Goal: Task Accomplishment & Management: Use online tool/utility

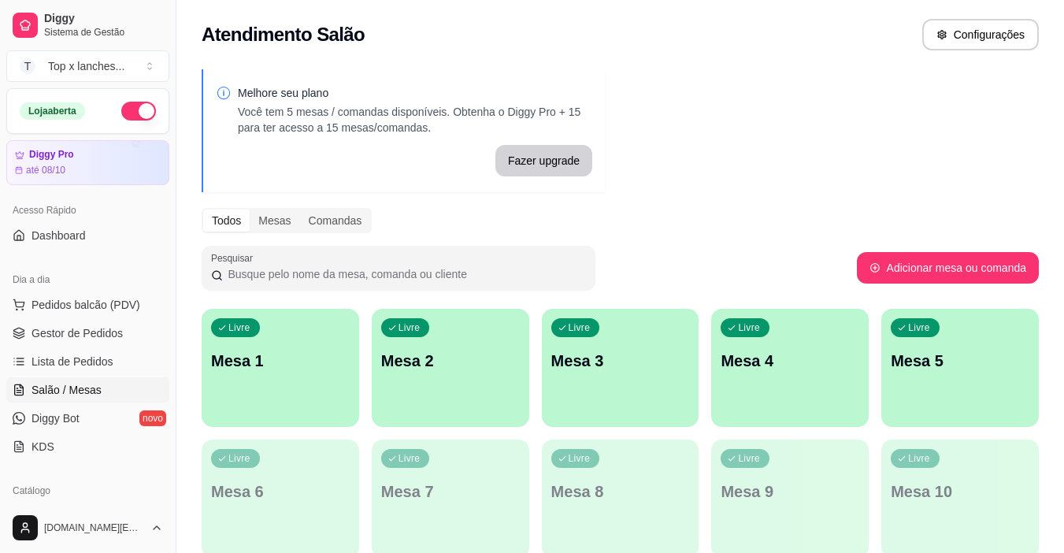
click at [101, 349] on link "Lista de Pedidos" at bounding box center [87, 361] width 163 height 25
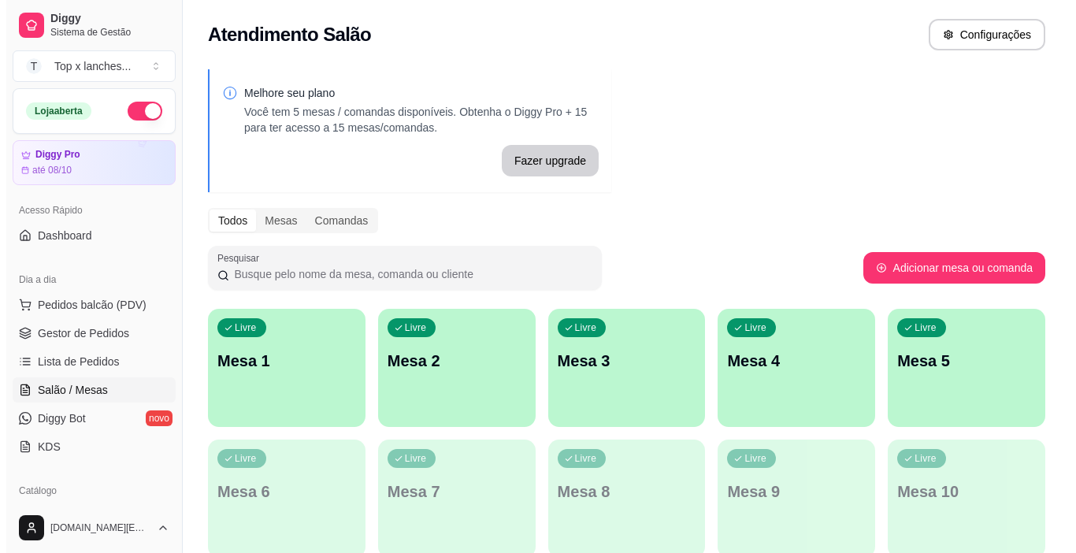
scroll to position [157, 0]
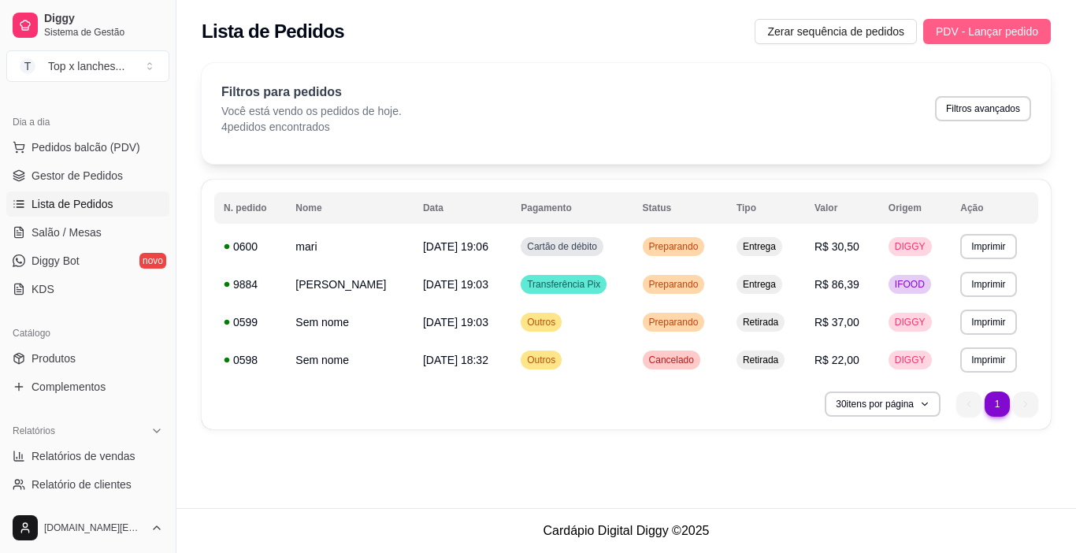
click at [982, 43] on button "PDV - Lançar pedido" at bounding box center [987, 31] width 128 height 25
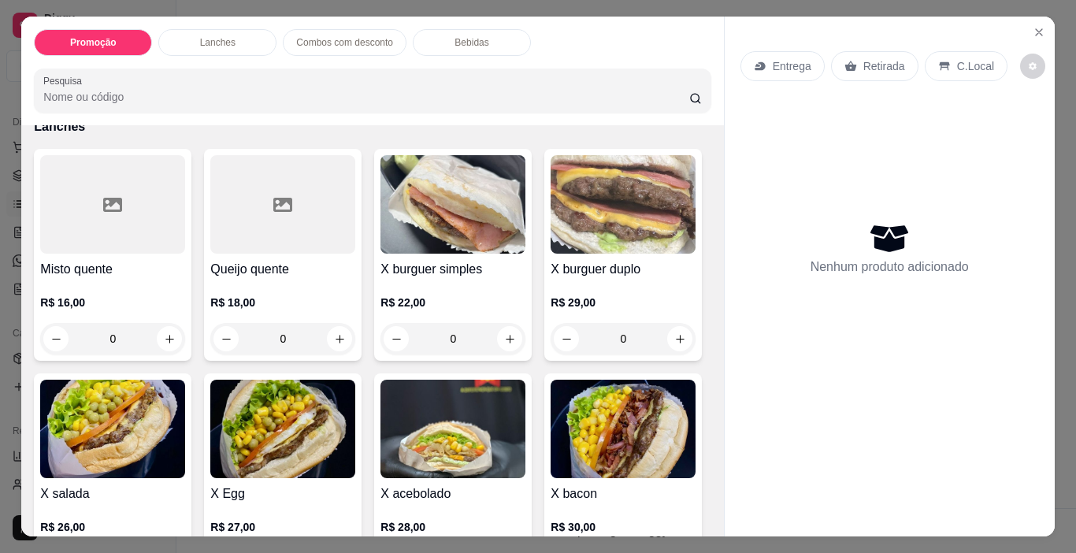
scroll to position [394, 0]
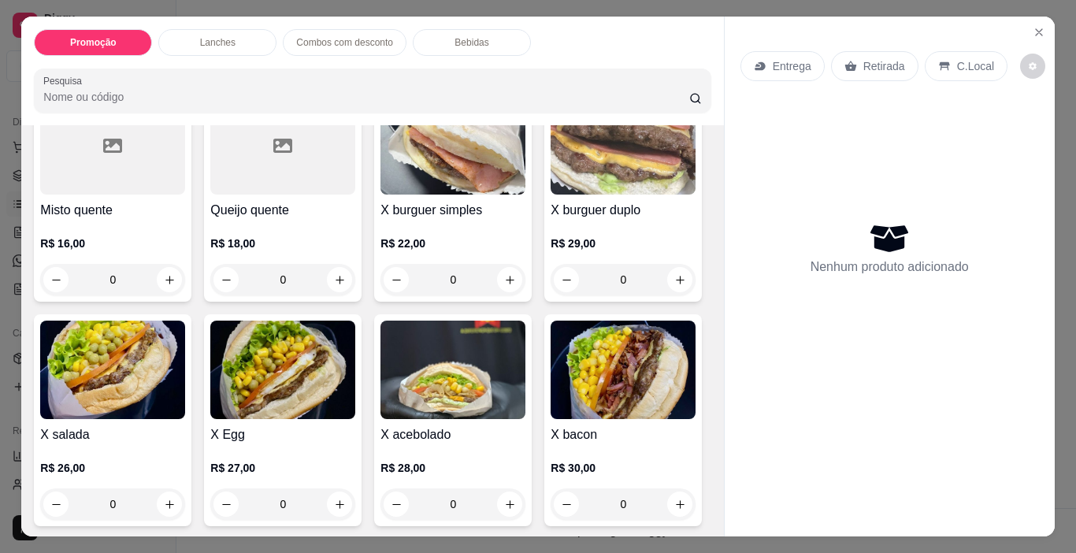
click at [185, 361] on img at bounding box center [112, 369] width 145 height 98
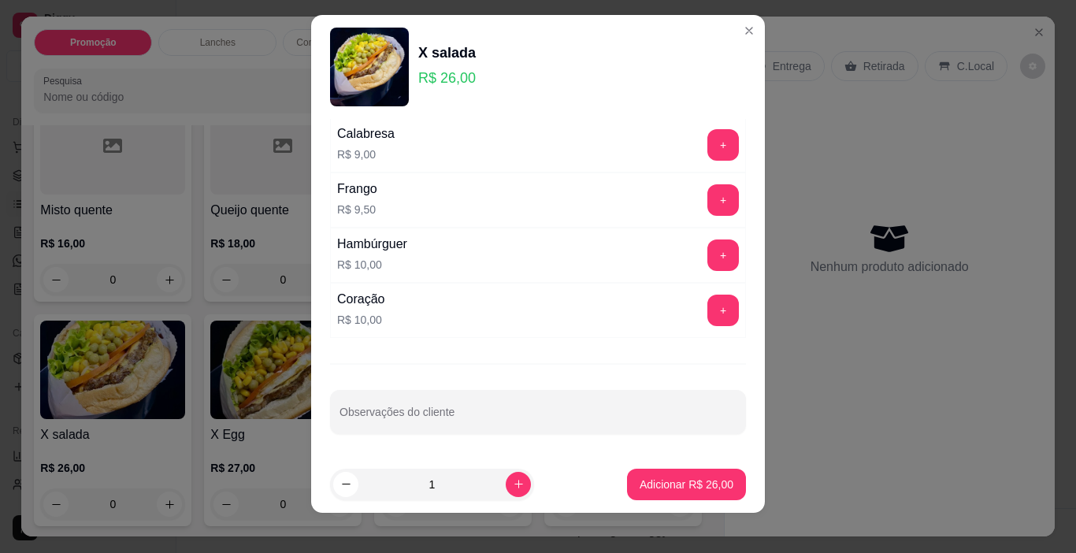
scroll to position [23, 0]
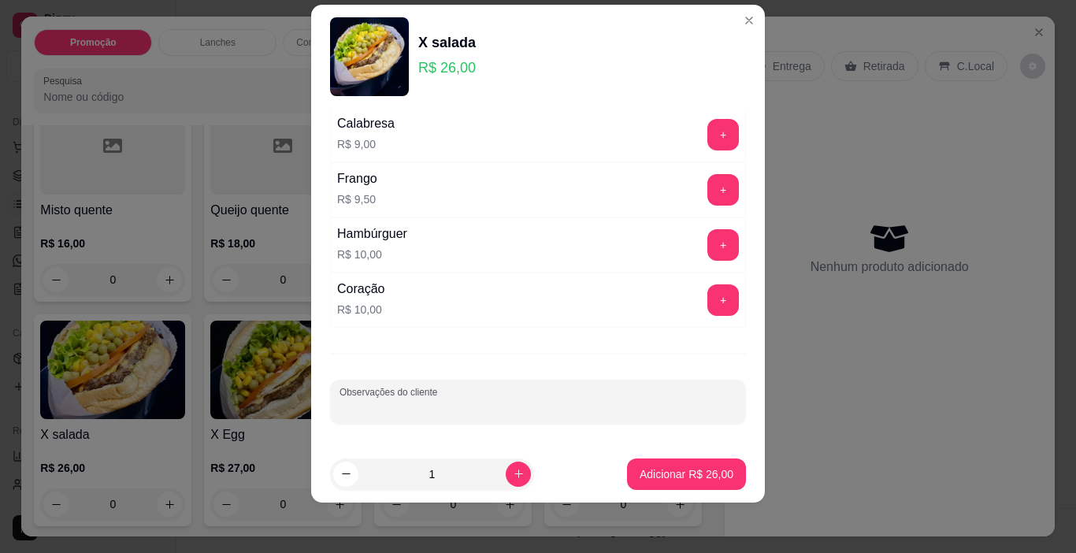
click at [512, 405] on input "Observações do cliente" at bounding box center [537, 408] width 397 height 16
type input "sem mostarda"
click at [699, 481] on p "Adicionar R$ 26,00" at bounding box center [686, 474] width 94 height 16
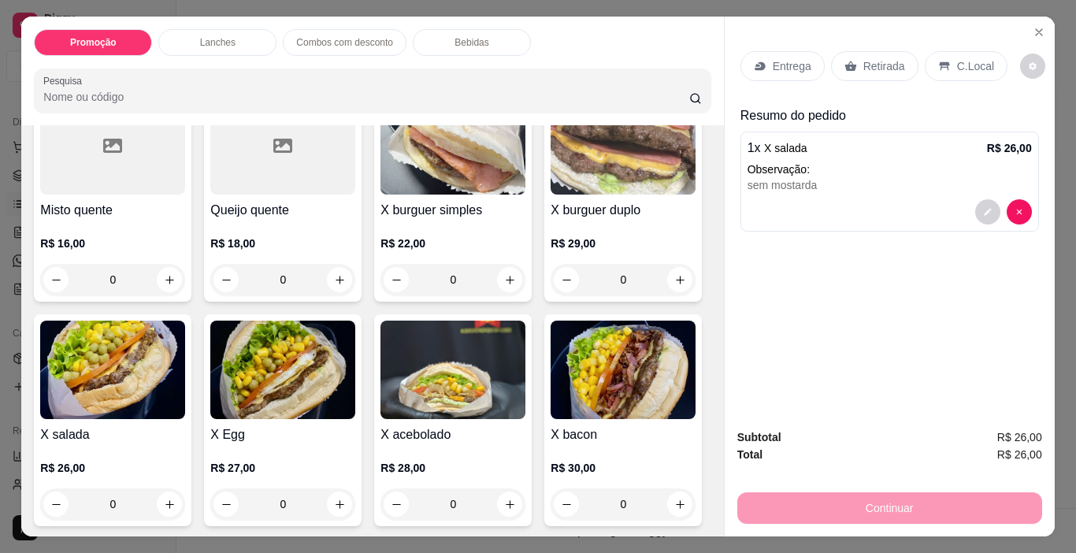
click at [883, 58] on p "Retirada" at bounding box center [884, 66] width 42 height 16
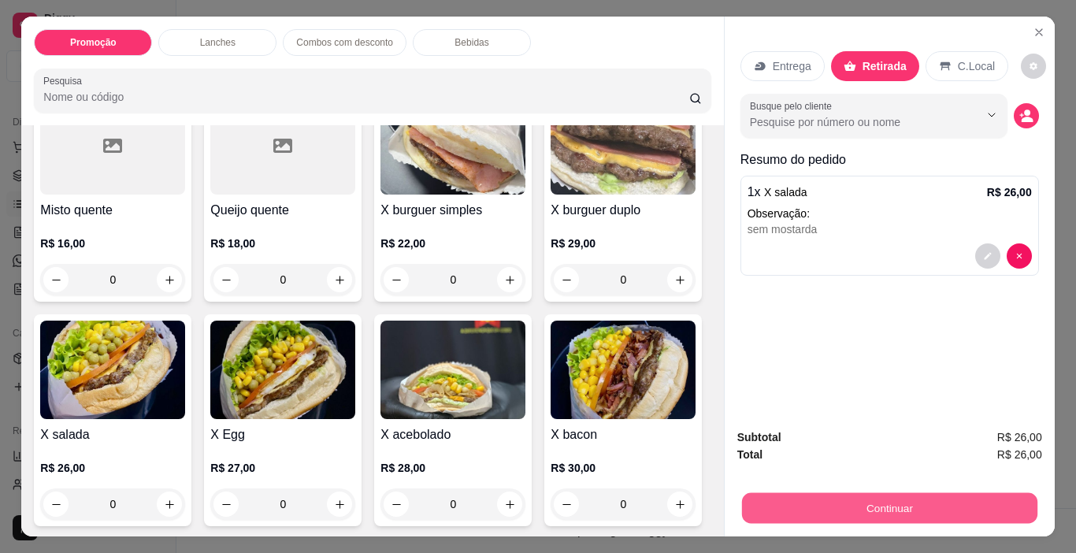
click at [821, 500] on button "Continuar" at bounding box center [888, 508] width 295 height 31
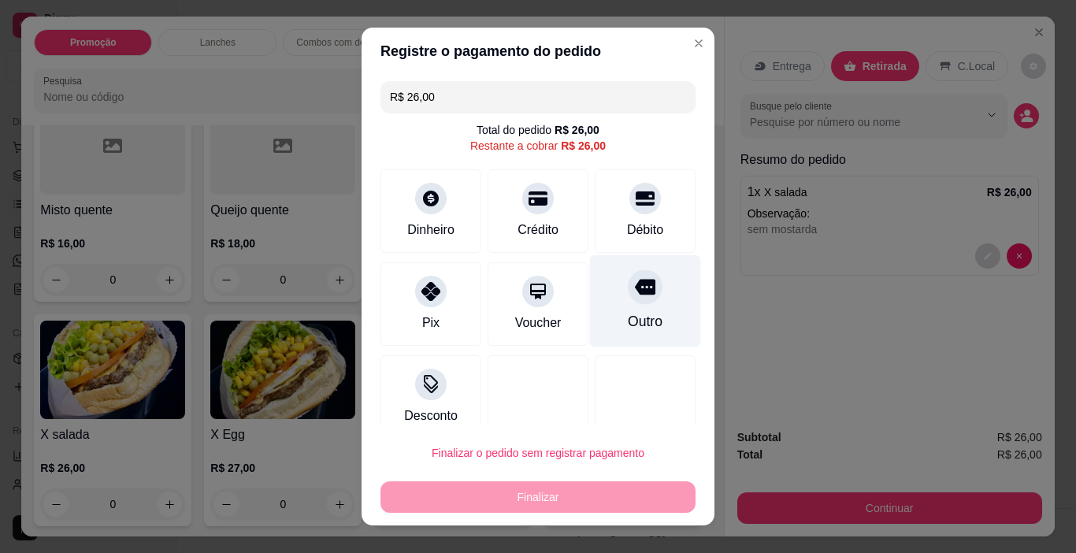
click at [631, 319] on div "Outro" at bounding box center [645, 321] width 35 height 20
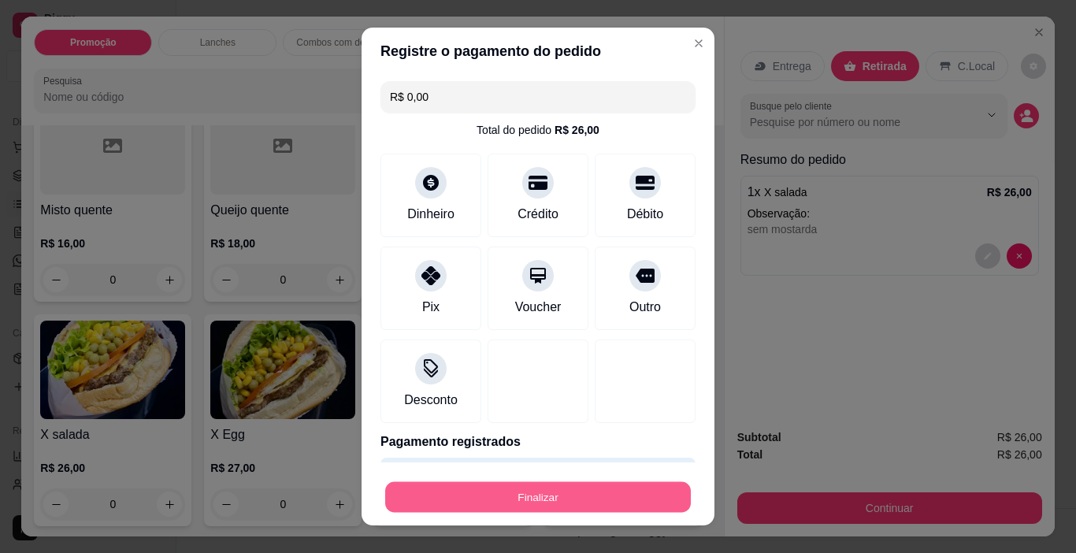
click at [603, 511] on button "Finalizar" at bounding box center [537, 497] width 305 height 31
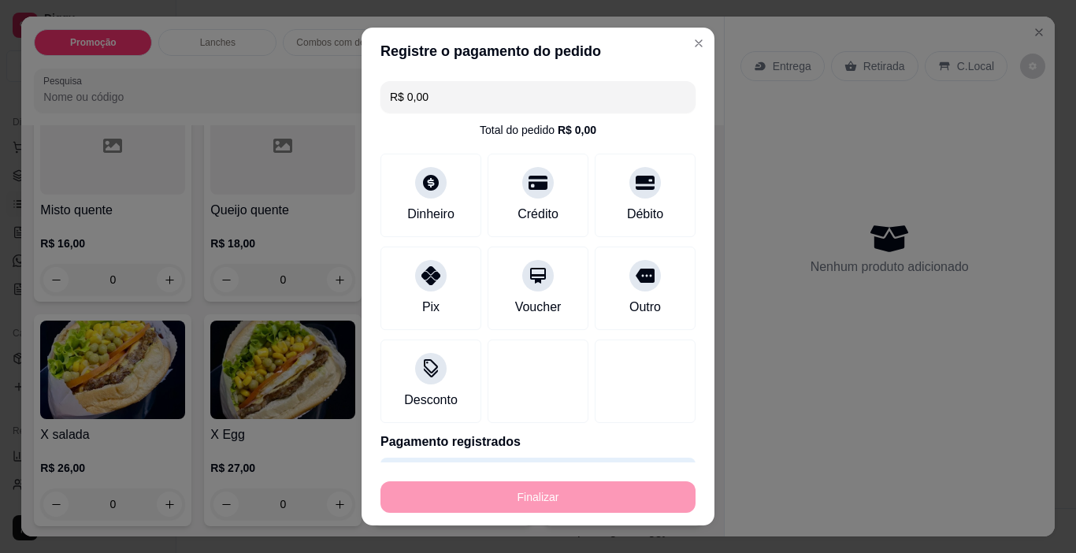
type input "-R$ 26,00"
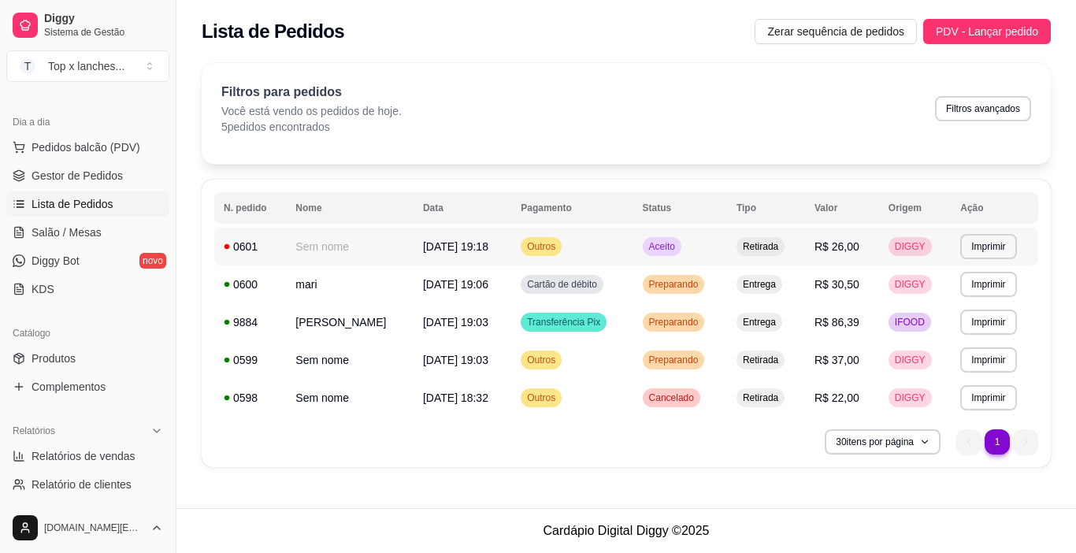
click at [727, 240] on td "Aceito" at bounding box center [680, 247] width 94 height 38
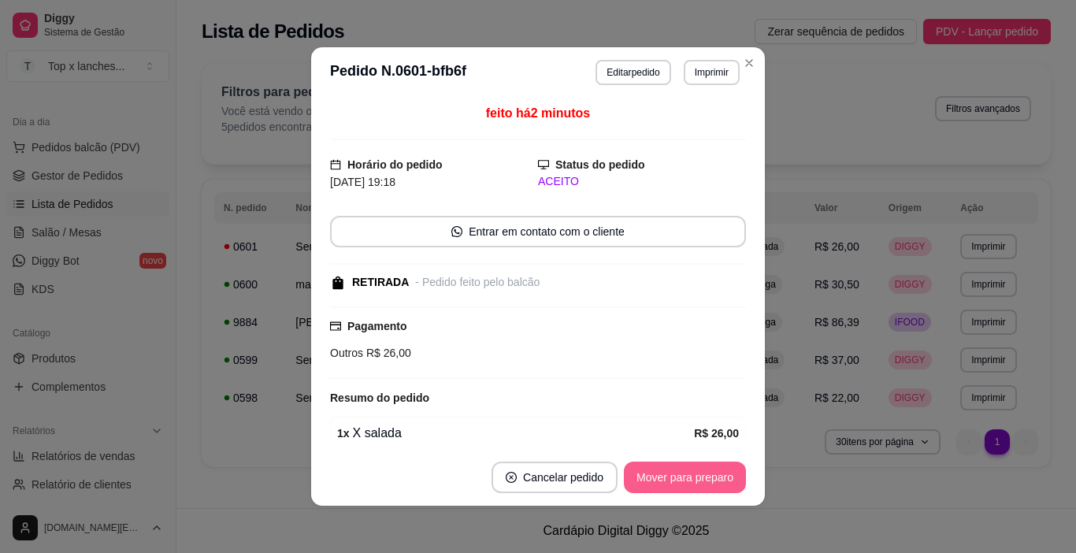
click at [704, 485] on button "Mover para preparo" at bounding box center [685, 476] width 122 height 31
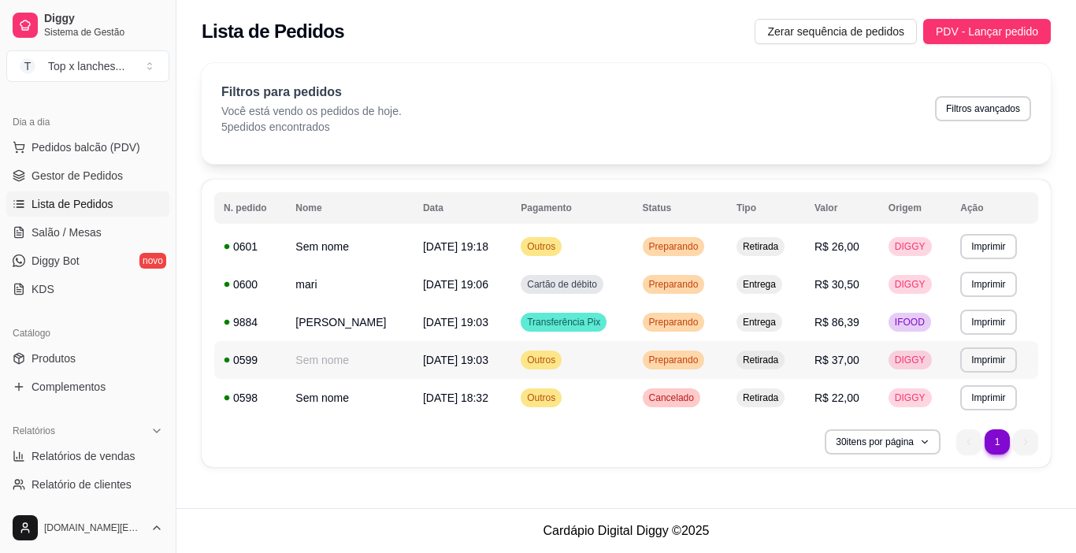
click at [680, 368] on td "Preparando" at bounding box center [680, 360] width 94 height 38
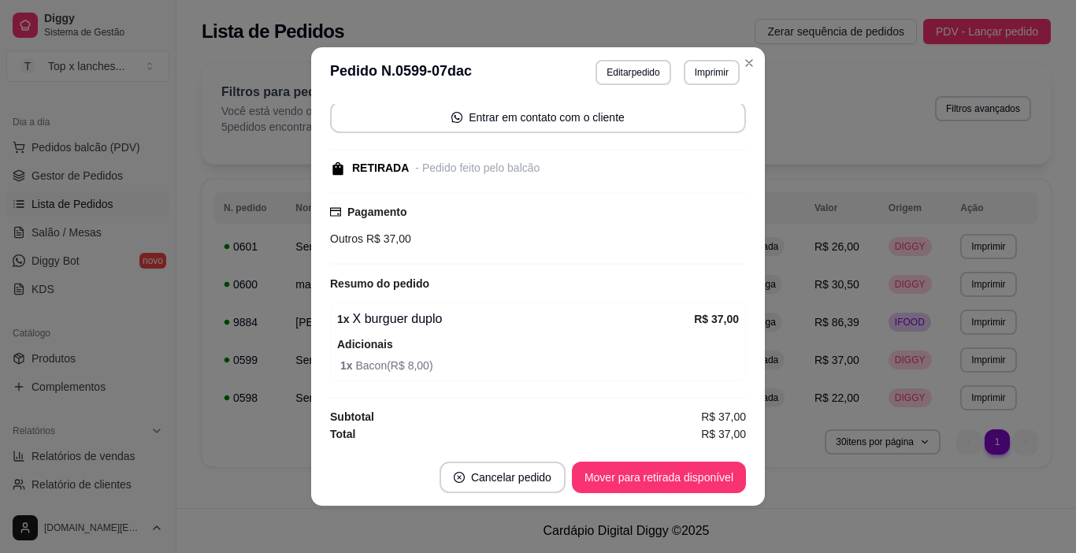
scroll to position [3, 0]
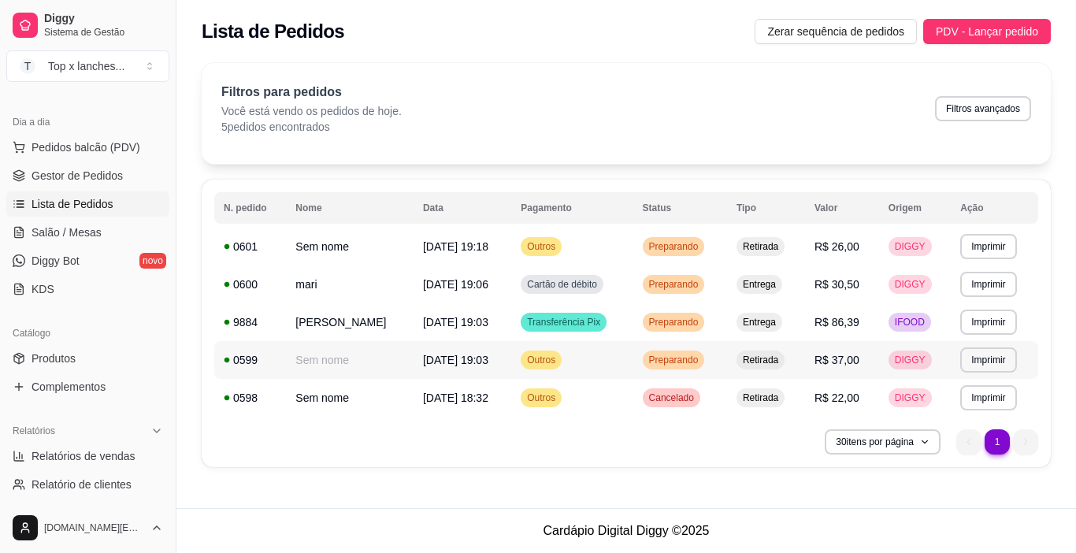
click at [702, 364] on span "Preparando" at bounding box center [674, 360] width 56 height 13
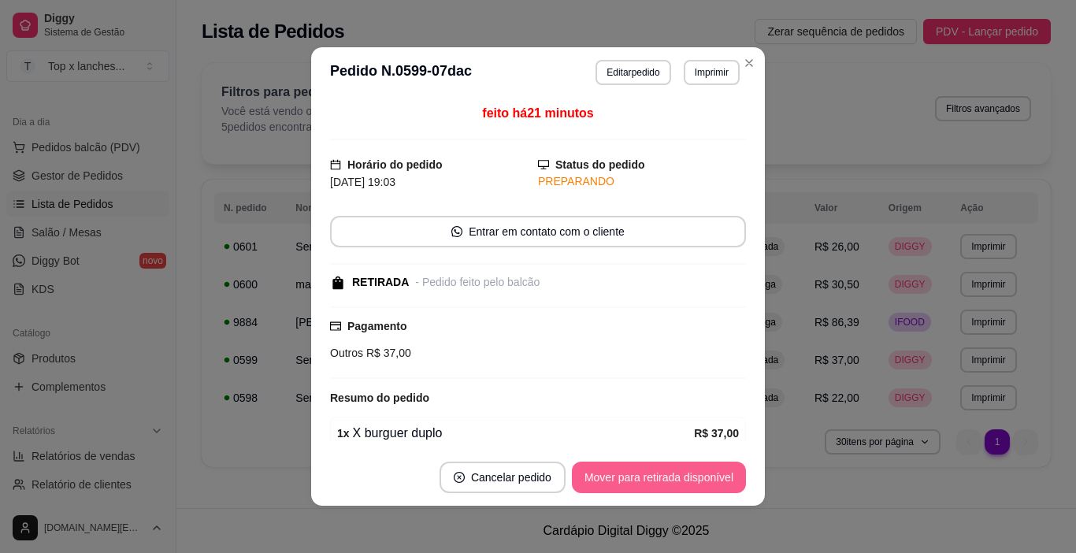
click at [709, 474] on button "Mover para retirada disponível" at bounding box center [659, 476] width 174 height 31
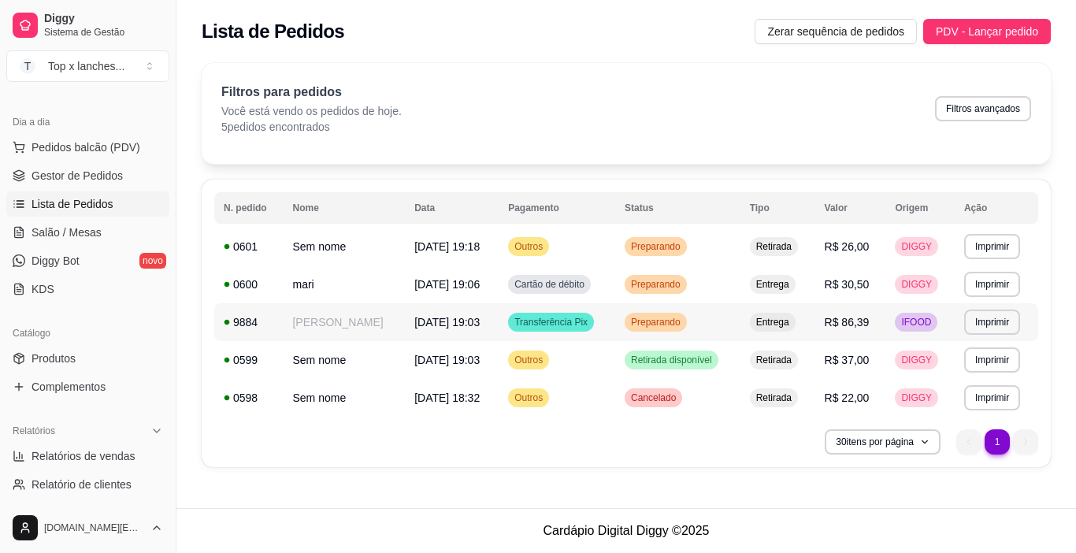
click at [740, 317] on td "Preparando" at bounding box center [677, 322] width 125 height 38
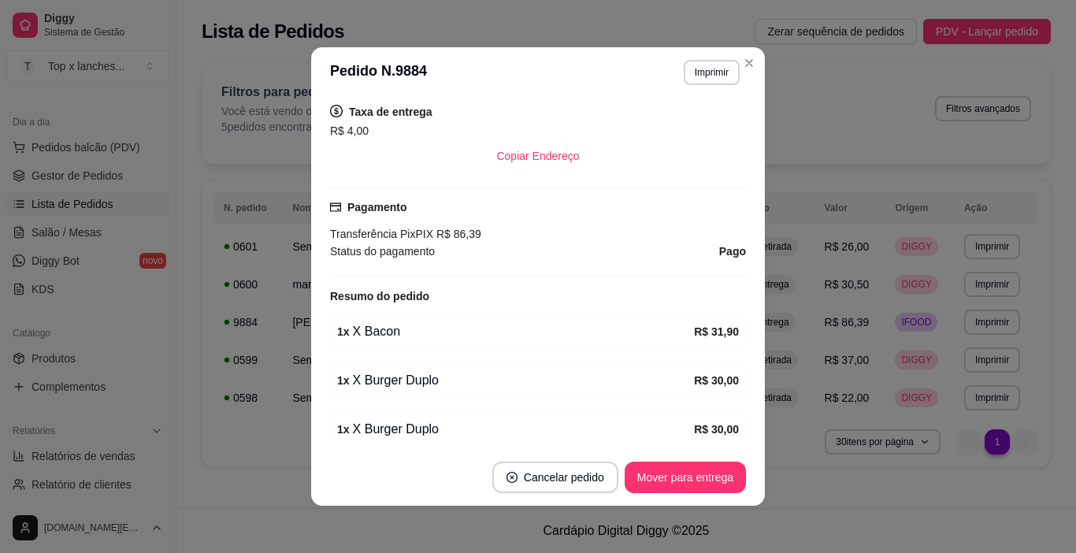
scroll to position [551, 0]
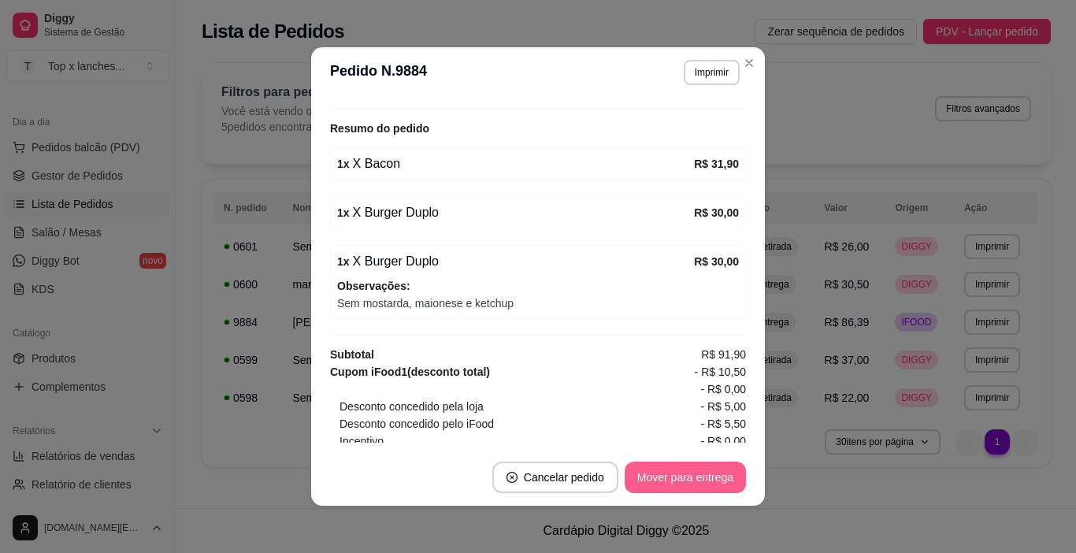
click at [694, 465] on button "Mover para entrega" at bounding box center [684, 476] width 121 height 31
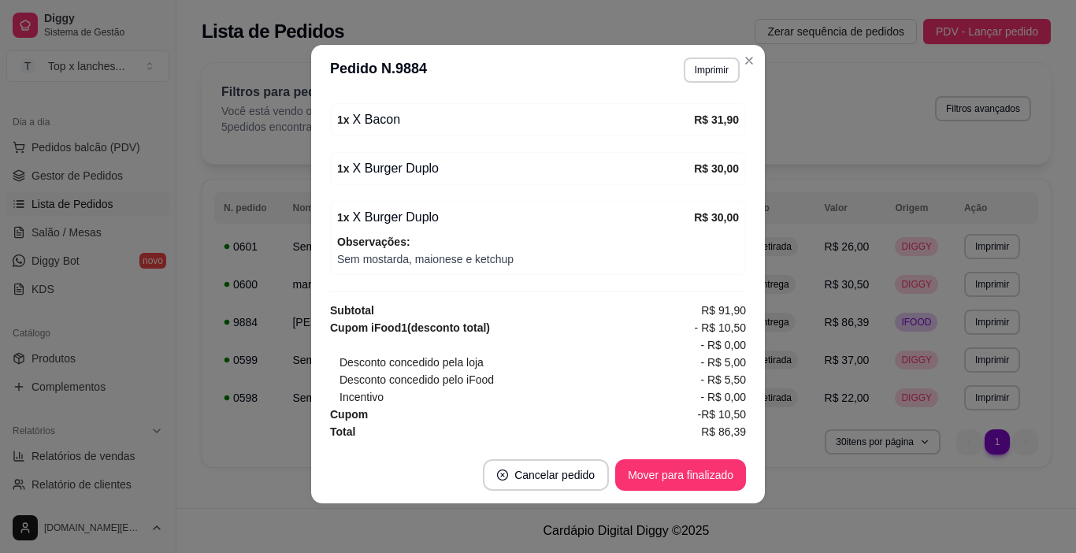
scroll to position [3, 0]
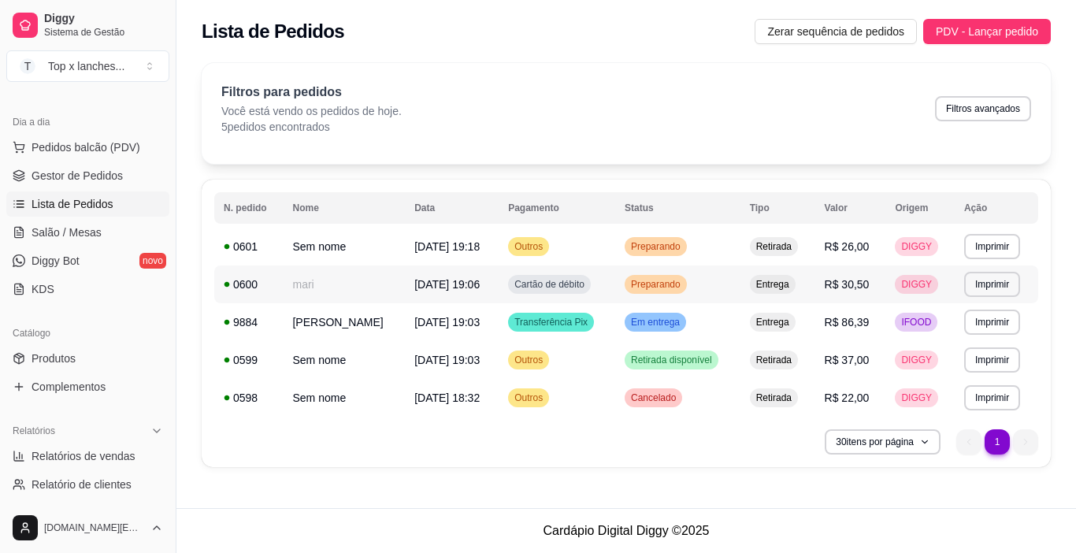
click at [791, 283] on span "Entrega" at bounding box center [772, 284] width 39 height 13
click at [517, 550] on footer "Cardápio Digital Diggy © 2025" at bounding box center [625, 530] width 899 height 45
click at [798, 244] on div "Retirada" at bounding box center [774, 246] width 48 height 19
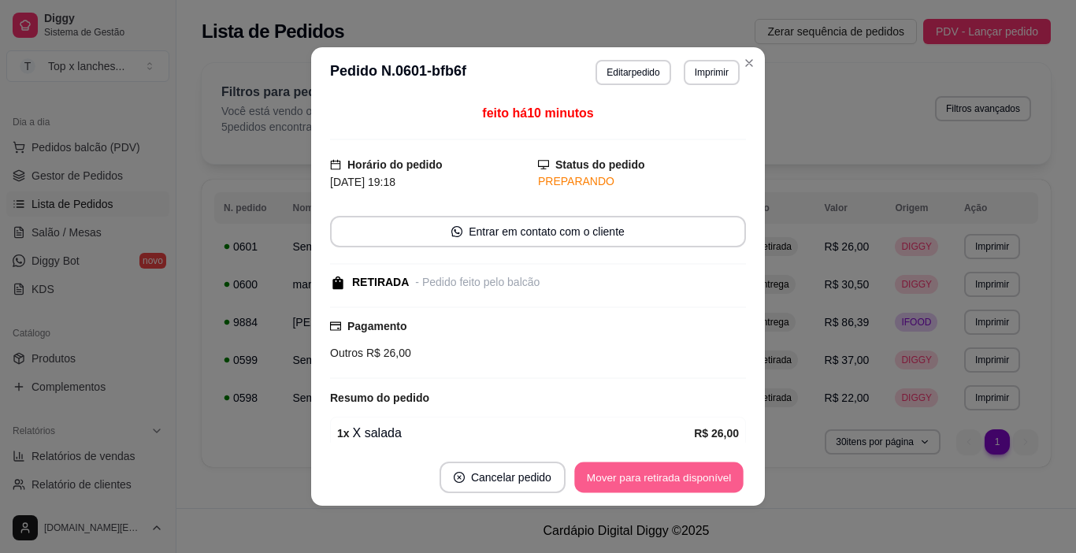
click at [644, 488] on button "Mover para retirada disponível" at bounding box center [658, 477] width 168 height 31
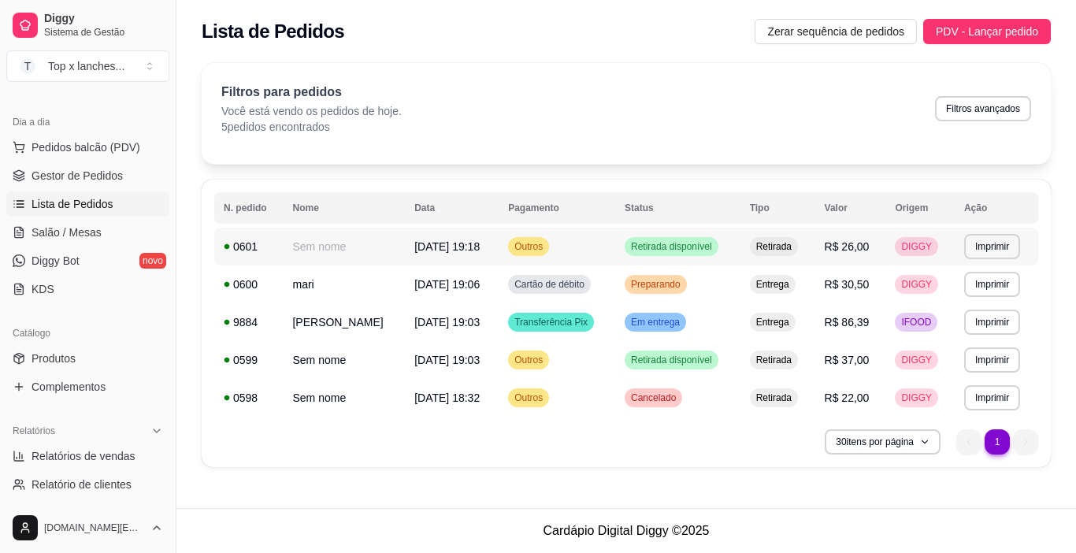
click at [798, 254] on div "Retirada" at bounding box center [774, 246] width 48 height 19
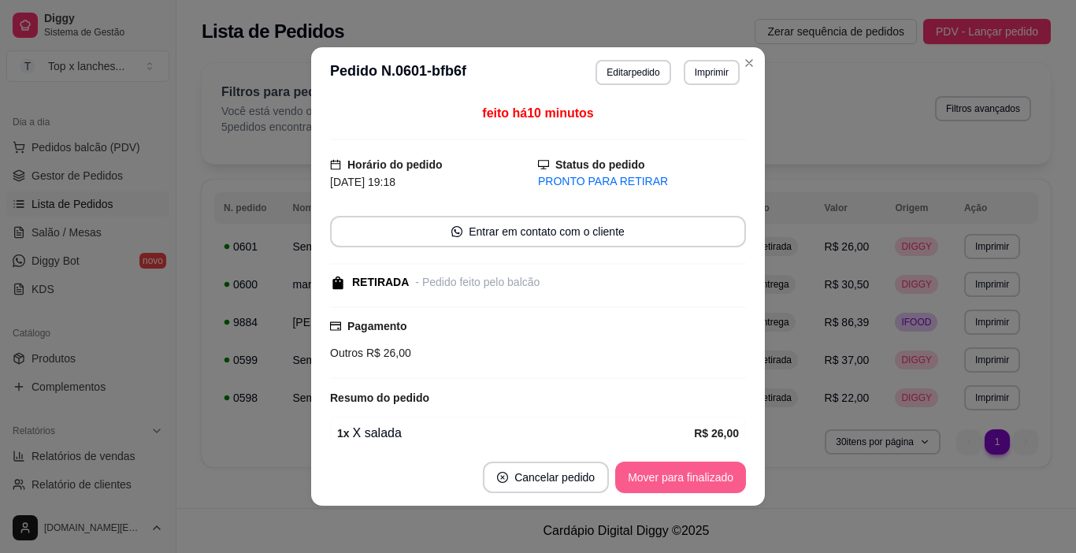
click at [726, 478] on button "Mover para finalizado" at bounding box center [680, 476] width 131 height 31
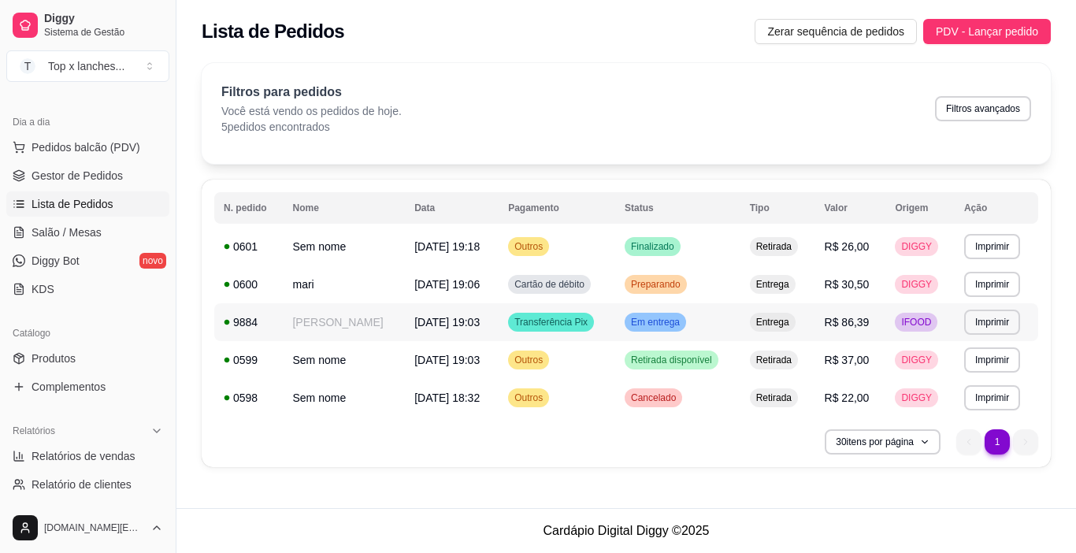
click at [736, 318] on td "Em entrega" at bounding box center [677, 322] width 125 height 38
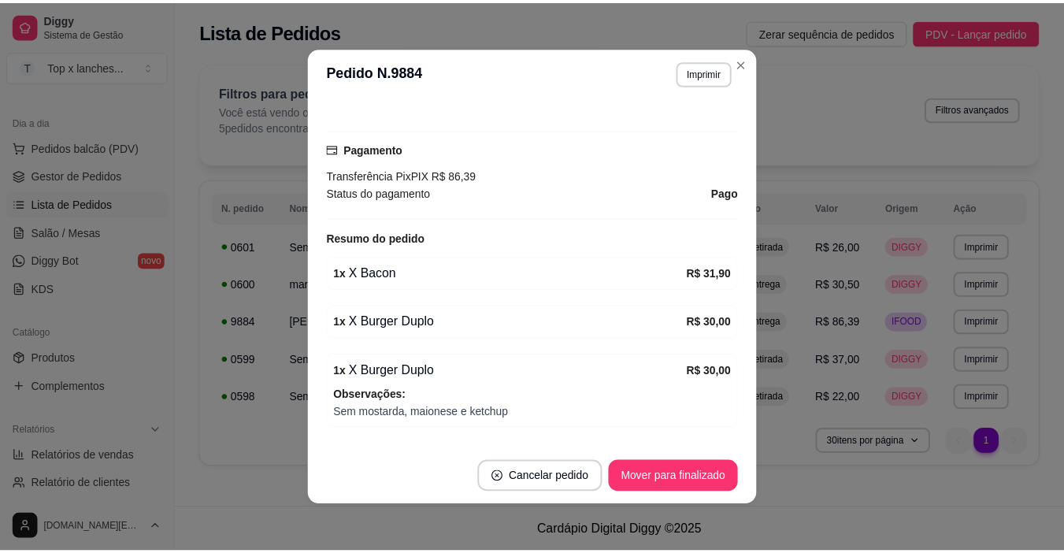
scroll to position [551, 0]
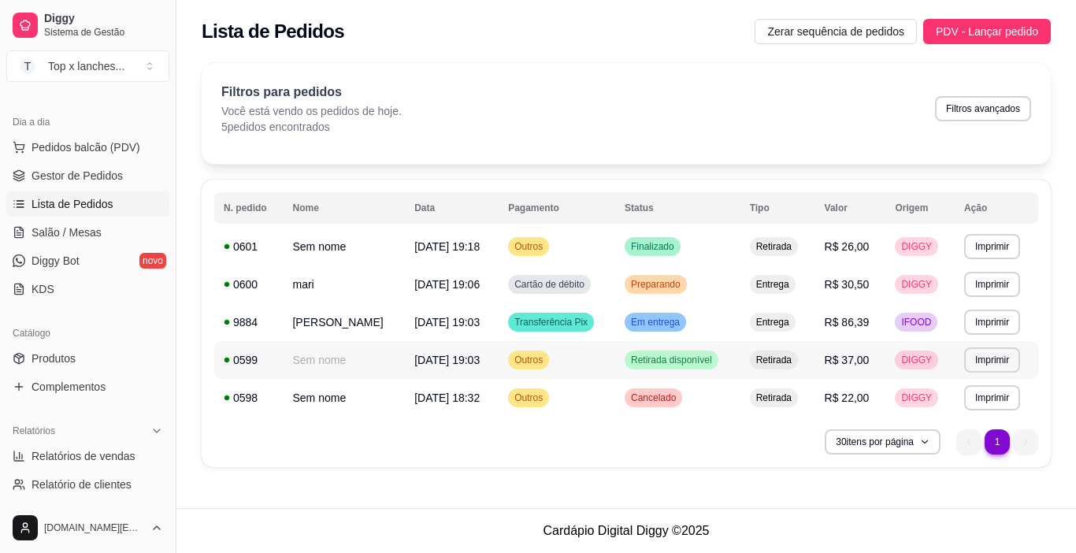
click at [713, 363] on span "Retirada disponível" at bounding box center [671, 360] width 87 height 13
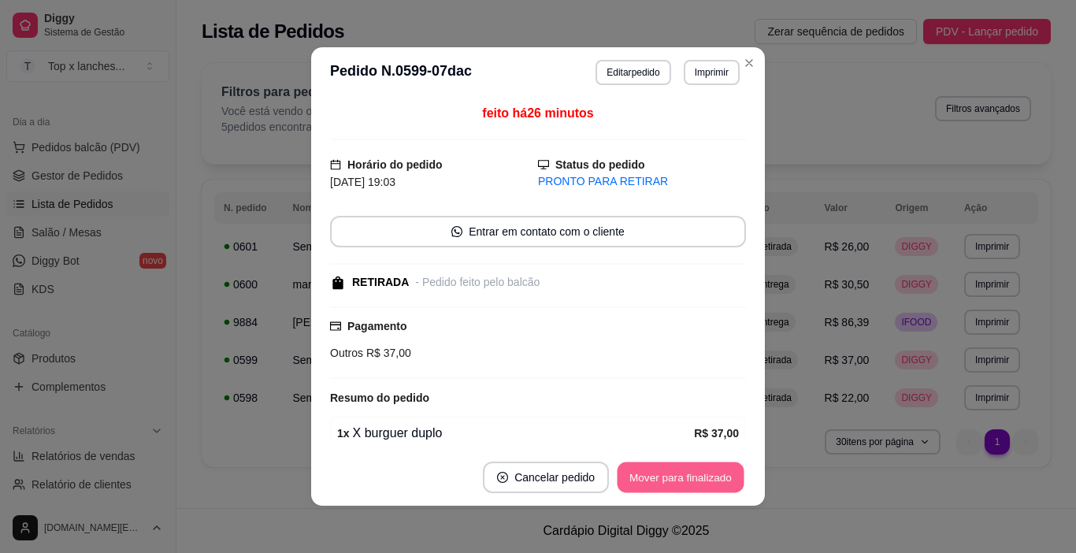
click at [713, 483] on button "Mover para finalizado" at bounding box center [680, 477] width 127 height 31
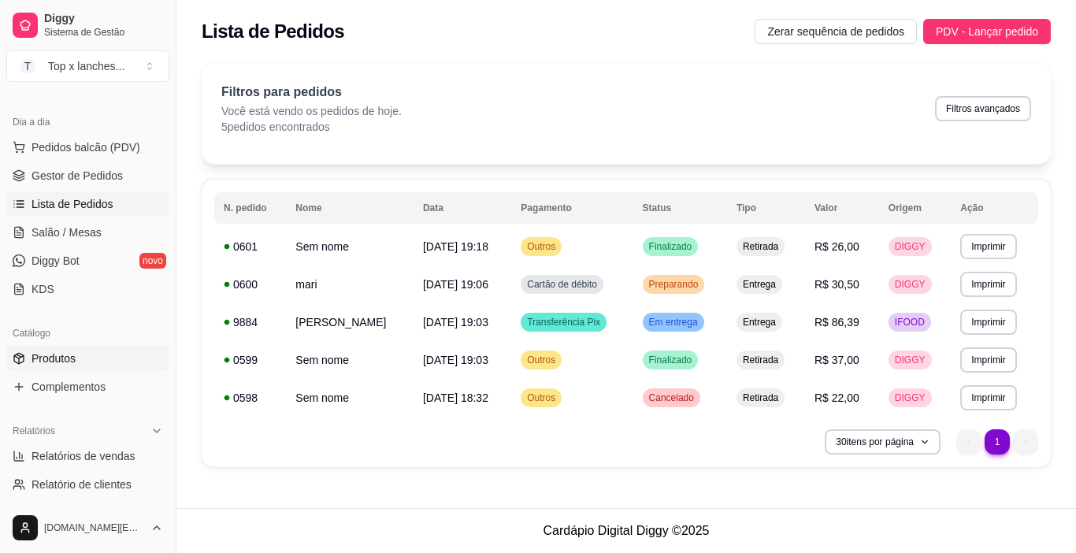
click at [117, 359] on link "Produtos" at bounding box center [87, 358] width 163 height 25
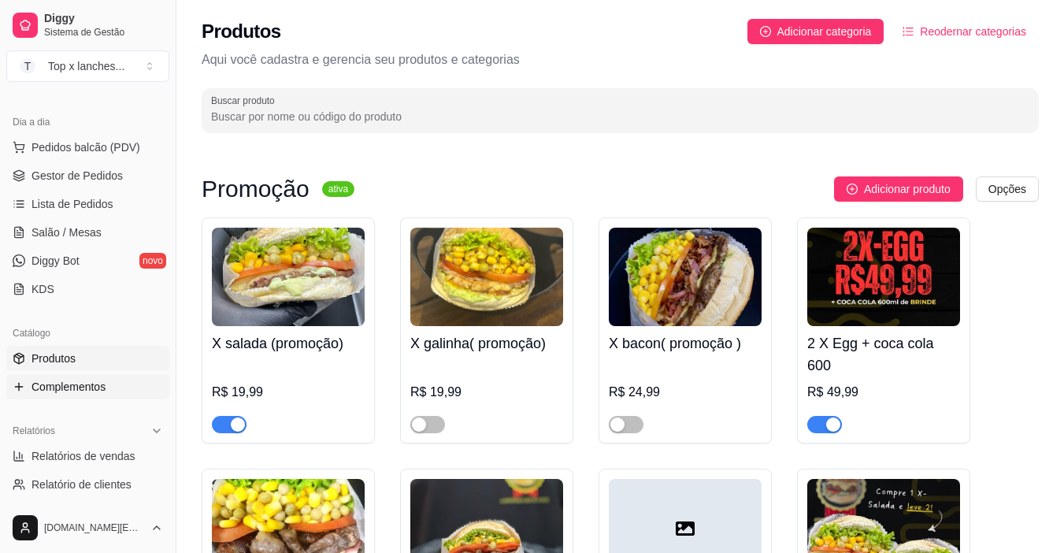
click at [102, 391] on span "Complementos" at bounding box center [68, 387] width 74 height 16
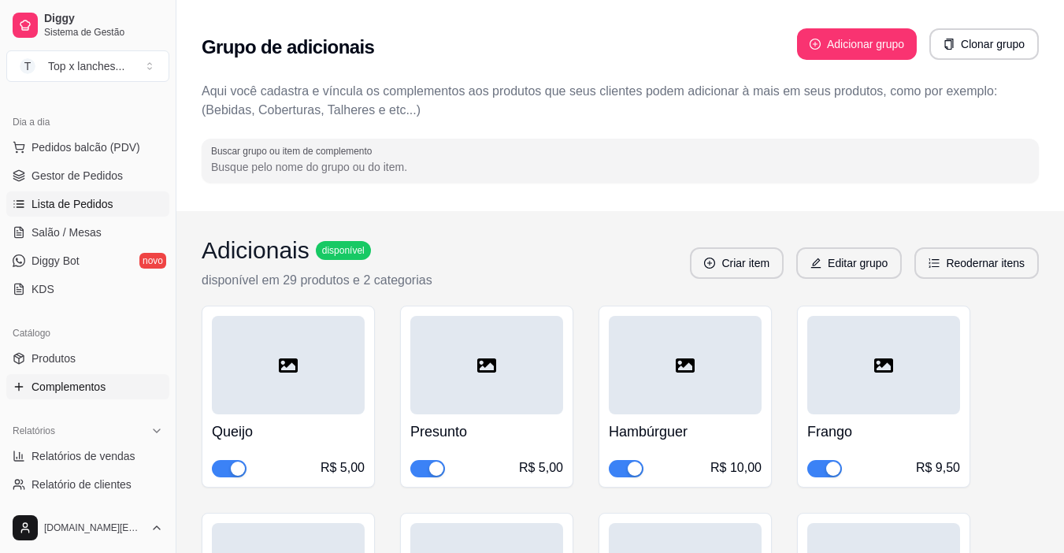
click at [120, 199] on link "Lista de Pedidos" at bounding box center [87, 203] width 163 height 25
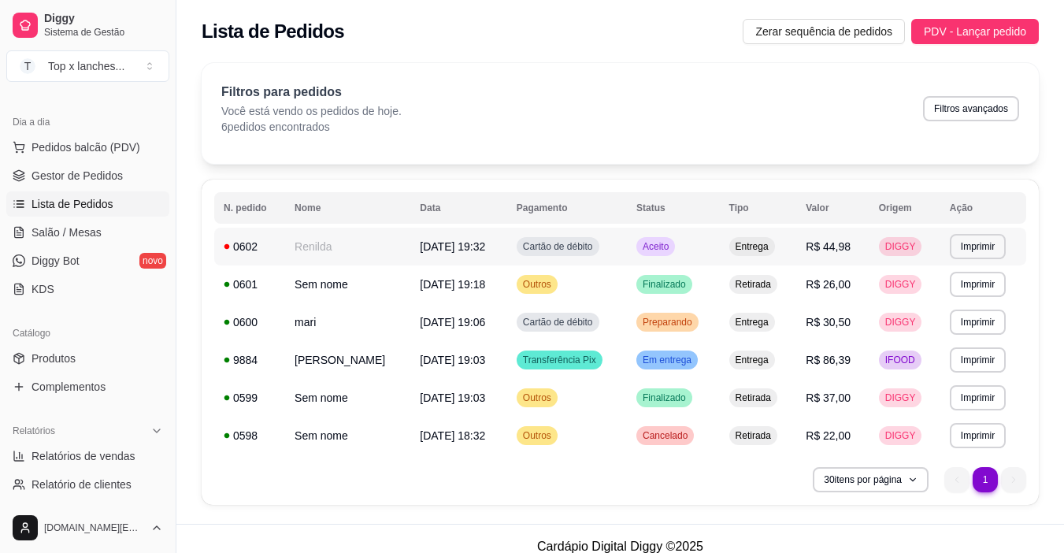
click at [720, 262] on td "Aceito" at bounding box center [673, 247] width 93 height 38
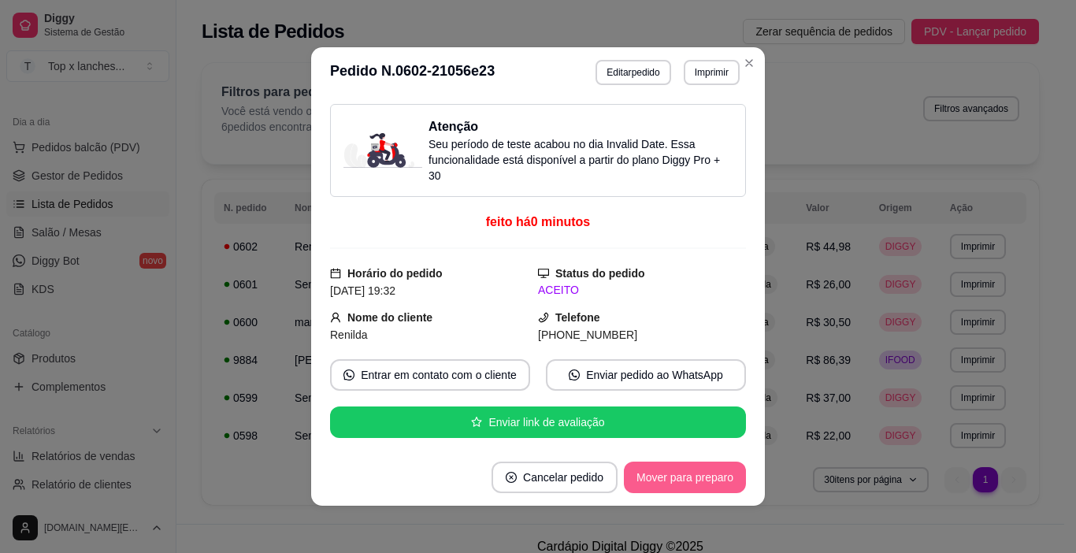
click at [721, 488] on button "Mover para preparo" at bounding box center [685, 476] width 122 height 31
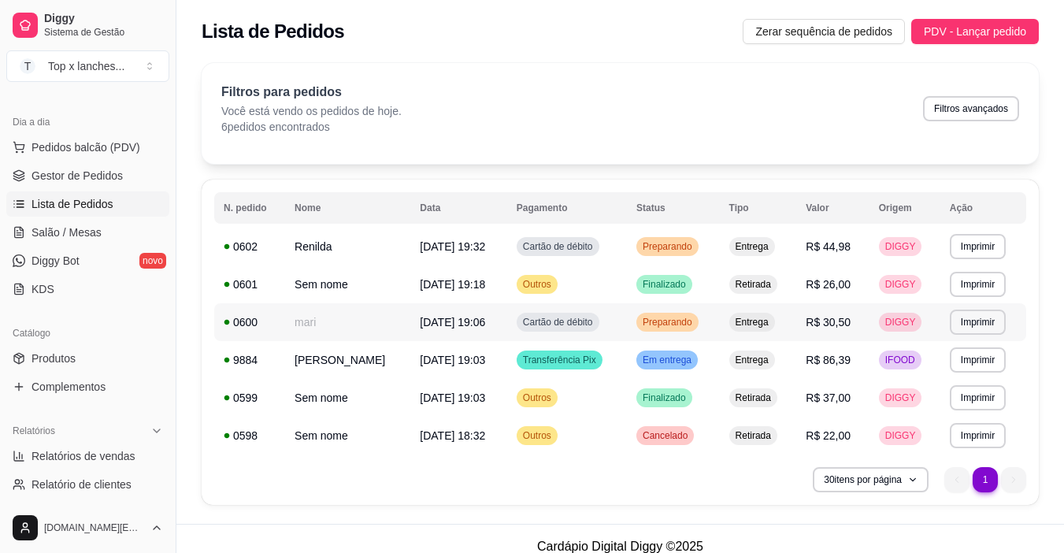
click at [697, 328] on div "Preparando" at bounding box center [667, 322] width 62 height 19
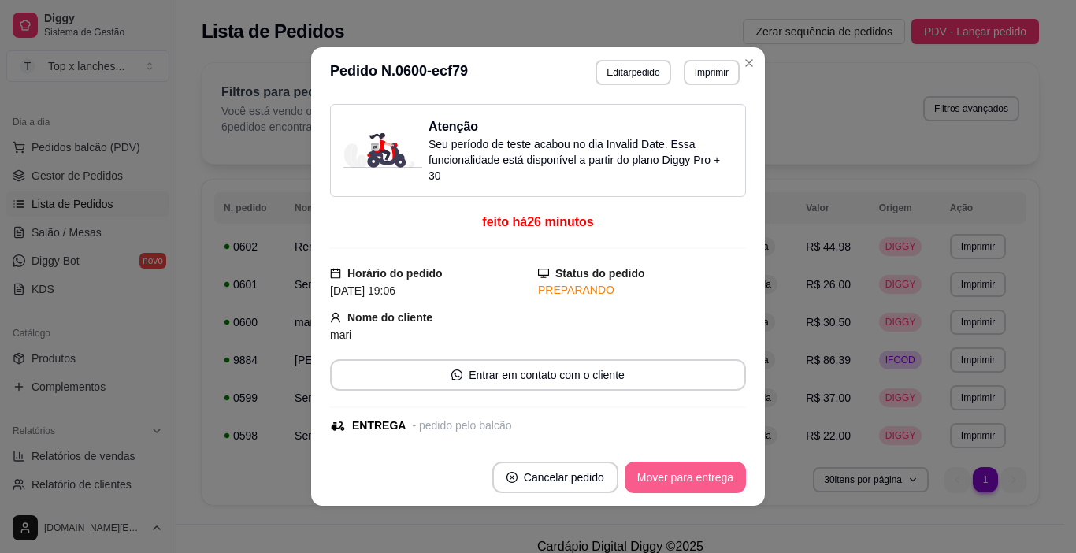
click at [713, 486] on button "Mover para entrega" at bounding box center [684, 476] width 121 height 31
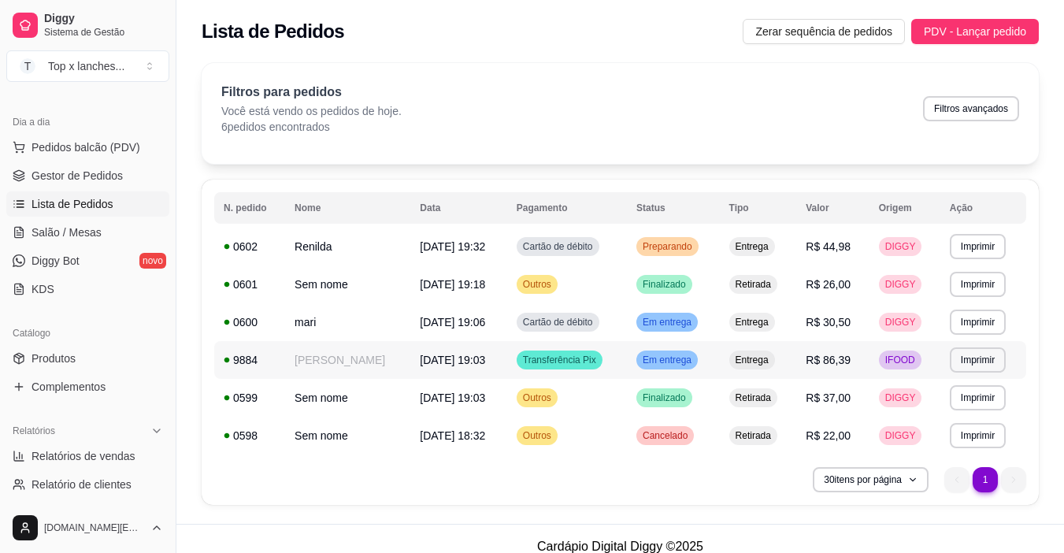
click at [694, 357] on span "Em entrega" at bounding box center [666, 360] width 55 height 13
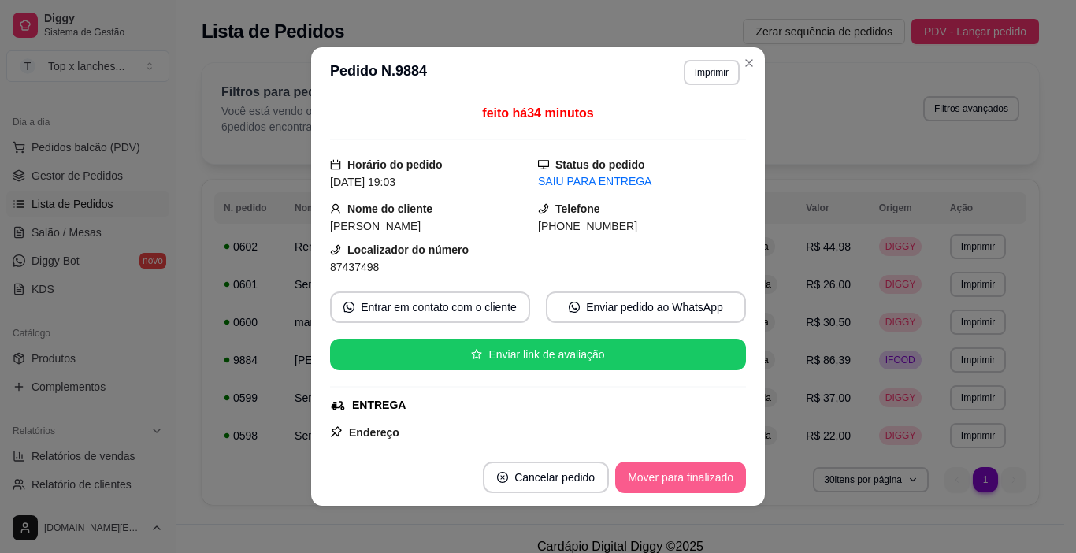
click at [678, 468] on button "Mover para finalizado" at bounding box center [680, 476] width 131 height 31
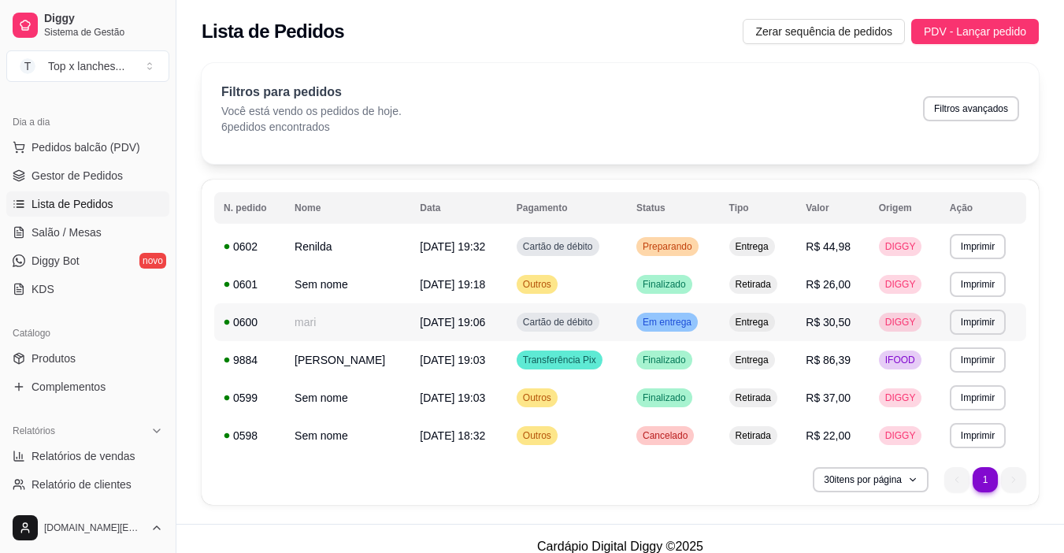
click at [694, 327] on span "Em entrega" at bounding box center [666, 322] width 55 height 13
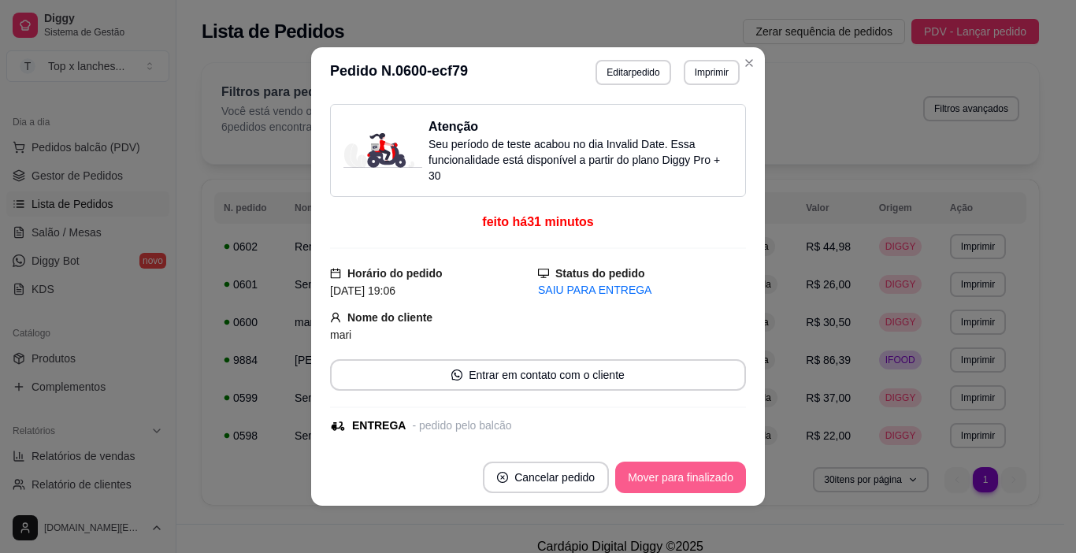
click at [702, 488] on button "Mover para finalizado" at bounding box center [680, 476] width 131 height 31
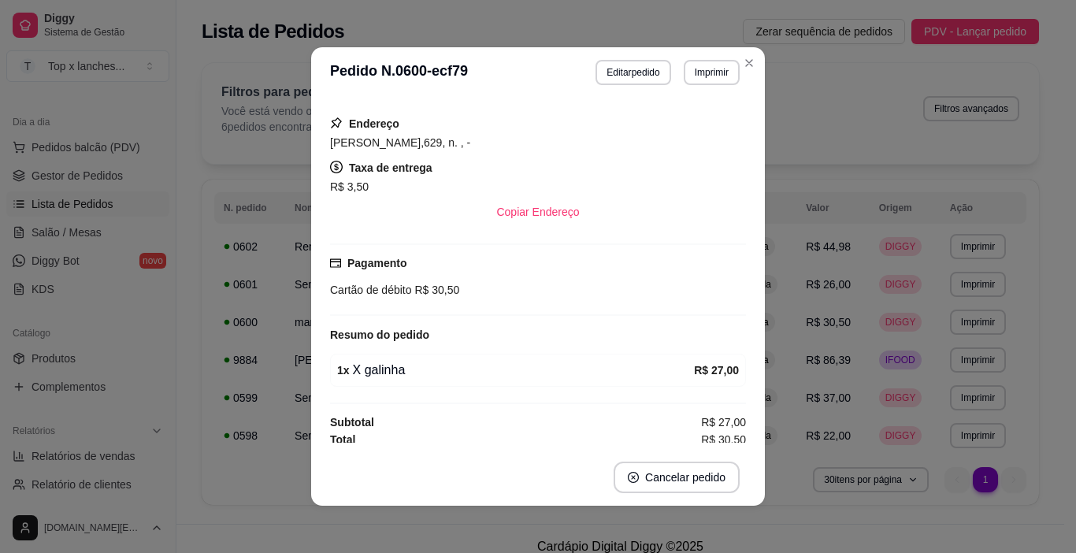
scroll to position [251, 0]
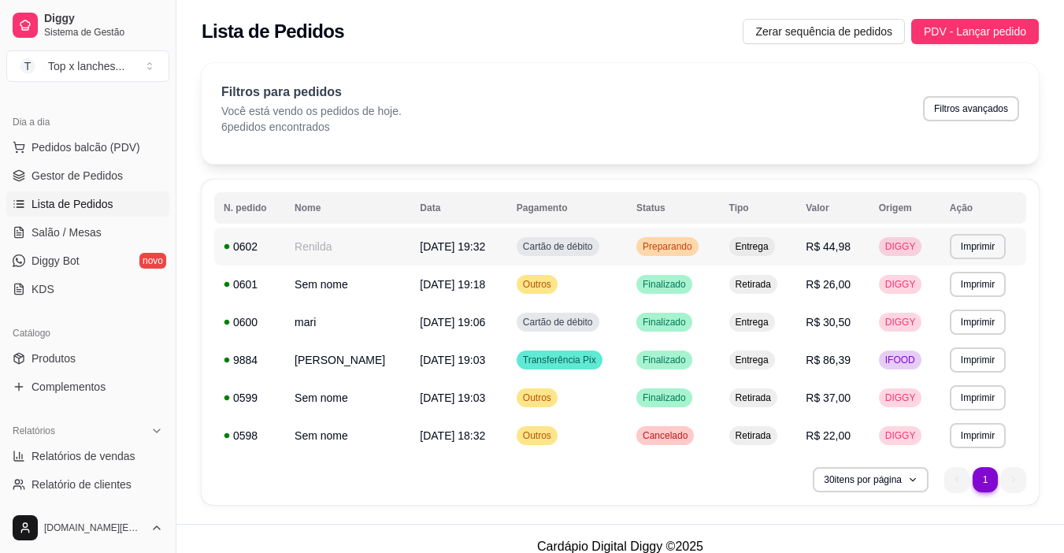
click at [673, 257] on td "Preparando" at bounding box center [673, 247] width 93 height 38
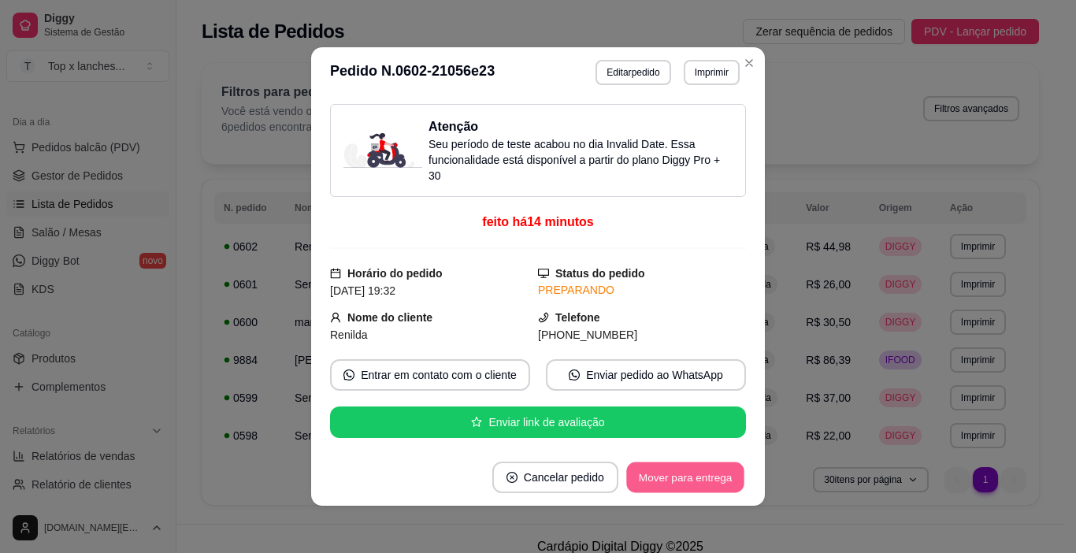
click at [679, 473] on button "Mover para entrega" at bounding box center [685, 477] width 118 height 31
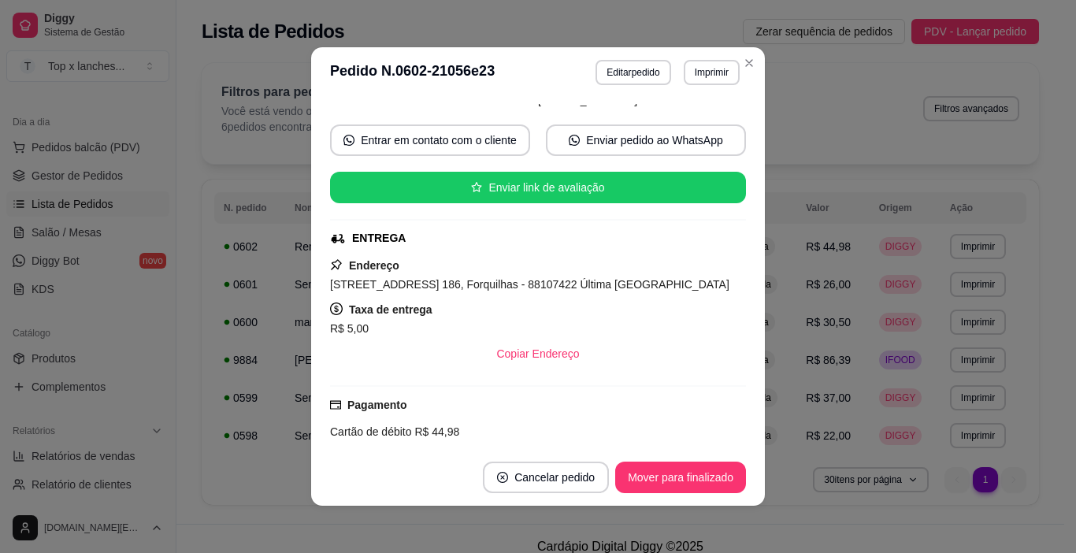
scroll to position [394, 0]
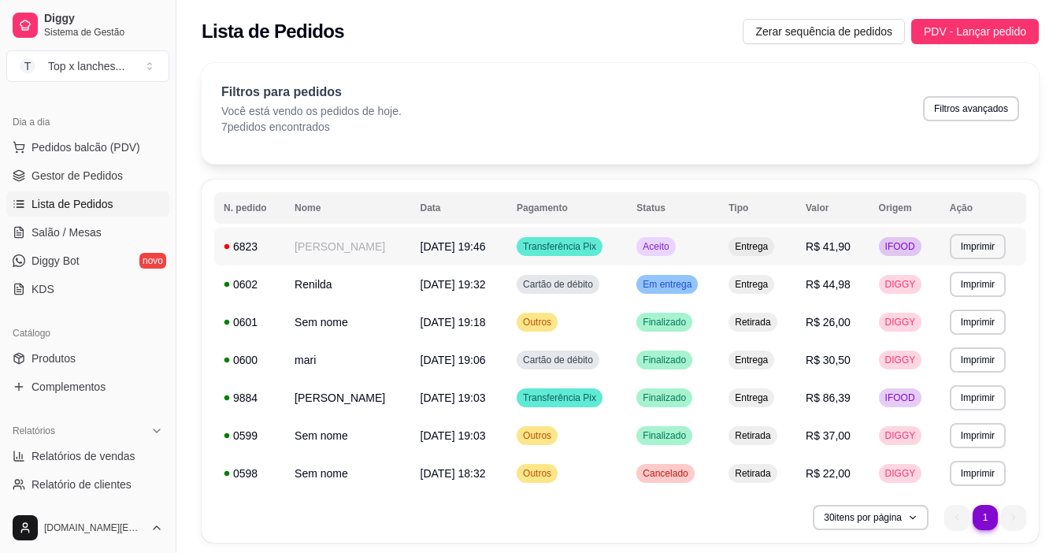
click at [771, 245] on span "Entrega" at bounding box center [750, 246] width 39 height 13
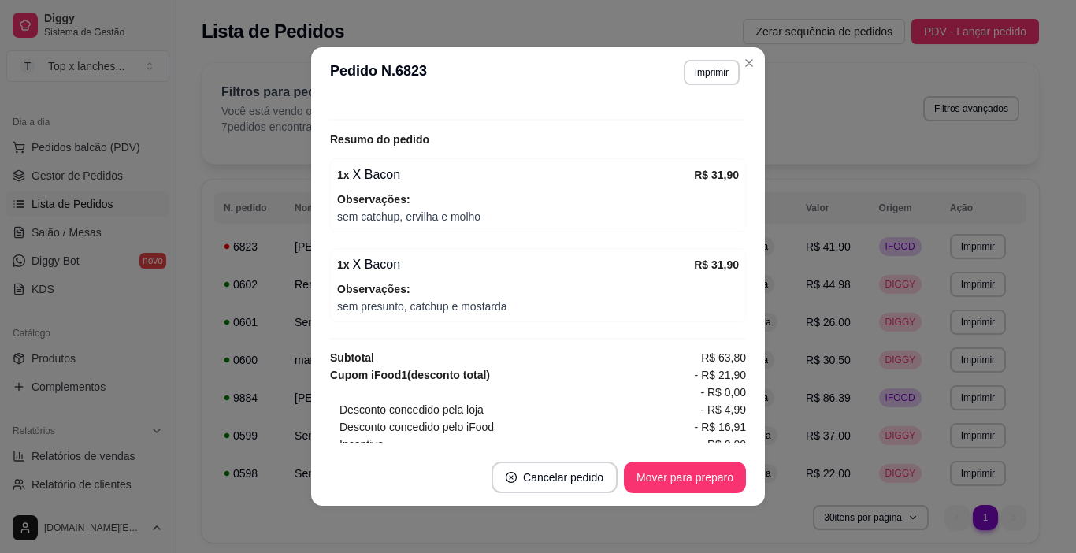
scroll to position [551, 0]
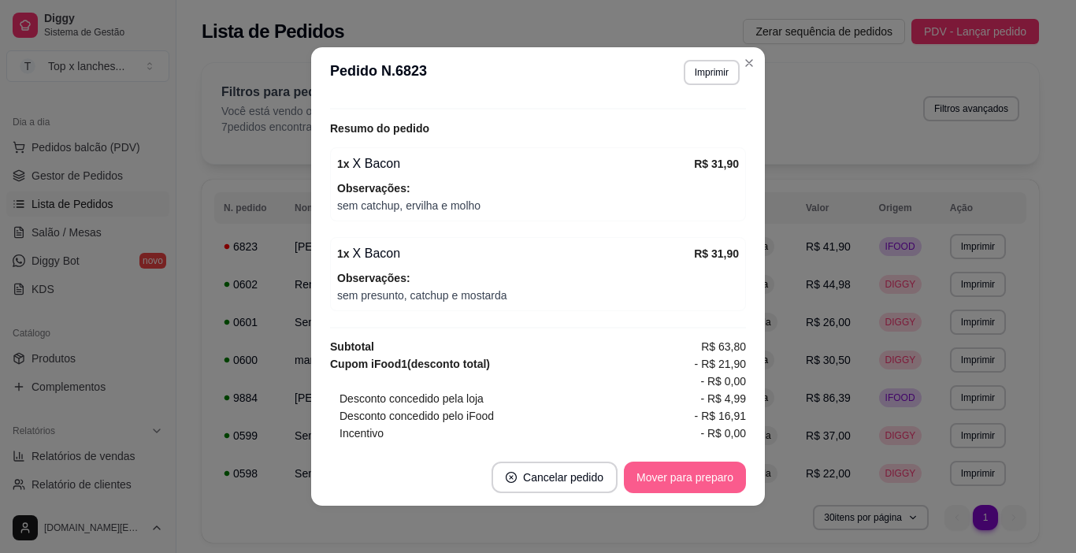
click at [690, 485] on button "Mover para preparo" at bounding box center [685, 476] width 122 height 31
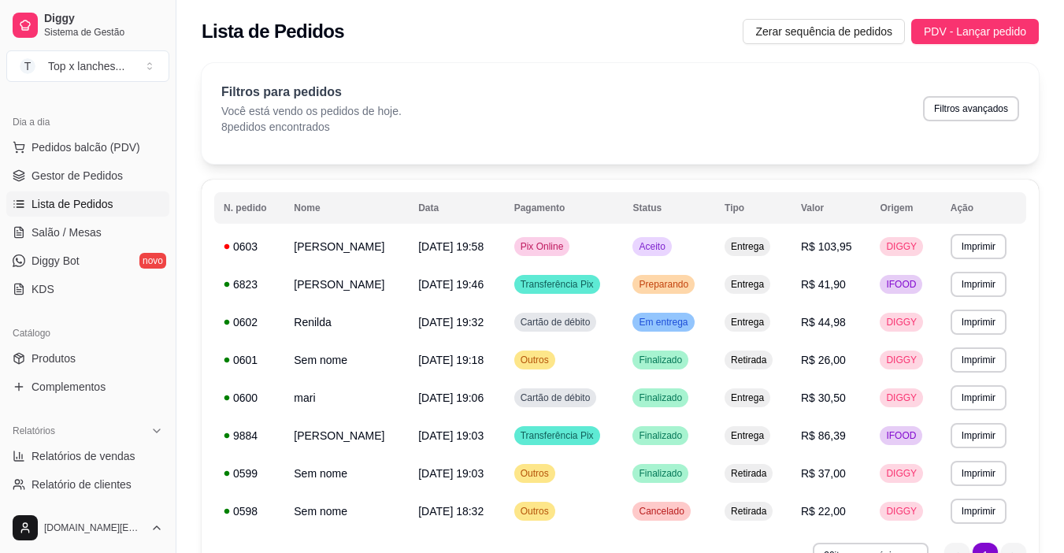
click at [965, 6] on div "Lista de Pedidos Zerar sequência de pedidos PDV - Lançar pedido" at bounding box center [619, 27] width 887 height 54
click at [969, 25] on span "PDV - Lançar pedido" at bounding box center [975, 31] width 102 height 17
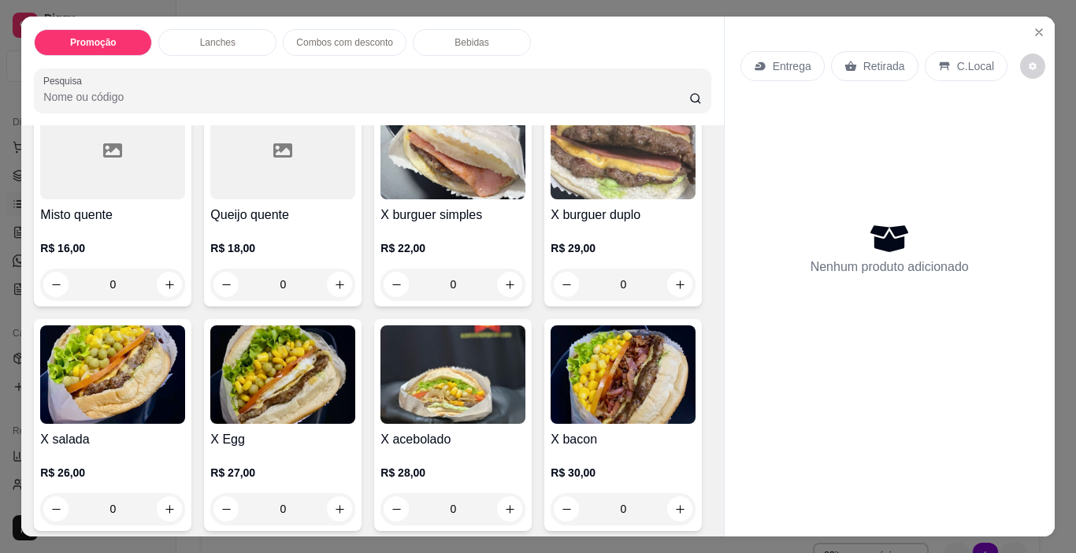
scroll to position [394, 0]
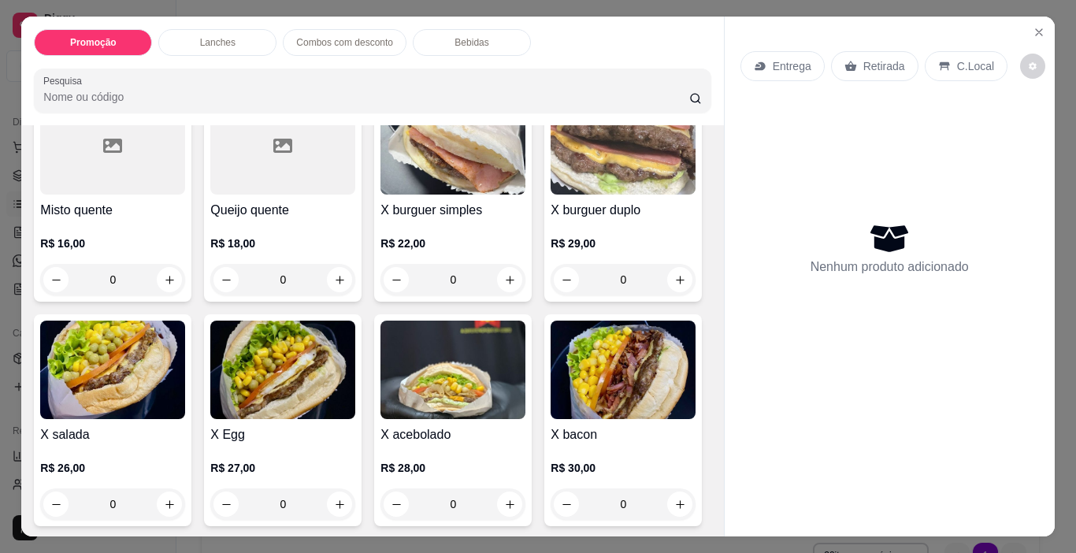
click at [185, 371] on img at bounding box center [112, 369] width 145 height 98
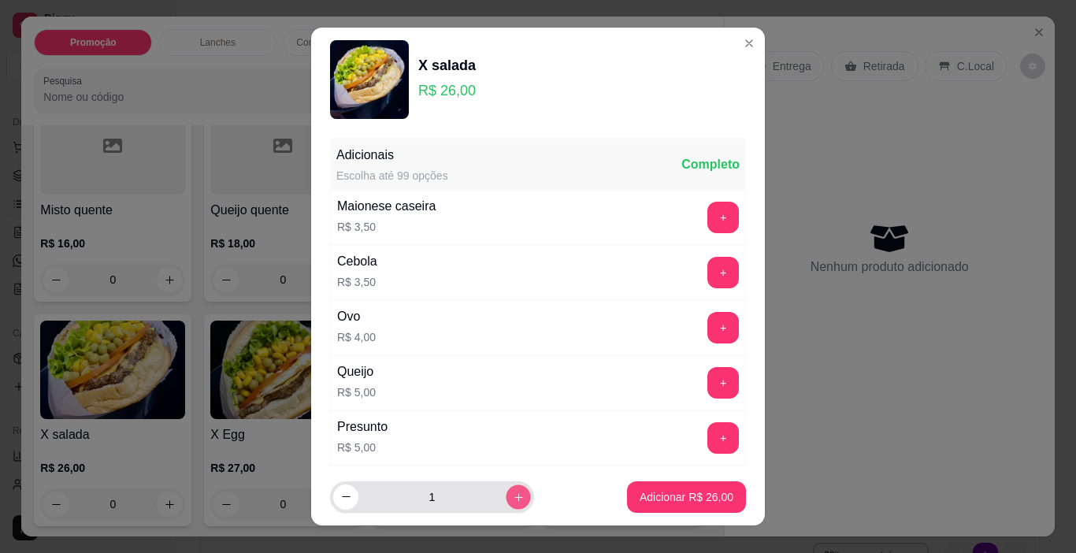
click at [506, 501] on button "increase-product-quantity" at bounding box center [517, 496] width 24 height 24
click at [506, 501] on button "increase-product-quantity" at bounding box center [517, 496] width 25 height 25
type input "4"
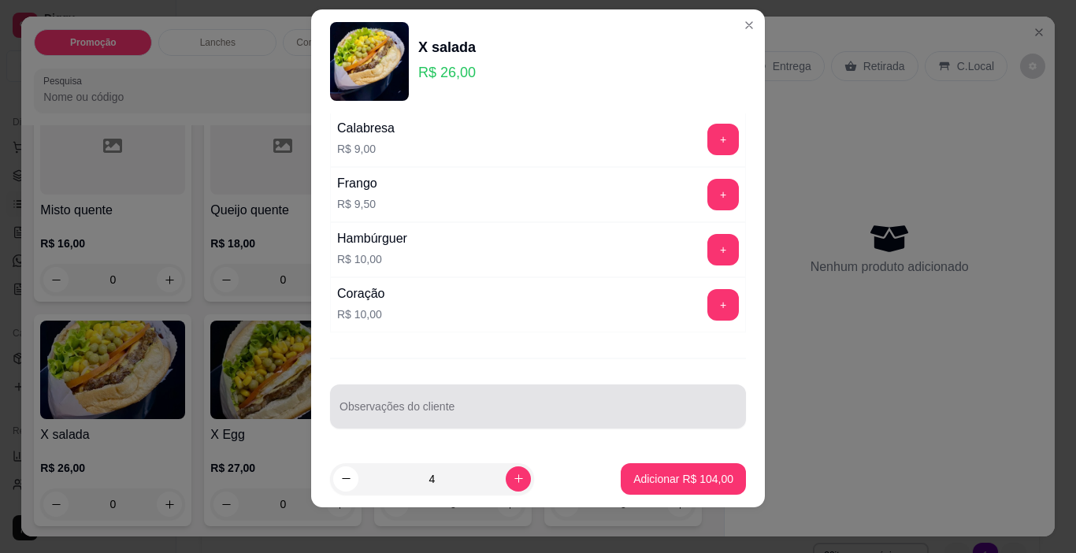
scroll to position [23, 0]
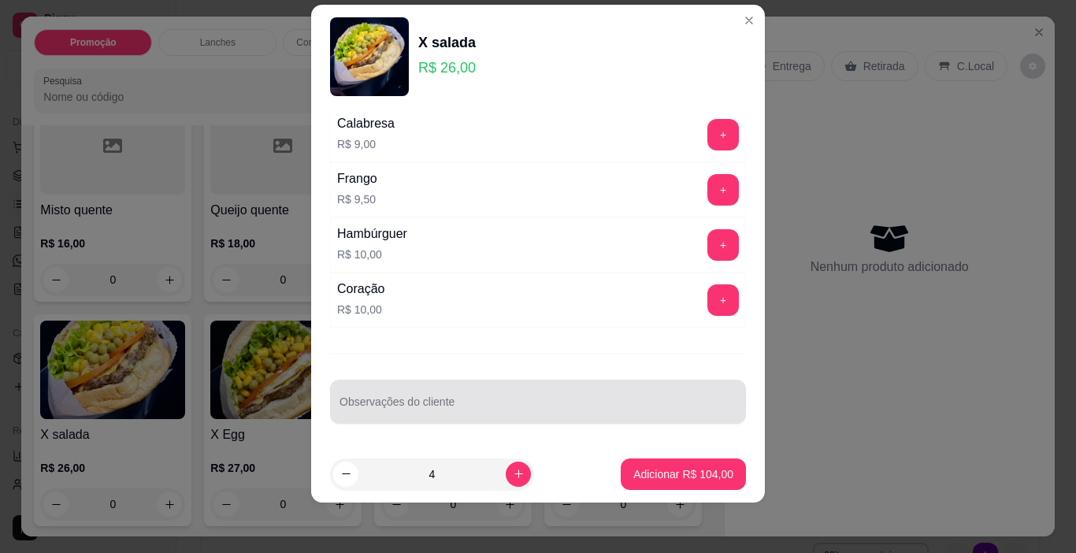
click at [473, 401] on input "Observações do cliente" at bounding box center [537, 408] width 397 height 16
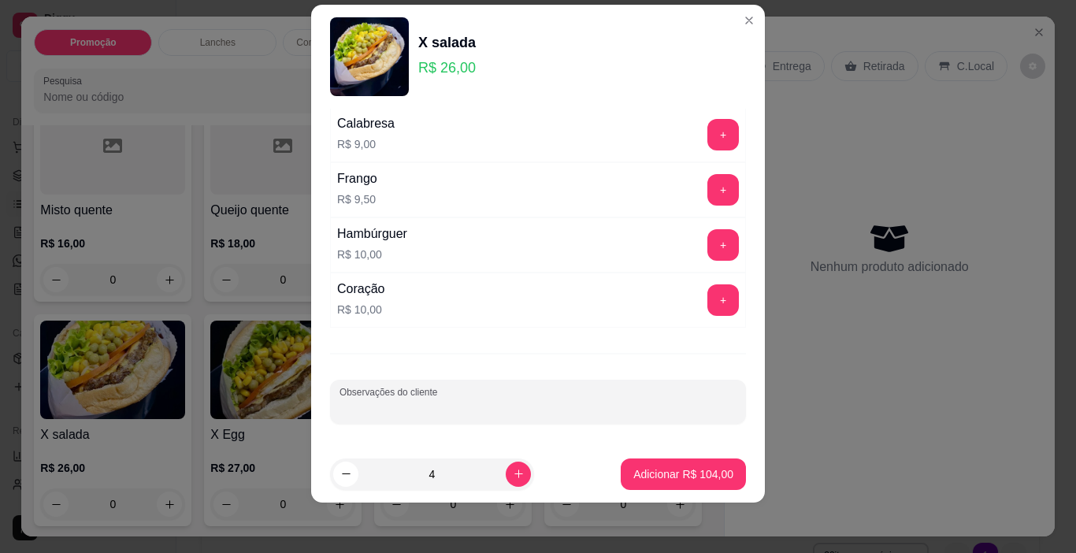
paste input "2 completo 1 cem ervilha tomate e alface 1 cem ervilha"
click at [405, 402] on input "2 completo 1 cem ervilha tomate e alface 1 cem ervilha" at bounding box center [537, 408] width 397 height 16
click at [552, 406] on input "2 completo 1 sem ervilha tomate e alface 1 cem ervilha" at bounding box center [537, 408] width 397 height 16
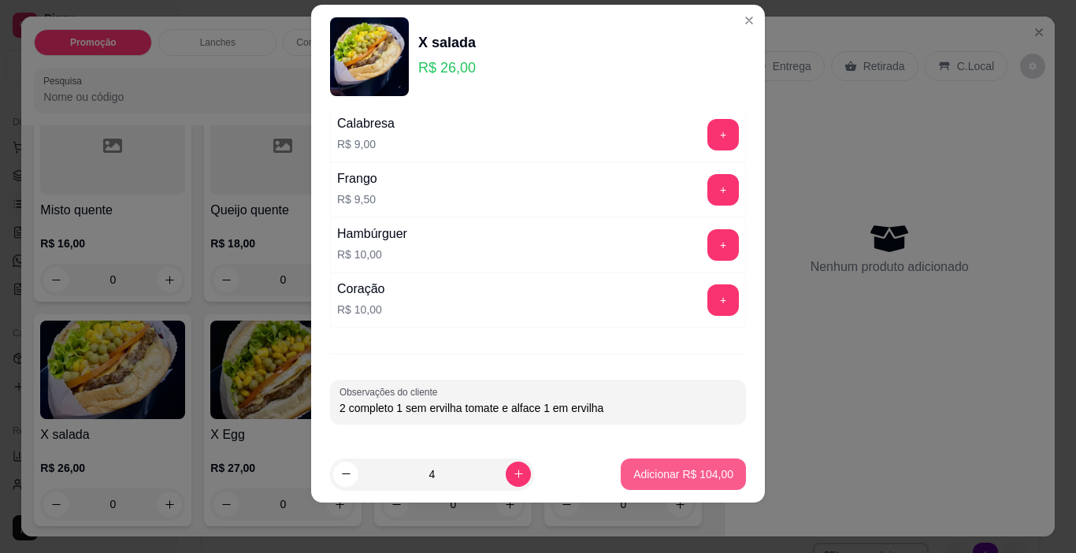
type input "2 completo 1 sem ervilha tomate e alface 1 sem ervilha"
click at [636, 483] on button "Adicionar R$ 104,00" at bounding box center [682, 473] width 125 height 31
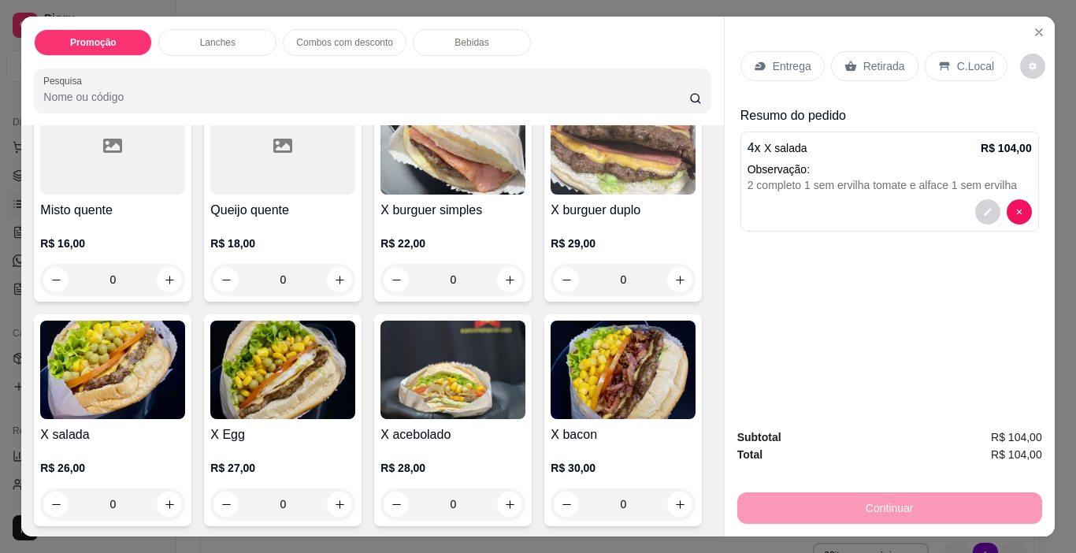
click at [782, 59] on p "Entrega" at bounding box center [791, 66] width 39 height 16
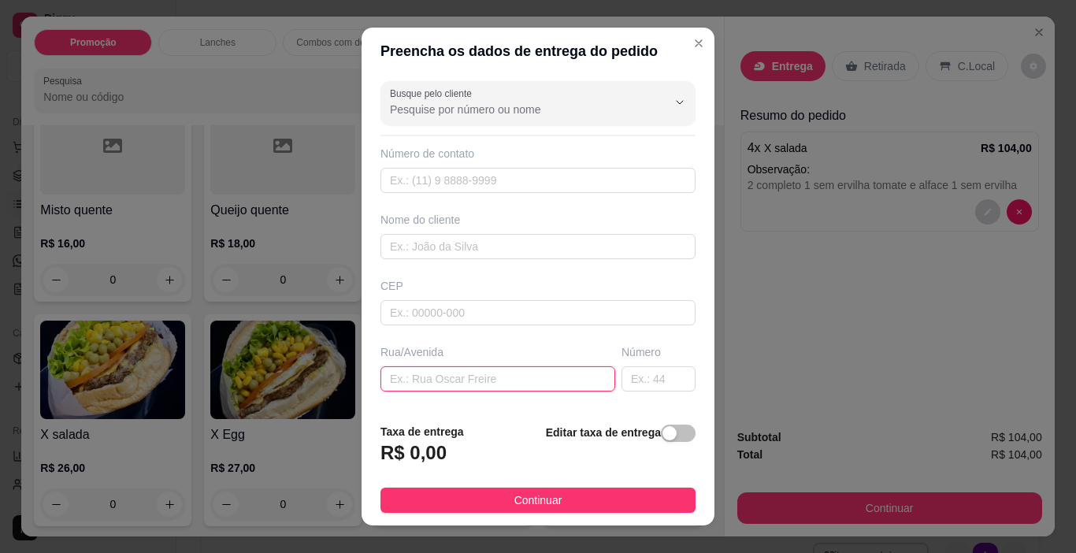
click at [542, 390] on input "text" at bounding box center [497, 378] width 235 height 25
paste input "2987"
type input "[STREET_ADDRESS][PERSON_NAME]"
click at [661, 435] on button "button" at bounding box center [678, 432] width 35 height 17
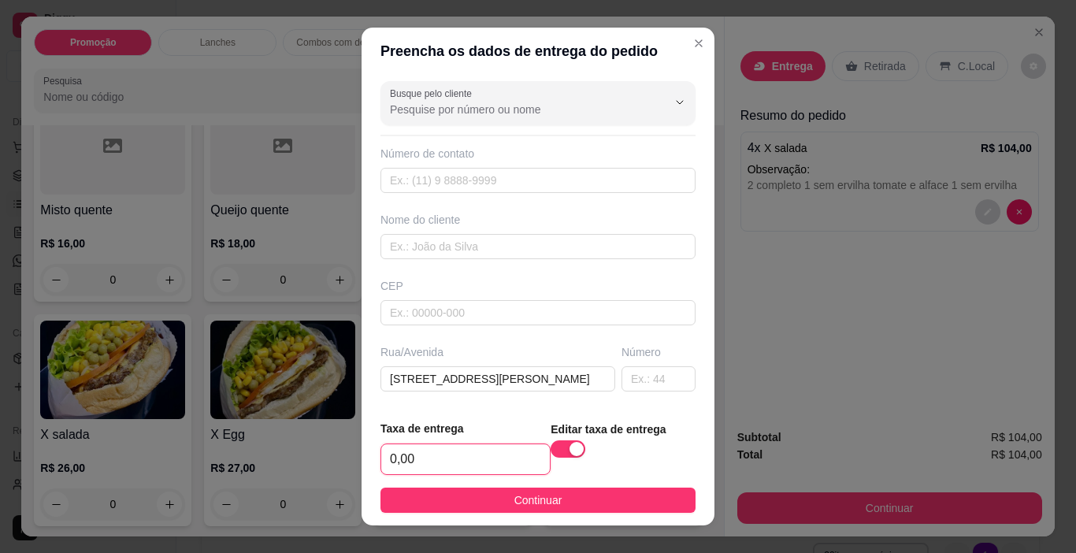
click at [520, 460] on input "0,00" at bounding box center [465, 459] width 168 height 30
type input "3,50"
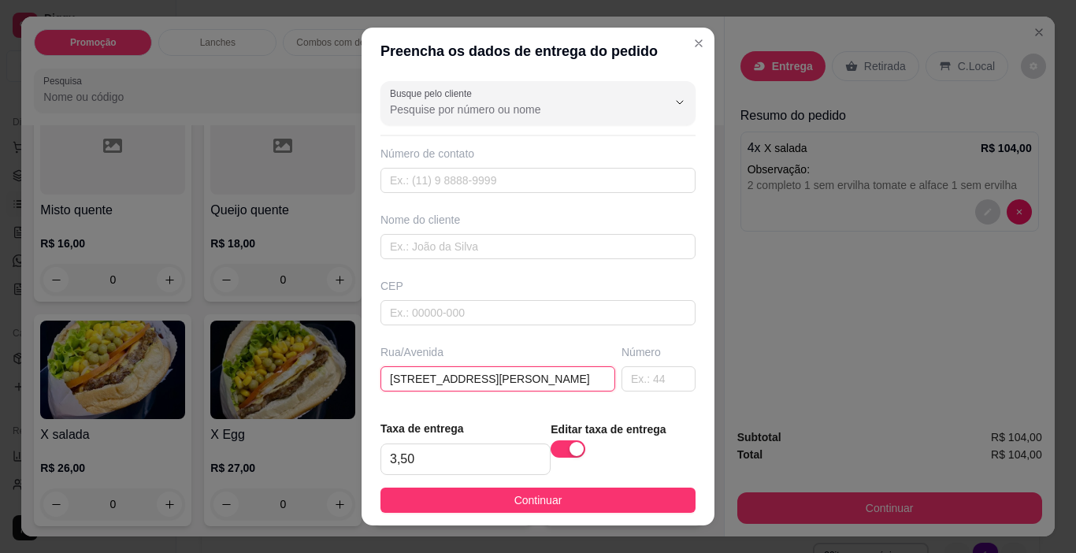
drag, startPoint x: 381, startPoint y: 383, endPoint x: 517, endPoint y: 383, distance: 136.2
click at [529, 383] on input "[STREET_ADDRESS][PERSON_NAME]" at bounding box center [497, 378] width 235 height 25
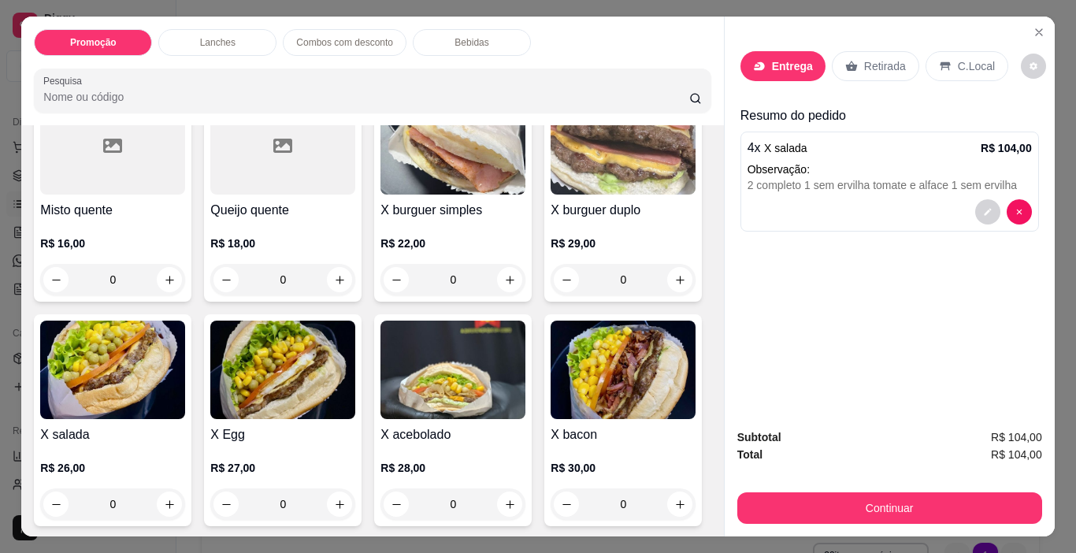
click at [846, 65] on icon at bounding box center [851, 66] width 12 height 10
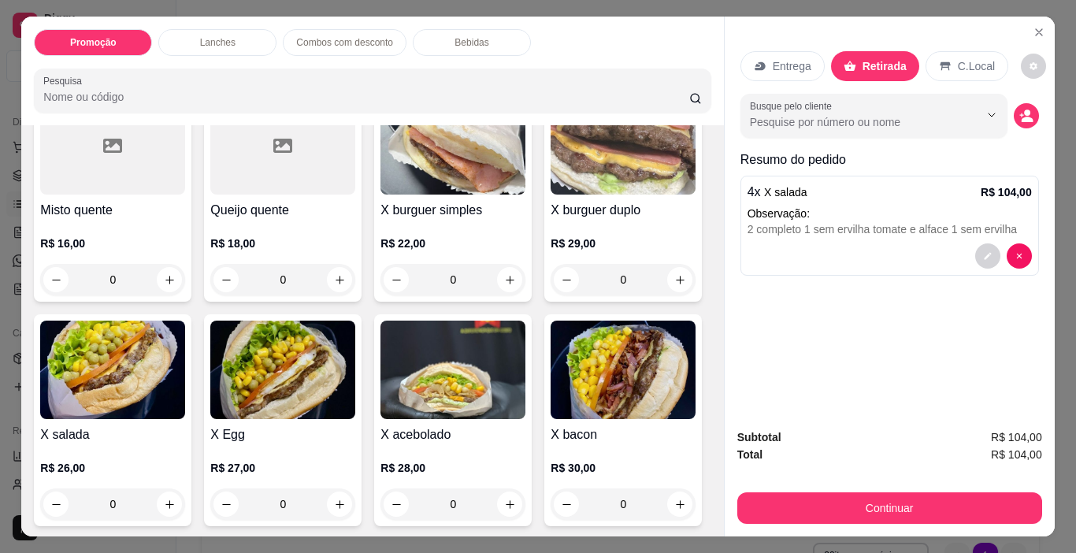
click at [904, 504] on button "Continuar" at bounding box center [889, 507] width 305 height 31
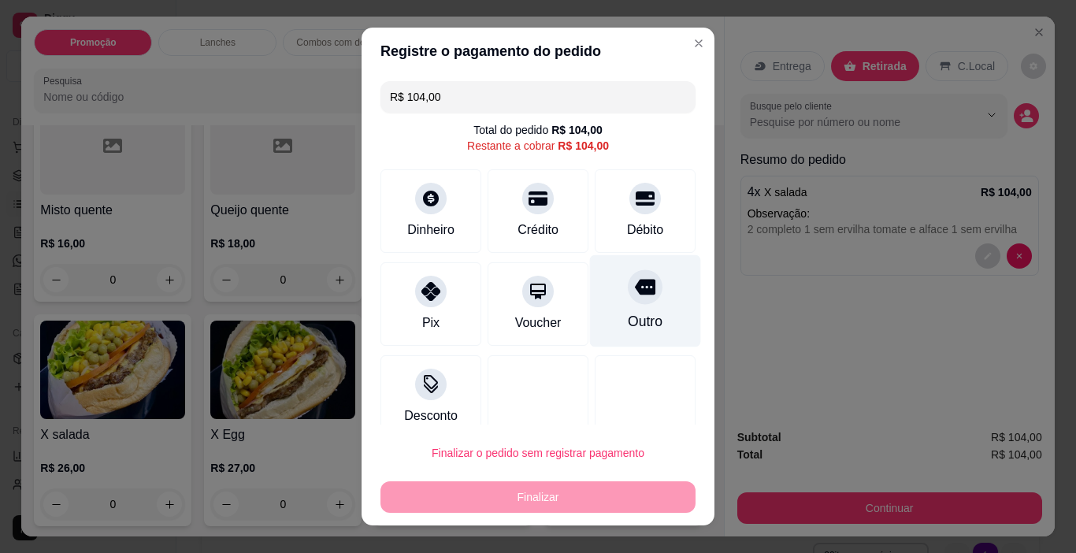
click at [635, 294] on icon at bounding box center [645, 286] width 20 height 20
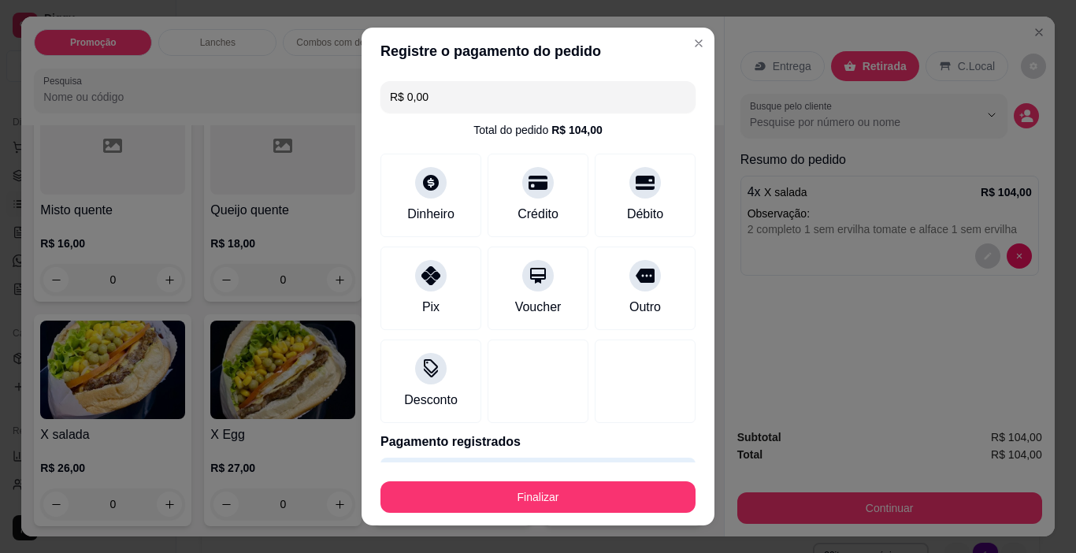
click at [627, 513] on footer "Finalizar" at bounding box center [537, 493] width 353 height 63
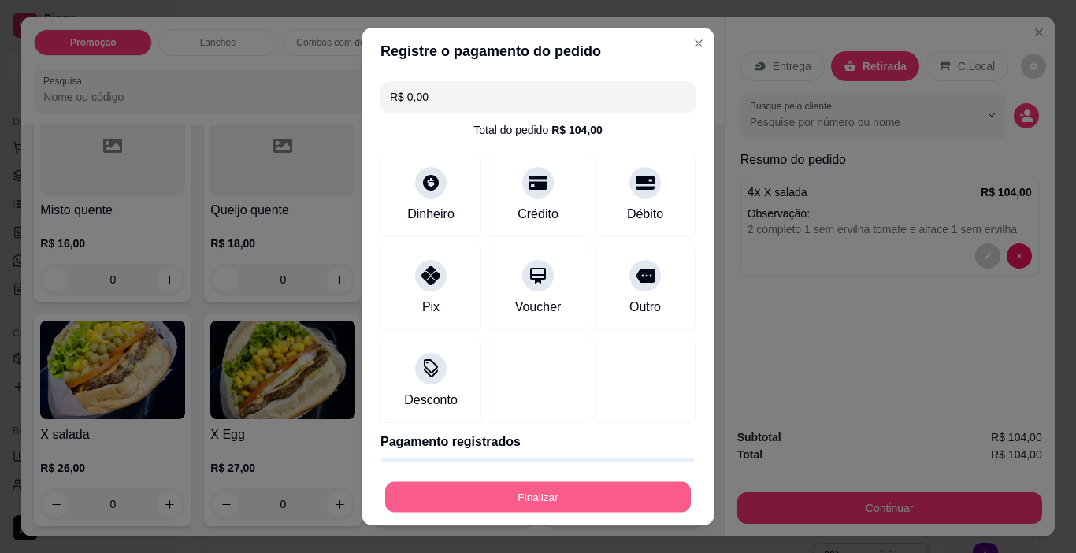
click at [618, 500] on button "Finalizar" at bounding box center [537, 497] width 305 height 31
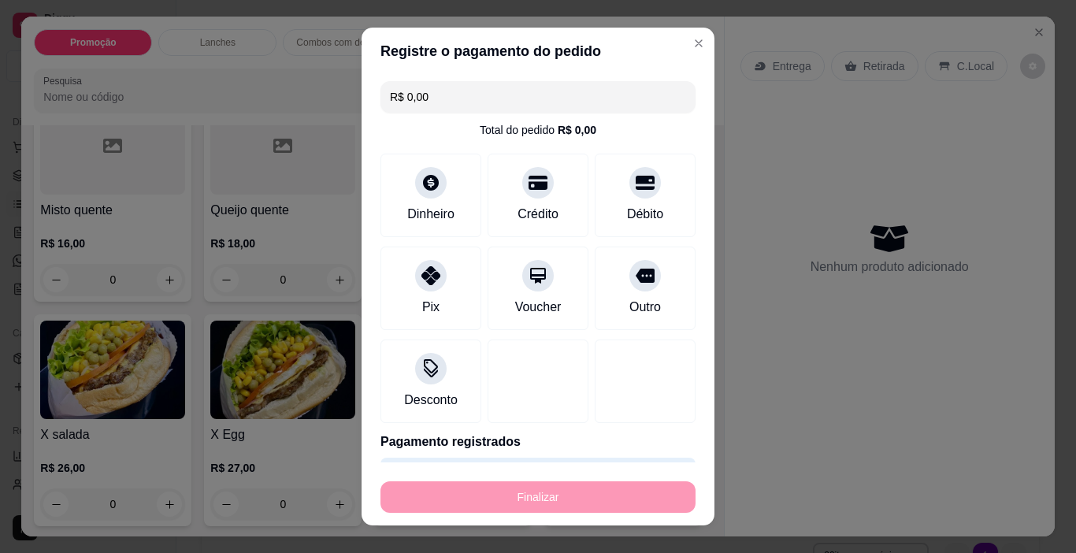
type input "-R$ 104,00"
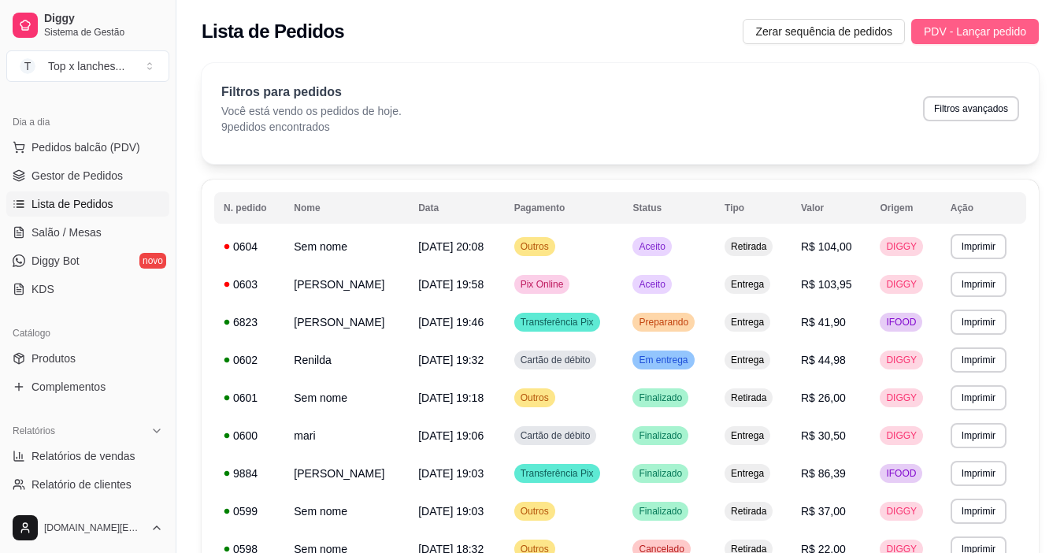
click at [968, 32] on span "PDV - Lançar pedido" at bounding box center [975, 31] width 102 height 17
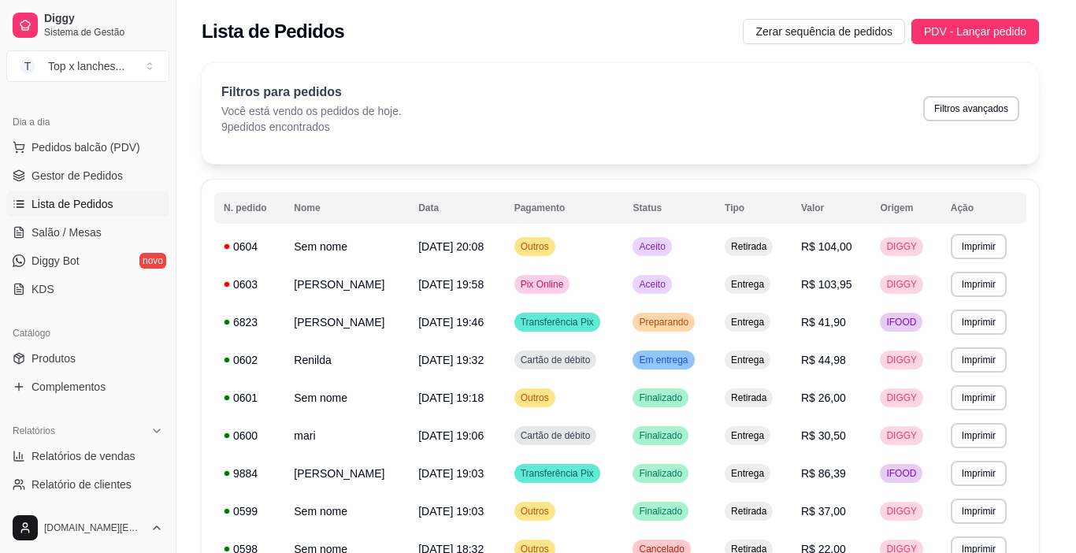
click at [319, 299] on img at bounding box center [282, 283] width 145 height 98
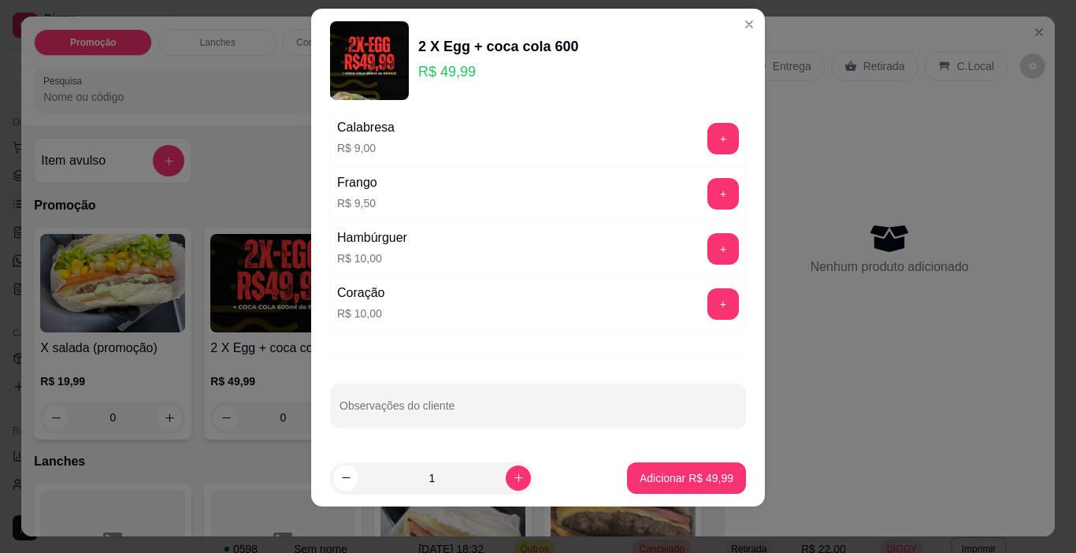
scroll to position [23, 0]
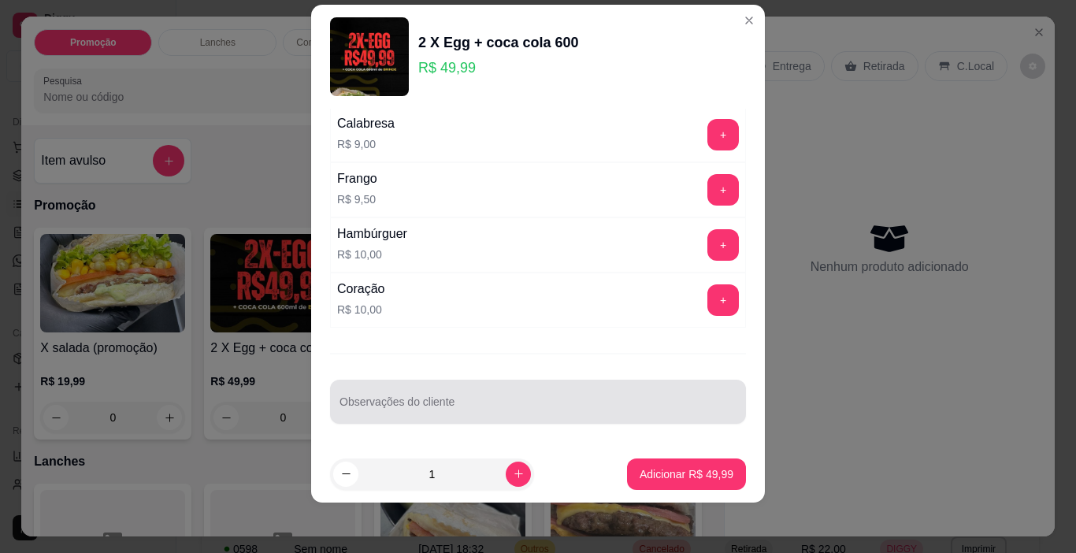
click at [479, 391] on div at bounding box center [537, 401] width 397 height 31
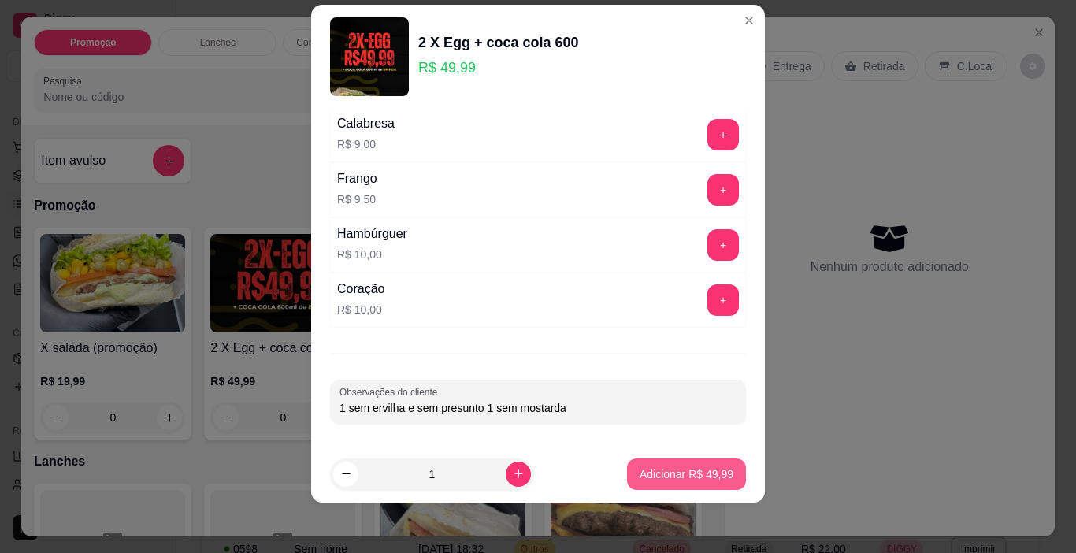
type input "1 sem ervilha e sem presunto 1 sem mostarda"
click at [646, 475] on p "Adicionar R$ 49,99" at bounding box center [686, 474] width 94 height 16
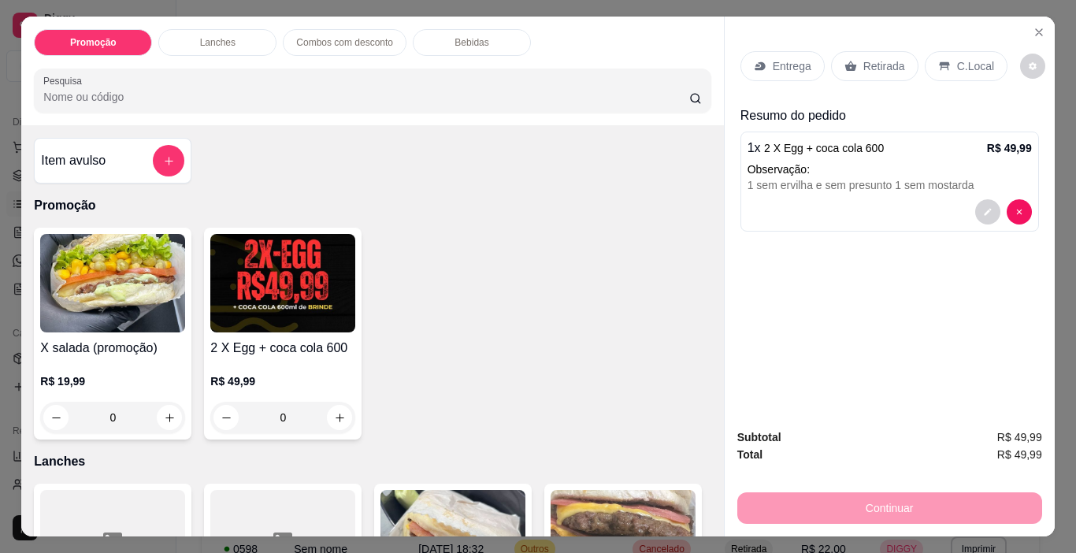
click at [94, 330] on div "X salada (promoção) R$ 19,99 0" at bounding box center [112, 334] width 157 height 212
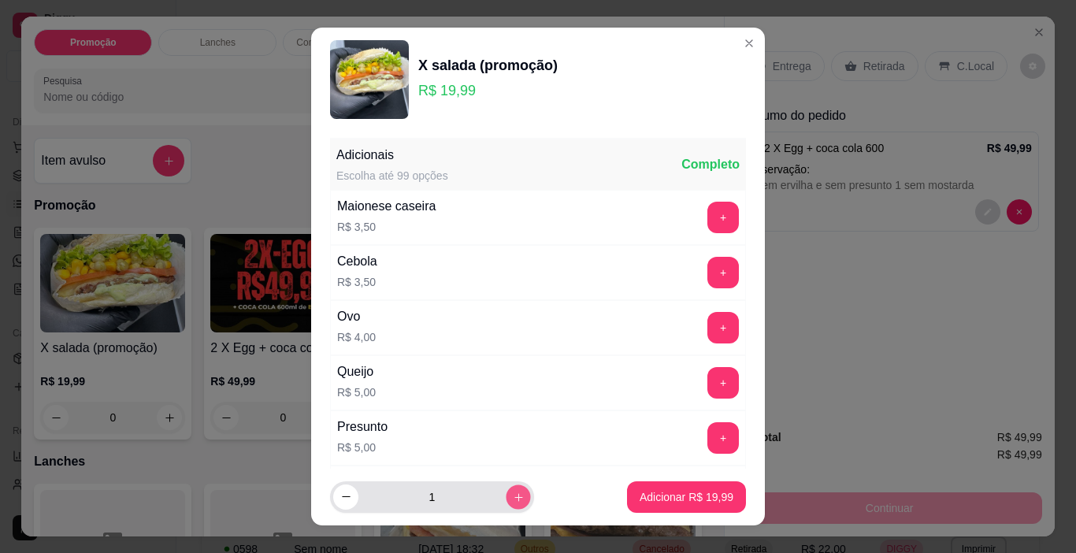
click at [505, 489] on button "increase-product-quantity" at bounding box center [517, 496] width 24 height 24
type input "2"
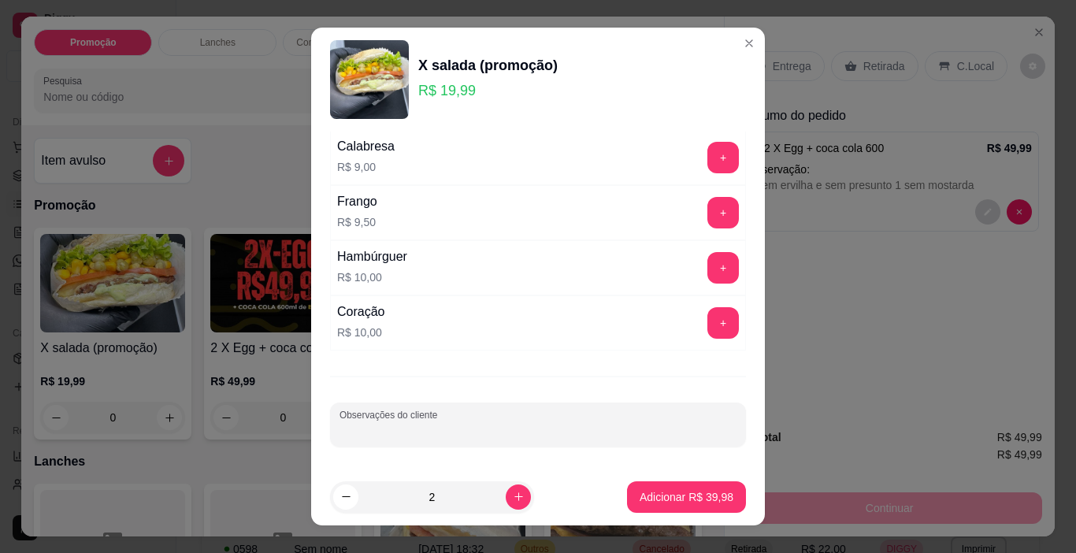
click at [466, 431] on input "Observações do cliente" at bounding box center [537, 431] width 397 height 16
paste input "sem alface, sem tomate, e sem ervilha."
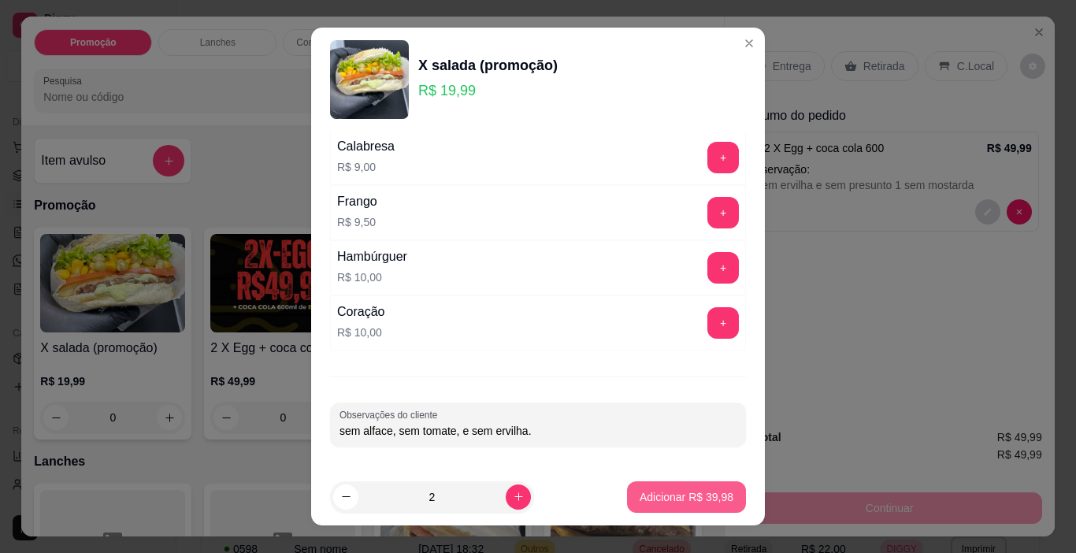
type input "sem alface, sem tomate, e sem ervilha."
click at [632, 488] on button "Adicionar R$ 39,98" at bounding box center [686, 496] width 119 height 31
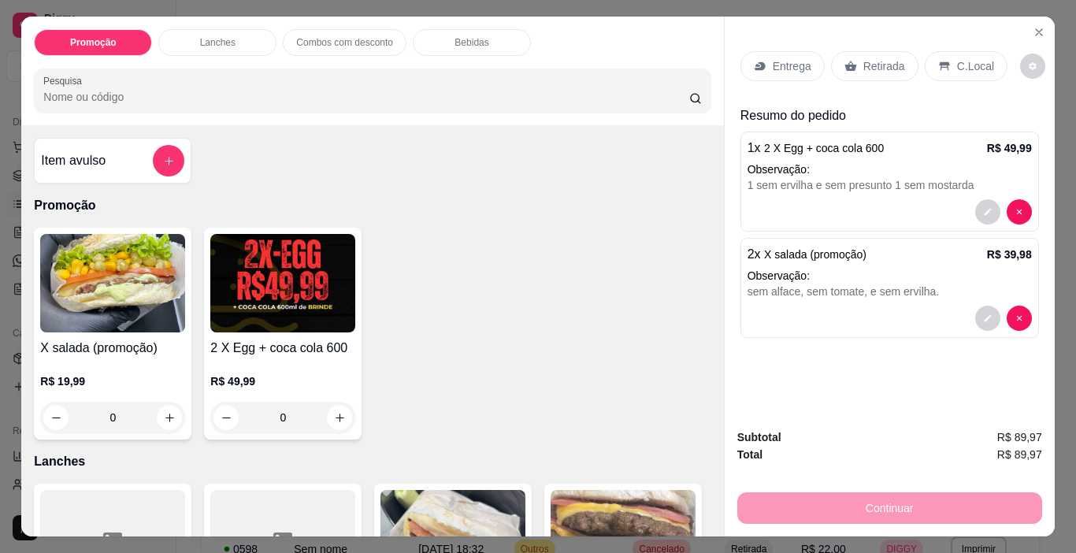
click at [160, 339] on h4 "X salada (promoção)" at bounding box center [112, 348] width 145 height 19
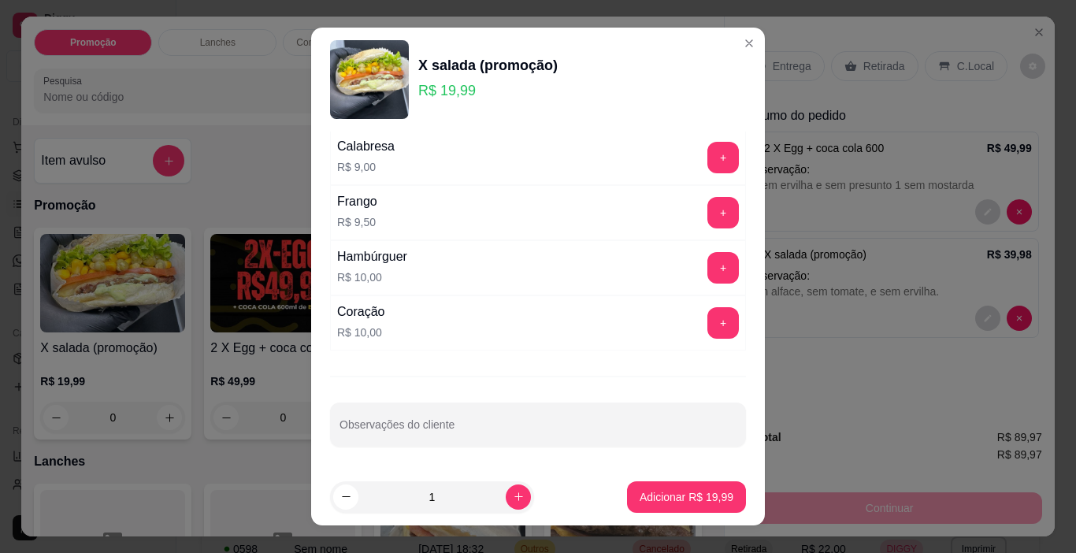
click at [517, 433] on input "Observações do cliente" at bounding box center [537, 431] width 397 height 16
paste input "sem tomate e sem presunto"
type input "sem tomate e sem presunto"
click at [684, 503] on p "Adicionar R$ 19,99" at bounding box center [686, 497] width 94 height 16
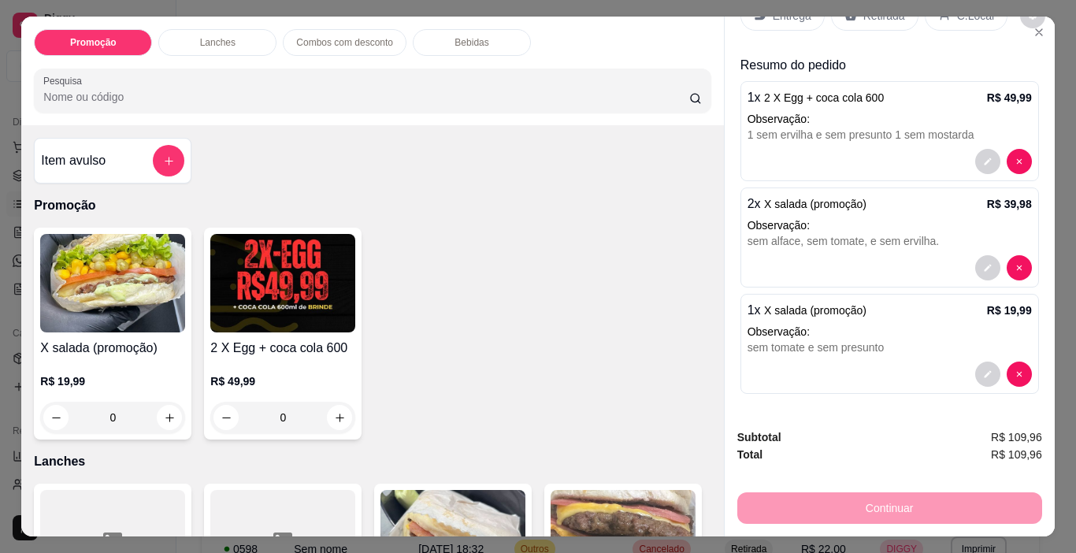
scroll to position [0, 0]
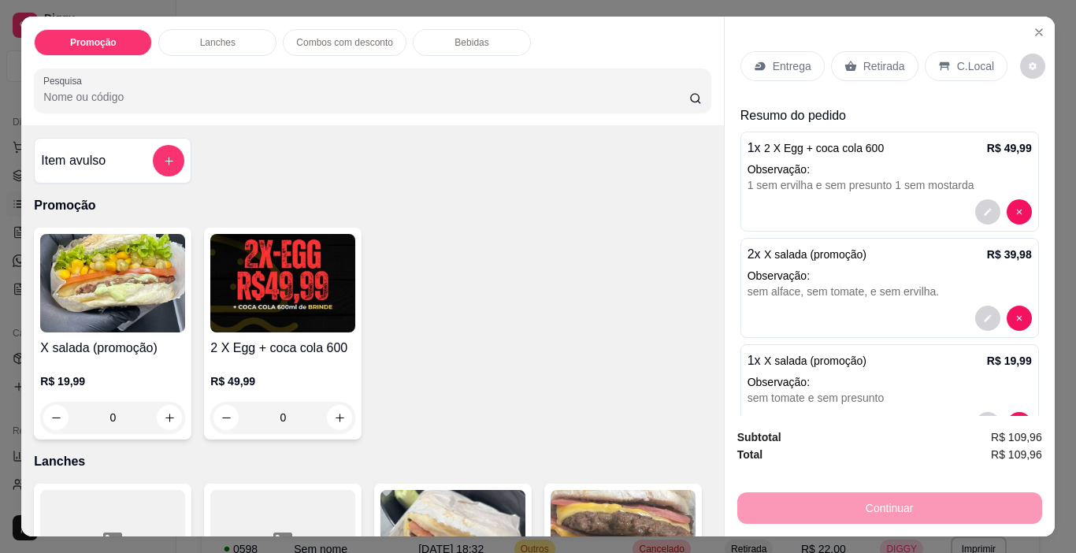
click at [793, 67] on p "Entrega" at bounding box center [791, 66] width 39 height 16
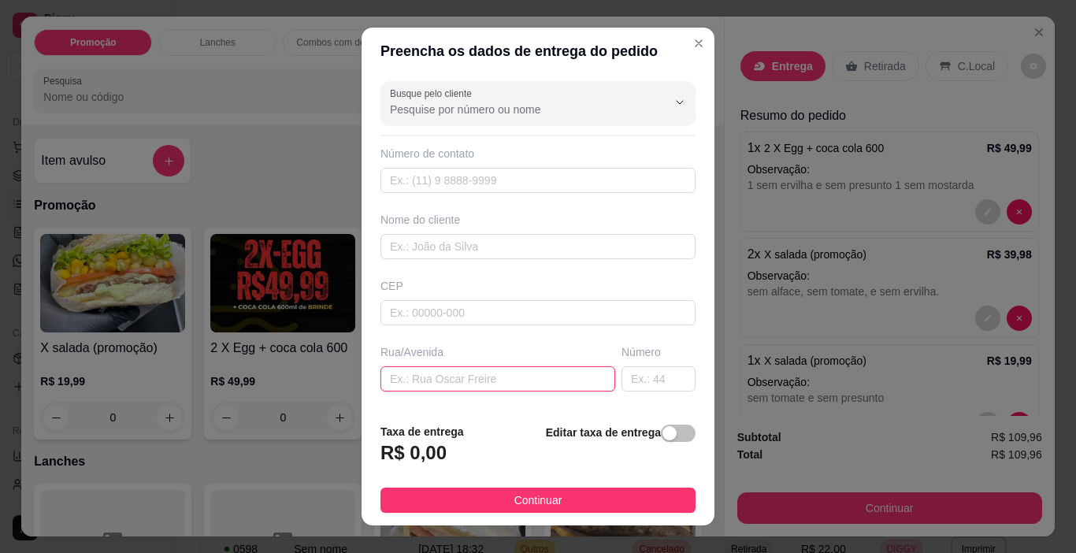
click at [478, 368] on input "text" at bounding box center [497, 378] width 235 height 25
paste input "[STREET_ADDRESS][PERSON_NAME]"
type input "[STREET_ADDRESS][PERSON_NAME]"
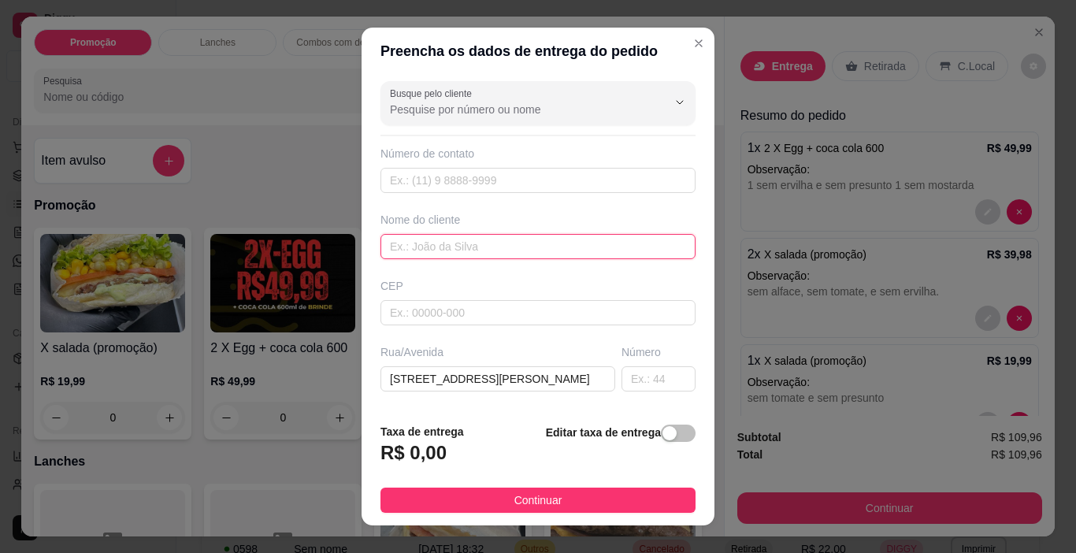
click at [488, 251] on input "text" at bounding box center [537, 246] width 315 height 25
type input "[PERSON_NAME]"
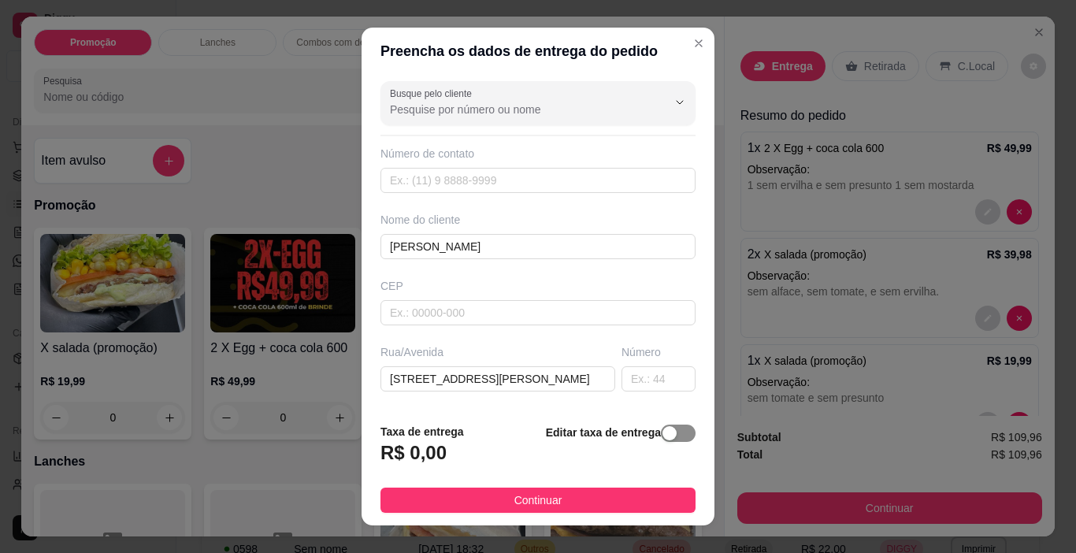
click at [662, 426] on div "button" at bounding box center [669, 433] width 14 height 14
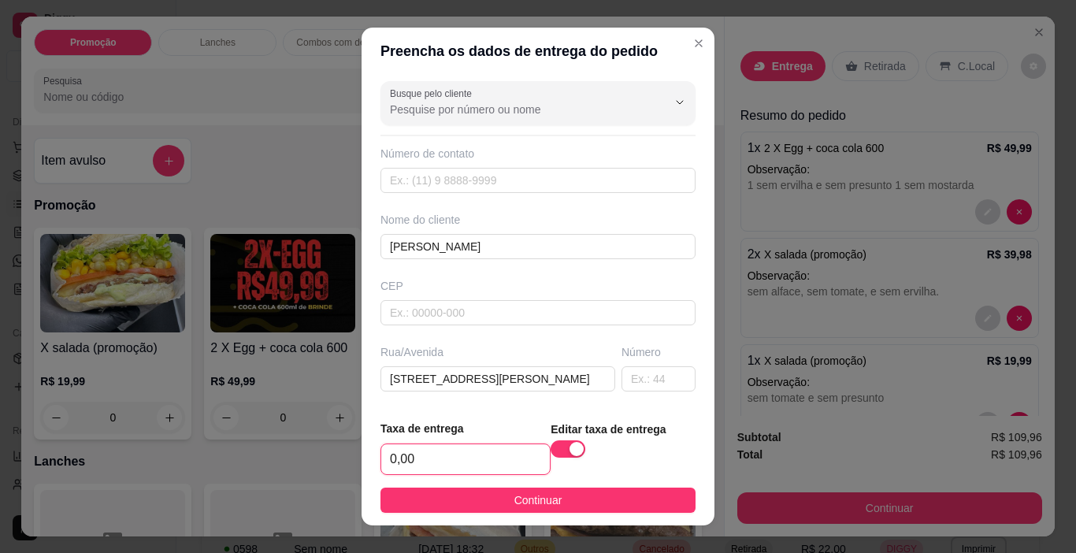
click at [513, 454] on input "0,00" at bounding box center [465, 459] width 168 height 30
type input "3,50"
click at [554, 519] on footer "Taxa de entrega 3,50 Editar taxa de entrega Continuar" at bounding box center [537, 466] width 353 height 118
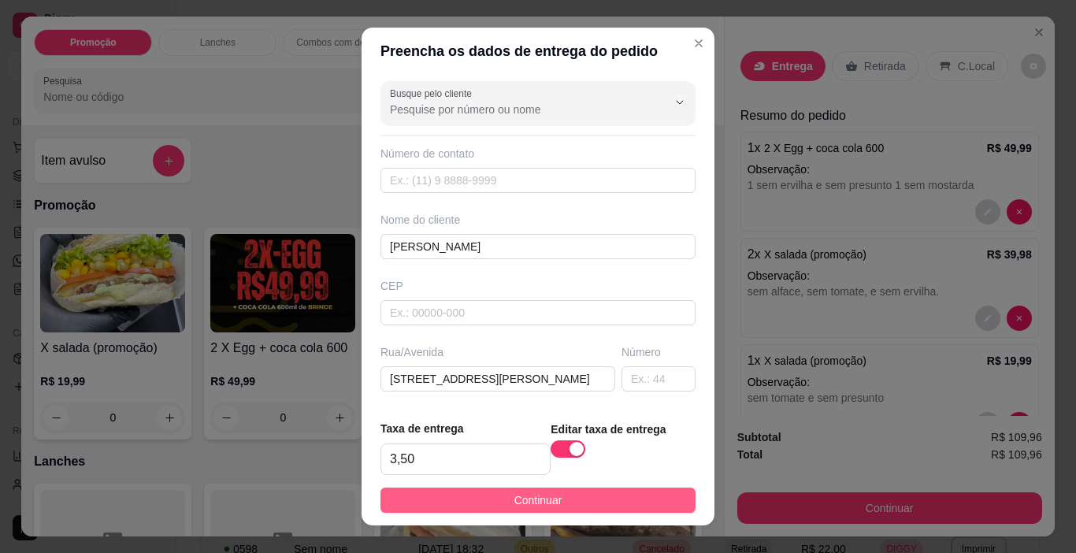
click at [555, 503] on button "Continuar" at bounding box center [537, 499] width 315 height 25
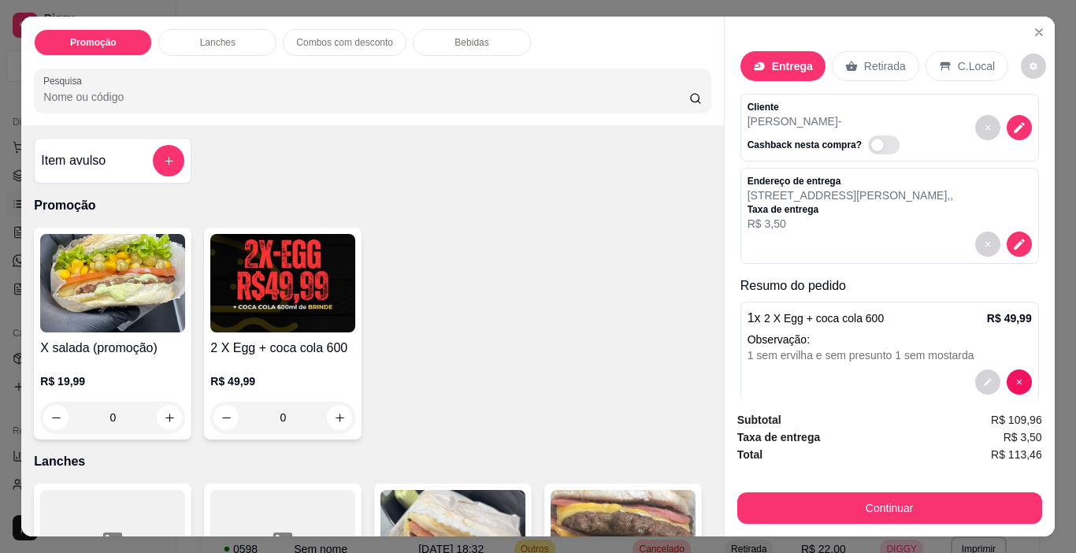
click at [745, 506] on button "Continuar" at bounding box center [889, 507] width 305 height 31
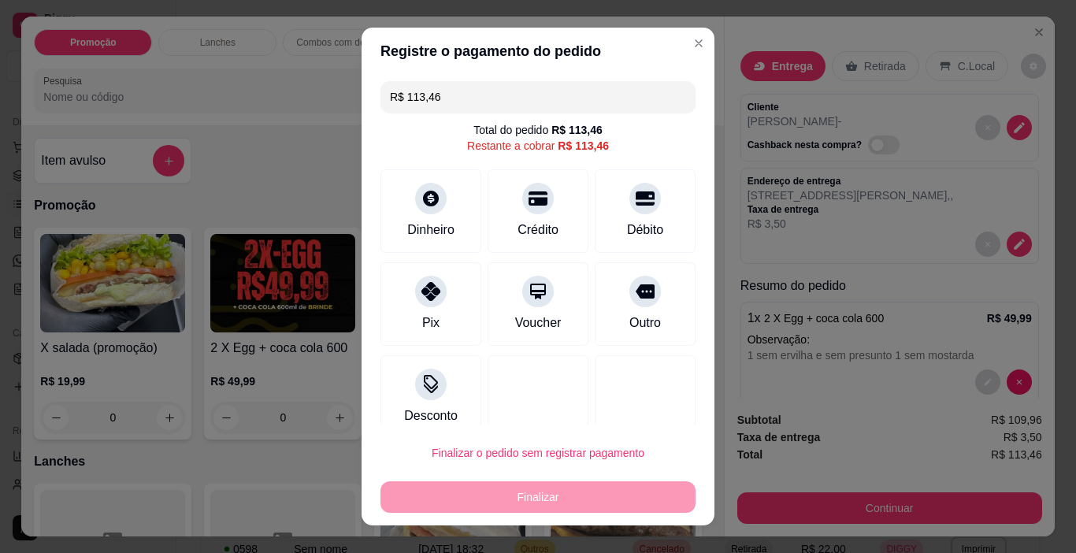
drag, startPoint x: 605, startPoint y: 222, endPoint x: 574, endPoint y: 428, distance: 207.8
click at [627, 221] on div "Débito" at bounding box center [645, 229] width 36 height 19
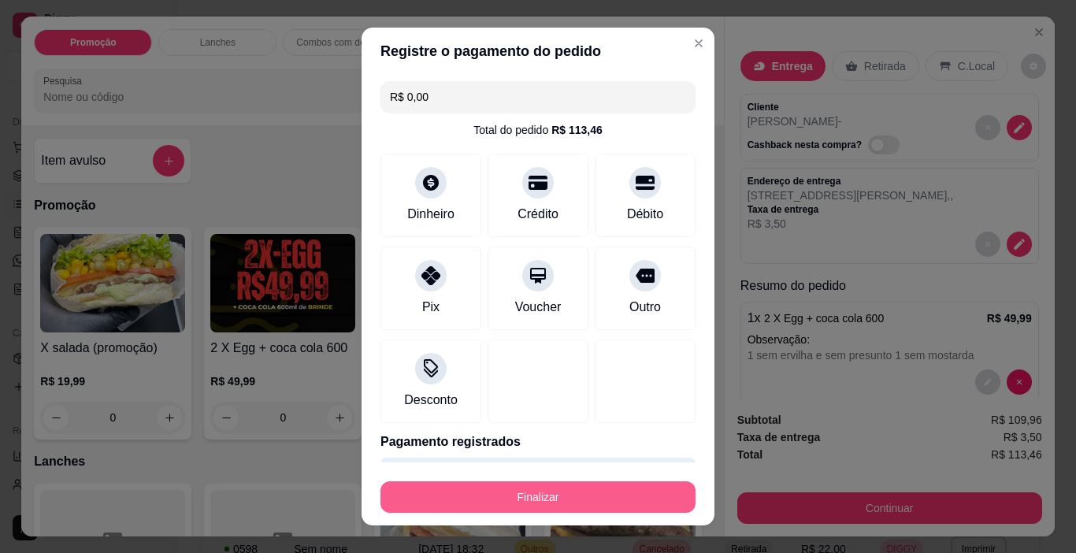
click at [559, 502] on button "Finalizar" at bounding box center [537, 496] width 315 height 31
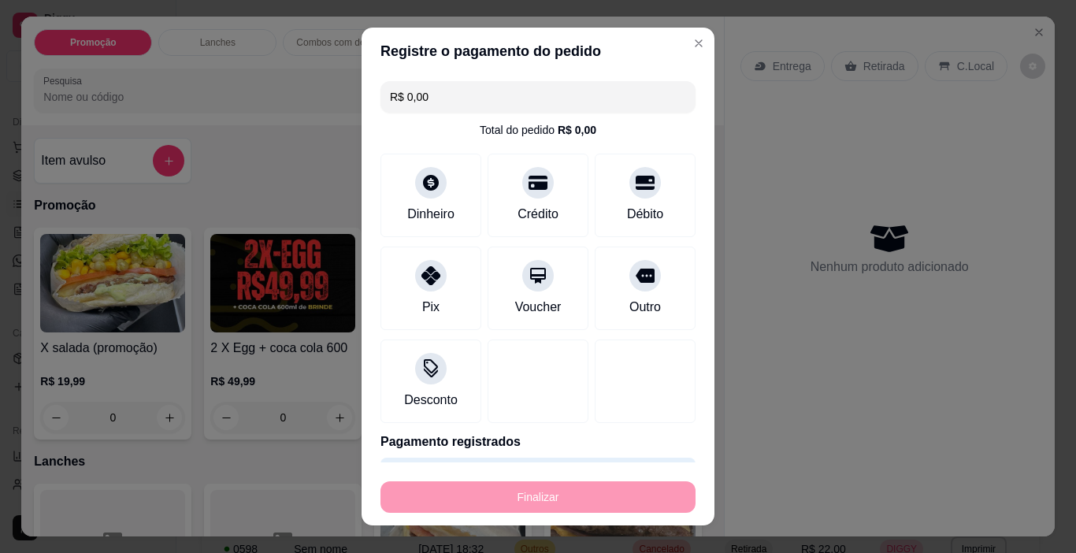
type input "-R$ 113,46"
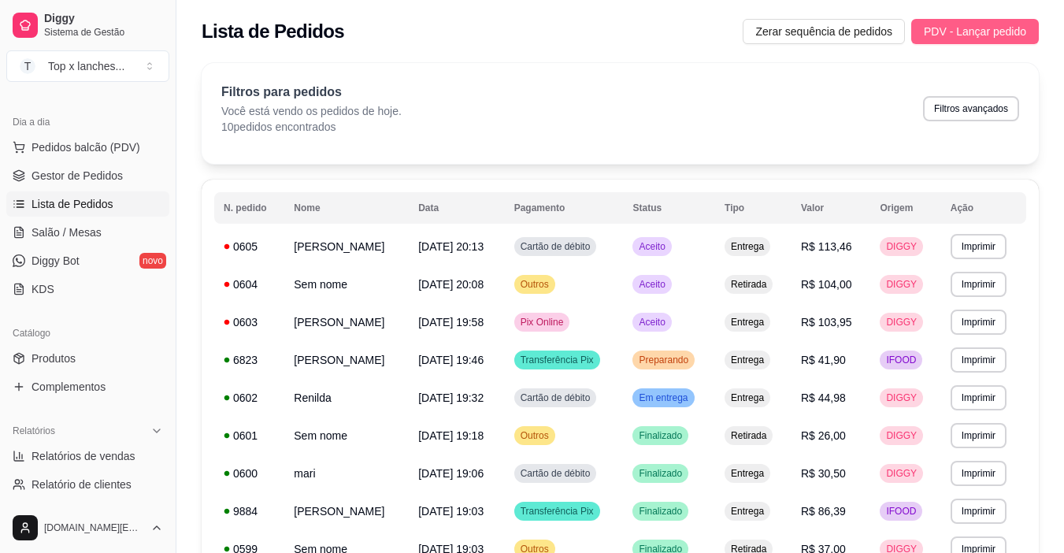
click at [1001, 28] on span "PDV - Lançar pedido" at bounding box center [975, 31] width 102 height 17
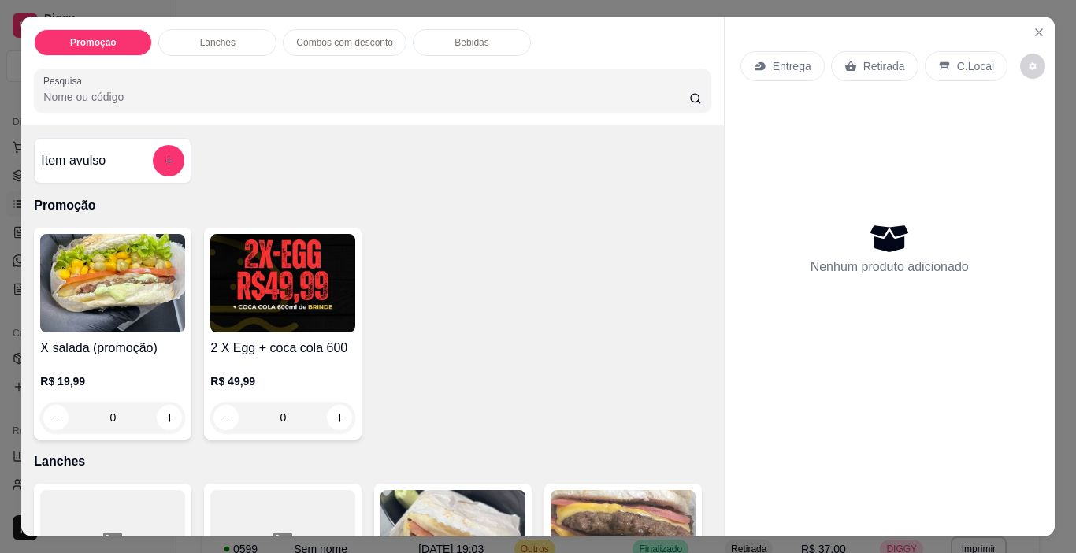
click at [323, 313] on img at bounding box center [282, 283] width 145 height 98
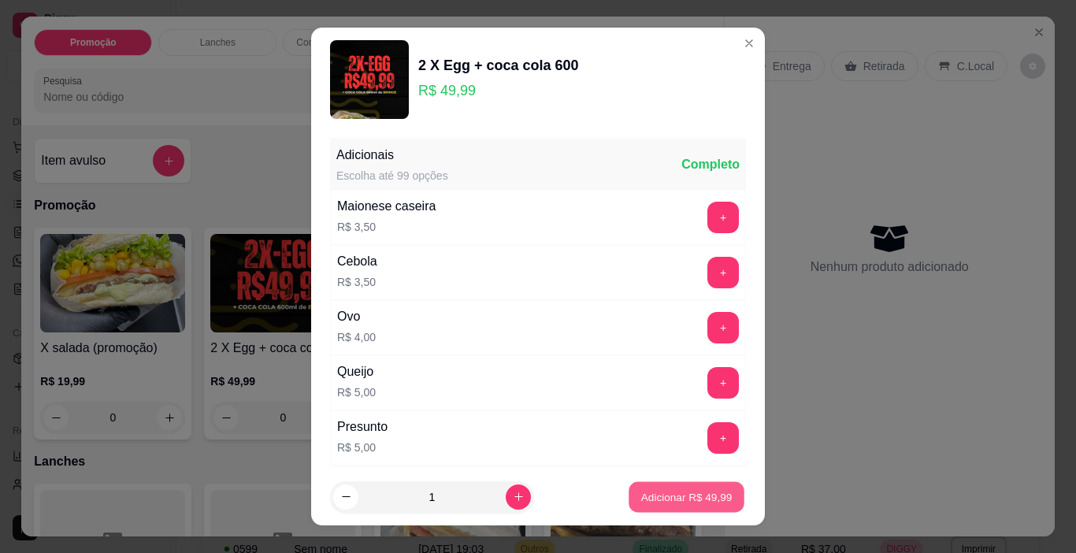
click at [653, 500] on p "Adicionar R$ 49,99" at bounding box center [686, 496] width 91 height 15
type input "1"
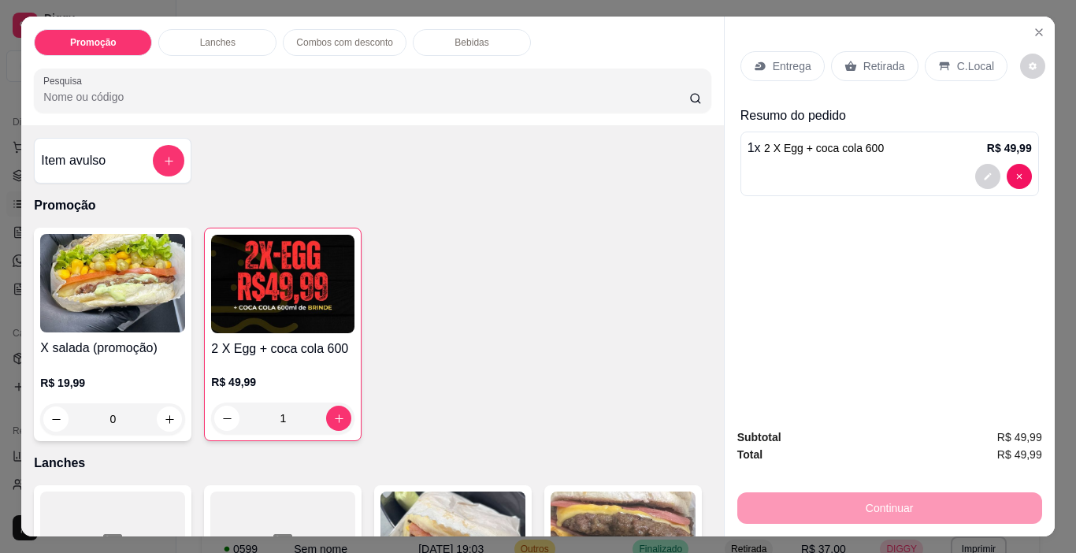
click at [166, 412] on div "0" at bounding box center [112, 418] width 145 height 31
click at [157, 309] on img at bounding box center [112, 283] width 145 height 98
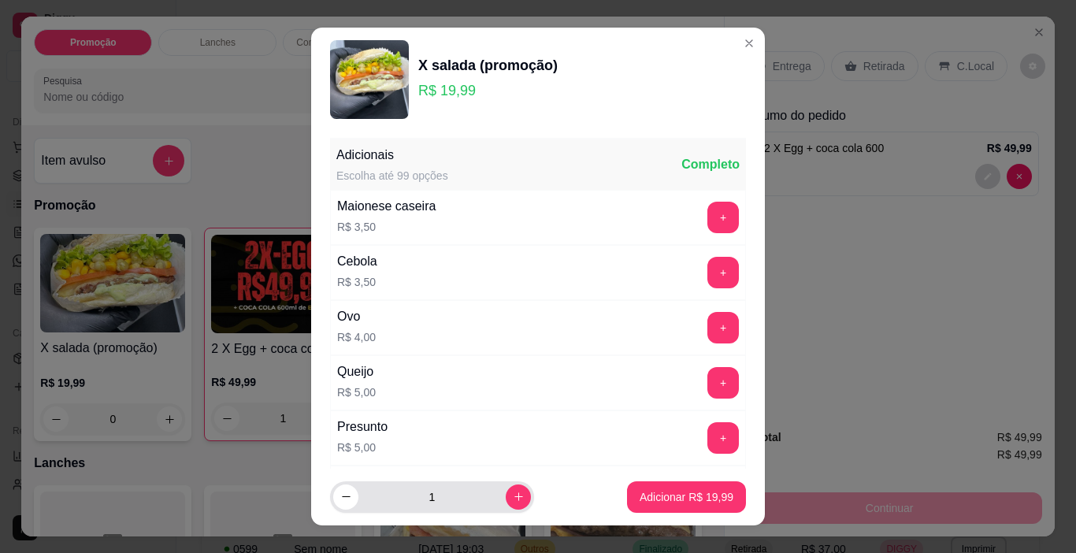
click at [510, 490] on button "increase-product-quantity" at bounding box center [517, 496] width 25 height 25
type input "2"
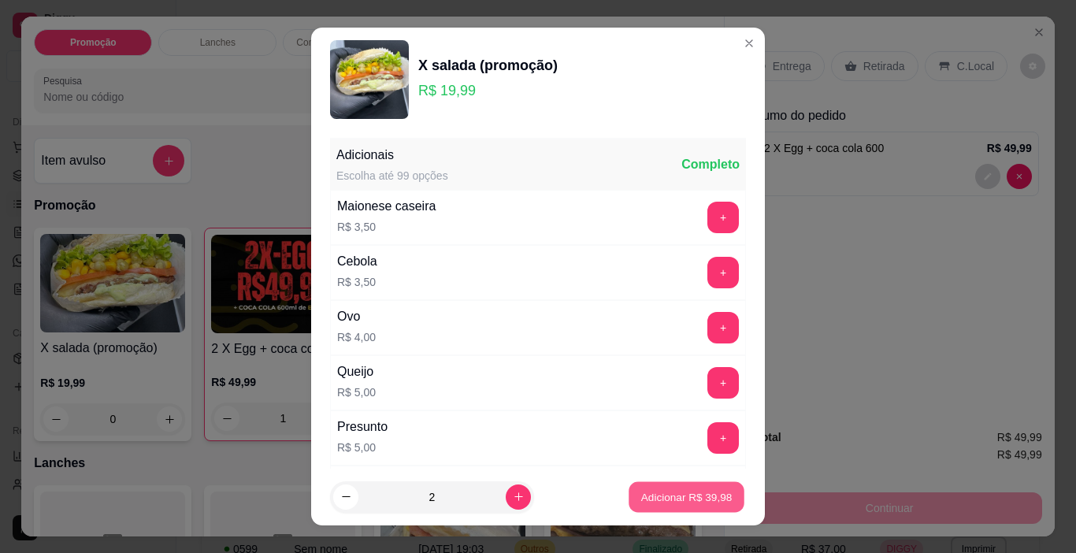
click at [665, 492] on p "Adicionar R$ 39,98" at bounding box center [686, 496] width 91 height 15
type input "2"
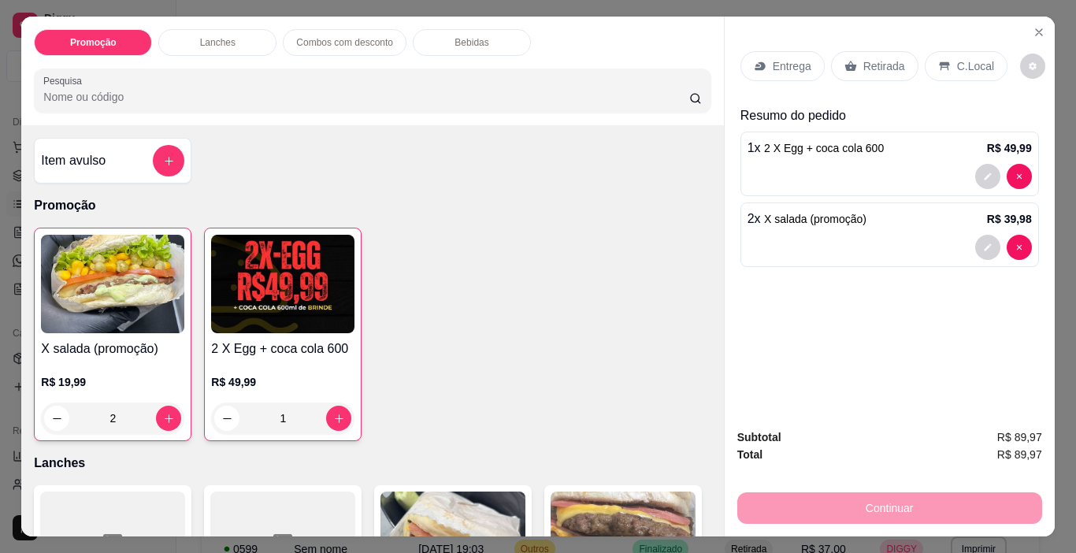
click at [857, 224] on div "2 x X salada (promoção) R$ 39,98" at bounding box center [889, 234] width 298 height 65
click at [983, 176] on button "decrease-product-quantity" at bounding box center [987, 176] width 25 height 25
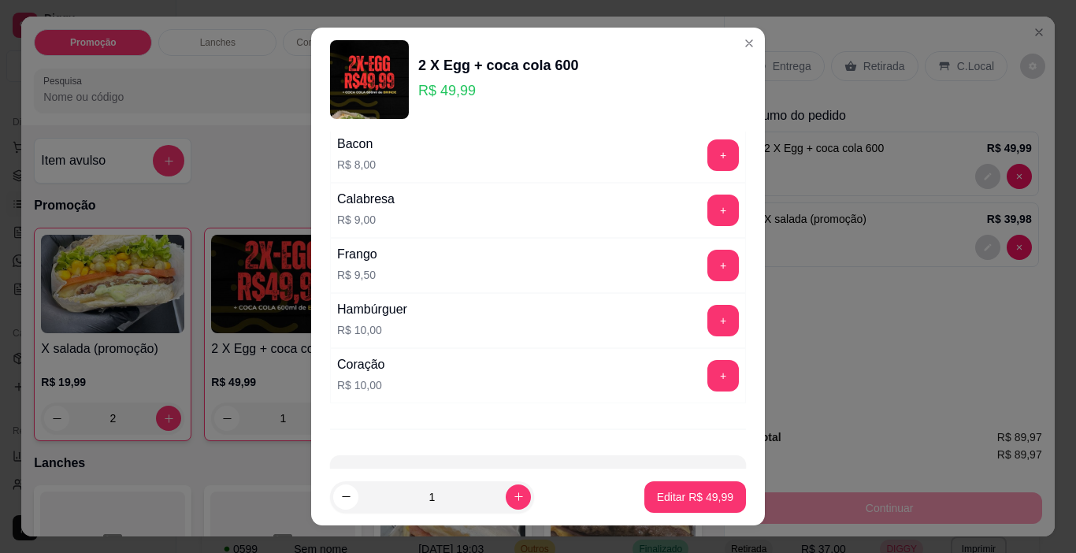
scroll to position [501, 0]
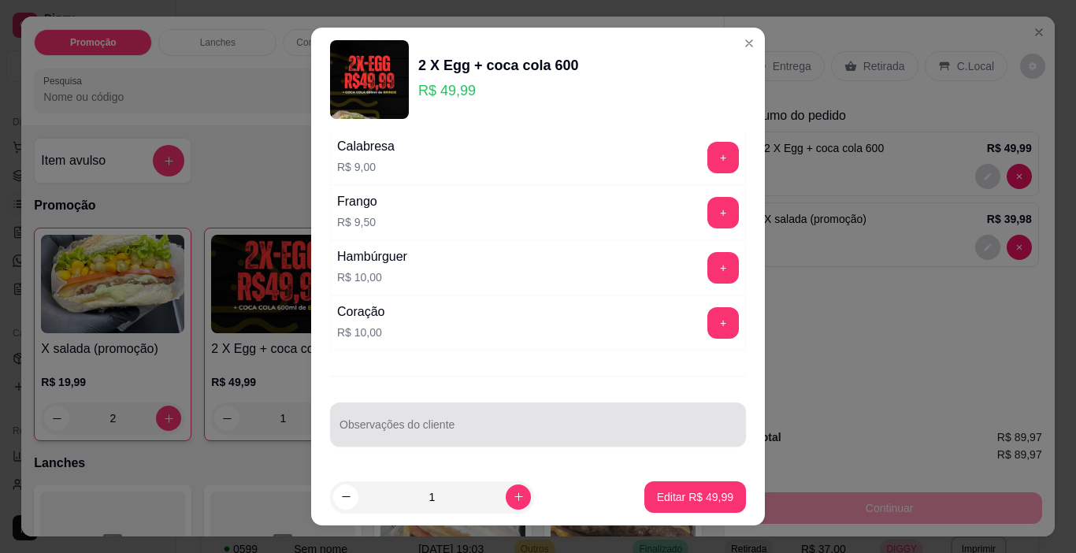
click at [505, 416] on div at bounding box center [537, 424] width 397 height 31
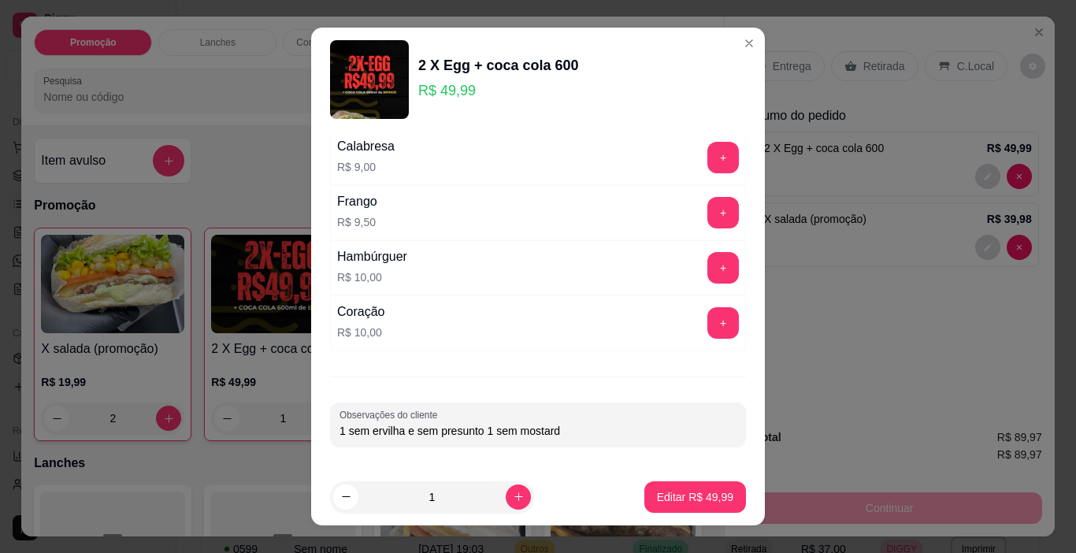
type input "1 sem ervilha e sem presunto 1 sem mostarda"
click at [718, 500] on button "Editar R$ 49,99" at bounding box center [695, 496] width 102 height 31
type input "0"
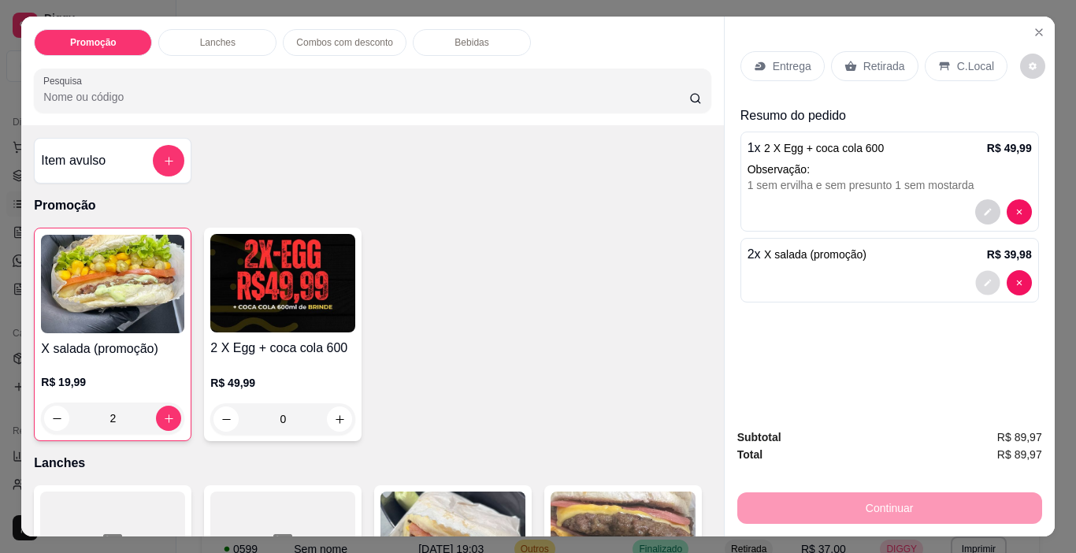
click at [985, 272] on button "decrease-product-quantity" at bounding box center [987, 283] width 24 height 24
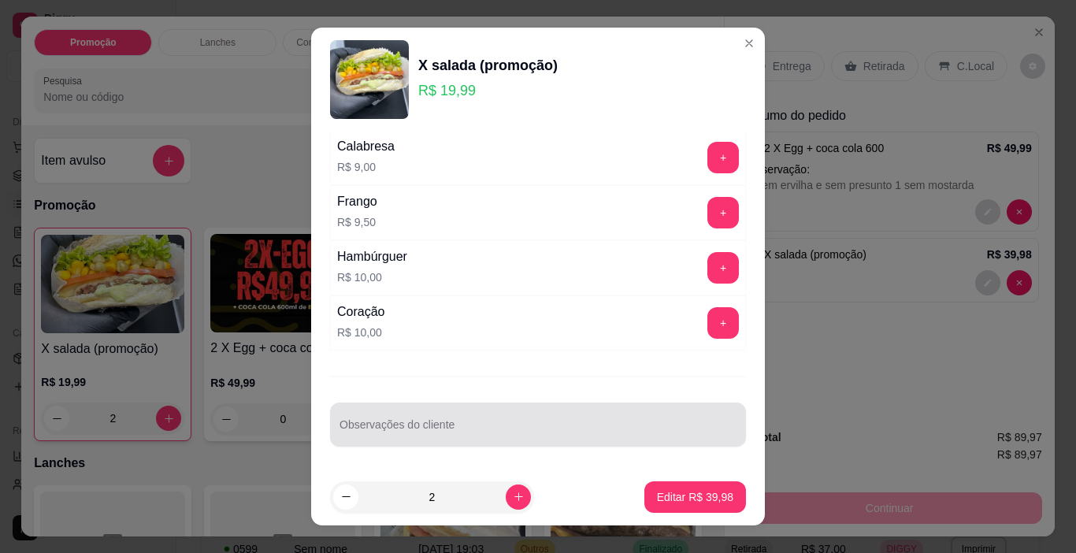
click at [526, 416] on div at bounding box center [537, 424] width 397 height 31
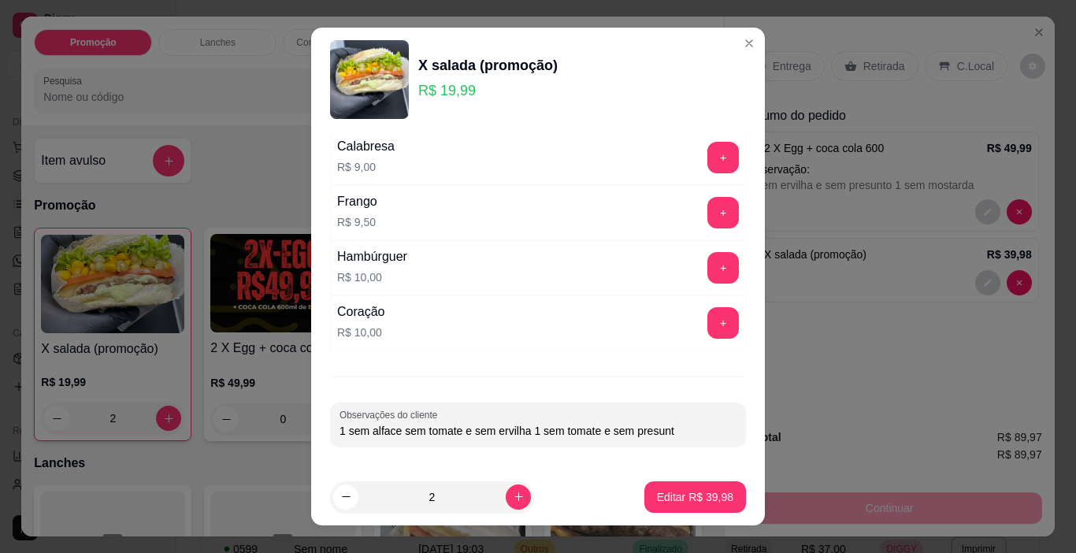
type input "1 sem alface sem tomate e sem ervilha 1 sem tomate e sem presunto"
click at [644, 490] on button "Editar R$ 39,98" at bounding box center [695, 496] width 102 height 31
type input "0"
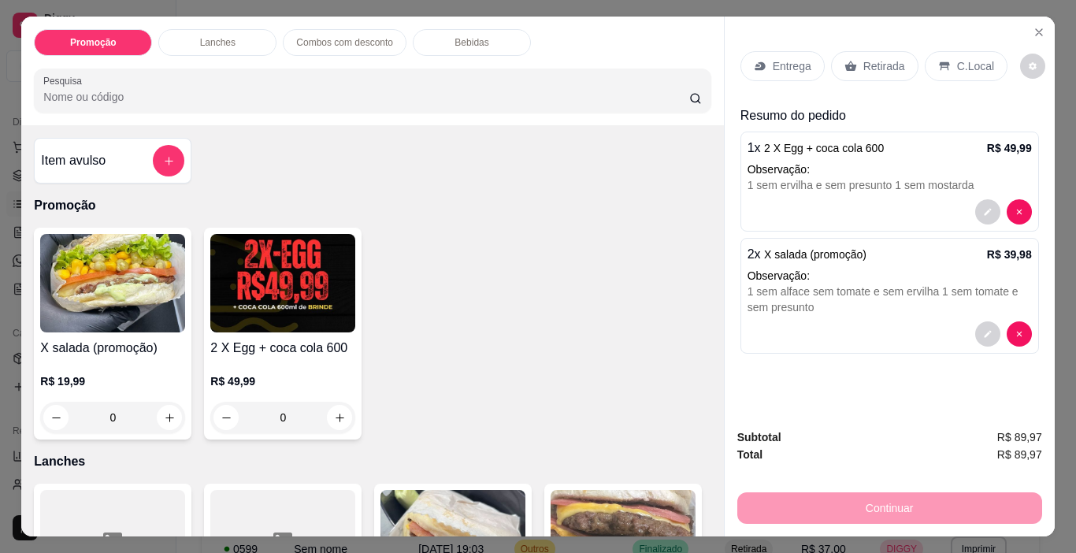
click at [784, 58] on p "Entrega" at bounding box center [791, 66] width 39 height 16
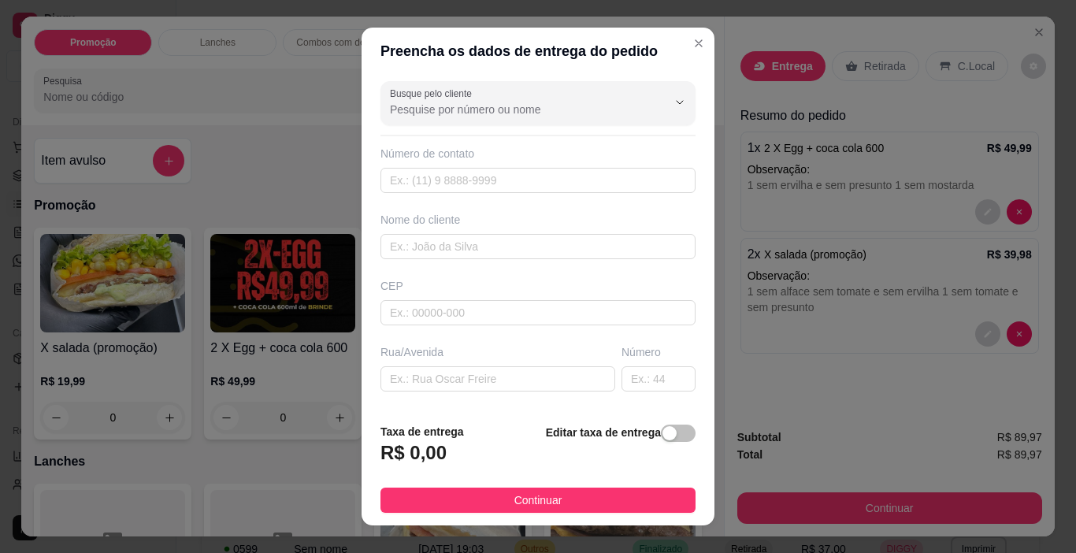
scroll to position [23, 0]
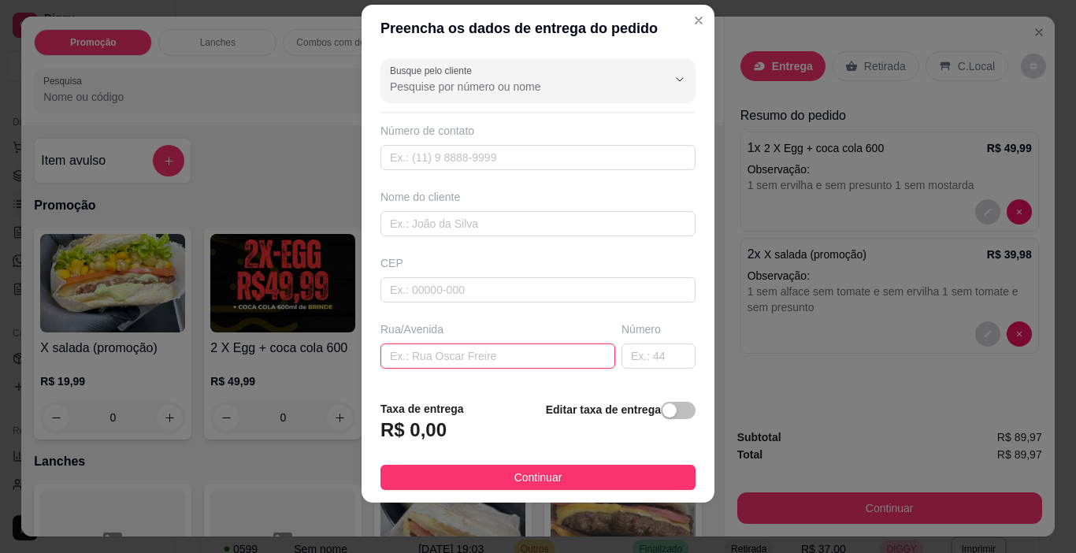
click at [513, 368] on input "text" at bounding box center [497, 355] width 235 height 25
paste input "[STREET_ADDRESS][PERSON_NAME]"
type input "[STREET_ADDRESS][PERSON_NAME]"
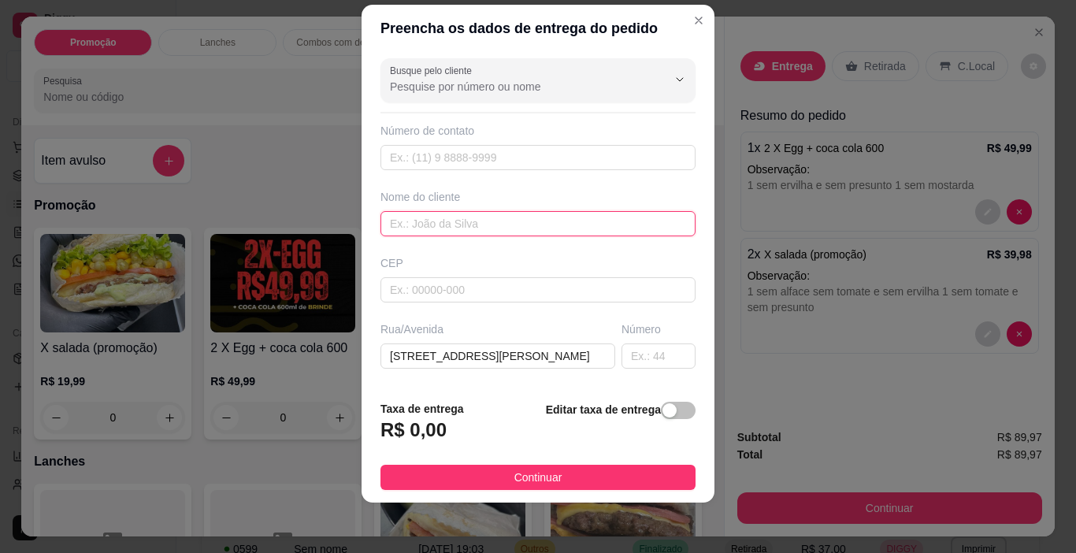
click at [528, 221] on input "text" at bounding box center [537, 223] width 315 height 25
type input "[PERSON_NAME]"
click at [662, 409] on div "button" at bounding box center [669, 410] width 14 height 14
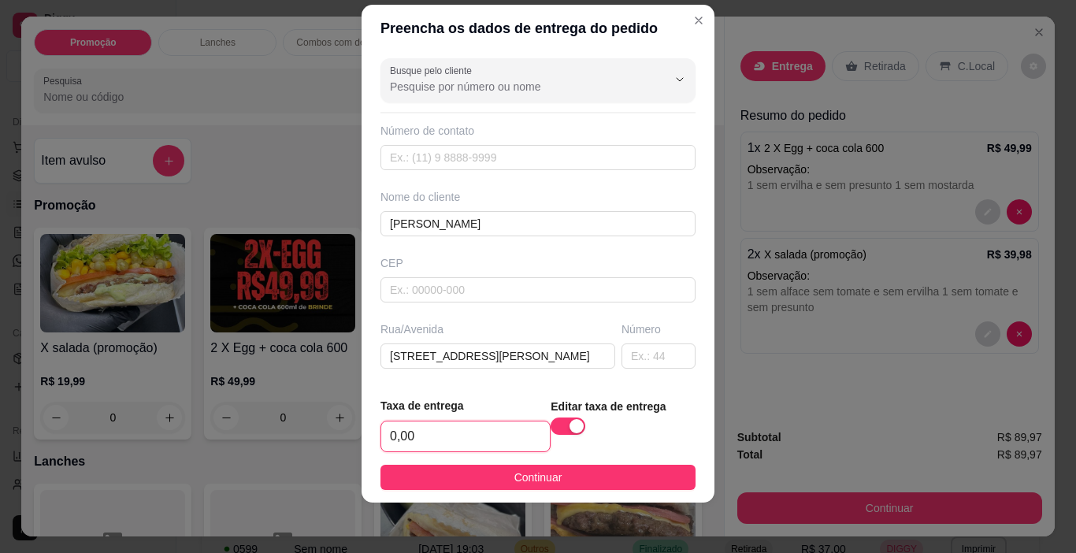
click at [497, 421] on input "0,00" at bounding box center [465, 436] width 168 height 30
type input "3,50"
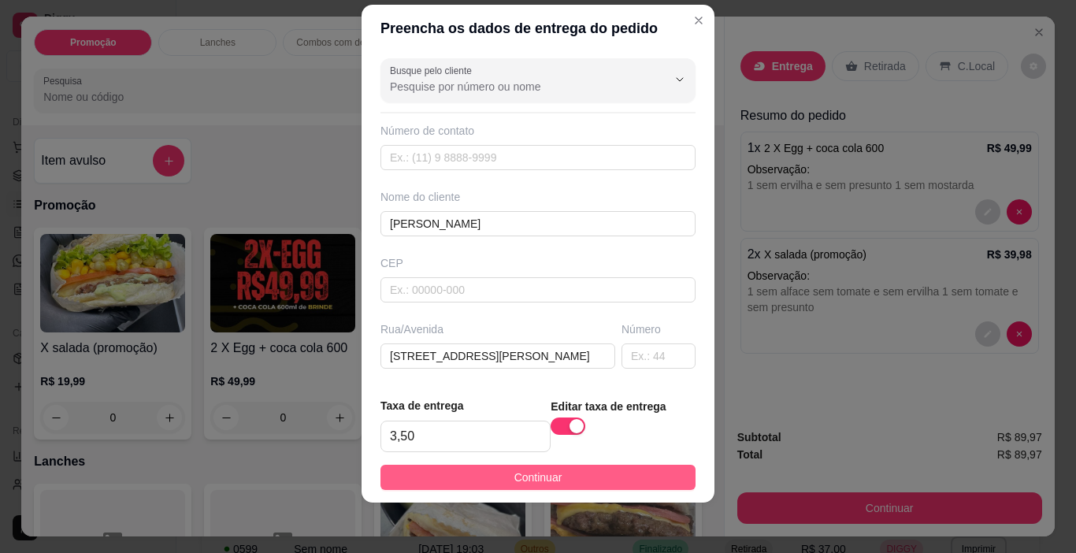
click at [514, 474] on span "Continuar" at bounding box center [538, 476] width 48 height 17
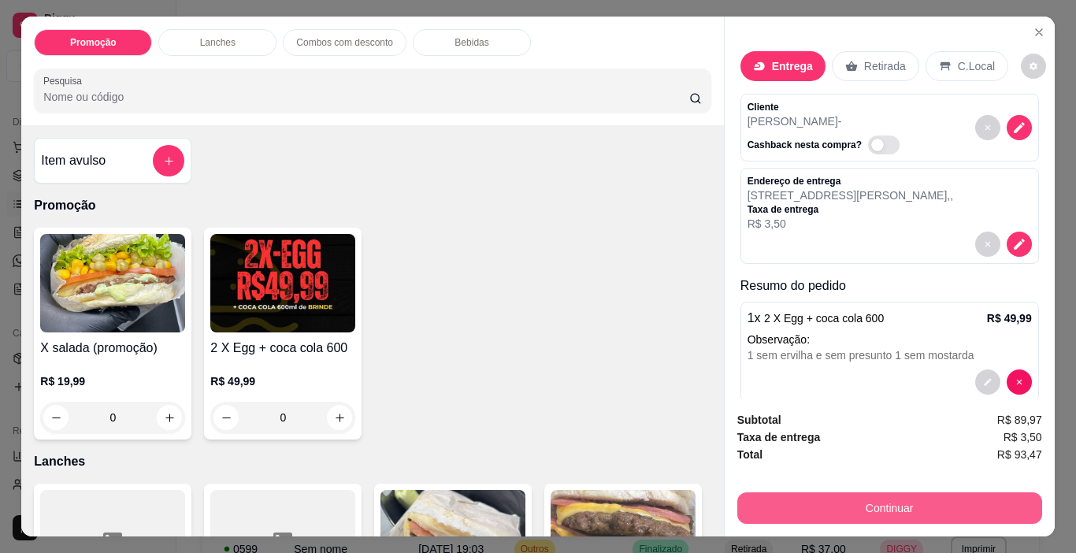
click at [794, 502] on button "Continuar" at bounding box center [889, 507] width 305 height 31
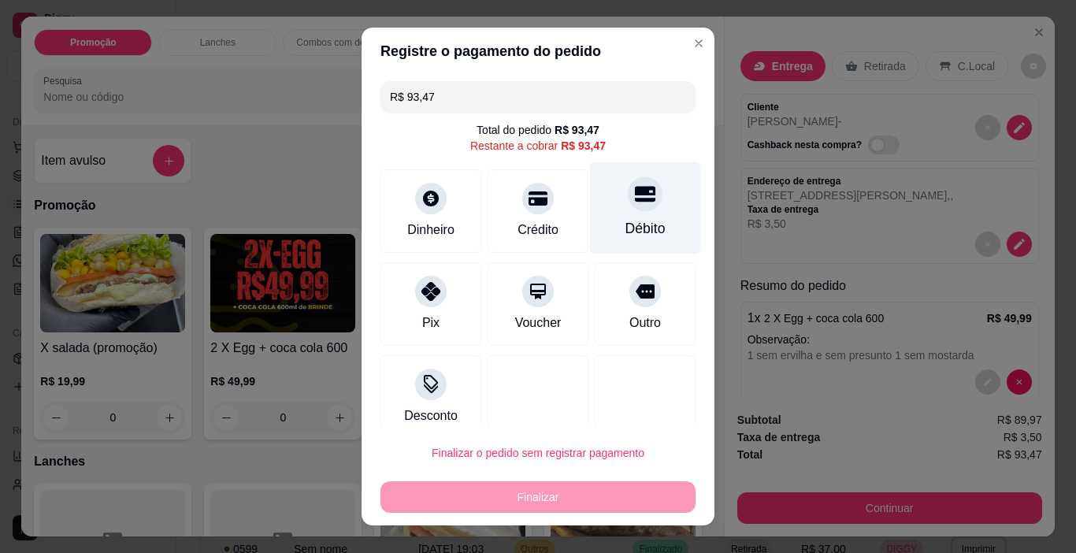
click at [625, 234] on div "Débito" at bounding box center [645, 228] width 40 height 20
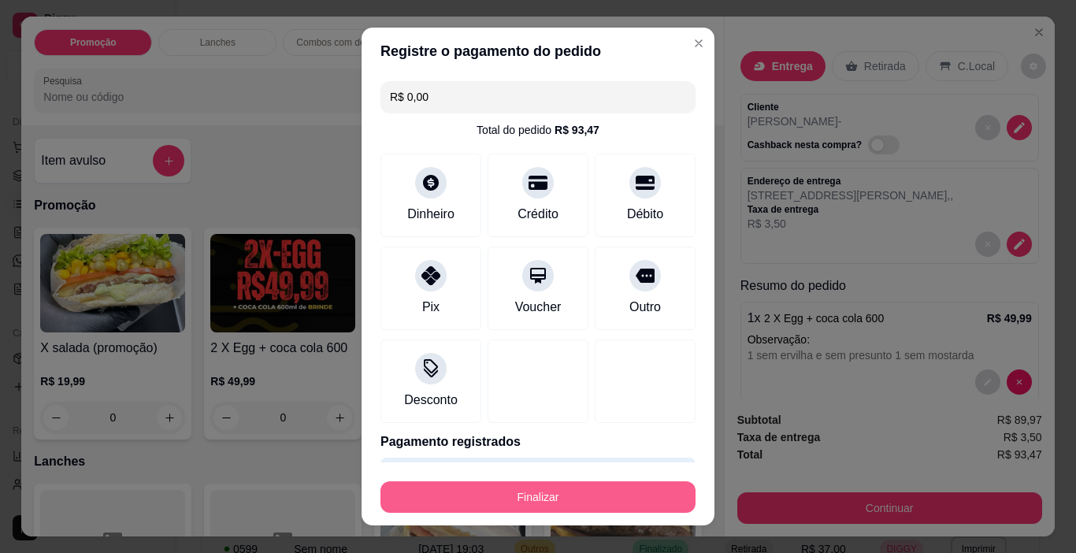
click at [621, 498] on button "Finalizar" at bounding box center [537, 496] width 315 height 31
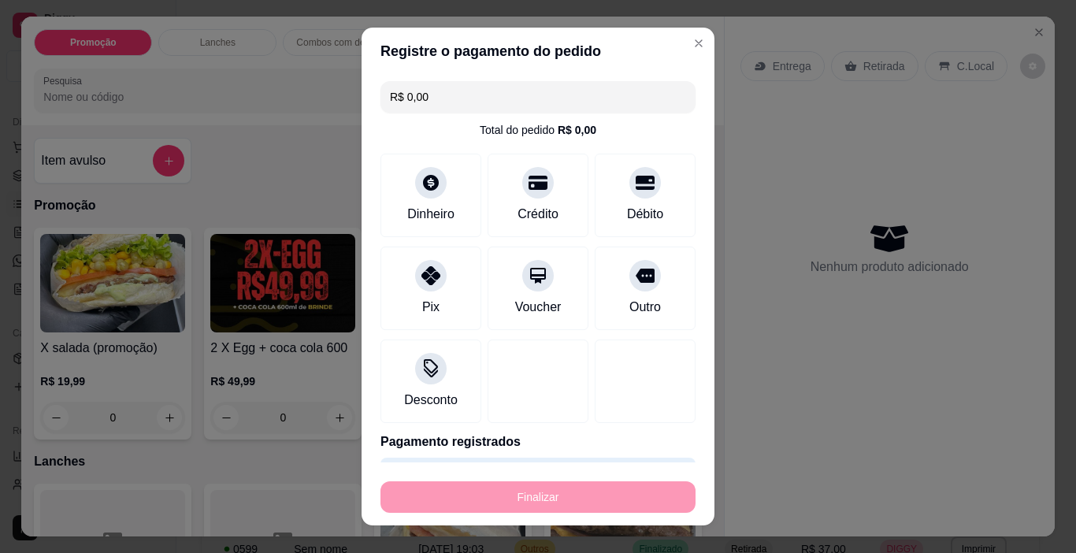
type input "-R$ 93,47"
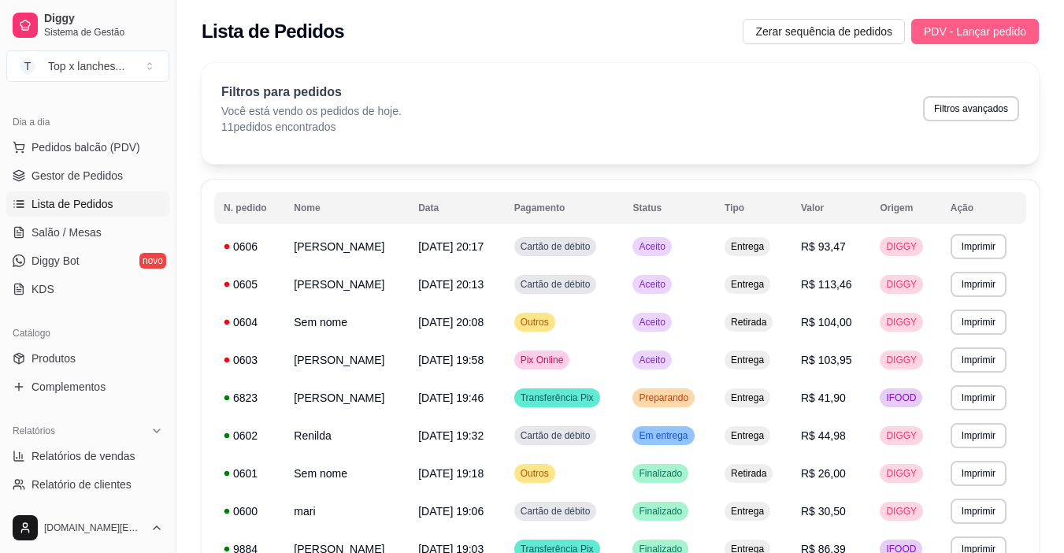
click at [1013, 24] on span "PDV - Lançar pedido" at bounding box center [975, 31] width 102 height 17
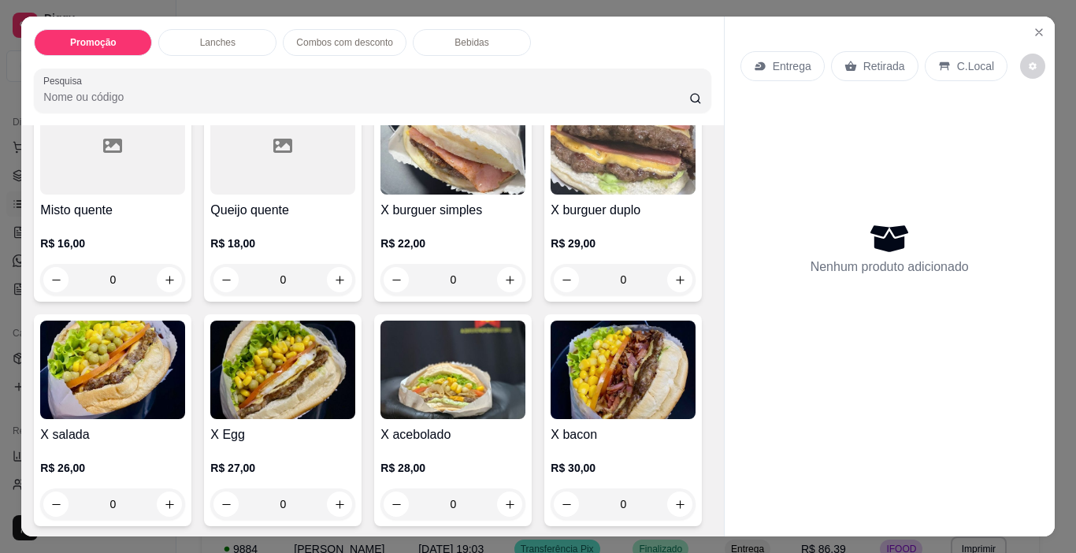
scroll to position [630, 0]
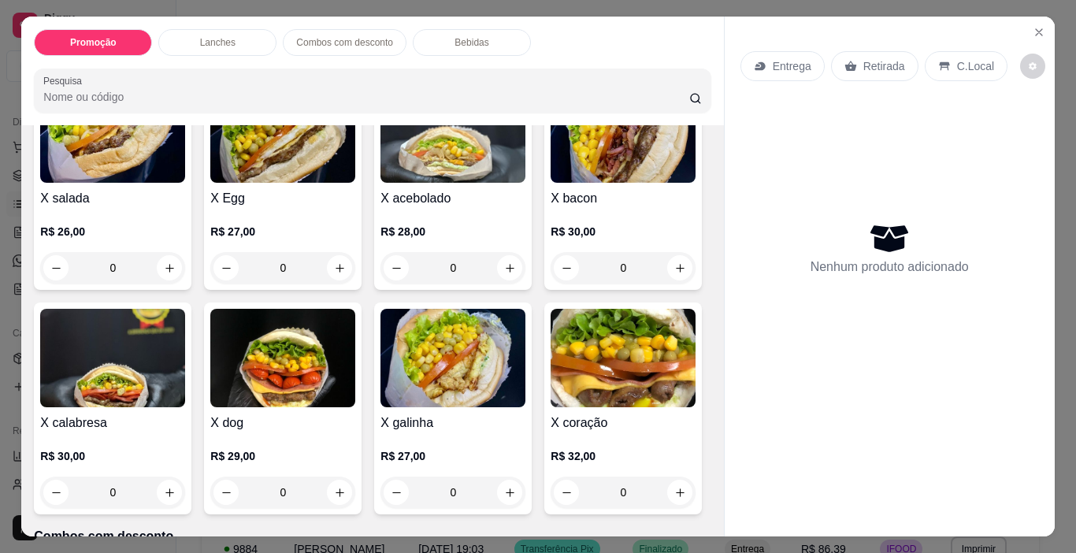
click at [185, 414] on h4 "X calabresa" at bounding box center [112, 422] width 145 height 19
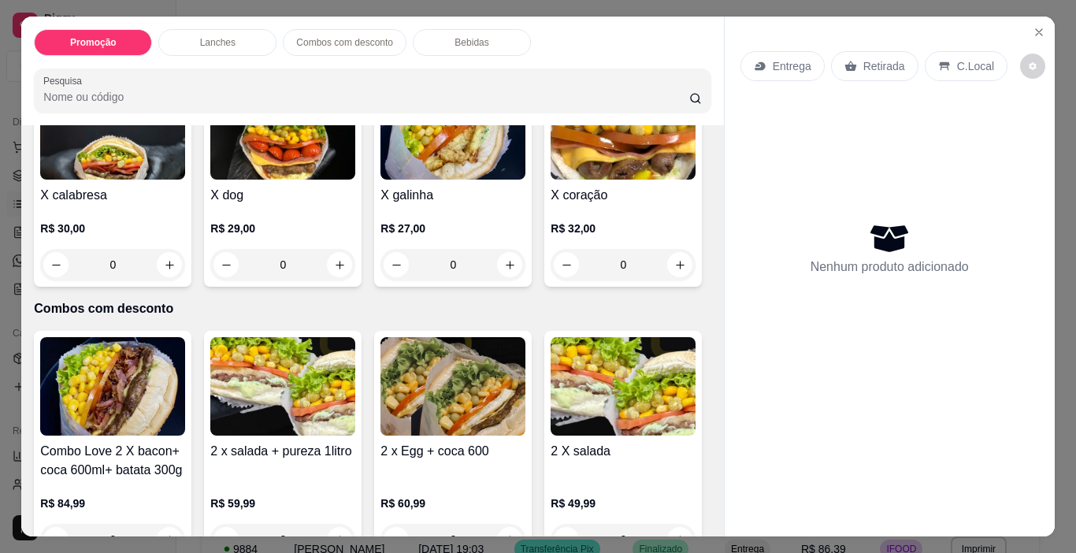
scroll to position [866, 0]
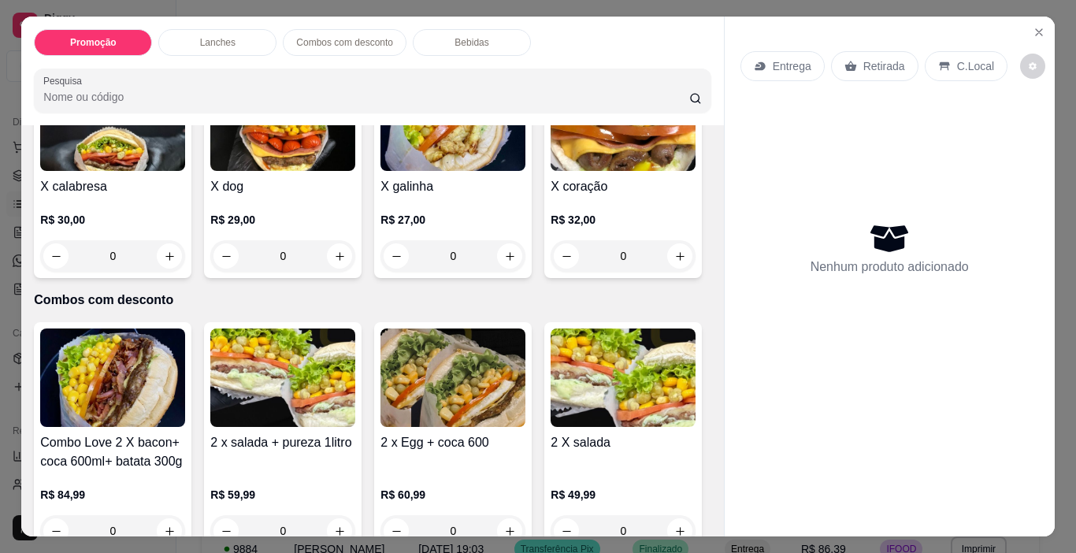
click at [550, 171] on img at bounding box center [622, 121] width 145 height 98
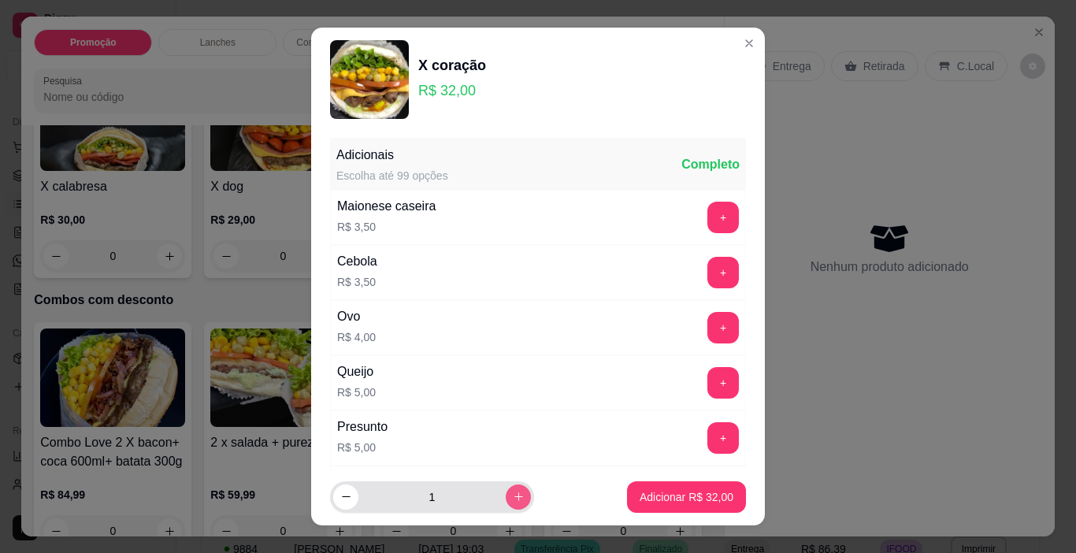
click at [509, 493] on button "increase-product-quantity" at bounding box center [517, 496] width 25 height 25
type input "2"
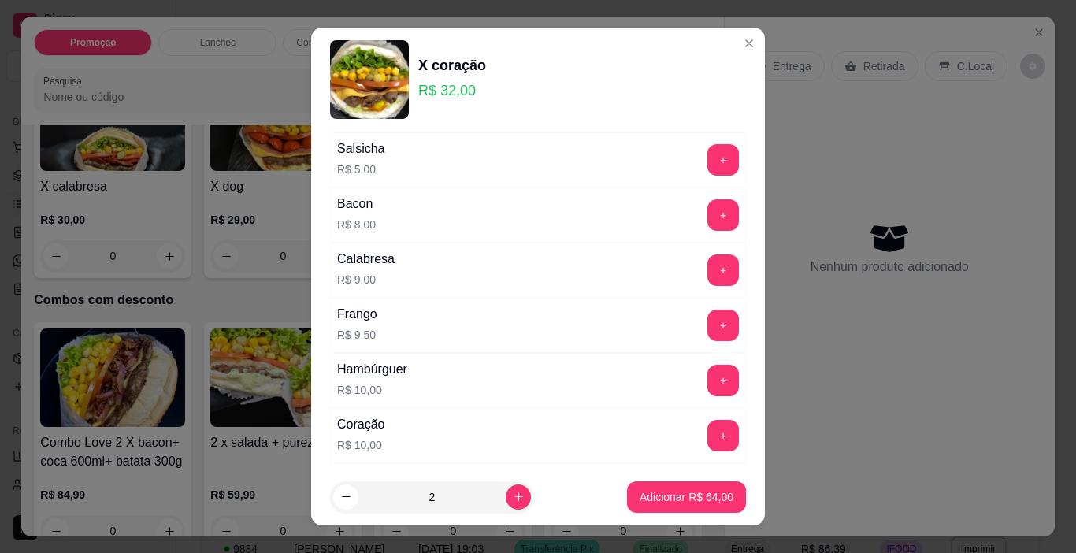
scroll to position [501, 0]
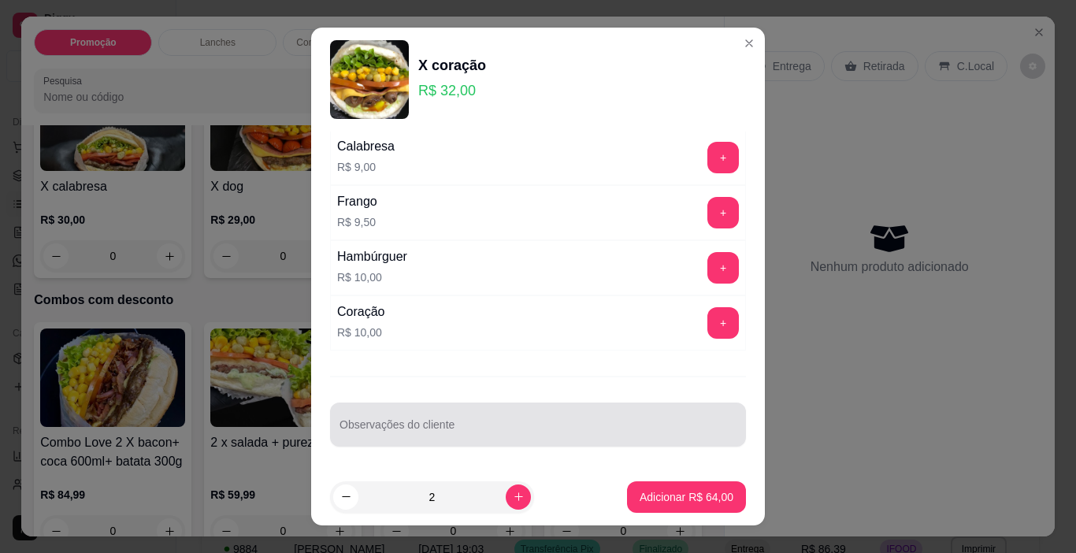
click at [523, 443] on div "Observações do cliente" at bounding box center [538, 424] width 416 height 44
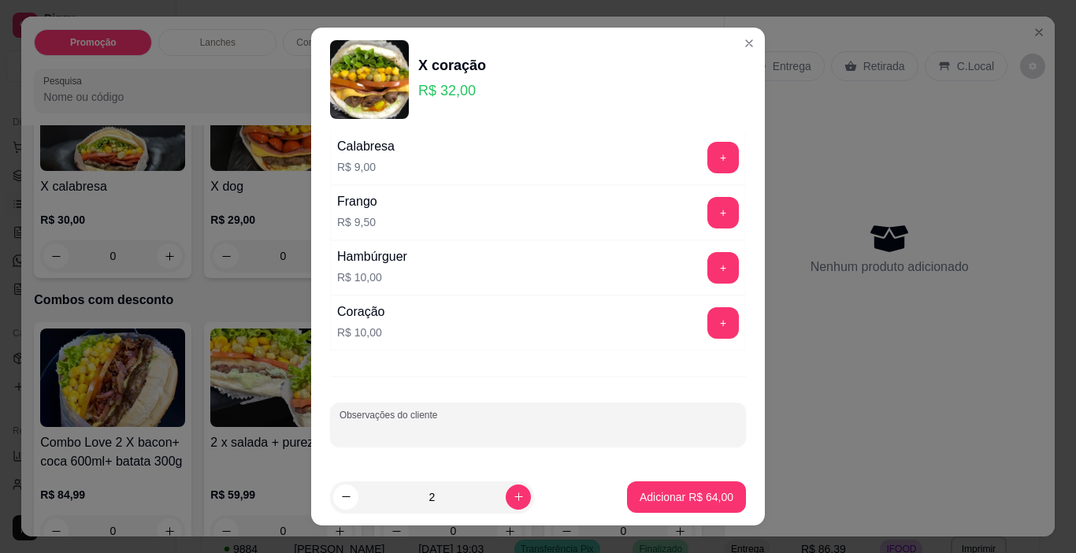
type input "q"
type input "1 sem most 1 sem graos"
click at [645, 498] on p "Adicionar R$ 64,00" at bounding box center [686, 497] width 94 height 16
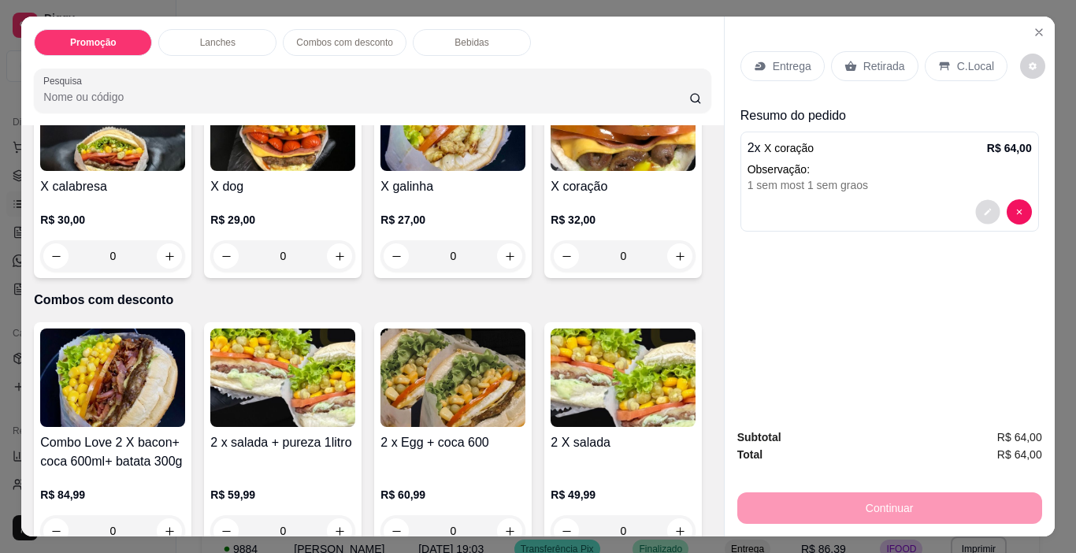
click at [989, 203] on button "decrease-product-quantity" at bounding box center [987, 212] width 24 height 24
click at [938, 62] on icon at bounding box center [944, 66] width 13 height 13
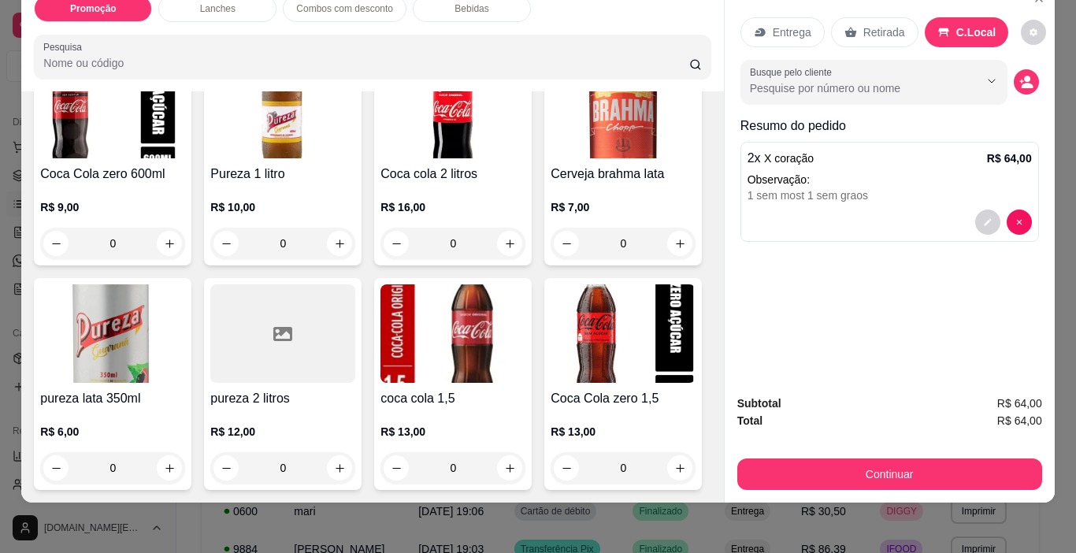
scroll to position [2205, 0]
click at [550, 158] on img at bounding box center [622, 109] width 145 height 98
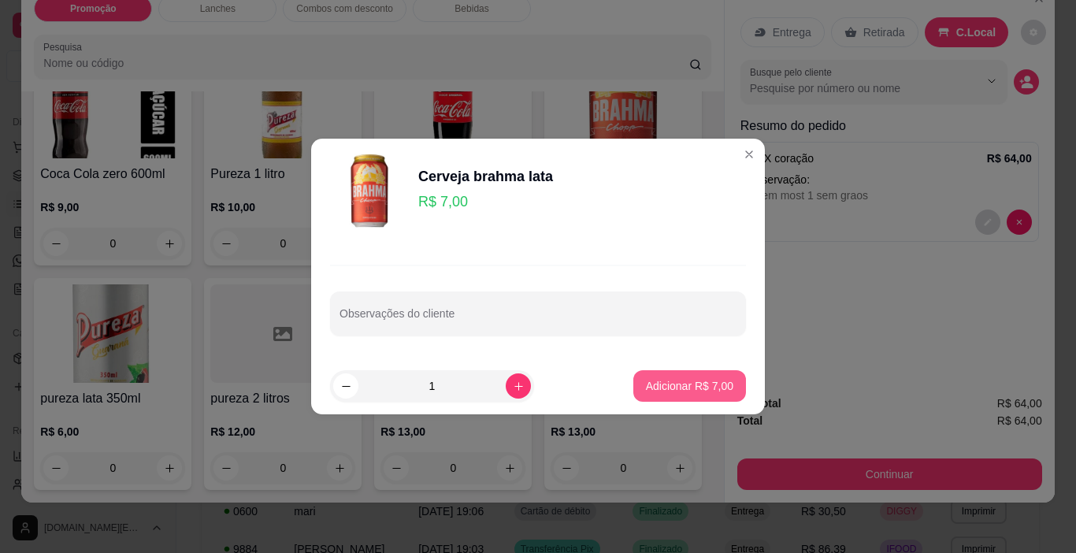
click at [691, 391] on p "Adicionar R$ 7,00" at bounding box center [689, 386] width 87 height 16
type input "1"
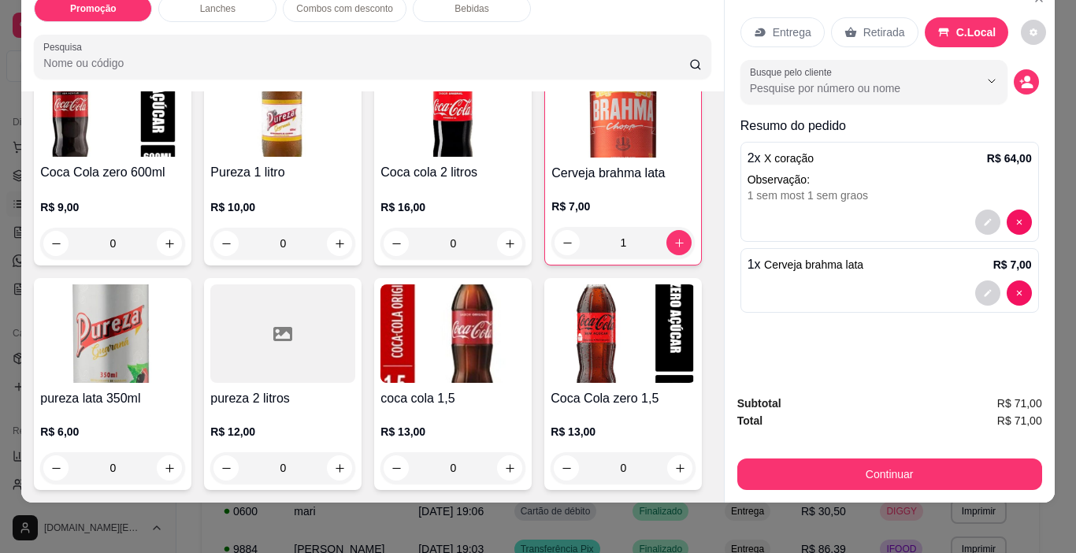
scroll to position [2216, 0]
click at [210, 383] on div at bounding box center [282, 333] width 145 height 98
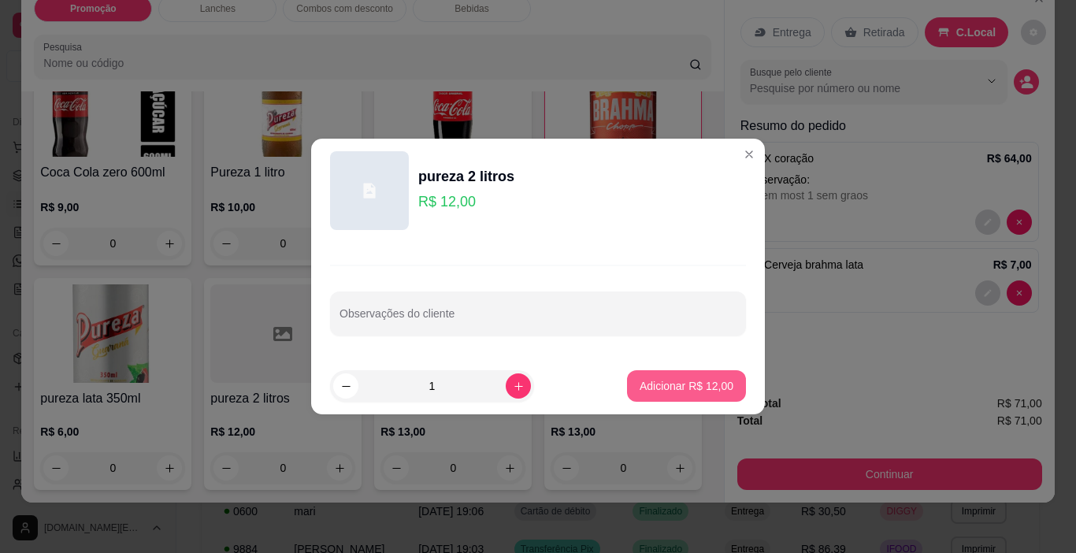
click at [647, 394] on button "Adicionar R$ 12,00" at bounding box center [686, 385] width 119 height 31
type input "1"
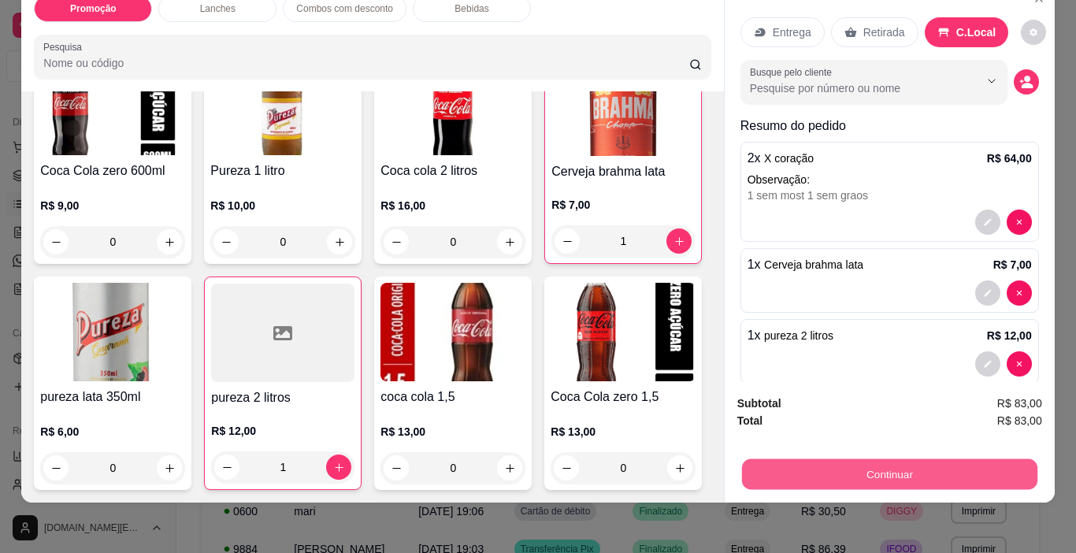
click at [843, 459] on button "Continuar" at bounding box center [888, 474] width 295 height 31
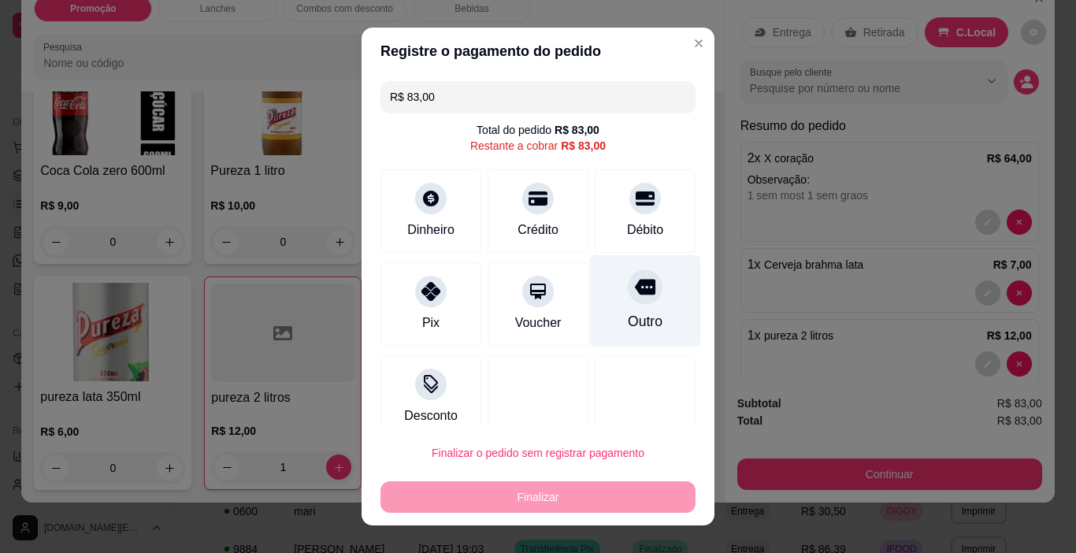
click at [635, 307] on div "Outro" at bounding box center [645, 301] width 111 height 92
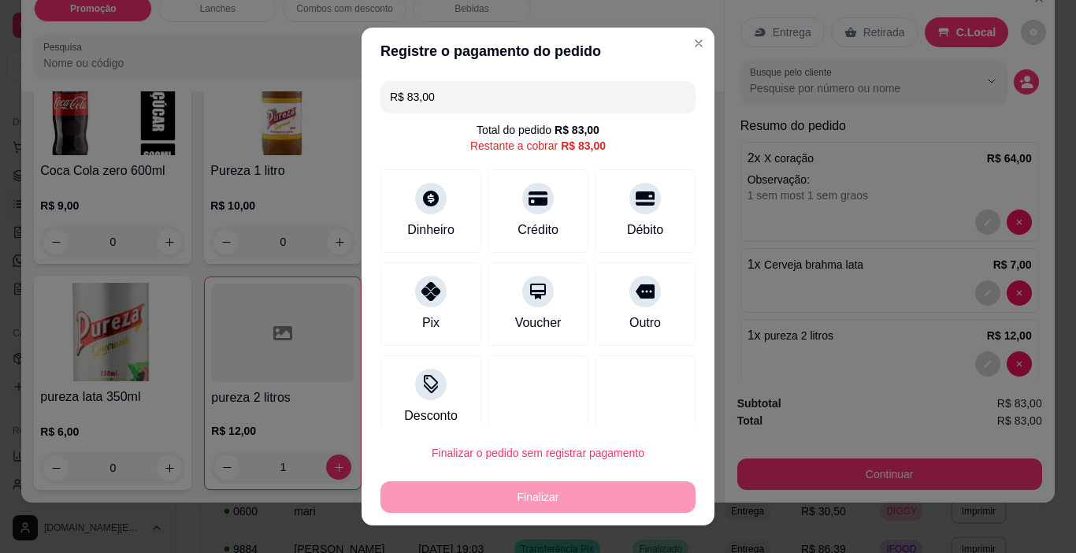
type input "R$ 0,00"
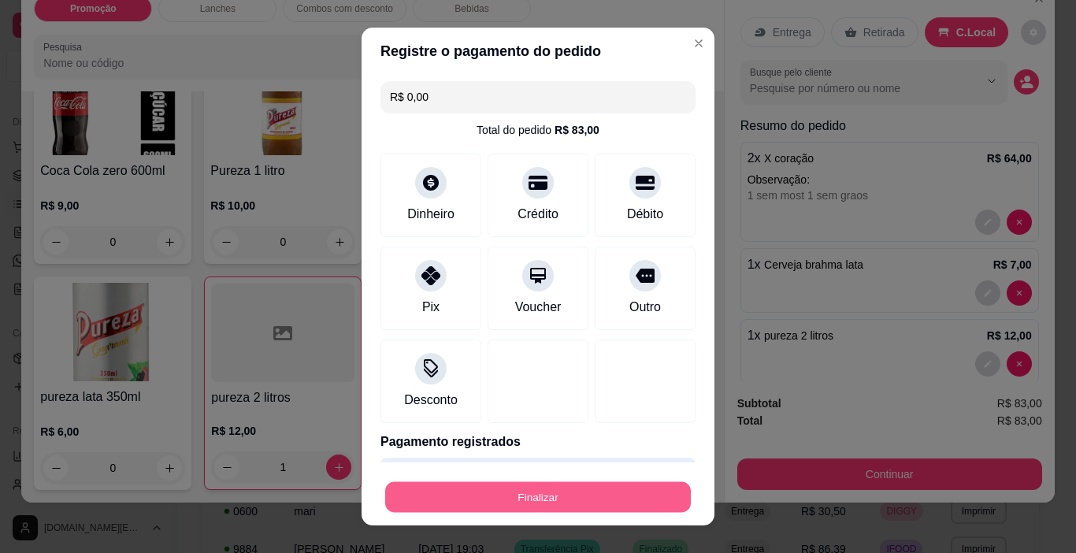
click at [619, 486] on button "Finalizar" at bounding box center [537, 497] width 305 height 31
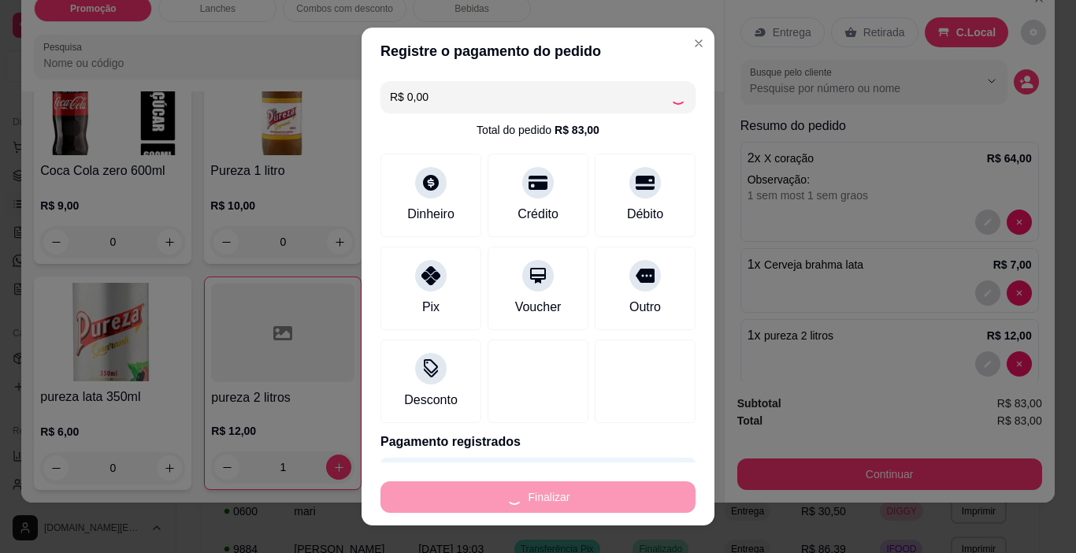
type input "0"
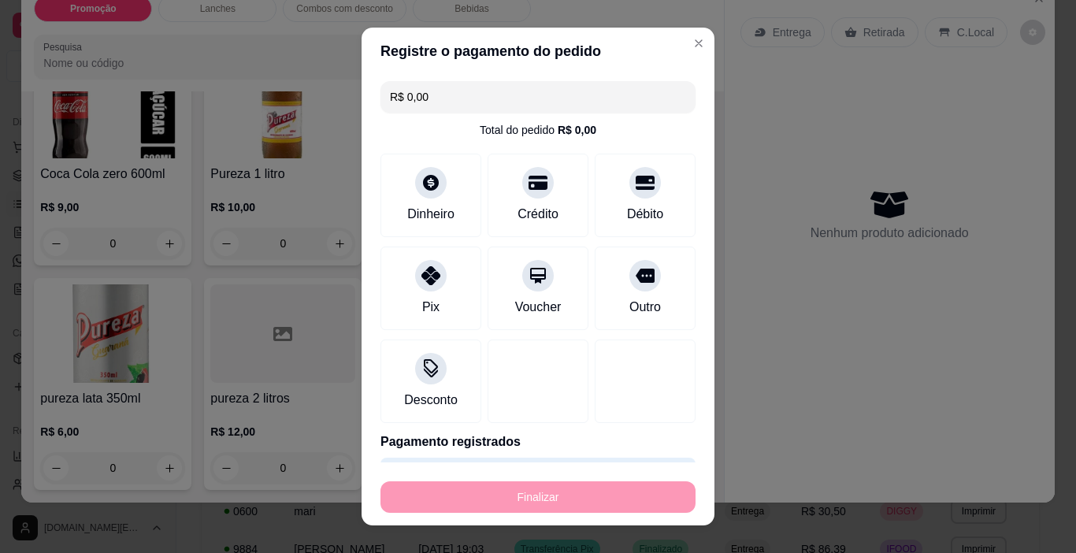
type input "-R$ 83,00"
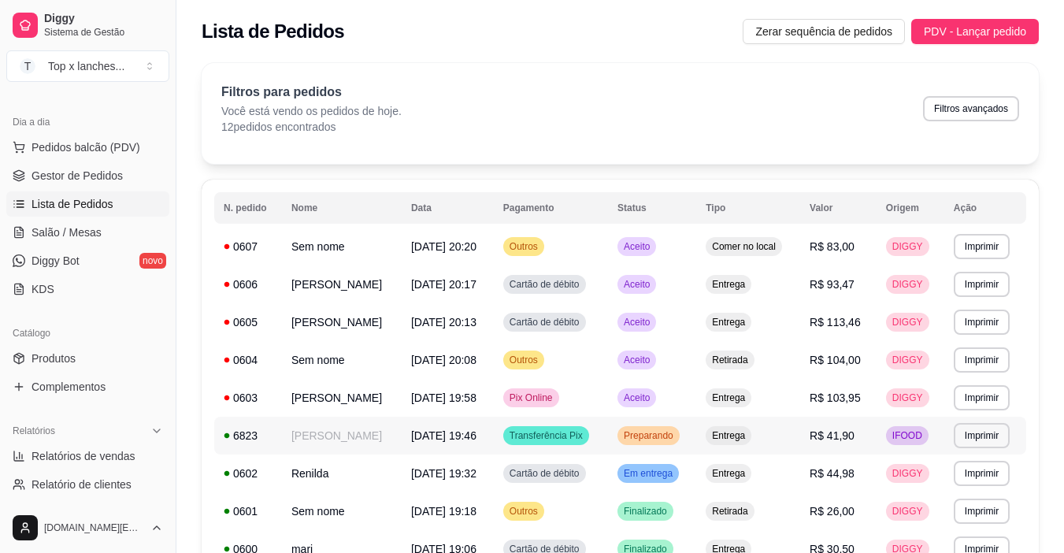
click at [696, 442] on td "Preparando" at bounding box center [652, 436] width 88 height 38
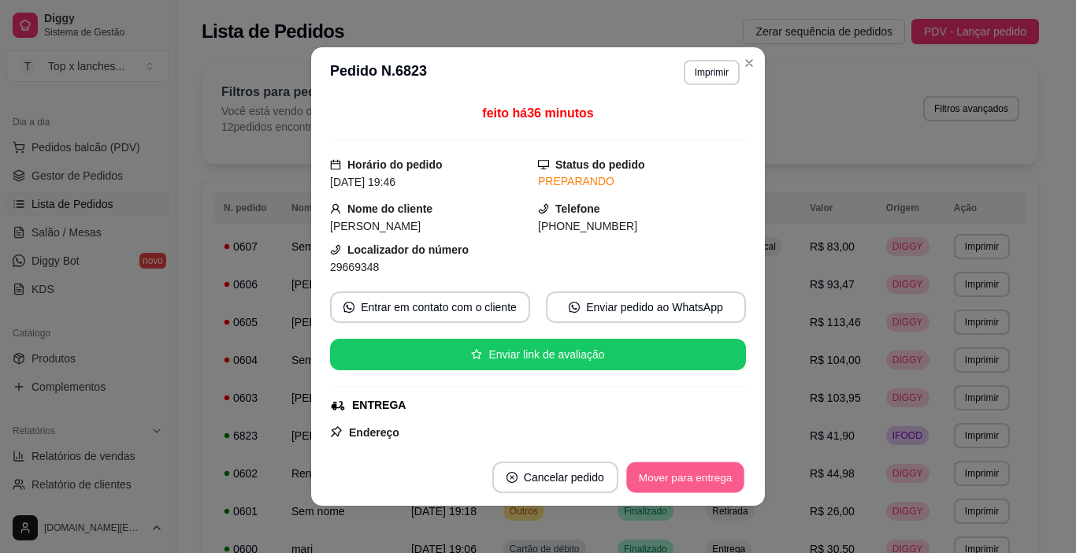
click at [702, 471] on button "Mover para entrega" at bounding box center [685, 477] width 118 height 31
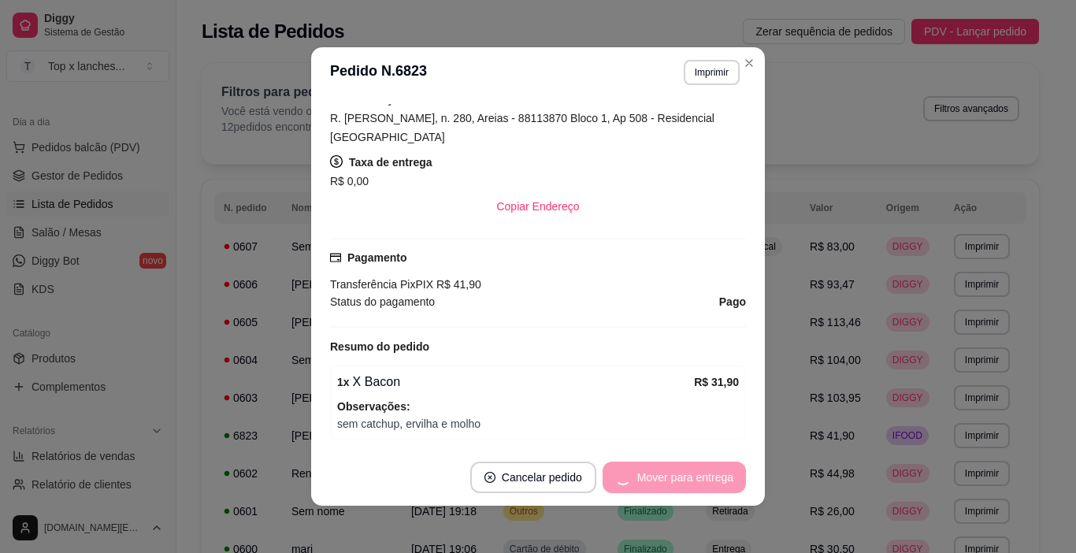
scroll to position [472, 0]
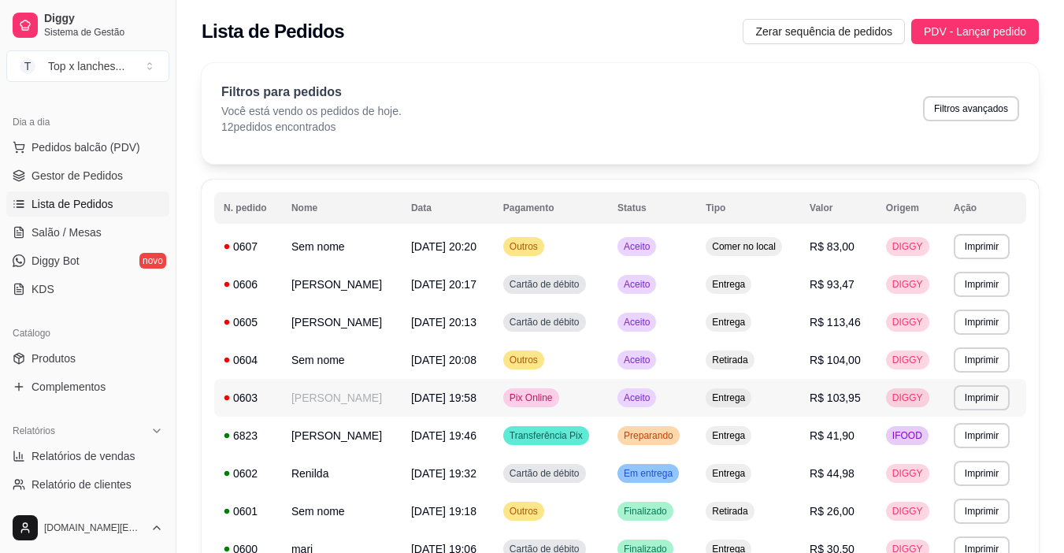
click at [726, 396] on td "Entrega" at bounding box center [748, 398] width 104 height 38
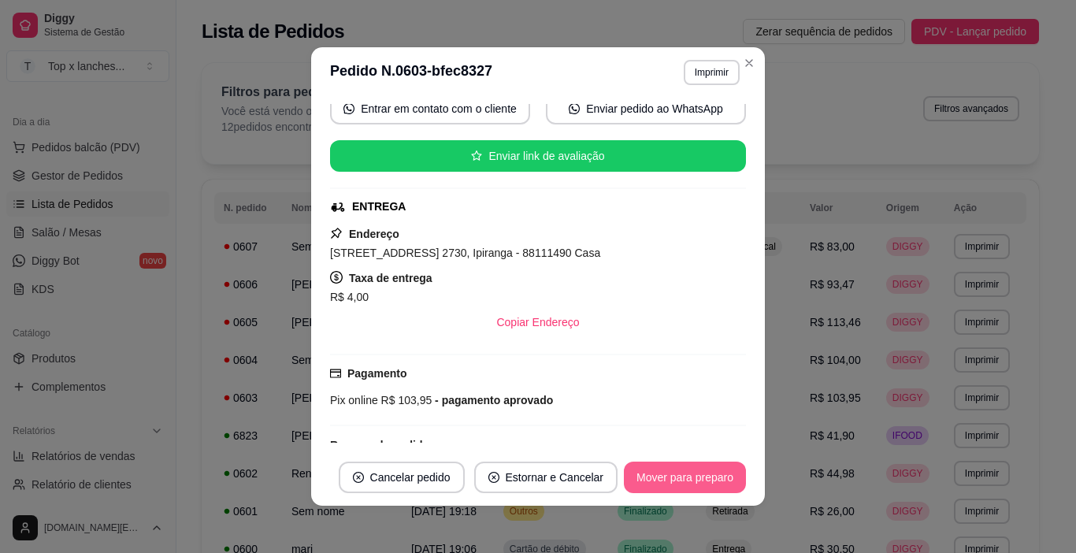
click at [709, 479] on button "Mover para preparo" at bounding box center [685, 476] width 122 height 31
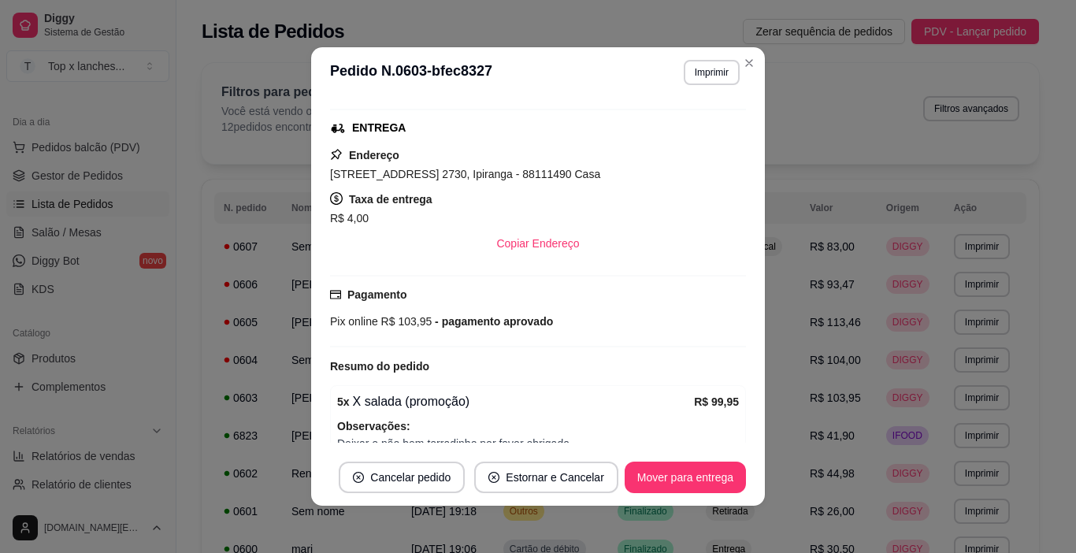
scroll to position [423, 0]
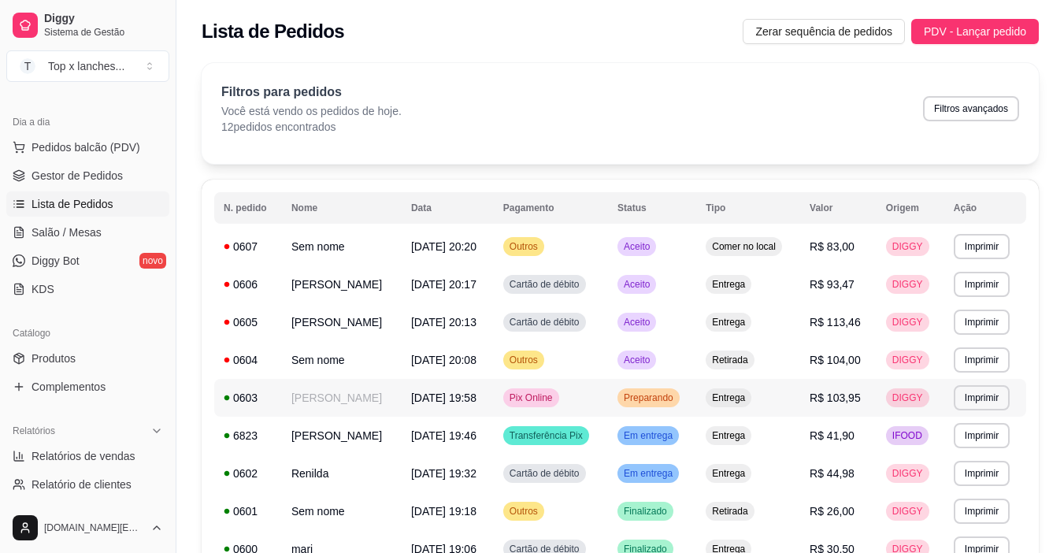
click at [725, 395] on td "Entrega" at bounding box center [748, 398] width 104 height 38
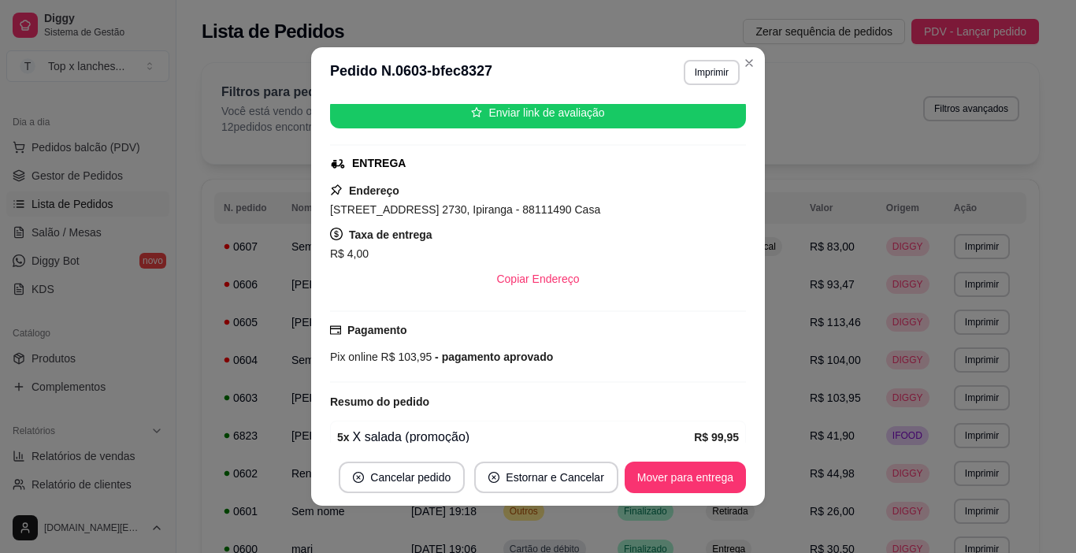
scroll to position [394, 0]
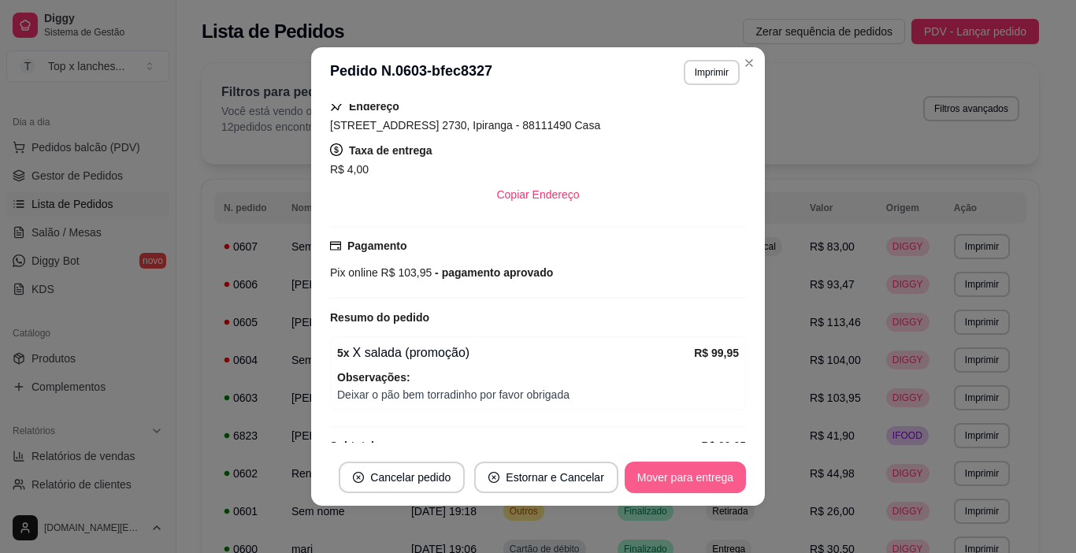
click at [679, 483] on button "Mover para entrega" at bounding box center [684, 476] width 121 height 31
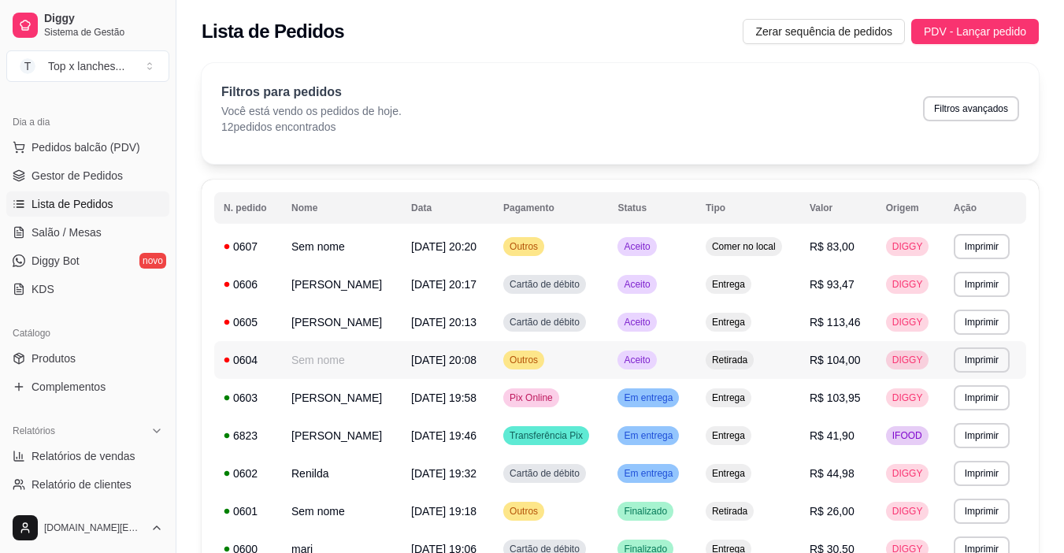
click at [696, 366] on td "Aceito" at bounding box center [652, 360] width 88 height 38
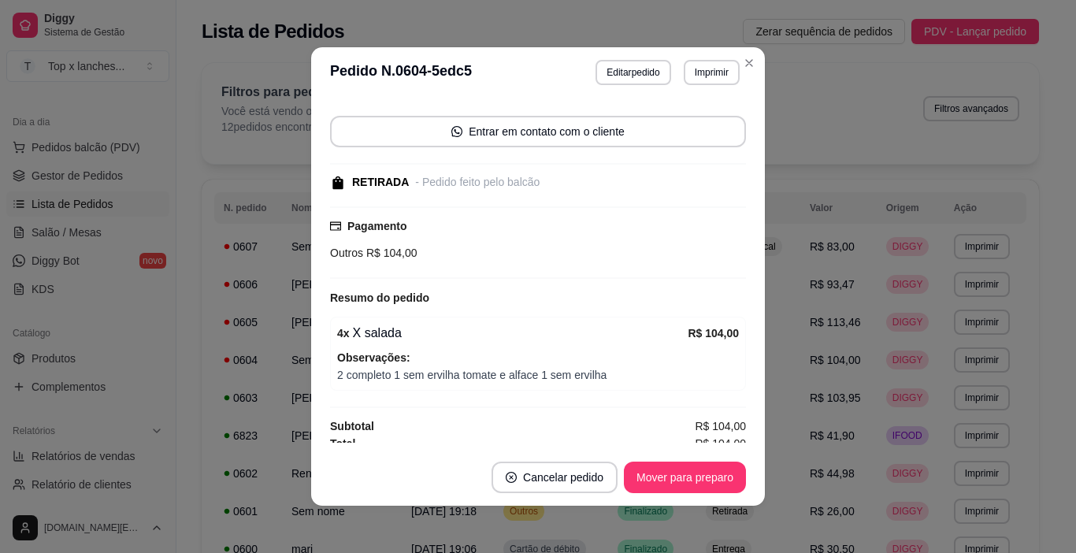
scroll to position [109, 0]
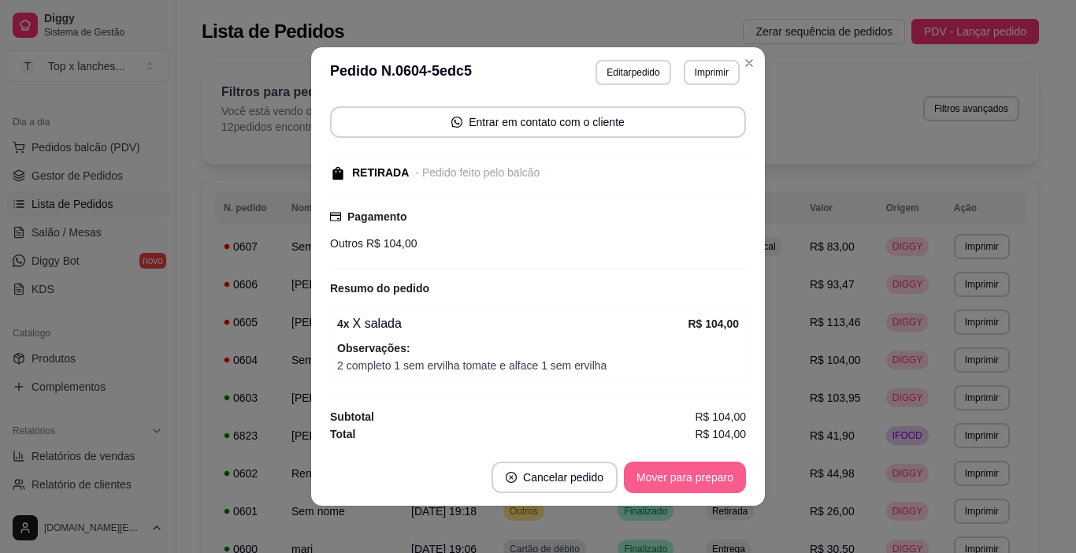
click at [714, 472] on button "Mover para preparo" at bounding box center [685, 476] width 122 height 31
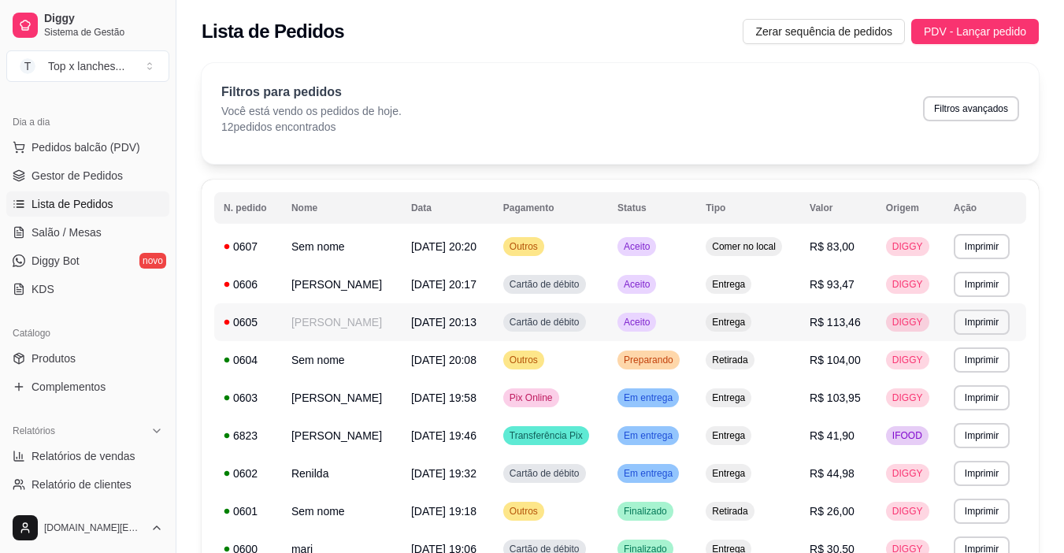
click at [653, 320] on td "Aceito" at bounding box center [652, 322] width 88 height 38
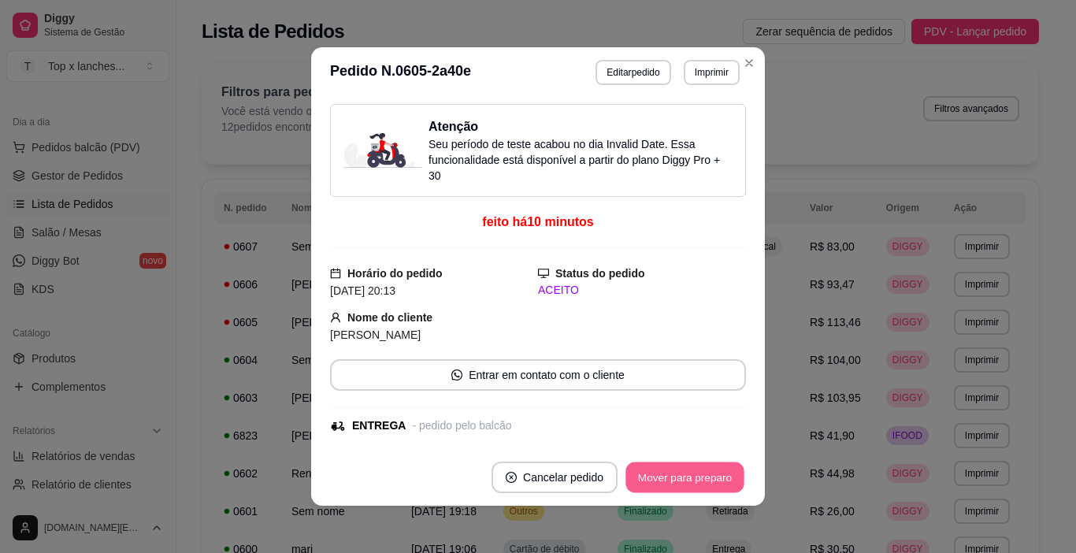
click at [680, 474] on button "Mover para preparo" at bounding box center [684, 477] width 118 height 31
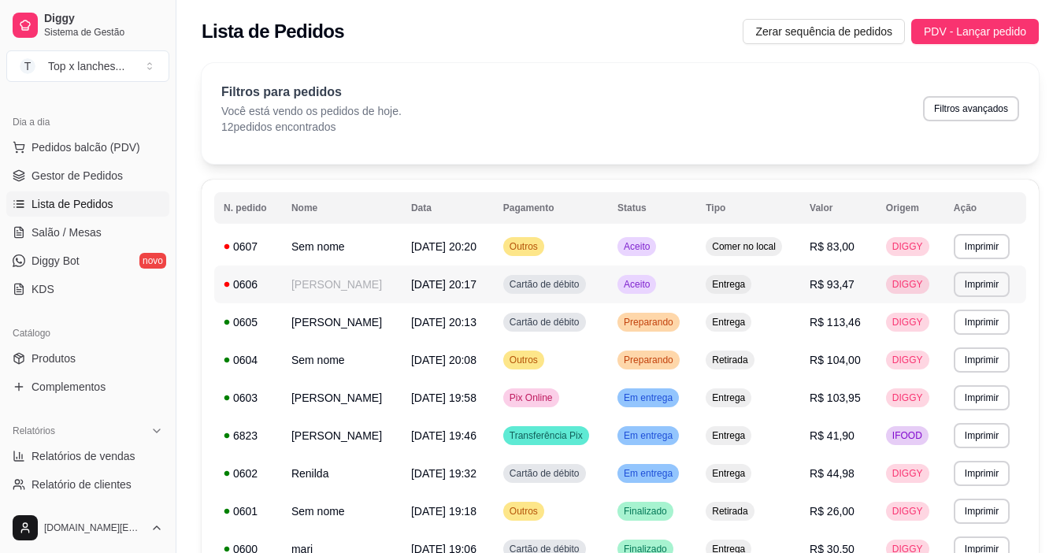
click at [694, 284] on td "Aceito" at bounding box center [652, 284] width 88 height 38
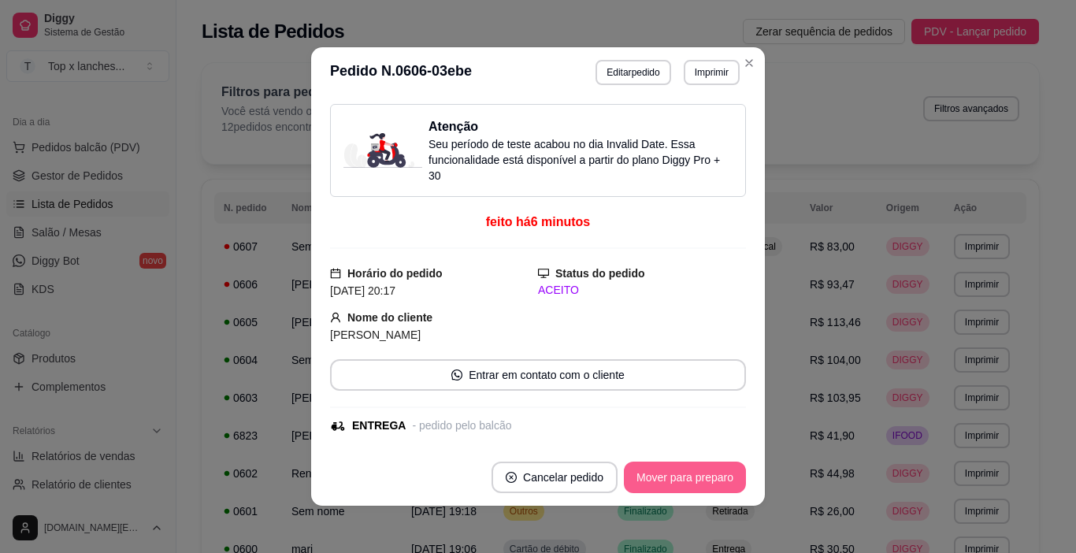
click at [695, 485] on button "Mover para preparo" at bounding box center [685, 476] width 122 height 31
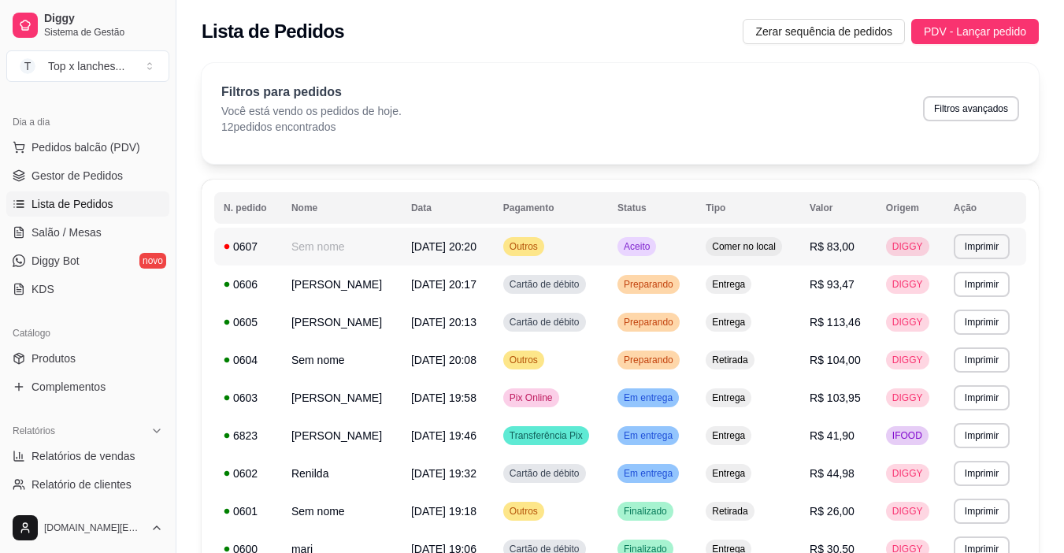
click at [696, 252] on td "Aceito" at bounding box center [652, 247] width 88 height 38
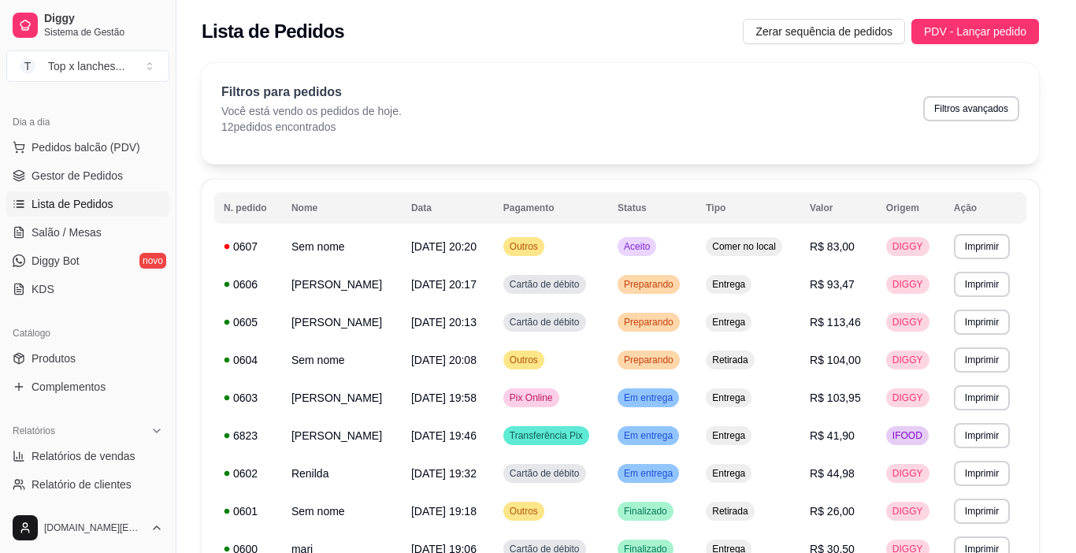
click at [702, 463] on button "Mover para preparo" at bounding box center [685, 476] width 122 height 31
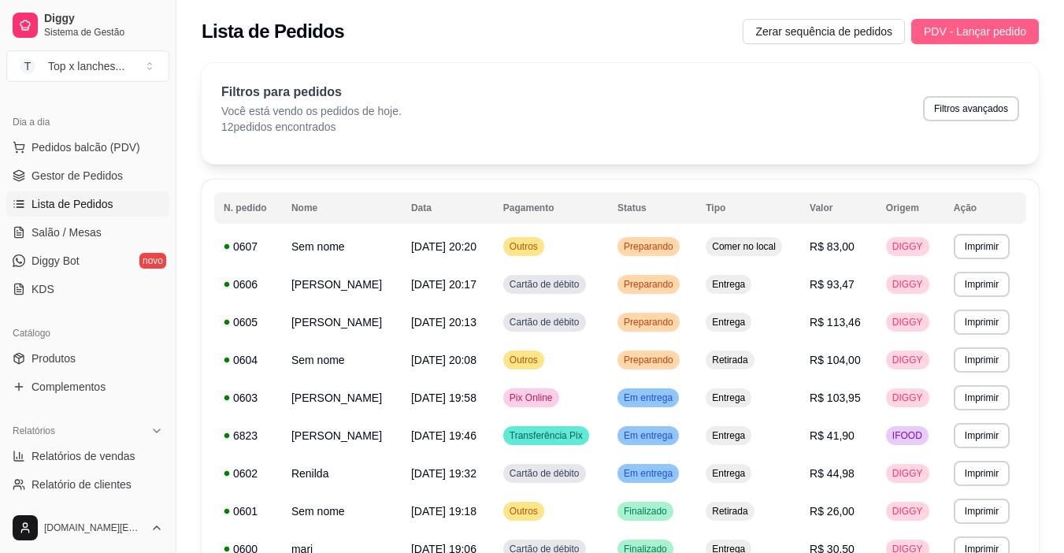
click at [996, 28] on span "PDV - Lançar pedido" at bounding box center [975, 31] width 102 height 17
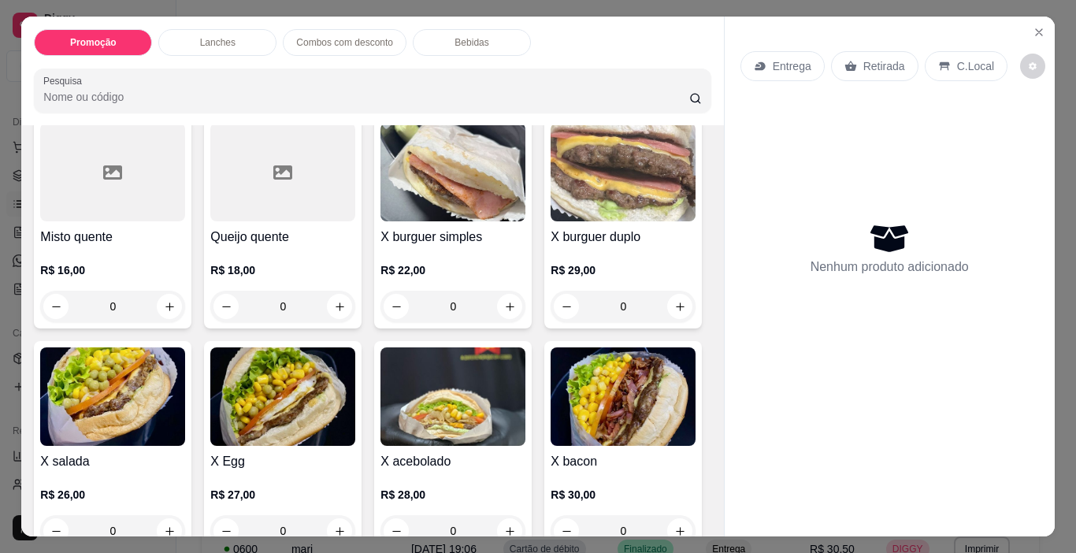
scroll to position [394, 0]
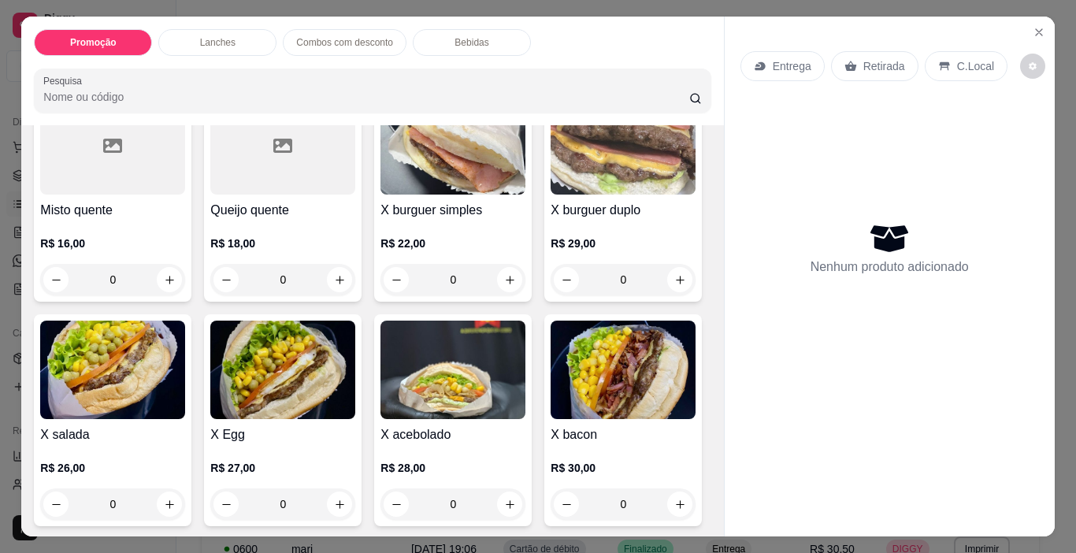
click at [355, 358] on img at bounding box center [282, 369] width 145 height 98
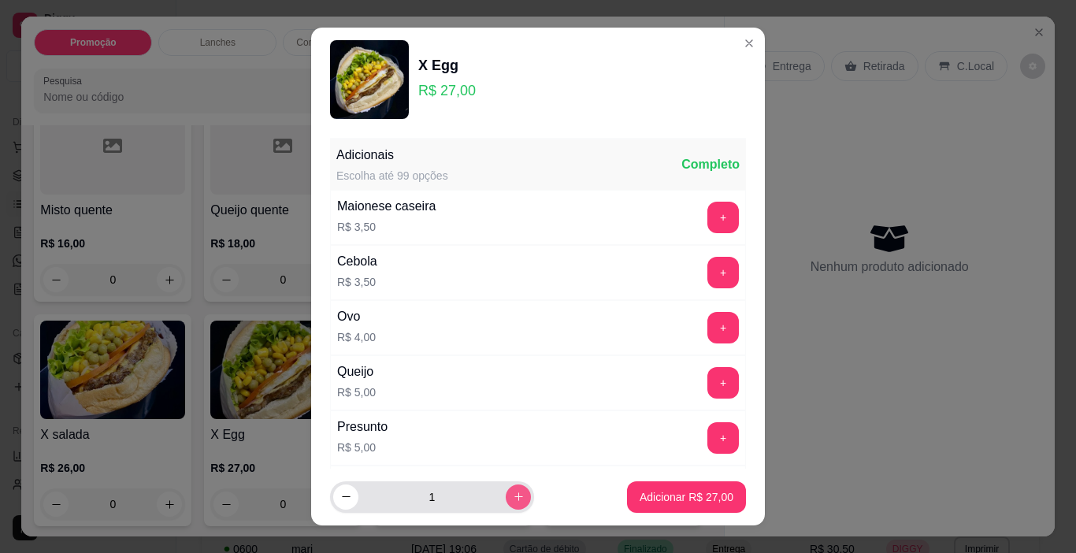
click at [513, 491] on icon "increase-product-quantity" at bounding box center [519, 497] width 12 height 12
type input "2"
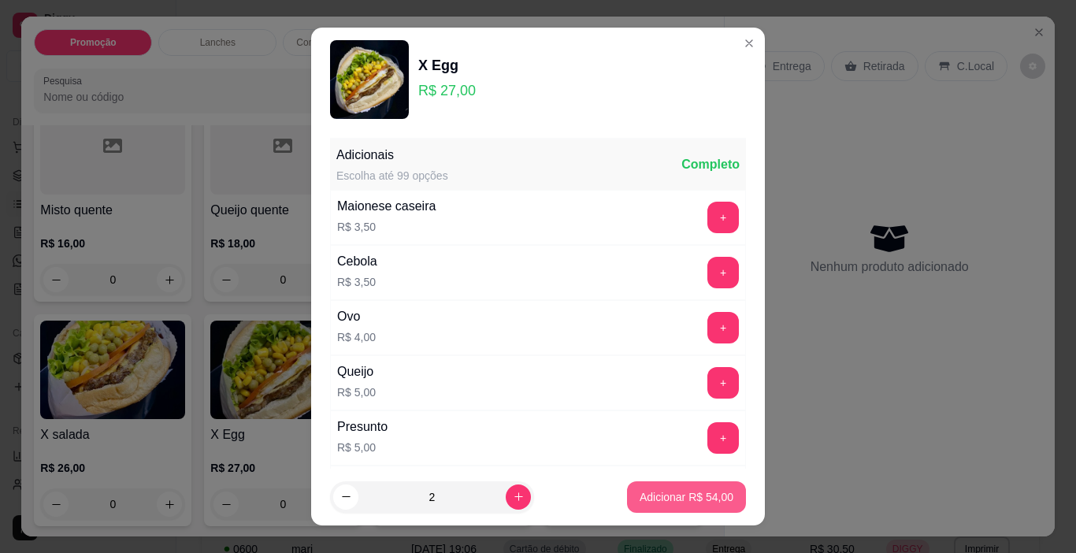
click at [639, 496] on p "Adicionar R$ 54,00" at bounding box center [686, 497] width 94 height 16
type input "2"
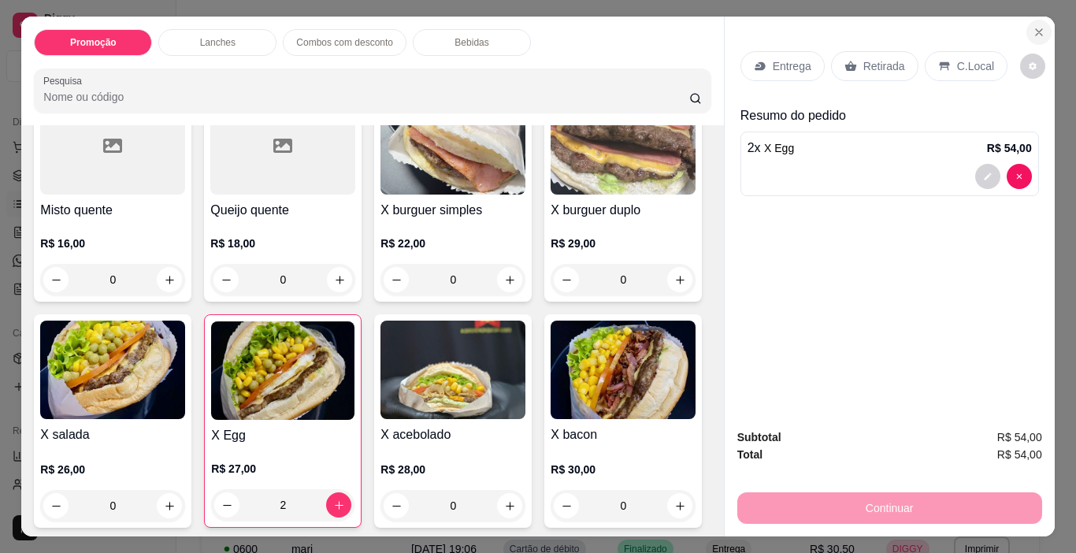
click at [1037, 31] on icon "Close" at bounding box center [1038, 32] width 13 height 13
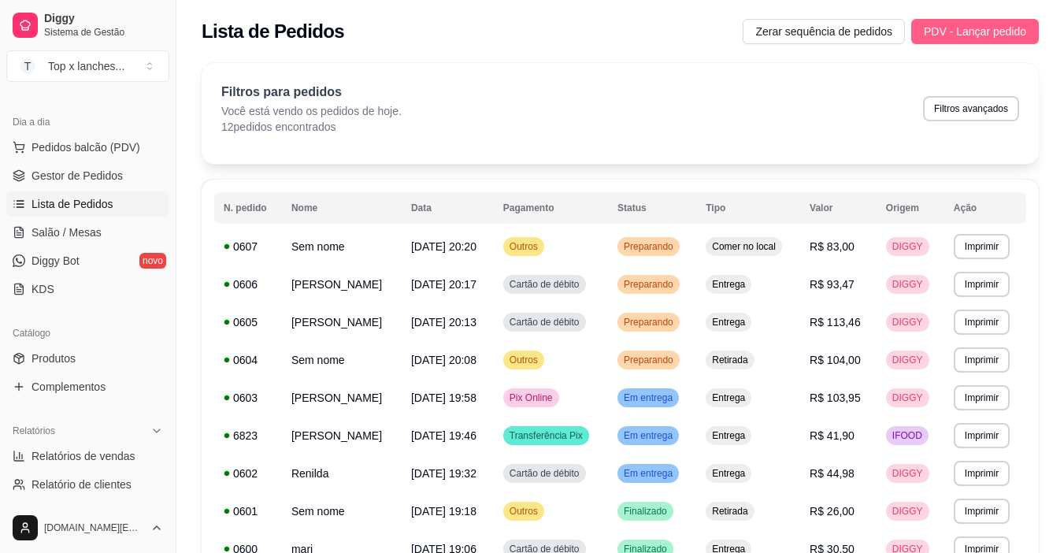
click at [987, 41] on button "PDV - Lançar pedido" at bounding box center [975, 31] width 128 height 25
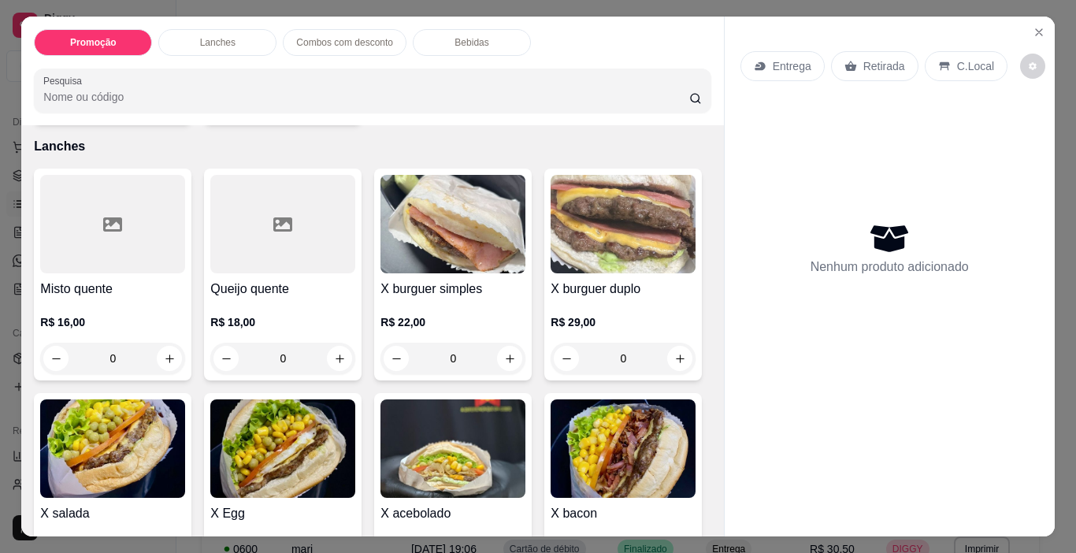
scroll to position [157, 0]
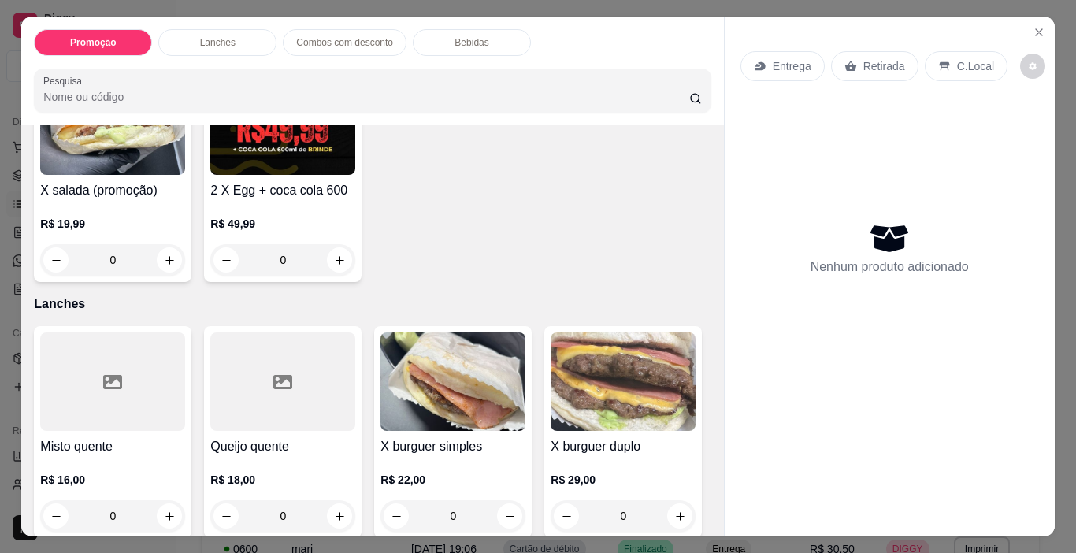
click at [131, 157] on img at bounding box center [112, 125] width 145 height 98
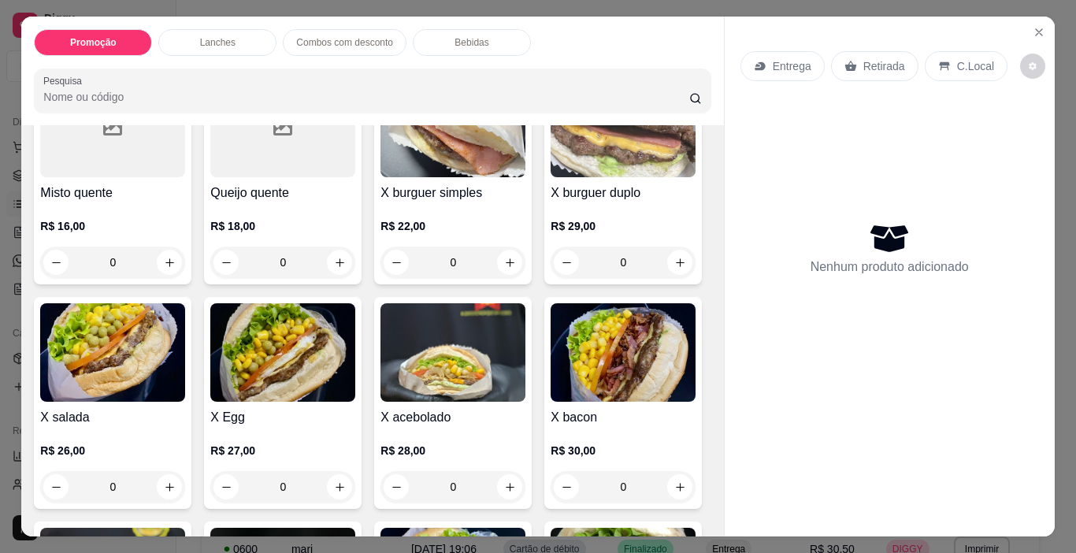
scroll to position [551, 0]
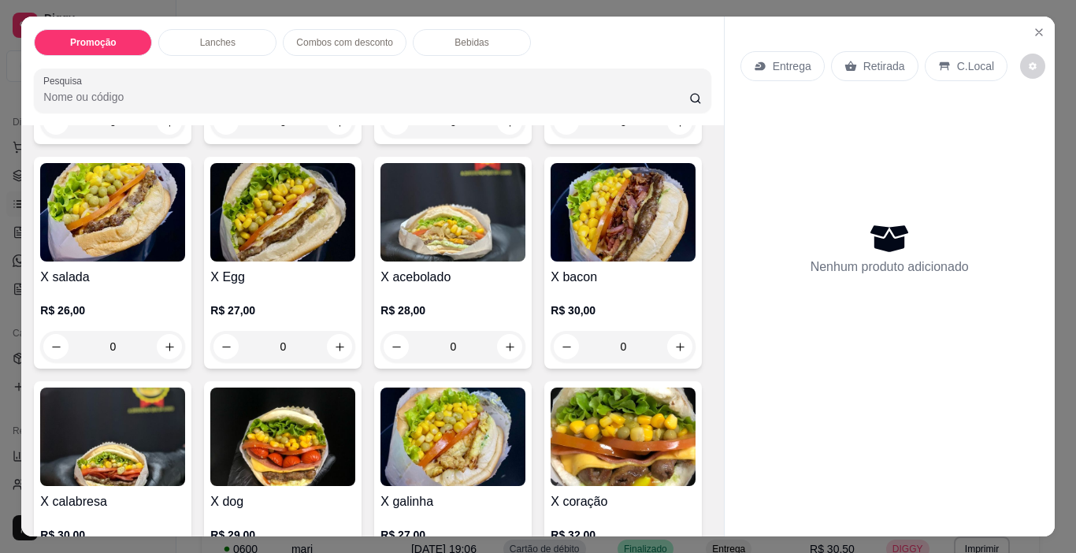
click at [355, 214] on img at bounding box center [282, 212] width 145 height 98
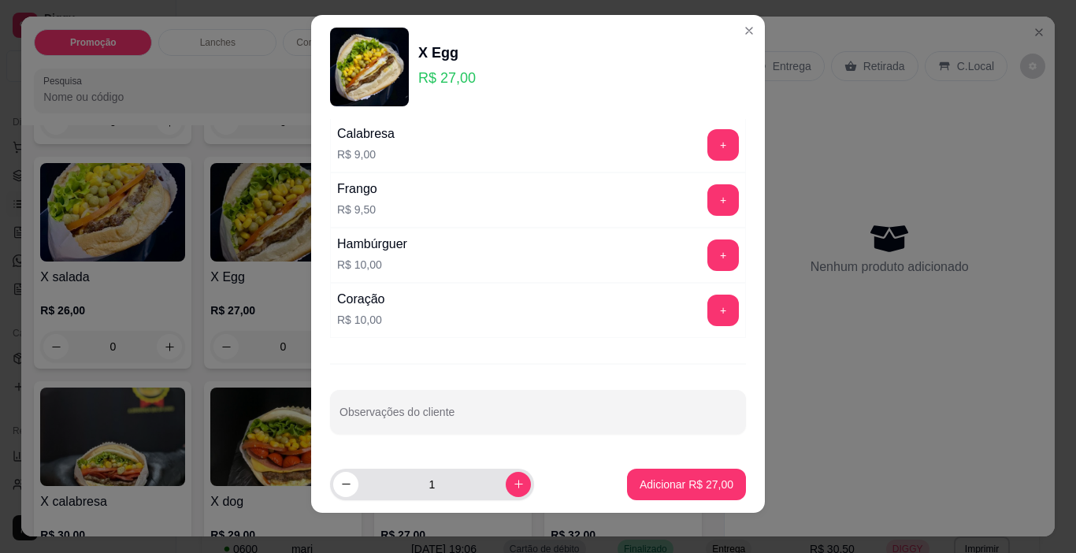
scroll to position [23, 0]
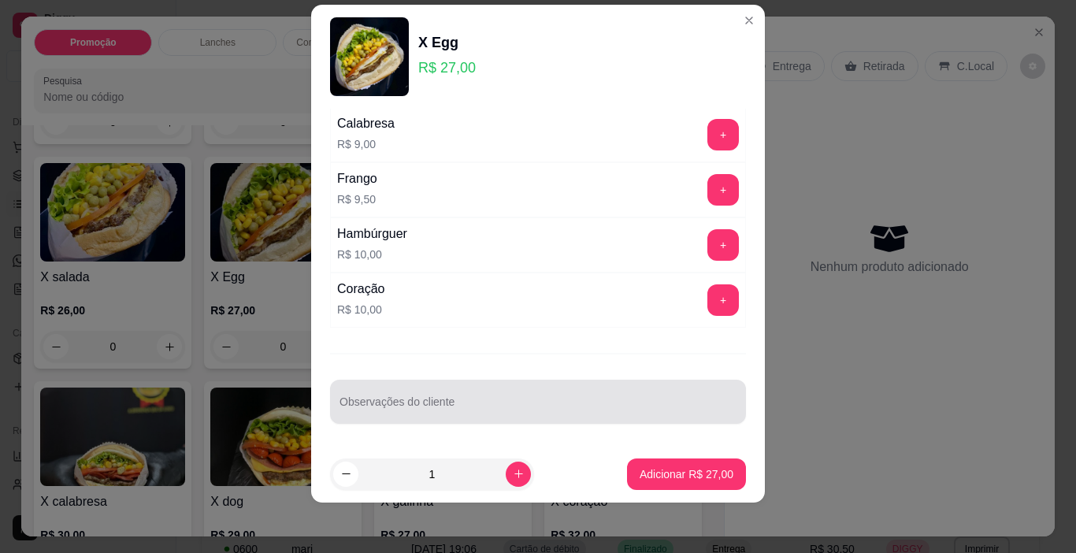
click at [439, 391] on div at bounding box center [537, 401] width 397 height 31
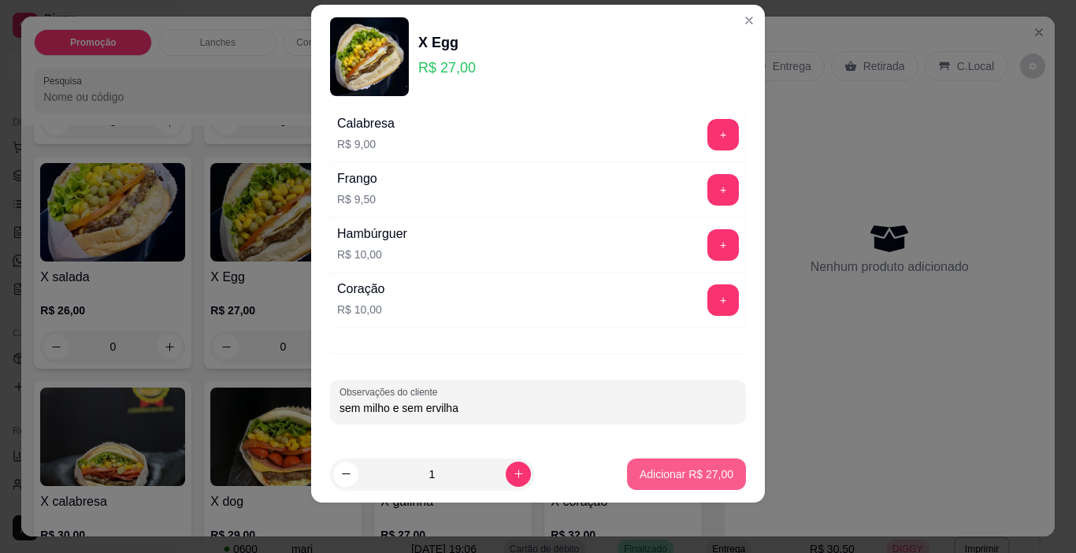
type input "sem milho e sem ervilha"
click at [649, 473] on p "Adicionar R$ 27,00" at bounding box center [686, 474] width 94 height 16
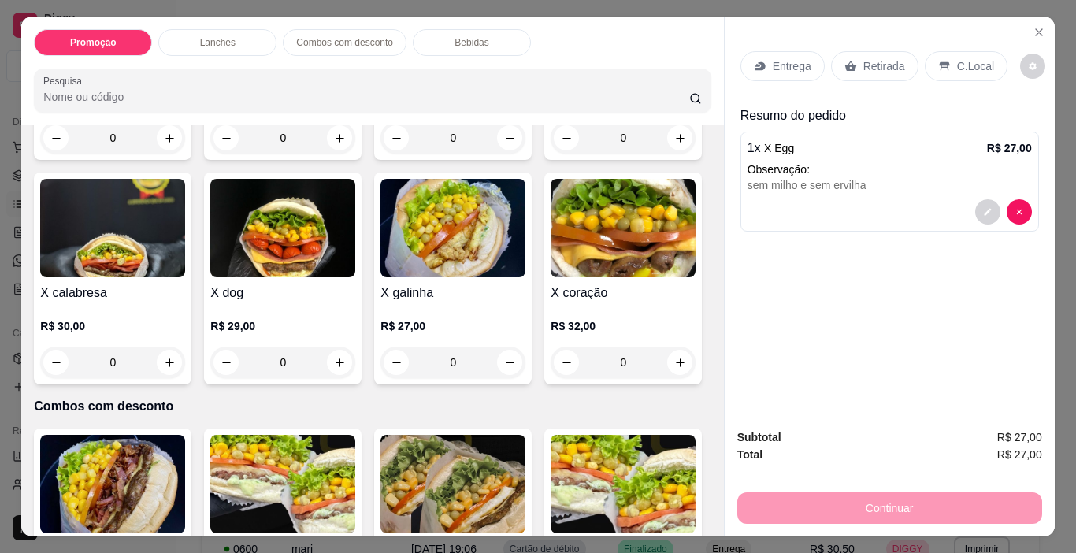
scroll to position [787, 0]
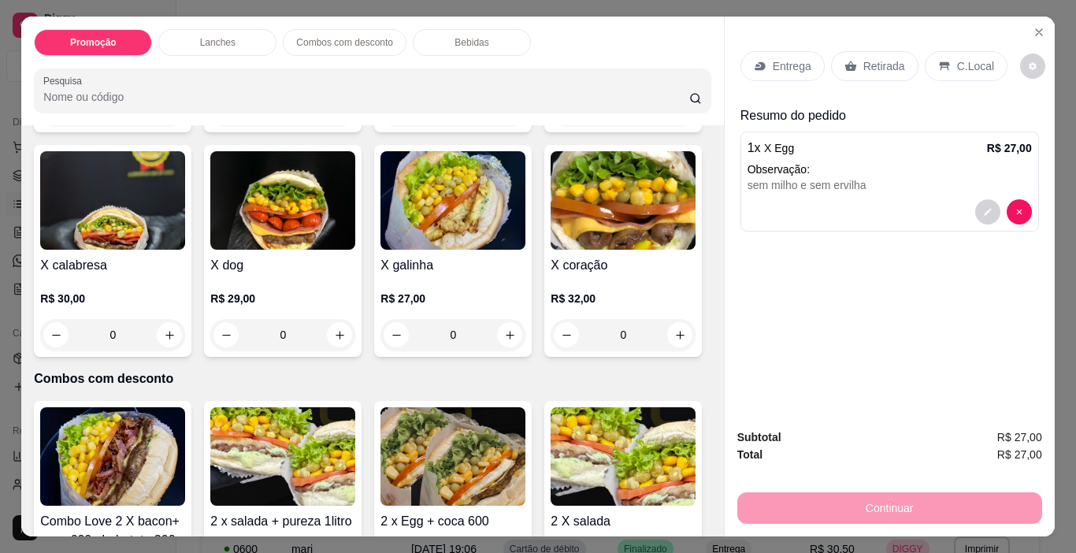
click at [380, 250] on img at bounding box center [452, 200] width 145 height 98
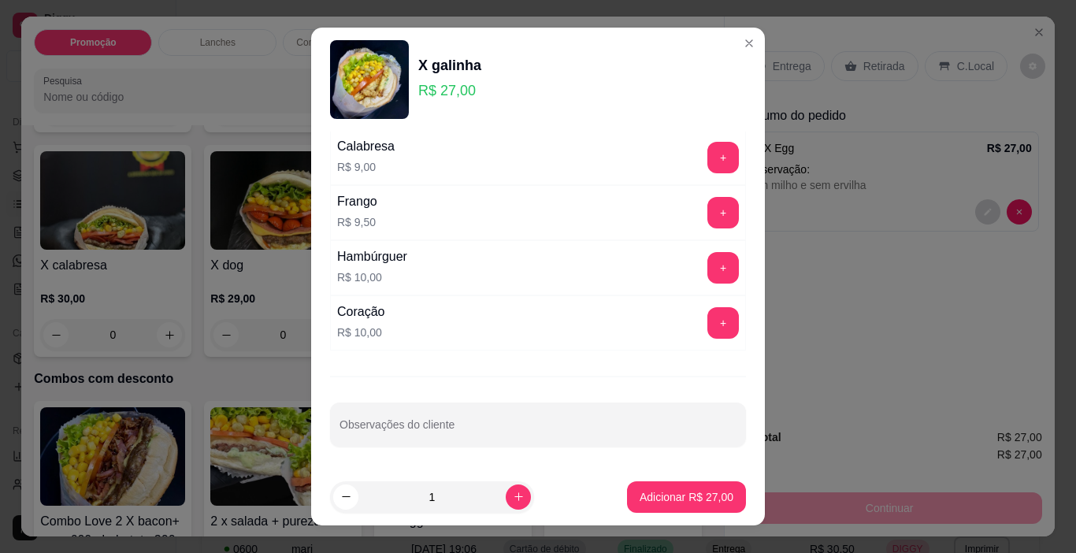
scroll to position [23, 0]
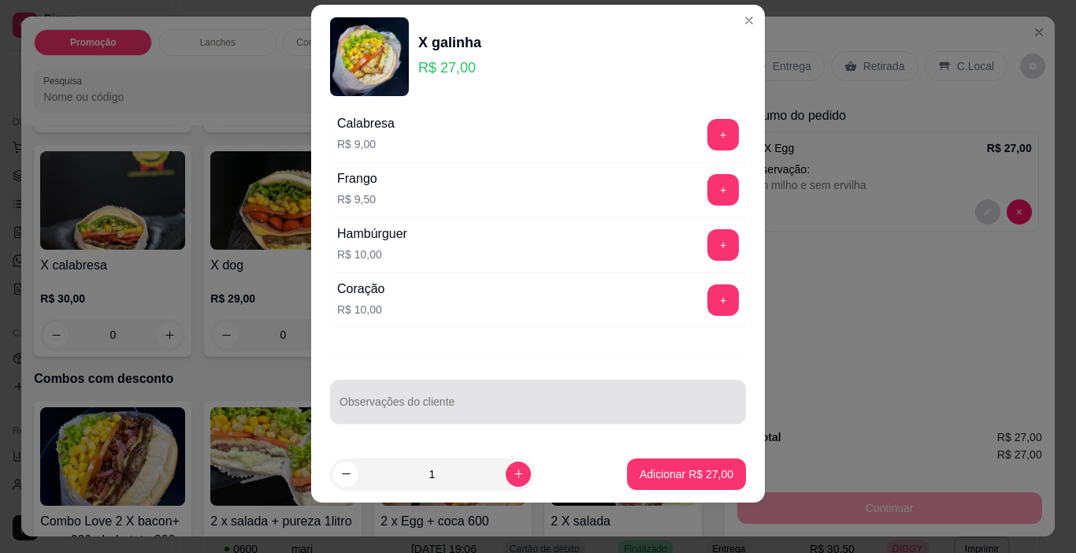
click at [402, 414] on input "Observações do cliente" at bounding box center [537, 408] width 397 height 16
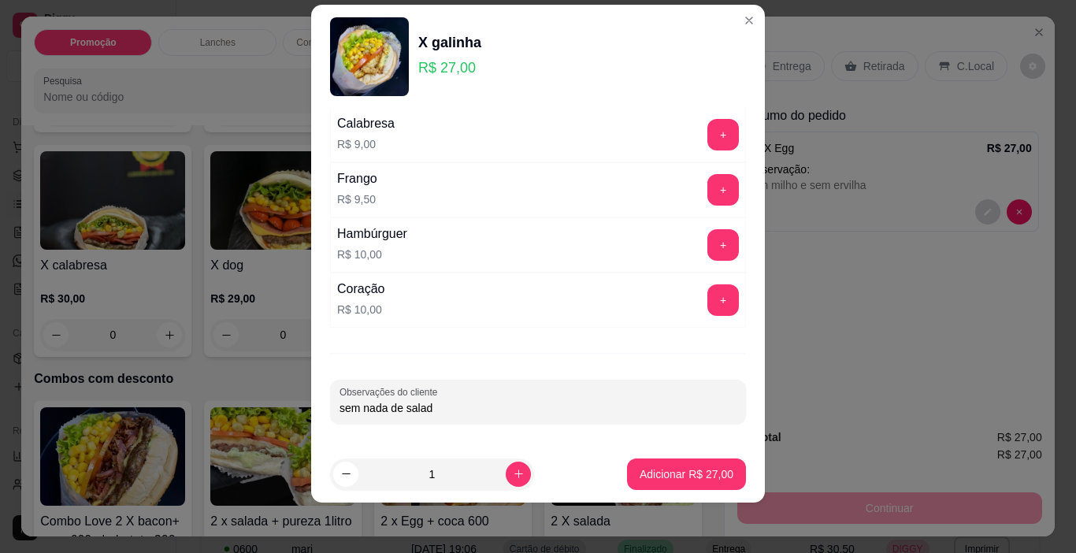
type input "sem nada de salada"
click at [641, 473] on p "Adicionar R$ 27,00" at bounding box center [686, 473] width 91 height 15
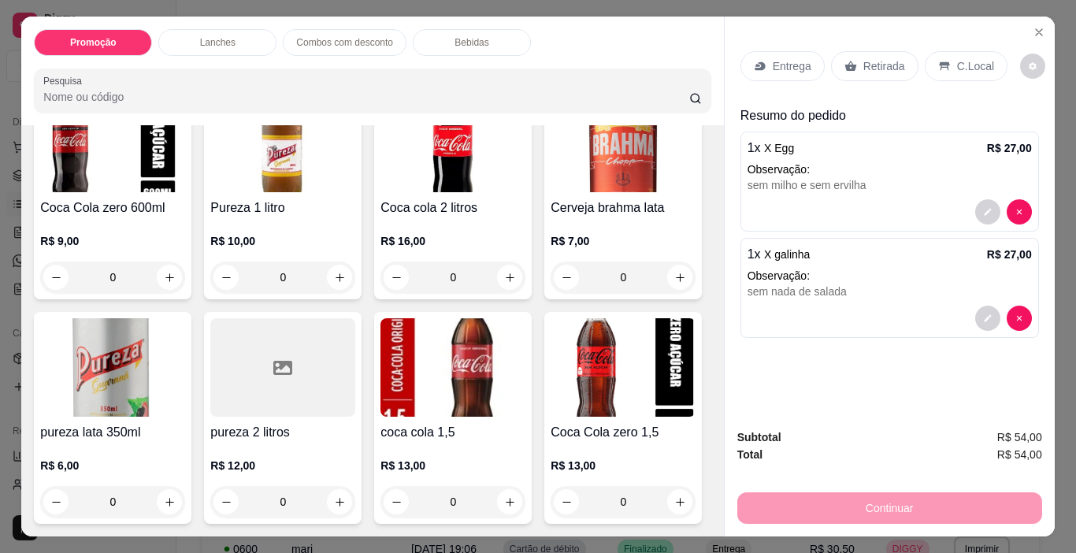
scroll to position [2126, 0]
click at [355, 198] on h4 "Pureza 1 litro" at bounding box center [282, 207] width 145 height 19
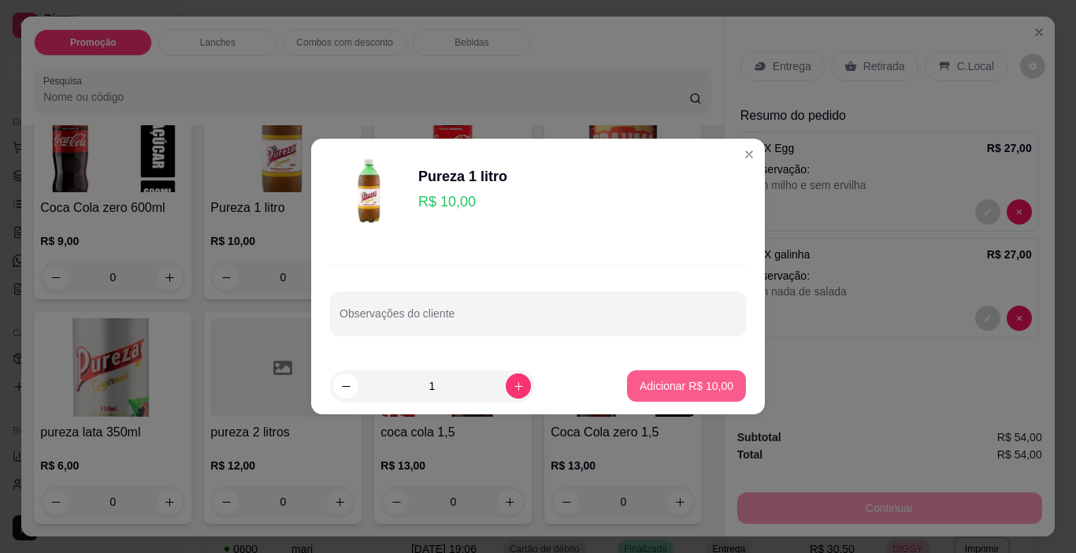
click at [686, 374] on button "Adicionar R$ 10,00" at bounding box center [686, 385] width 119 height 31
type input "1"
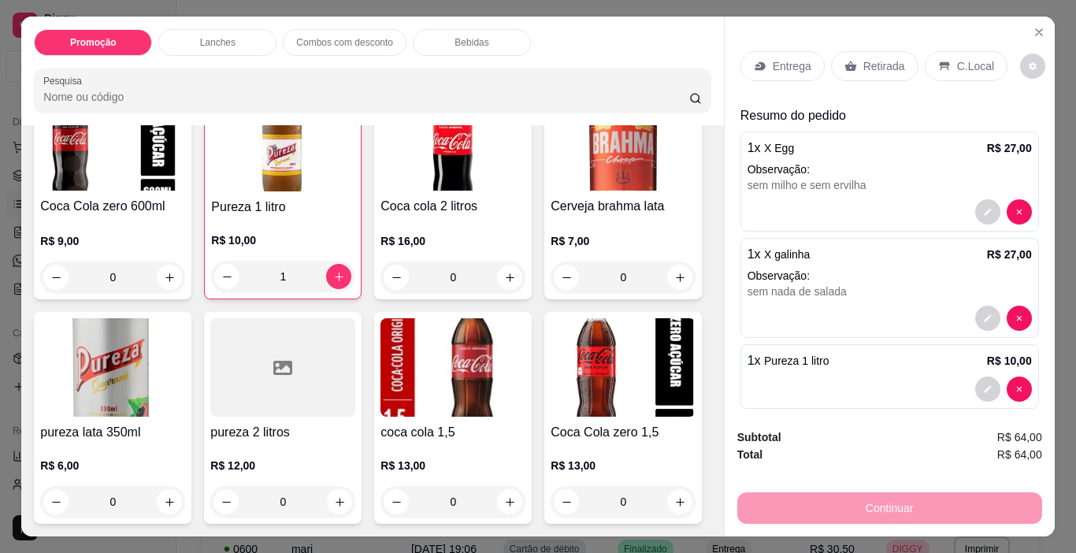
click at [960, 70] on div "C.Local" at bounding box center [965, 66] width 83 height 30
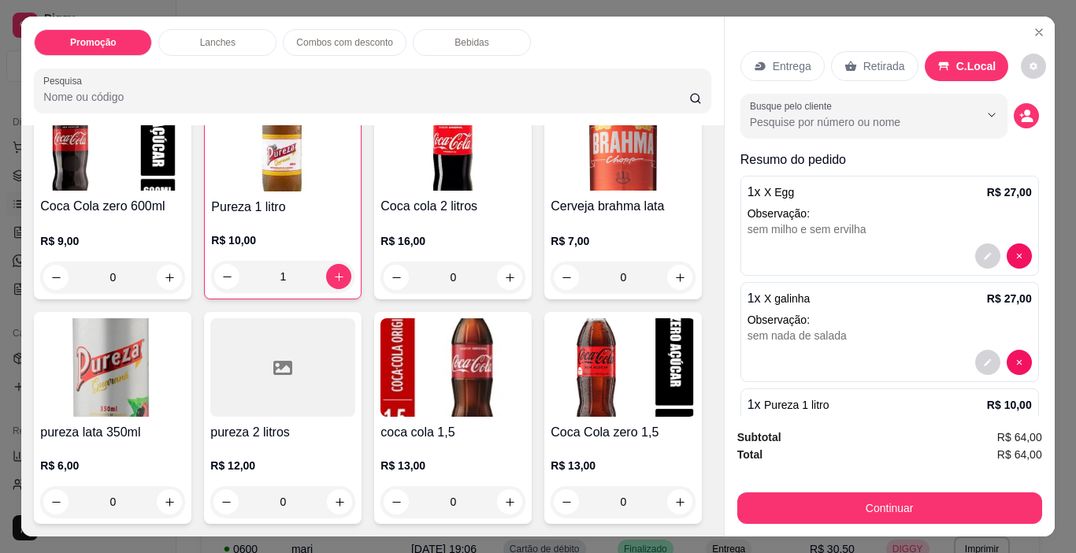
click at [919, 520] on div "Subtotal R$ 64,00 Total R$ 64,00 Continuar" at bounding box center [889, 476] width 330 height 120
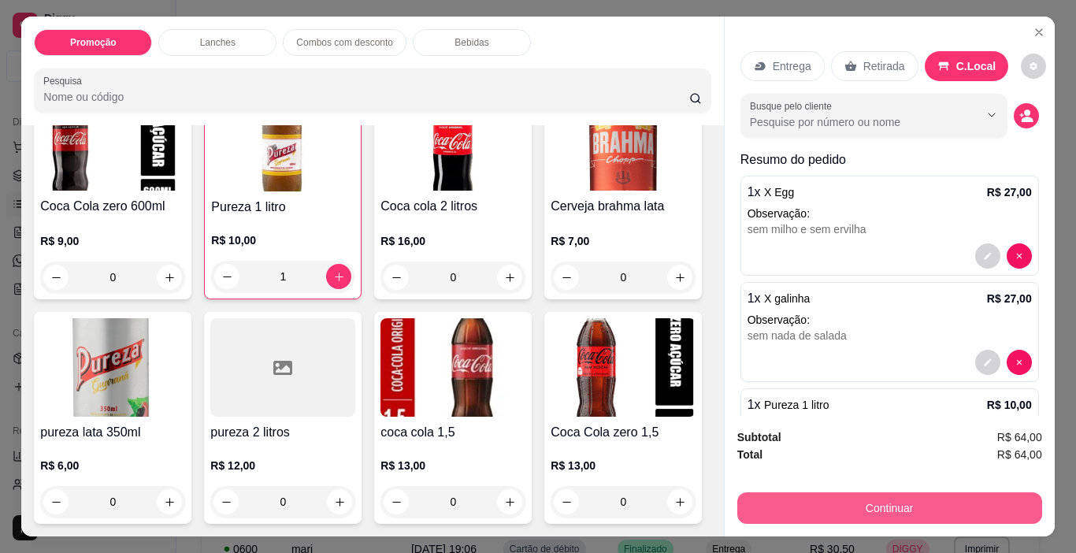
click at [894, 509] on button "Continuar" at bounding box center [889, 507] width 305 height 31
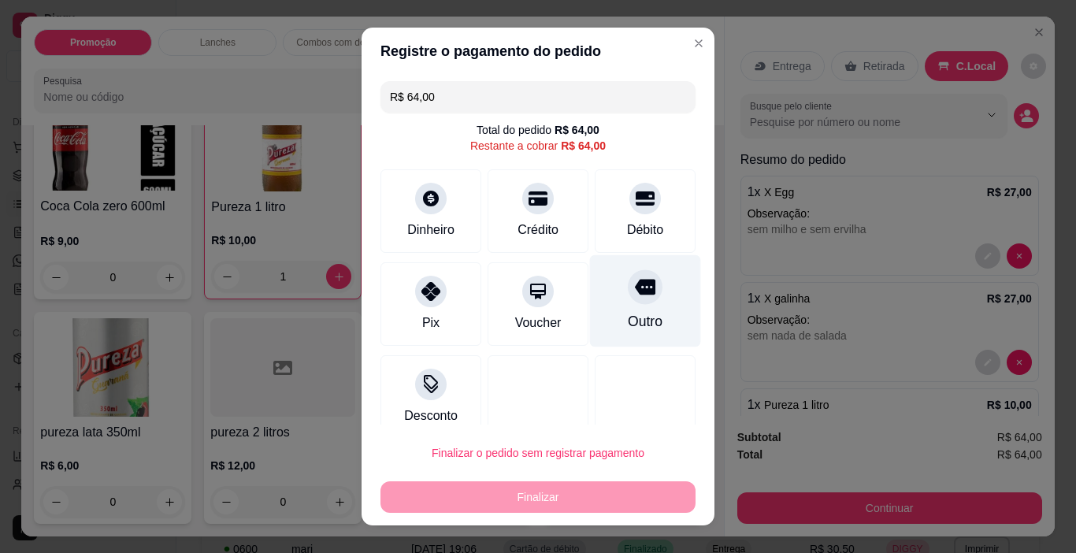
click at [630, 287] on div at bounding box center [645, 287] width 35 height 35
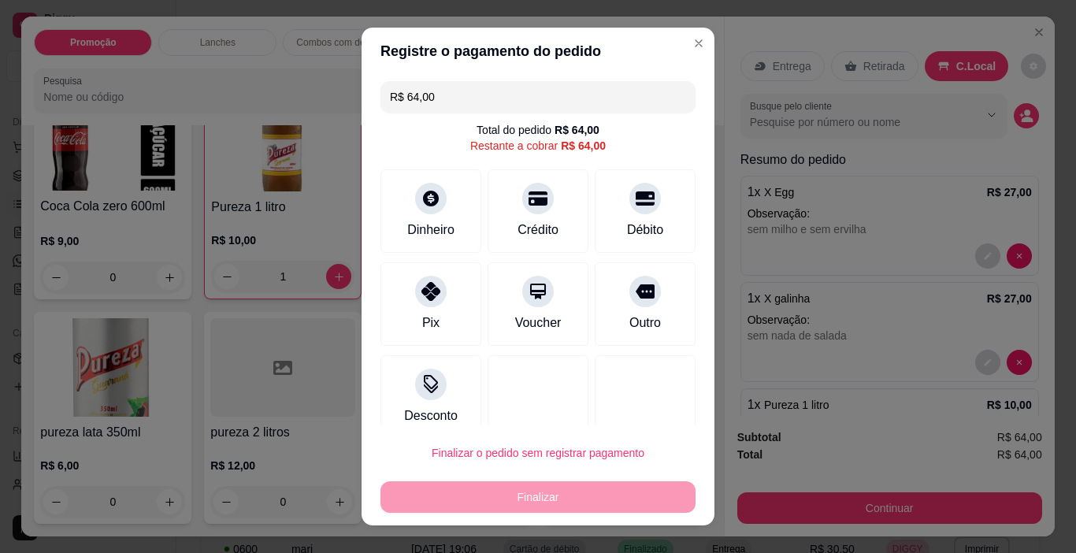
type input "R$ 0,00"
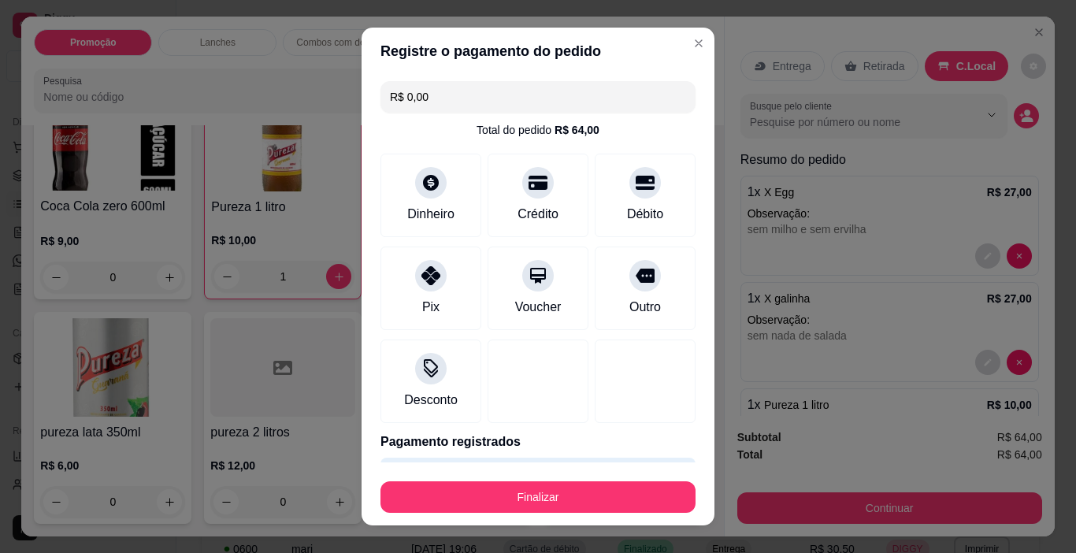
click at [634, 205] on div "Débito" at bounding box center [645, 214] width 36 height 19
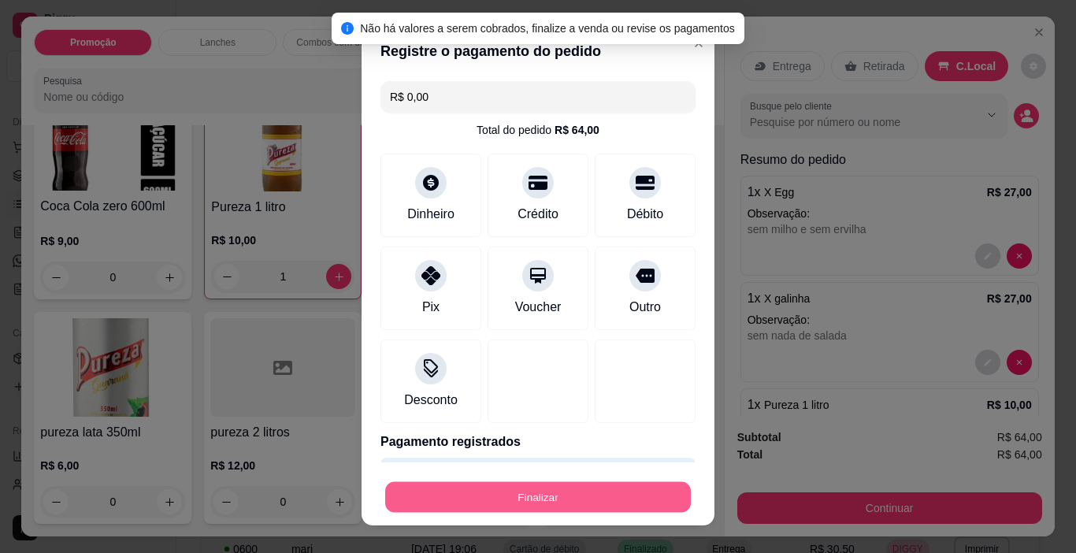
click at [603, 494] on button "Finalizar" at bounding box center [537, 497] width 305 height 31
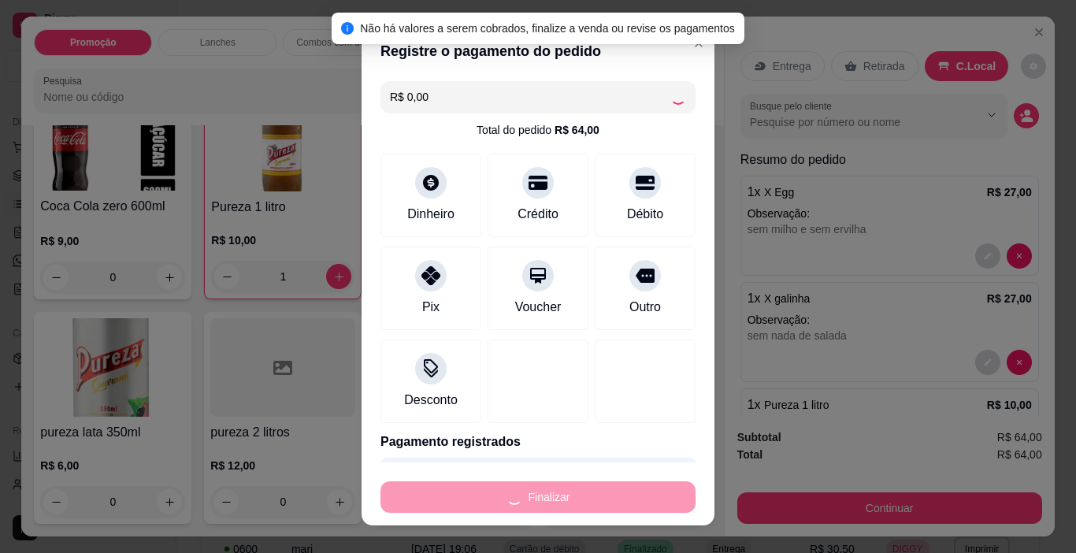
type input "0"
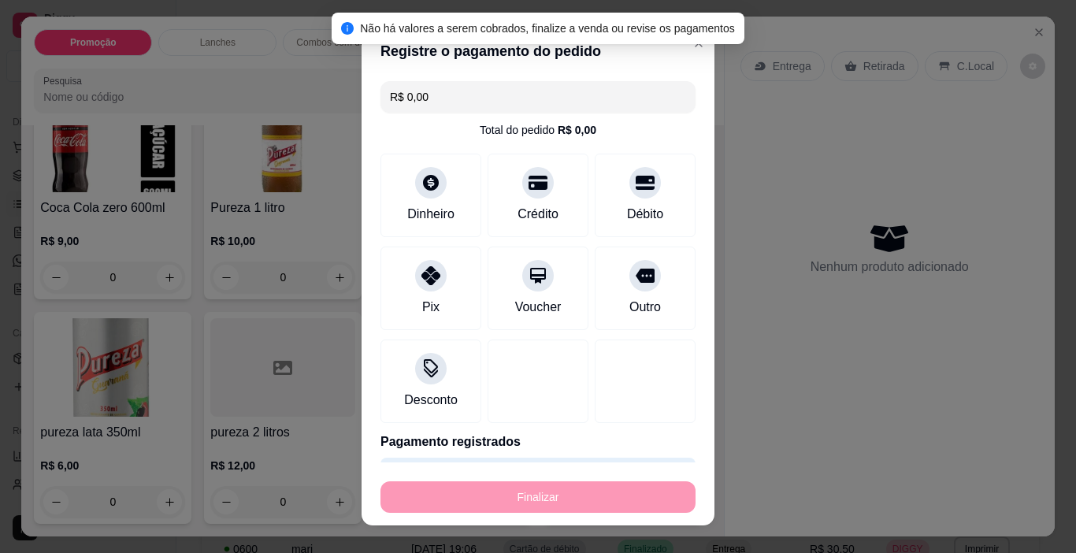
type input "-R$ 64,00"
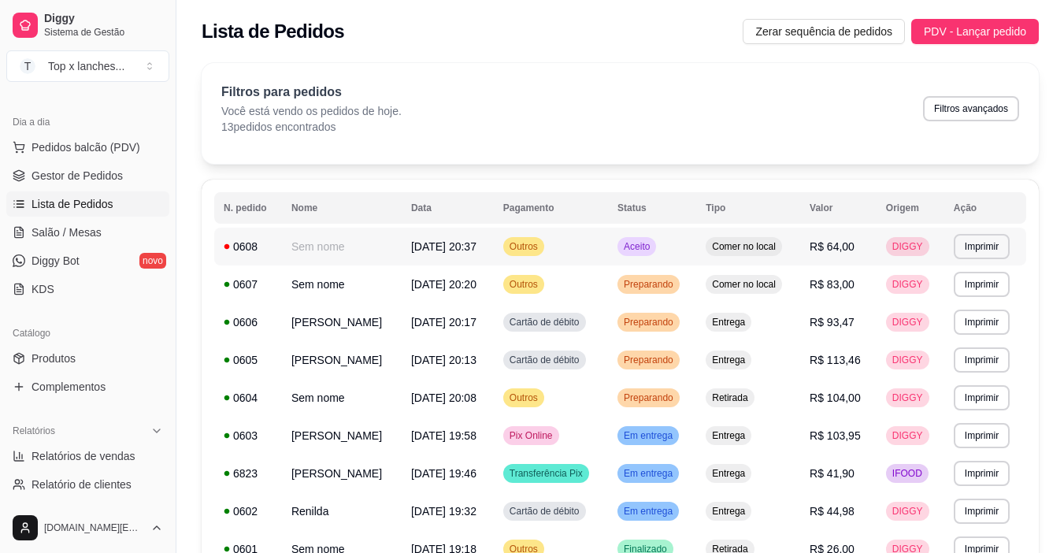
click at [696, 239] on td "Aceito" at bounding box center [652, 247] width 88 height 38
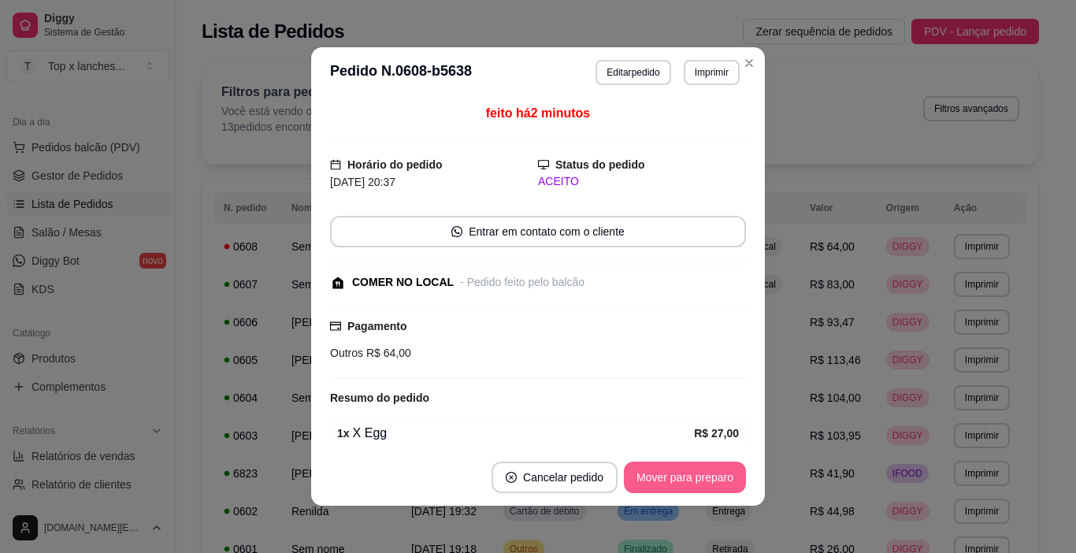
click at [687, 475] on button "Mover para preparo" at bounding box center [685, 476] width 122 height 31
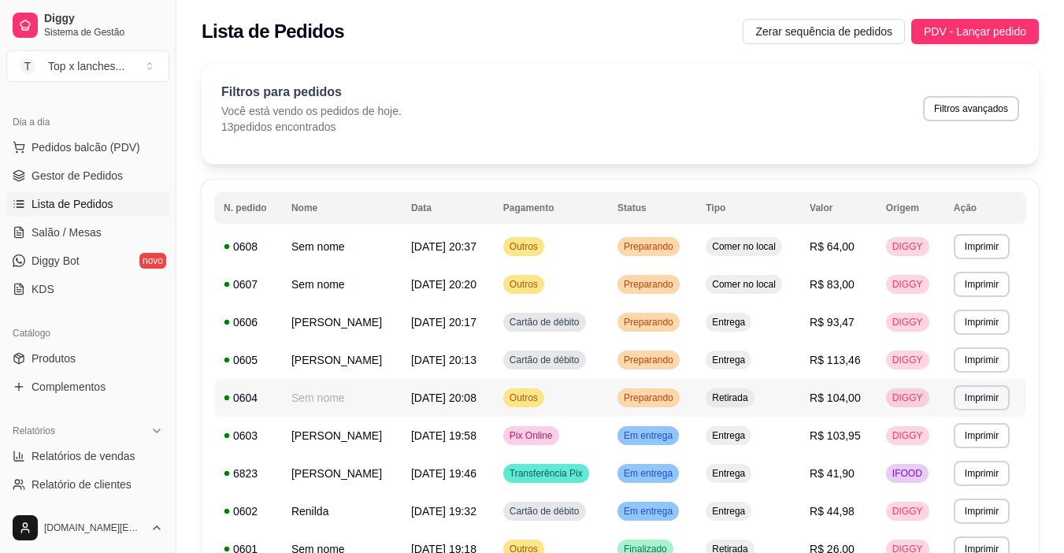
click at [657, 414] on td "Preparando" at bounding box center [652, 398] width 88 height 38
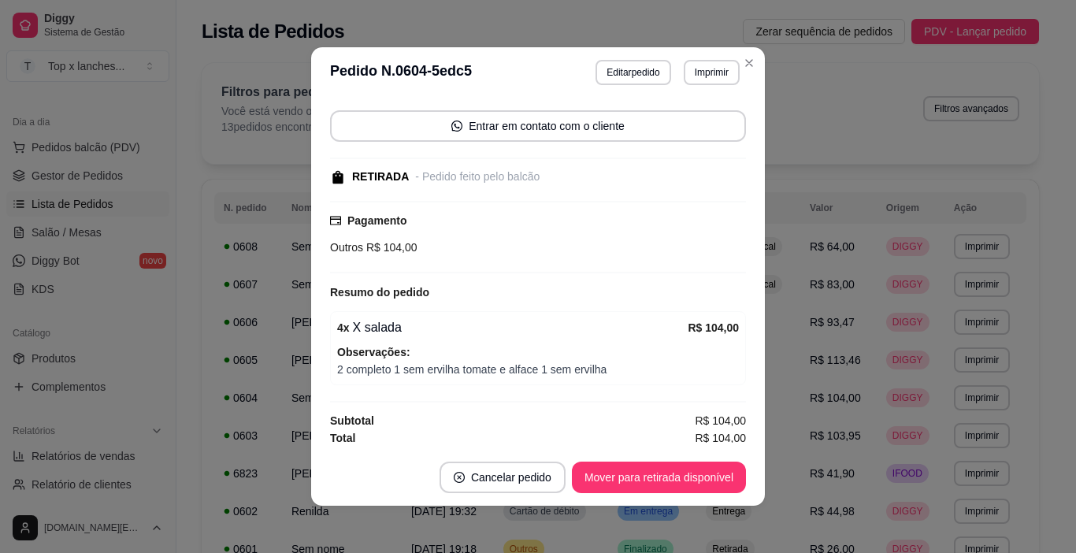
scroll to position [109, 0]
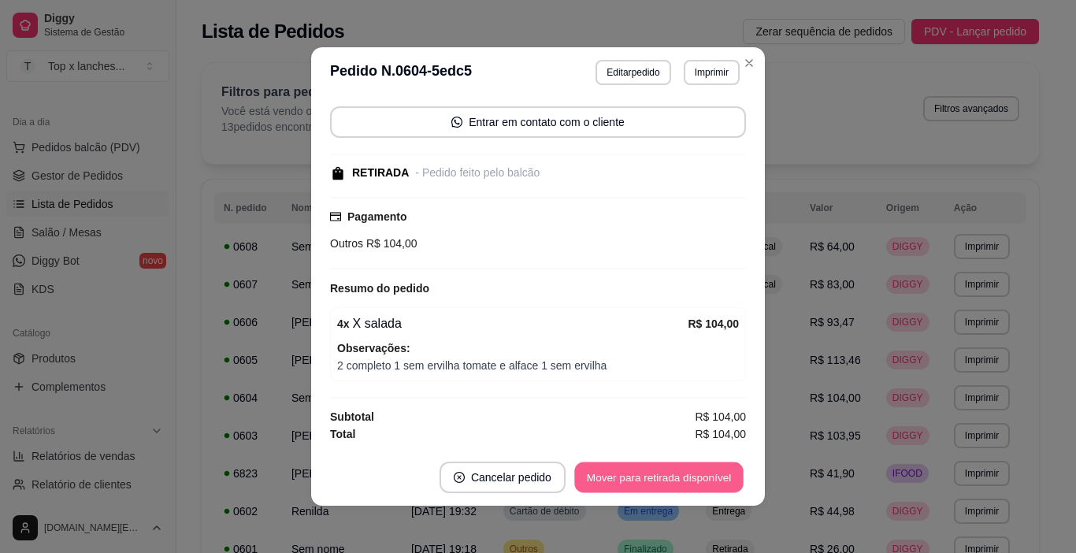
click at [679, 472] on button "Mover para retirada disponível" at bounding box center [658, 477] width 168 height 31
click at [682, 474] on button "Mover para finalizado" at bounding box center [680, 476] width 131 height 31
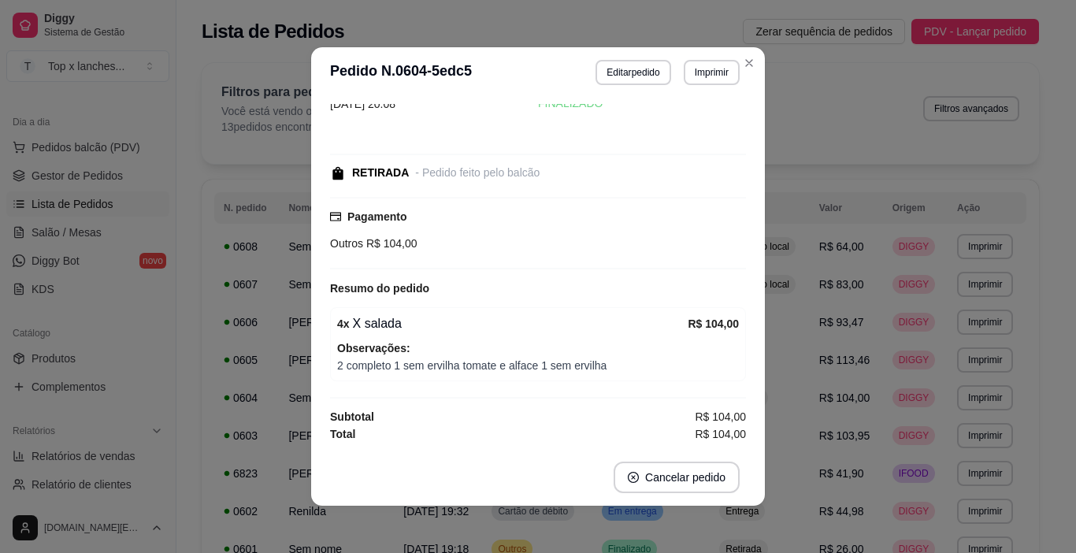
scroll to position [42, 0]
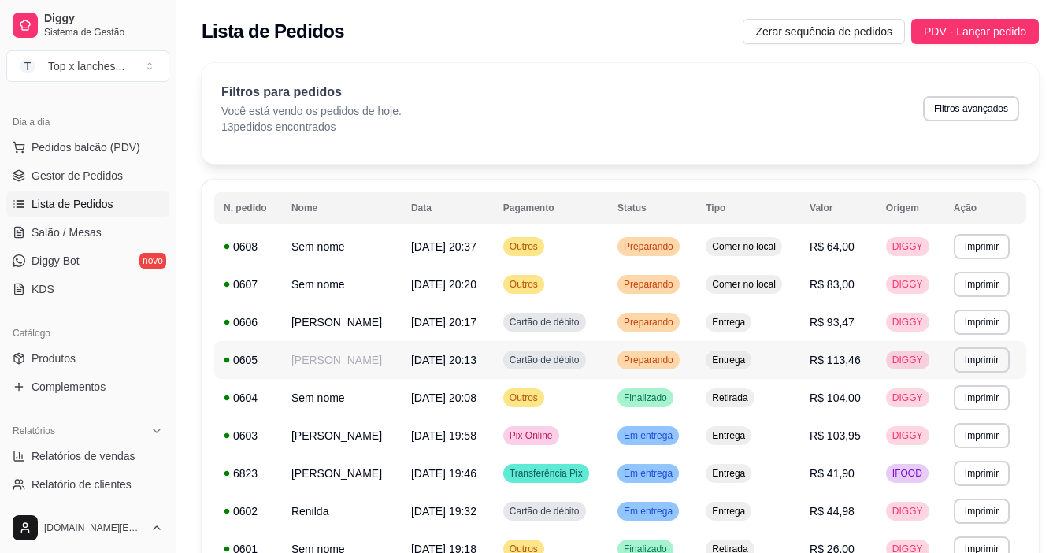
click at [679, 354] on div "Preparando" at bounding box center [648, 359] width 62 height 19
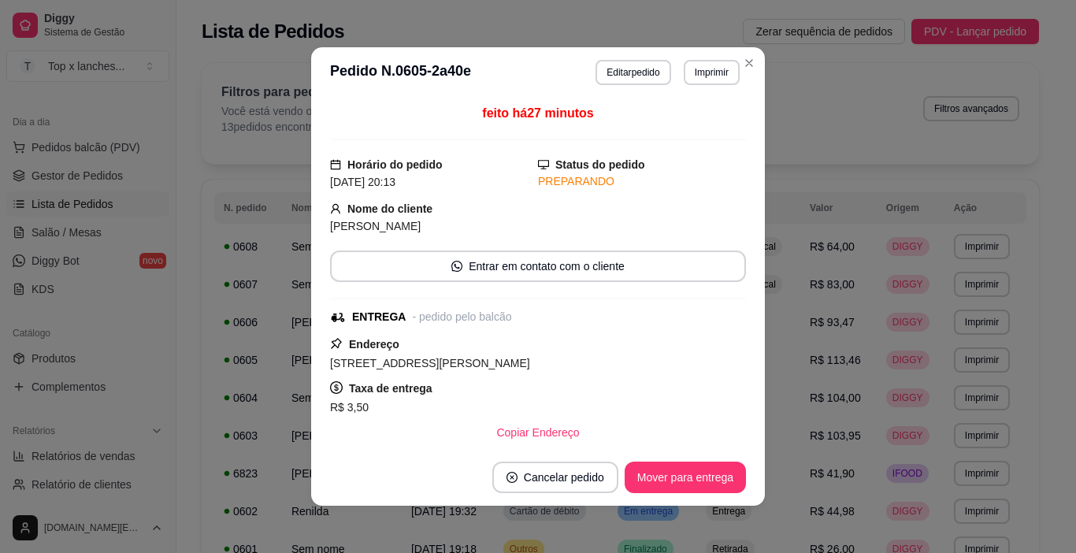
scroll to position [187, 0]
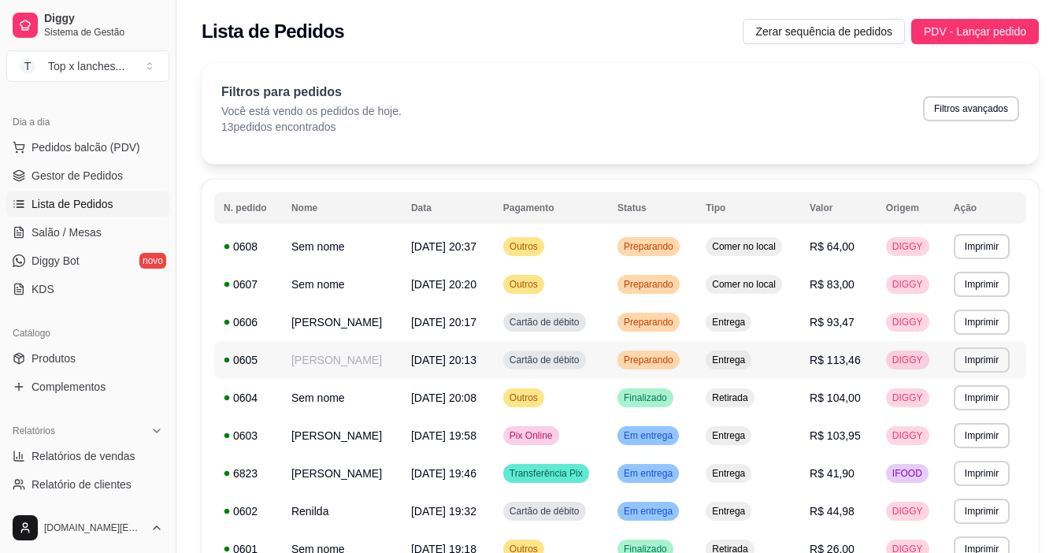
click at [800, 361] on td "Entrega" at bounding box center [748, 360] width 104 height 38
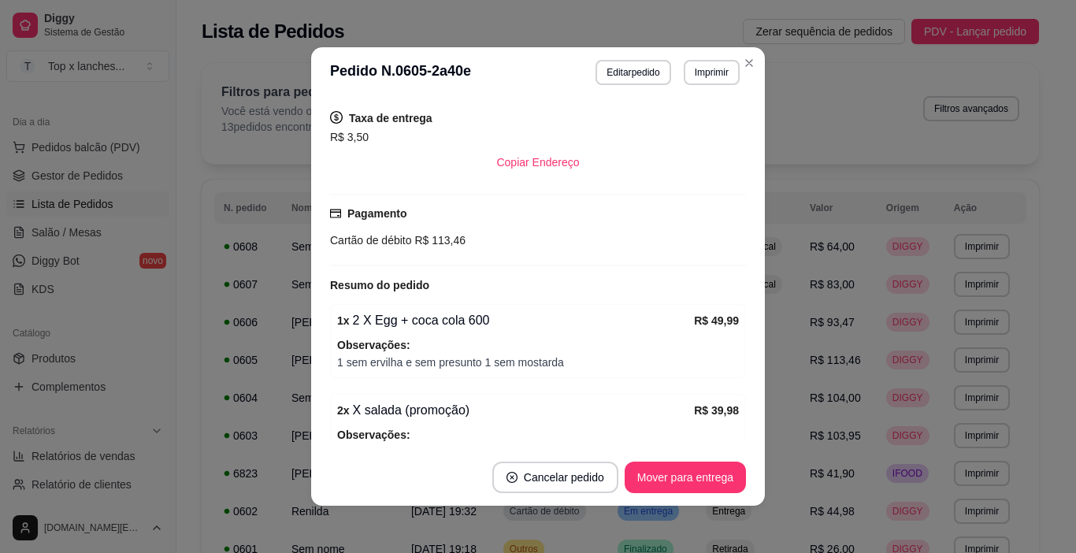
scroll to position [472, 0]
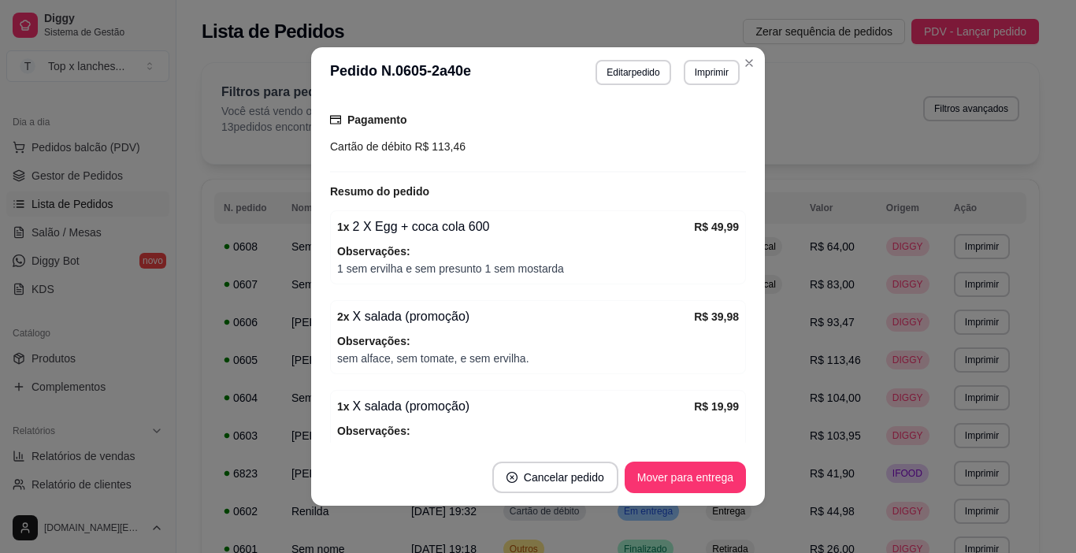
click at [568, 458] on footer "Cancelar pedido Mover para entrega" at bounding box center [538, 477] width 454 height 57
click at [578, 475] on button "Cancelar pedido" at bounding box center [555, 476] width 126 height 31
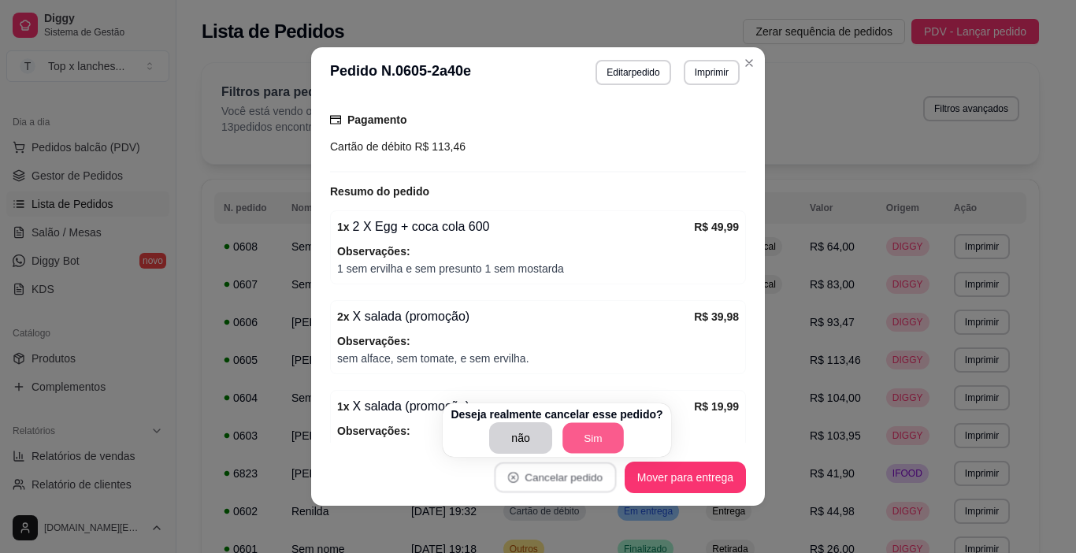
click at [587, 444] on button "Sim" at bounding box center [592, 438] width 61 height 31
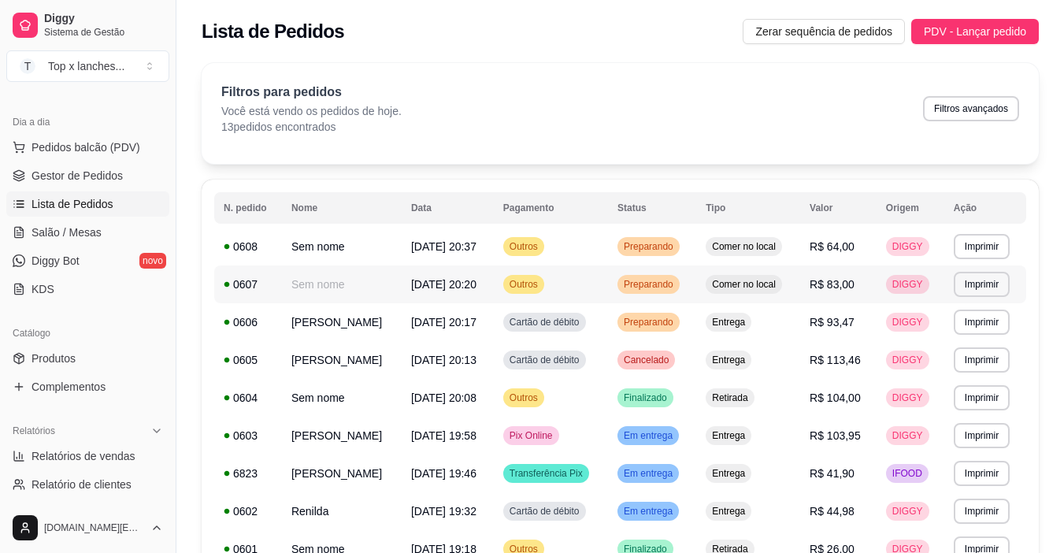
click at [729, 297] on td "Comer no local" at bounding box center [748, 284] width 104 height 38
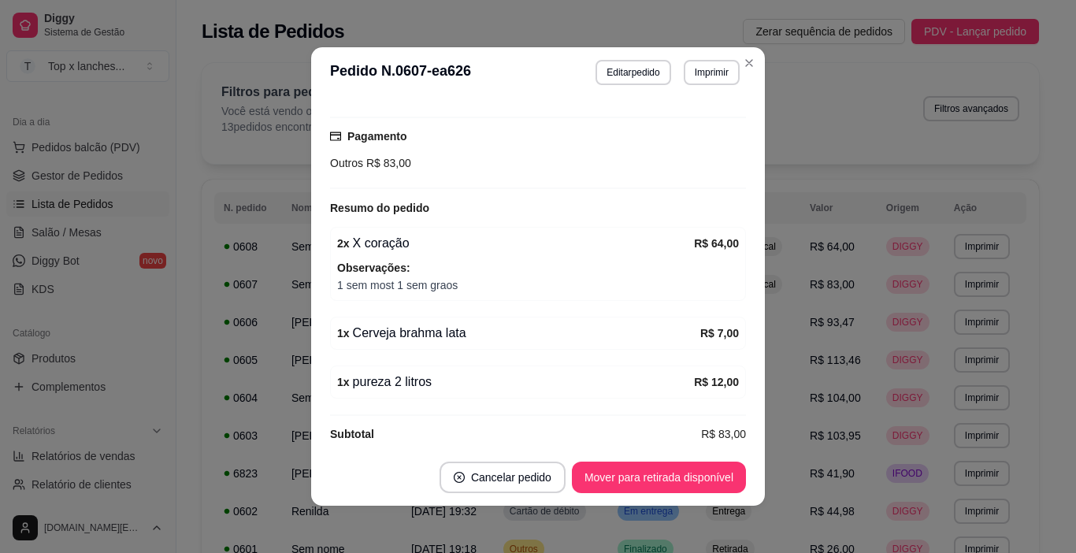
scroll to position [207, 0]
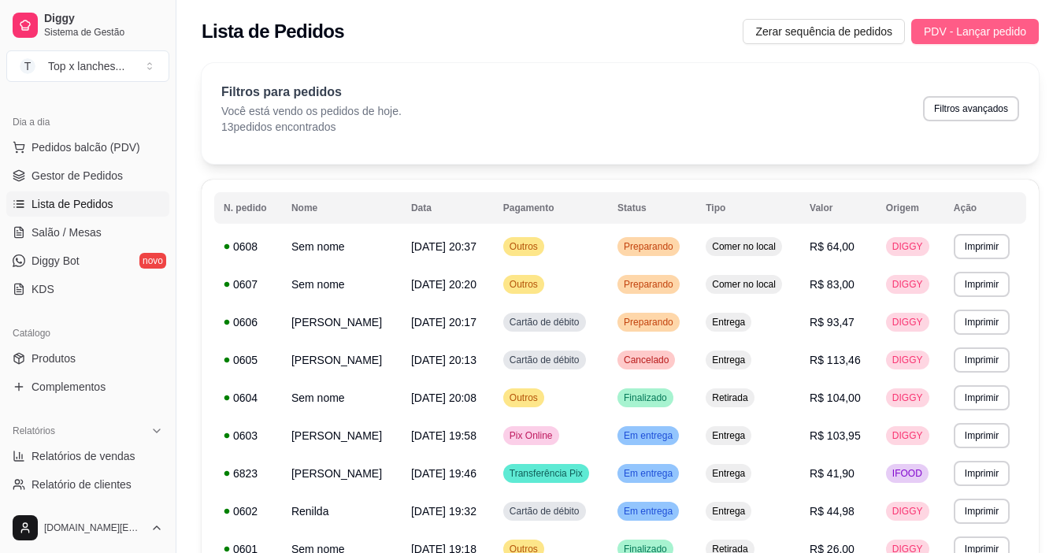
click at [944, 34] on span "PDV - Lançar pedido" at bounding box center [975, 31] width 102 height 17
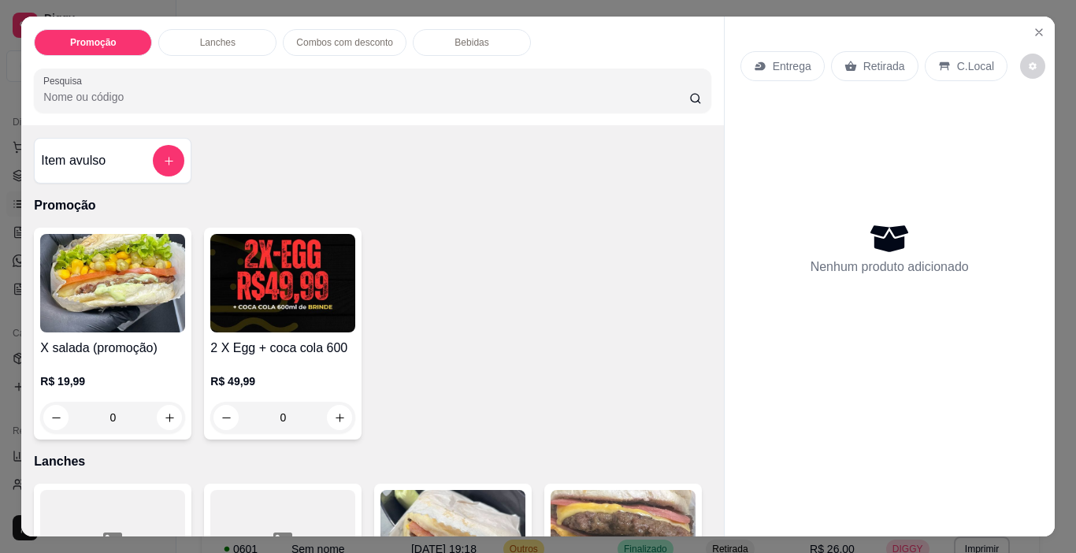
click at [143, 361] on div "R$ 19,99 0" at bounding box center [112, 395] width 145 height 76
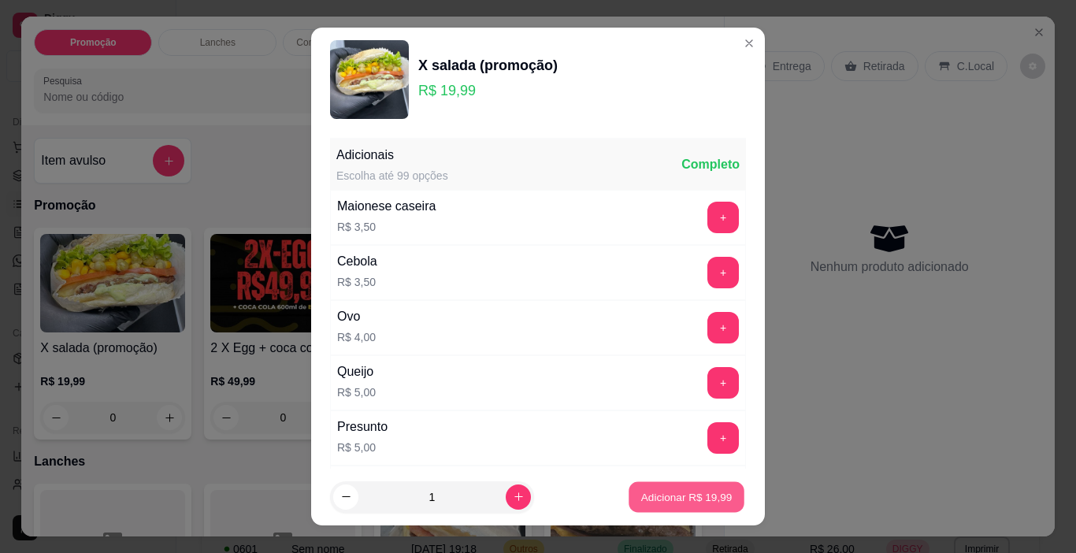
click at [690, 500] on p "Adicionar R$ 19,99" at bounding box center [686, 496] width 91 height 15
type input "1"
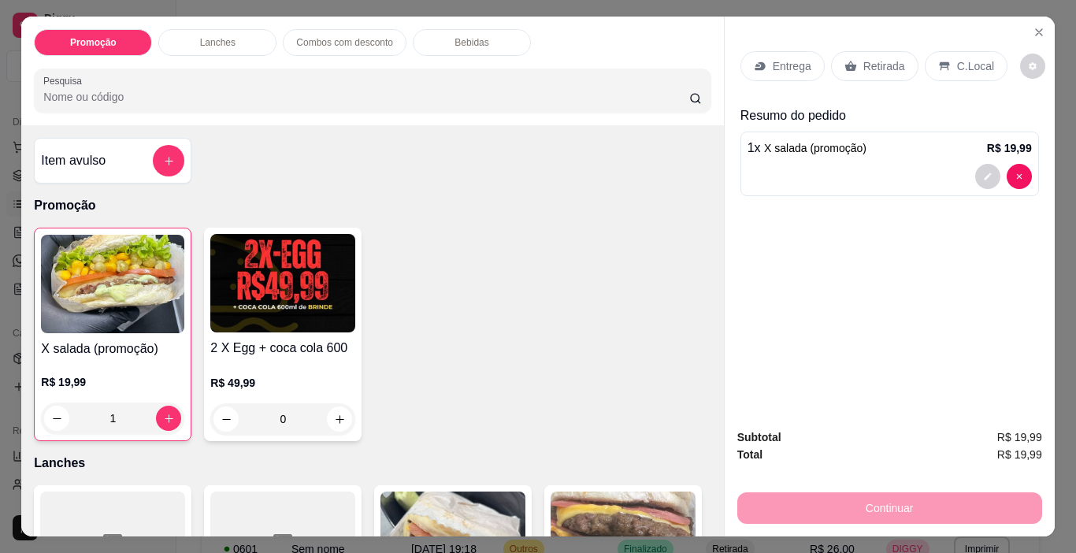
click at [786, 70] on div "Entrega" at bounding box center [782, 66] width 84 height 30
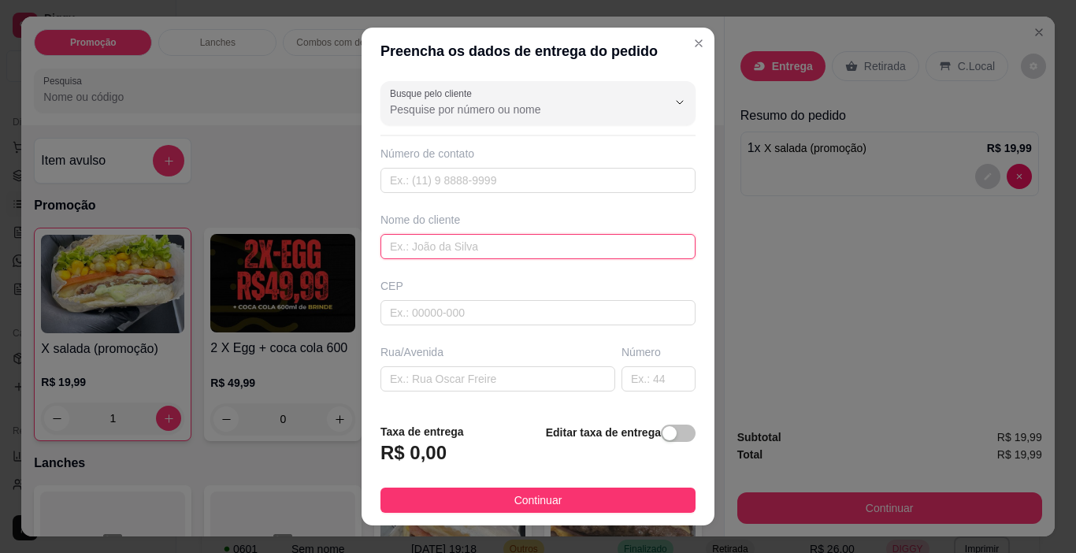
click at [544, 245] on input "text" at bounding box center [537, 246] width 315 height 25
type input "pedroso"
click at [667, 430] on span "button" at bounding box center [678, 432] width 35 height 17
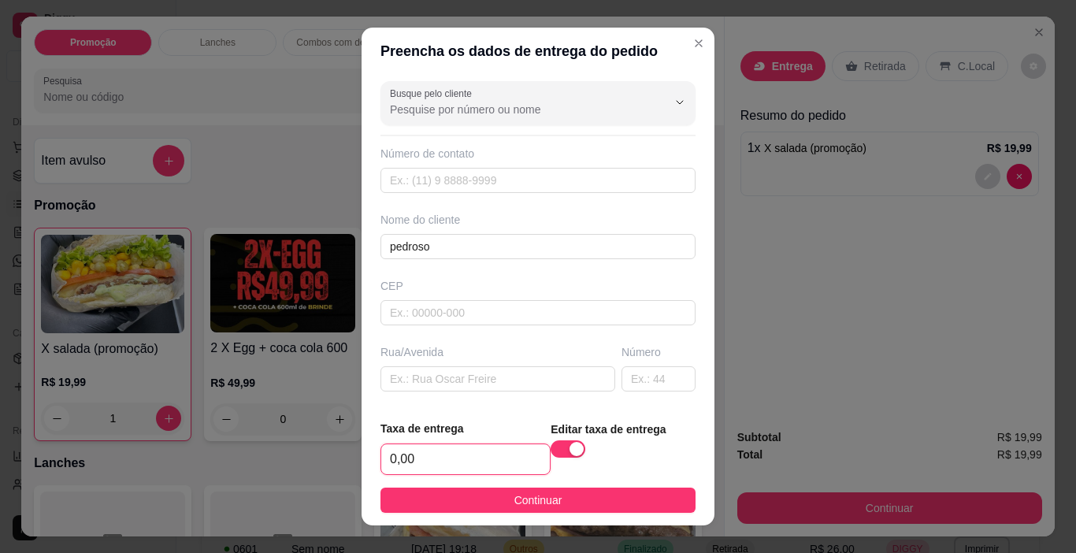
click at [448, 454] on input "0,00" at bounding box center [465, 459] width 168 height 30
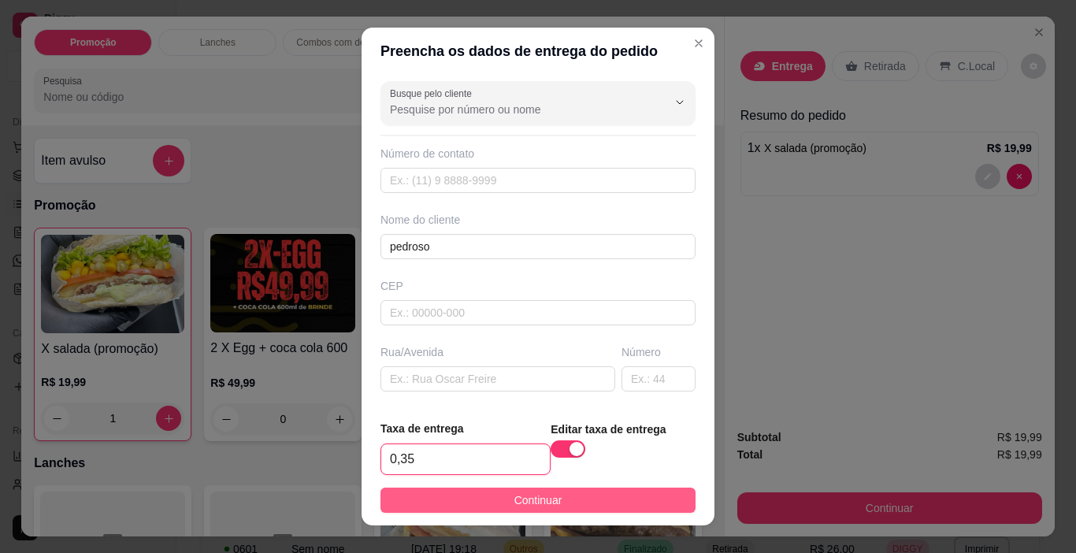
type input "3,50"
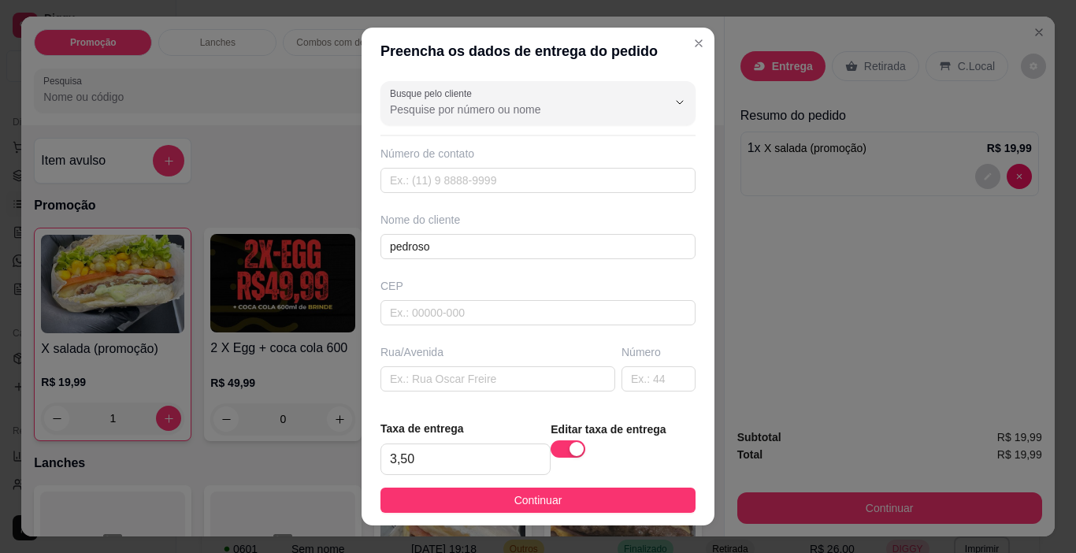
click at [477, 498] on button "Continuar" at bounding box center [537, 499] width 315 height 25
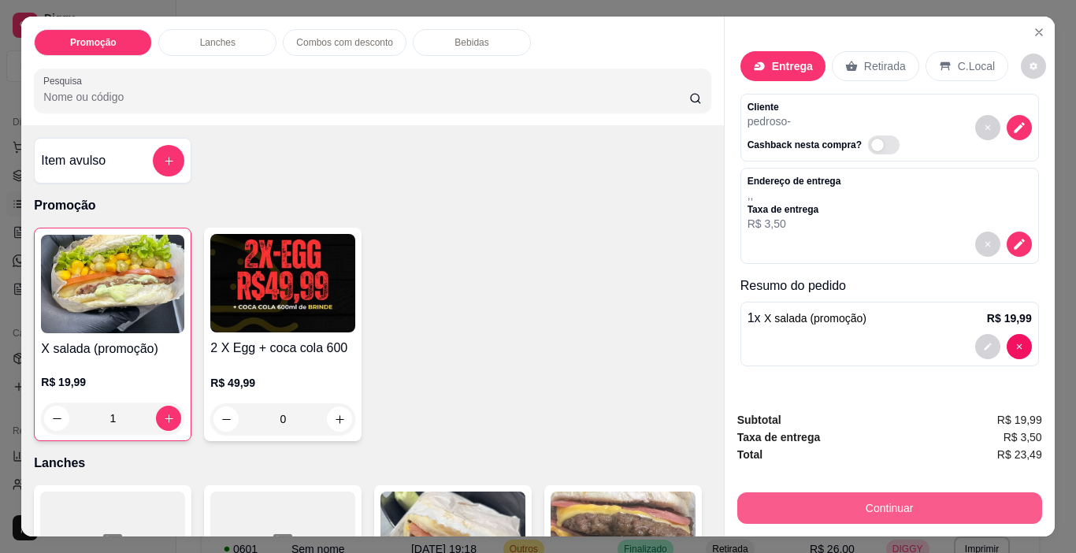
click at [769, 499] on button "Continuar" at bounding box center [889, 507] width 305 height 31
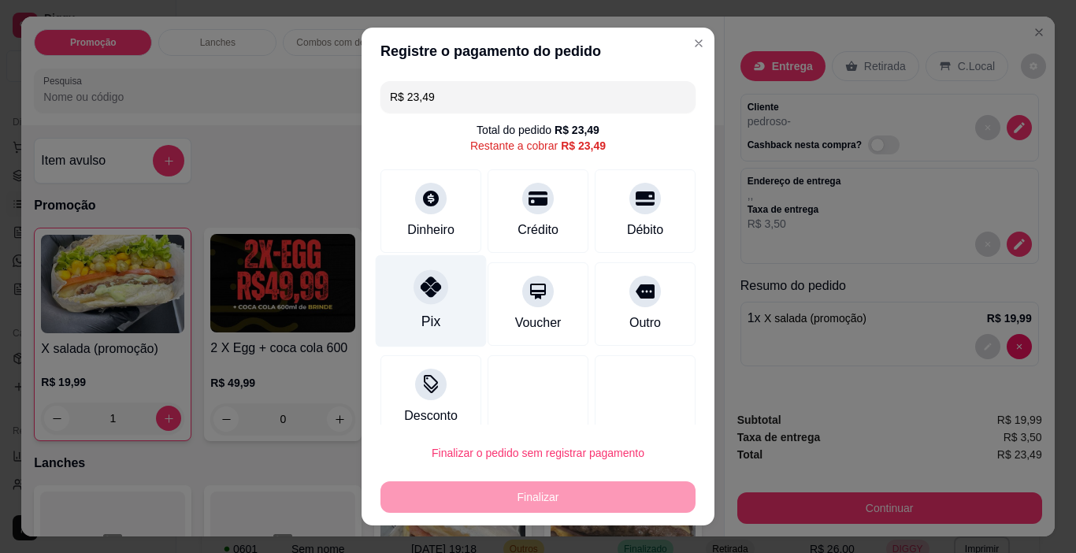
click at [429, 308] on div "Pix" at bounding box center [431, 301] width 111 height 92
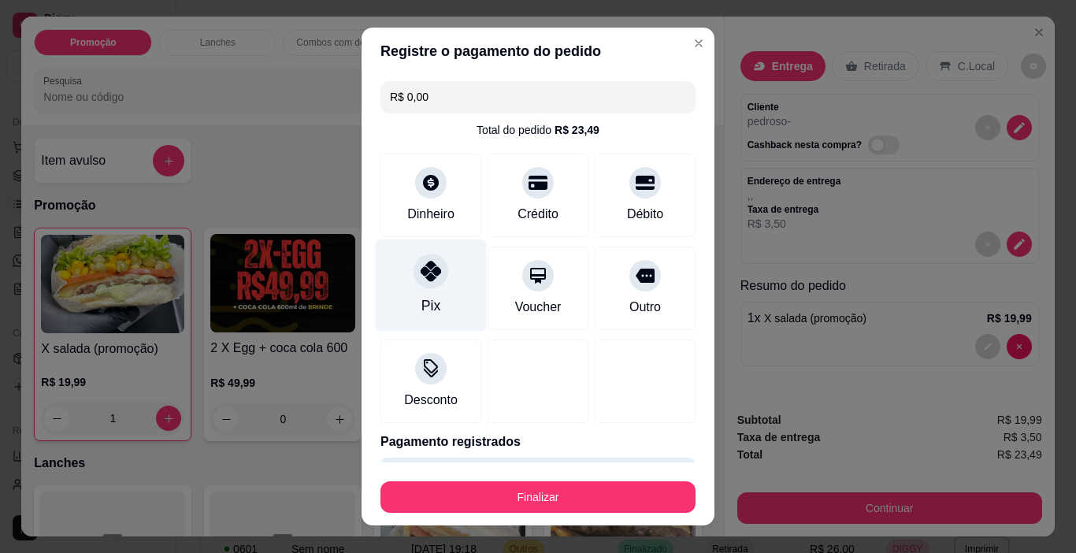
type input "R$ 0,00"
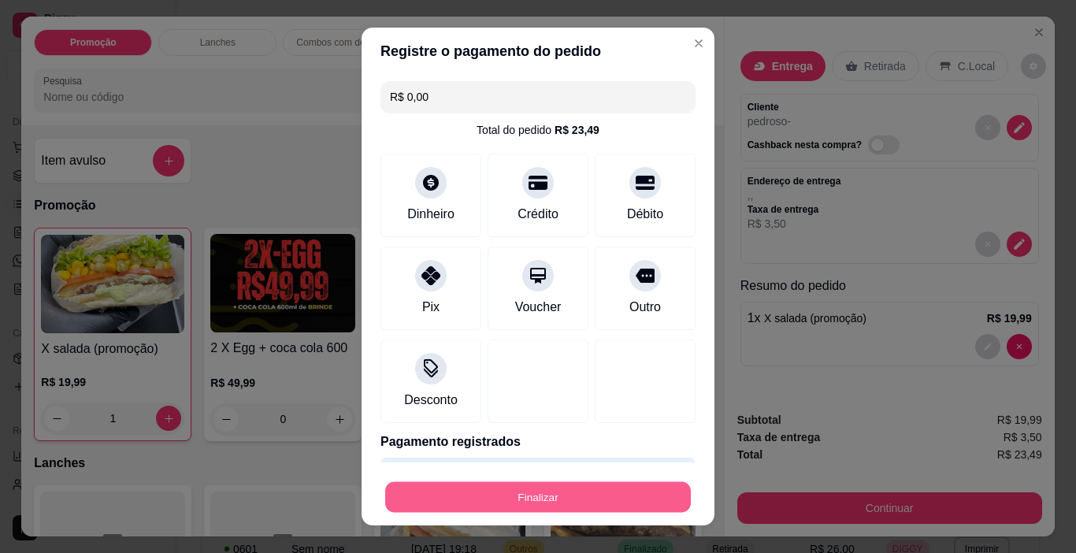
click at [501, 507] on button "Finalizar" at bounding box center [537, 497] width 305 height 31
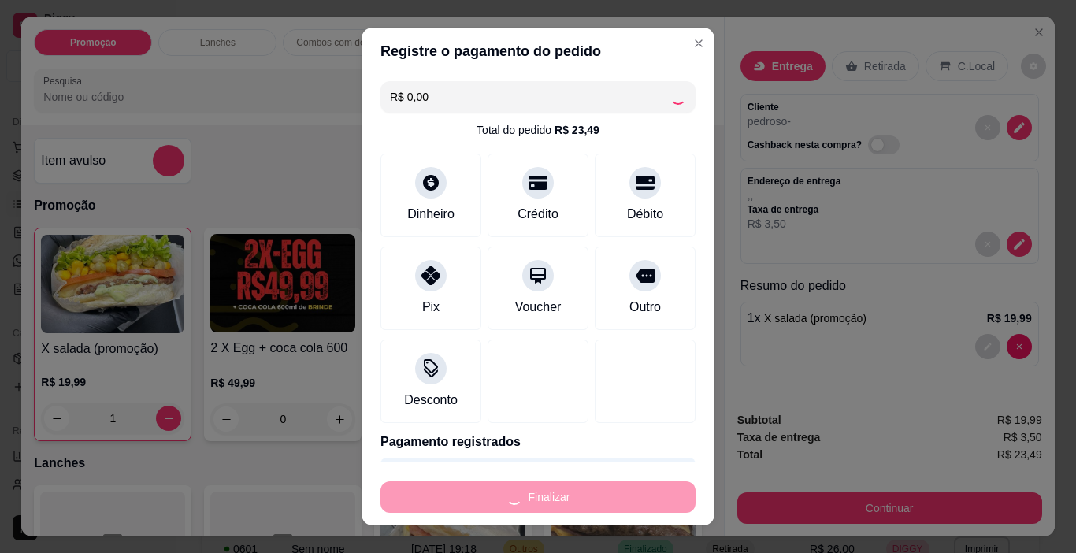
type input "0"
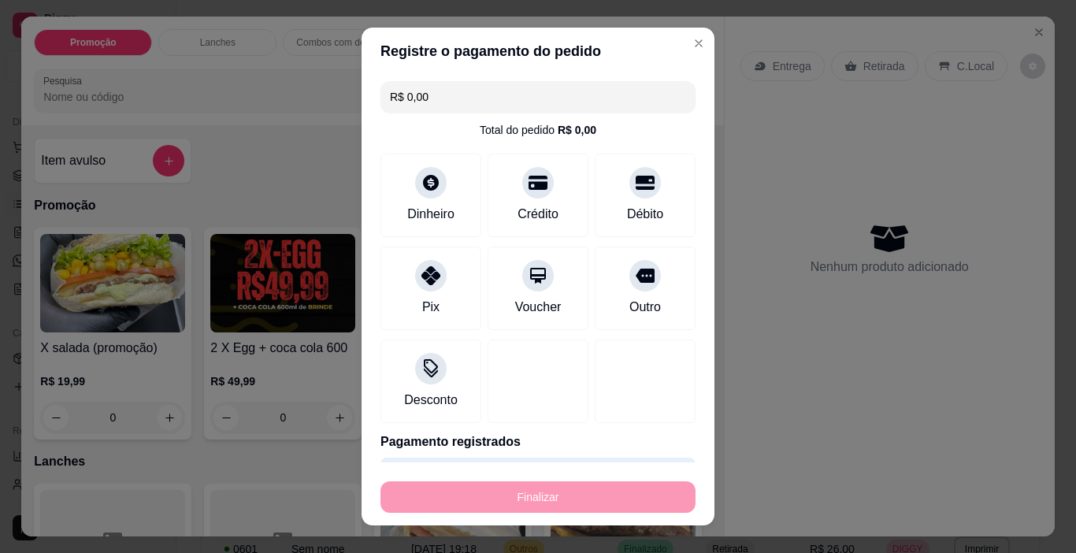
type input "-R$ 23,49"
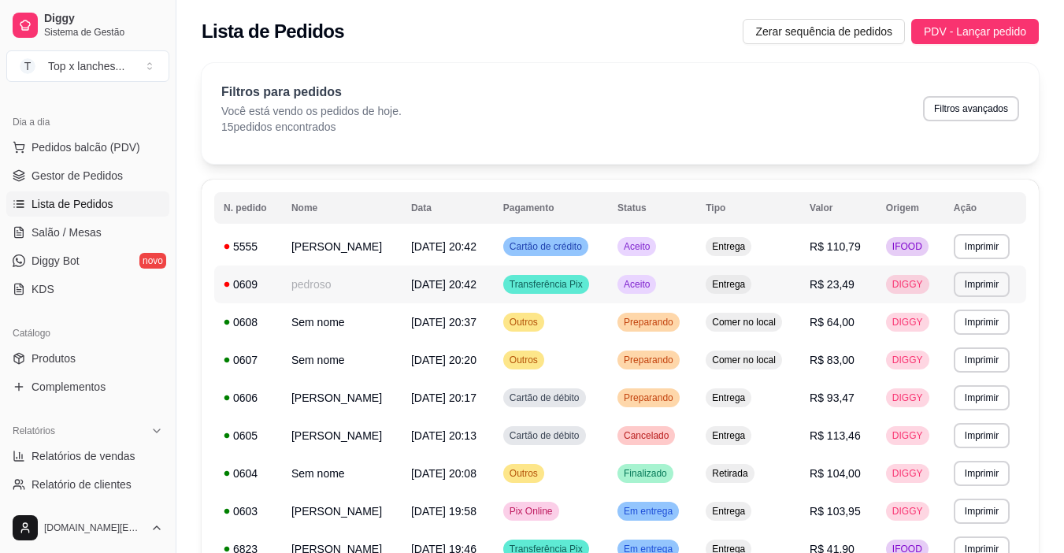
click at [653, 288] on span "Aceito" at bounding box center [636, 284] width 32 height 13
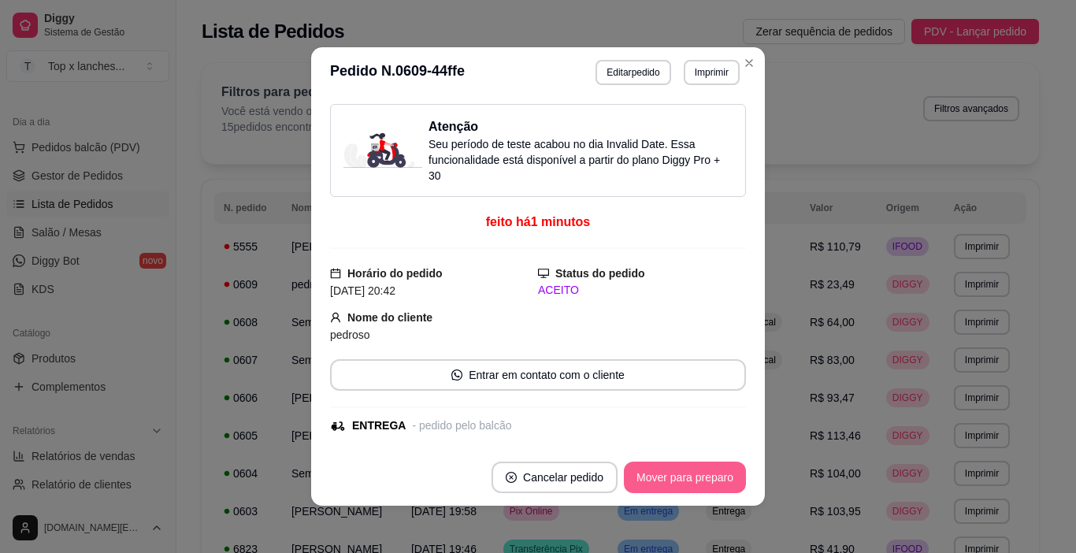
click at [679, 483] on button "Mover para preparo" at bounding box center [685, 476] width 122 height 31
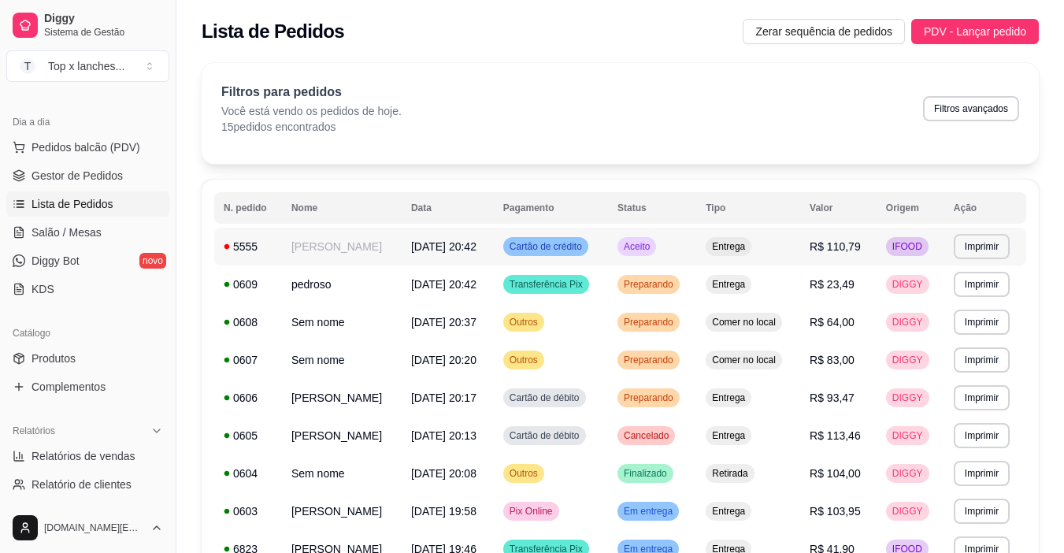
click at [740, 243] on span "Entrega" at bounding box center [728, 246] width 39 height 13
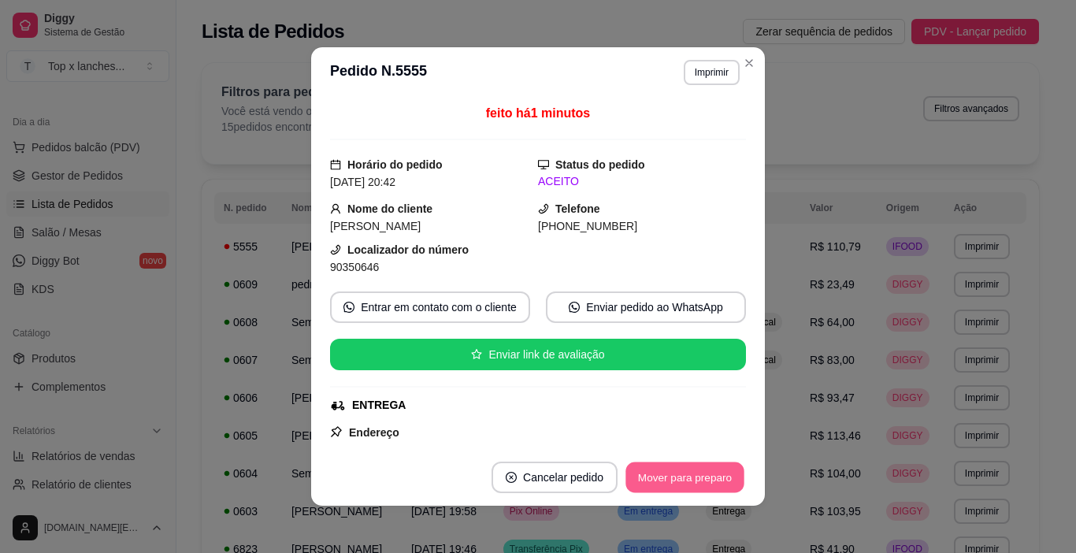
click at [717, 468] on button "Mover para preparo" at bounding box center [684, 477] width 118 height 31
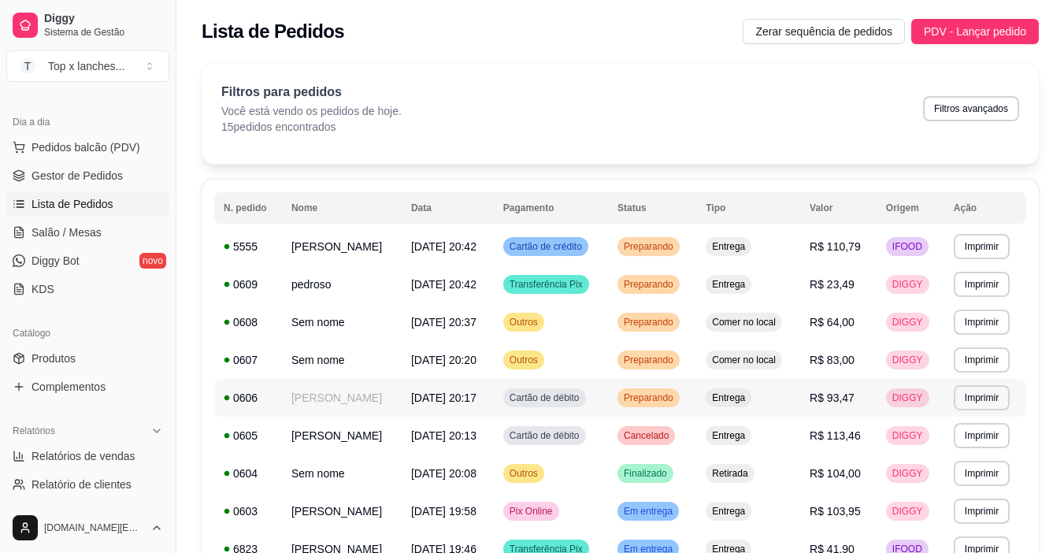
click at [676, 402] on span "Preparando" at bounding box center [648, 397] width 56 height 13
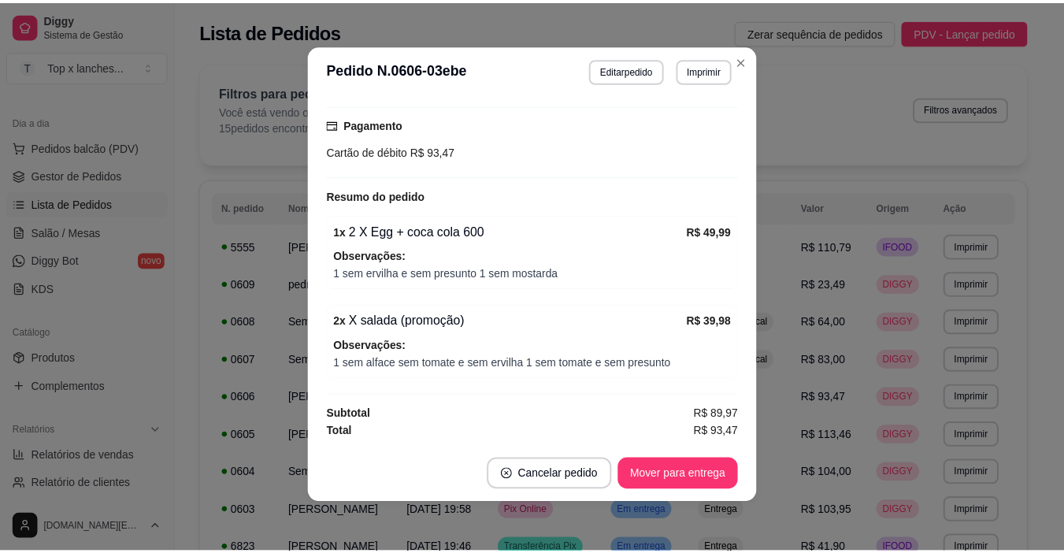
scroll to position [3, 0]
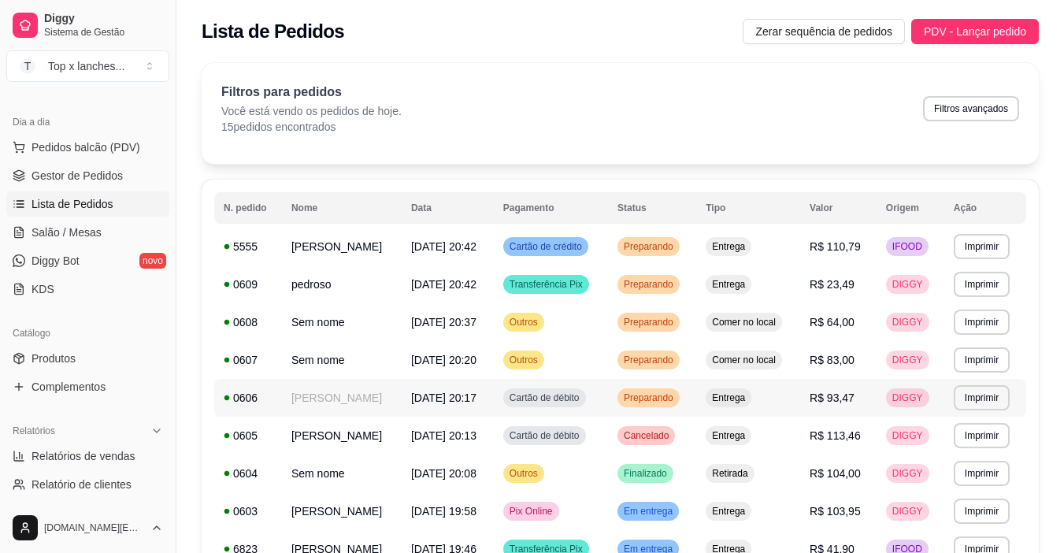
click at [676, 403] on span "Preparando" at bounding box center [648, 397] width 56 height 13
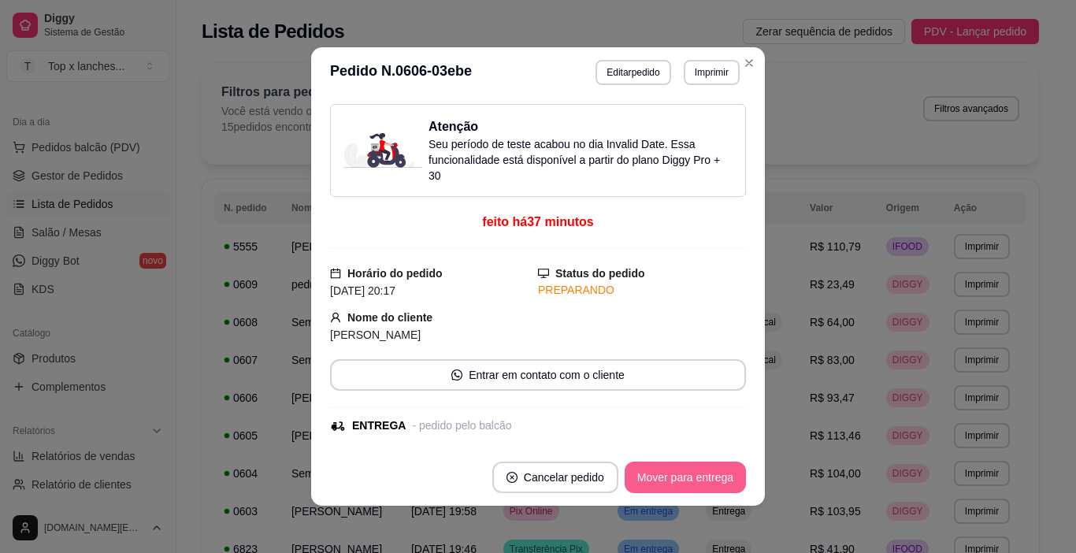
click at [679, 480] on button "Mover para entrega" at bounding box center [684, 476] width 121 height 31
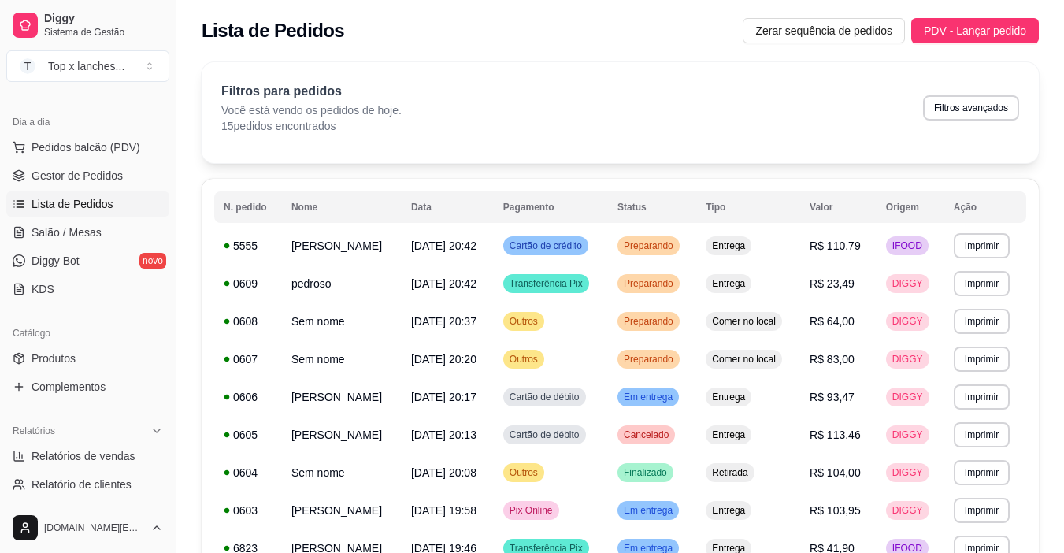
scroll to position [0, 0]
click at [60, 358] on span "Produtos" at bounding box center [53, 358] width 44 height 16
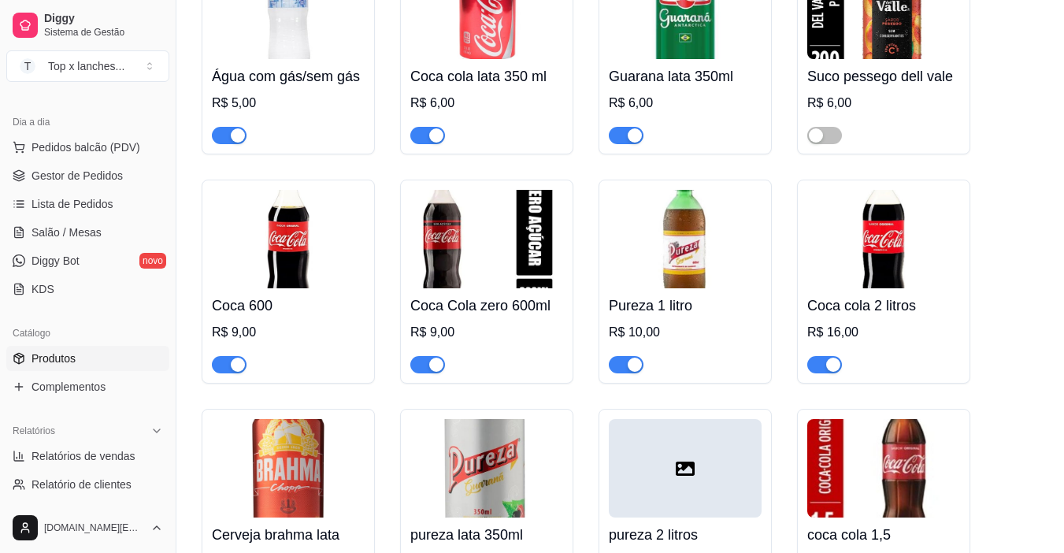
scroll to position [3071, 0]
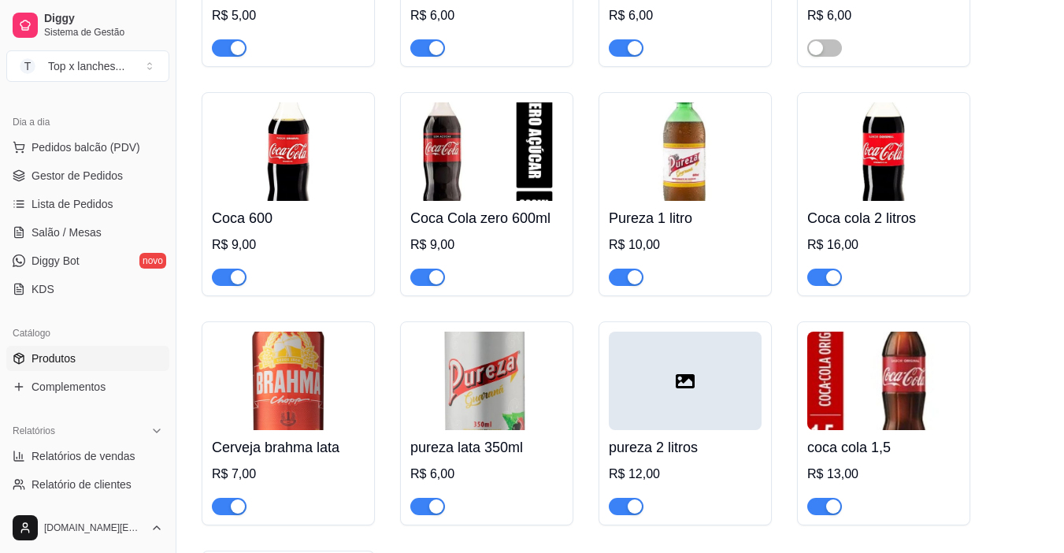
click at [630, 284] on div "button" at bounding box center [635, 277] width 14 height 14
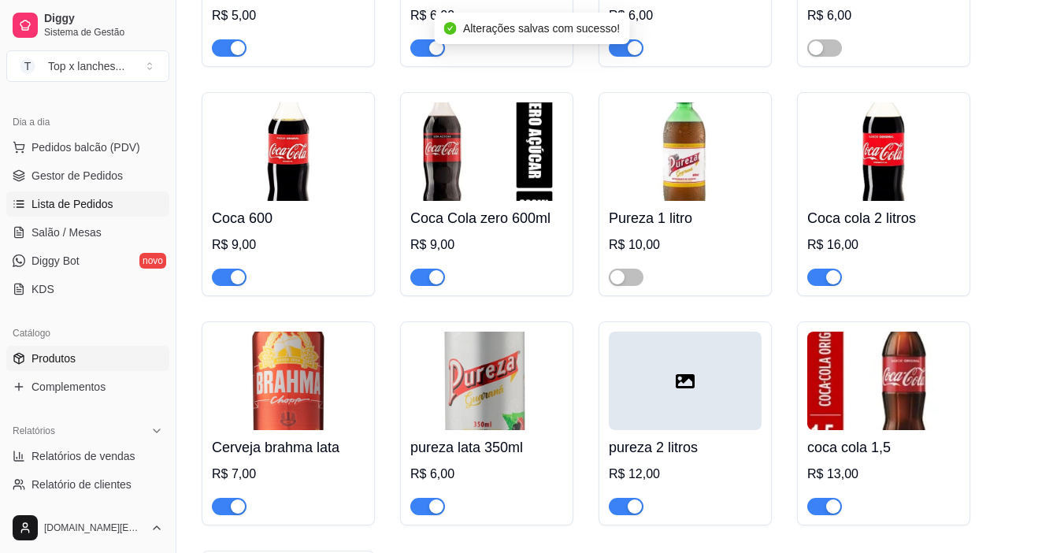
click at [87, 205] on span "Lista de Pedidos" at bounding box center [72, 204] width 82 height 16
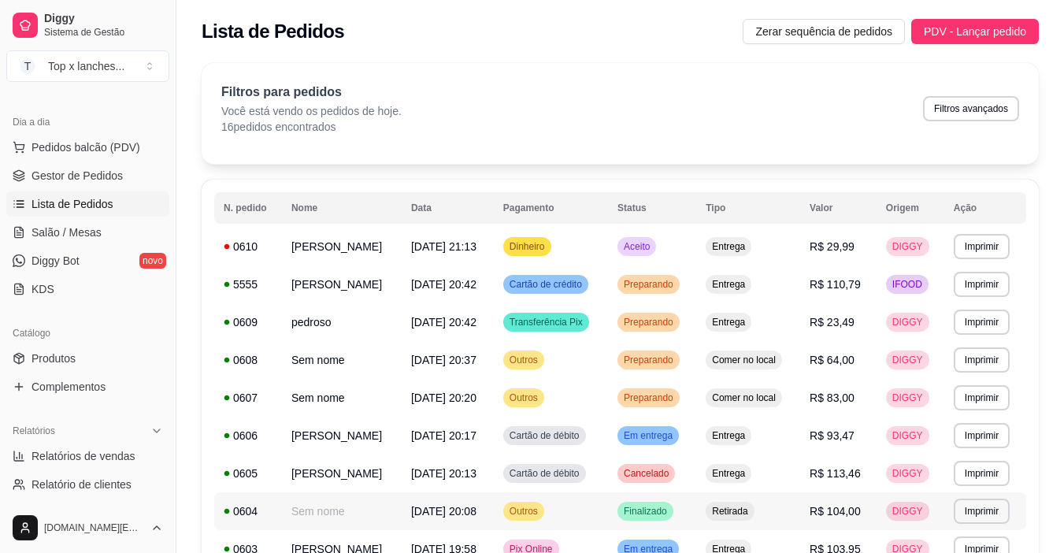
scroll to position [79, 0]
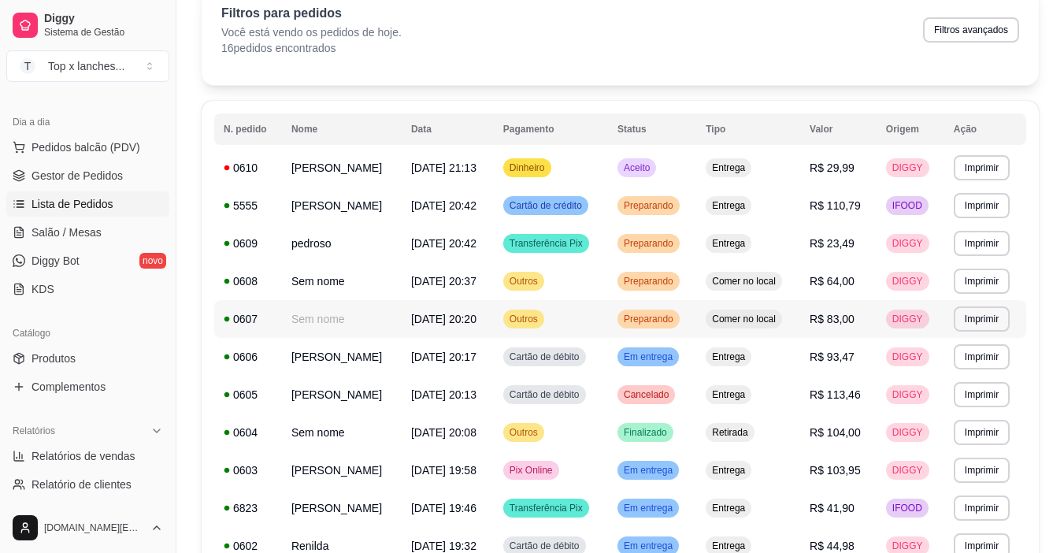
click at [660, 324] on span "Preparando" at bounding box center [648, 319] width 56 height 13
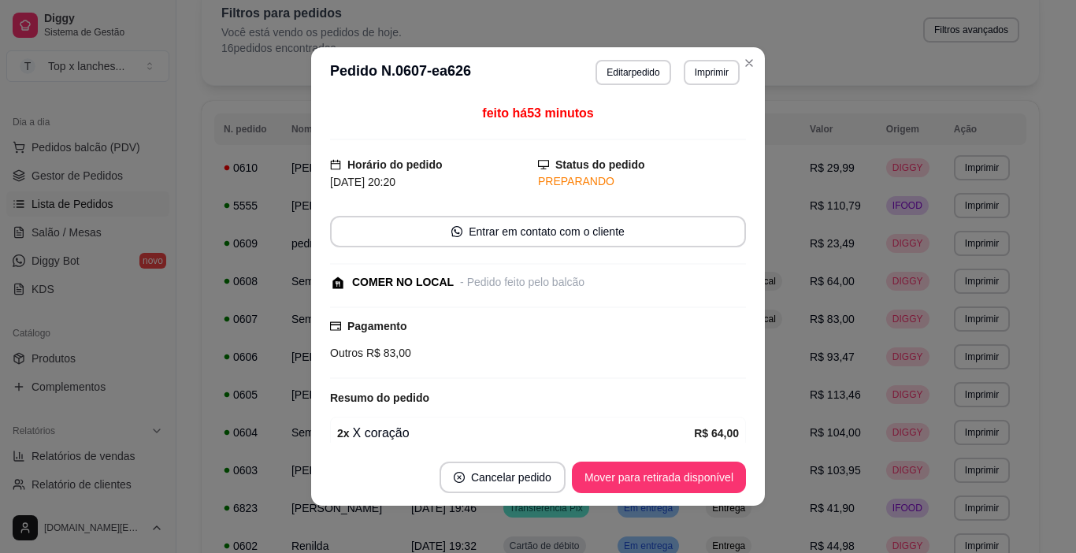
click at [747, 314] on div "feito há 53 minutos Horário do pedido [DATE] 20:20 Status do pedido PREPARANDO …" at bounding box center [538, 273] width 454 height 351
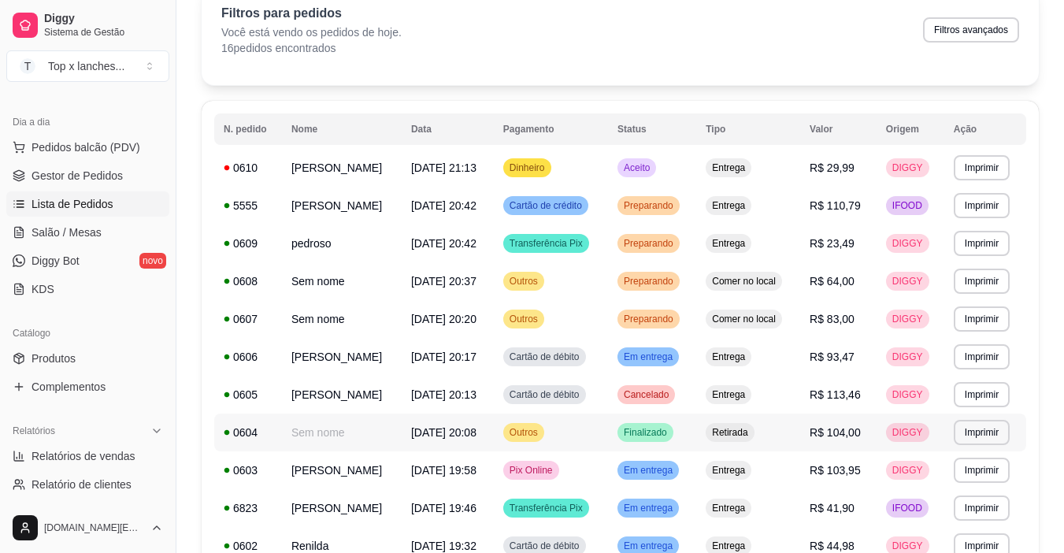
click at [696, 426] on td "Finalizado" at bounding box center [652, 432] width 88 height 38
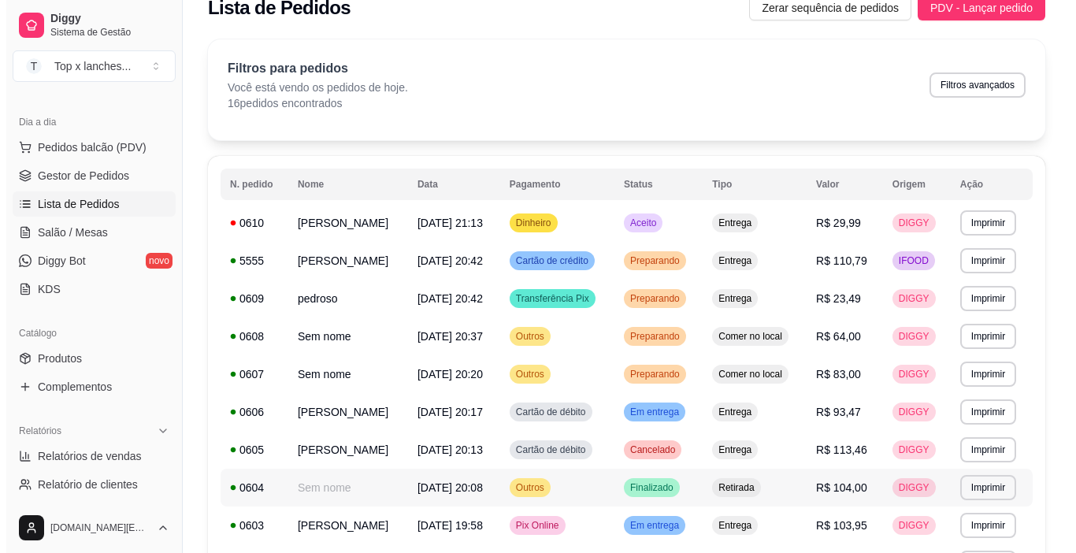
scroll to position [0, 0]
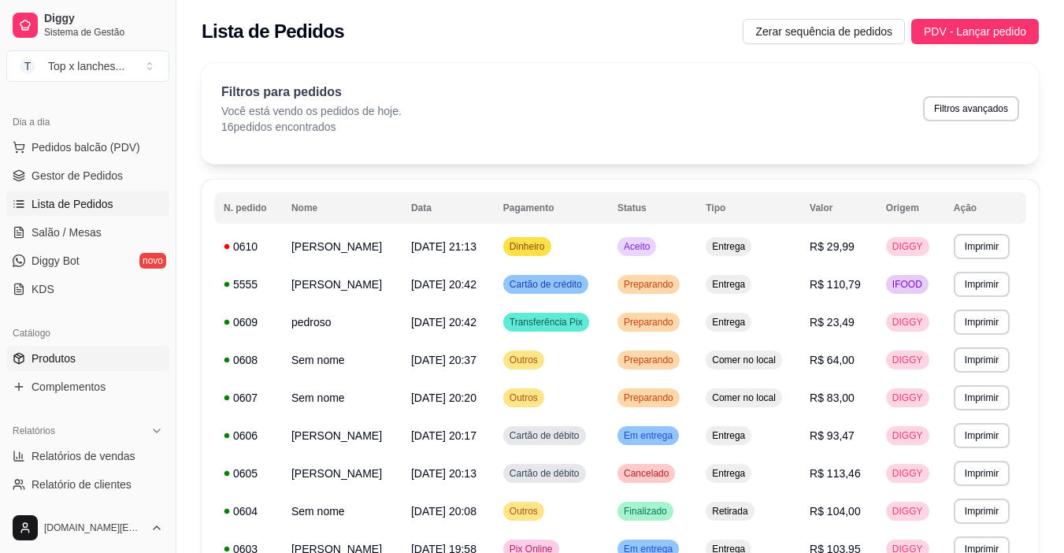
click at [136, 352] on link "Produtos" at bounding box center [87, 358] width 163 height 25
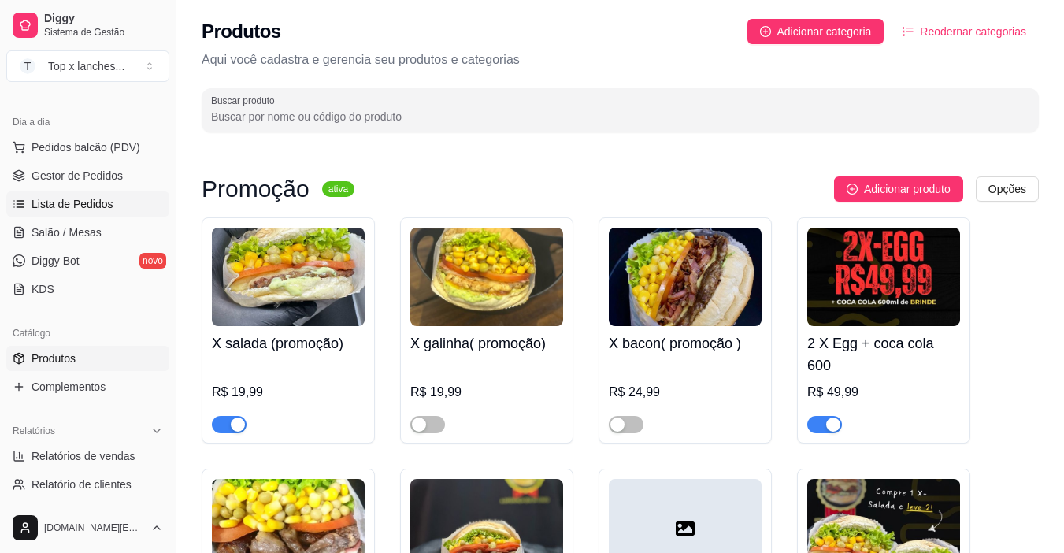
click at [119, 203] on link "Lista de Pedidos" at bounding box center [87, 203] width 163 height 25
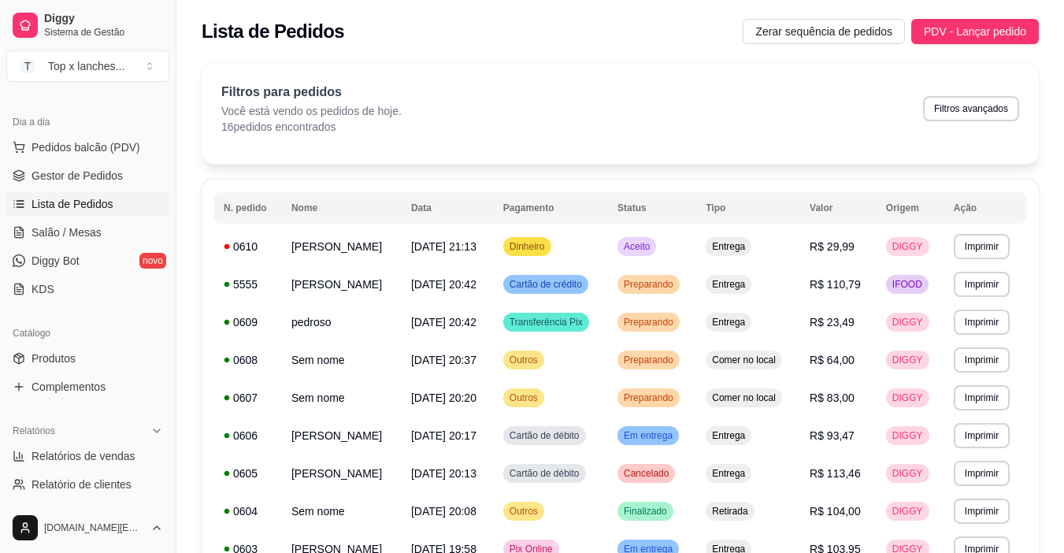
click at [692, 224] on table "**********" at bounding box center [620, 512] width 812 height 640
click at [701, 226] on table "**********" at bounding box center [620, 512] width 812 height 640
click at [691, 236] on td "Aceito" at bounding box center [652, 247] width 88 height 38
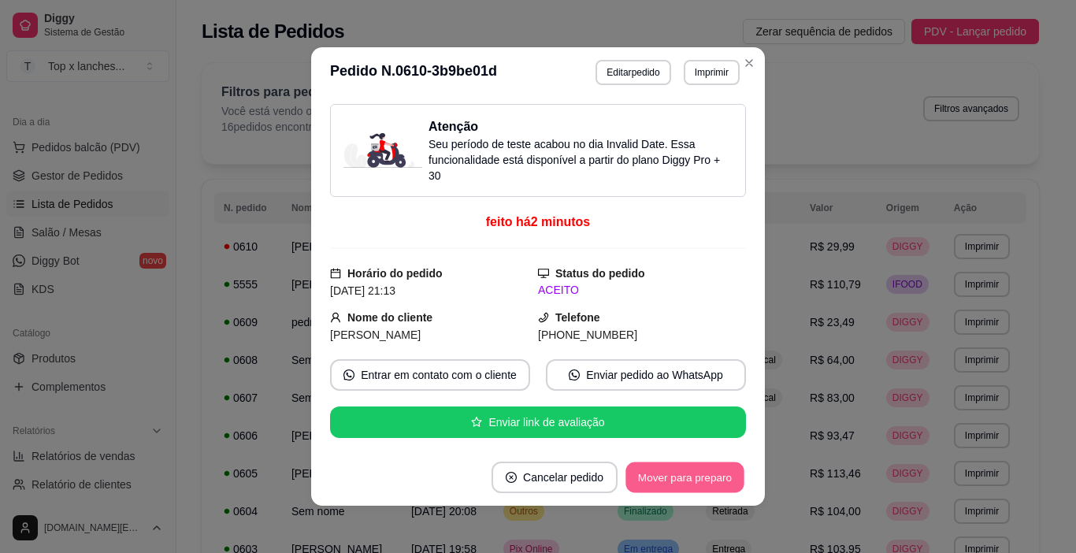
click at [698, 480] on button "Mover para preparo" at bounding box center [684, 477] width 118 height 31
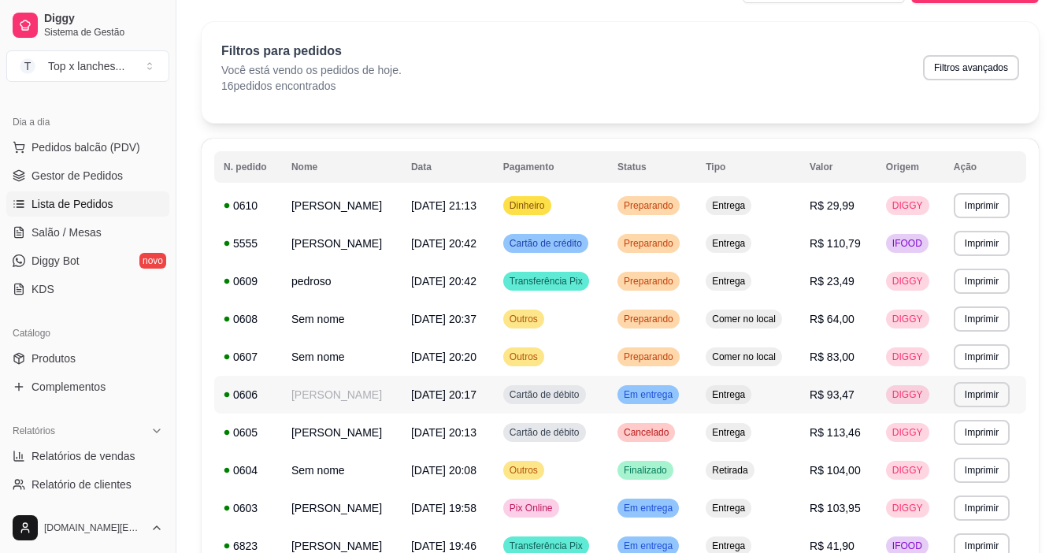
scroll to position [79, 0]
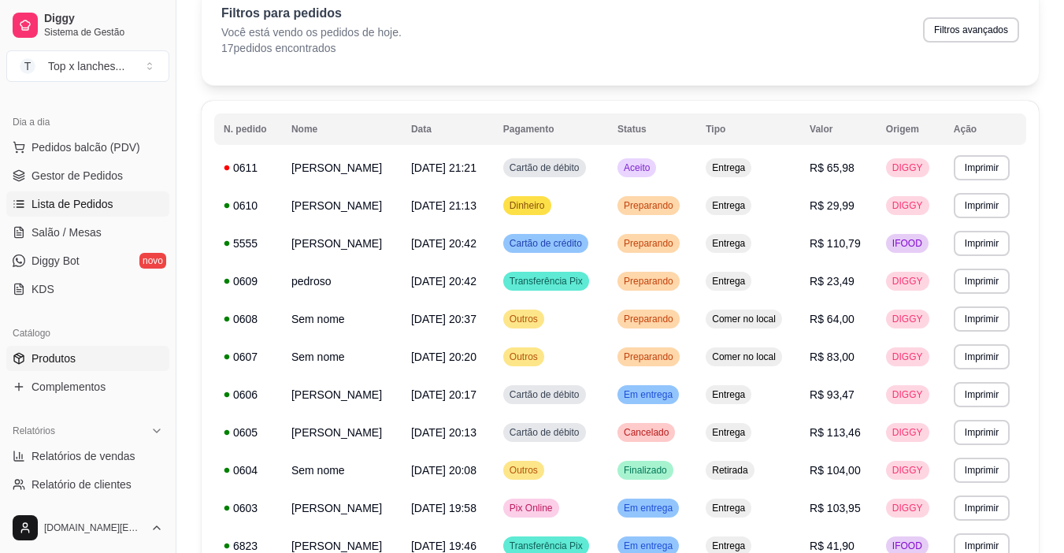
click at [78, 352] on link "Produtos" at bounding box center [87, 358] width 163 height 25
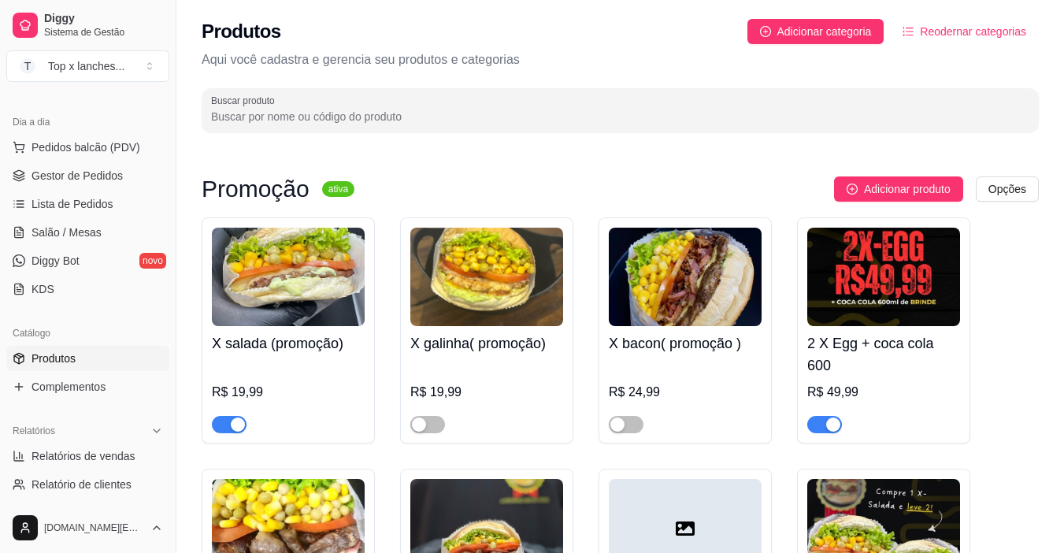
click at [227, 431] on span "button" at bounding box center [229, 424] width 35 height 17
click at [822, 426] on span "button" at bounding box center [824, 424] width 35 height 17
click at [117, 205] on link "Lista de Pedidos" at bounding box center [87, 203] width 163 height 25
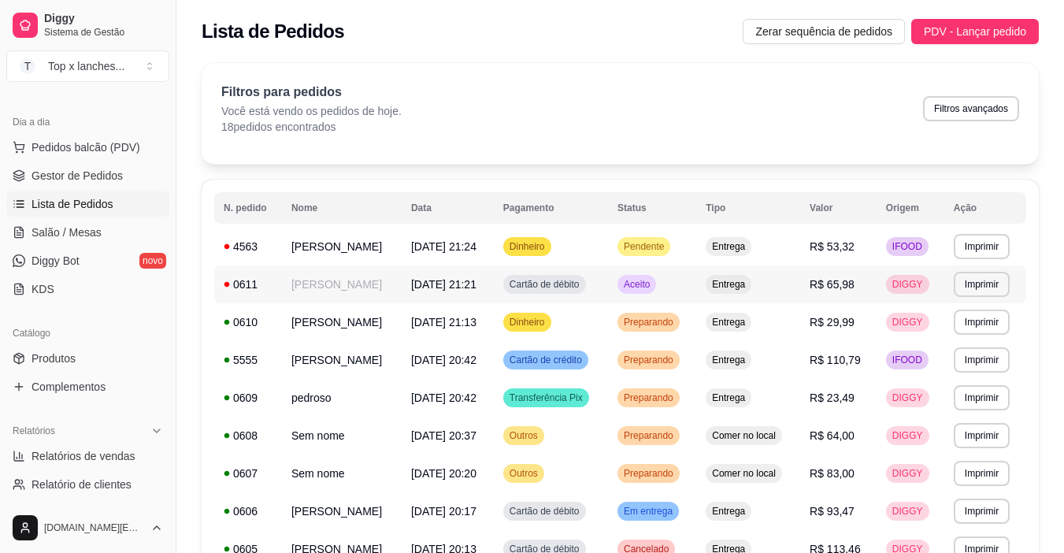
click at [665, 302] on td "Aceito" at bounding box center [652, 284] width 88 height 38
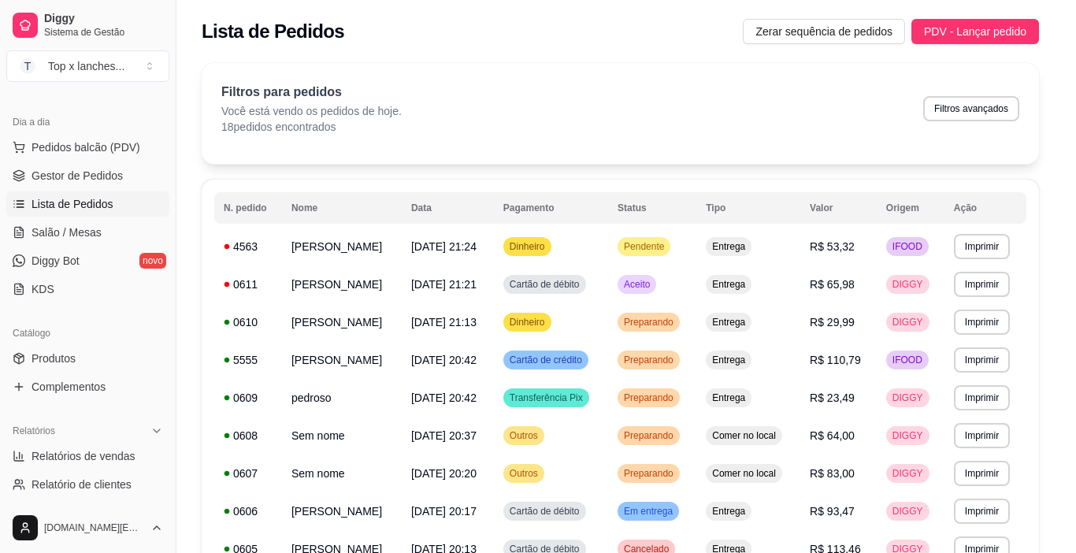
click at [713, 476] on button "Mover para preparo" at bounding box center [685, 476] width 122 height 31
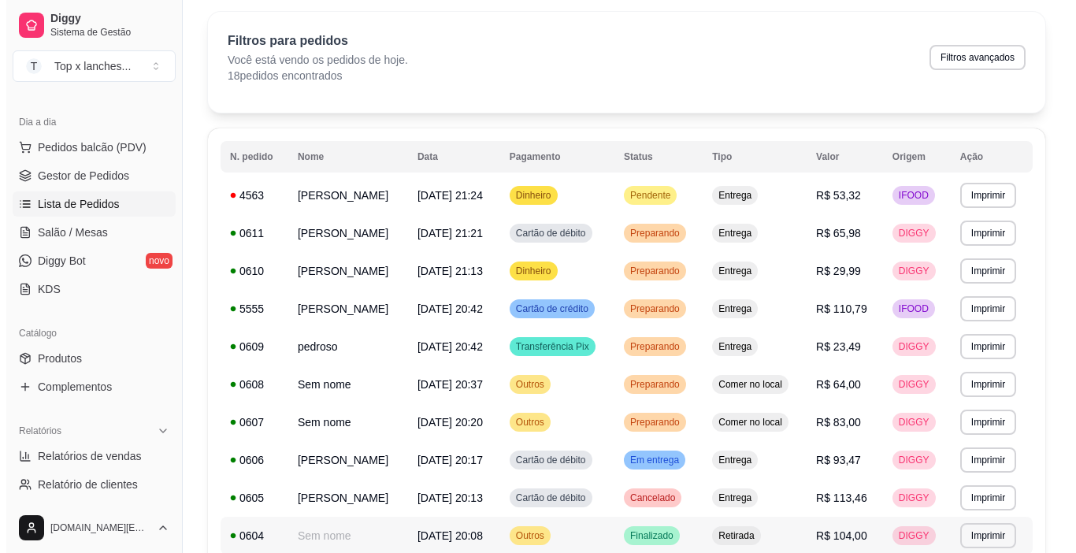
scroll to position [79, 0]
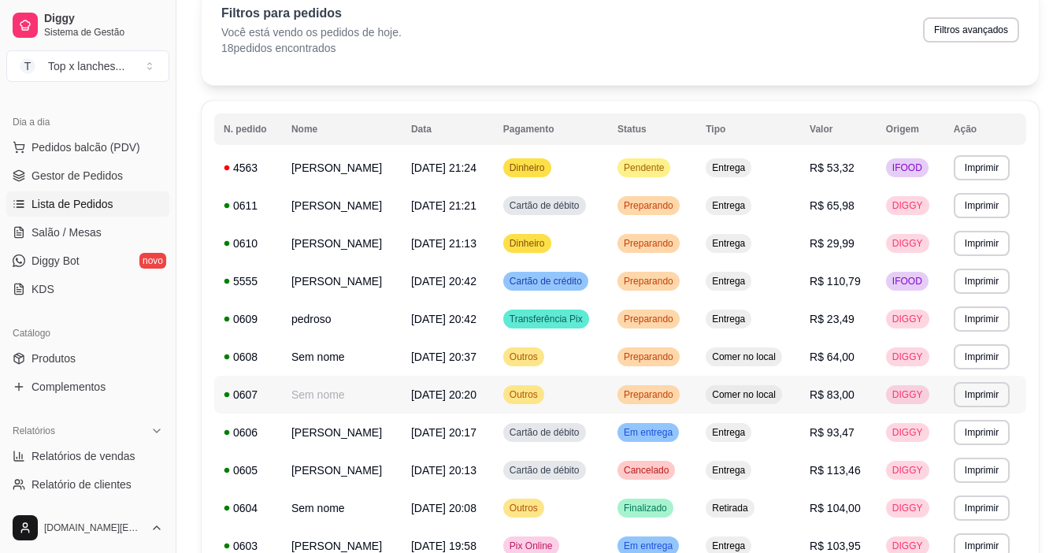
click at [653, 401] on td "Preparando" at bounding box center [652, 395] width 88 height 38
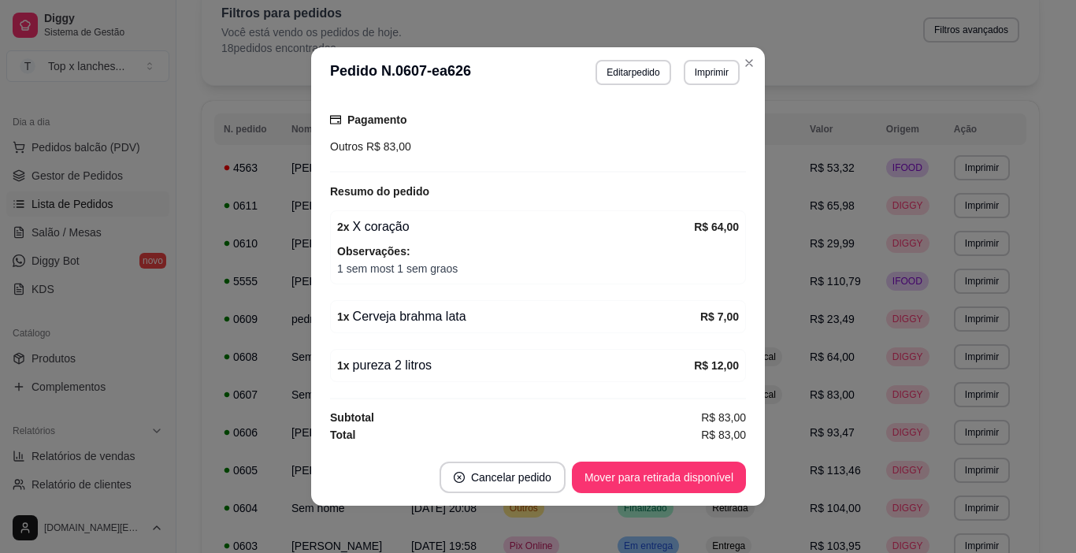
scroll to position [207, 0]
click at [672, 473] on button "Mover para retirada disponível" at bounding box center [659, 476] width 174 height 31
click at [694, 479] on button "Mover para finalizado" at bounding box center [680, 476] width 131 height 31
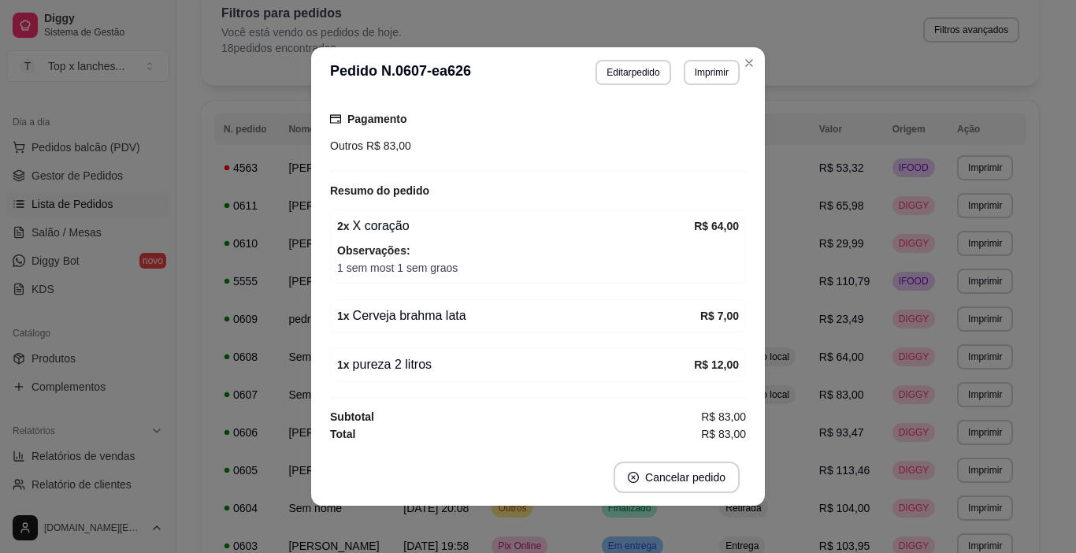
scroll to position [139, 0]
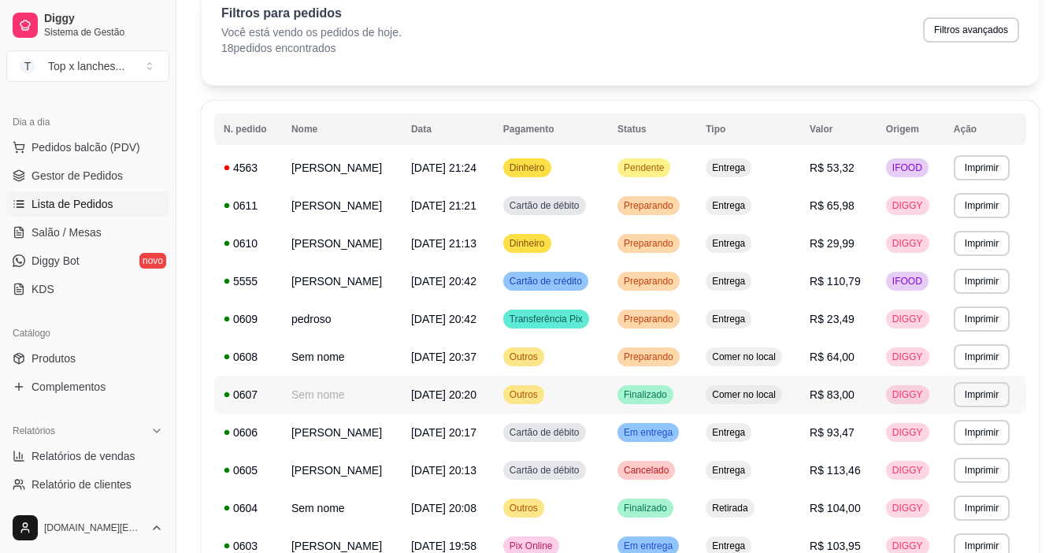
click at [739, 378] on td "Comer no local" at bounding box center [748, 395] width 104 height 38
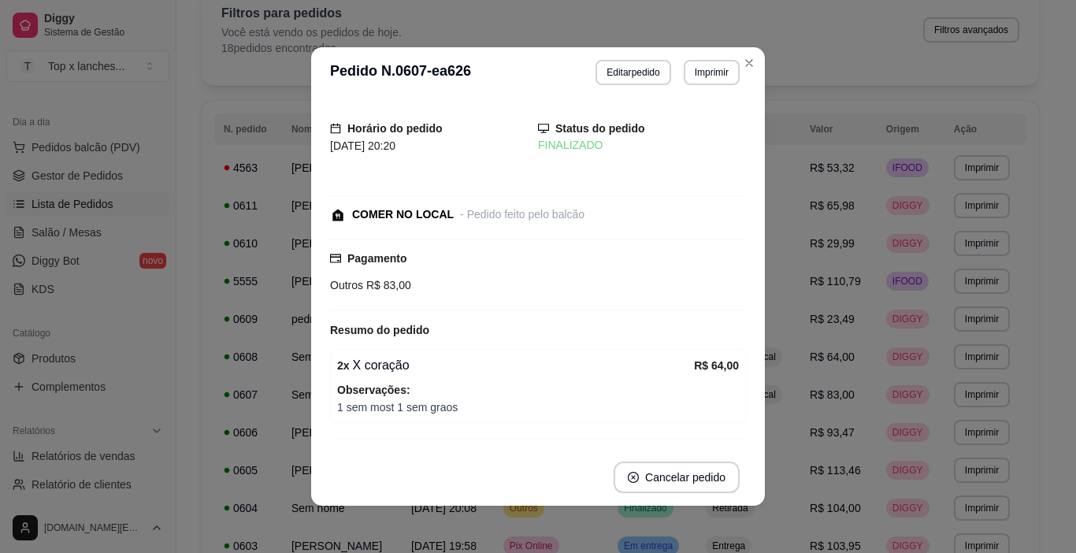
click at [794, 366] on td "Comer no local" at bounding box center [748, 357] width 104 height 38
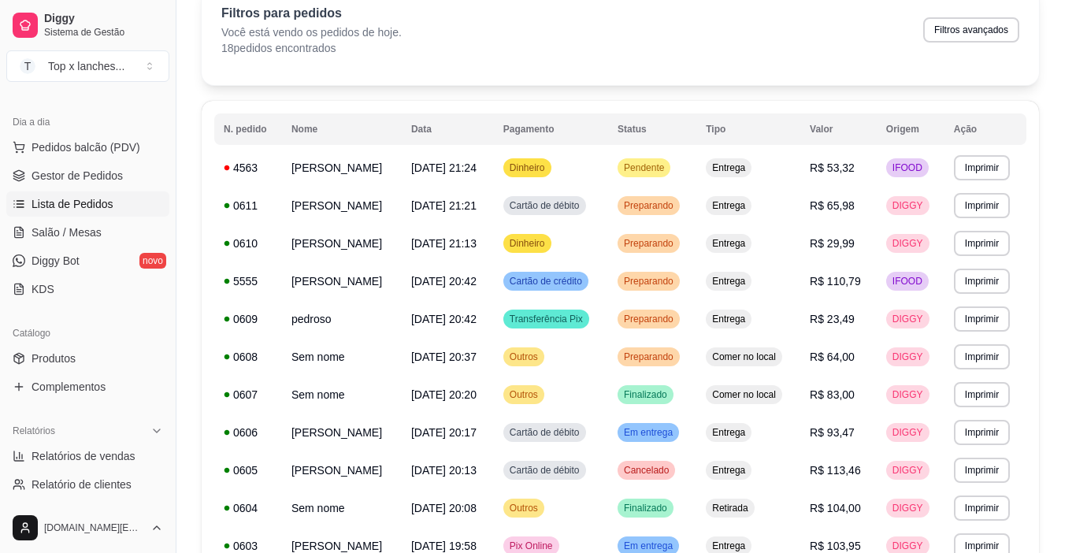
scroll to position [79, 0]
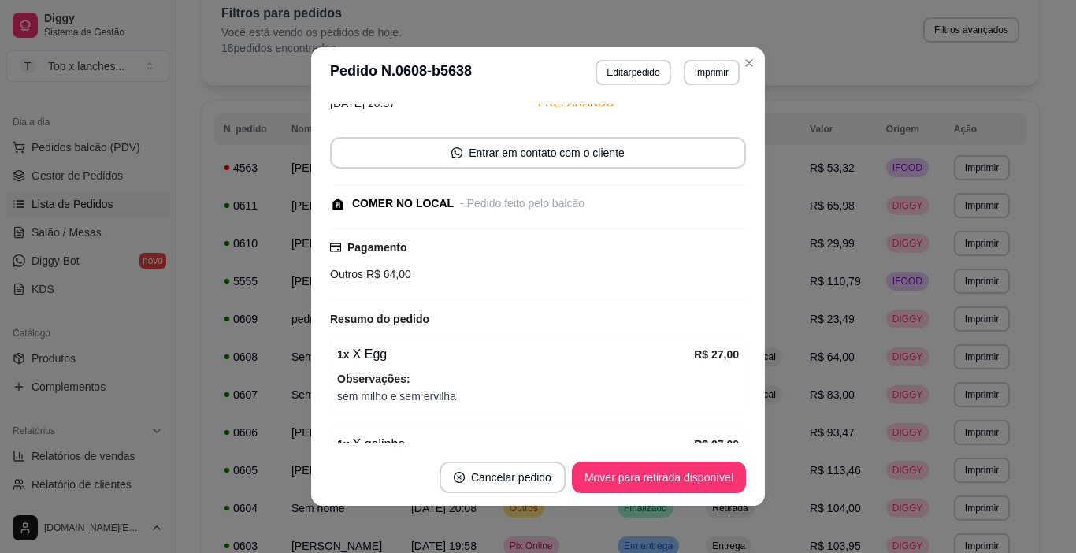
click at [677, 496] on footer "Cancelar pedido Mover para retirada disponível" at bounding box center [538, 477] width 454 height 57
click at [679, 475] on button "Mover para retirada disponível" at bounding box center [659, 476] width 174 height 31
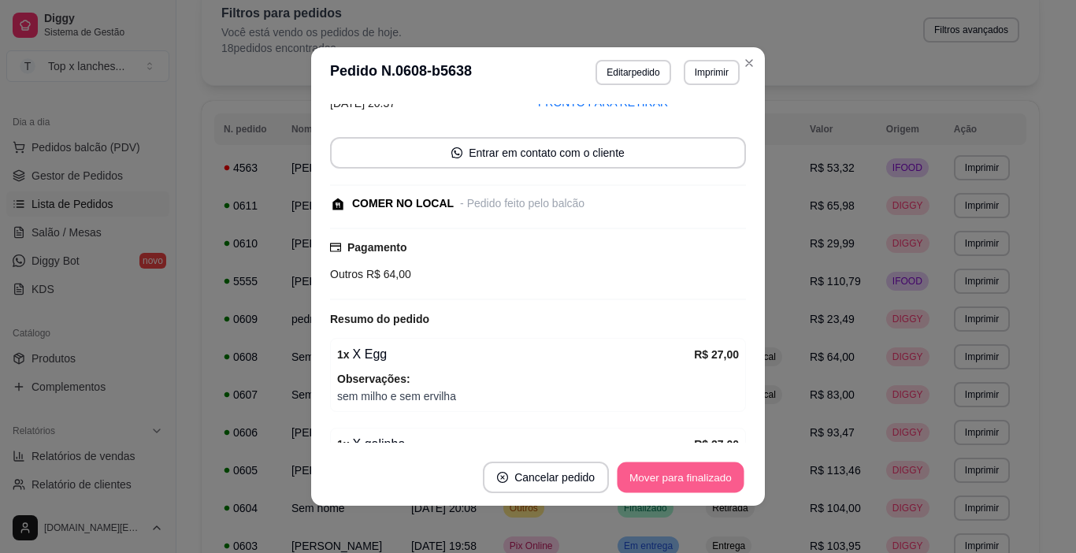
click at [694, 479] on button "Mover para finalizado" at bounding box center [680, 477] width 127 height 31
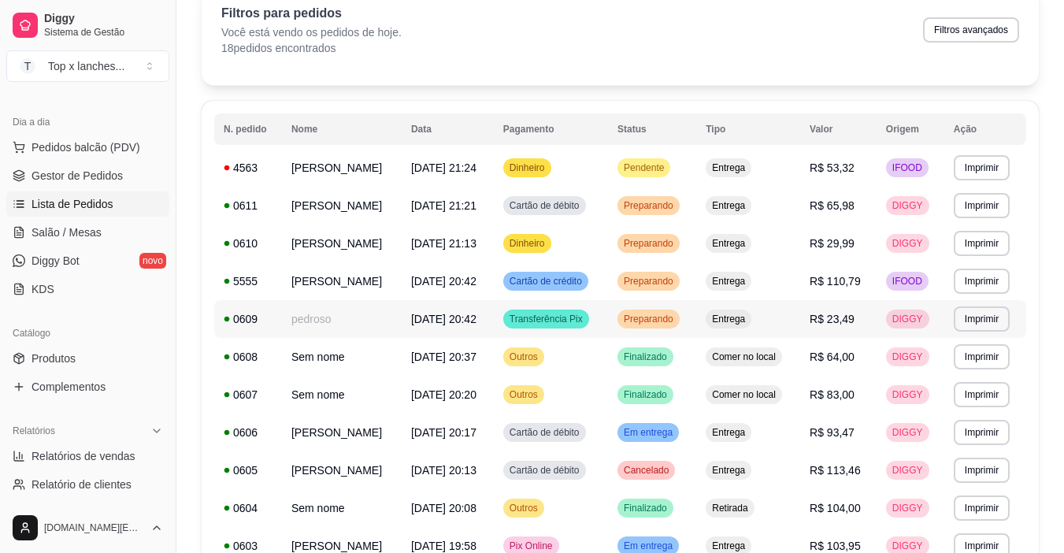
click at [676, 317] on span "Preparando" at bounding box center [648, 319] width 56 height 13
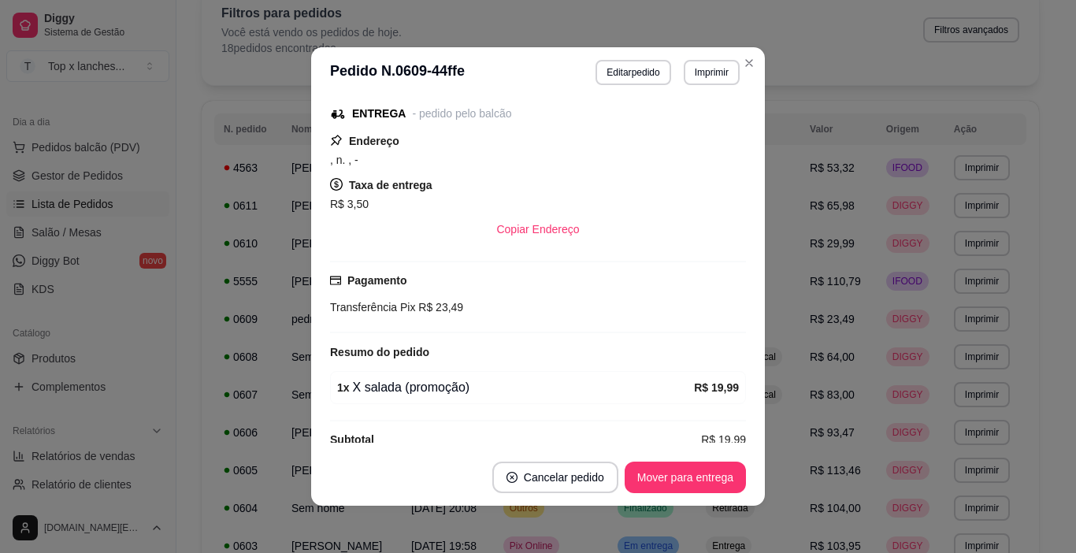
scroll to position [335, 0]
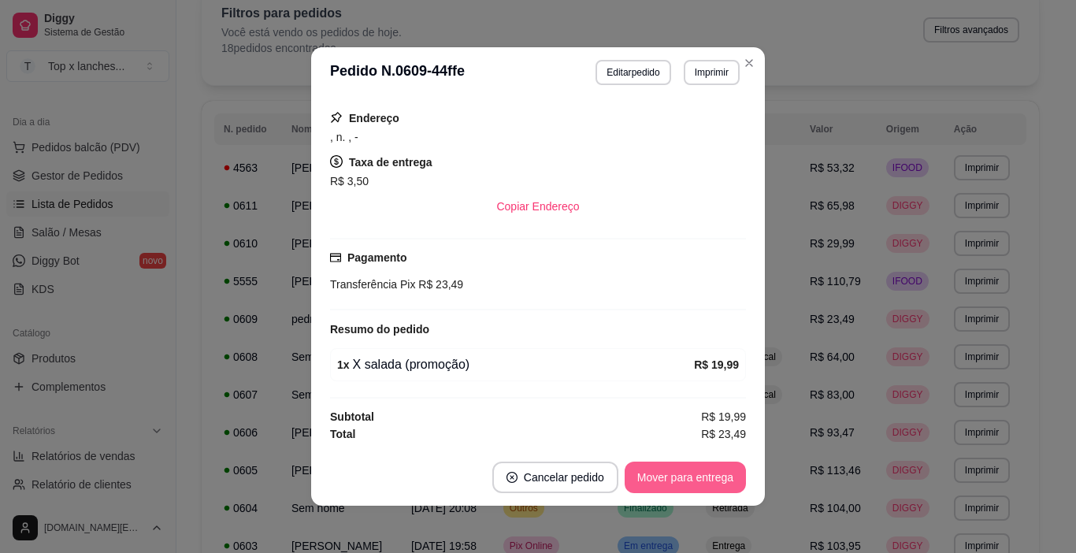
click at [683, 479] on button "Mover para entrega" at bounding box center [684, 476] width 121 height 31
click at [709, 476] on button "Mover para finalizado" at bounding box center [680, 477] width 127 height 31
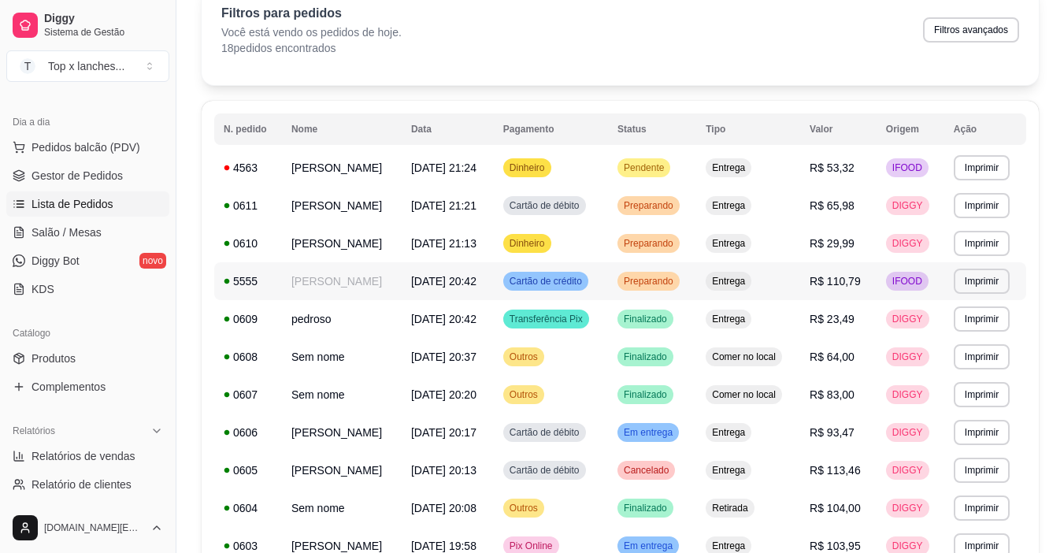
click at [730, 283] on td "Entrega" at bounding box center [748, 281] width 104 height 38
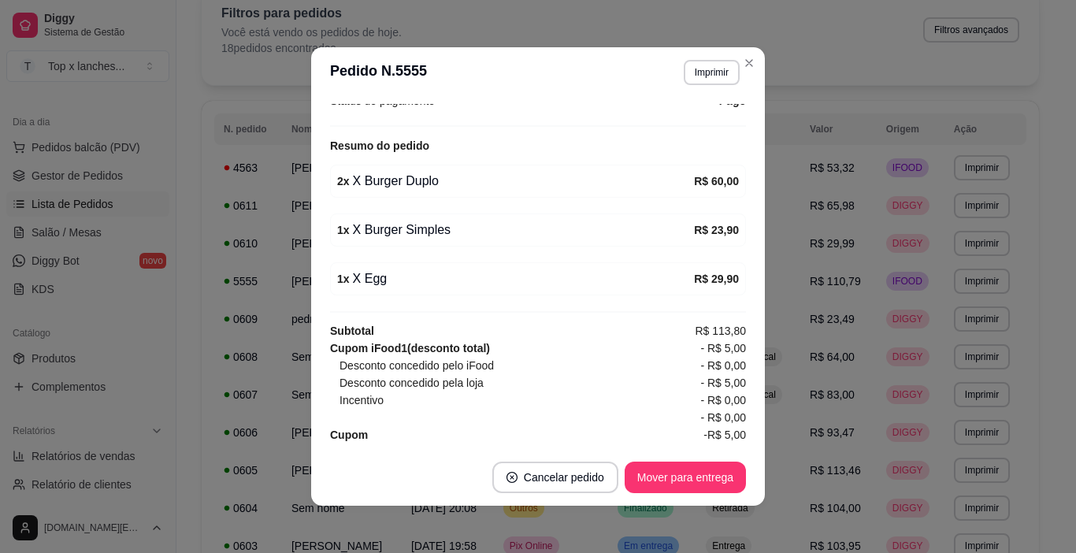
scroll to position [533, 0]
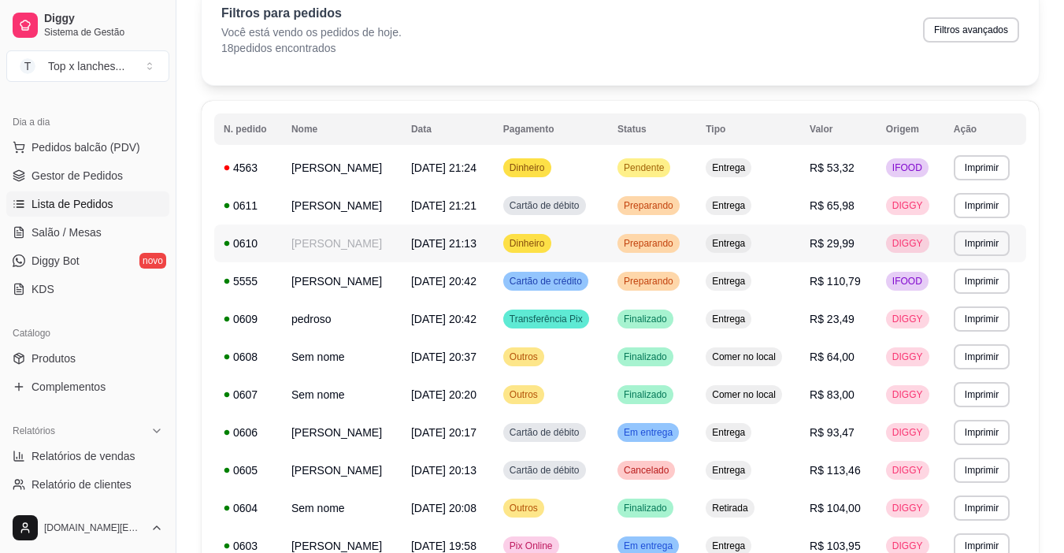
click at [696, 256] on td "Preparando" at bounding box center [652, 243] width 88 height 38
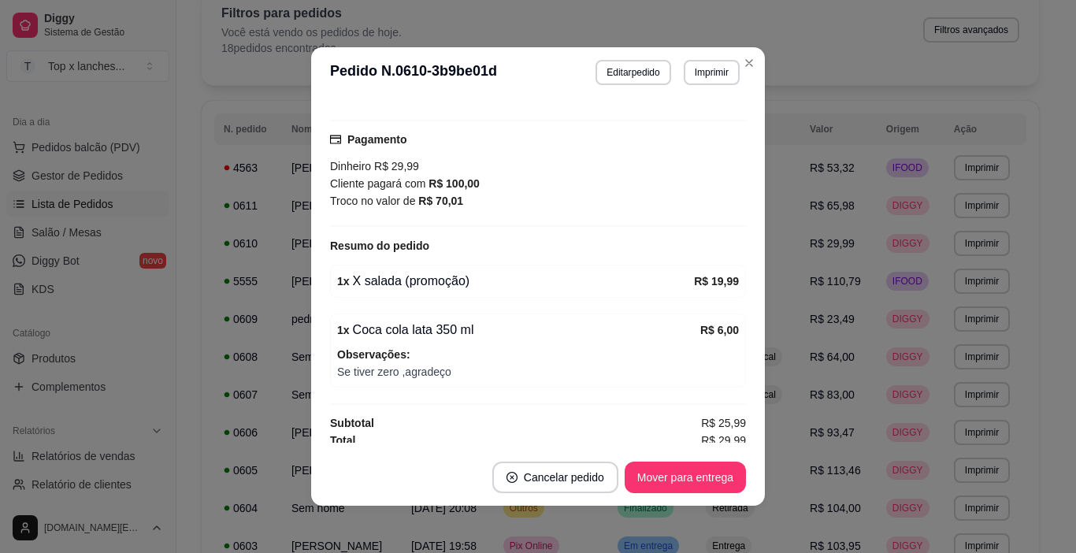
scroll to position [525, 0]
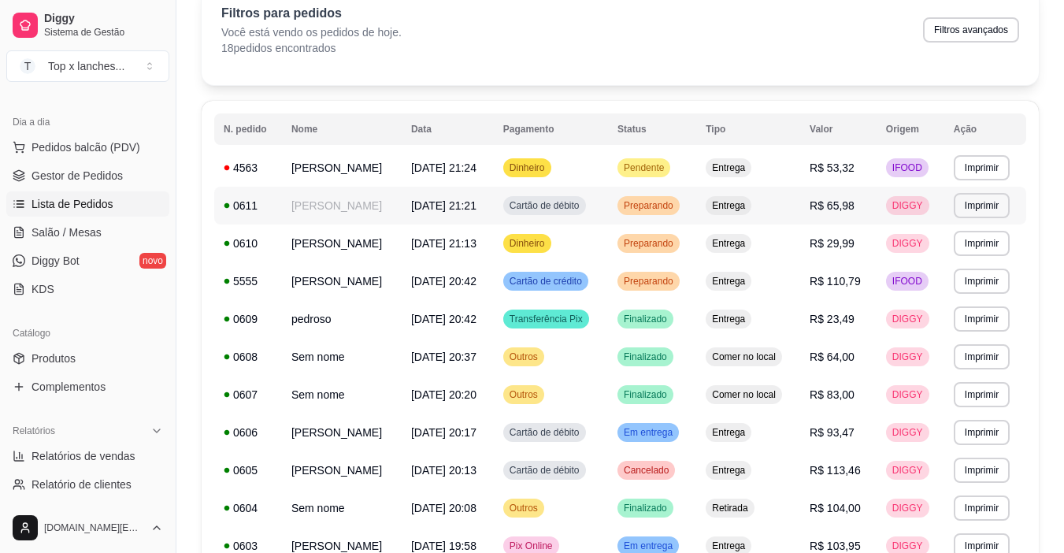
click at [735, 215] on td "Entrega" at bounding box center [748, 206] width 104 height 38
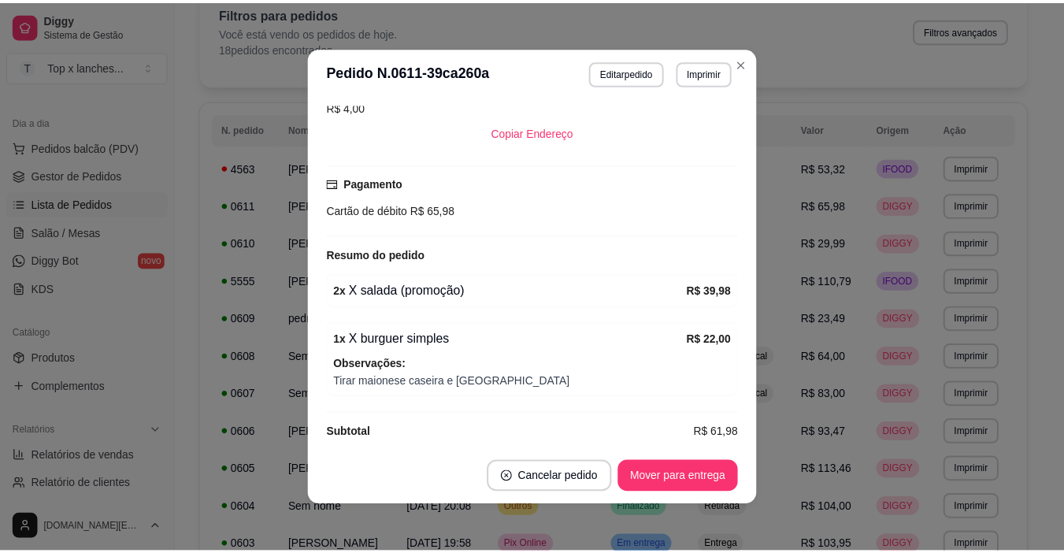
scroll to position [472, 0]
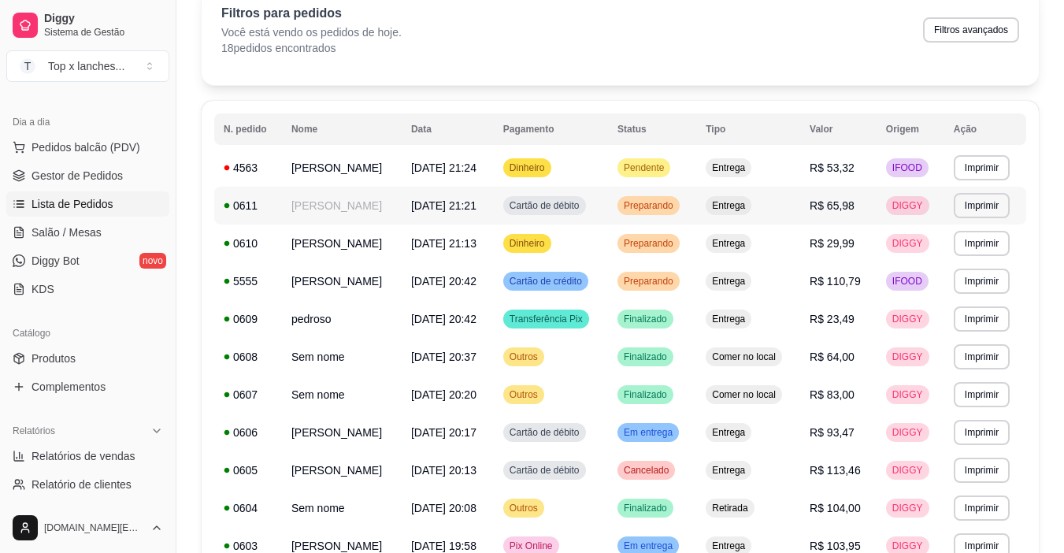
click at [693, 156] on td "Pendente" at bounding box center [652, 168] width 88 height 38
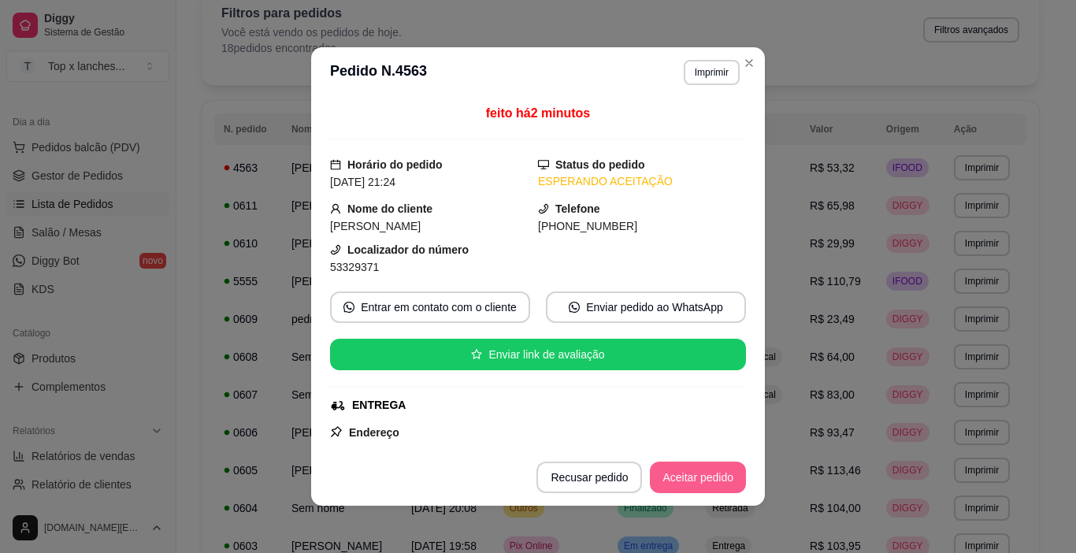
click at [705, 476] on button "Aceitar pedido" at bounding box center [698, 476] width 96 height 31
click at [699, 470] on button "Mover para preparo" at bounding box center [684, 477] width 118 height 31
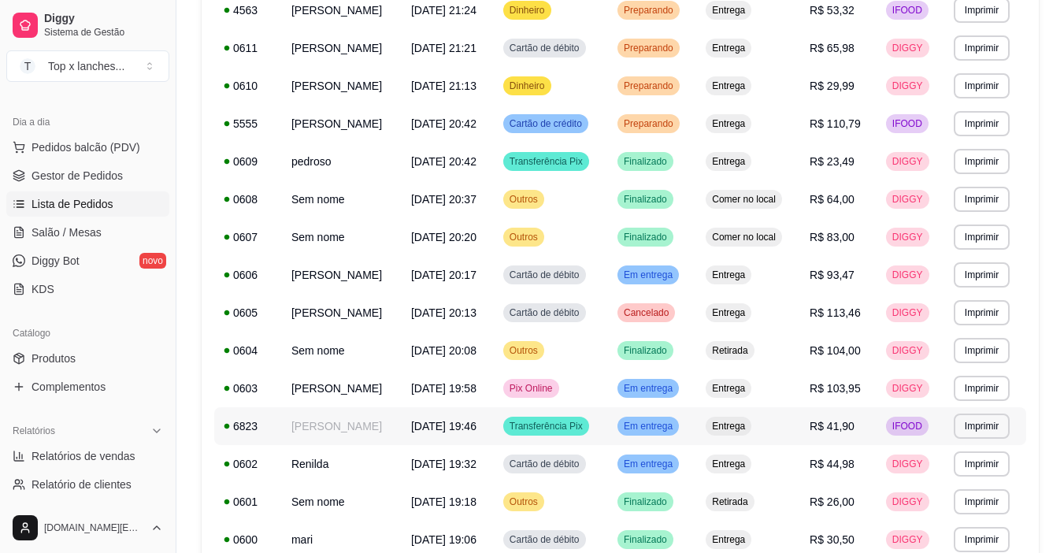
scroll to position [469, 0]
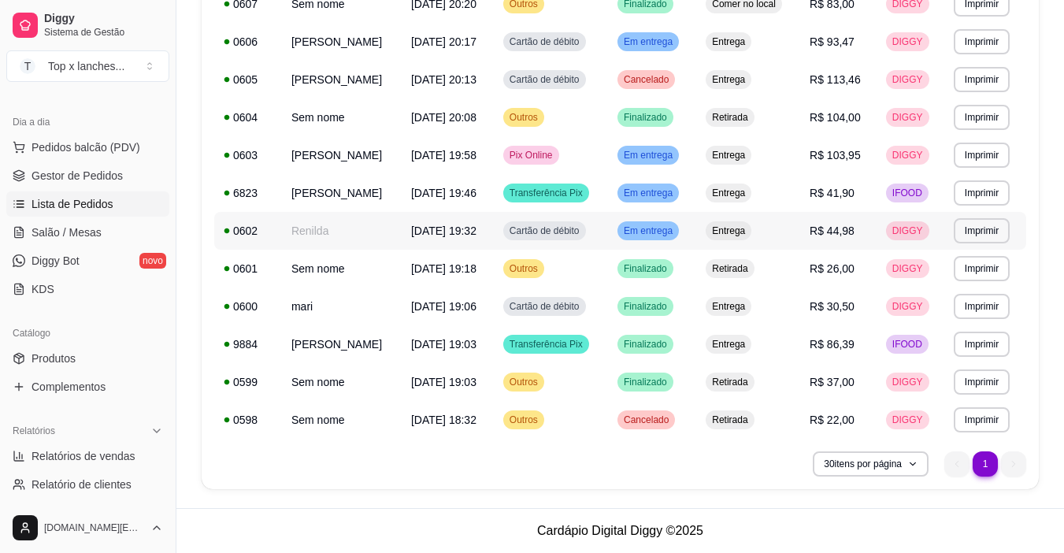
click at [679, 239] on div "Em entrega" at bounding box center [647, 230] width 61 height 19
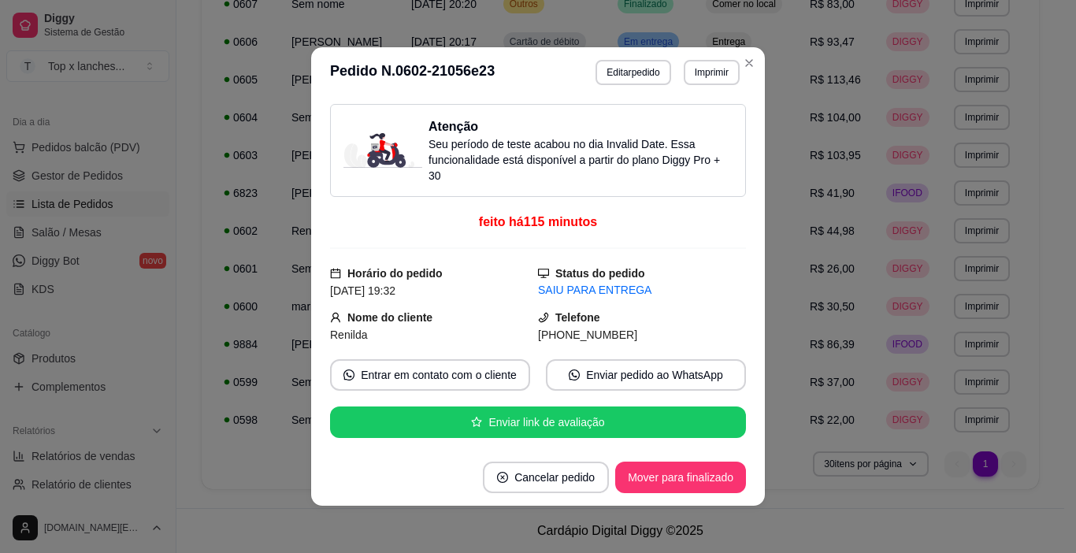
click at [701, 479] on button "Mover para finalizado" at bounding box center [680, 476] width 131 height 31
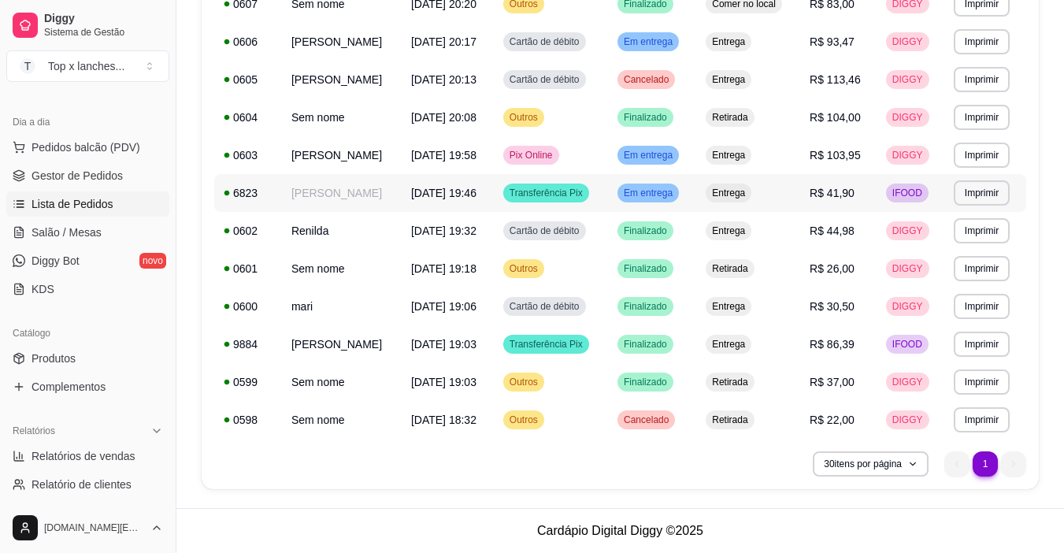
click at [738, 189] on span "Entrega" at bounding box center [728, 193] width 39 height 13
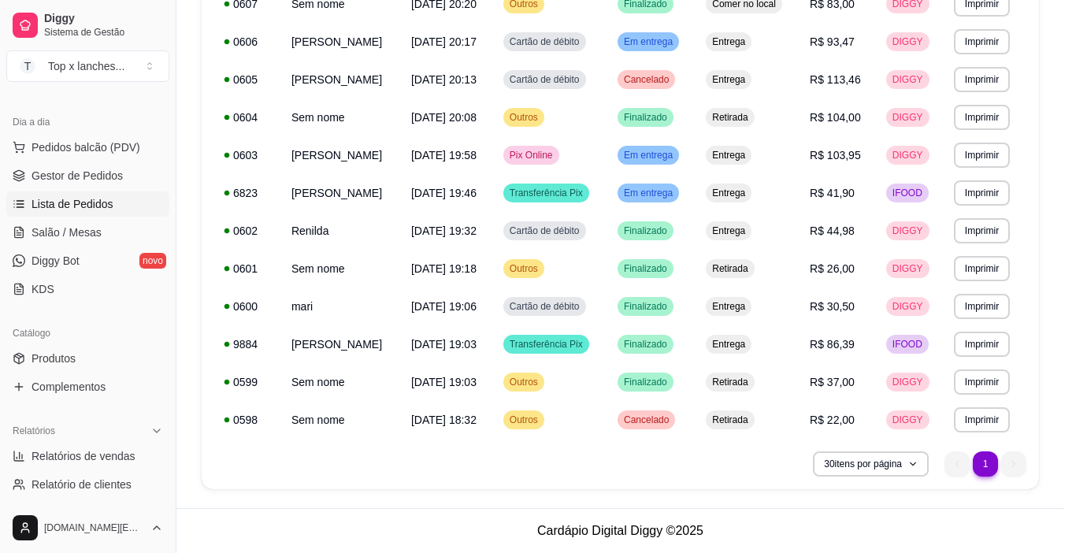
click at [672, 490] on button "Mover para finalizado" at bounding box center [680, 476] width 131 height 31
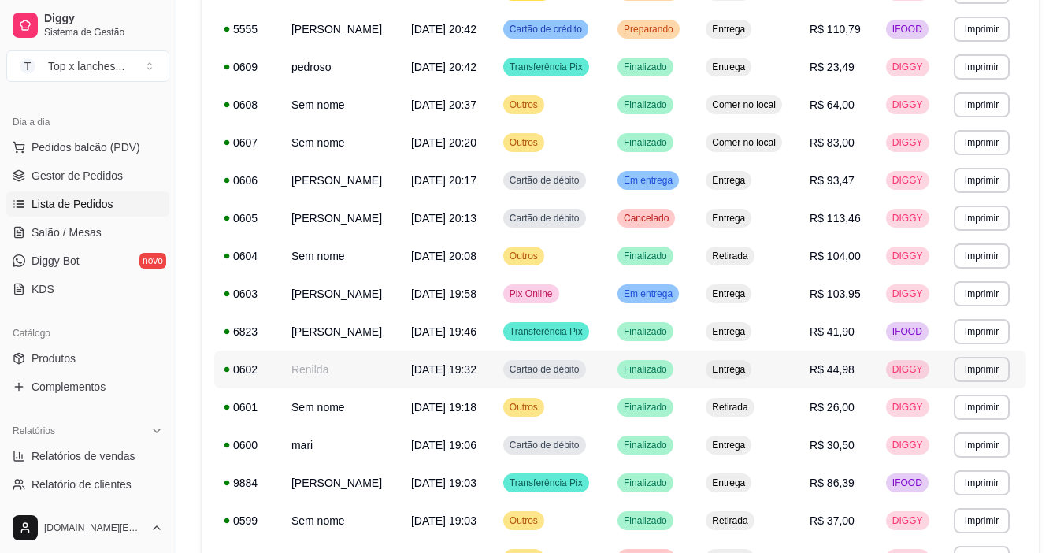
scroll to position [312, 0]
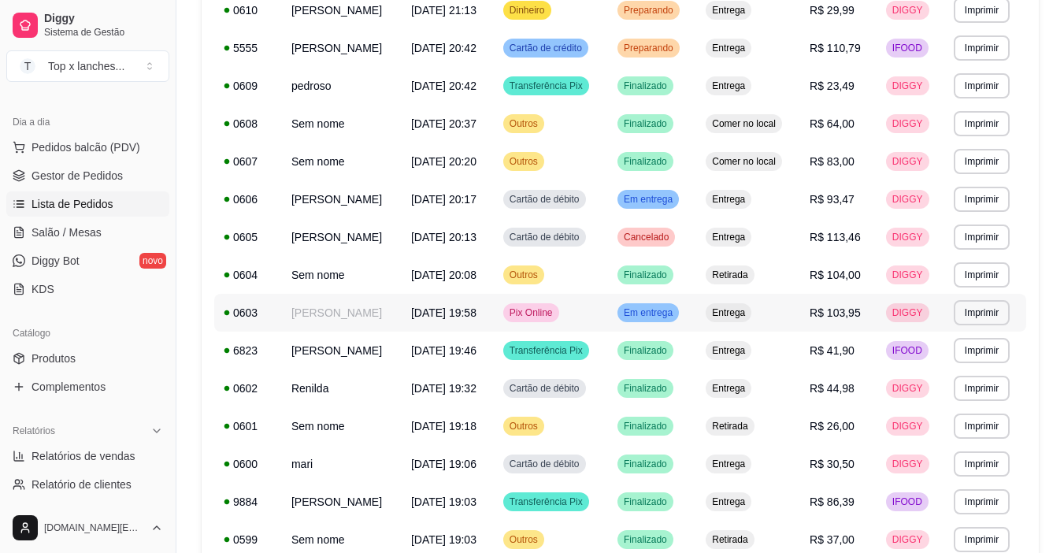
click at [739, 301] on td "Entrega" at bounding box center [748, 313] width 104 height 38
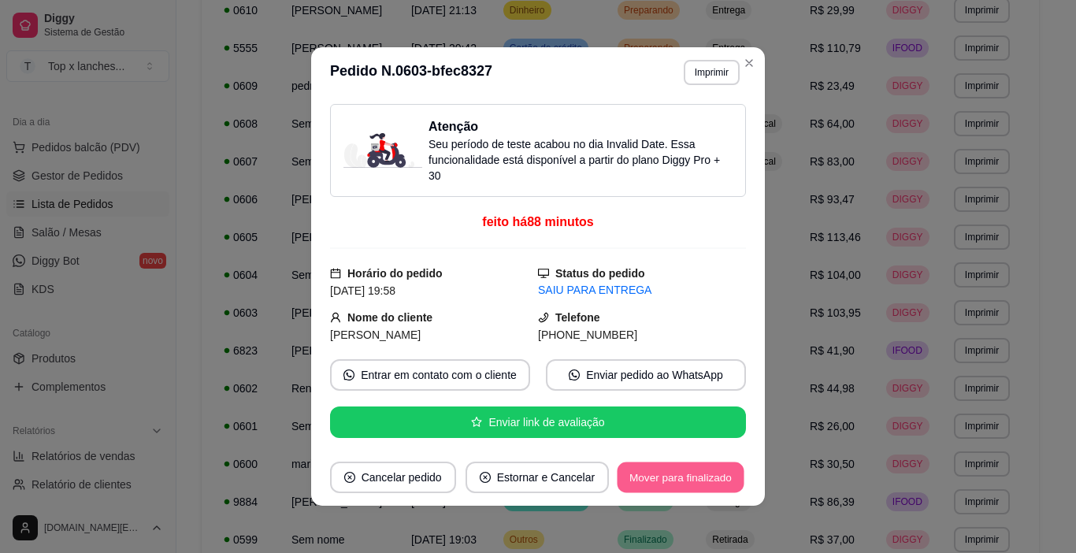
click at [707, 483] on button "Mover para finalizado" at bounding box center [680, 477] width 127 height 31
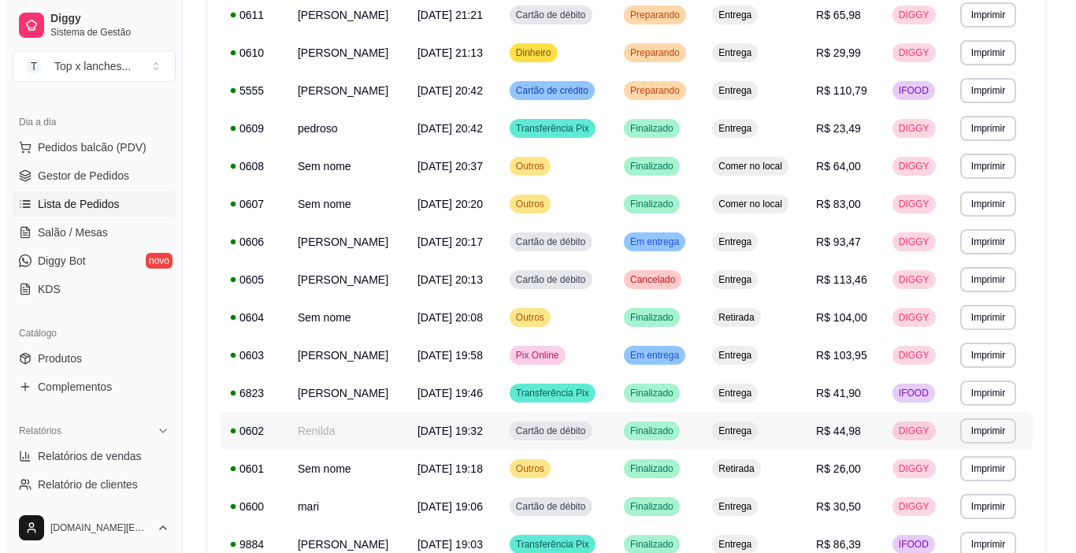
scroll to position [154, 0]
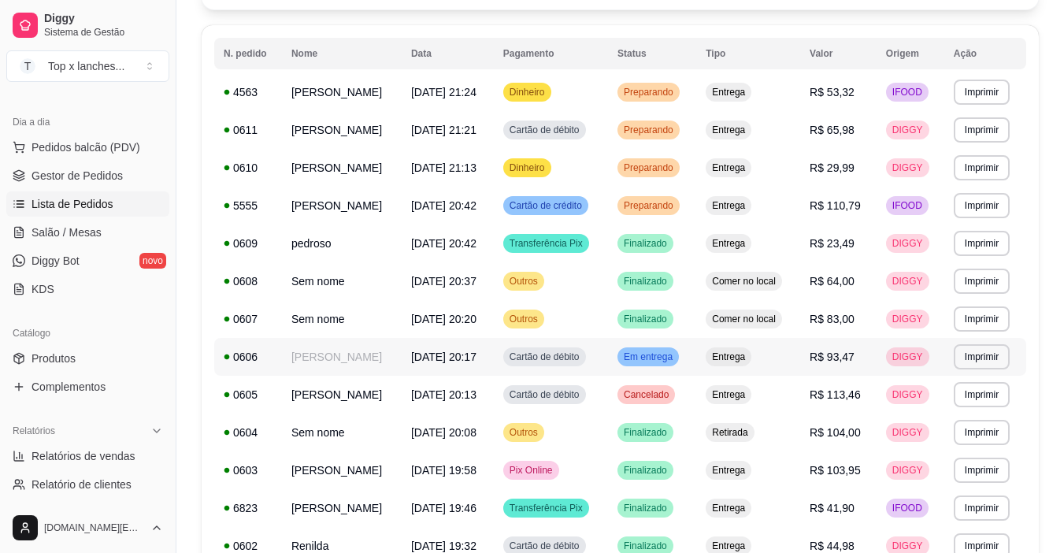
click at [748, 354] on span "Entrega" at bounding box center [728, 356] width 39 height 13
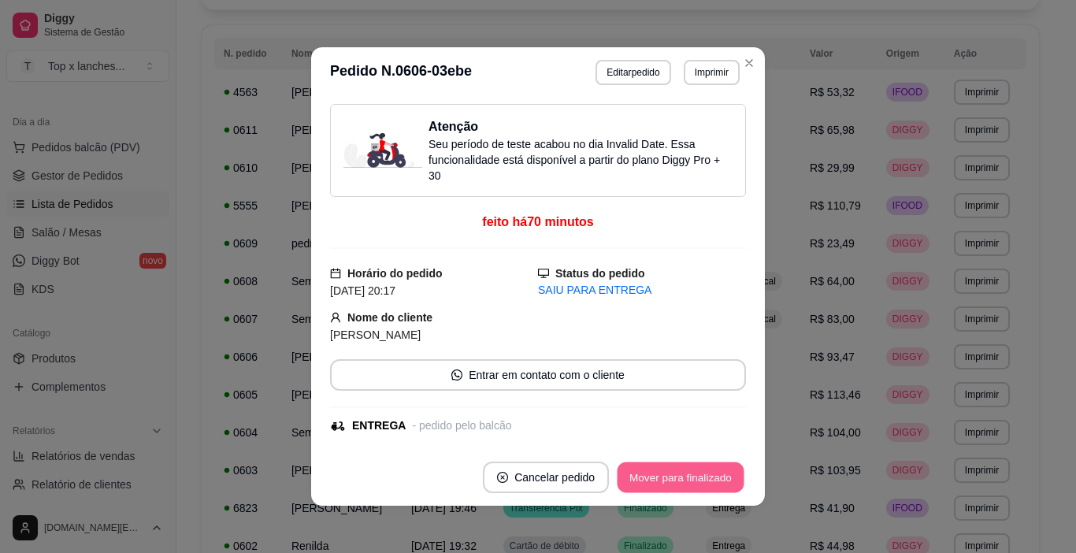
click at [728, 487] on button "Mover para finalizado" at bounding box center [680, 477] width 127 height 31
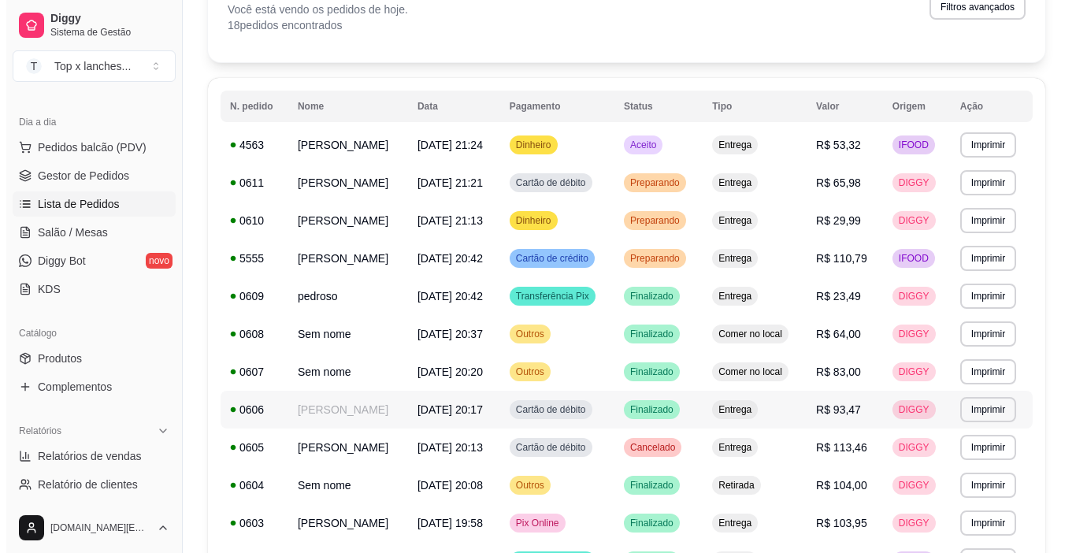
scroll to position [76, 0]
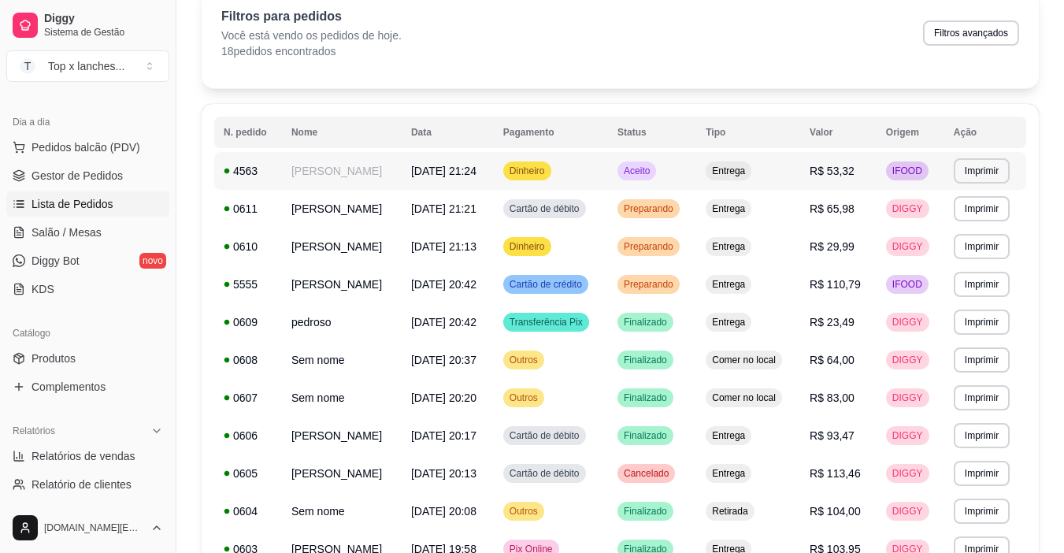
click at [657, 180] on td "Aceito" at bounding box center [652, 171] width 88 height 38
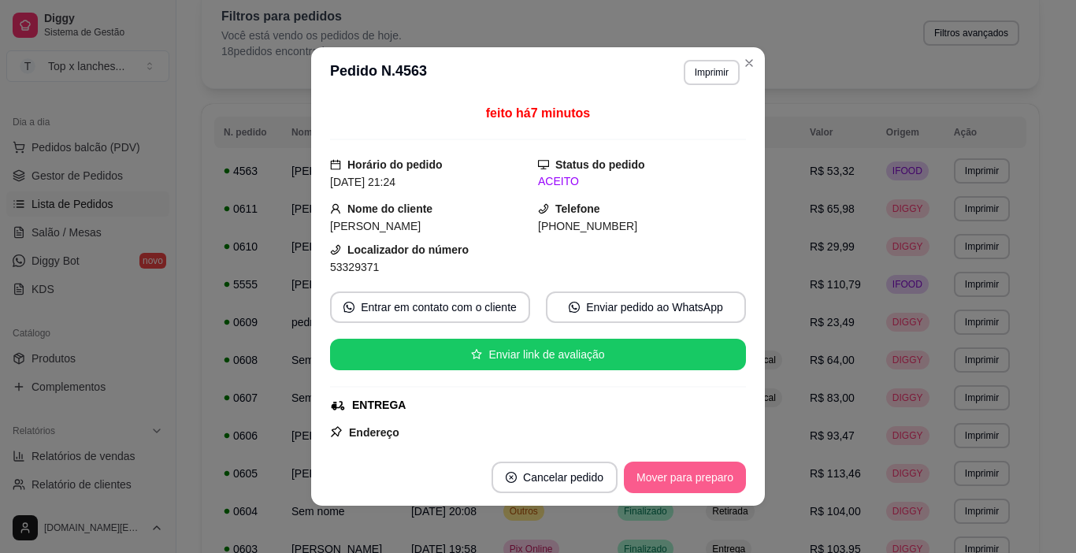
click at [676, 473] on button "Mover para preparo" at bounding box center [685, 476] width 122 height 31
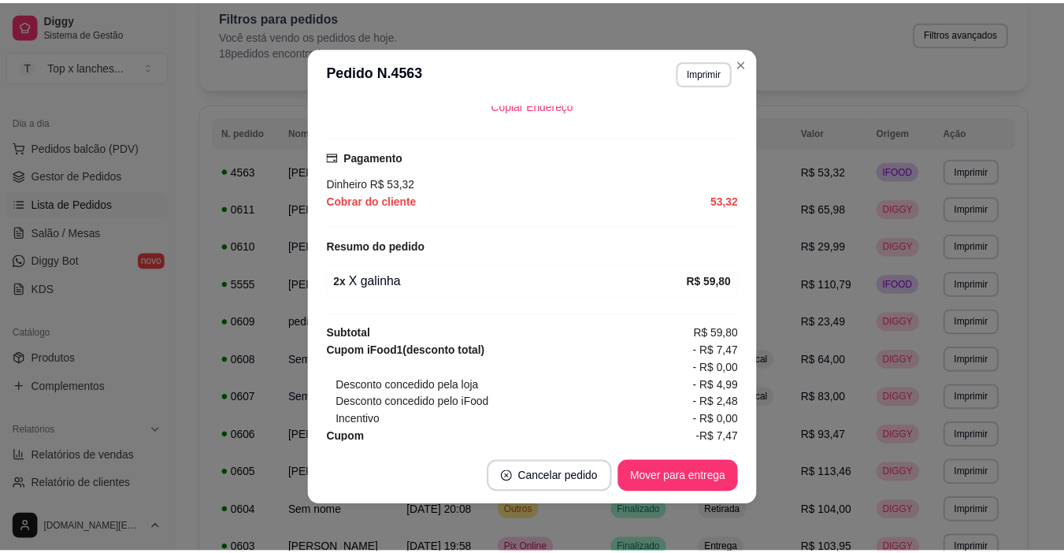
scroll to position [435, 0]
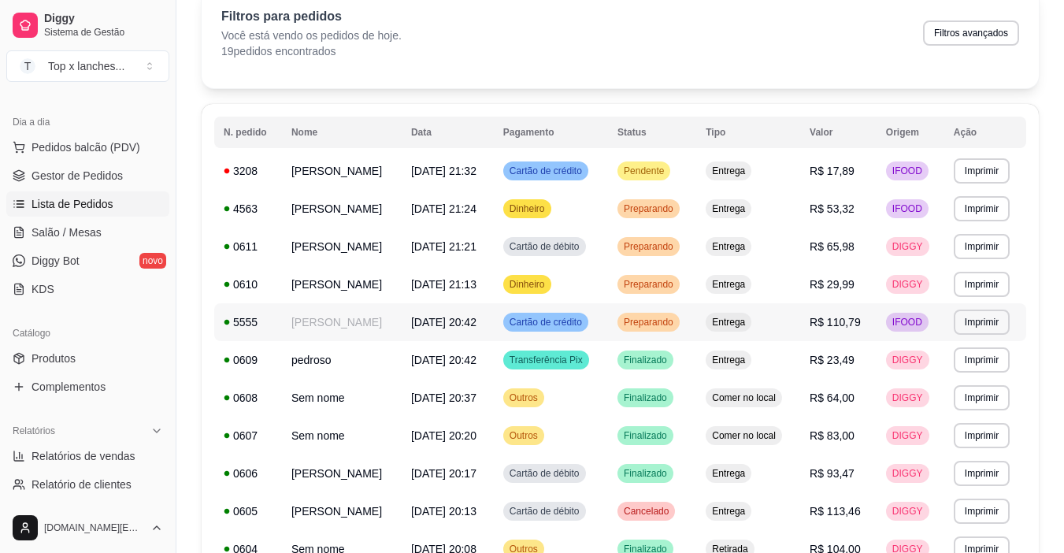
click at [679, 329] on div "Preparando" at bounding box center [648, 322] width 62 height 19
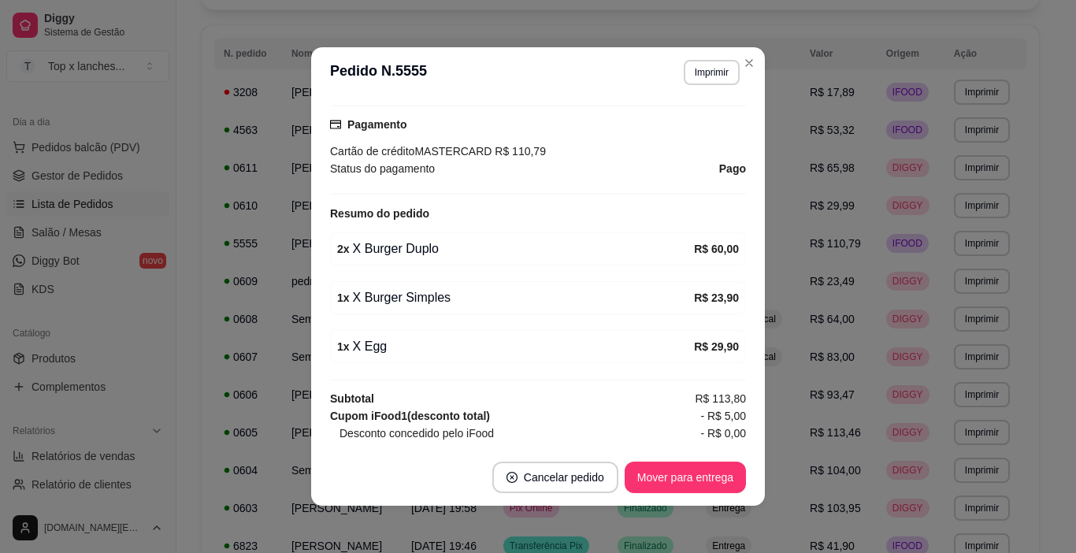
scroll to position [472, 0]
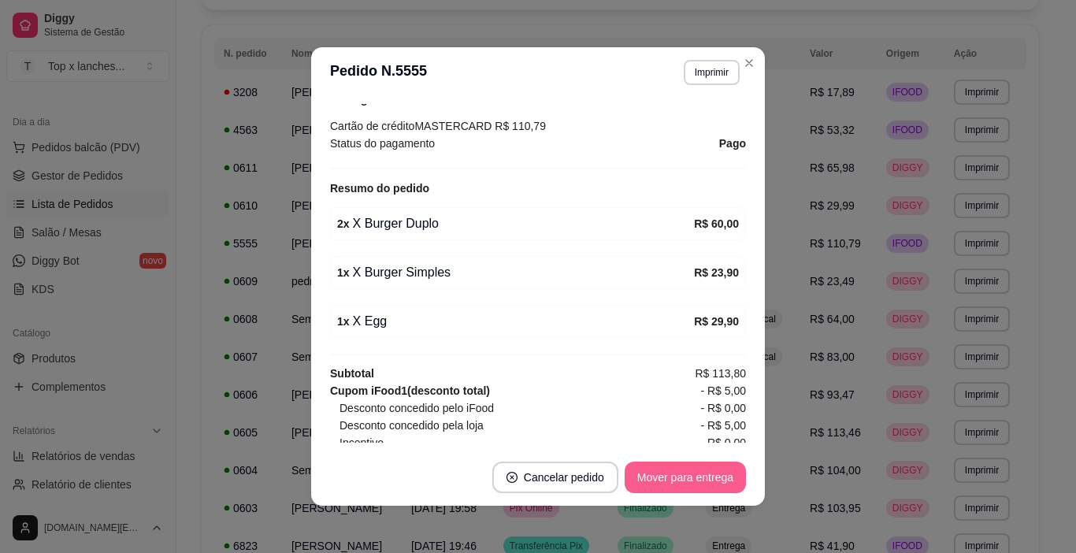
click at [673, 475] on button "Mover para entrega" at bounding box center [684, 476] width 121 height 31
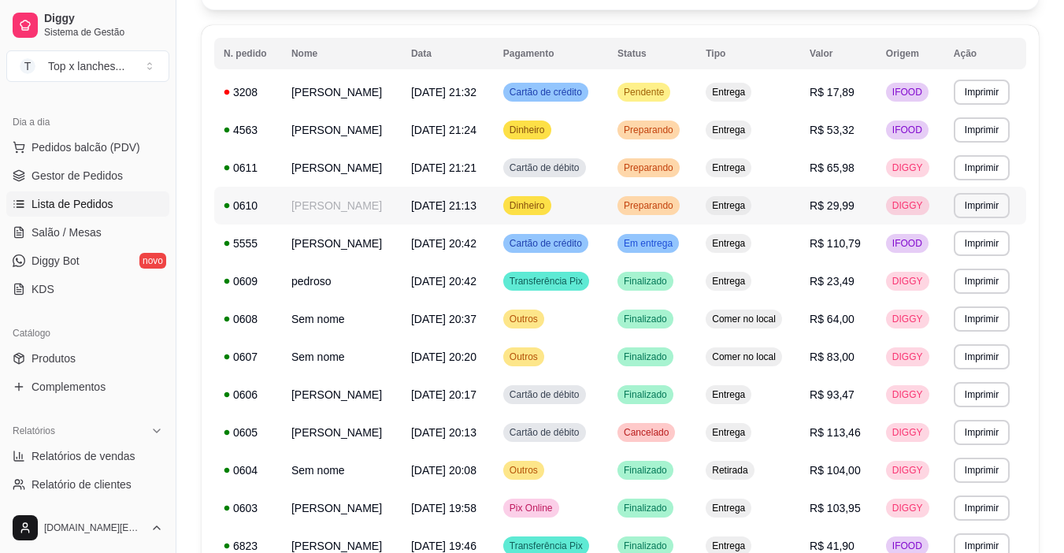
click at [734, 216] on td "Entrega" at bounding box center [748, 206] width 104 height 38
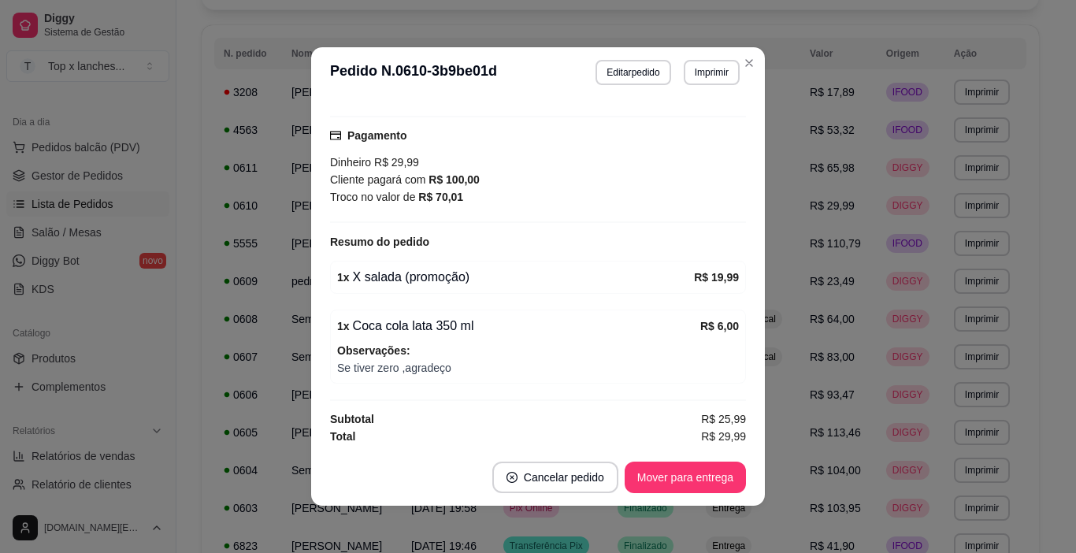
scroll to position [525, 0]
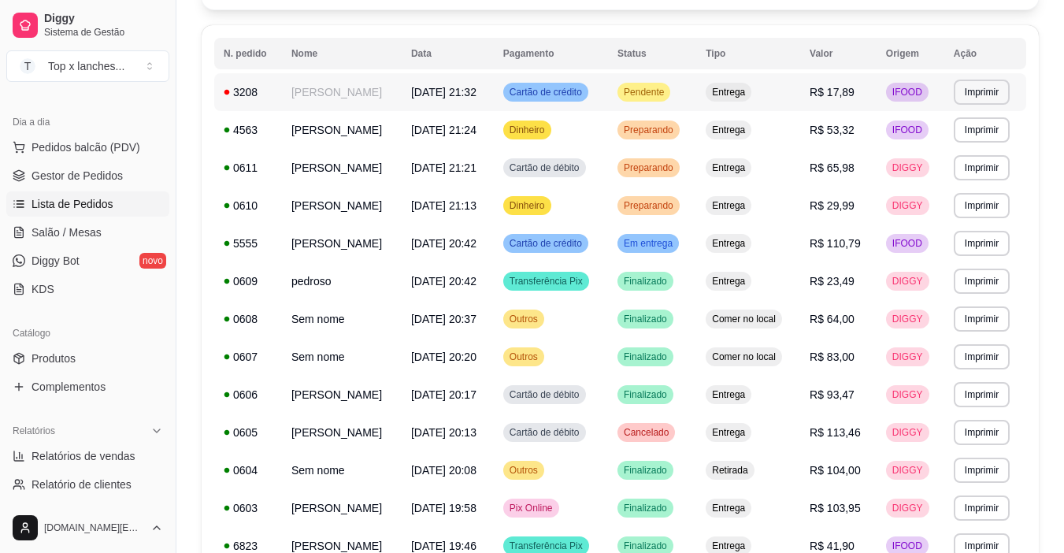
click at [696, 92] on td "Pendente" at bounding box center [652, 92] width 88 height 38
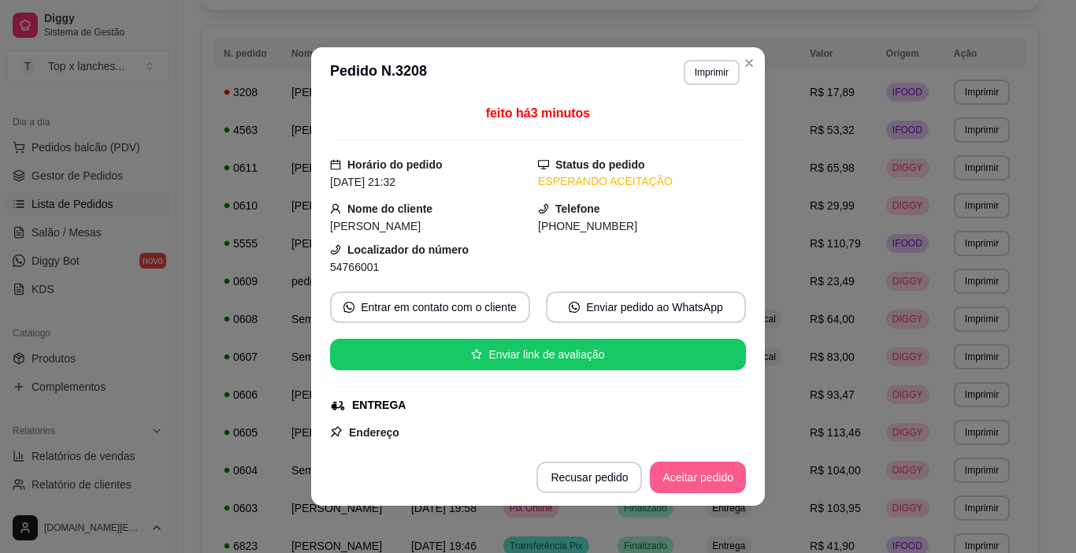
click at [702, 476] on button "Aceitar pedido" at bounding box center [698, 476] width 96 height 31
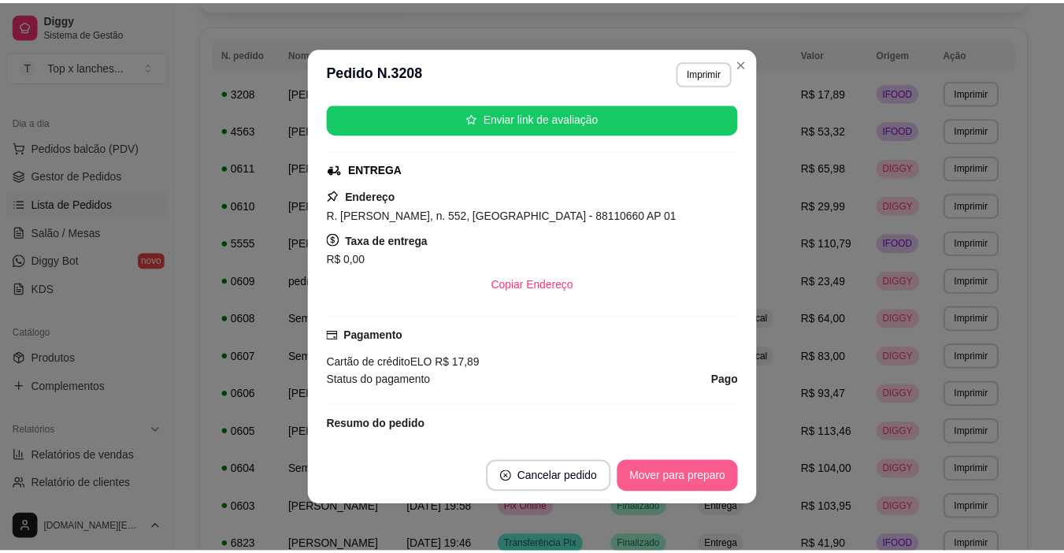
scroll to position [394, 0]
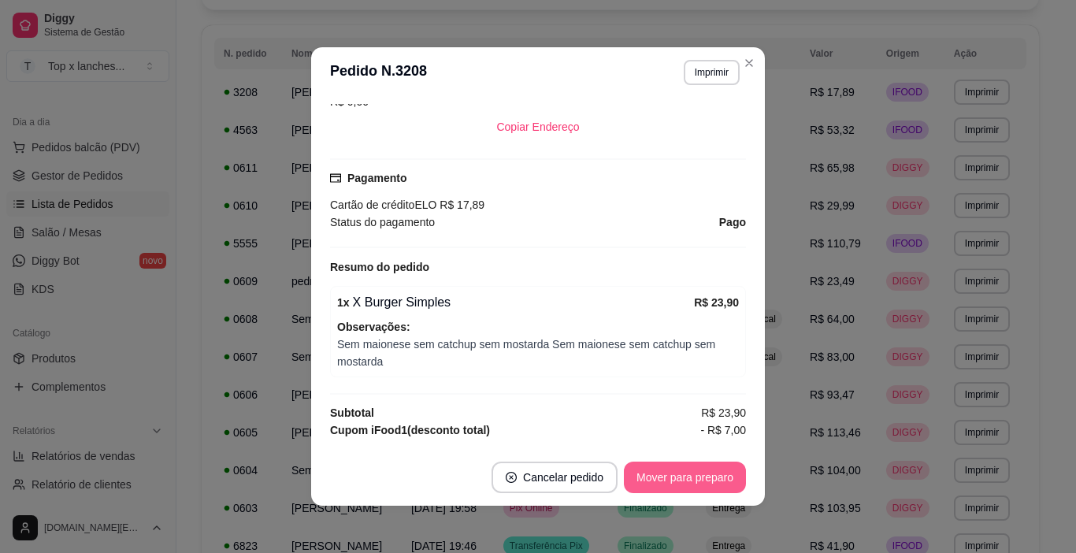
click at [703, 483] on button "Mover para preparo" at bounding box center [685, 476] width 122 height 31
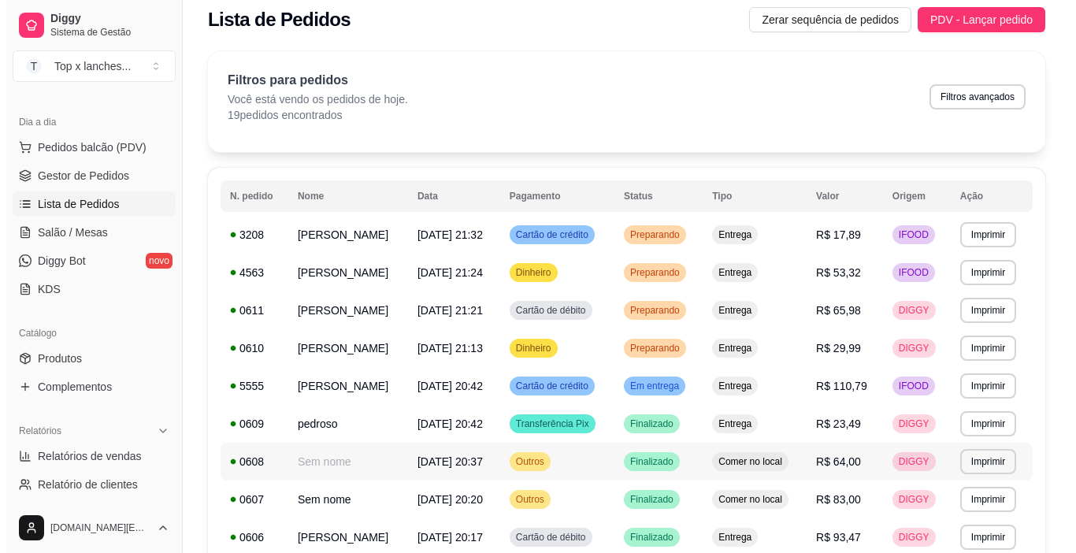
scroll to position [0, 0]
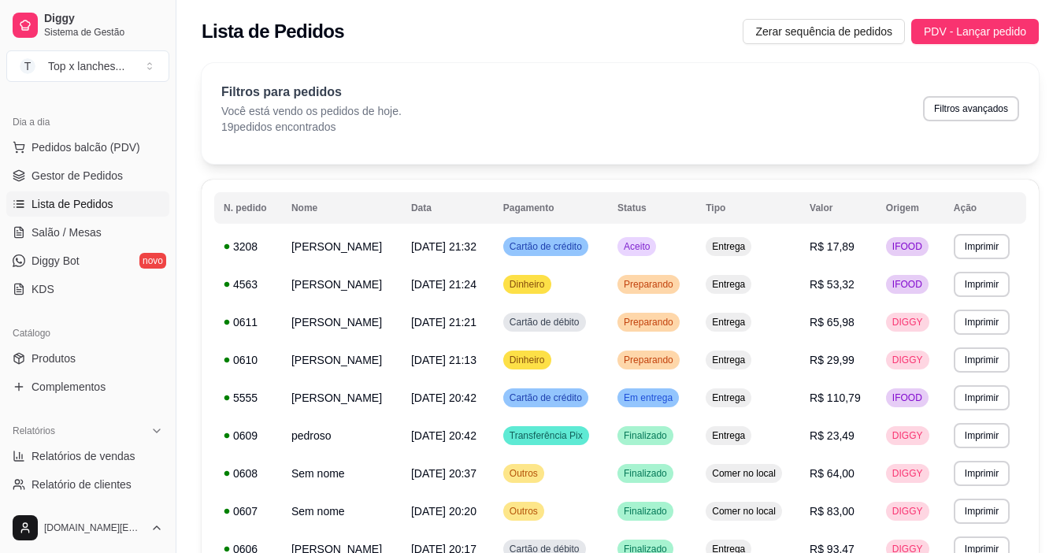
click at [102, 373] on ul "Produtos Complementos" at bounding box center [87, 373] width 163 height 54
click at [102, 363] on link "Produtos" at bounding box center [87, 358] width 163 height 25
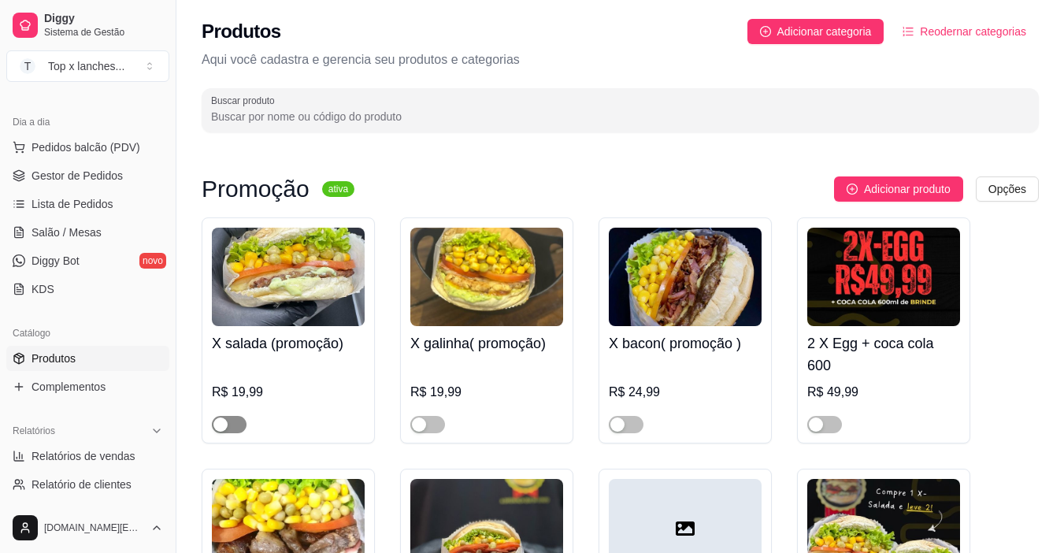
click at [240, 423] on span "button" at bounding box center [229, 424] width 35 height 17
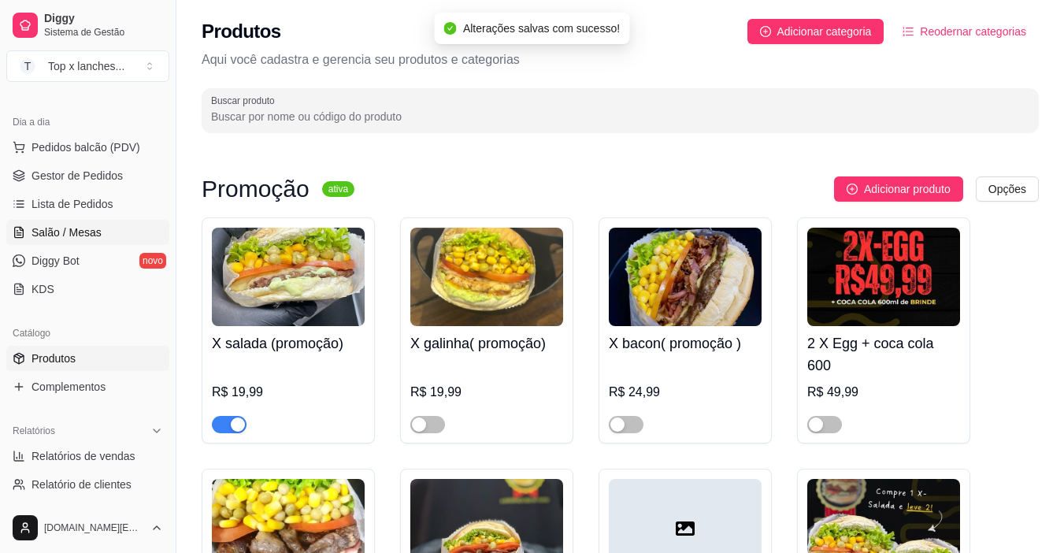
click at [75, 232] on span "Salão / Mesas" at bounding box center [66, 232] width 70 height 16
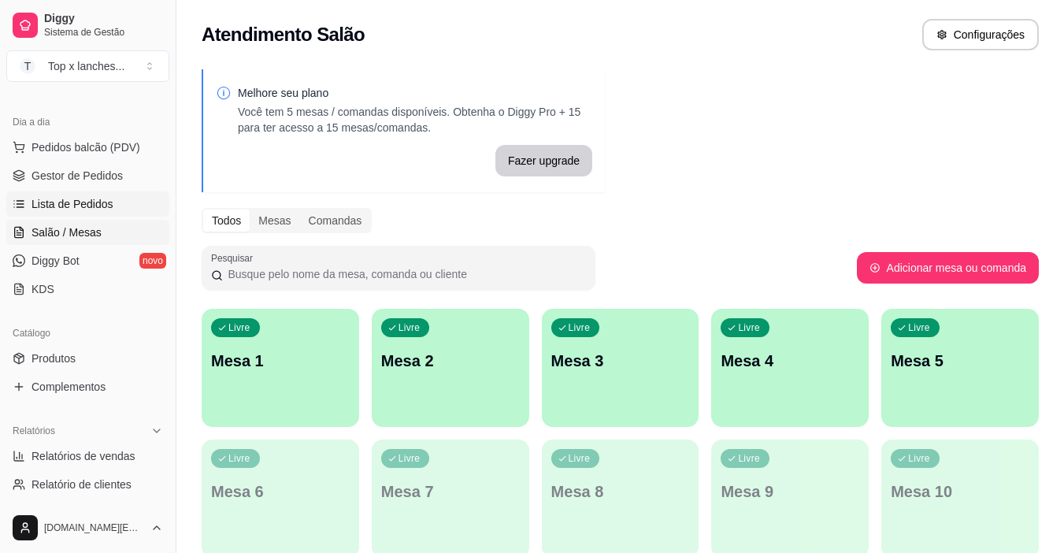
click at [76, 196] on span "Lista de Pedidos" at bounding box center [72, 204] width 82 height 16
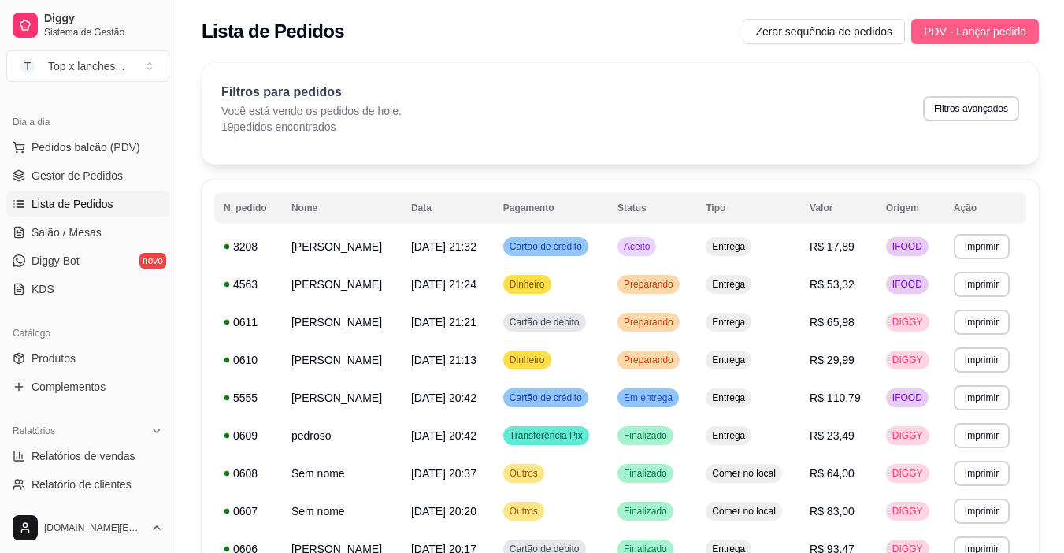
click at [951, 24] on span "PDV - Lançar pedido" at bounding box center [975, 31] width 102 height 17
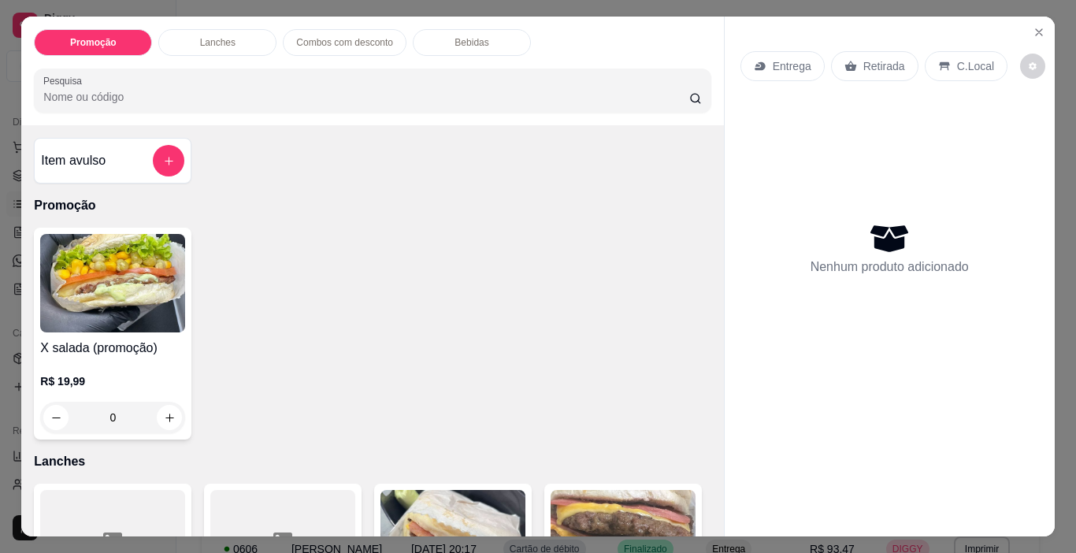
click at [103, 339] on h4 "X salada (promoção)" at bounding box center [112, 348] width 145 height 19
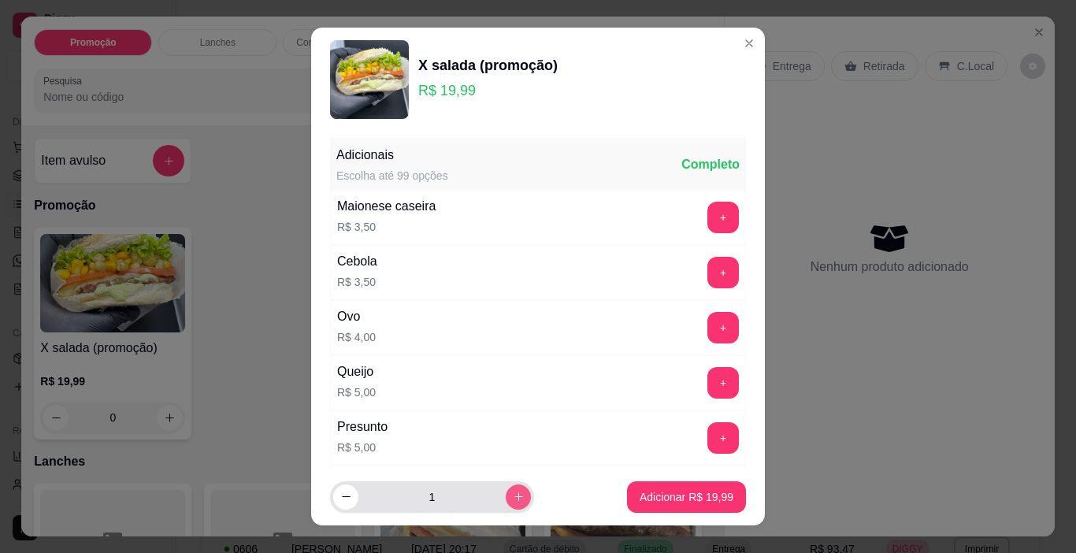
click at [513, 502] on icon "increase-product-quantity" at bounding box center [519, 497] width 12 height 12
type input "2"
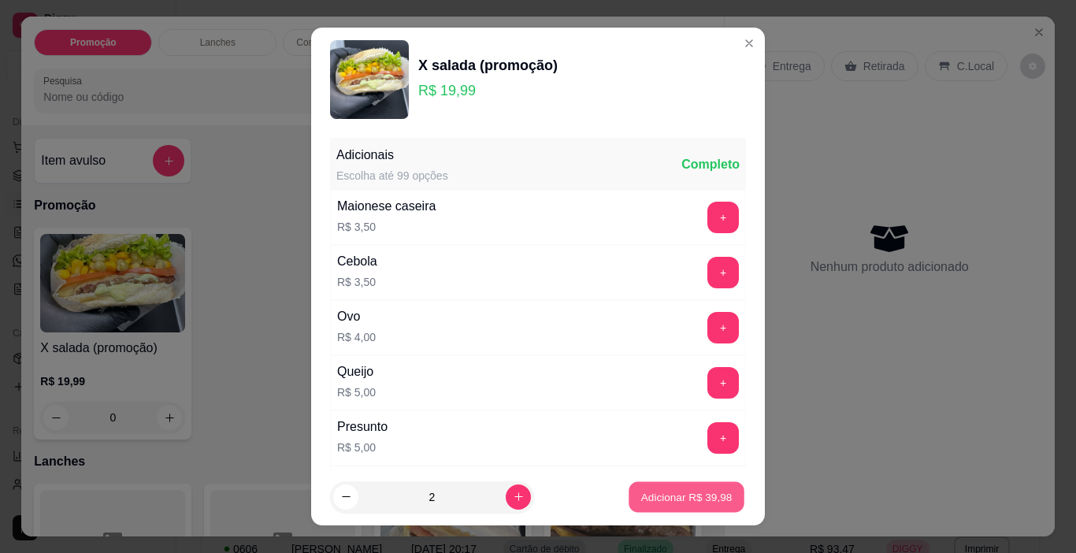
click at [665, 502] on p "Adicionar R$ 39,98" at bounding box center [686, 496] width 91 height 15
type input "2"
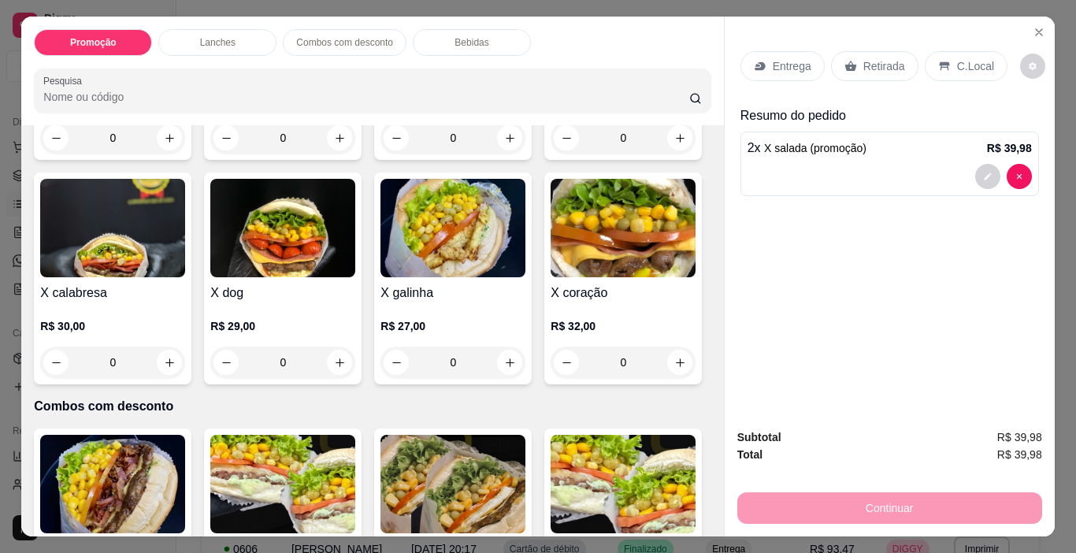
scroll to position [787, 0]
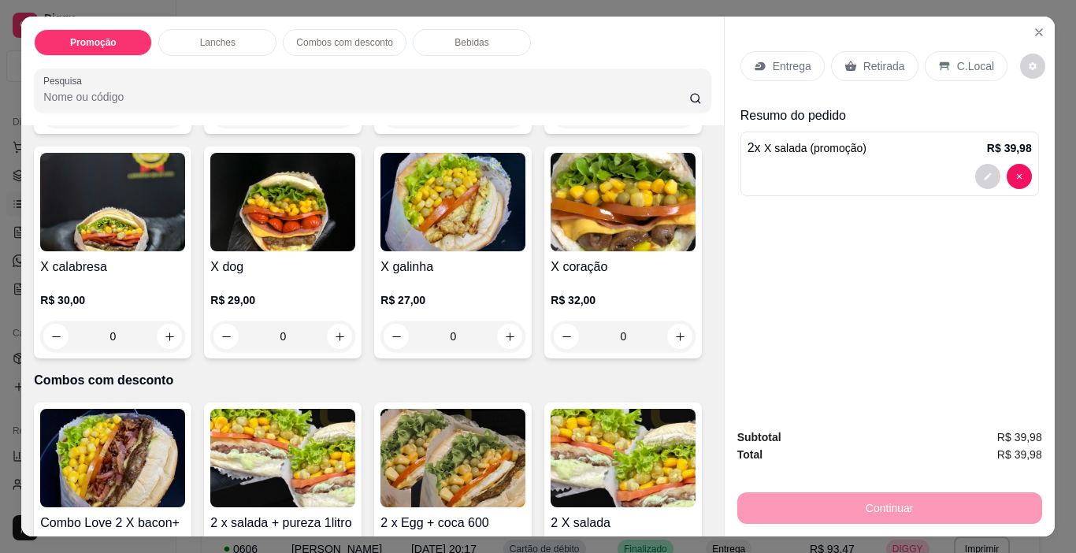
click at [380, 251] on img at bounding box center [452, 202] width 145 height 98
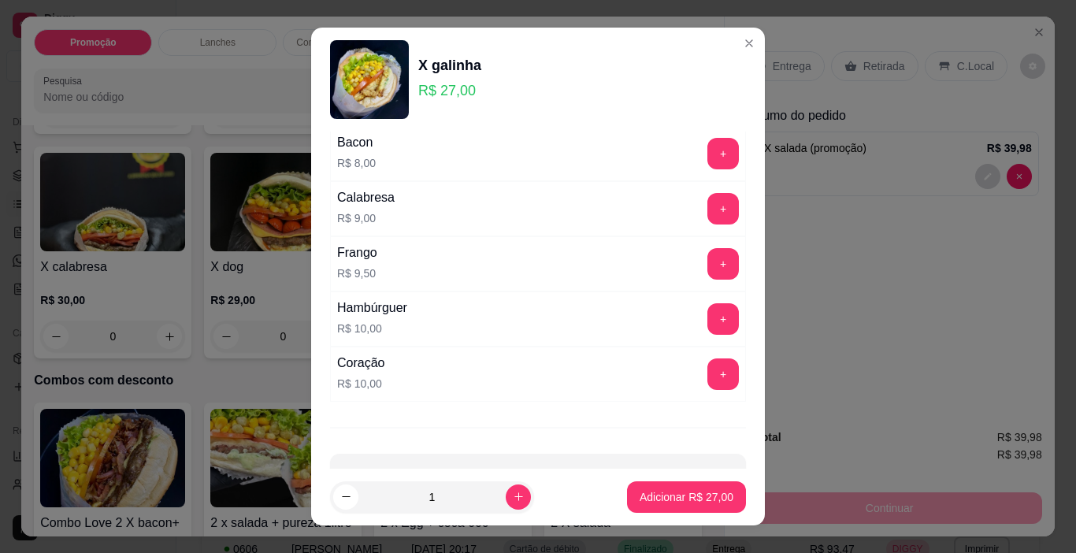
scroll to position [501, 0]
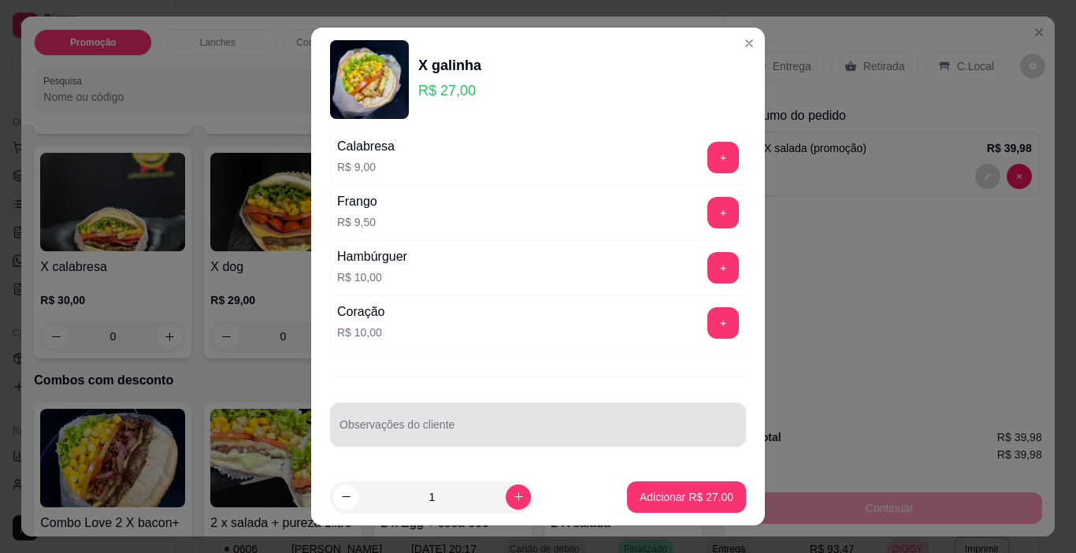
click at [439, 421] on div at bounding box center [537, 424] width 397 height 31
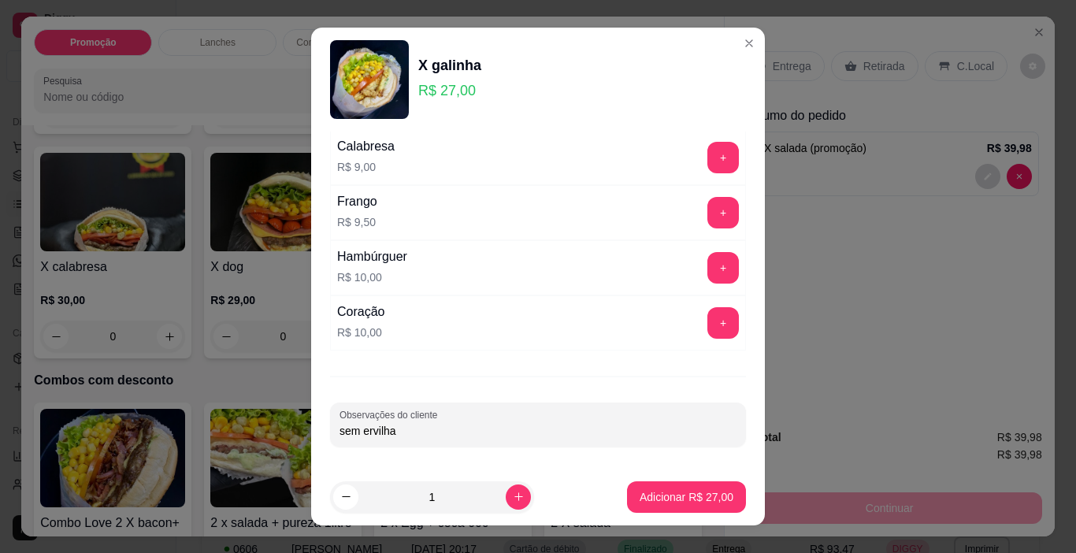
type input "sem ervilha"
click at [708, 494] on p "Adicionar R$ 27,00" at bounding box center [686, 496] width 91 height 15
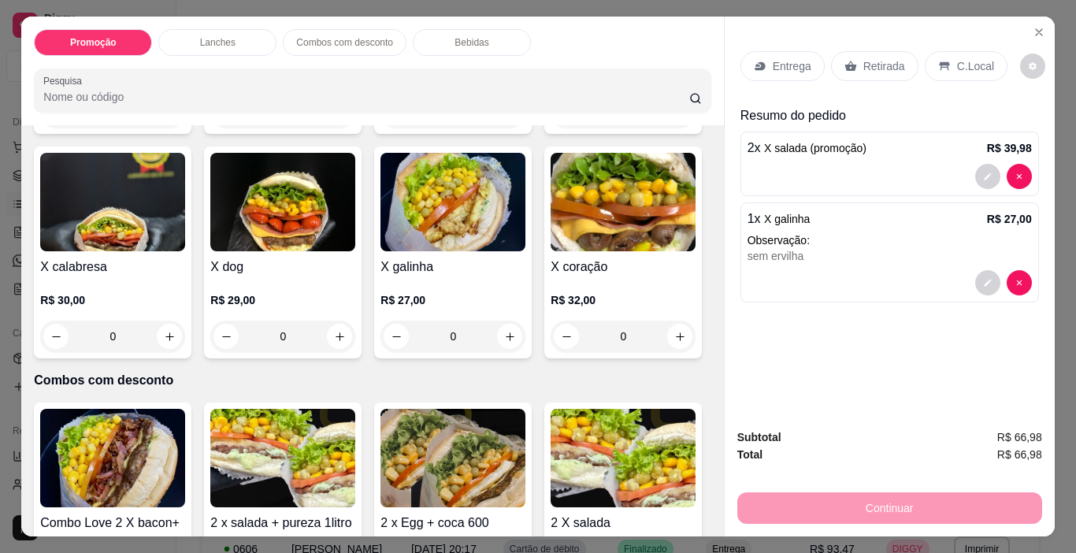
click at [787, 72] on div "Entrega" at bounding box center [782, 66] width 84 height 30
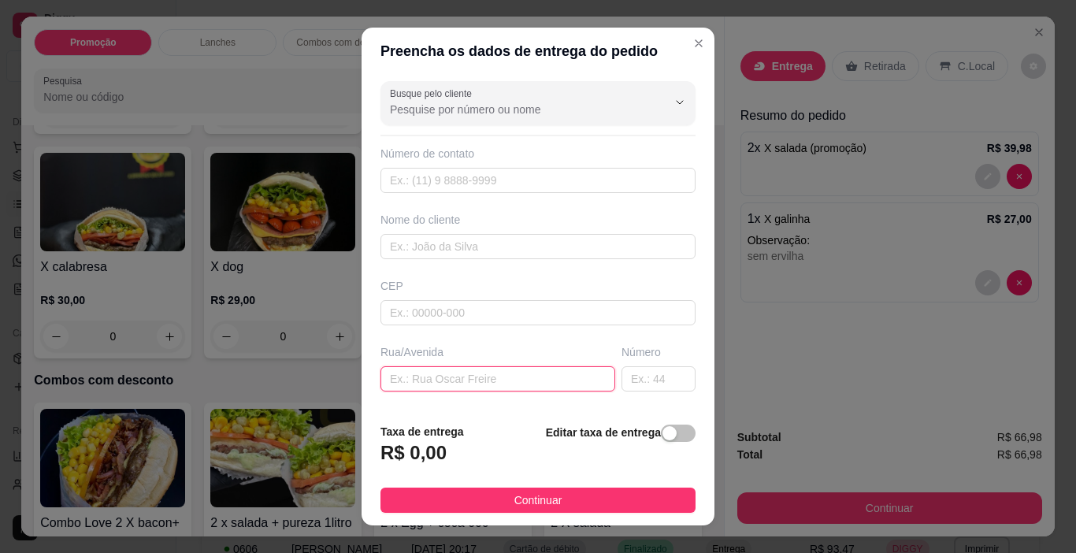
click at [528, 377] on input "text" at bounding box center [497, 378] width 235 height 25
paste input "[PERSON_NAME] 239 casa 02"
type input "[PERSON_NAME] 239 casa 02"
click at [667, 439] on span "button" at bounding box center [678, 432] width 35 height 17
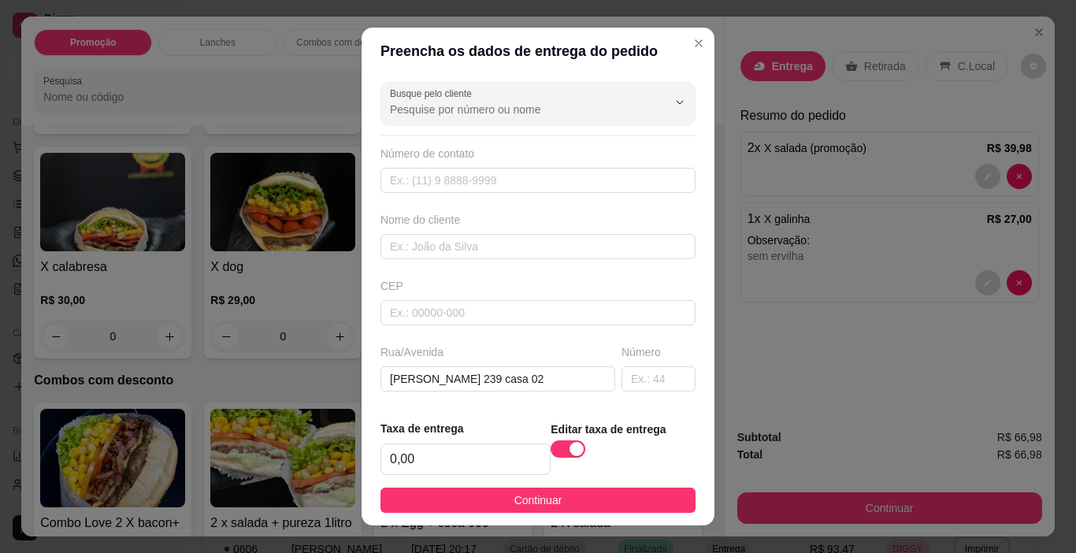
click at [491, 478] on footer "Taxa de entrega 0,00 Editar taxa de entrega Continuar" at bounding box center [537, 466] width 353 height 118
click at [487, 462] on input "0,00" at bounding box center [465, 459] width 168 height 30
type input "3,50"
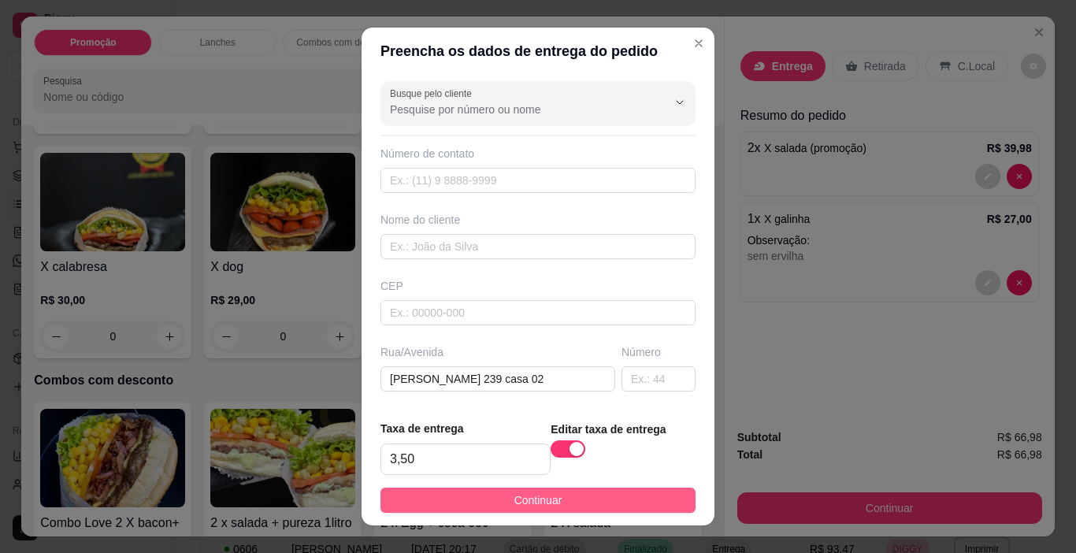
click at [528, 505] on span "Continuar" at bounding box center [538, 499] width 48 height 17
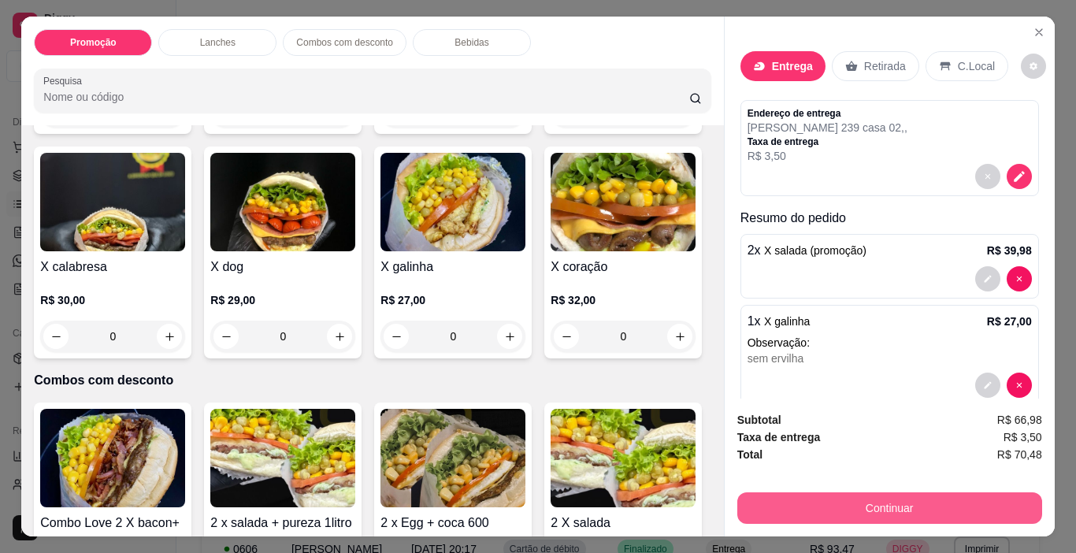
click at [761, 509] on button "Continuar" at bounding box center [889, 507] width 305 height 31
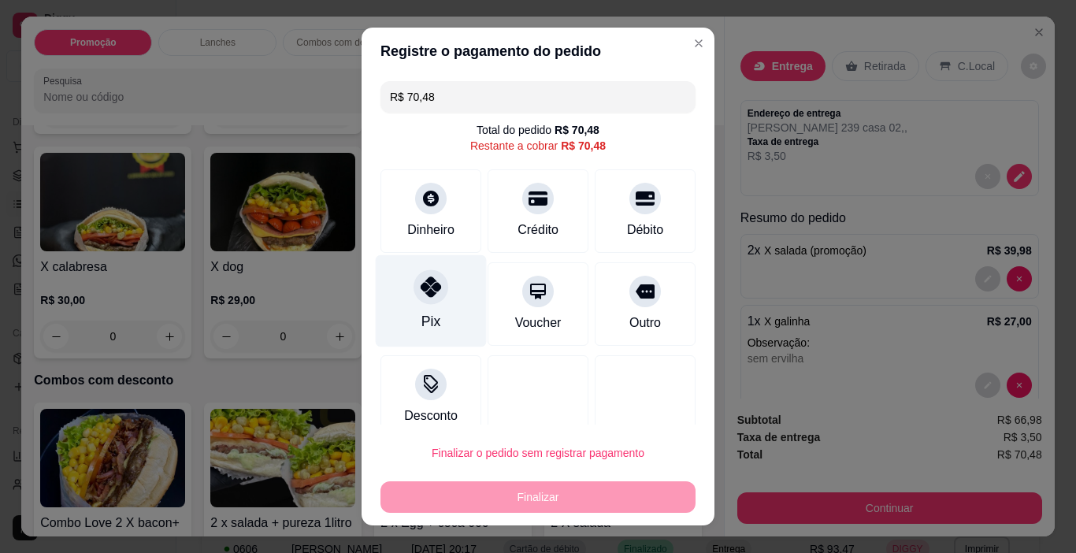
click at [420, 297] on icon at bounding box center [430, 286] width 20 height 20
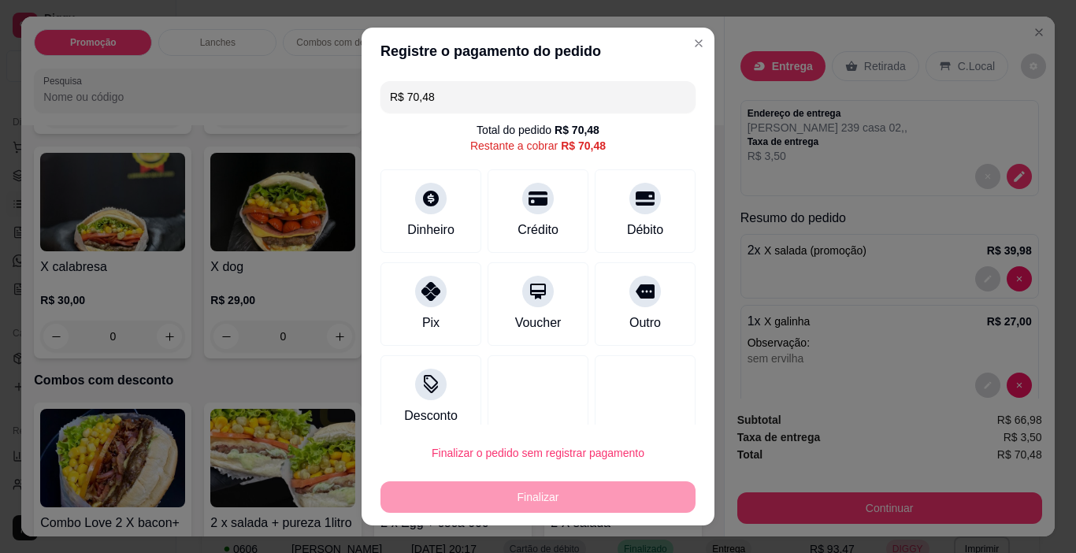
type input "R$ 0,00"
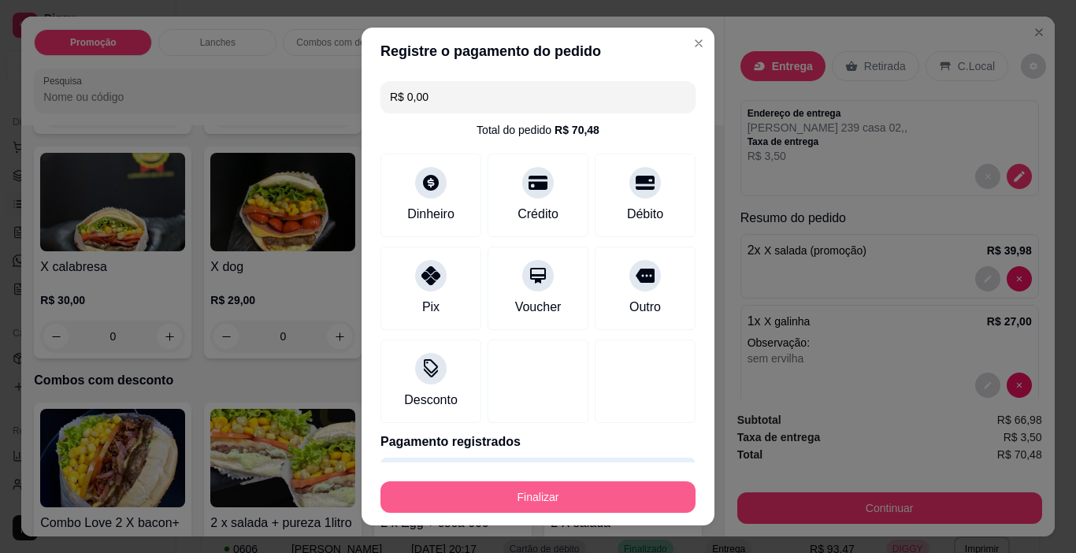
click at [564, 486] on button "Finalizar" at bounding box center [537, 496] width 315 height 31
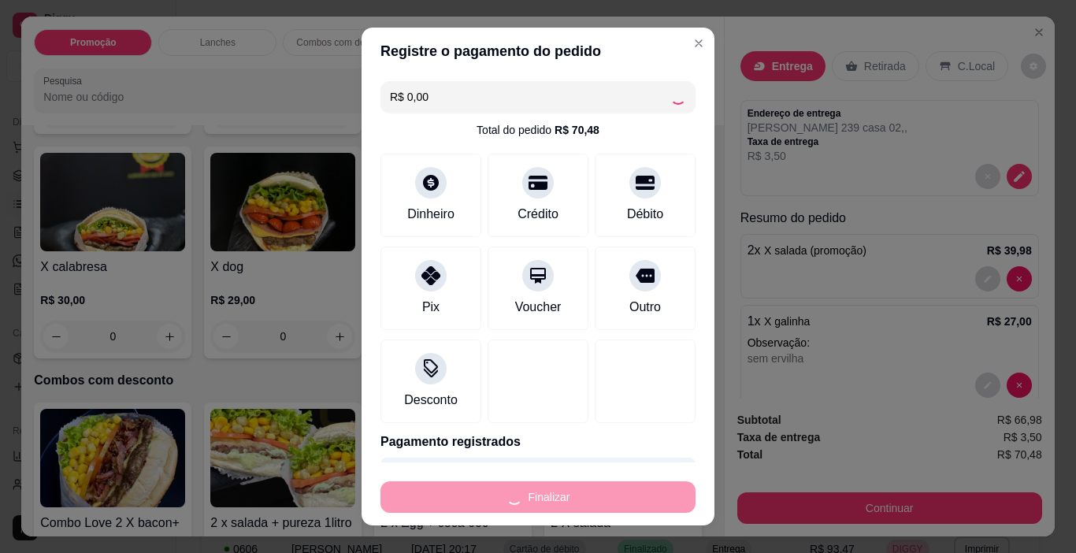
type input "0"
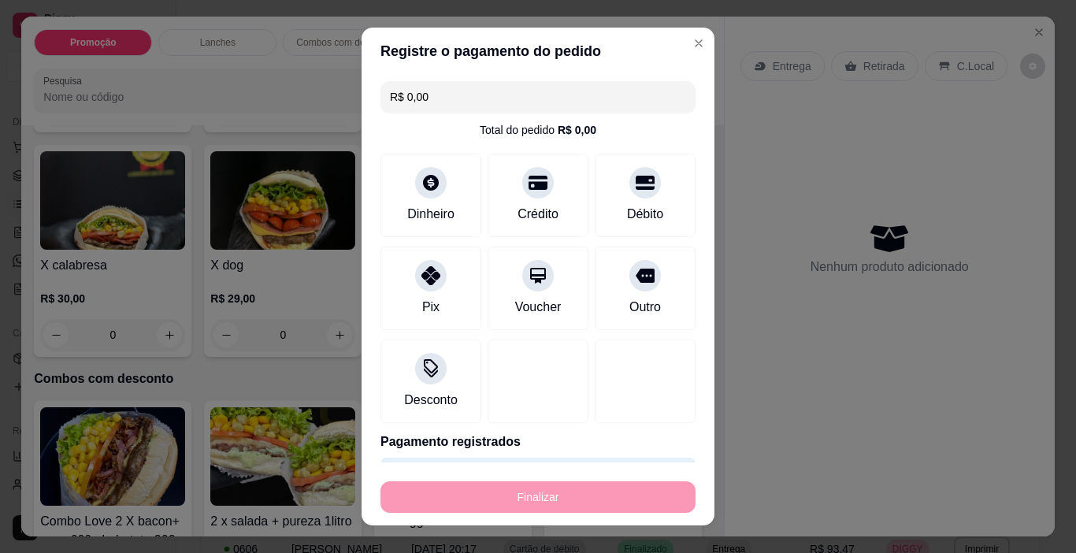
type input "-R$ 70,48"
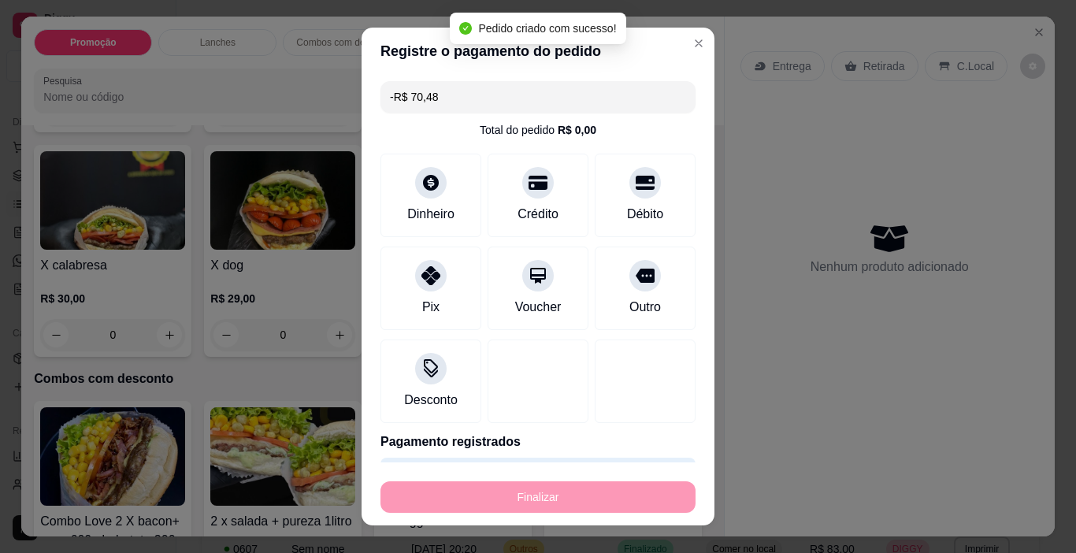
scroll to position [786, 0]
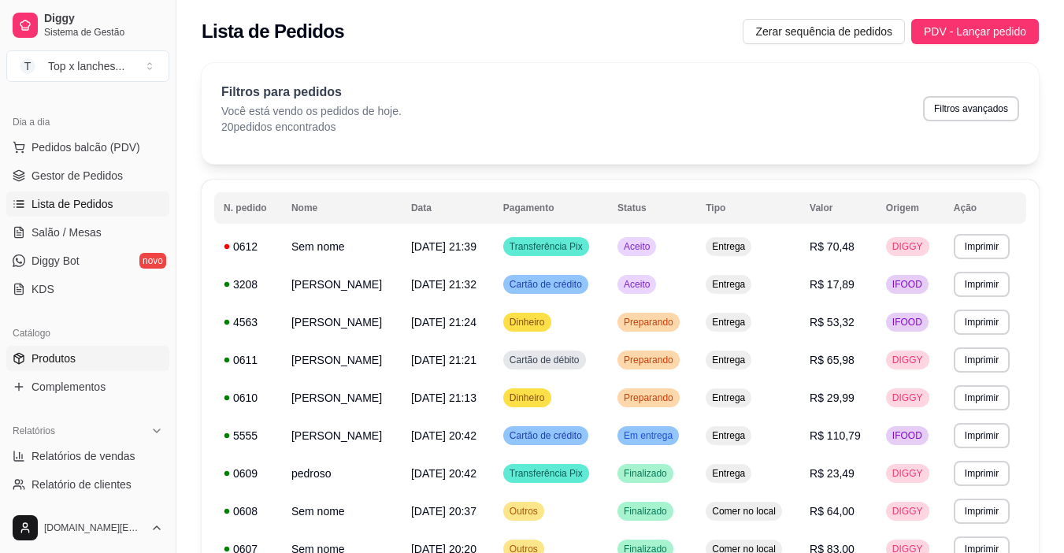
click at [87, 365] on link "Produtos" at bounding box center [87, 358] width 163 height 25
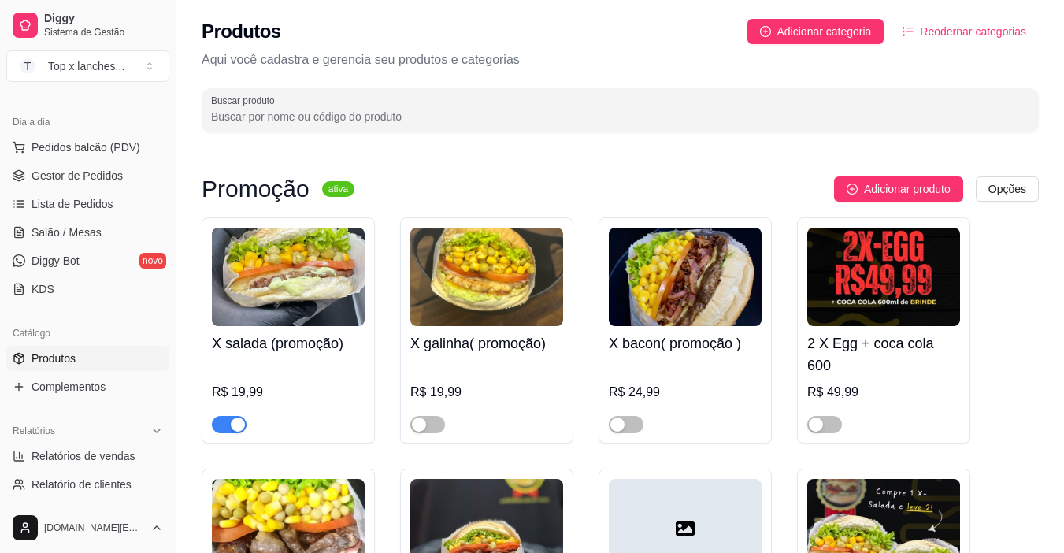
click at [231, 424] on div "button" at bounding box center [238, 424] width 14 height 14
click at [87, 209] on span "Lista de Pedidos" at bounding box center [72, 204] width 82 height 16
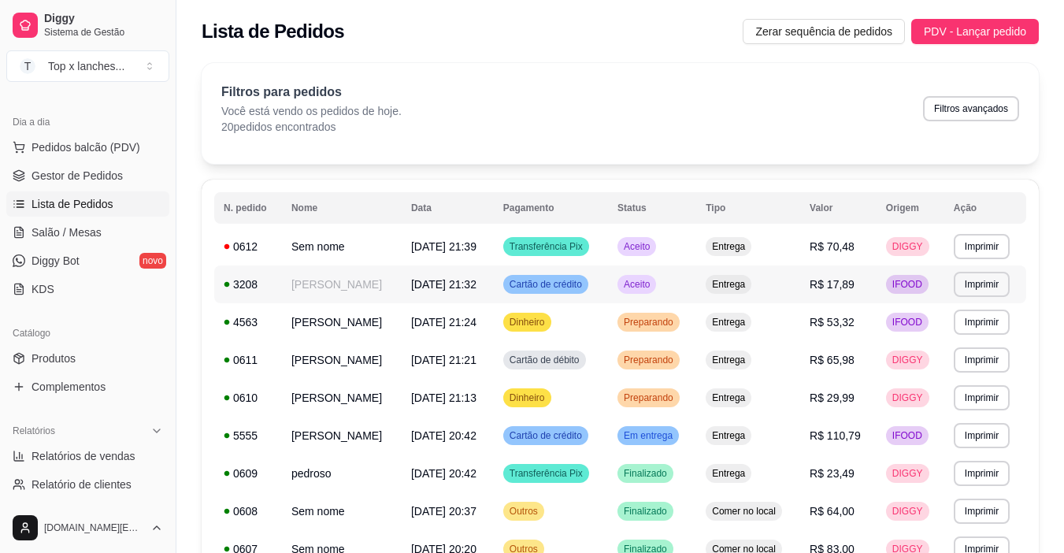
click at [653, 289] on span "Aceito" at bounding box center [636, 284] width 32 height 13
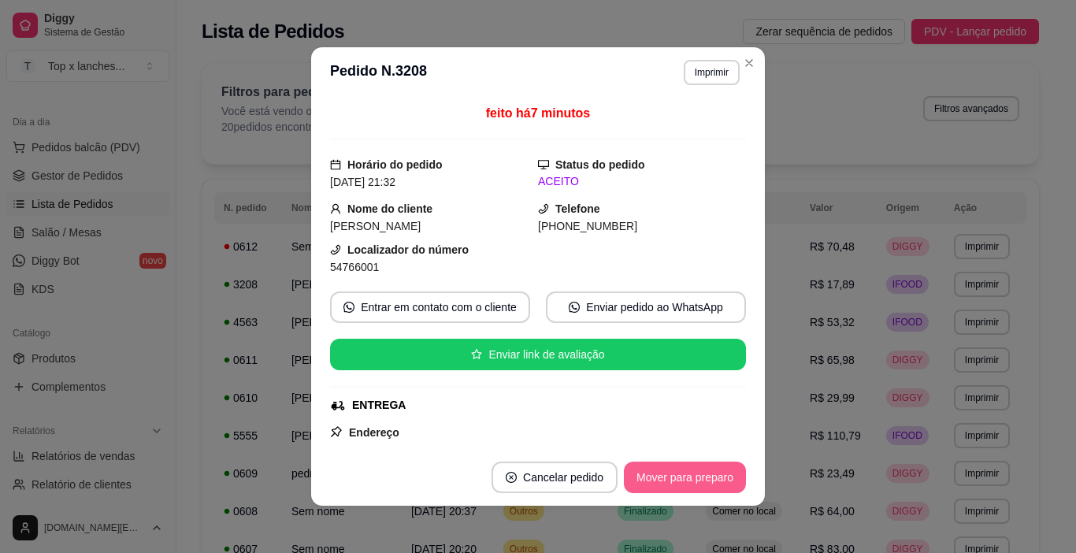
click at [721, 480] on button "Mover para preparo" at bounding box center [685, 476] width 122 height 31
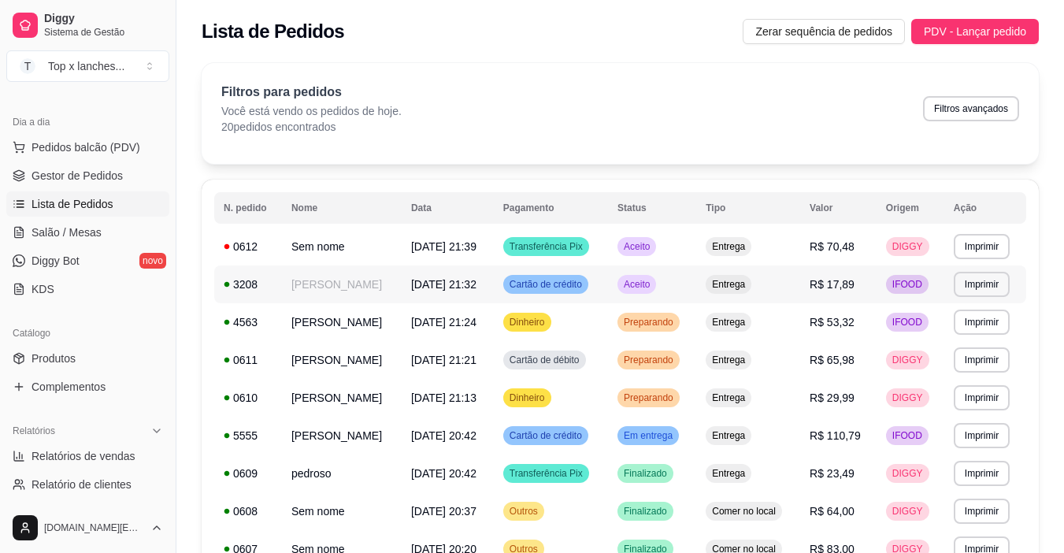
click at [743, 251] on span "Entrega" at bounding box center [728, 246] width 39 height 13
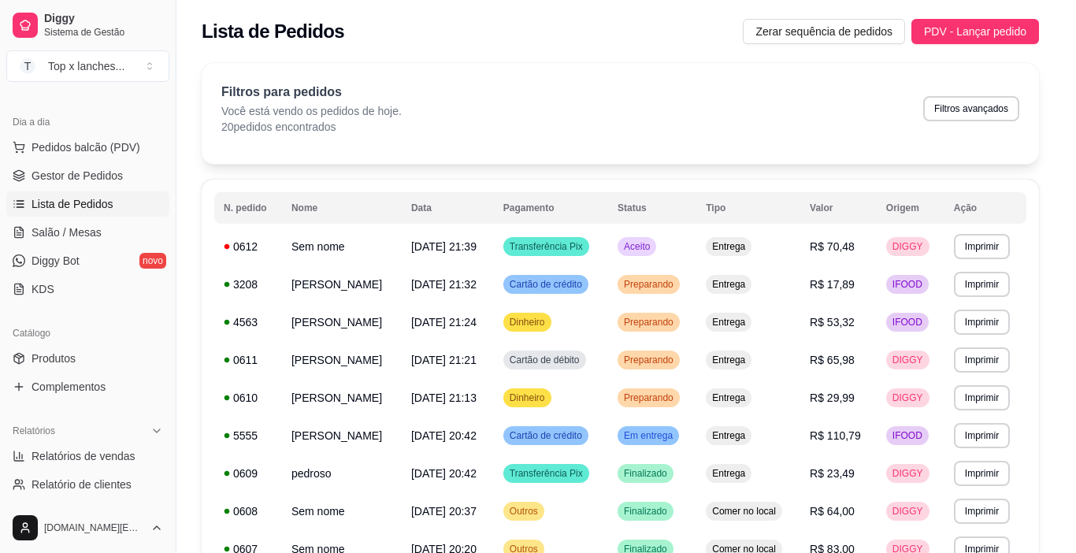
click at [709, 471] on button "Mover para preparo" at bounding box center [685, 476] width 122 height 31
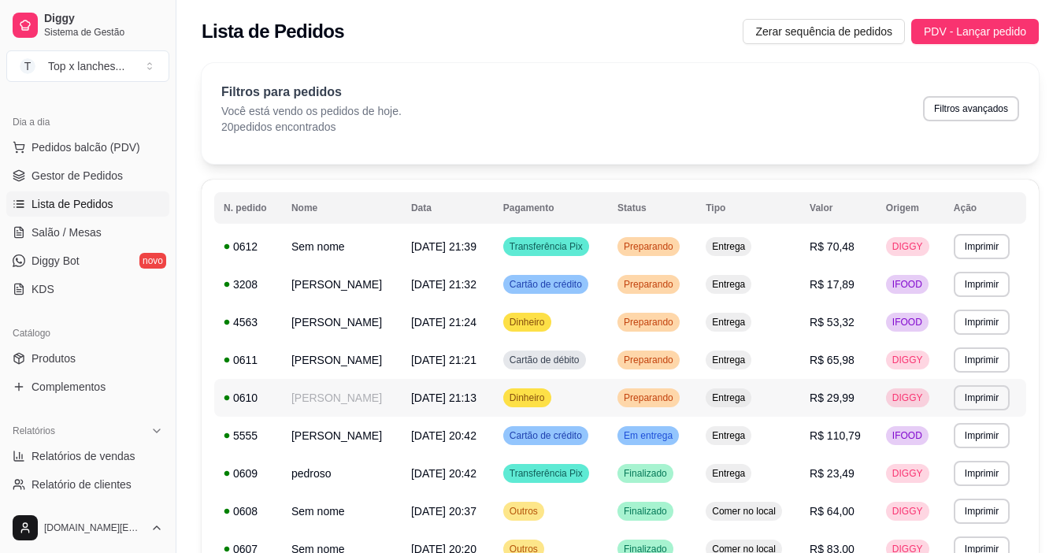
click at [671, 385] on td "Preparando" at bounding box center [652, 398] width 88 height 38
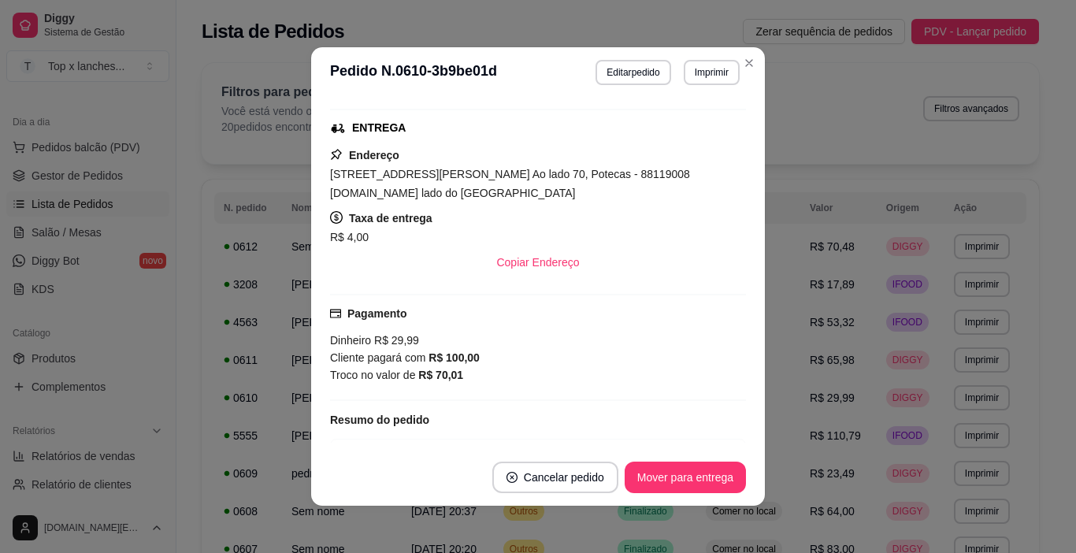
scroll to position [3, 0]
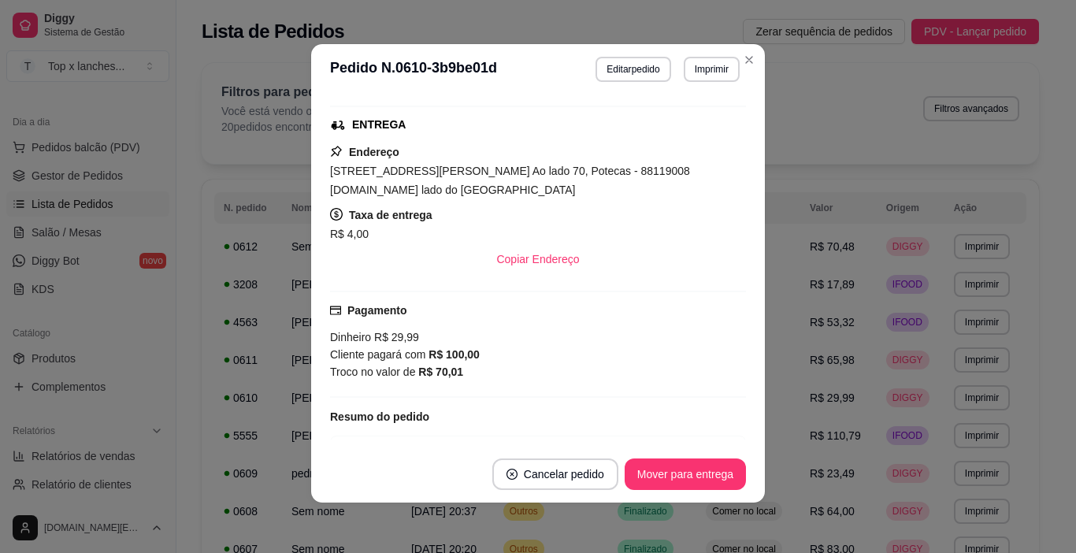
click at [678, 472] on button "Mover para entrega" at bounding box center [684, 473] width 121 height 31
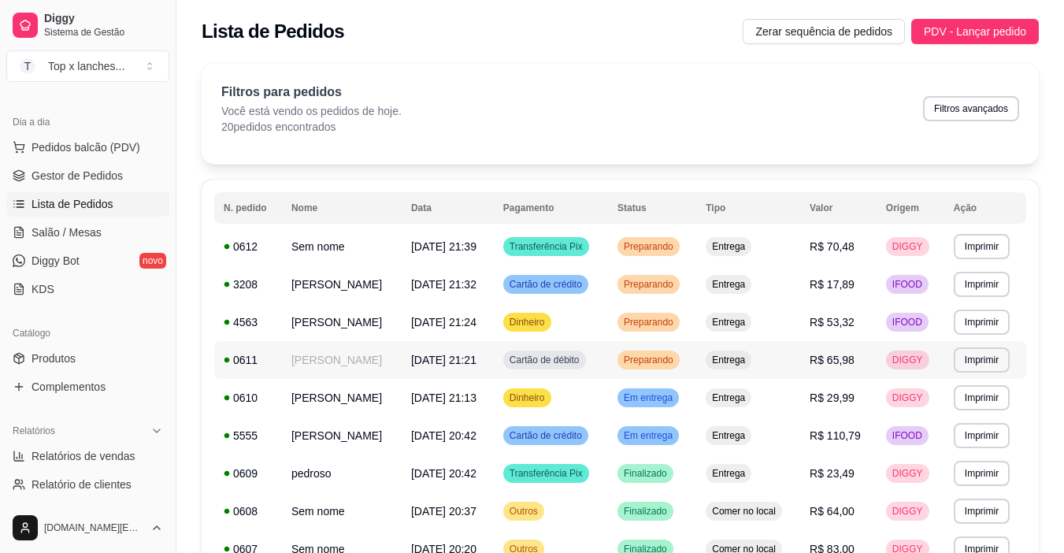
click at [676, 362] on span "Preparando" at bounding box center [648, 360] width 56 height 13
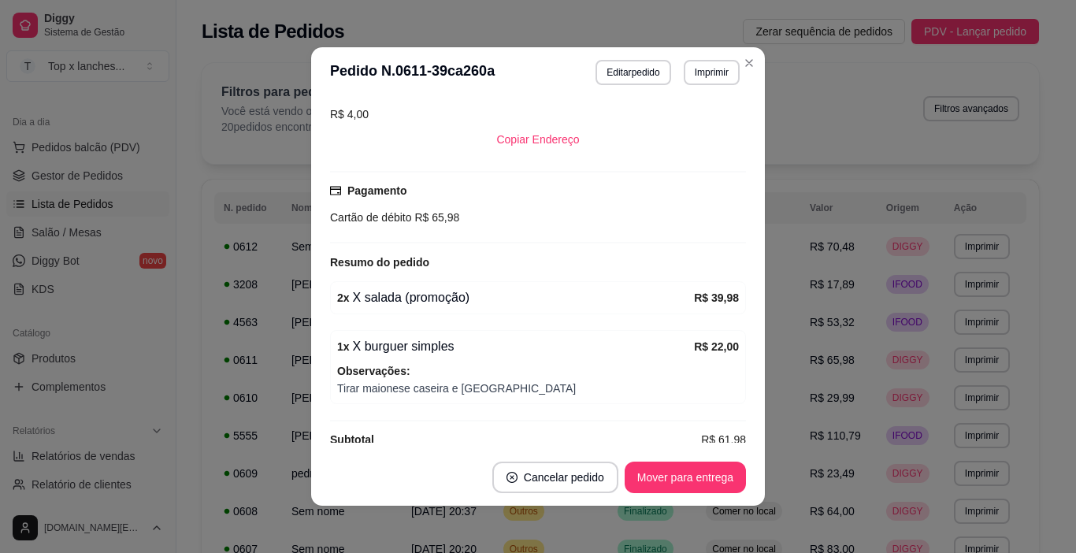
scroll to position [472, 0]
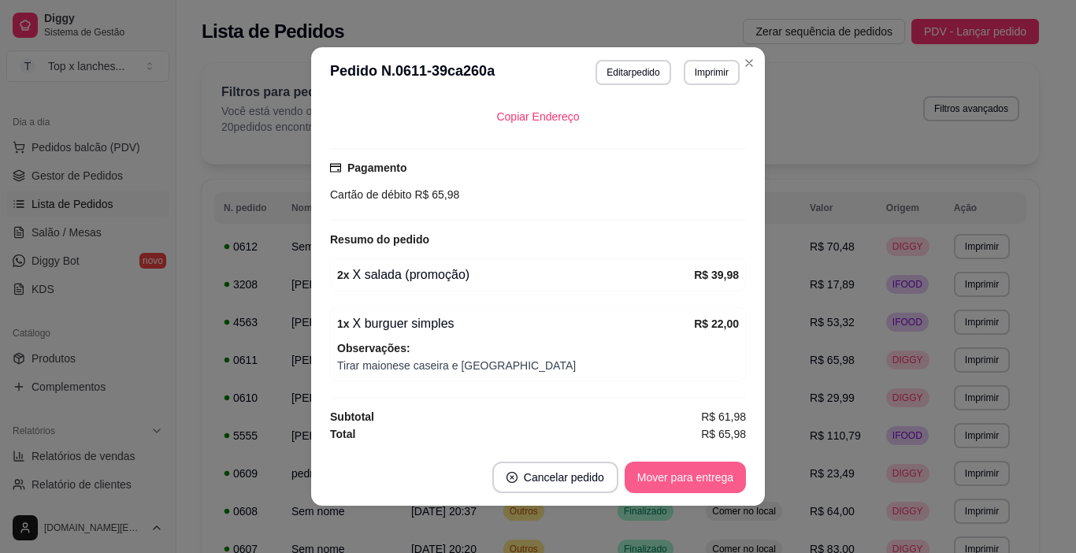
click at [677, 470] on button "Mover para entrega" at bounding box center [684, 476] width 121 height 31
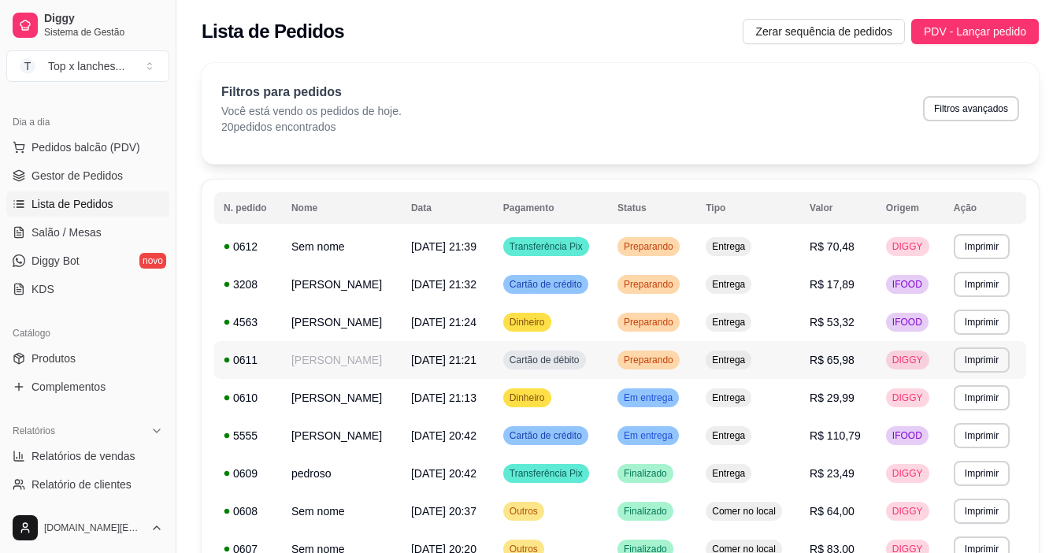
click at [747, 321] on span "Entrega" at bounding box center [728, 322] width 39 height 13
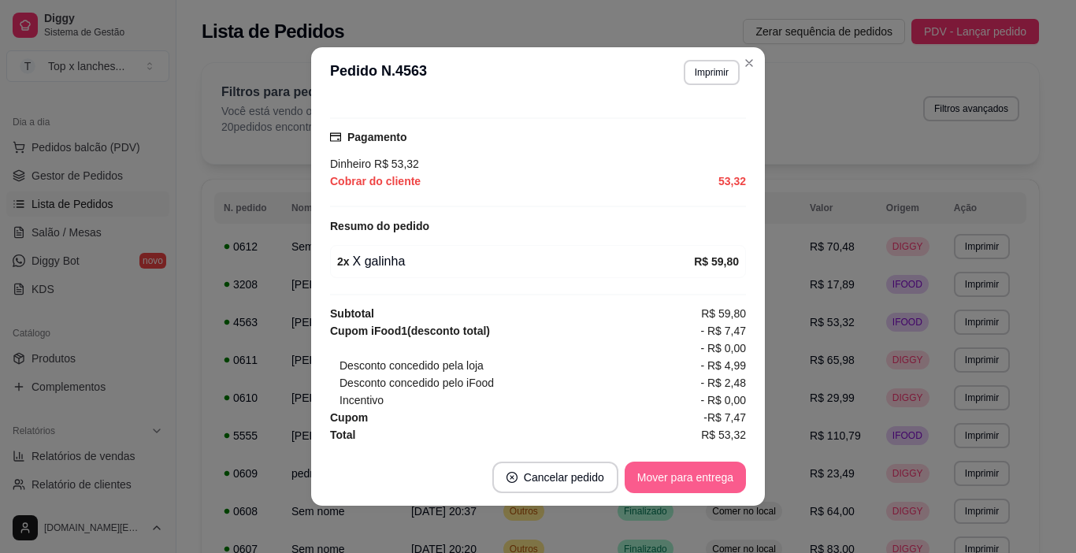
scroll to position [435, 0]
click at [683, 472] on button "Mover para entrega" at bounding box center [684, 476] width 121 height 31
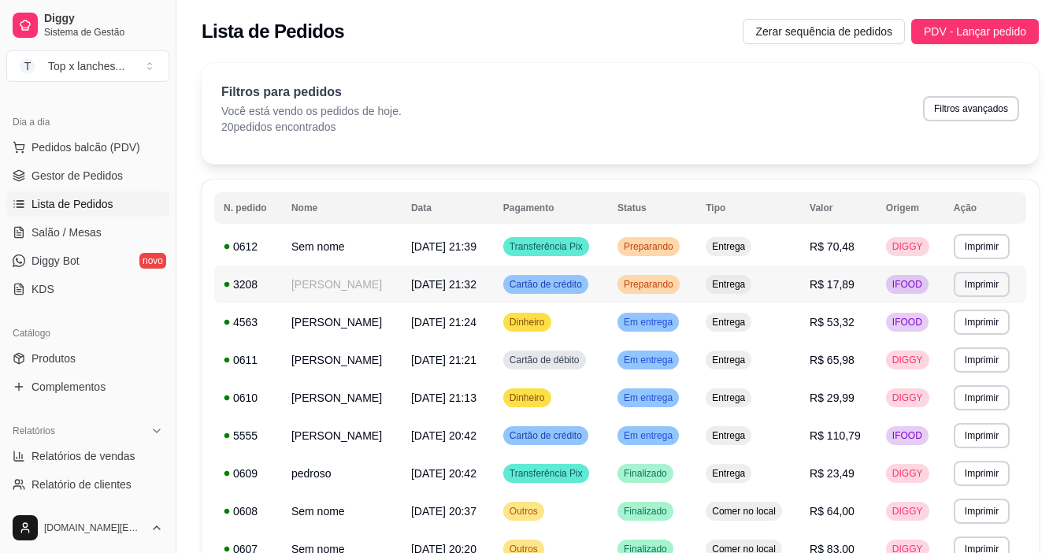
click at [732, 287] on td "Entrega" at bounding box center [748, 284] width 104 height 38
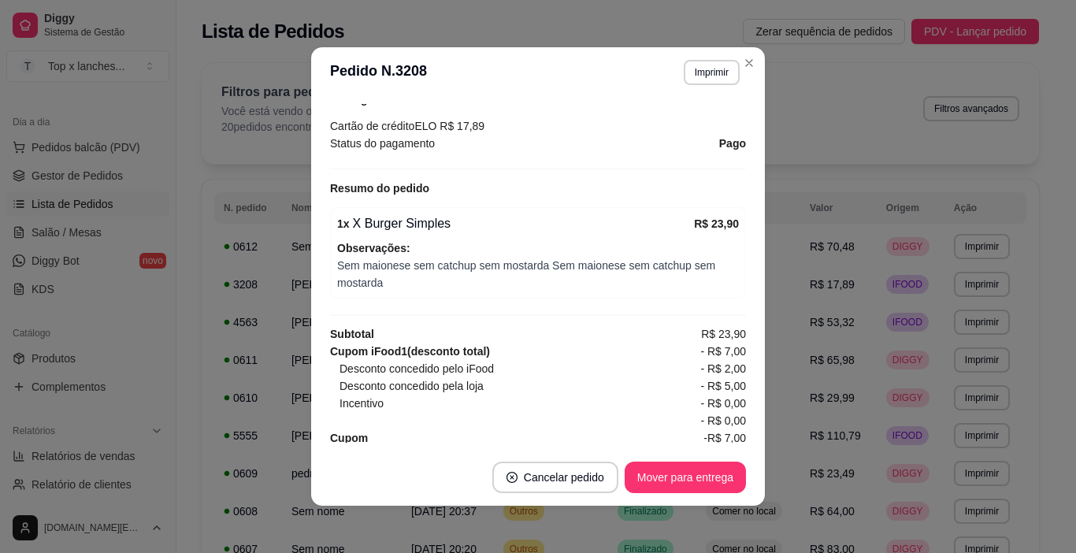
scroll to position [494, 0]
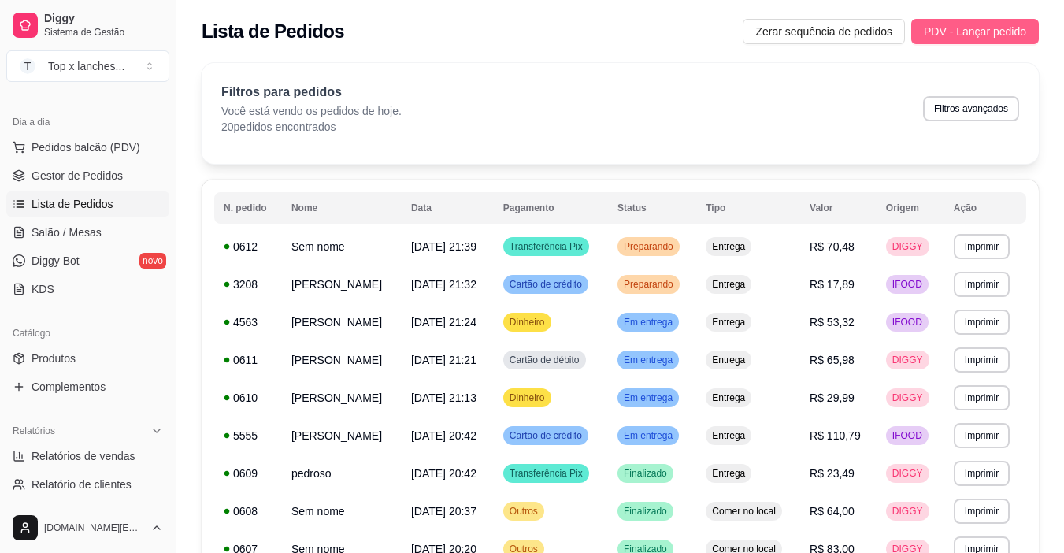
click at [967, 34] on span "PDV - Lançar pedido" at bounding box center [975, 31] width 102 height 17
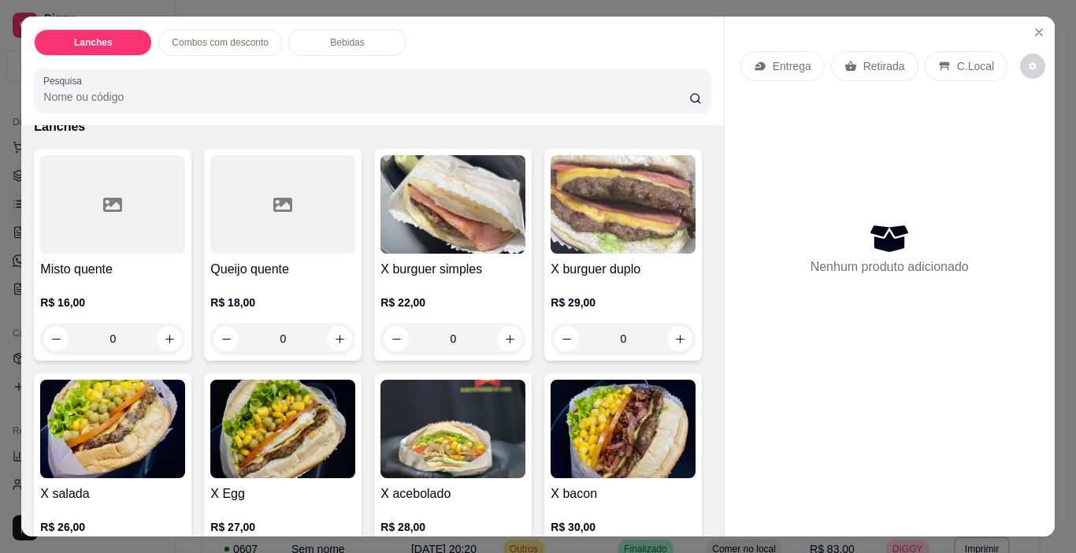
scroll to position [157, 0]
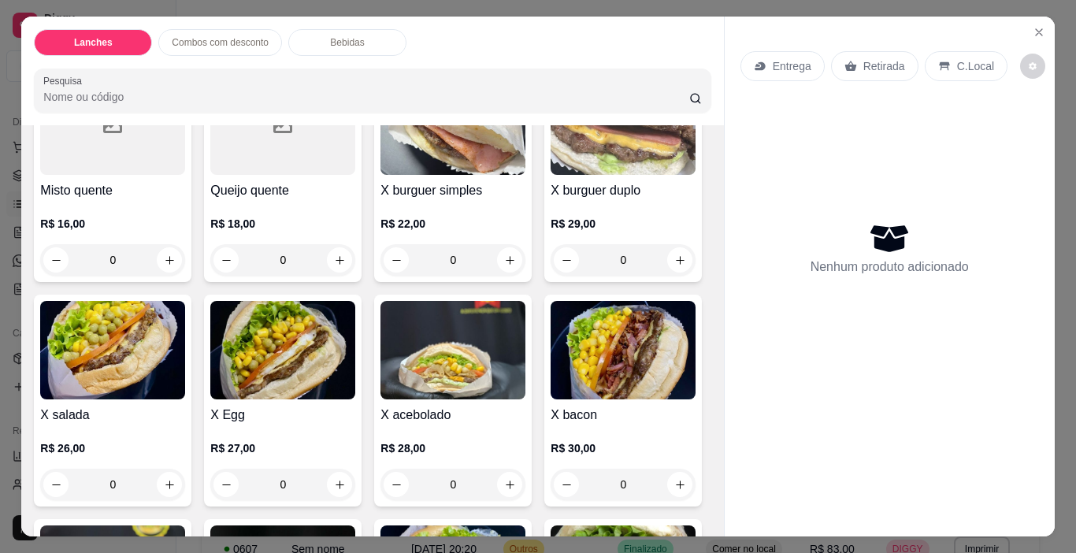
click at [550, 175] on img at bounding box center [622, 125] width 145 height 98
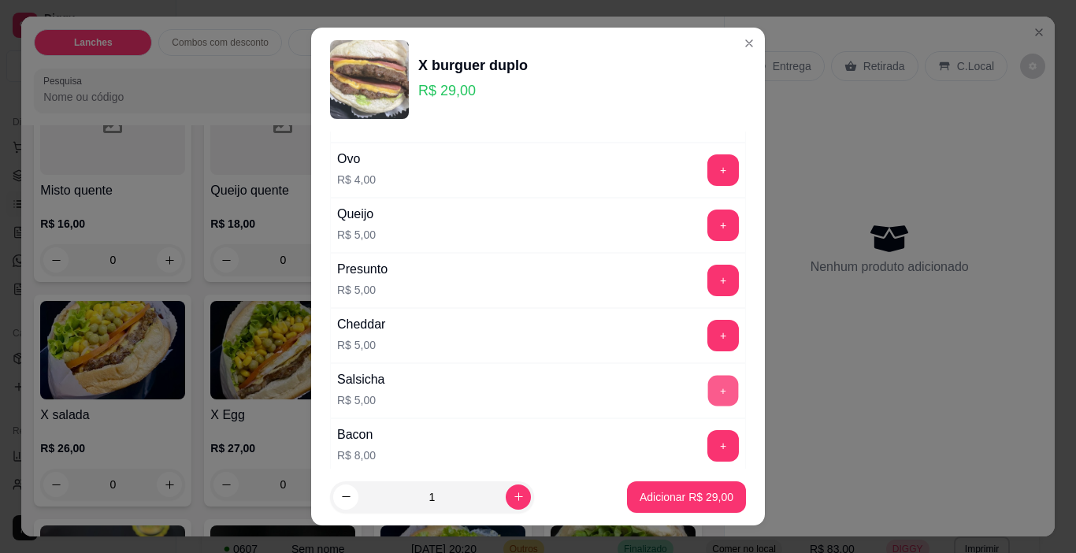
click at [708, 400] on button "+" at bounding box center [723, 391] width 31 height 31
click at [674, 494] on p "Adicionar R$ 34,00" at bounding box center [686, 497] width 94 height 16
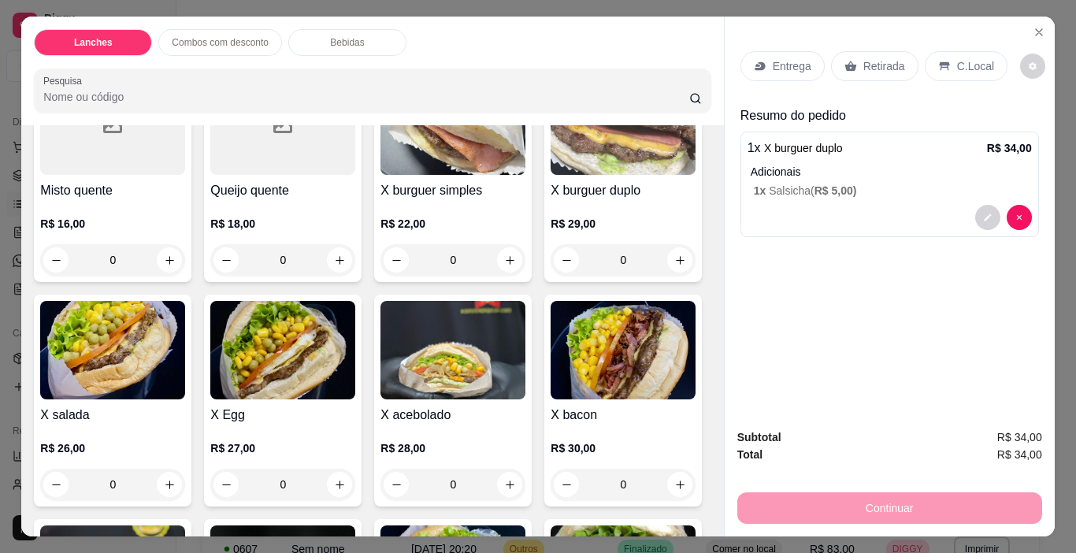
click at [788, 62] on p "Entrega" at bounding box center [791, 66] width 39 height 16
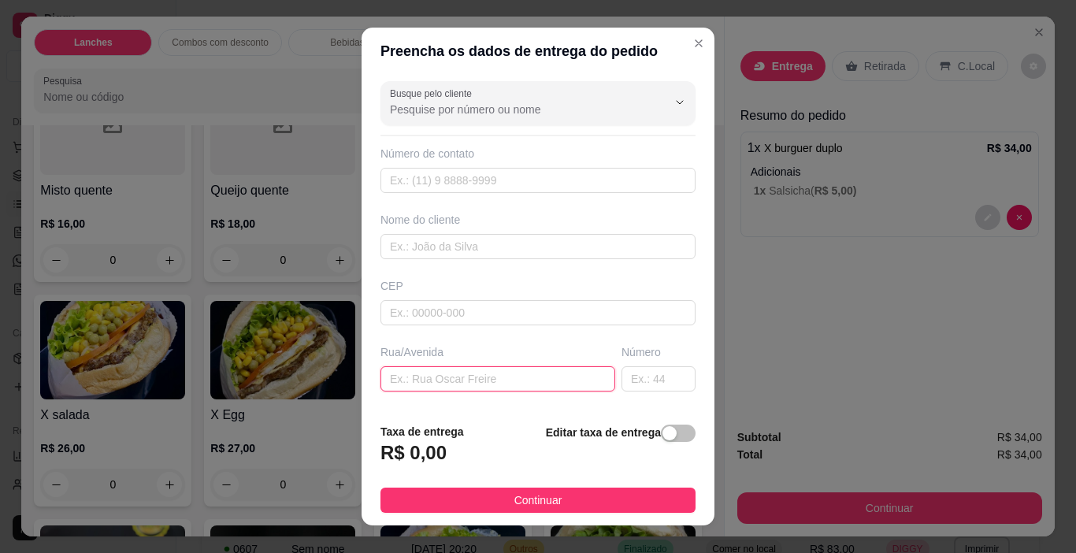
click at [515, 377] on input "text" at bounding box center [497, 378] width 235 height 25
type input "servidao olaires [PERSON_NAME] 262"
click at [661, 430] on span "button" at bounding box center [678, 432] width 35 height 17
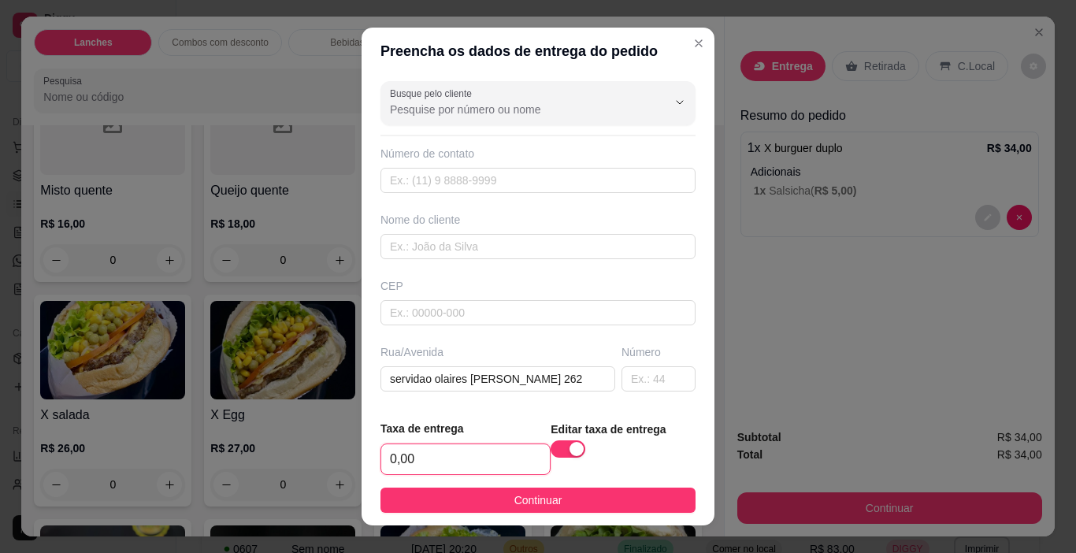
click at [450, 459] on input "0,00" at bounding box center [465, 459] width 168 height 30
type input "3,50"
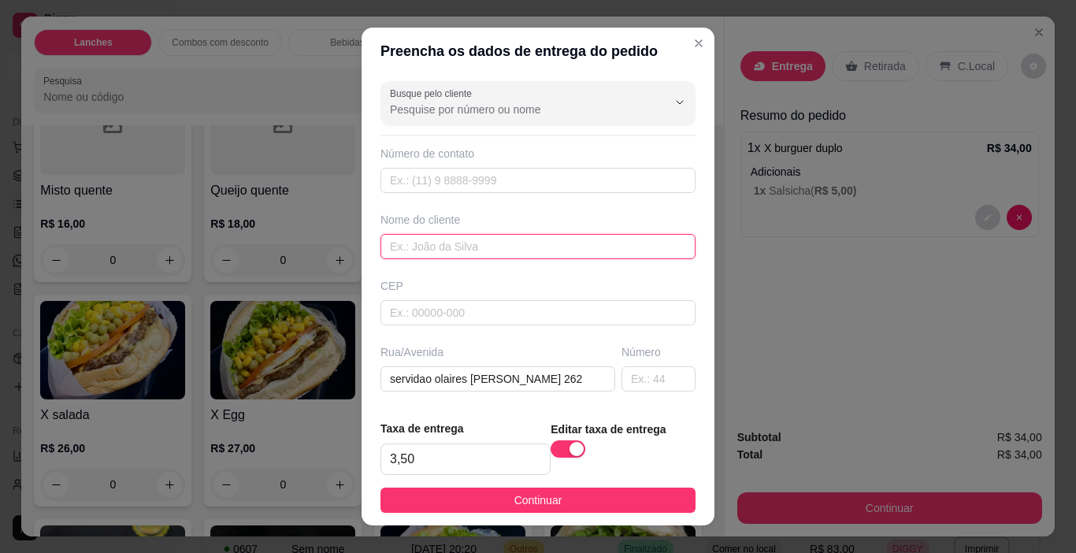
click at [509, 247] on input "text" at bounding box center [537, 246] width 315 height 25
type input "[PERSON_NAME]"
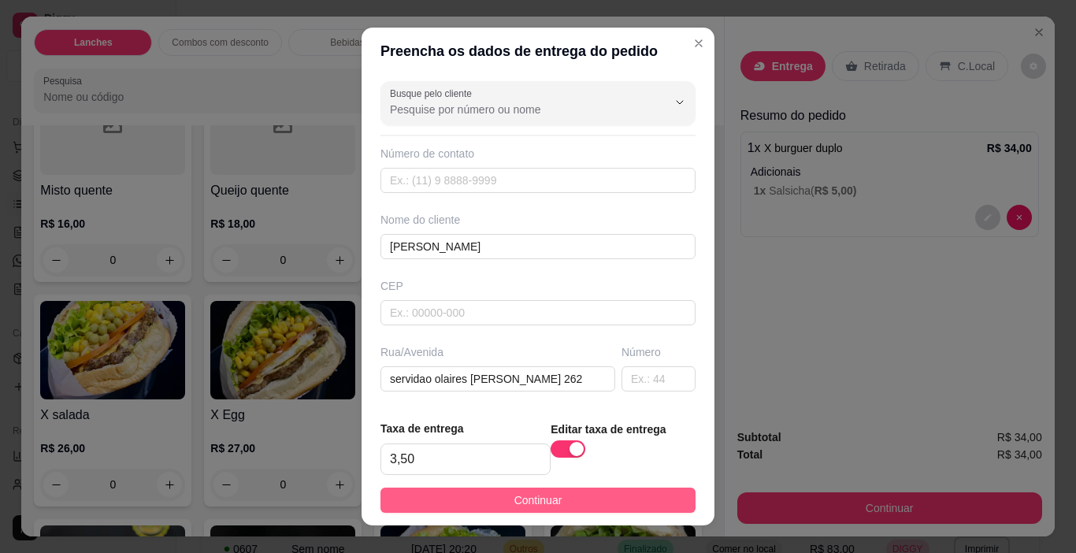
click at [553, 489] on button "Continuar" at bounding box center [537, 499] width 315 height 25
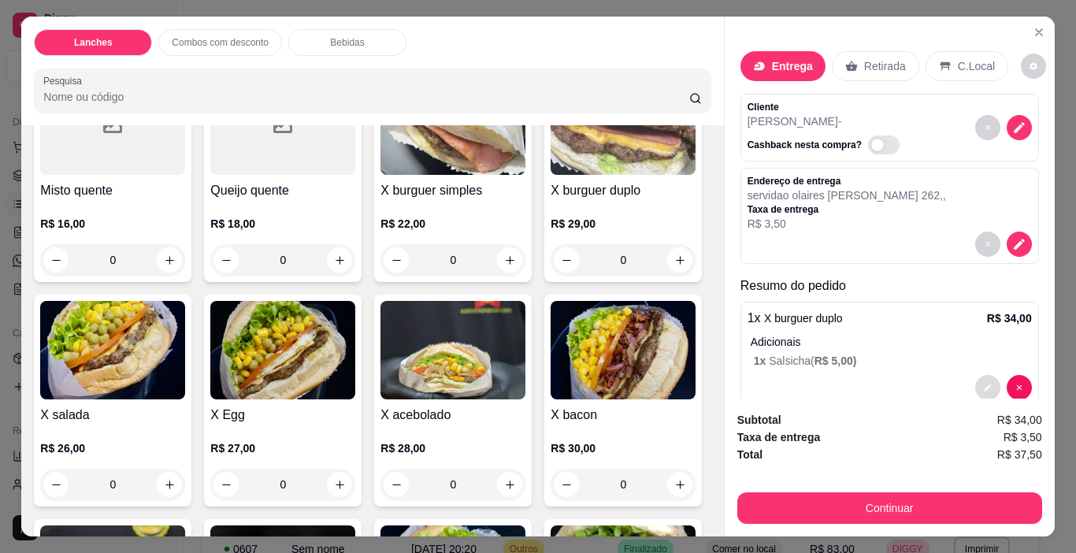
click at [975, 376] on button "decrease-product-quantity" at bounding box center [987, 387] width 25 height 25
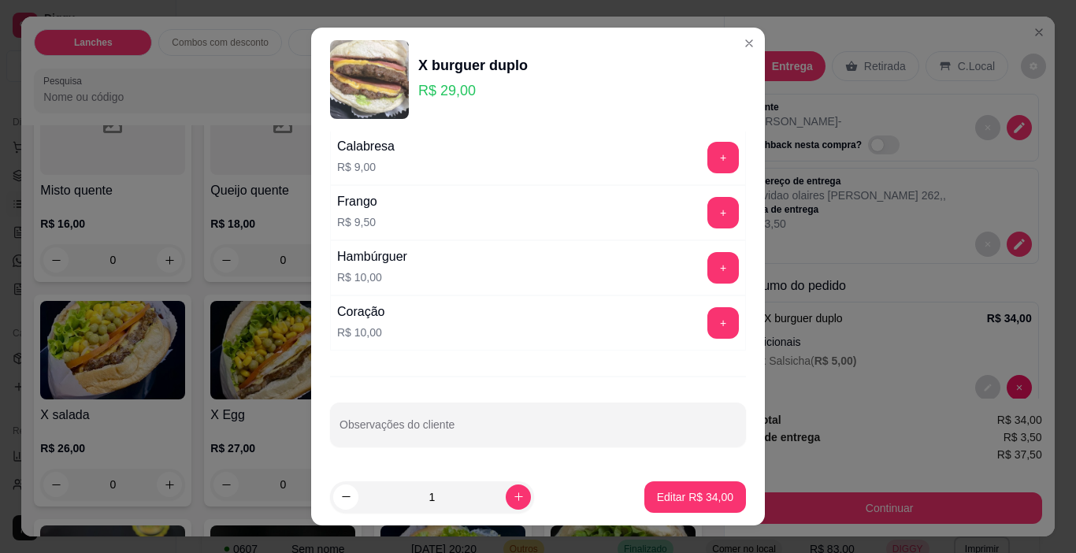
scroll to position [23, 0]
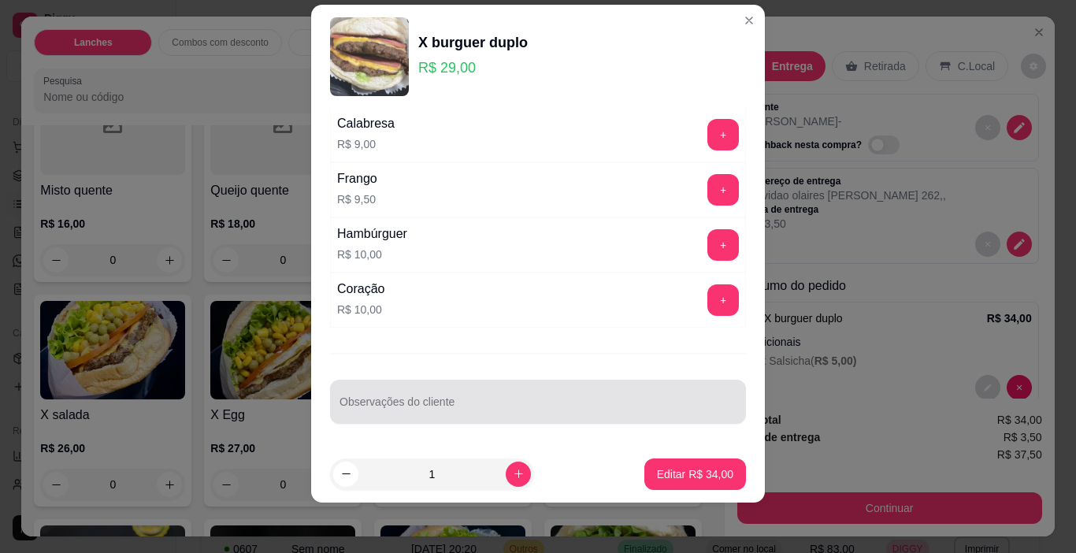
click at [540, 401] on input "Observações do cliente" at bounding box center [537, 408] width 397 height 16
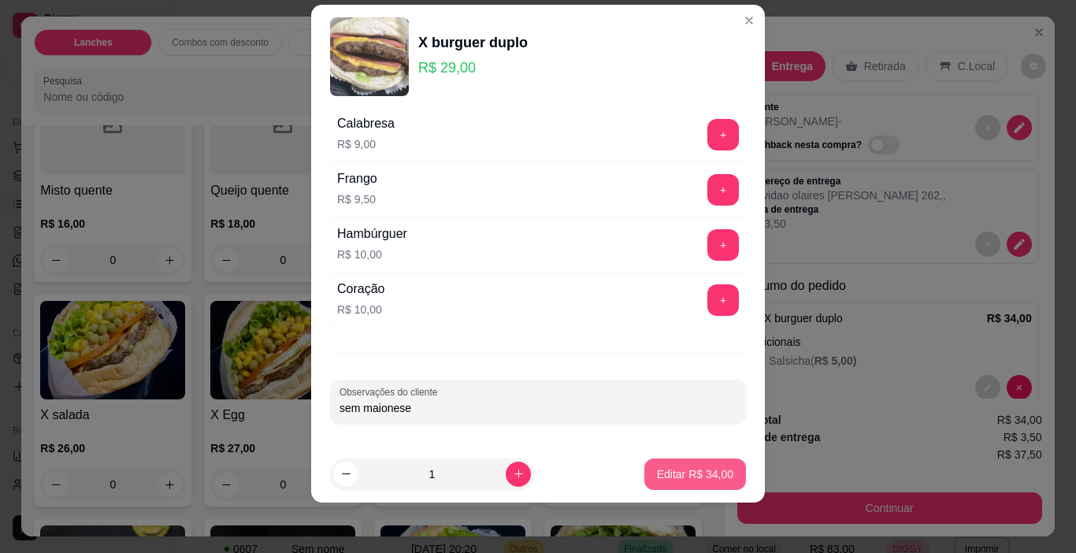
type input "sem maionese"
click at [702, 494] on footer "1 Editar R$ 34,00" at bounding box center [538, 474] width 454 height 57
click at [698, 467] on p "Editar R$ 34,00" at bounding box center [694, 473] width 74 height 15
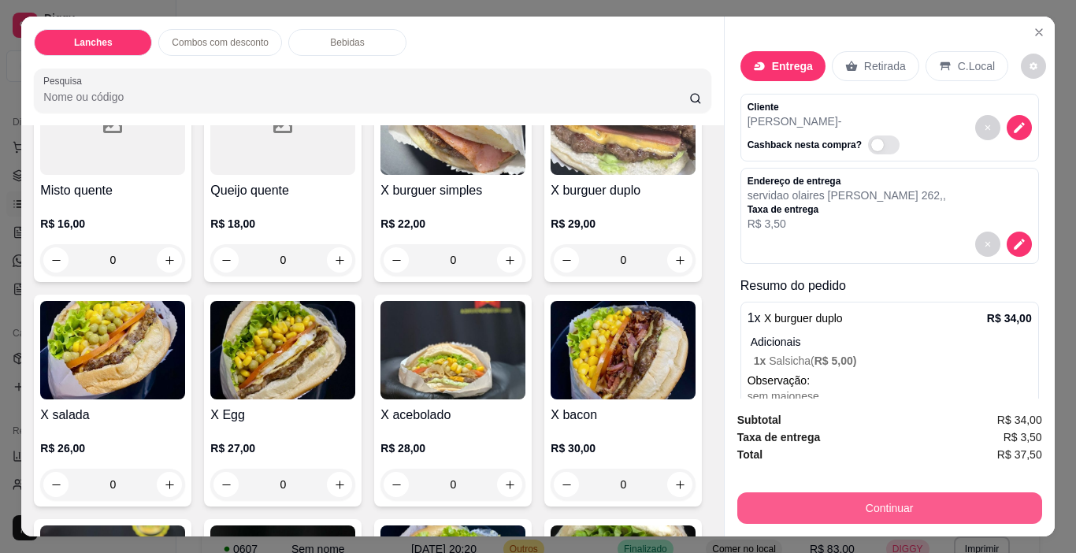
click at [791, 504] on button "Continuar" at bounding box center [889, 507] width 305 height 31
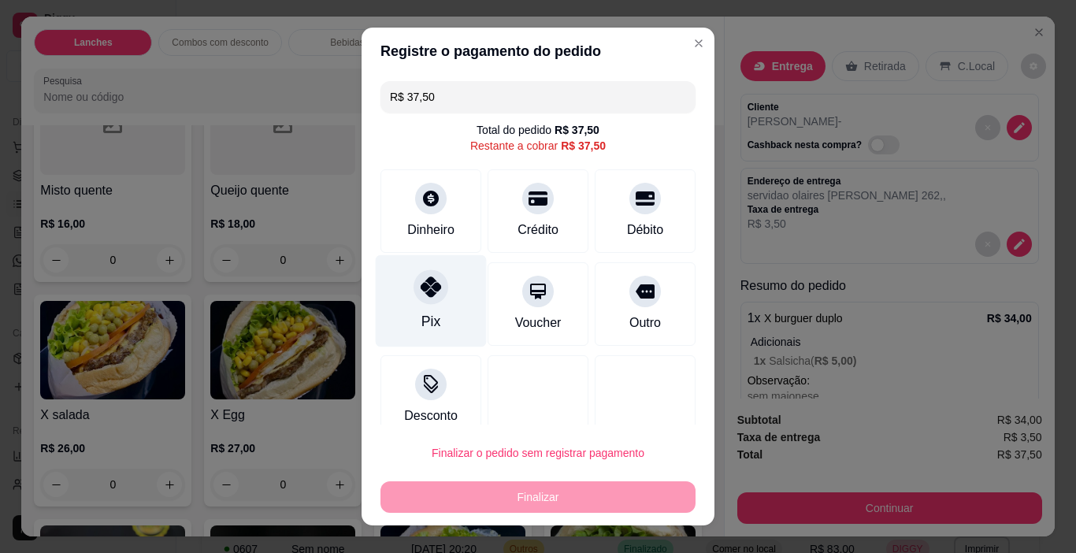
click at [417, 302] on div at bounding box center [430, 287] width 35 height 35
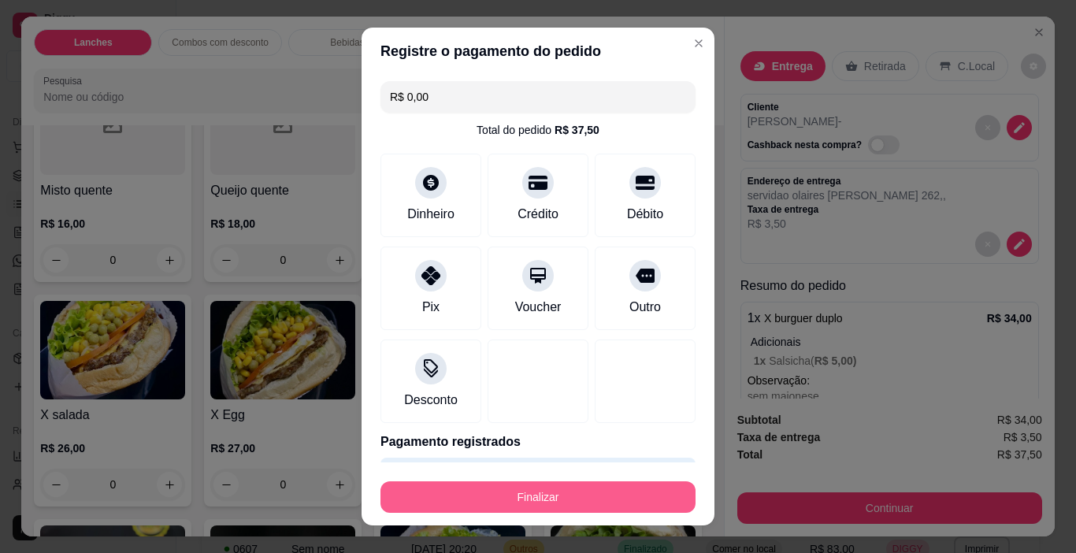
click at [497, 491] on button "Finalizar" at bounding box center [537, 496] width 315 height 31
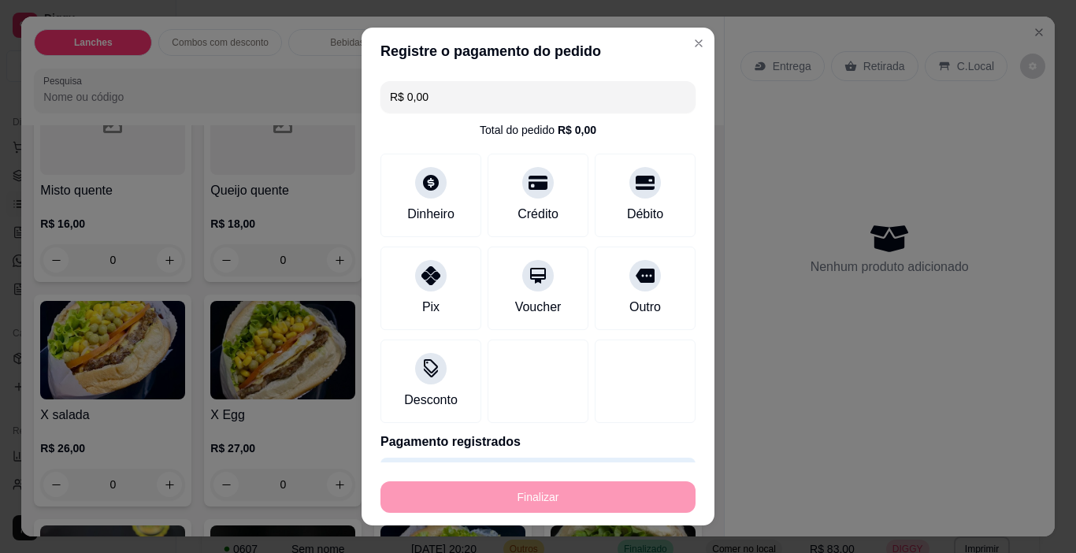
type input "-R$ 37,50"
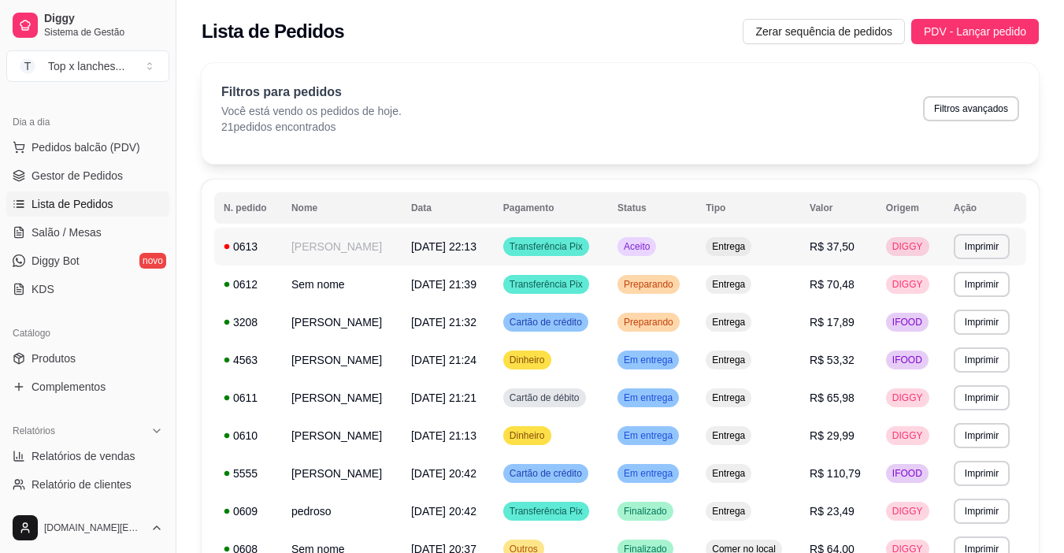
click at [729, 250] on td "Entrega" at bounding box center [748, 247] width 104 height 38
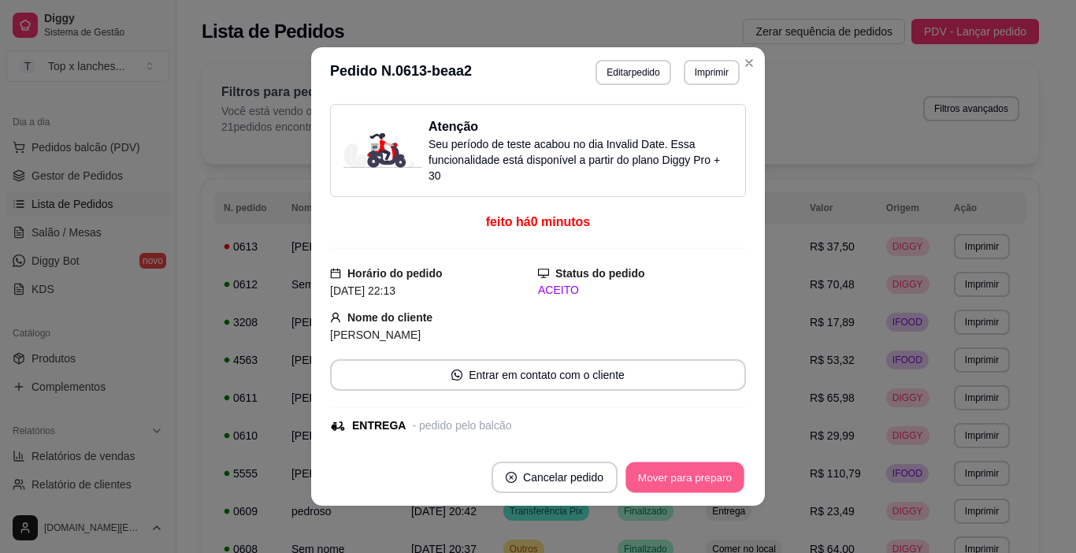
click at [723, 465] on button "Mover para preparo" at bounding box center [684, 477] width 118 height 31
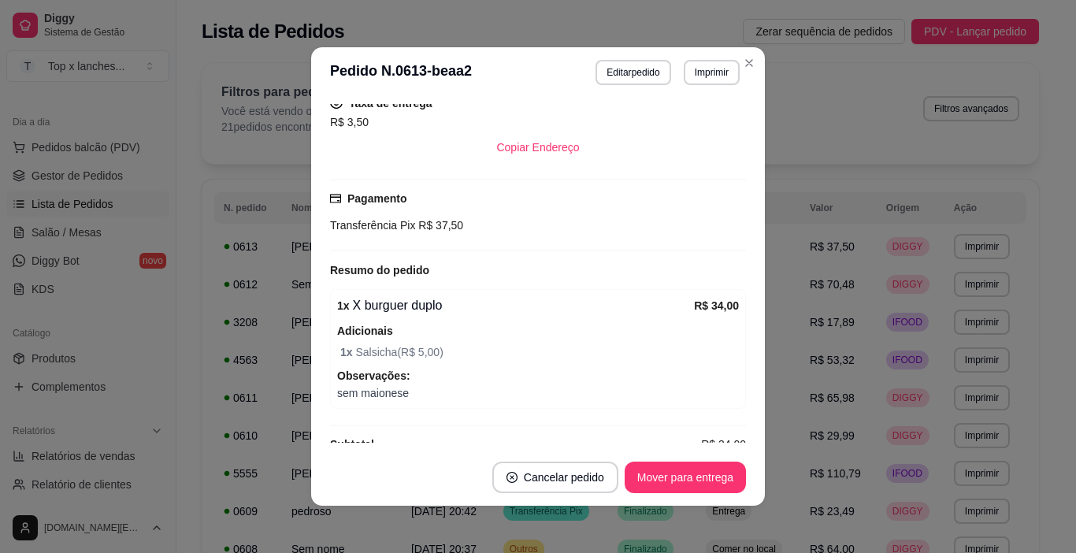
scroll to position [421, 0]
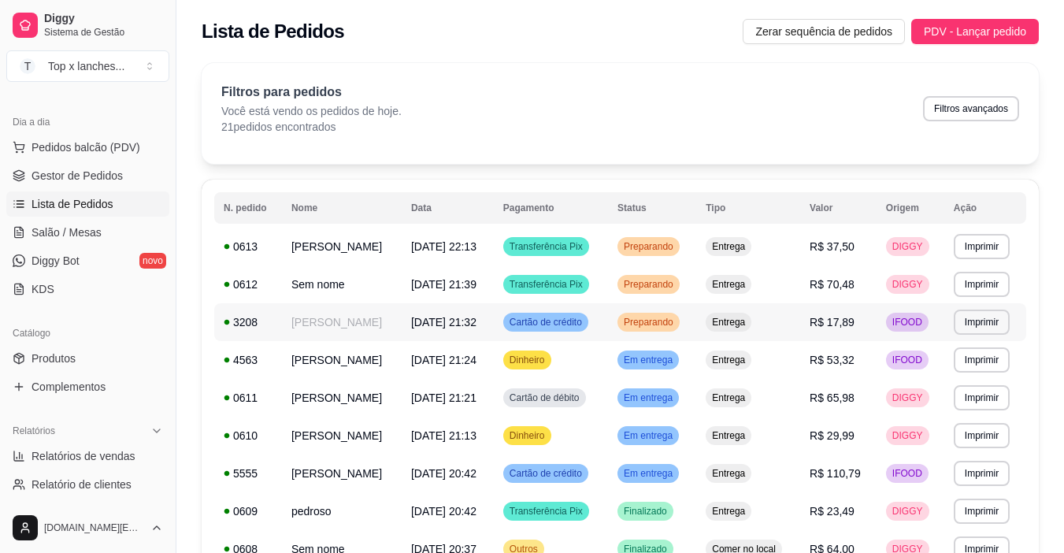
click at [676, 327] on span "Preparando" at bounding box center [648, 322] width 56 height 13
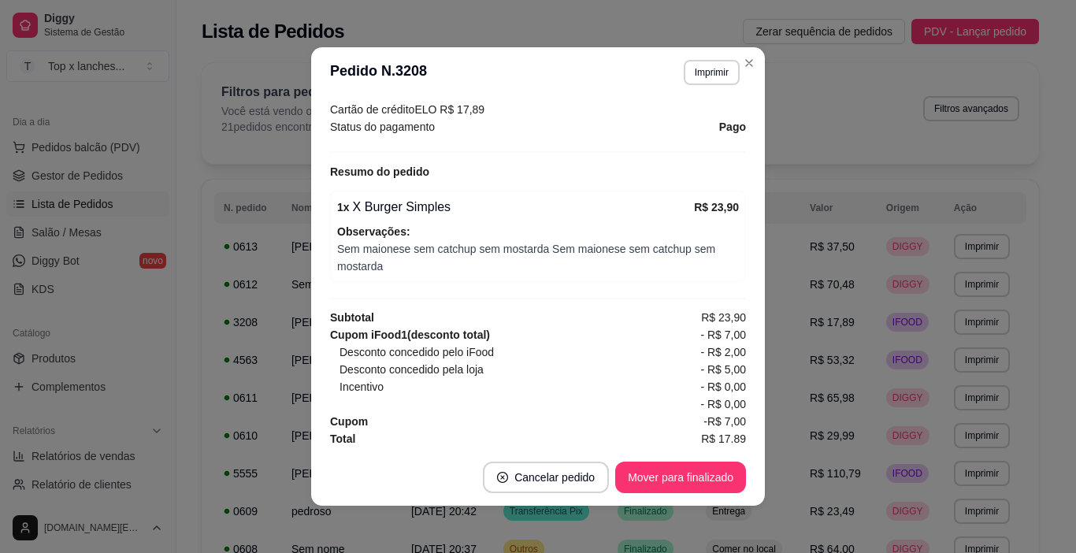
scroll to position [494, 0]
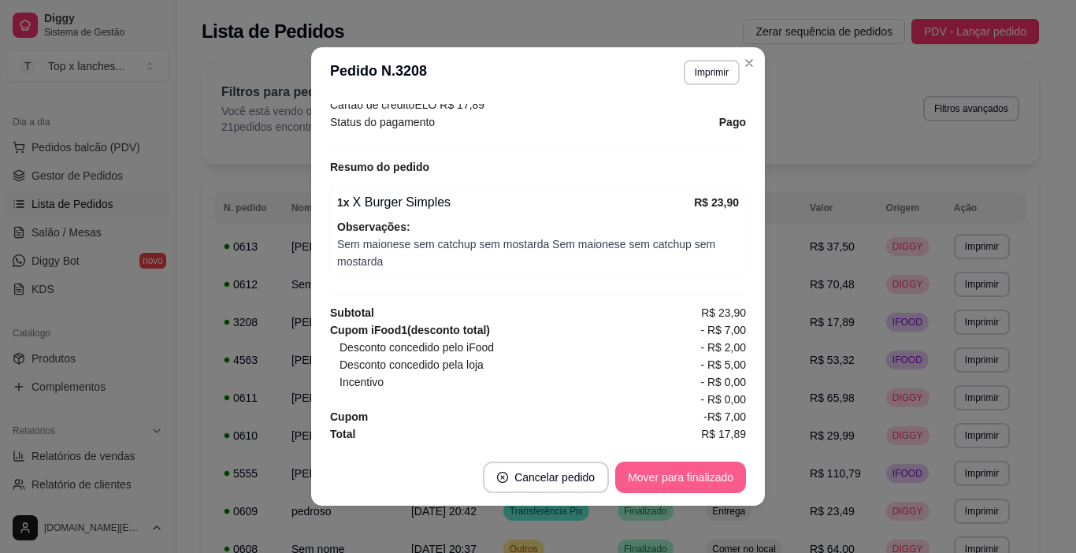
click at [695, 472] on button "Mover para finalizado" at bounding box center [680, 476] width 131 height 31
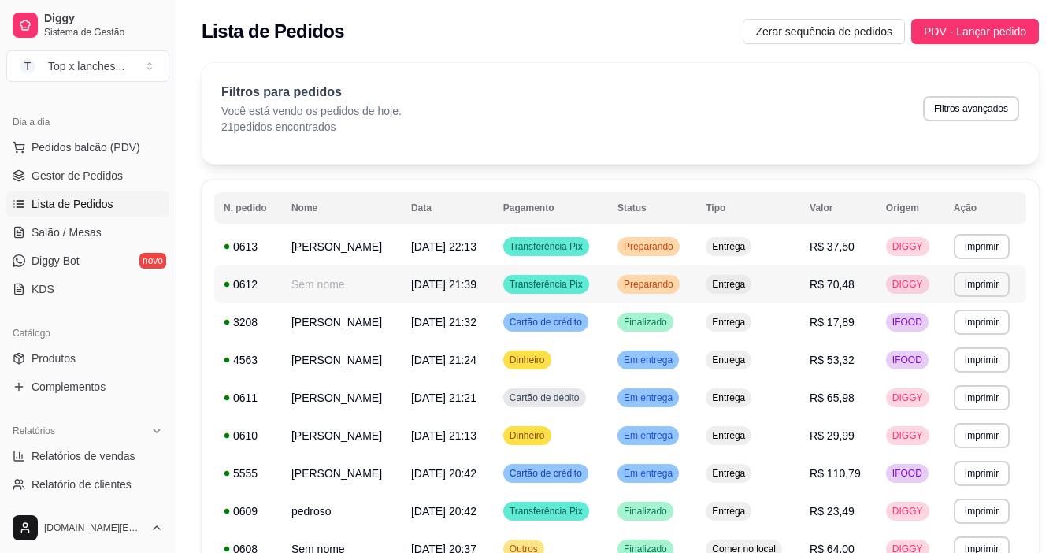
click at [748, 281] on span "Entrega" at bounding box center [728, 284] width 39 height 13
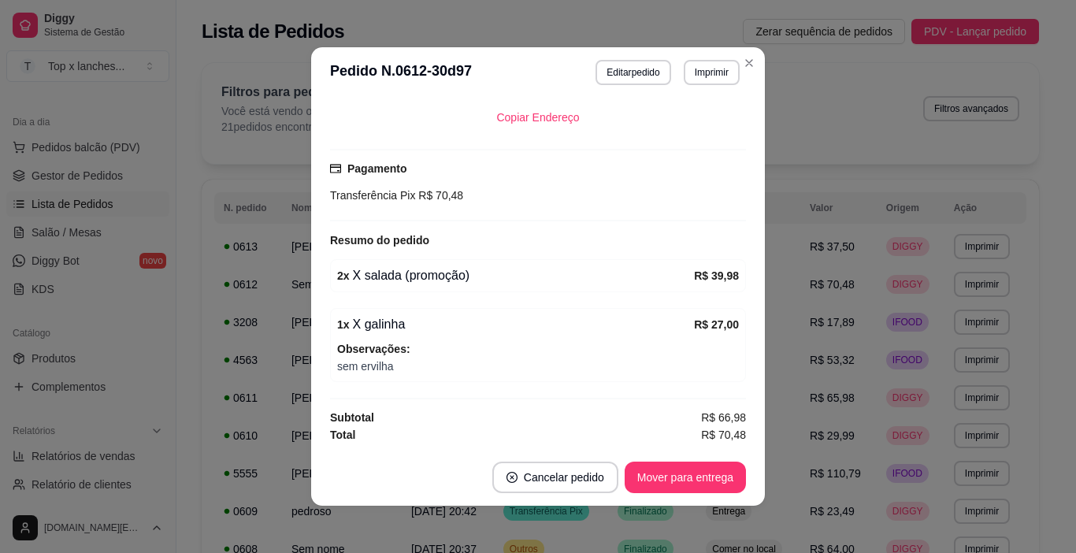
scroll to position [390, 0]
click at [681, 482] on button "Mover para entrega" at bounding box center [684, 476] width 121 height 31
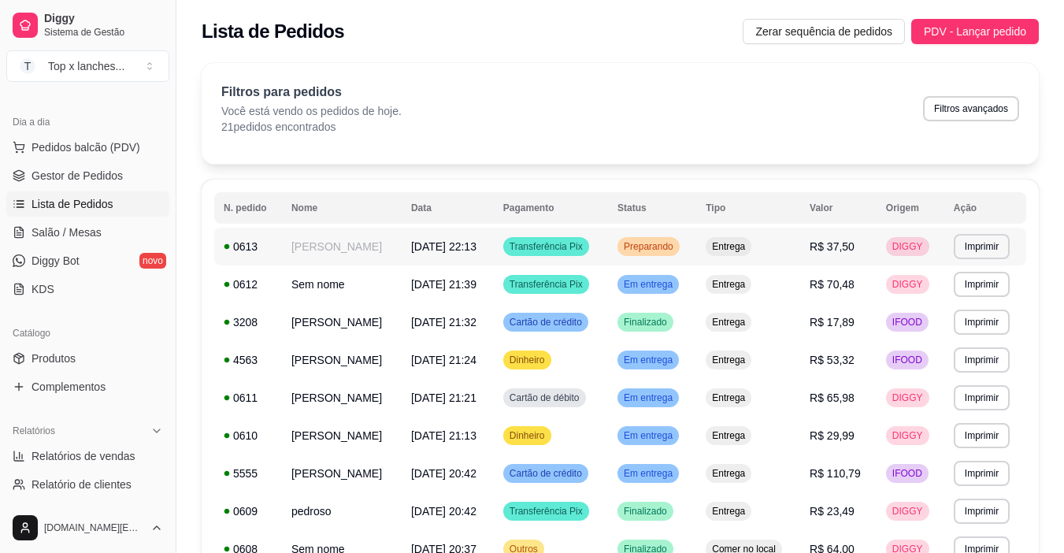
click at [751, 253] on div "Entrega" at bounding box center [728, 246] width 46 height 19
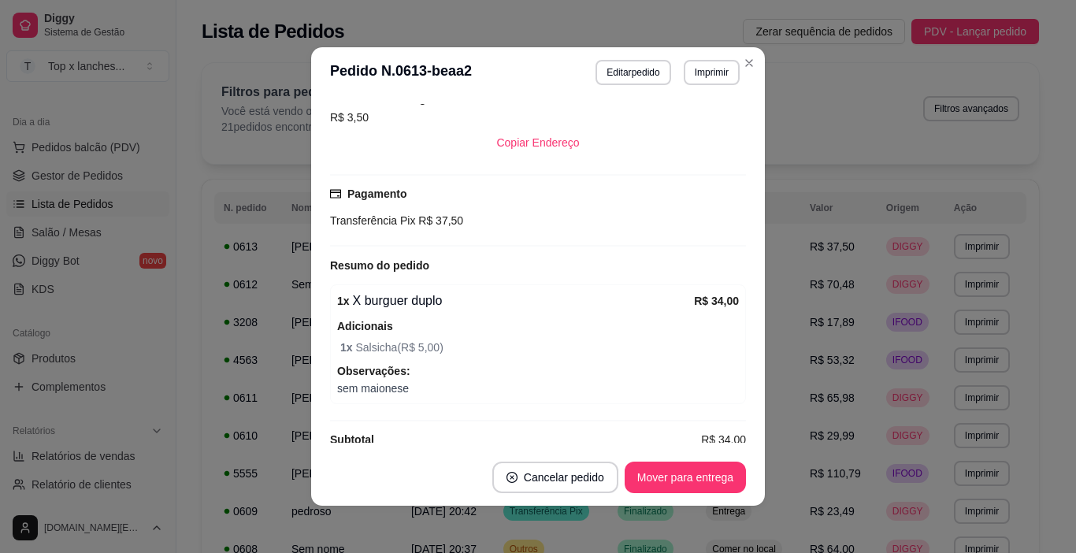
scroll to position [421, 0]
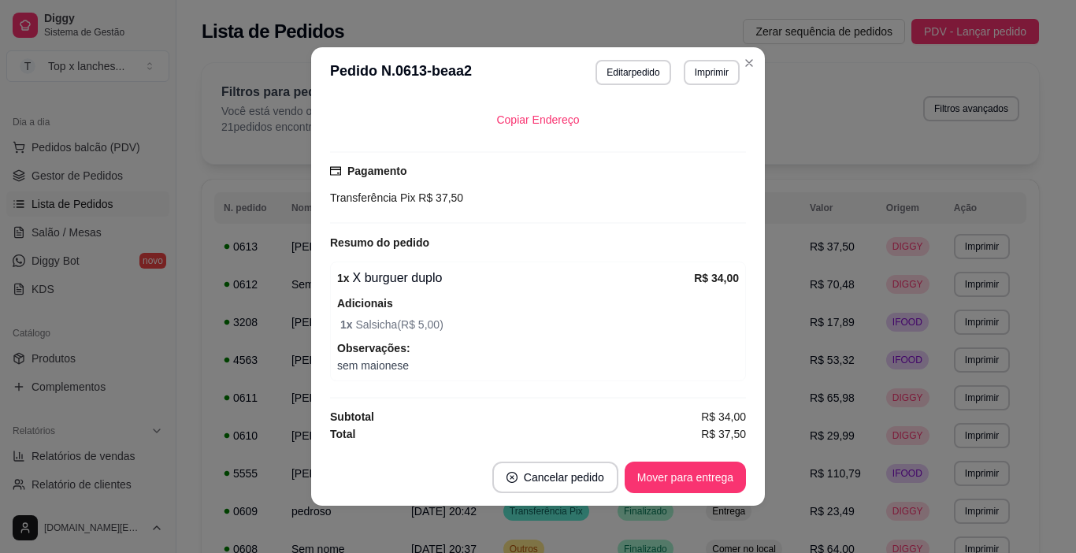
click at [758, 314] on div "Atenção Seu período de teste acabou no dia Invalid Date . Essa funcionalidade e…" at bounding box center [538, 273] width 454 height 351
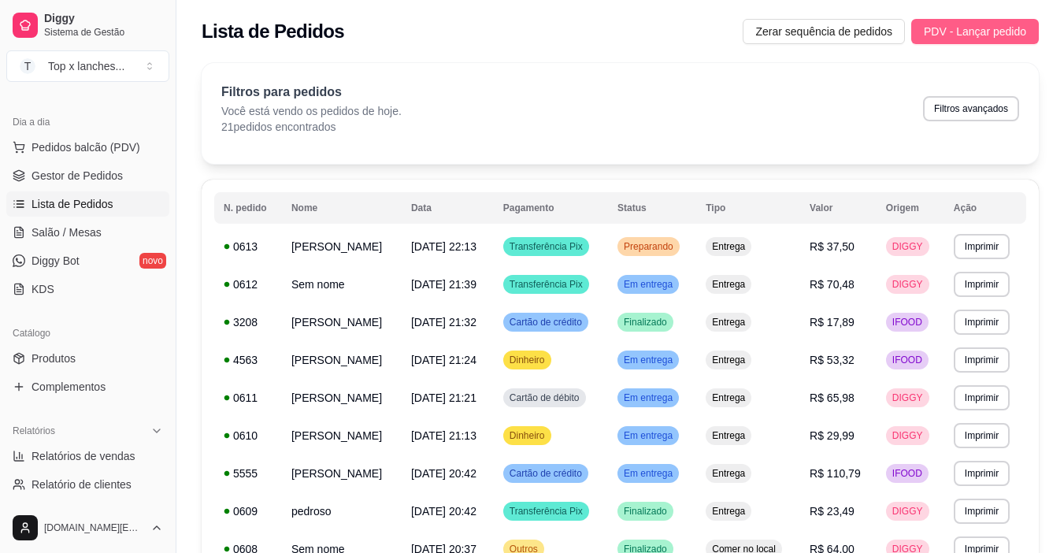
click at [1022, 30] on span "PDV - Lançar pedido" at bounding box center [975, 31] width 102 height 17
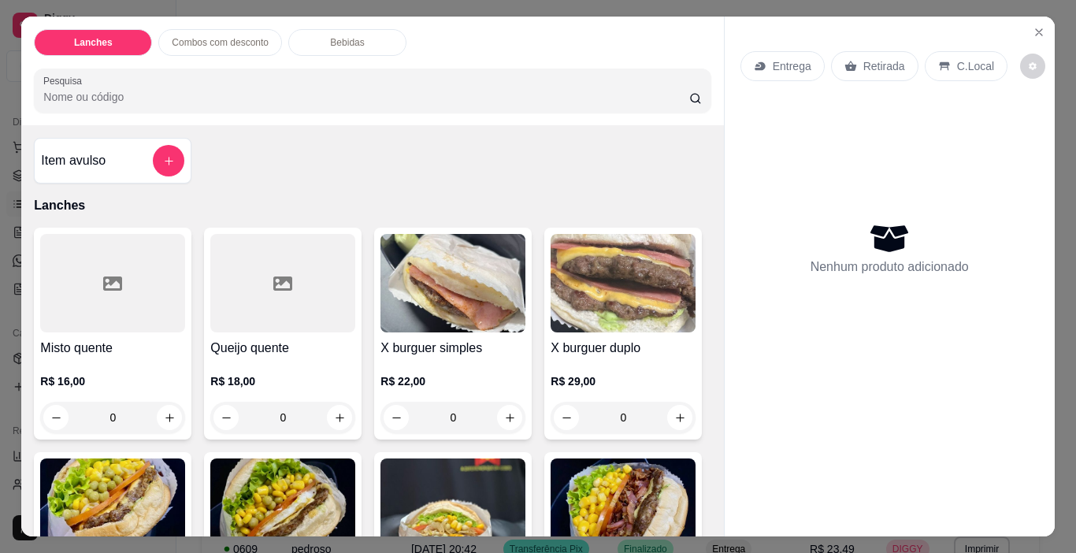
scroll to position [79, 0]
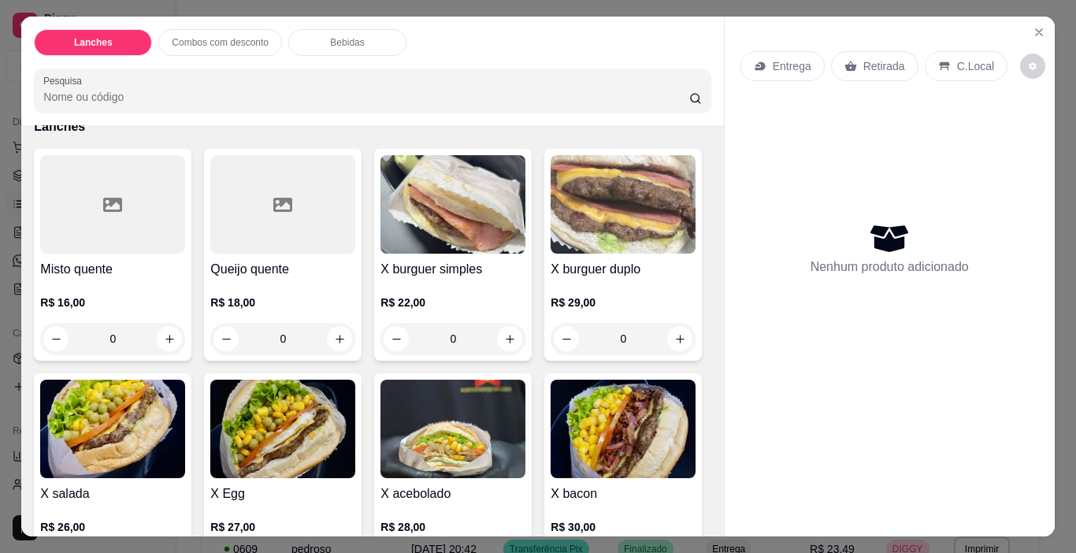
click at [185, 420] on img at bounding box center [112, 429] width 145 height 98
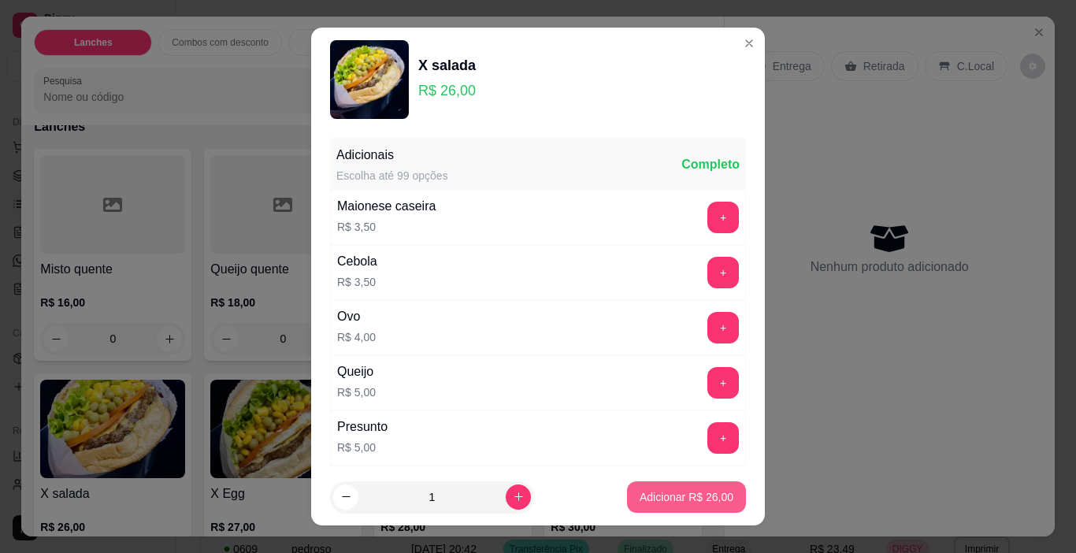
click at [696, 502] on p "Adicionar R$ 26,00" at bounding box center [686, 497] width 94 height 16
type input "1"
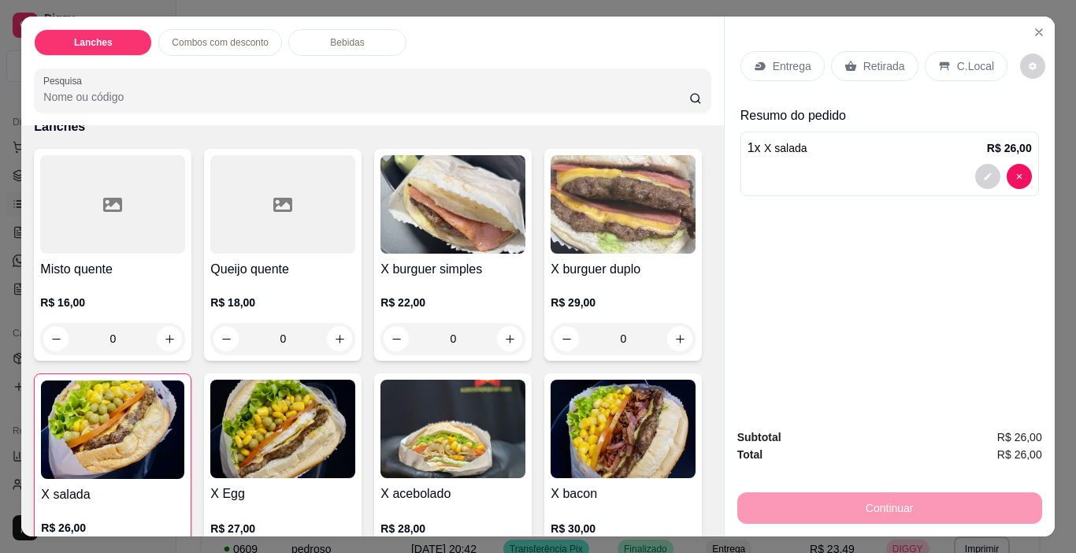
click at [800, 63] on p "Entrega" at bounding box center [791, 66] width 39 height 16
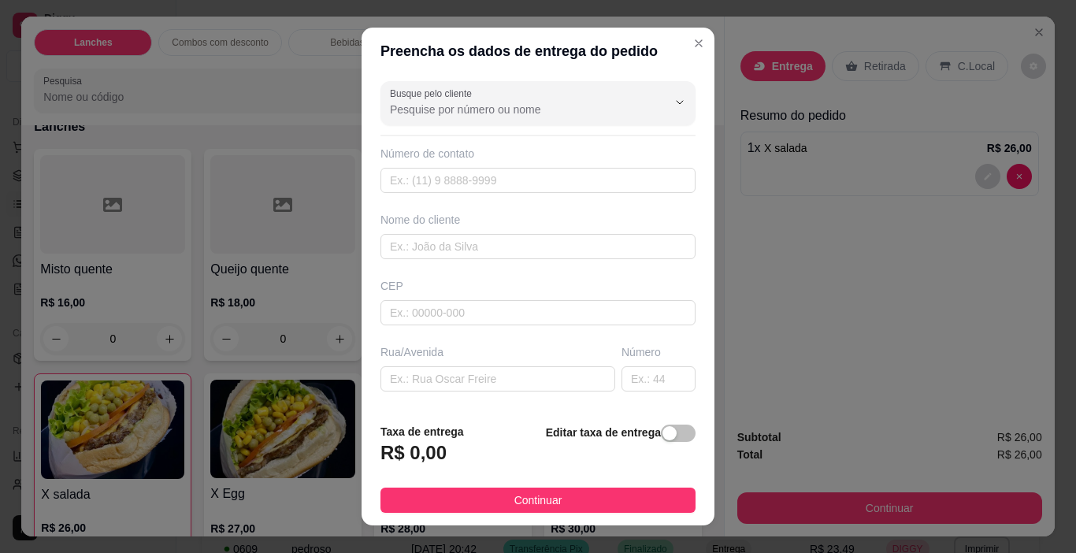
drag, startPoint x: 665, startPoint y: 434, endPoint x: 580, endPoint y: 447, distance: 86.1
click at [663, 435] on span "button" at bounding box center [678, 432] width 35 height 17
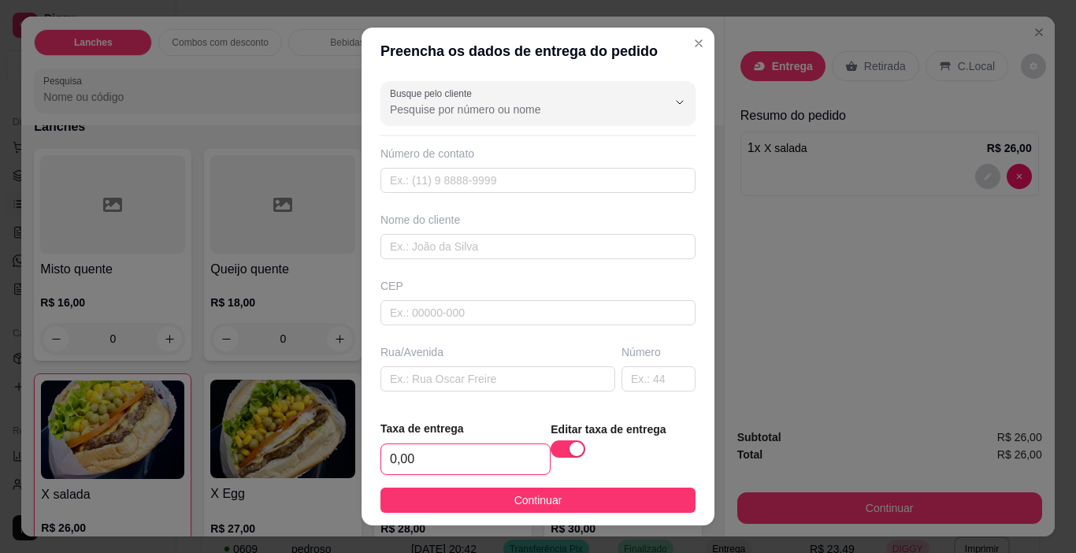
click at [424, 468] on input "0,00" at bounding box center [465, 459] width 168 height 30
type input "3,50"
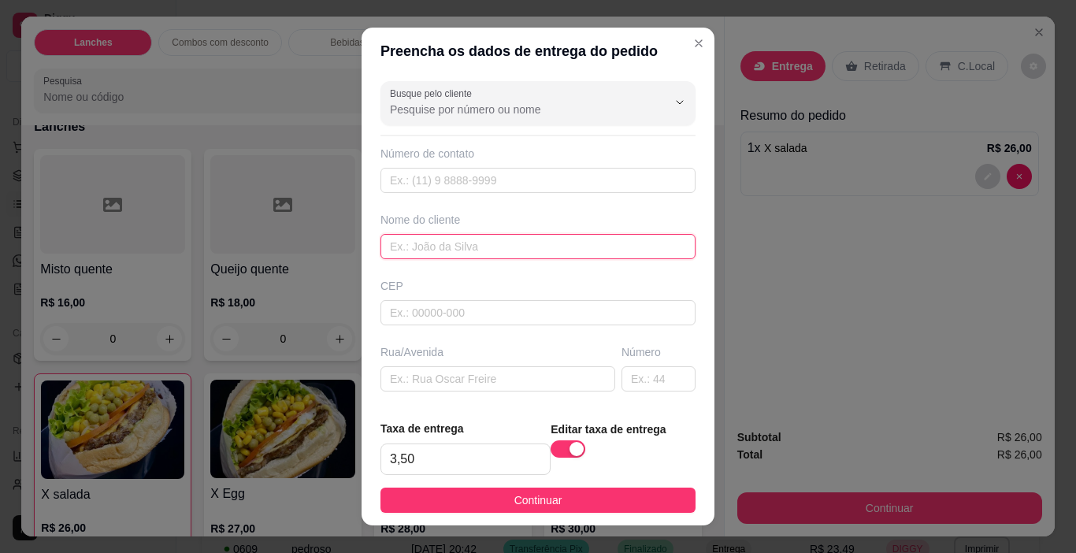
click at [500, 241] on input "text" at bounding box center [537, 246] width 315 height 25
type input "pedroso"
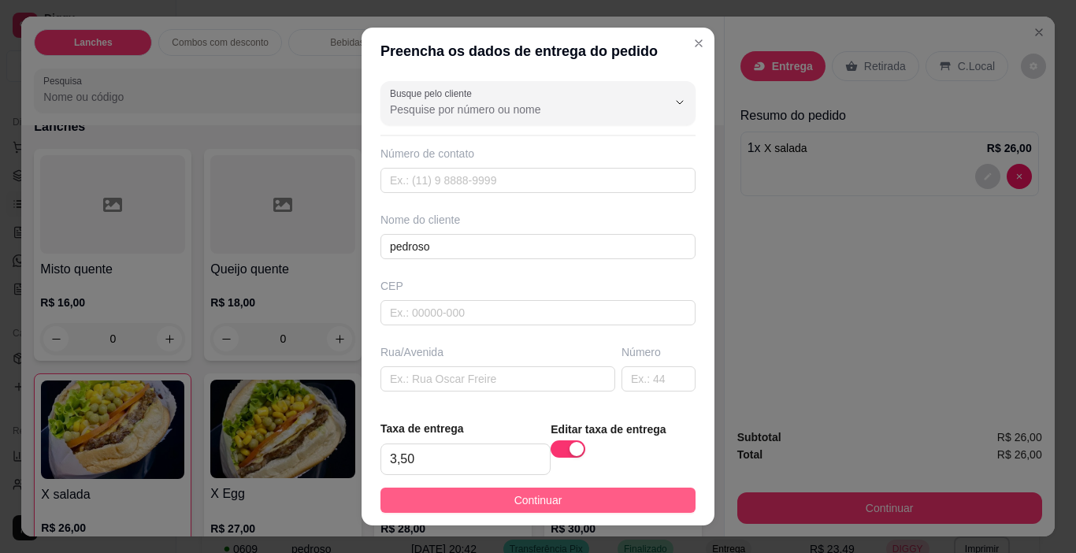
click at [614, 505] on button "Continuar" at bounding box center [537, 499] width 315 height 25
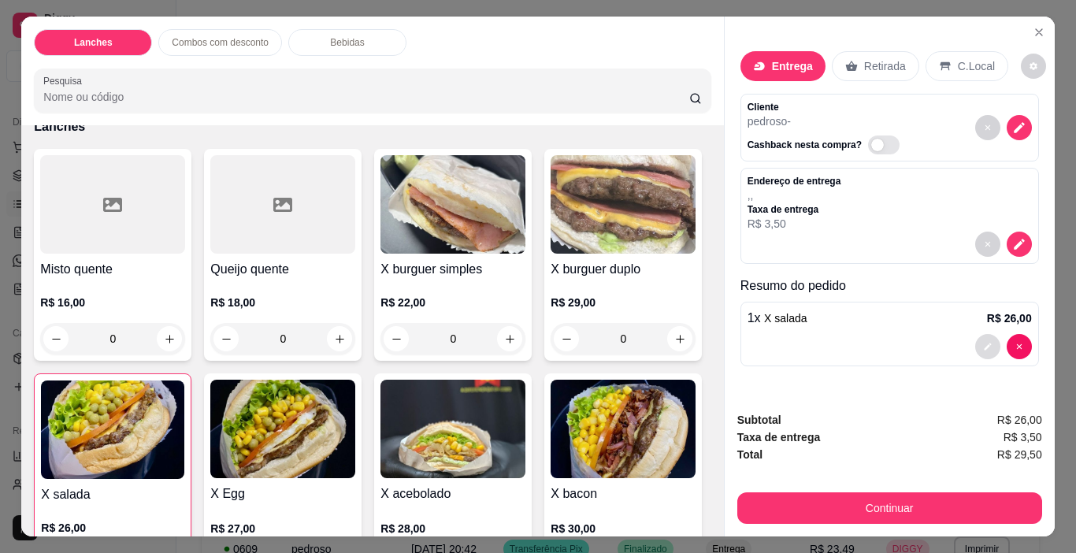
click at [983, 343] on icon "decrease-product-quantity" at bounding box center [986, 346] width 7 height 7
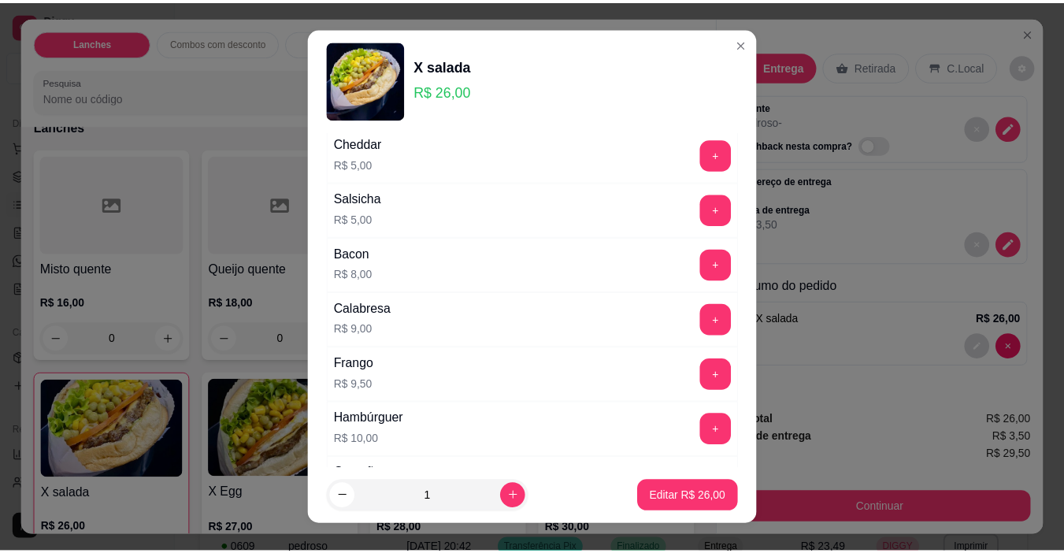
scroll to position [501, 0]
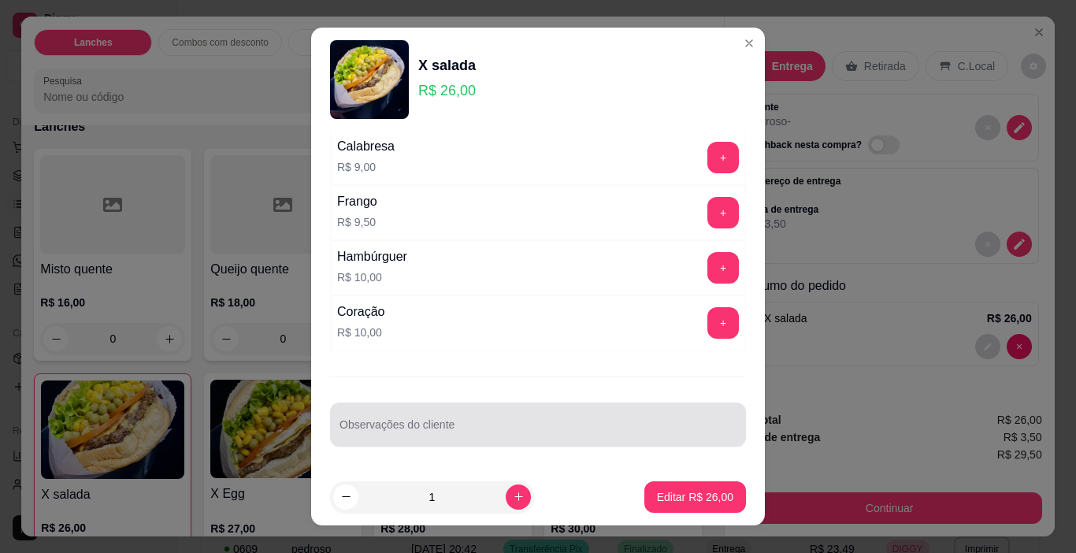
click at [565, 437] on input "Observações do cliente" at bounding box center [537, 431] width 397 height 16
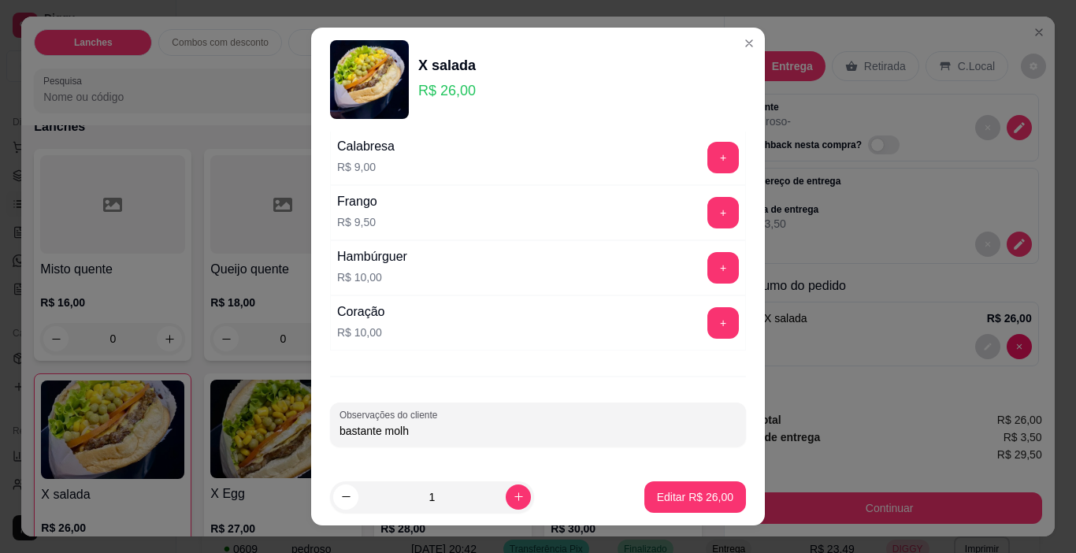
type input "bastante molho"
click at [645, 487] on button "Editar R$ 26,00" at bounding box center [695, 496] width 102 height 31
type input "0"
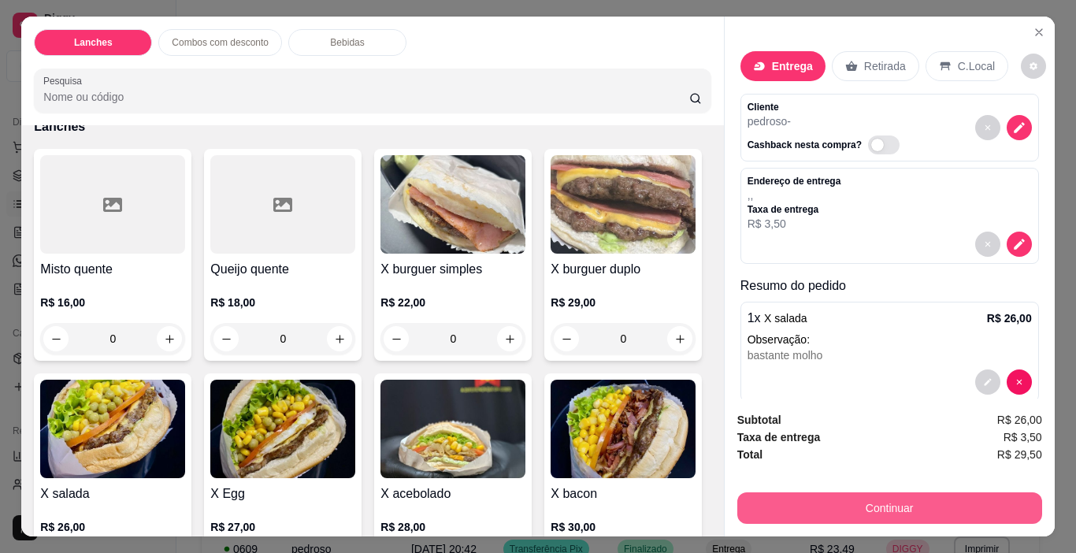
click at [856, 503] on button "Continuar" at bounding box center [889, 507] width 305 height 31
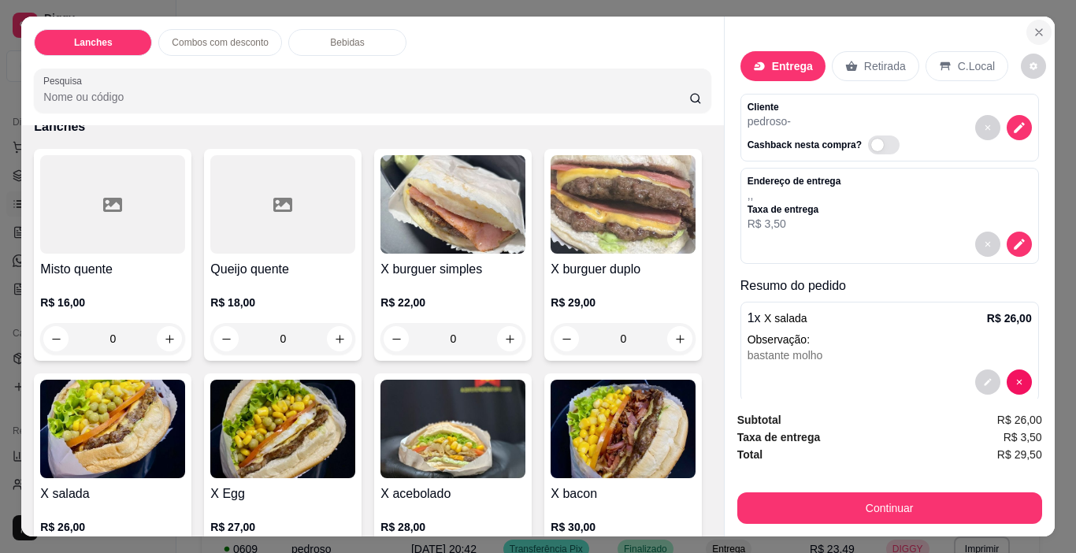
click at [1042, 28] on button "Close" at bounding box center [1038, 32] width 25 height 25
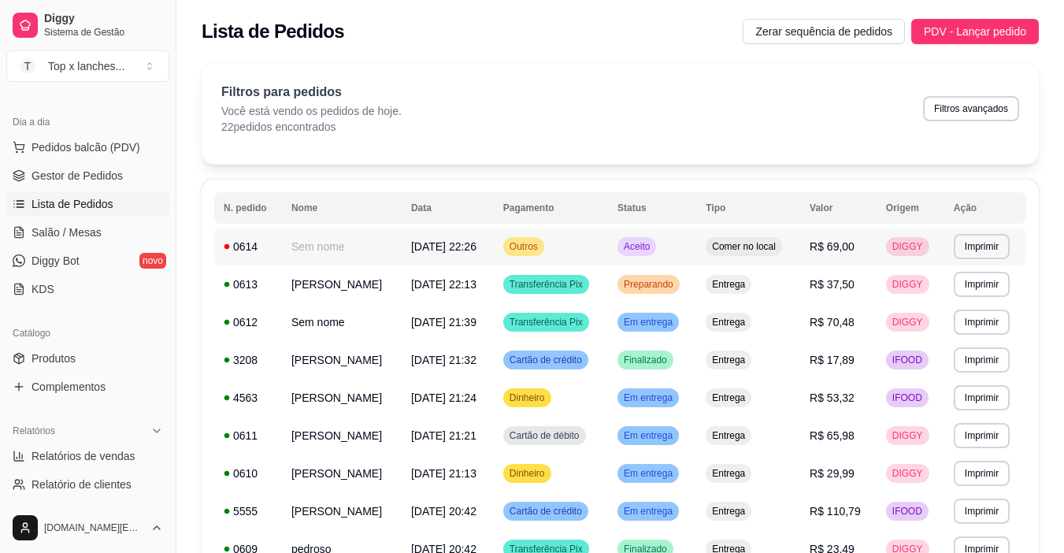
click at [696, 232] on td "Aceito" at bounding box center [652, 247] width 88 height 38
click at [909, 210] on th "Origem" at bounding box center [910, 207] width 68 height 31
click at [76, 371] on ul "Produtos Complementos" at bounding box center [87, 373] width 163 height 54
click at [76, 361] on link "Produtos" at bounding box center [87, 358] width 163 height 25
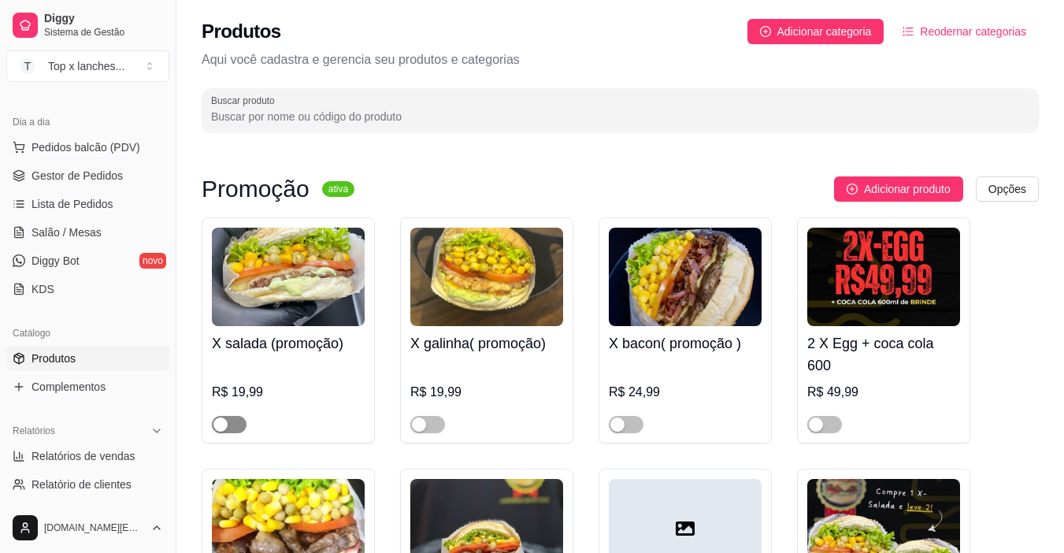
click at [225, 420] on div "button" at bounding box center [220, 424] width 14 height 14
click at [93, 211] on span "Lista de Pedidos" at bounding box center [72, 204] width 82 height 16
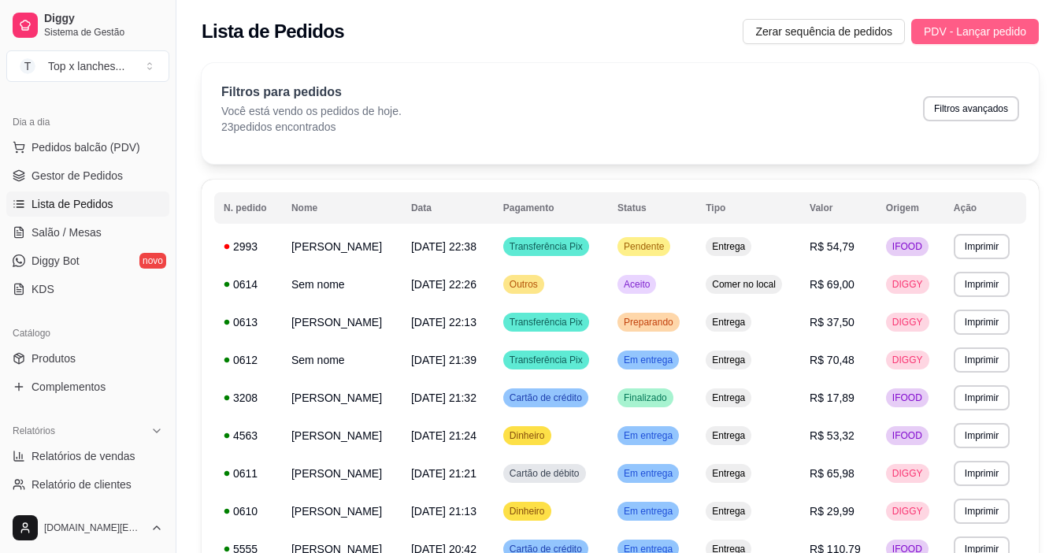
click at [1005, 25] on span "PDV - Lançar pedido" at bounding box center [975, 31] width 102 height 17
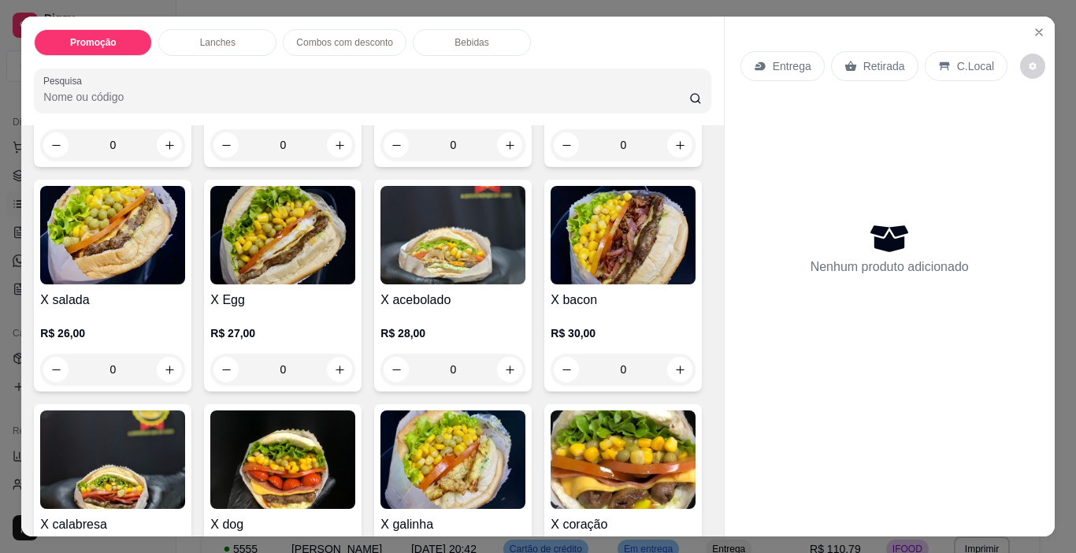
scroll to position [551, 0]
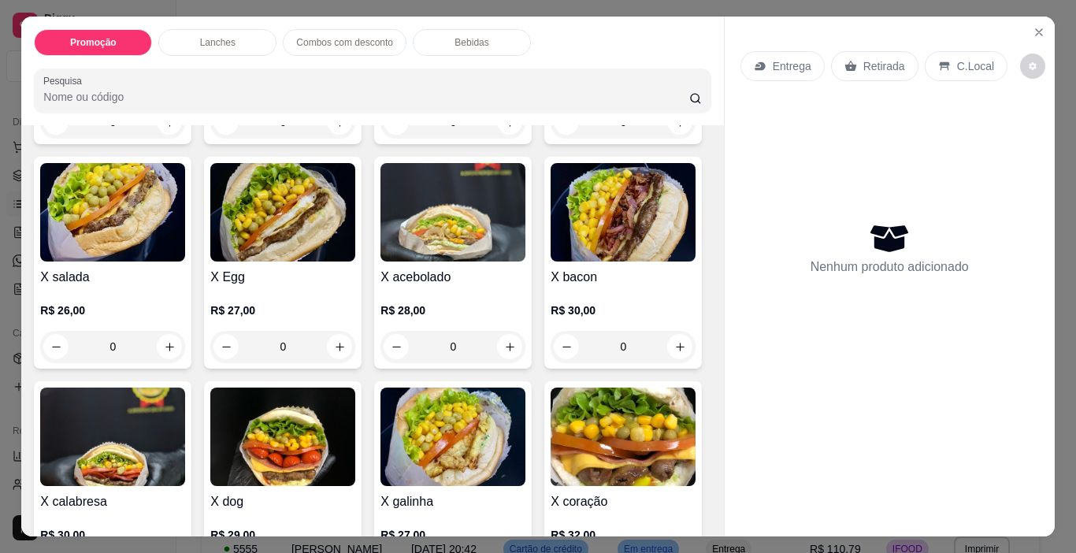
click at [550, 261] on img at bounding box center [622, 212] width 145 height 98
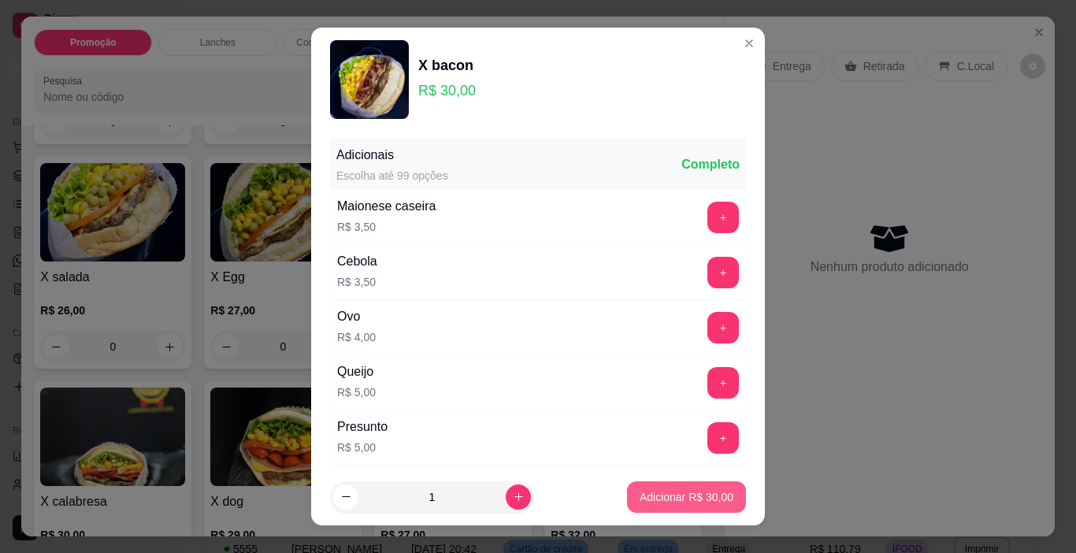
click at [697, 481] on div "Adicionar R$ 30,00" at bounding box center [686, 496] width 119 height 31
click at [639, 505] on button "Adicionar R$ 30,00" at bounding box center [686, 496] width 119 height 31
type input "1"
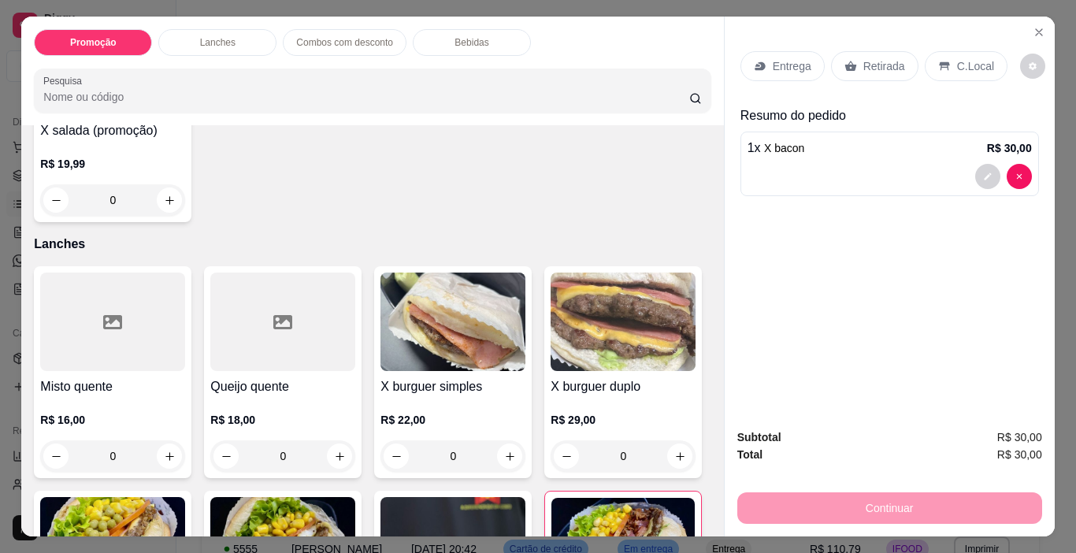
scroll to position [157, 0]
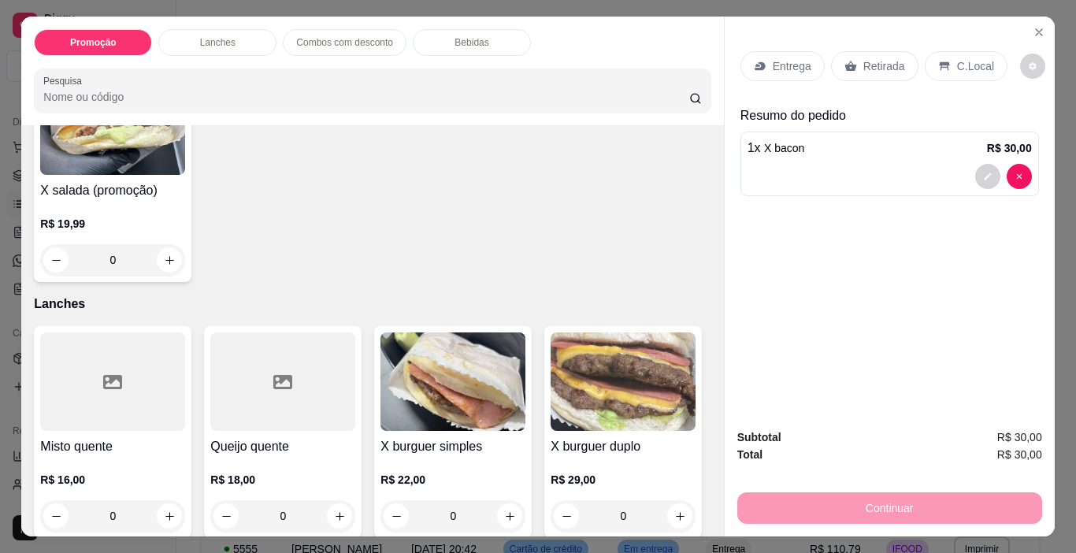
click at [132, 134] on img at bounding box center [112, 125] width 145 height 98
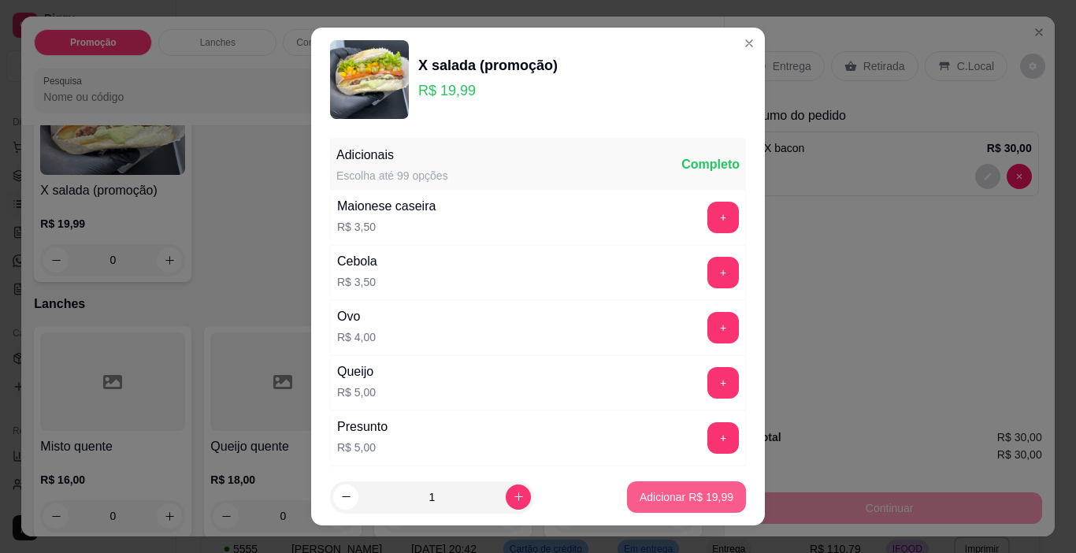
click at [702, 495] on p "Adicionar R$ 19,99" at bounding box center [686, 497] width 94 height 16
type input "1"
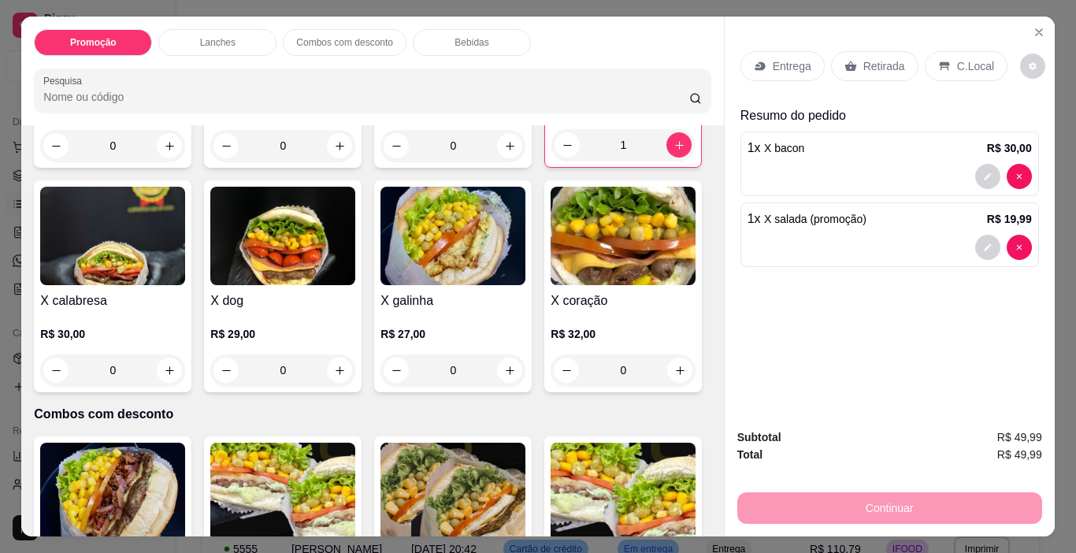
scroll to position [788, 0]
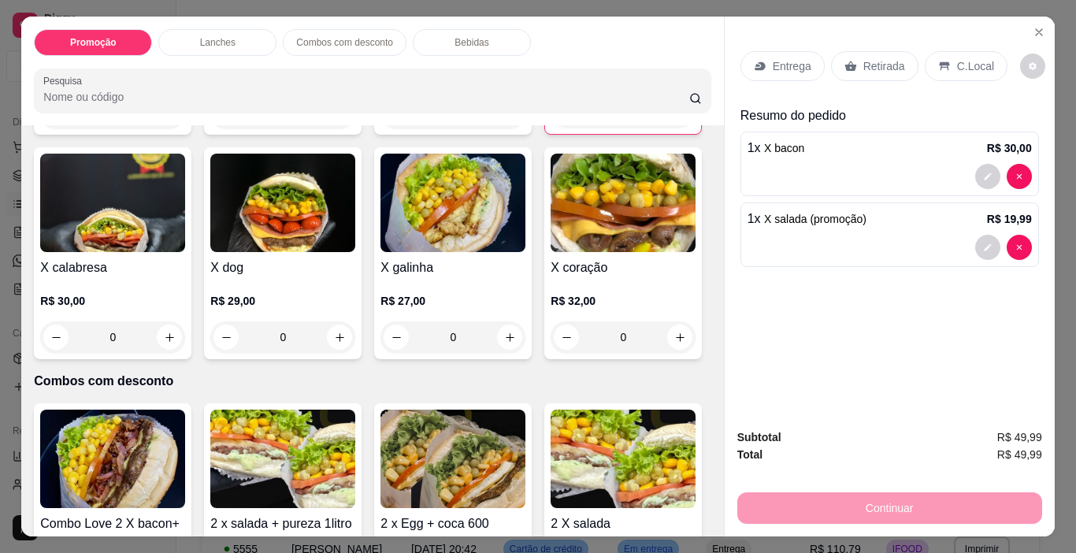
click at [380, 252] on img at bounding box center [452, 203] width 145 height 98
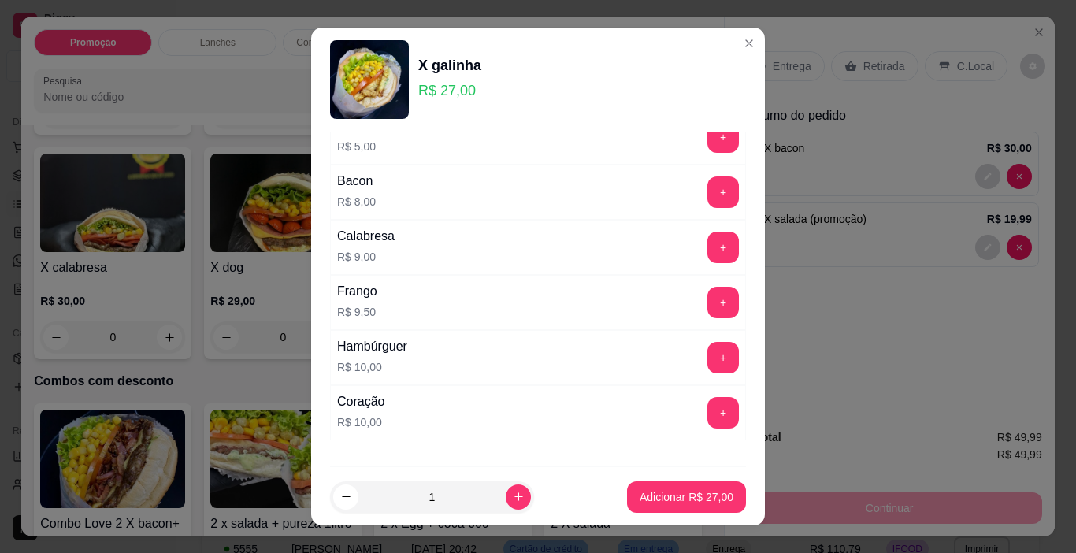
scroll to position [501, 0]
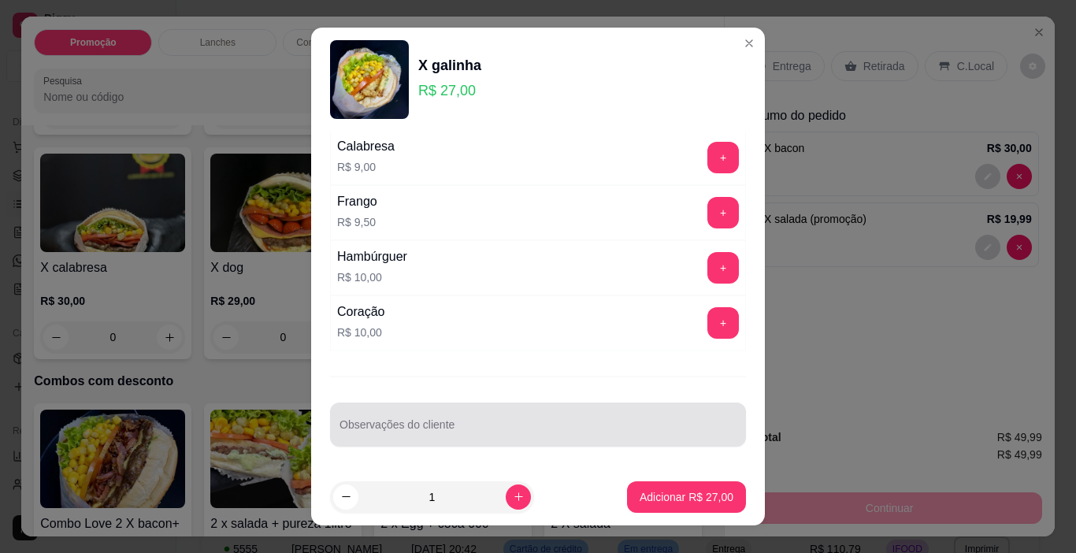
click at [539, 432] on input "Observações do cliente" at bounding box center [537, 431] width 397 height 16
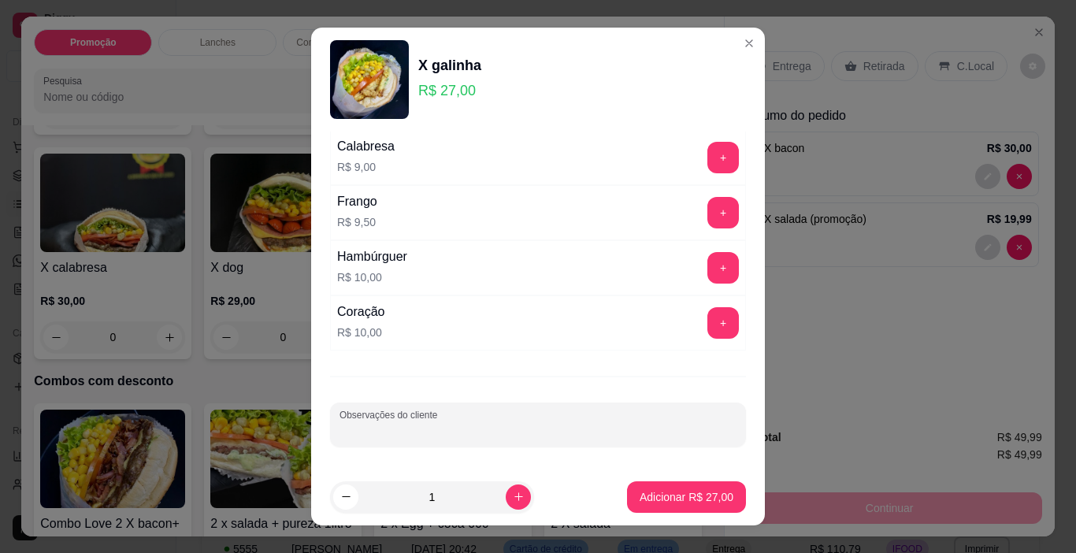
paste input "sem ervilha,sem milho,sem alface"
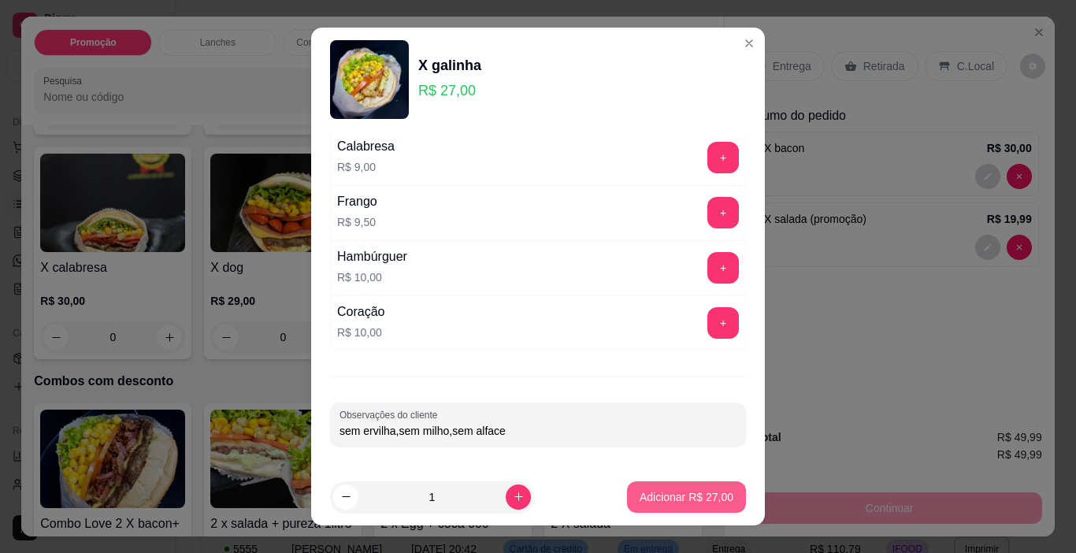
type input "sem ervilha,sem milho,sem alface"
click at [650, 504] on p "Adicionar R$ 27,00" at bounding box center [686, 497] width 94 height 16
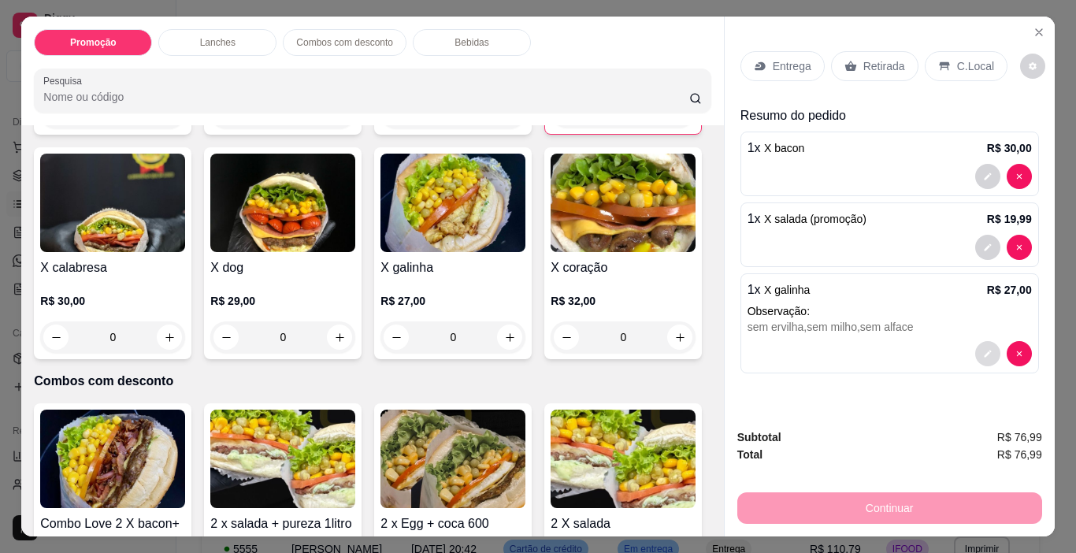
click at [983, 349] on icon "decrease-product-quantity" at bounding box center [987, 353] width 9 height 9
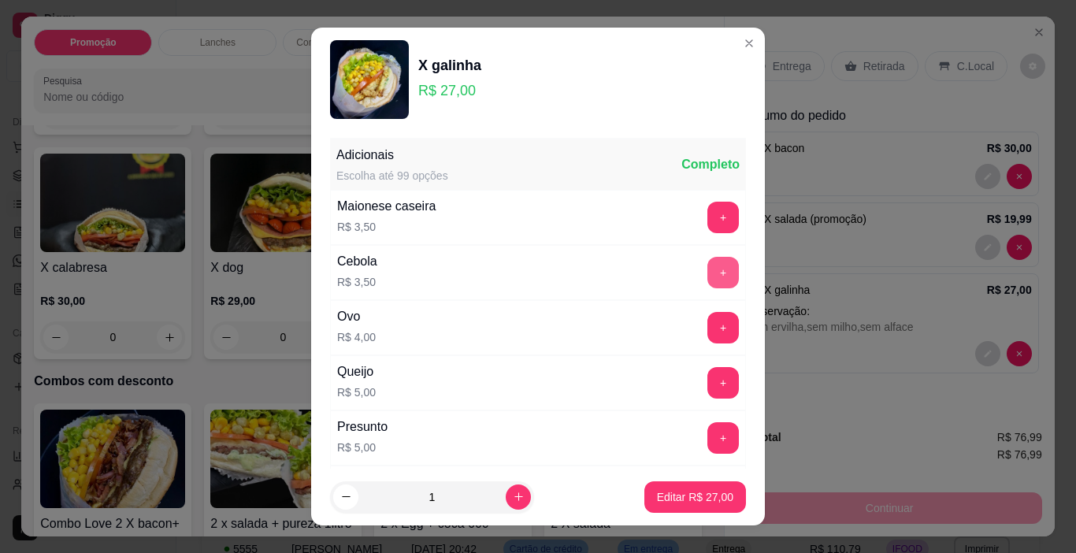
click at [707, 283] on button "+" at bounding box center [722, 272] width 31 height 31
click at [687, 501] on p "Editar R$ 30,50" at bounding box center [695, 497] width 76 height 16
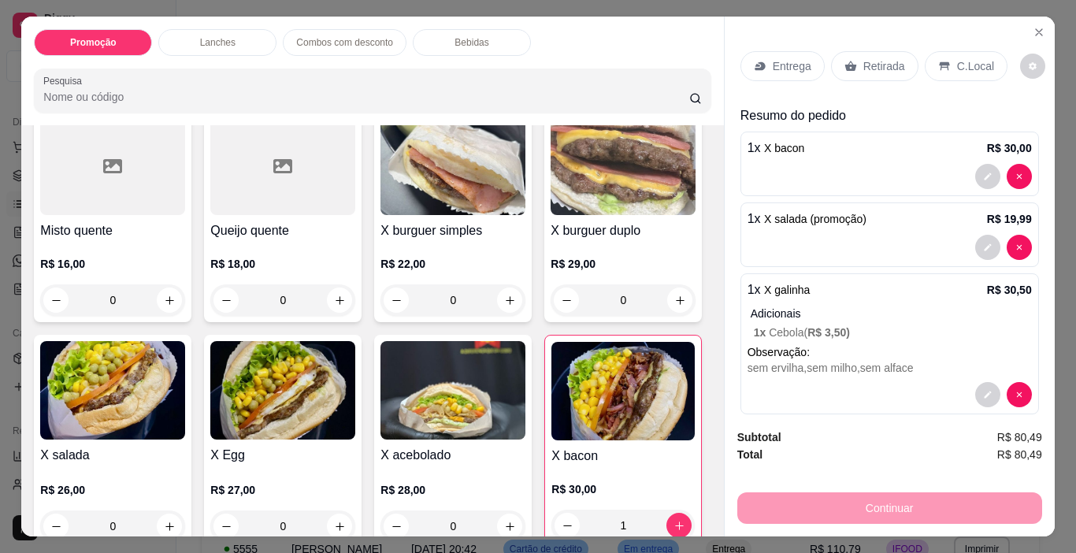
scroll to position [316, 0]
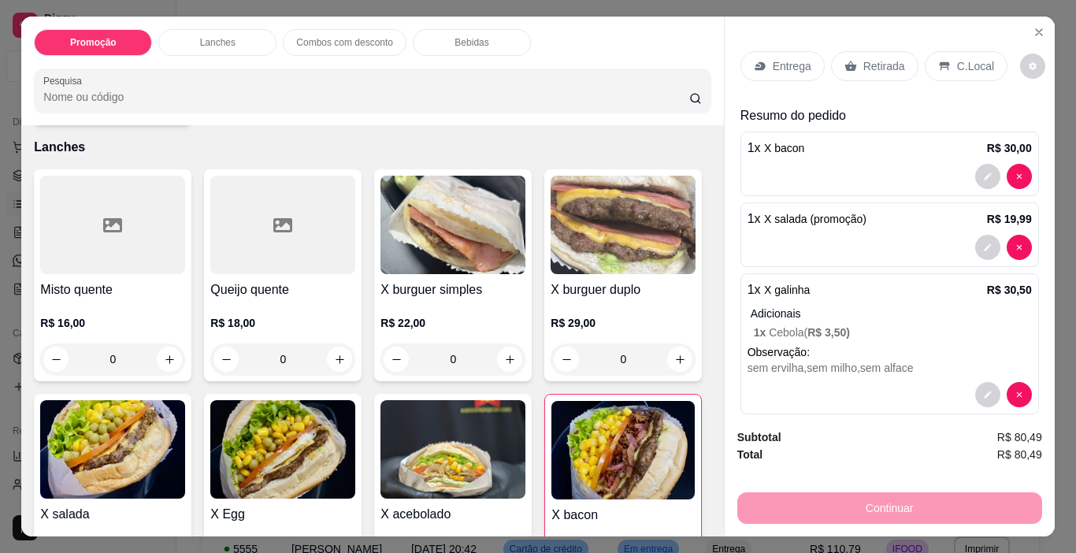
click at [138, 195] on div at bounding box center [112, 225] width 145 height 98
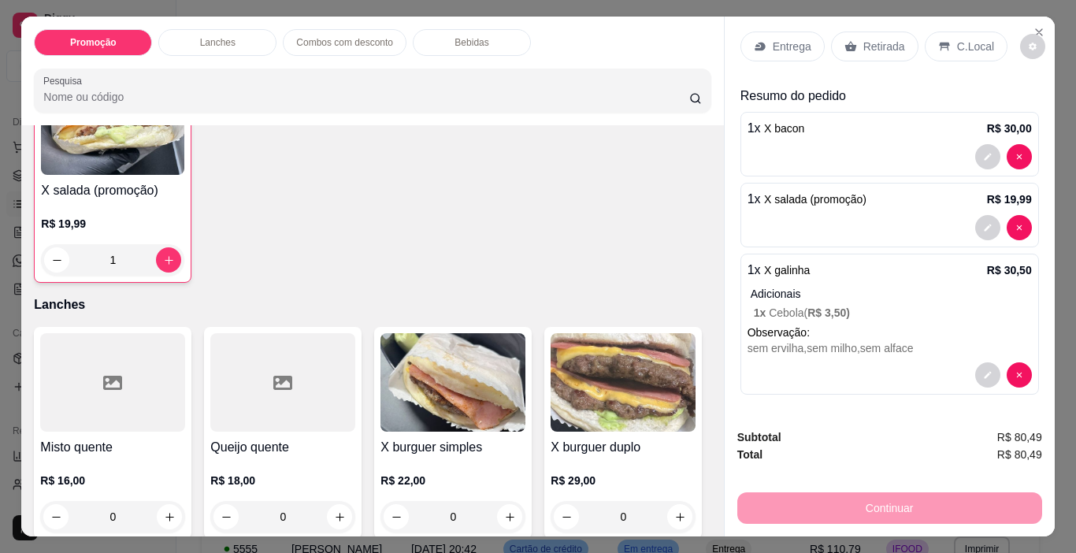
scroll to position [20, 0]
click at [168, 252] on div "1" at bounding box center [112, 259] width 143 height 31
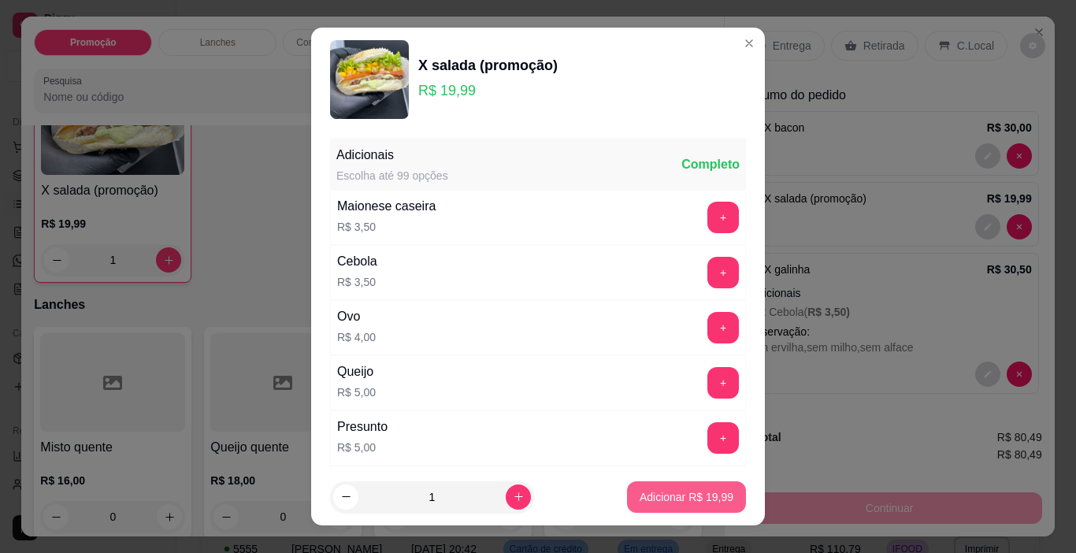
click at [687, 503] on p "Adicionar R$ 19,99" at bounding box center [686, 497] width 94 height 16
type input "2"
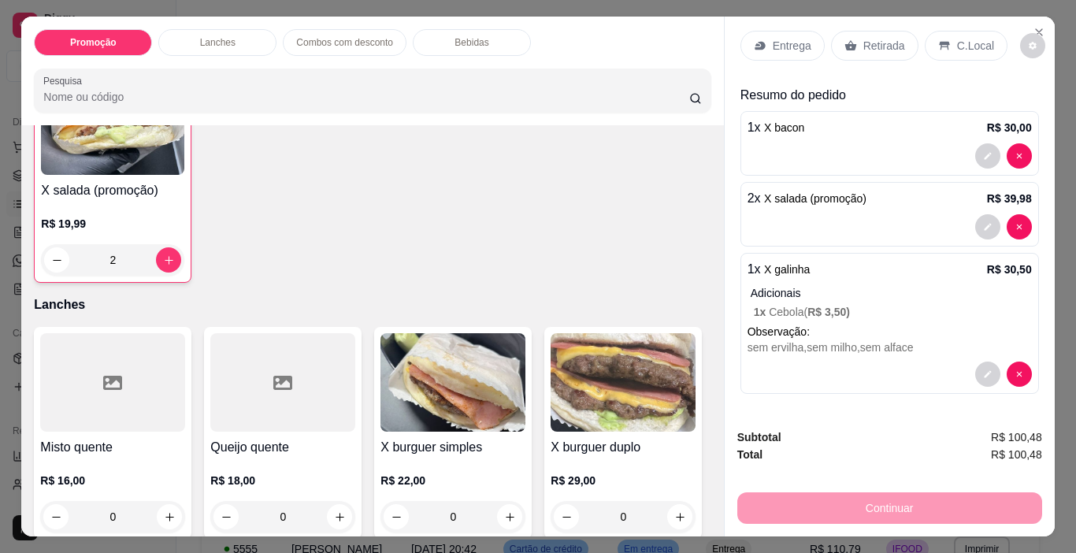
click at [167, 216] on p "R$ 19,99" at bounding box center [112, 224] width 143 height 16
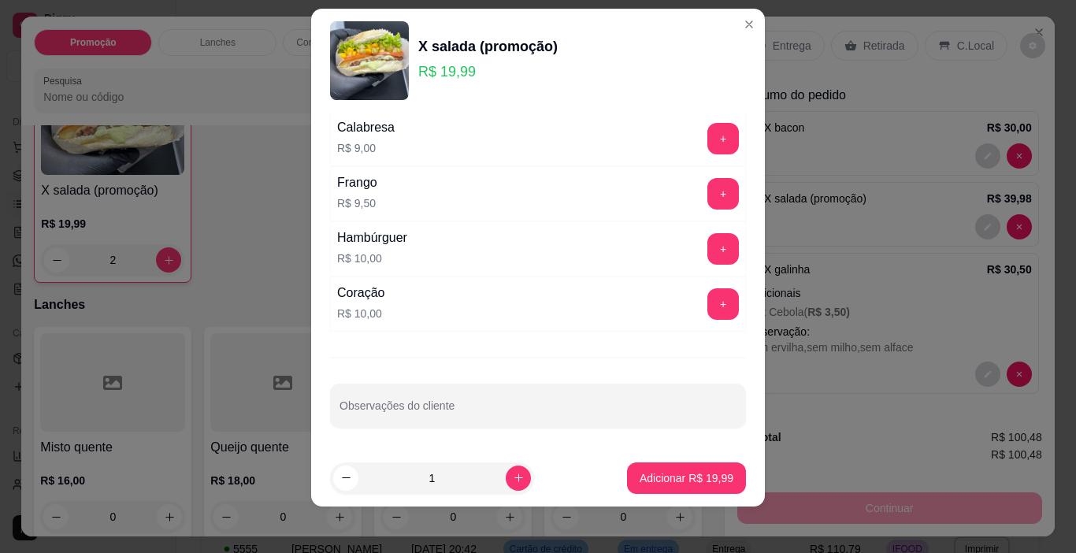
scroll to position [23, 0]
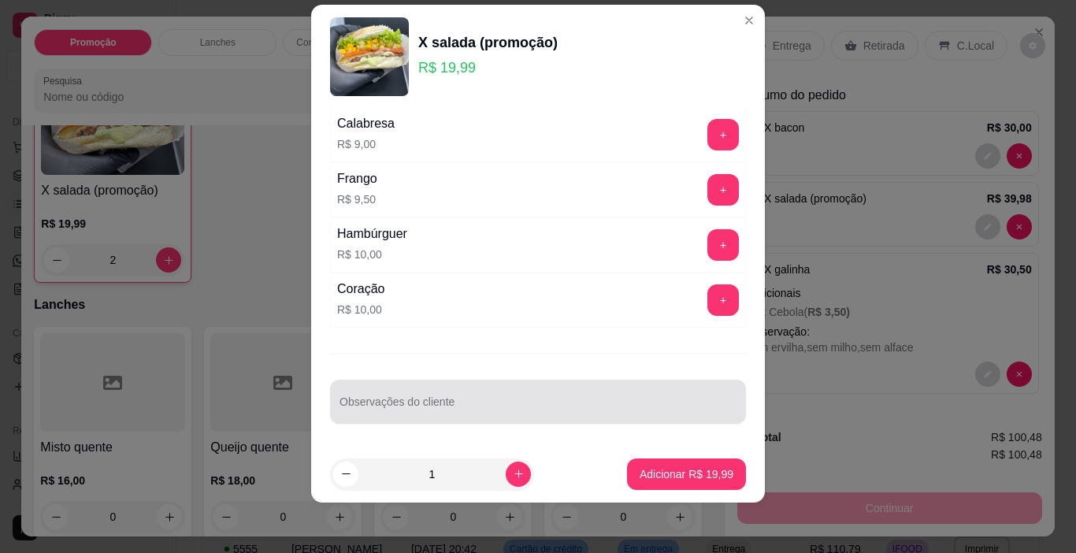
click at [510, 413] on input "Observações do cliente" at bounding box center [537, 408] width 397 height 16
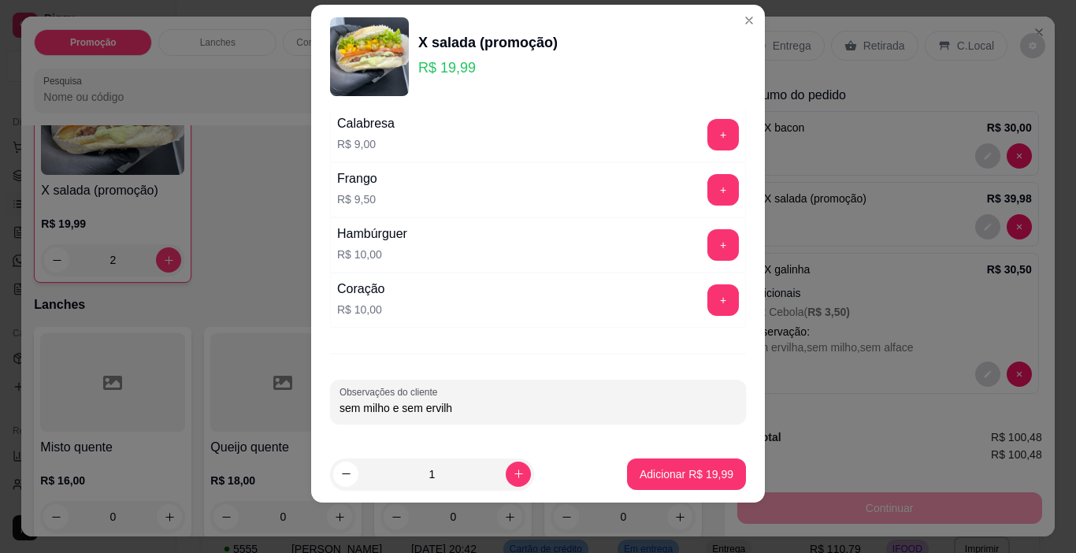
type input "sem milho e sem ervilha"
click at [639, 476] on p "Adicionar R$ 19,99" at bounding box center [686, 474] width 94 height 16
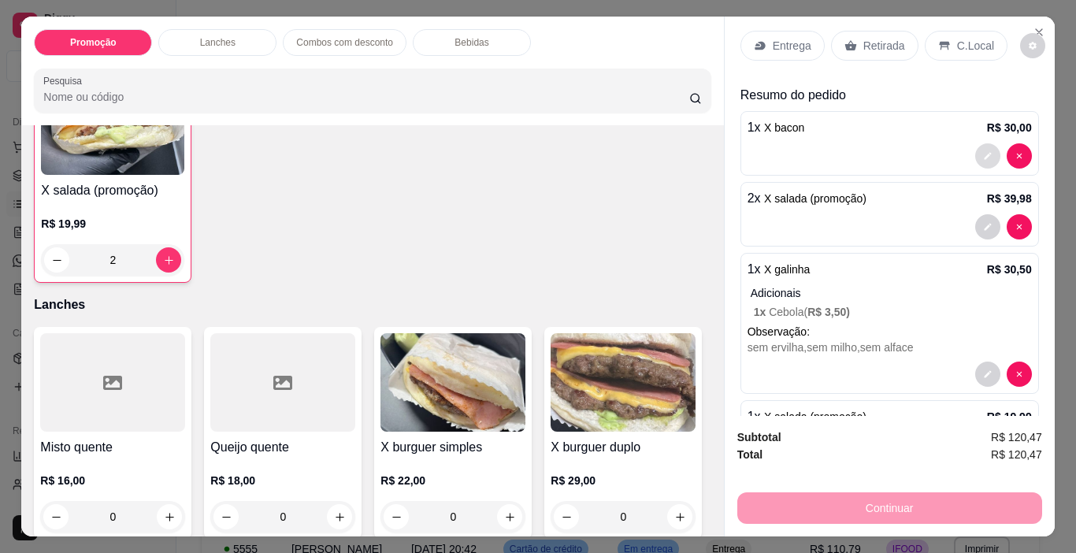
click at [983, 153] on icon "decrease-product-quantity" at bounding box center [986, 156] width 7 height 7
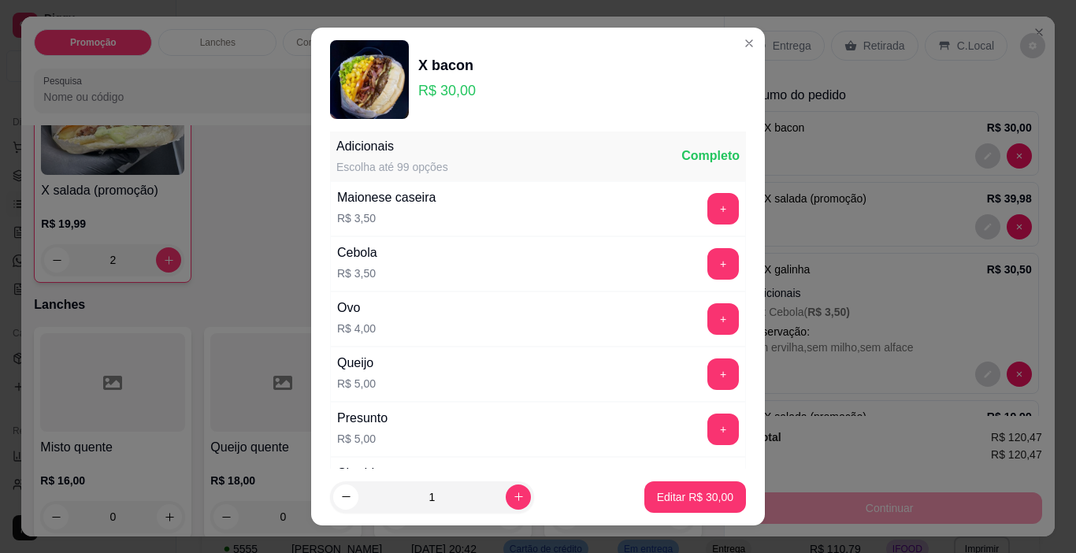
scroll to position [0, 0]
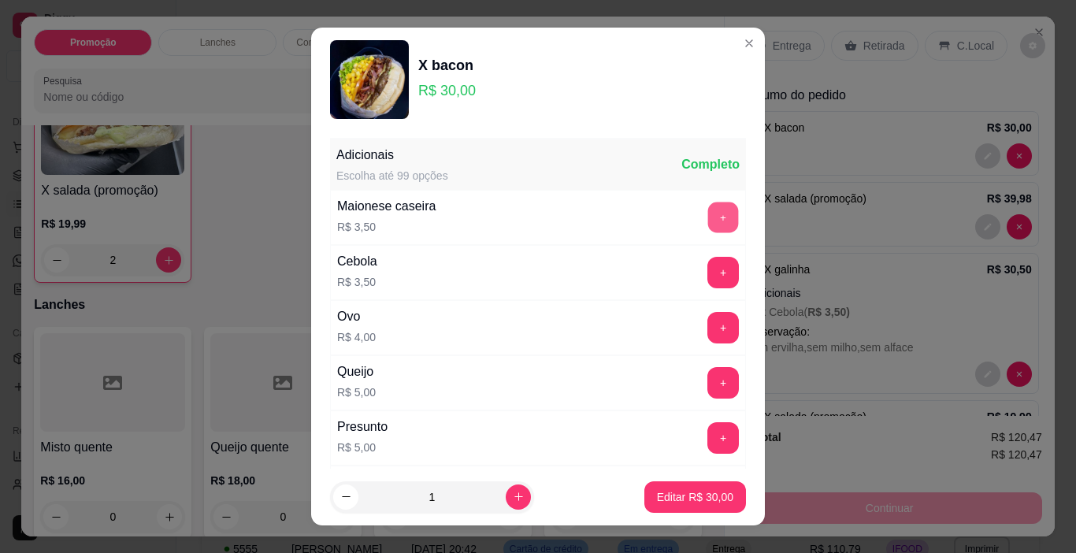
click at [708, 220] on button "+" at bounding box center [723, 217] width 31 height 31
click at [707, 220] on button "+" at bounding box center [722, 217] width 31 height 31
click at [708, 220] on button "+" at bounding box center [723, 217] width 31 height 31
click at [657, 496] on p "Editar R$ 44,00" at bounding box center [695, 497] width 76 height 16
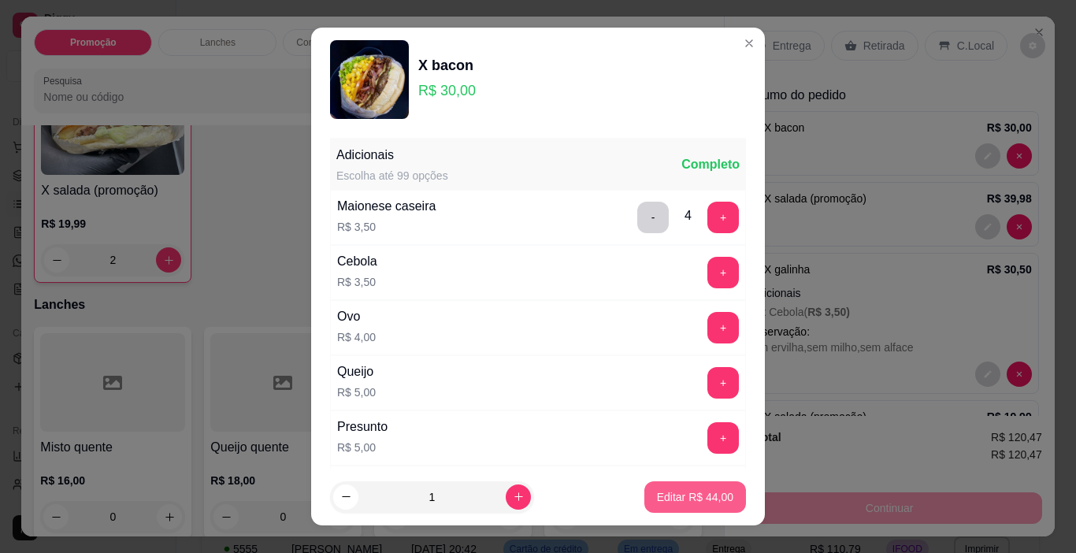
type input "0"
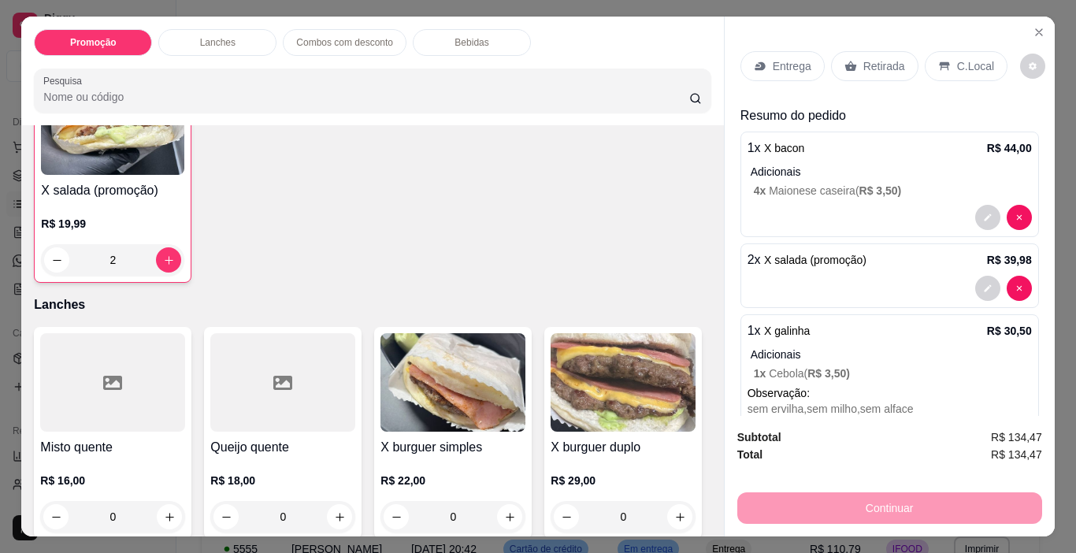
click at [802, 61] on p "Entrega" at bounding box center [791, 66] width 39 height 16
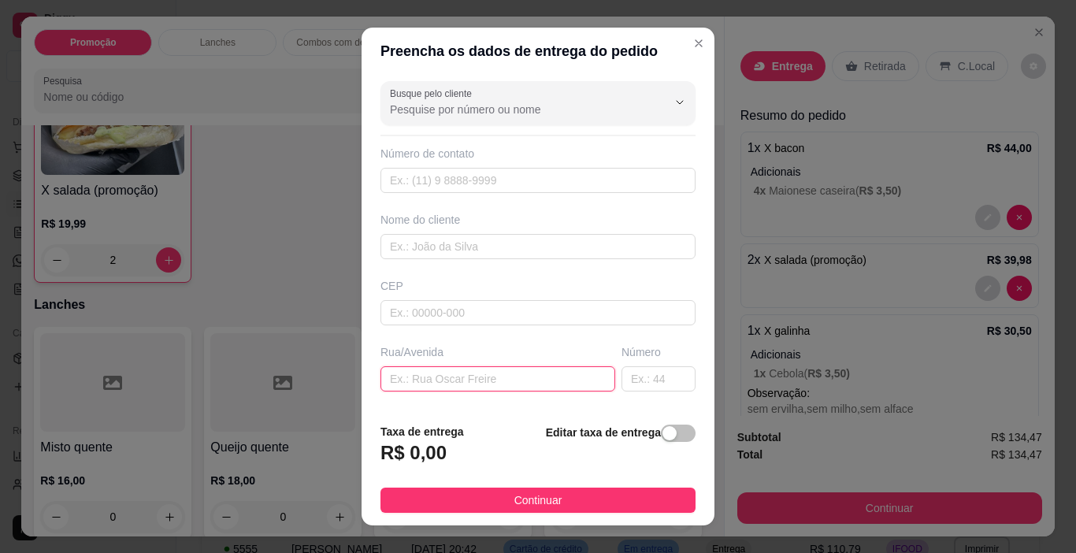
click at [470, 381] on input "text" at bounding box center [497, 378] width 235 height 25
paste input "[STREET_ADDRESS][PERSON_NAME]"
type input "[STREET_ADDRESS][PERSON_NAME]"
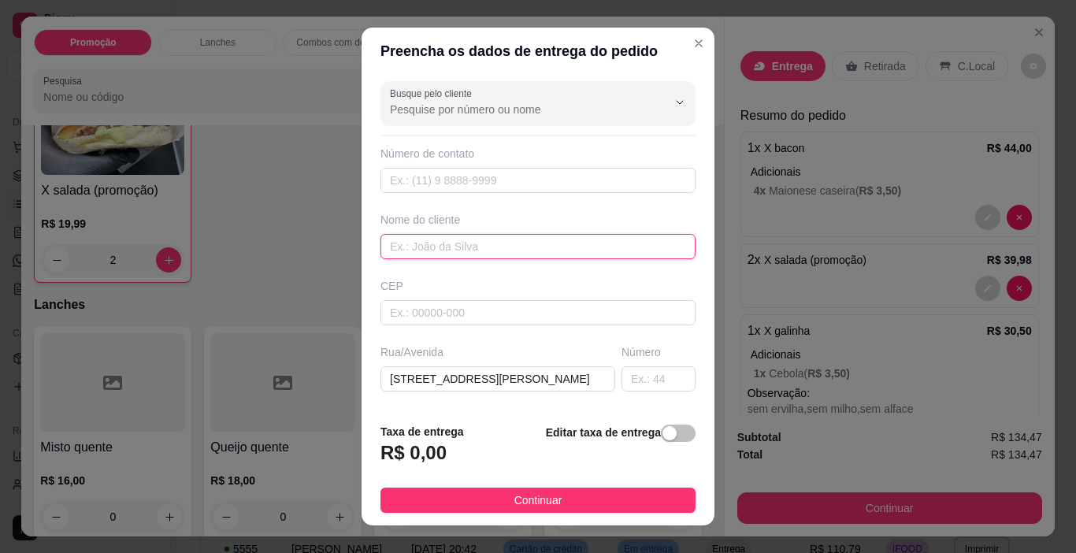
click at [493, 254] on input "text" at bounding box center [537, 246] width 315 height 25
type input "viviane"
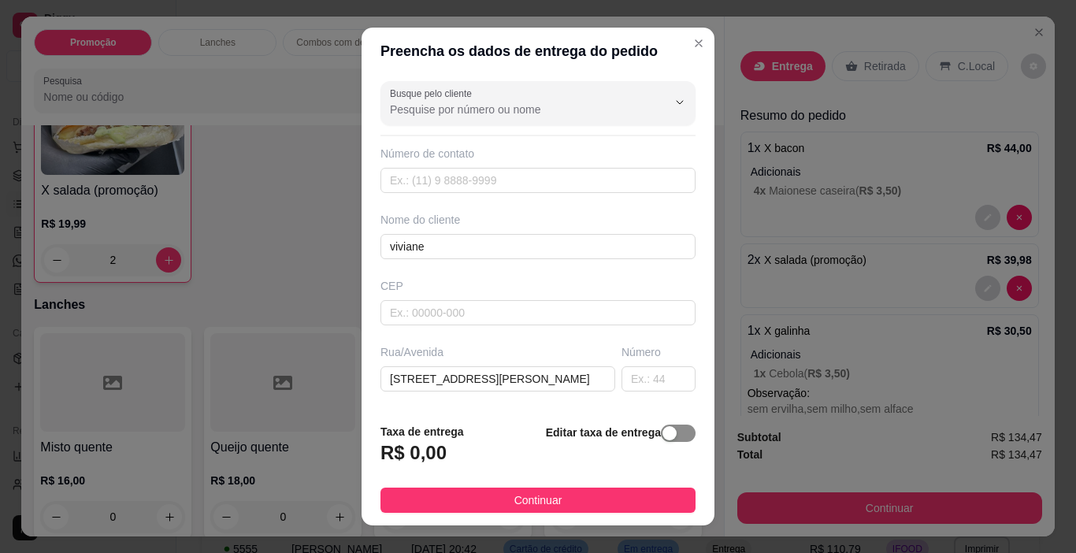
click at [662, 437] on div "button" at bounding box center [669, 433] width 14 height 14
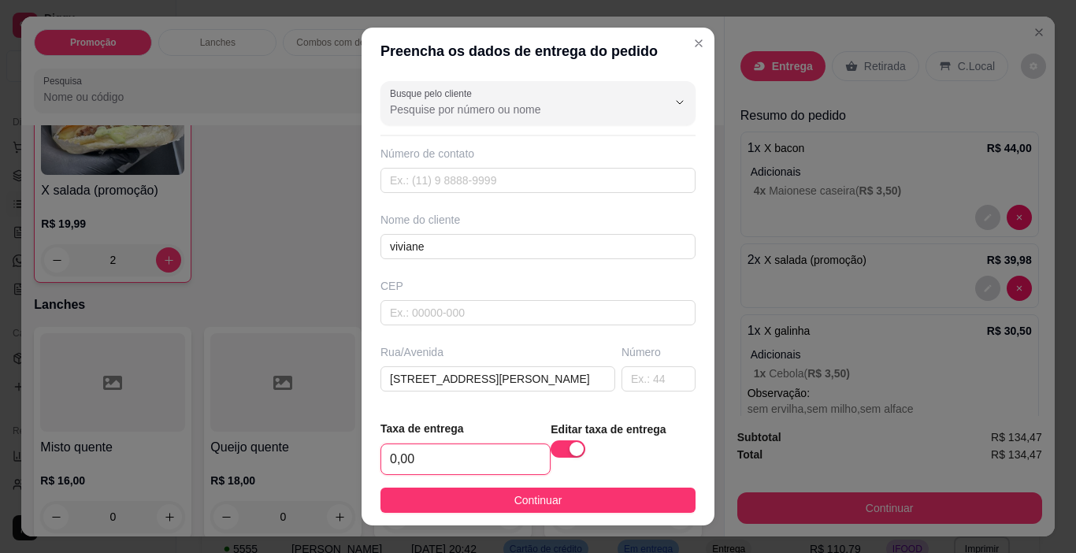
click at [472, 457] on input "0,00" at bounding box center [465, 459] width 168 height 30
type input "3,50"
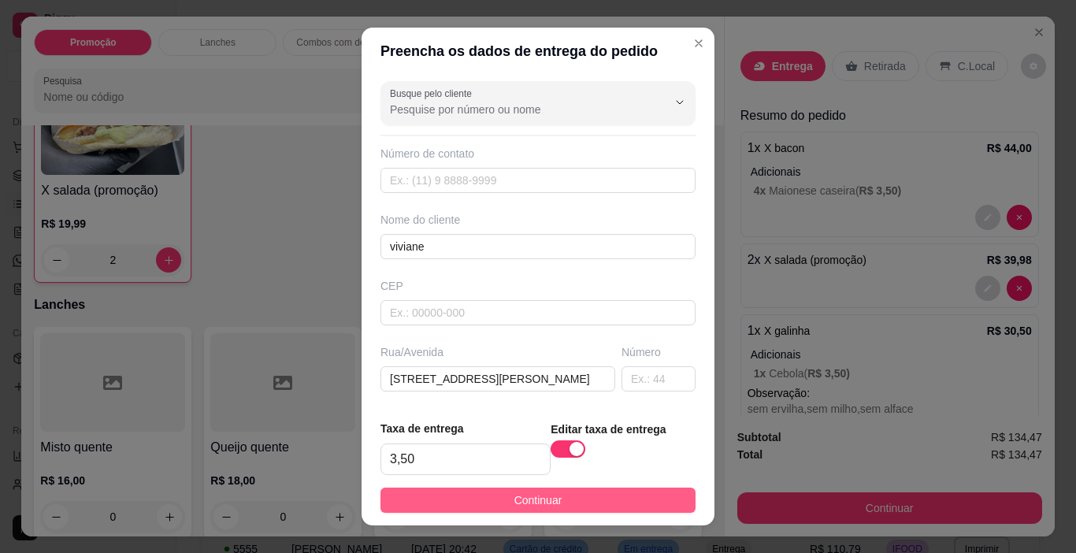
click at [535, 505] on span "Continuar" at bounding box center [538, 499] width 48 height 17
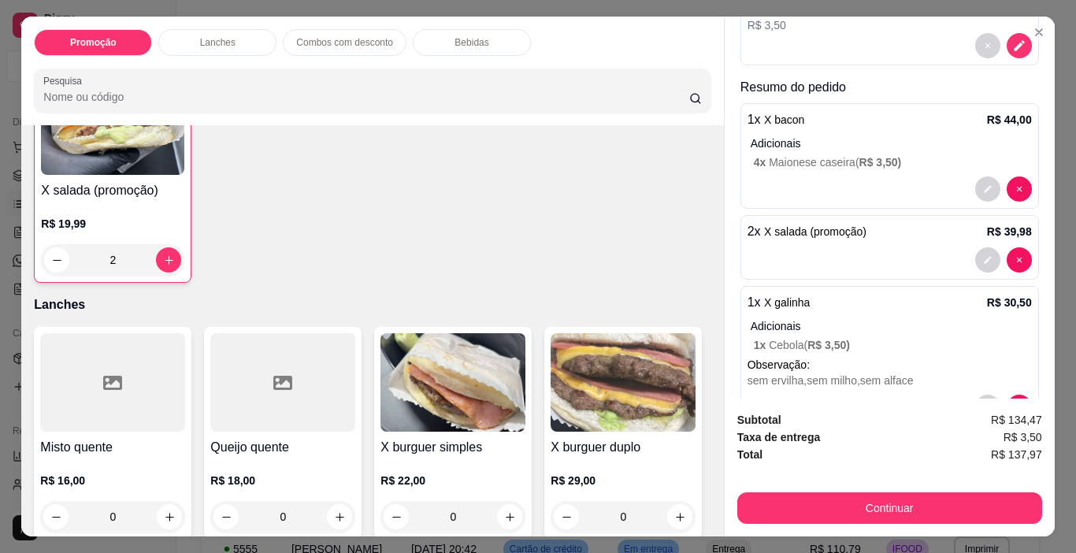
scroll to position [355, 0]
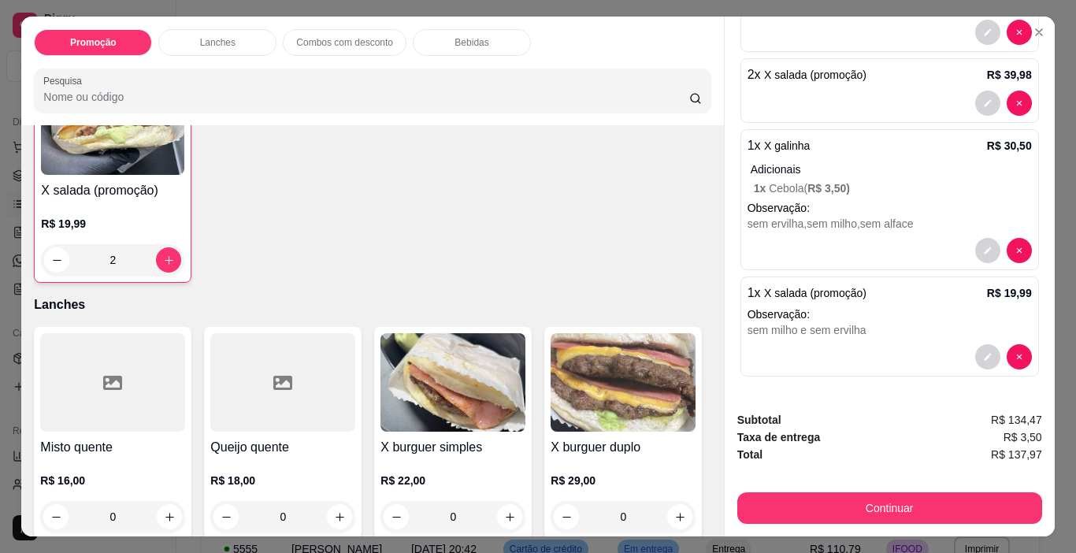
click at [768, 511] on button "Continuar" at bounding box center [889, 507] width 305 height 31
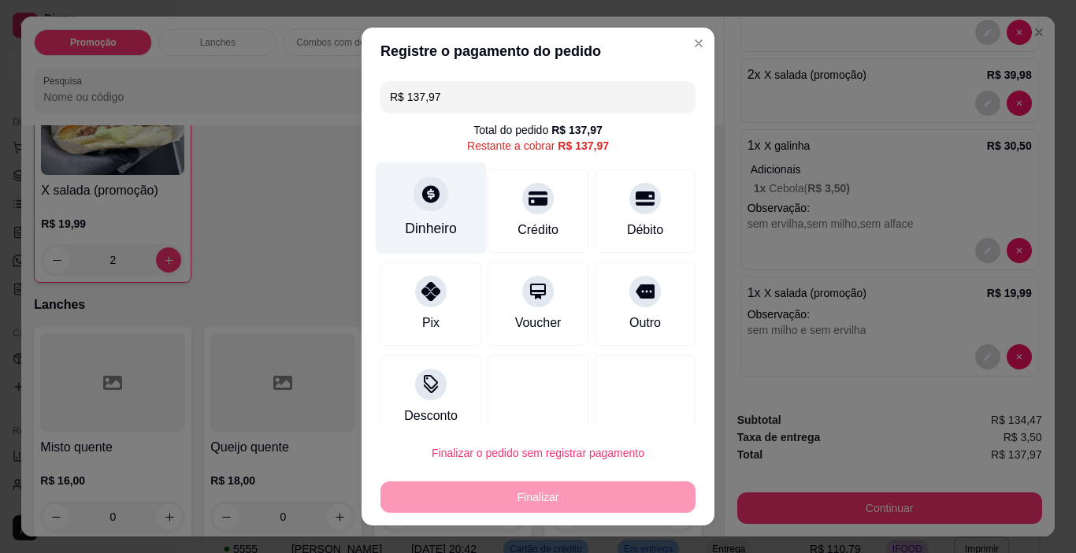
click at [405, 228] on div "Dinheiro" at bounding box center [431, 228] width 52 height 20
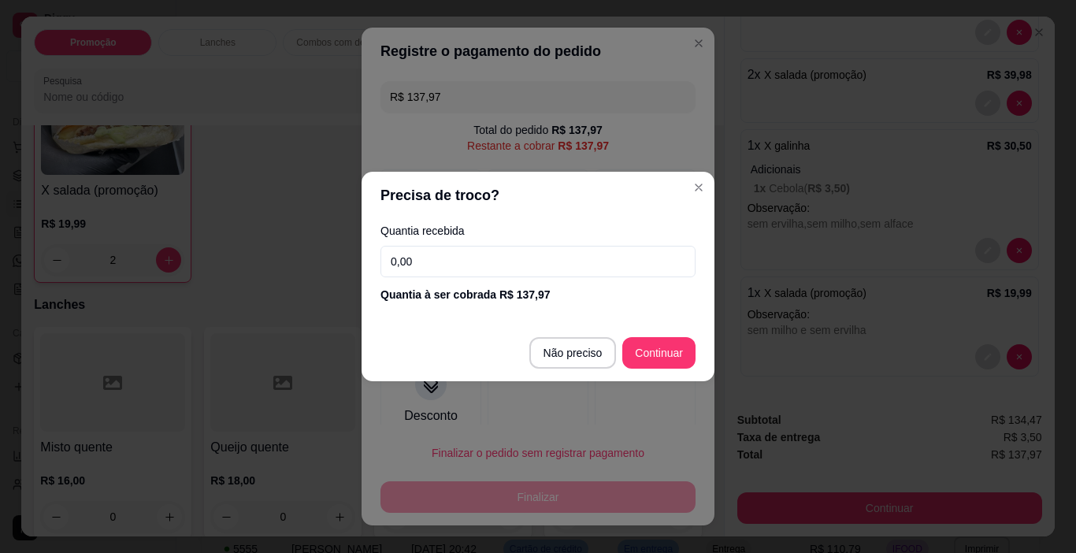
click at [449, 255] on input "0,00" at bounding box center [537, 261] width 315 height 31
type input "200,00"
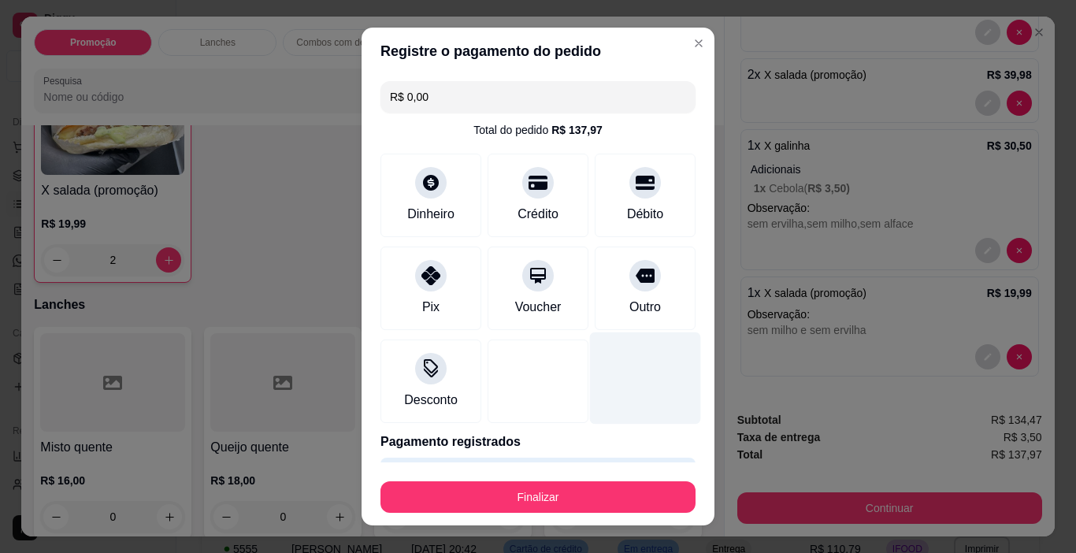
type input "R$ 0,00"
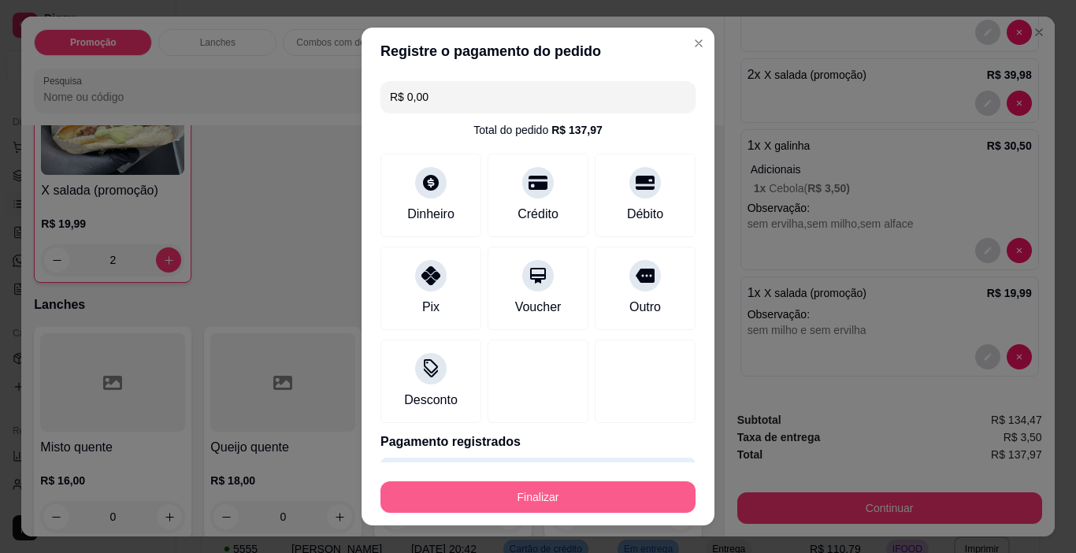
click at [624, 499] on button "Finalizar" at bounding box center [537, 496] width 315 height 31
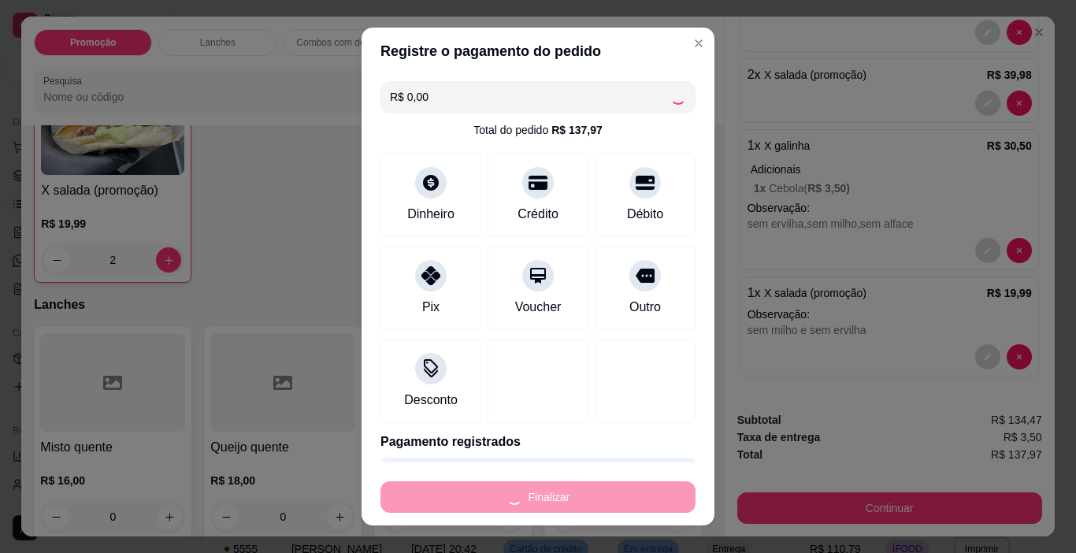
type input "0"
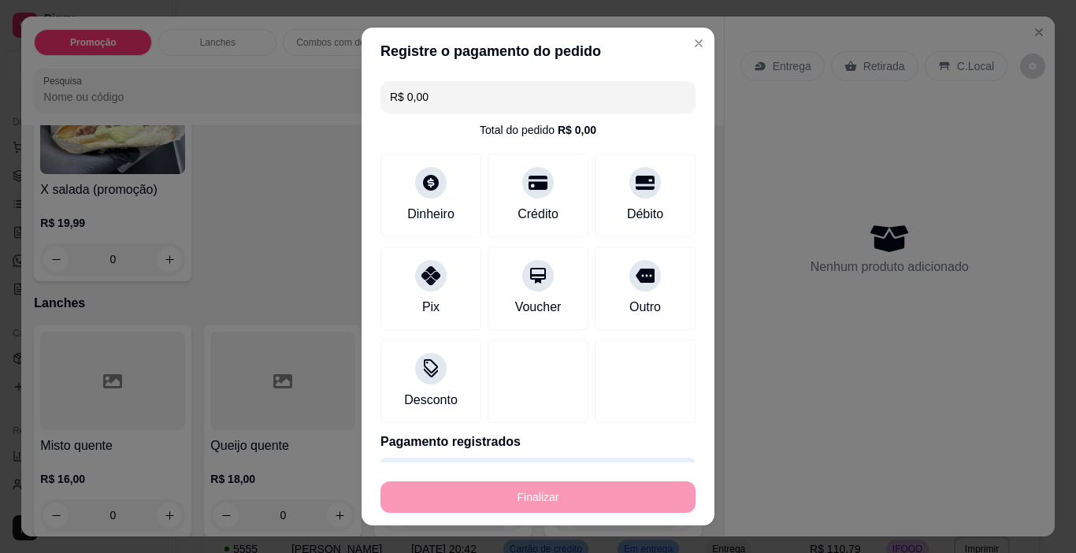
type input "-R$ 137,97"
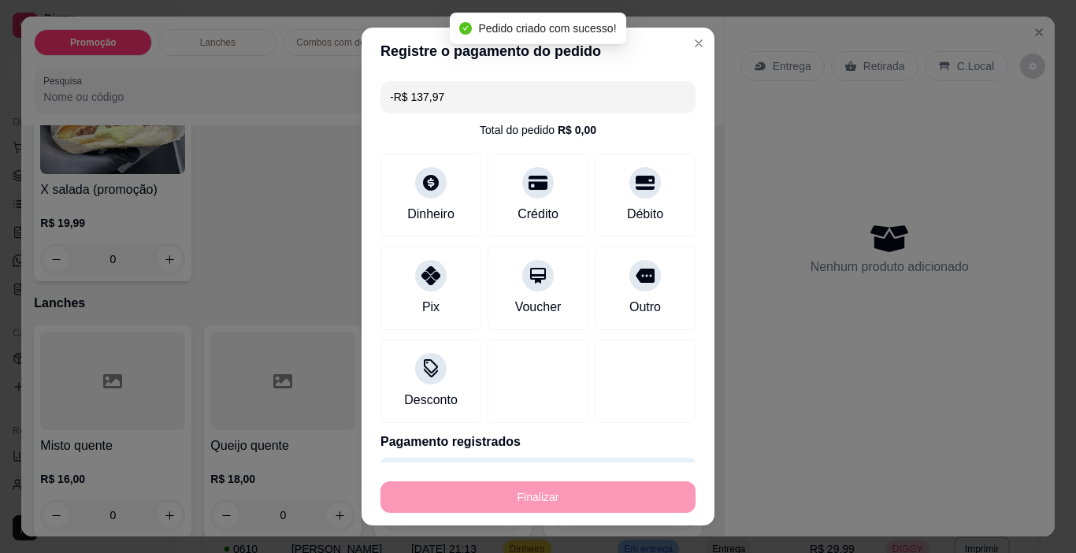
scroll to position [157, 0]
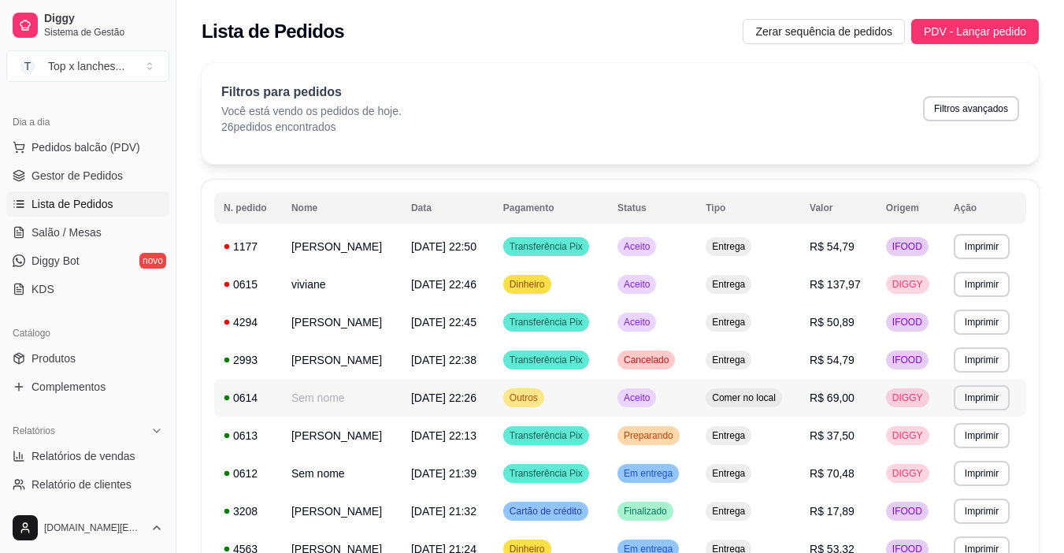
click at [696, 381] on td "Aceito" at bounding box center [652, 398] width 88 height 38
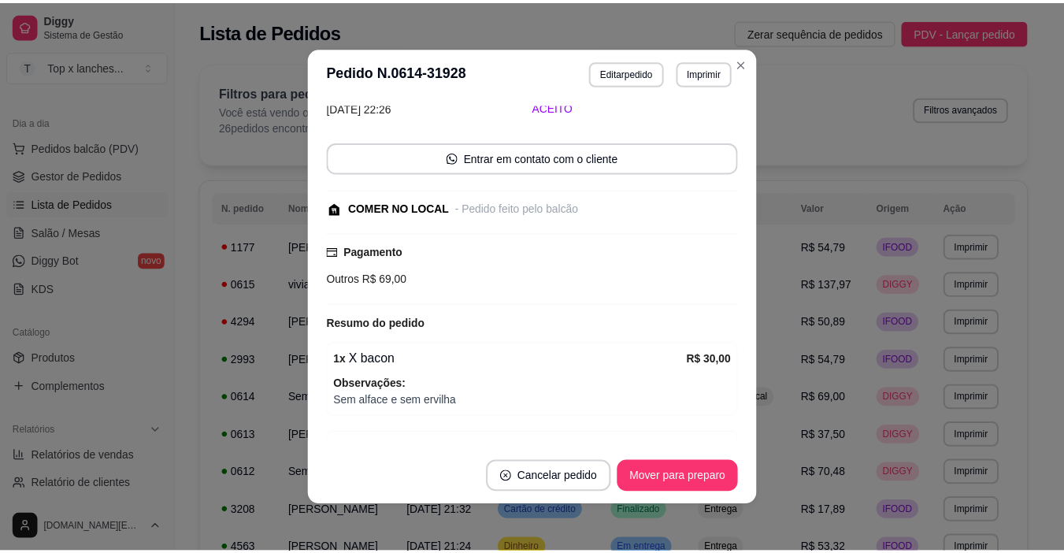
scroll to position [79, 0]
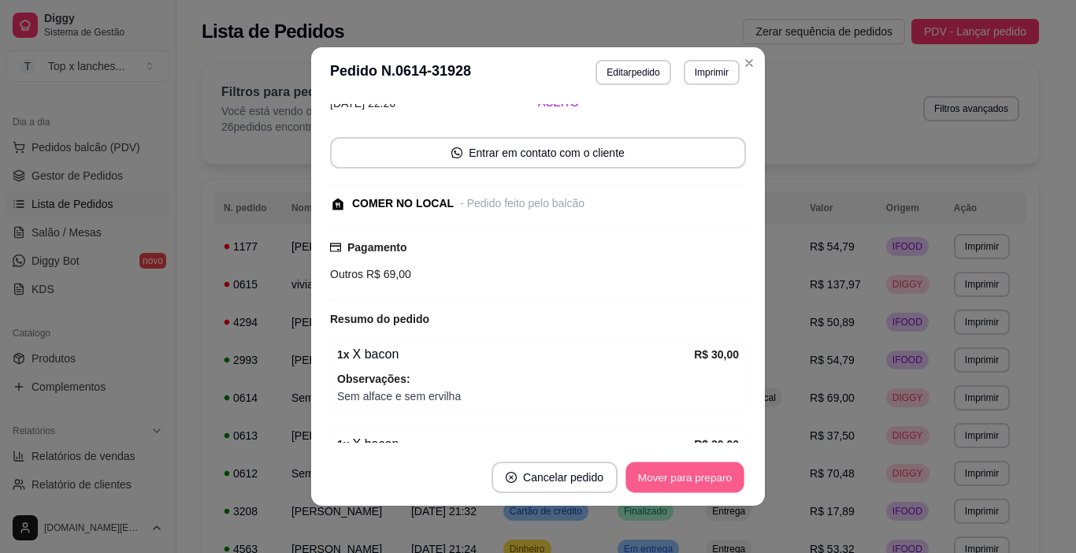
click at [704, 474] on button "Mover para preparo" at bounding box center [684, 477] width 118 height 31
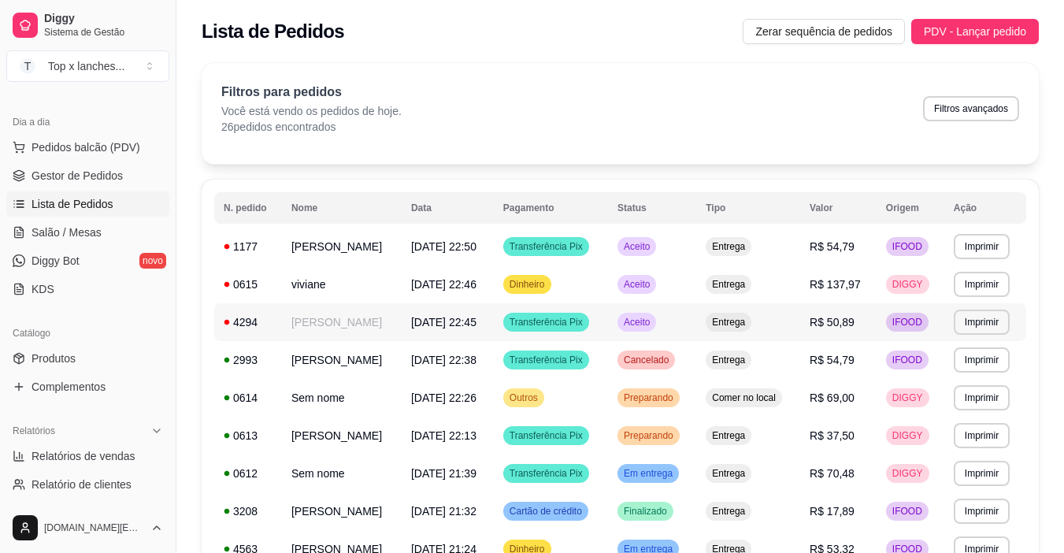
click at [725, 333] on td "Entrega" at bounding box center [748, 322] width 104 height 38
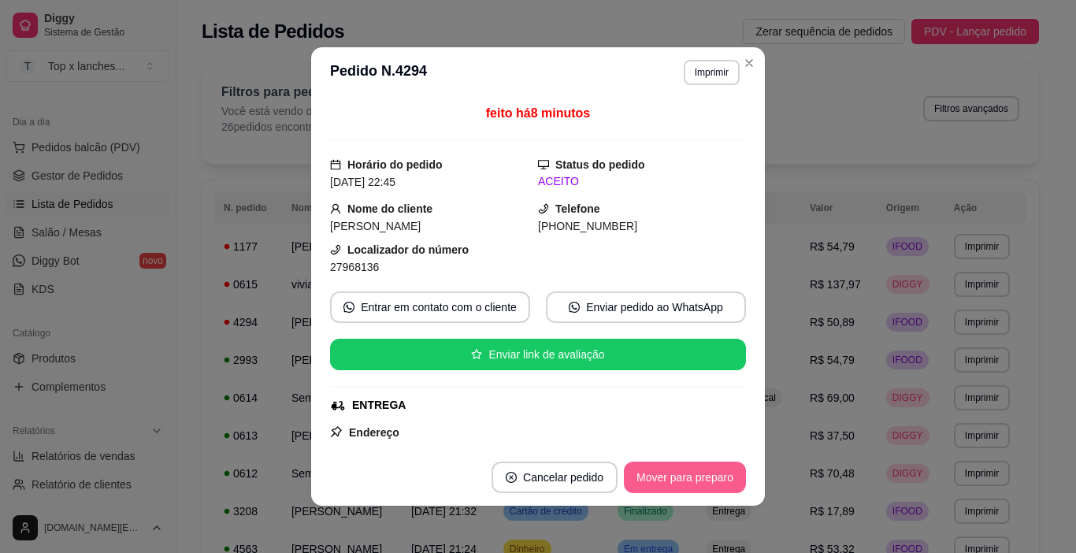
click at [683, 481] on button "Mover para preparo" at bounding box center [685, 476] width 122 height 31
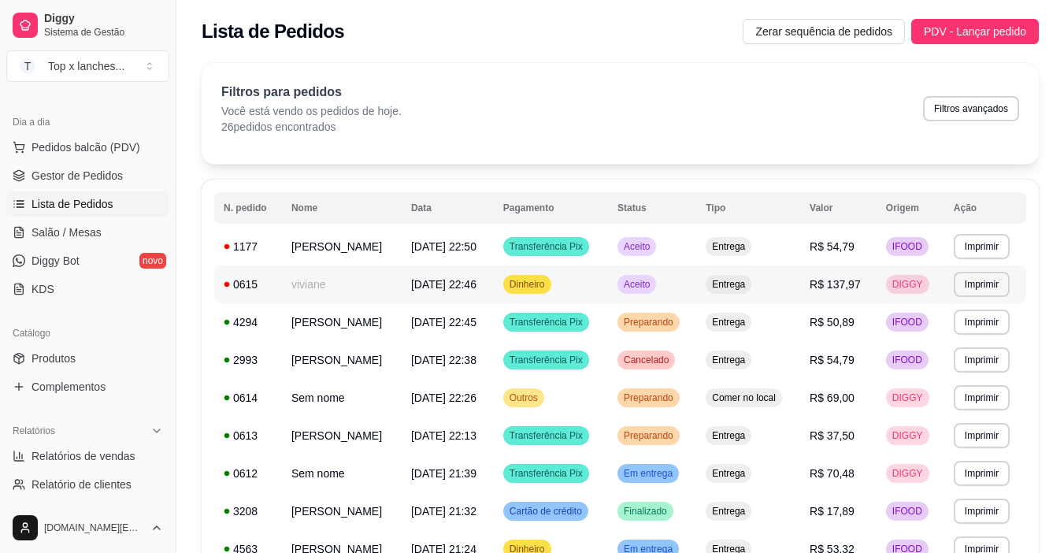
click at [728, 273] on td "Entrega" at bounding box center [748, 284] width 104 height 38
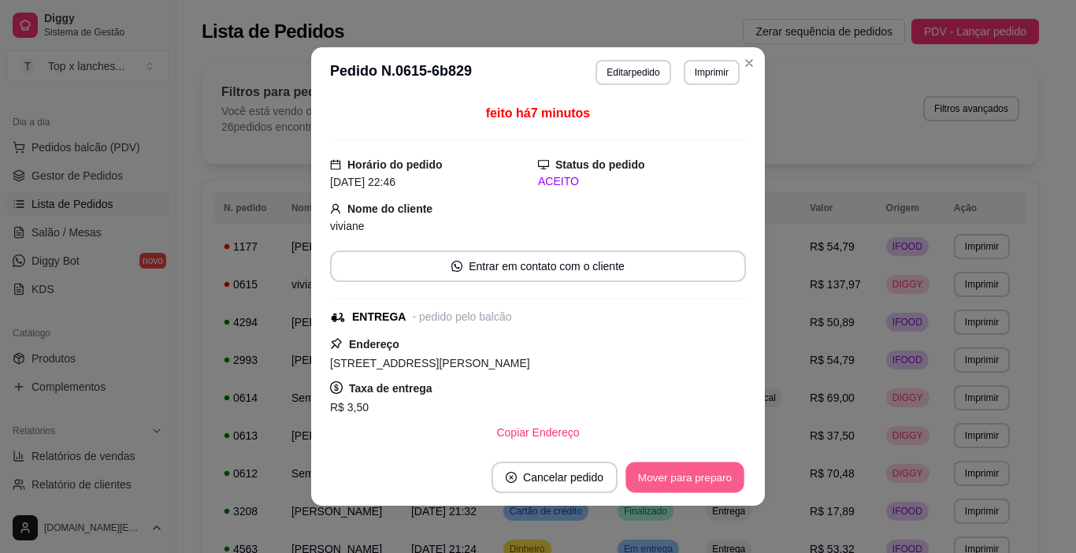
click at [694, 468] on button "Mover para preparo" at bounding box center [684, 477] width 118 height 31
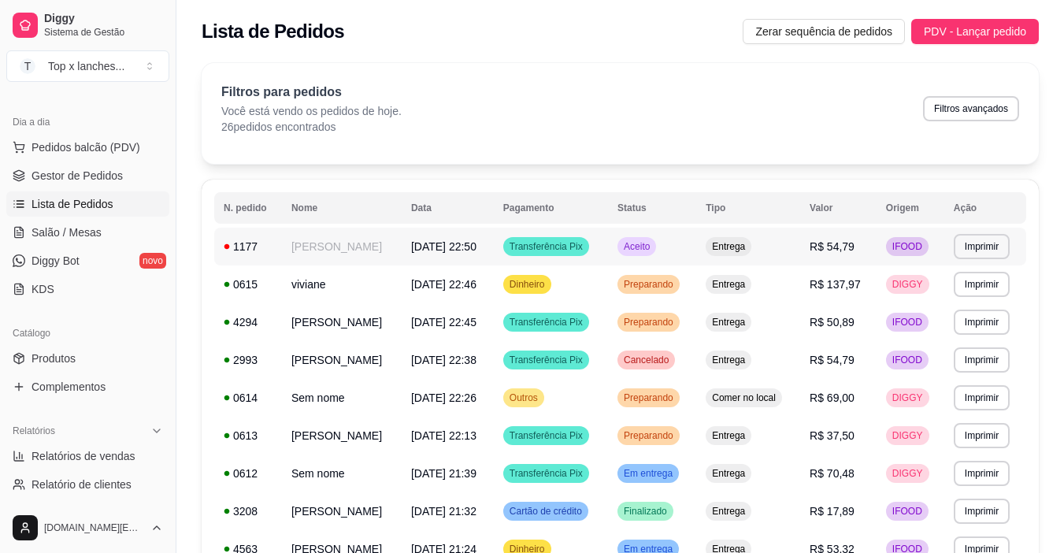
click at [696, 257] on td "Aceito" at bounding box center [652, 247] width 88 height 38
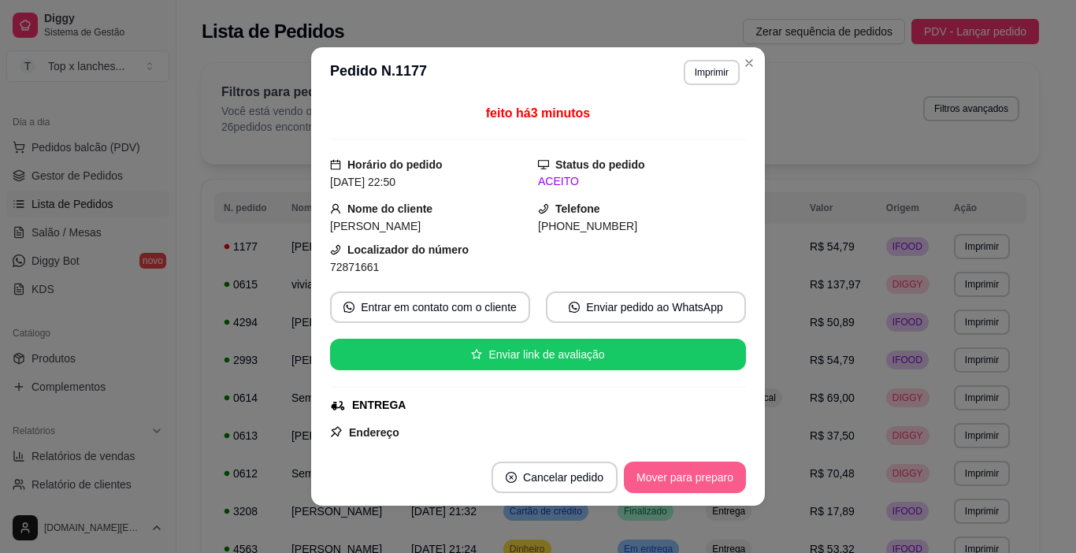
click at [696, 489] on button "Mover para preparo" at bounding box center [685, 476] width 122 height 31
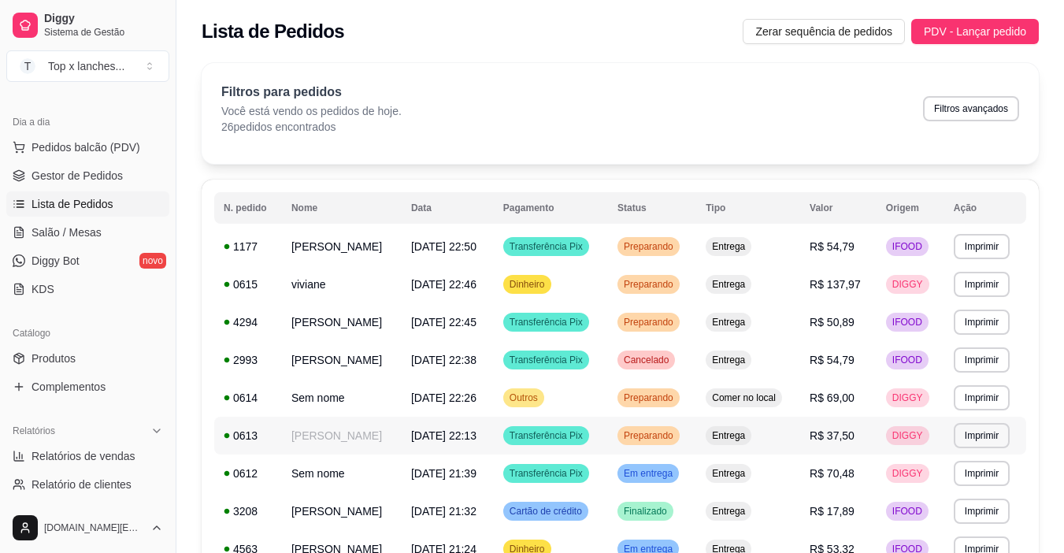
click at [676, 436] on span "Preparando" at bounding box center [648, 435] width 56 height 13
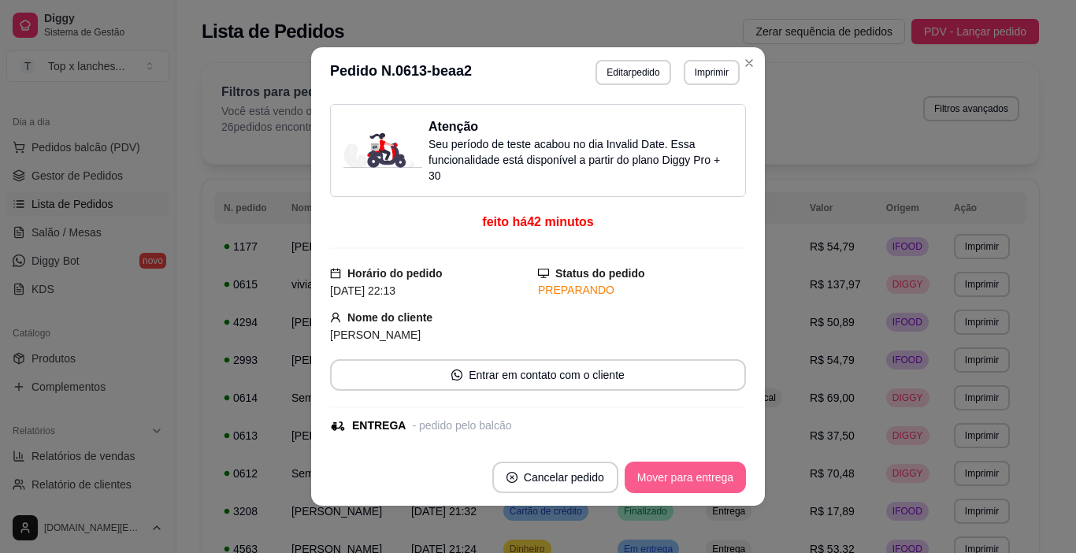
click at [685, 478] on button "Mover para entrega" at bounding box center [684, 476] width 121 height 31
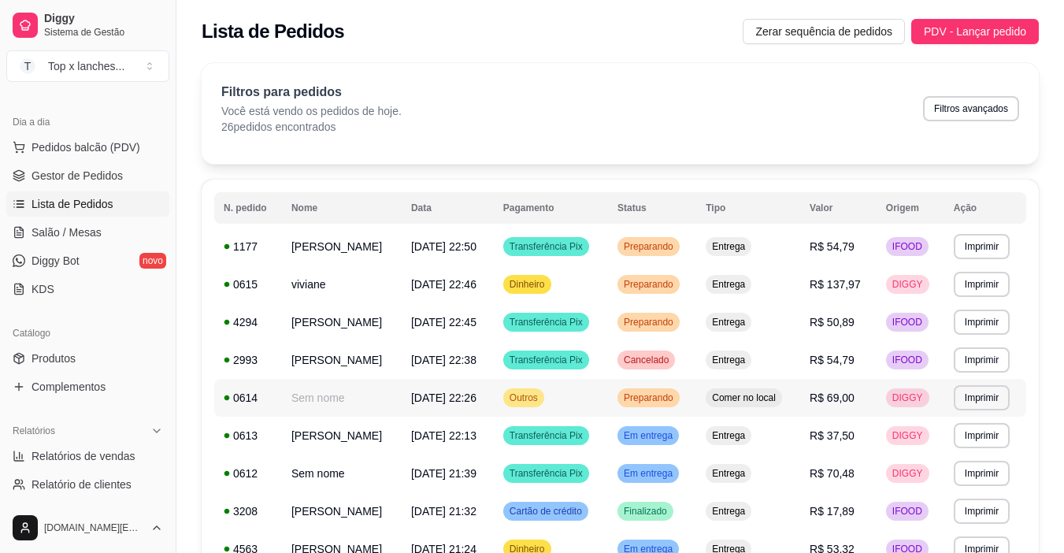
click at [696, 352] on td "Cancelado" at bounding box center [652, 360] width 88 height 38
click at [765, 395] on span "Comer no local" at bounding box center [744, 397] width 70 height 13
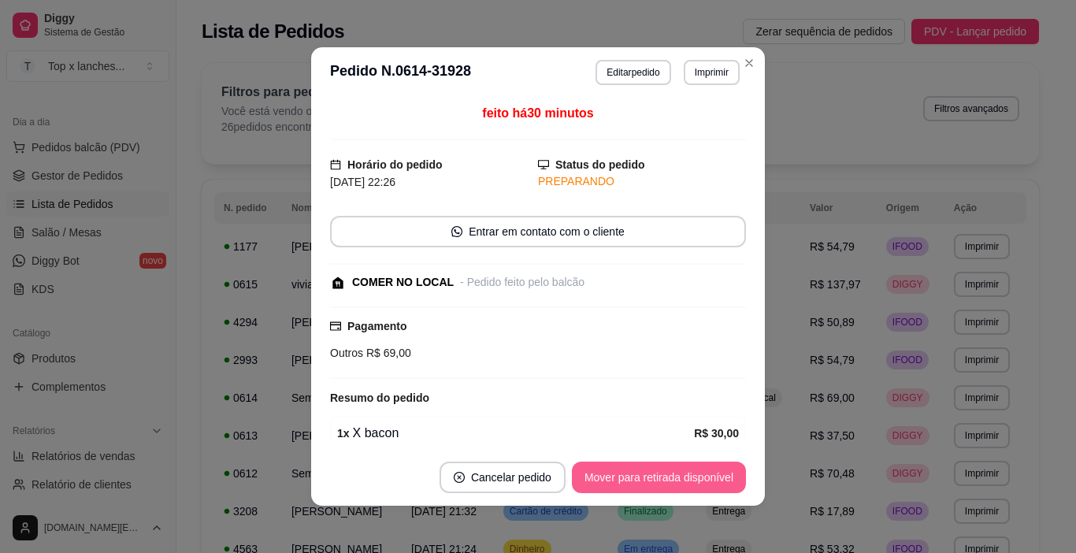
click at [697, 478] on button "Mover para retirada disponível" at bounding box center [659, 476] width 174 height 31
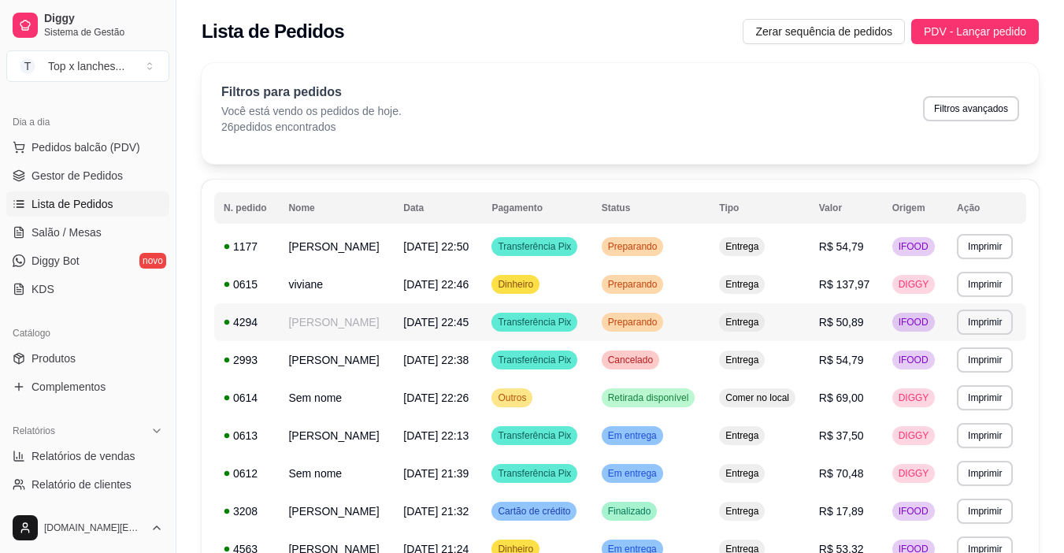
click at [661, 328] on span "Preparando" at bounding box center [633, 322] width 56 height 13
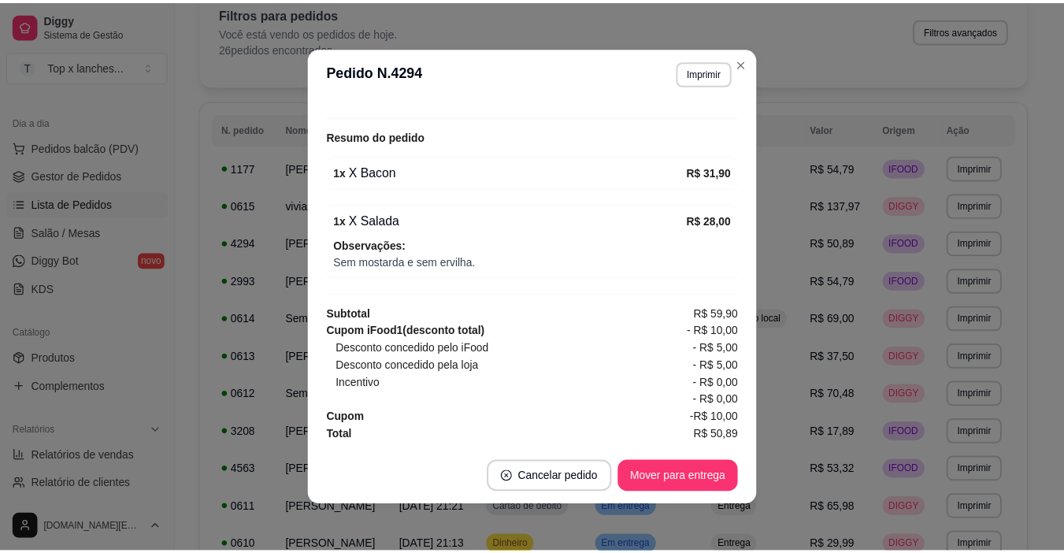
scroll to position [525, 0]
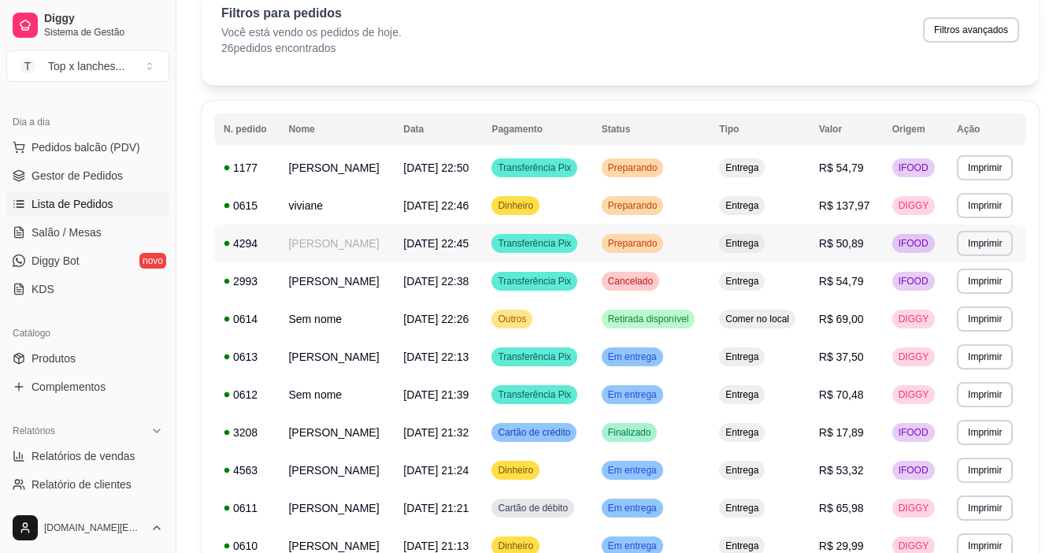
click at [705, 239] on td "Preparando" at bounding box center [651, 243] width 118 height 38
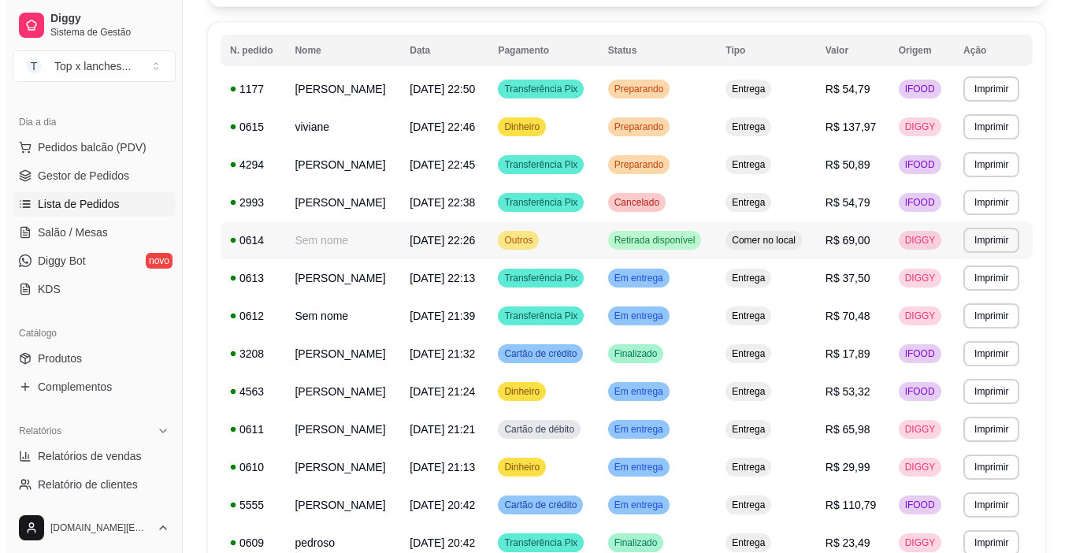
scroll to position [0, 0]
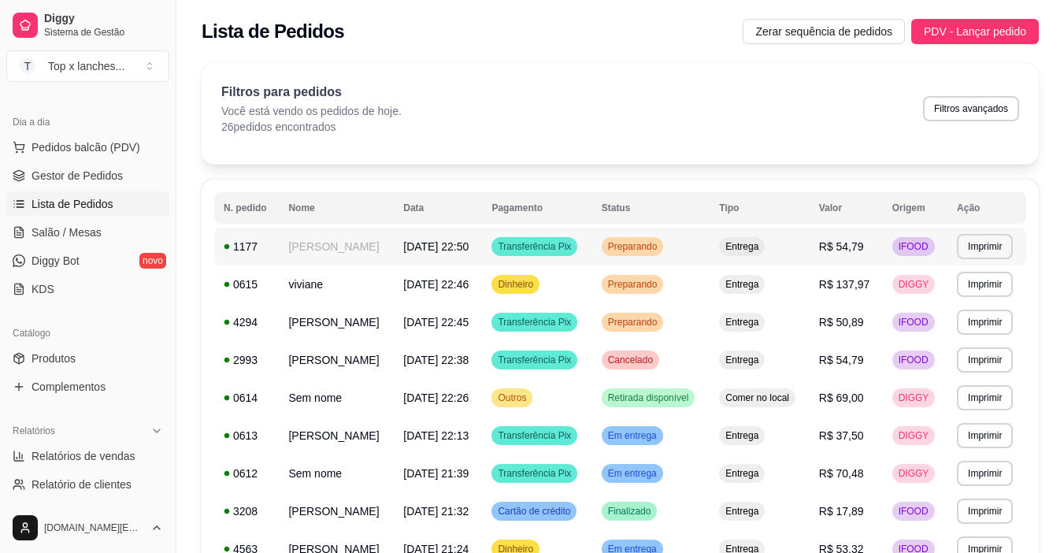
click at [731, 246] on td "Entrega" at bounding box center [758, 247] width 99 height 38
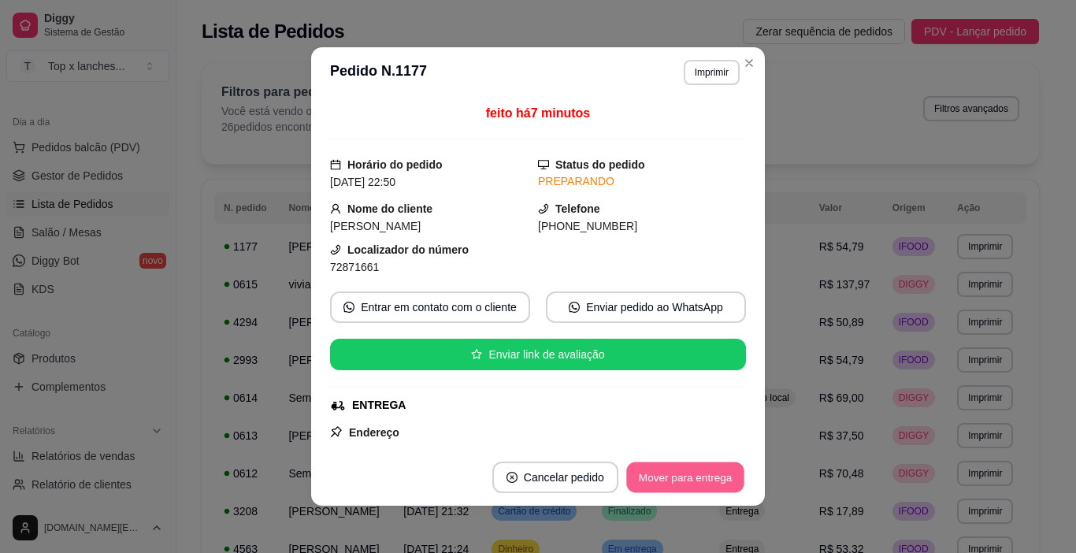
click at [694, 472] on button "Mover para entrega" at bounding box center [685, 477] width 118 height 31
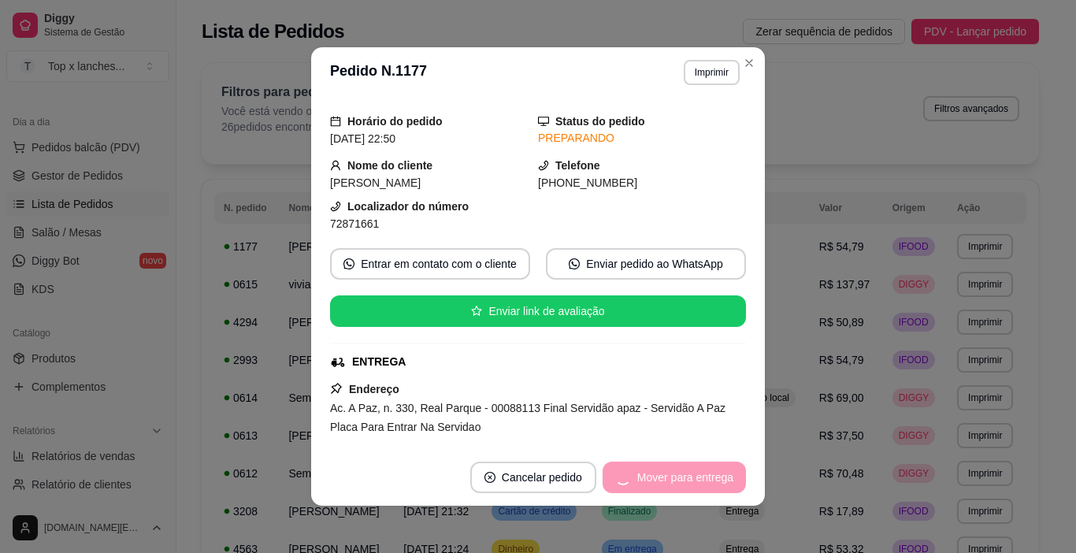
scroll to position [79, 0]
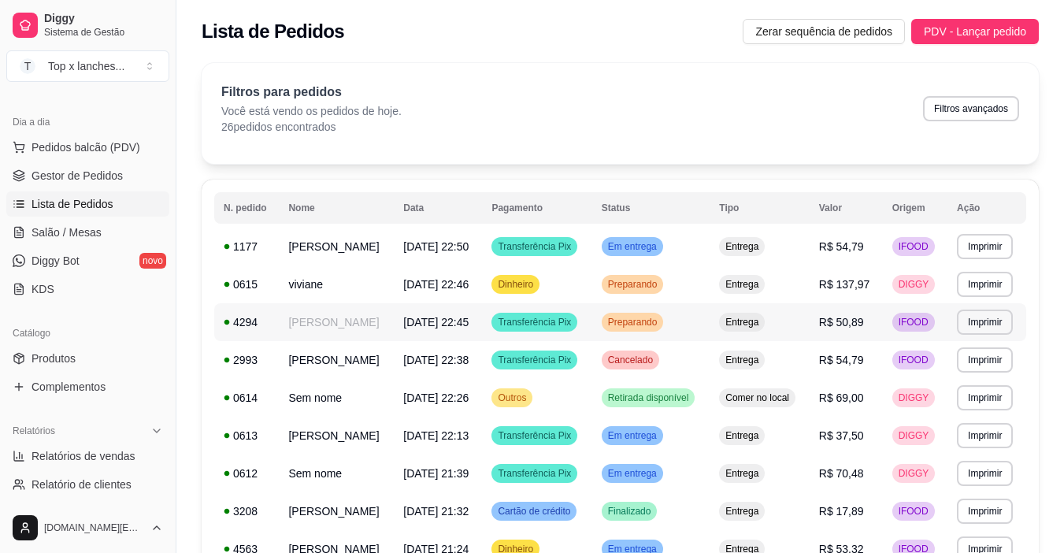
click at [741, 328] on span "Entrega" at bounding box center [741, 322] width 39 height 13
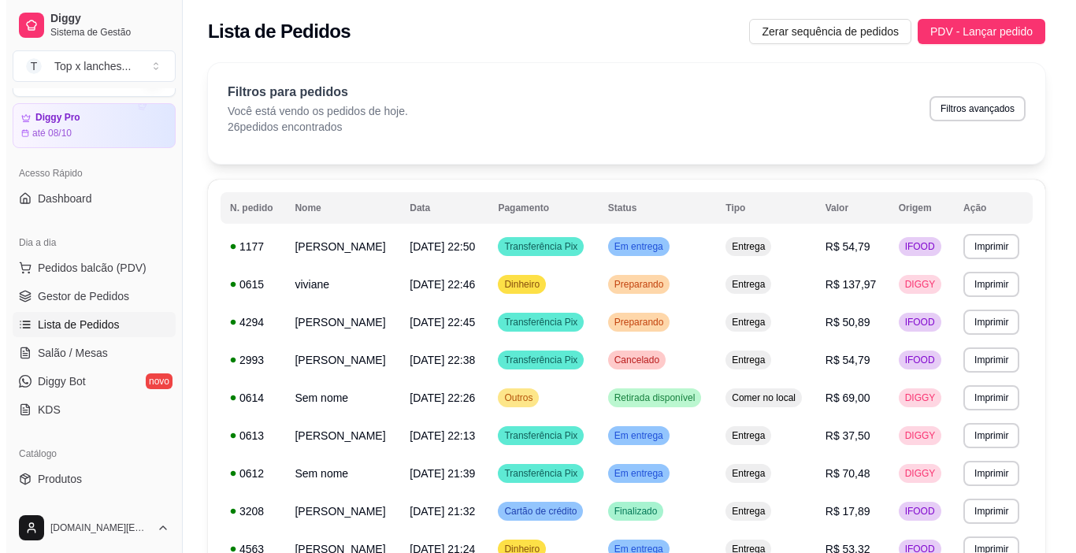
scroll to position [0, 0]
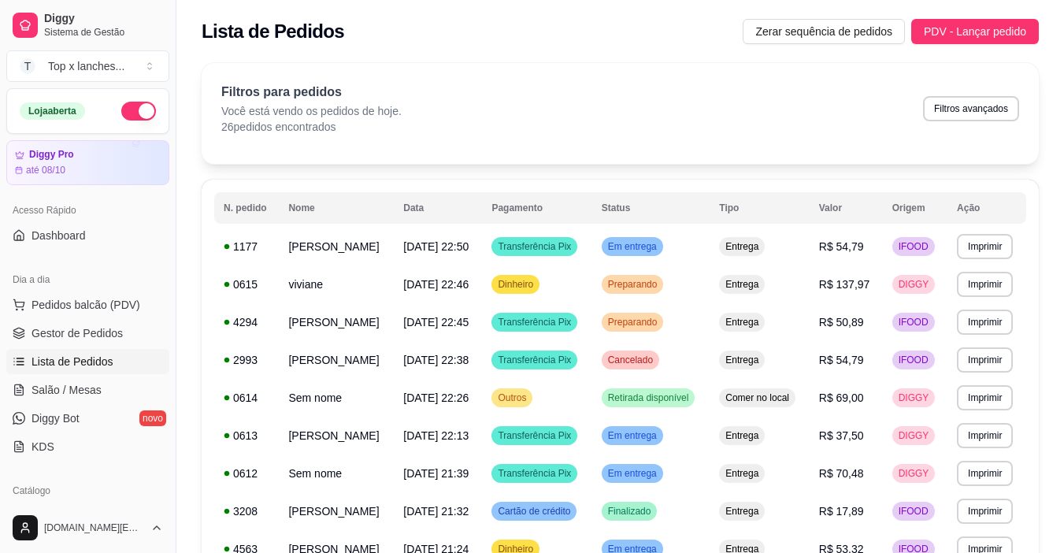
click at [124, 121] on div "Loja aberta" at bounding box center [87, 111] width 161 height 44
click at [126, 111] on button "button" at bounding box center [138, 111] width 35 height 19
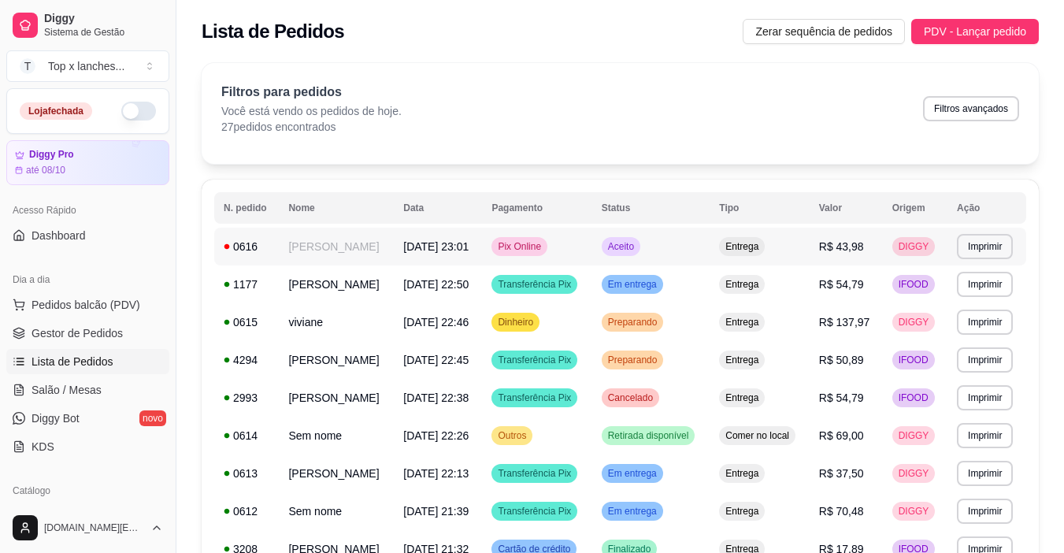
click at [637, 252] on span "Aceito" at bounding box center [621, 246] width 32 height 13
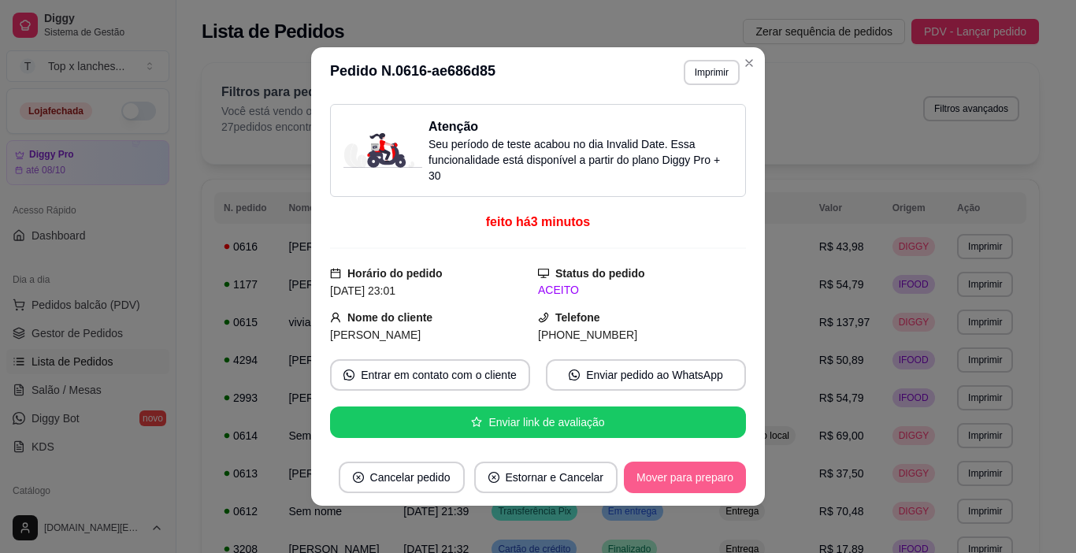
click at [672, 474] on button "Mover para preparo" at bounding box center [685, 476] width 122 height 31
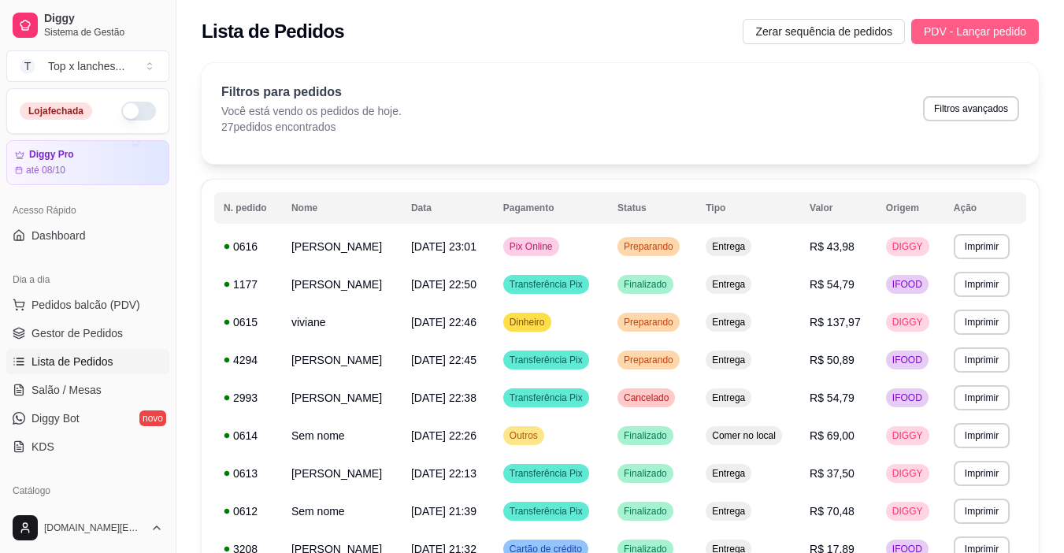
click at [972, 20] on button "PDV - Lançar pedido" at bounding box center [975, 31] width 128 height 25
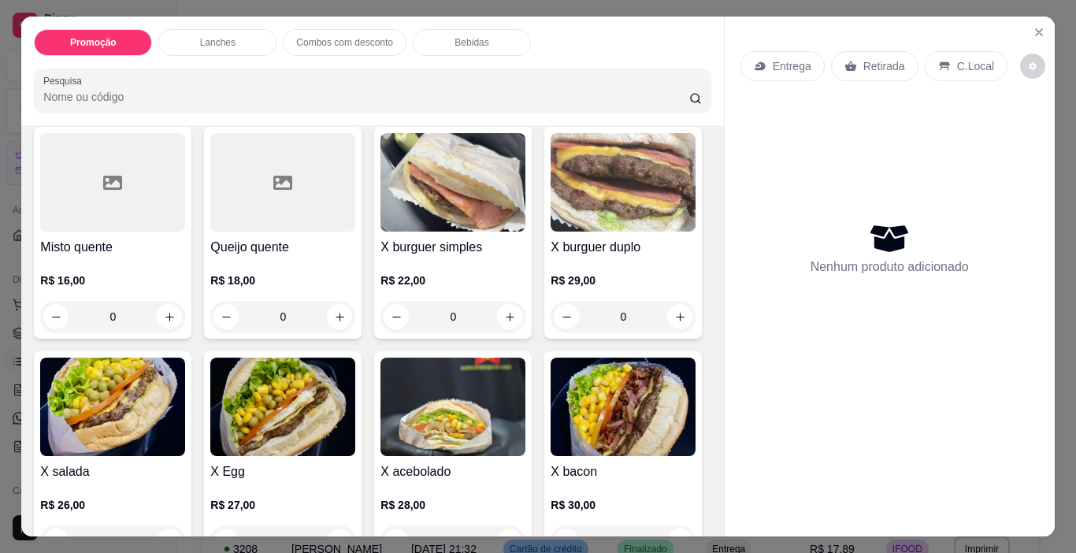
scroll to position [394, 0]
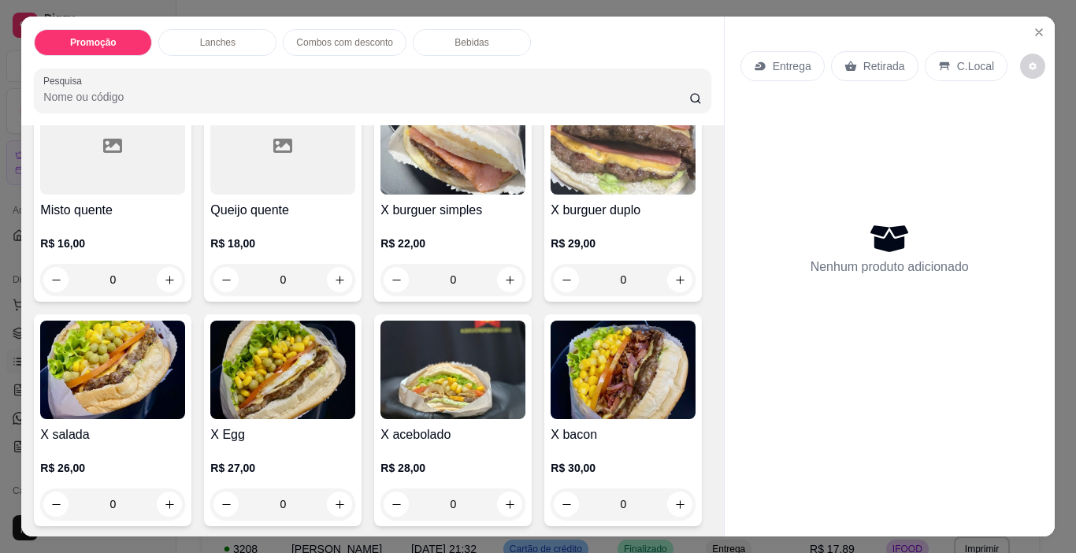
click at [185, 373] on img at bounding box center [112, 369] width 145 height 98
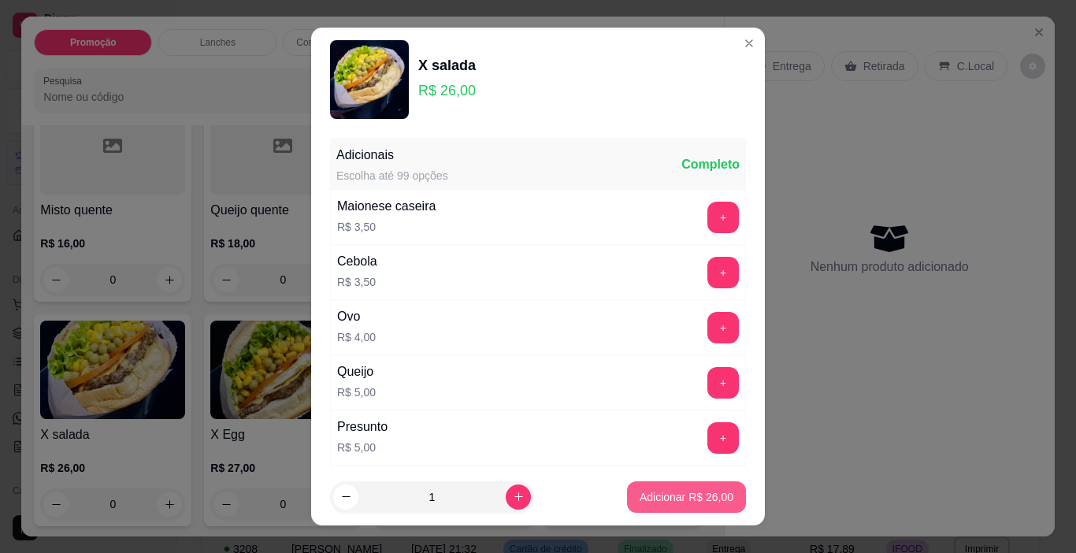
click at [662, 491] on p "Adicionar R$ 26,00" at bounding box center [686, 497] width 94 height 16
type input "1"
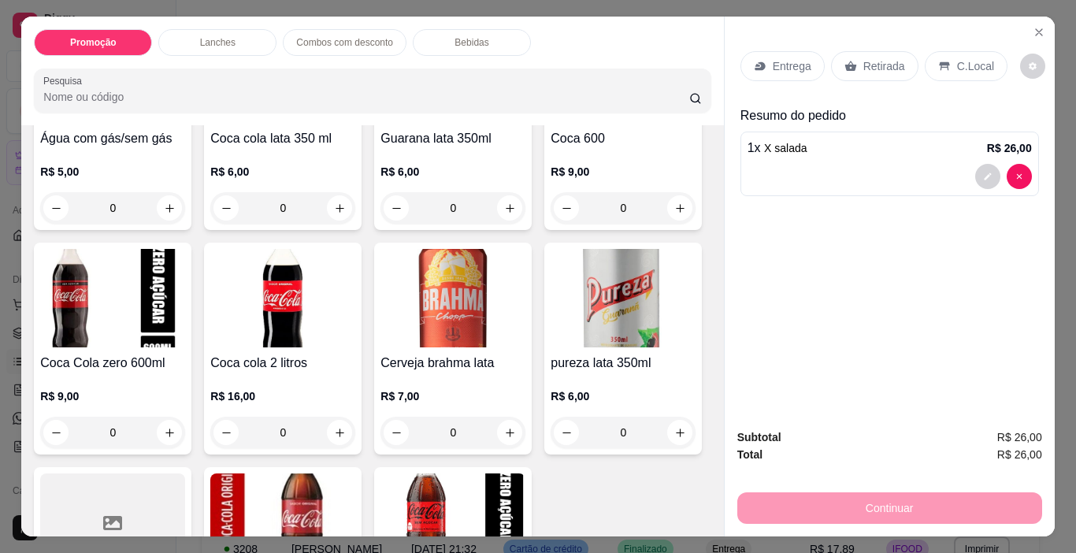
scroll to position [1811, 0]
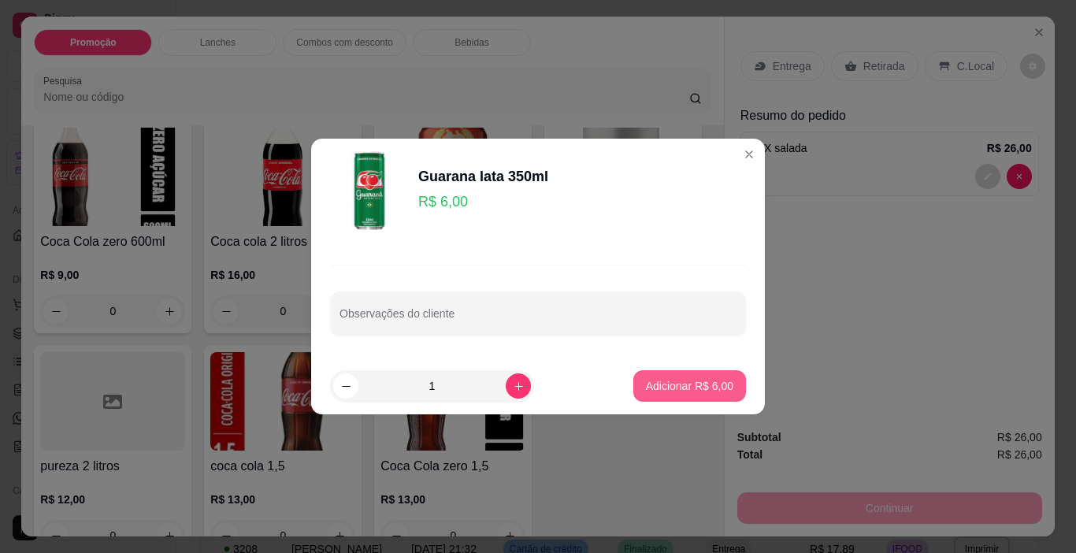
click at [687, 382] on p "Adicionar R$ 6,00" at bounding box center [689, 386] width 87 height 16
type input "1"
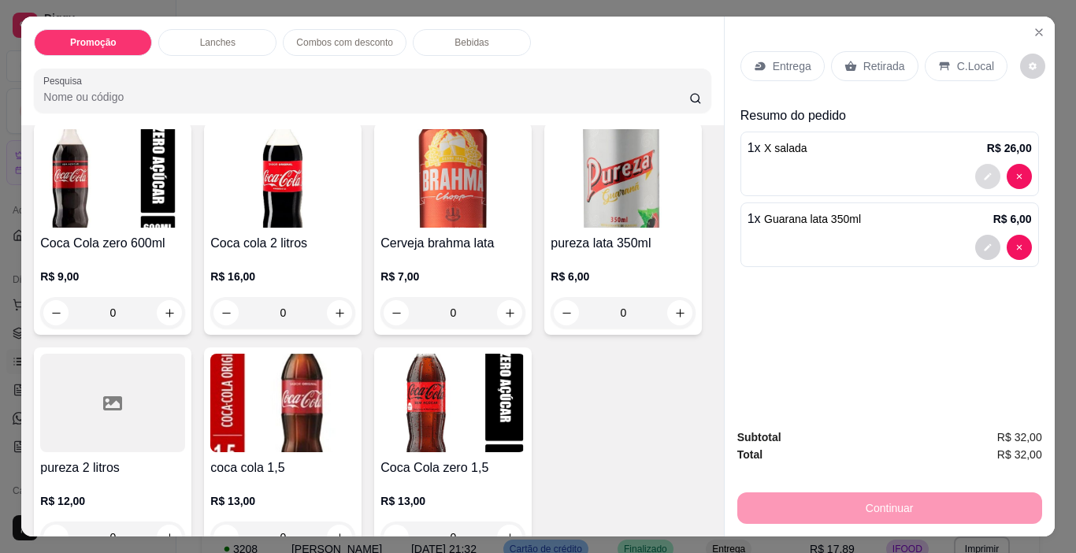
click at [975, 175] on button "decrease-product-quantity" at bounding box center [987, 176] width 25 height 25
type input "0"
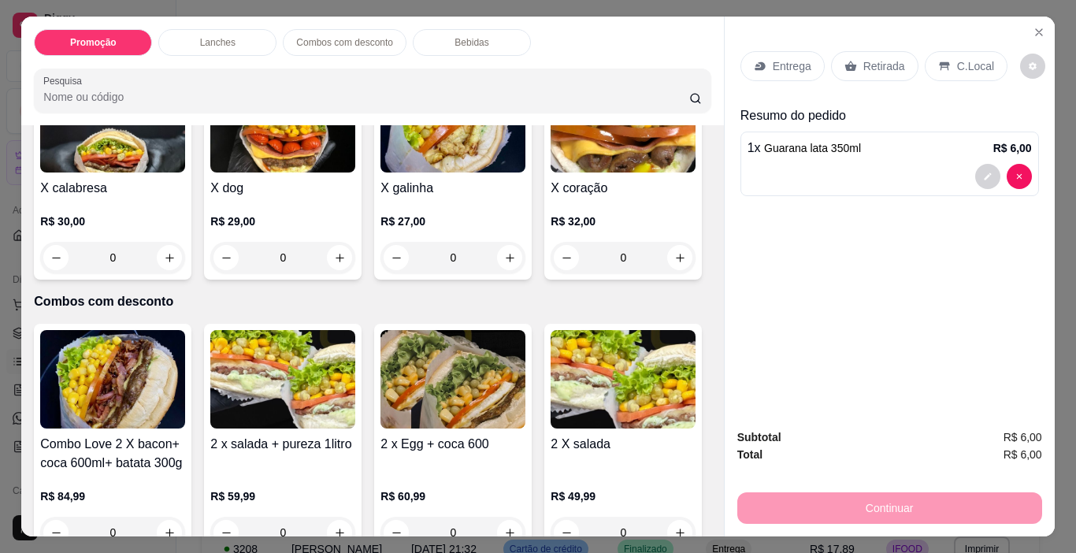
scroll to position [628, 0]
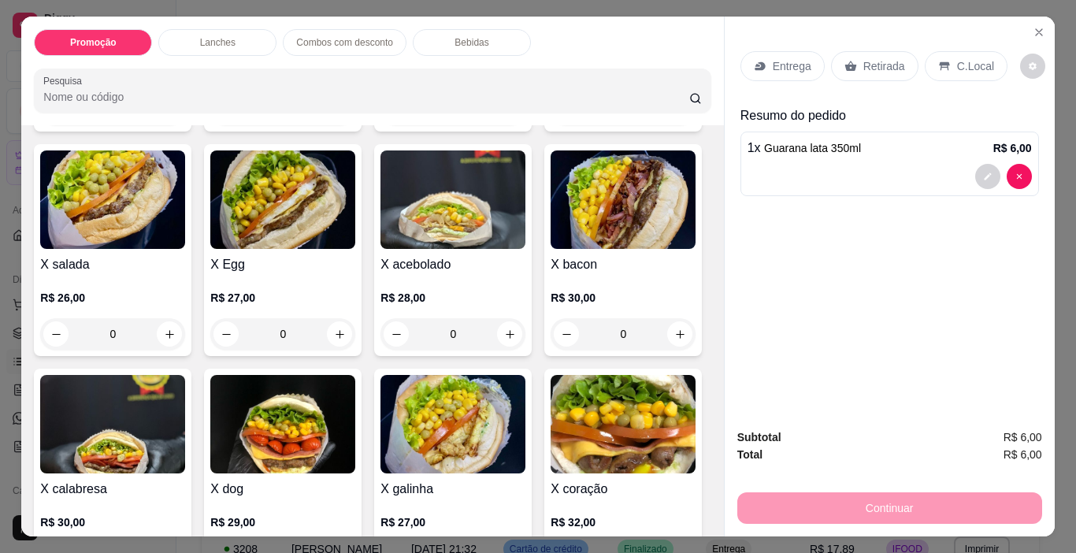
scroll to position [471, 0]
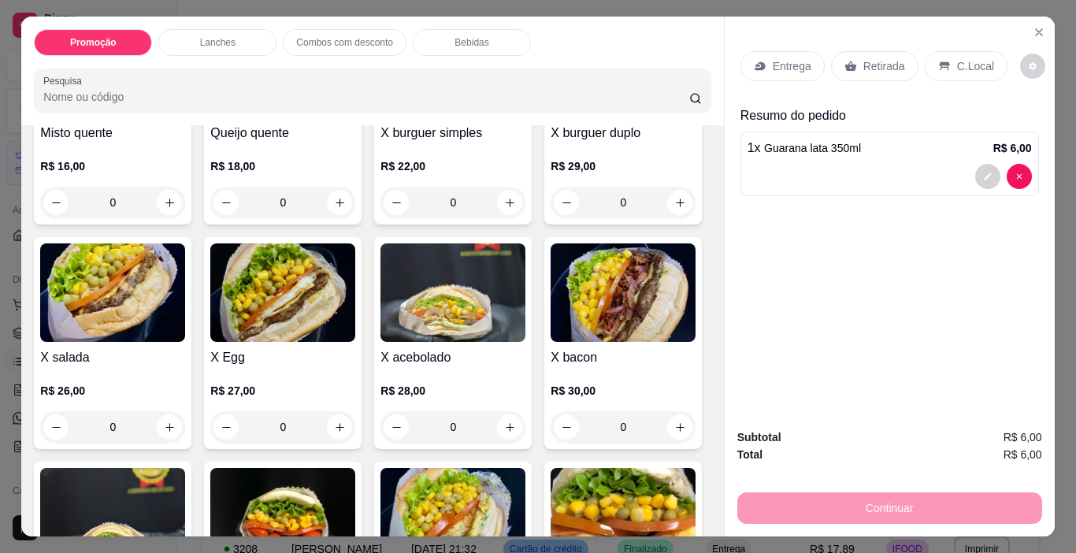
click at [398, 131] on h4 "X burguer simples" at bounding box center [452, 133] width 145 height 19
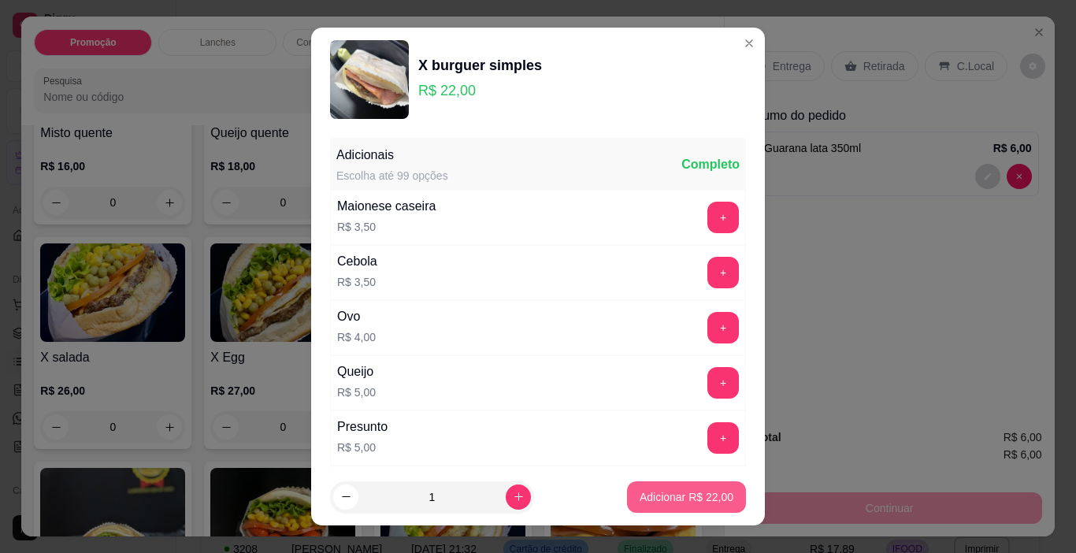
click at [710, 501] on p "Adicionar R$ 22,00" at bounding box center [686, 497] width 94 height 16
type input "1"
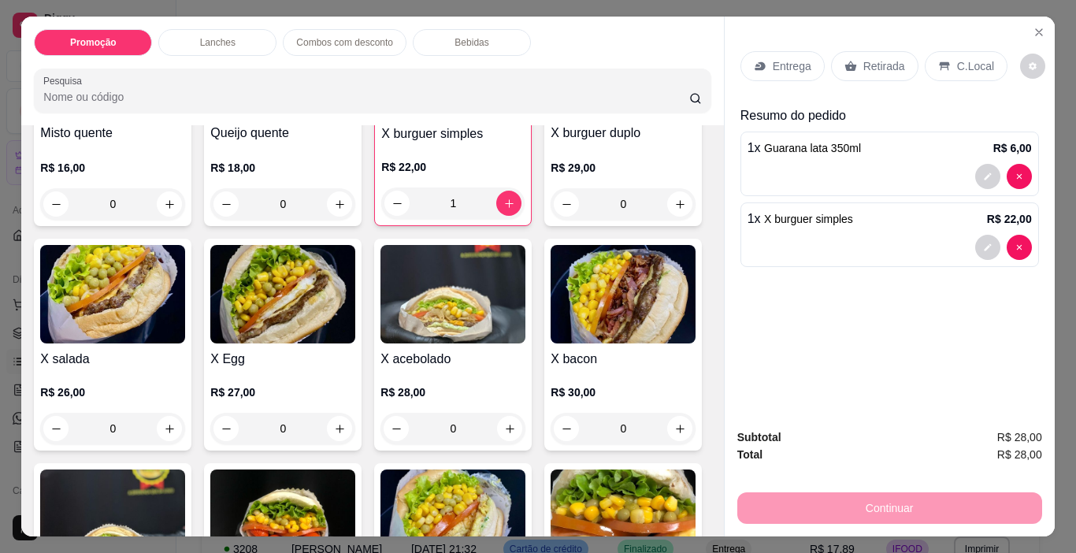
click at [901, 60] on div "Retirada" at bounding box center [874, 66] width 87 height 30
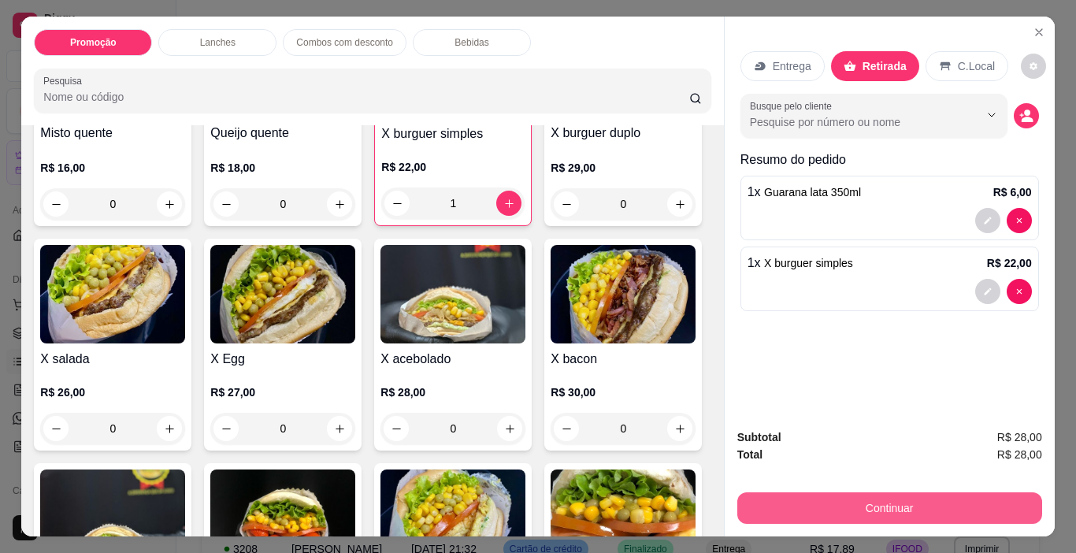
click at [906, 496] on button "Continuar" at bounding box center [889, 507] width 305 height 31
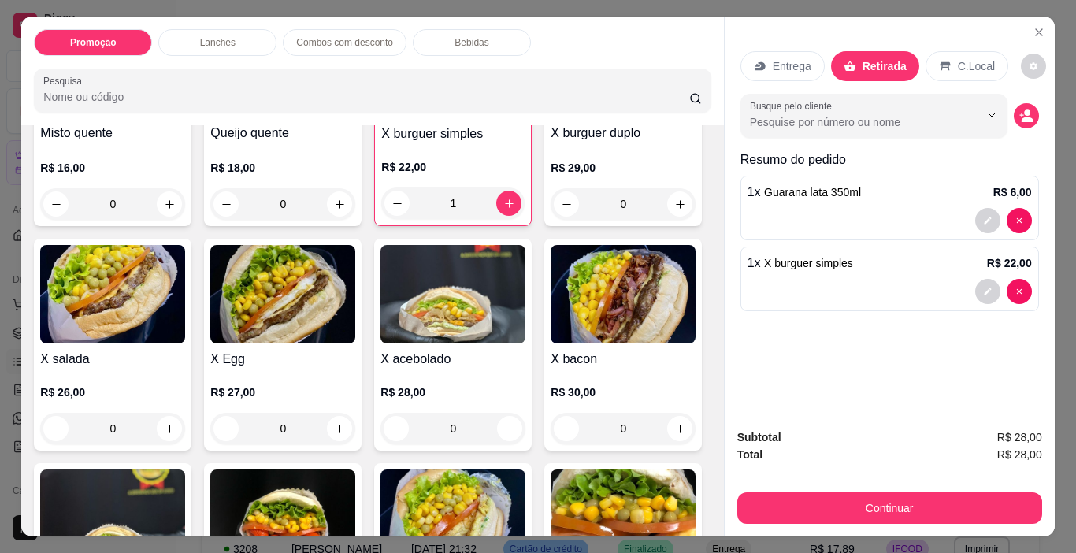
click at [590, 265] on div "Outro" at bounding box center [645, 301] width 111 height 92
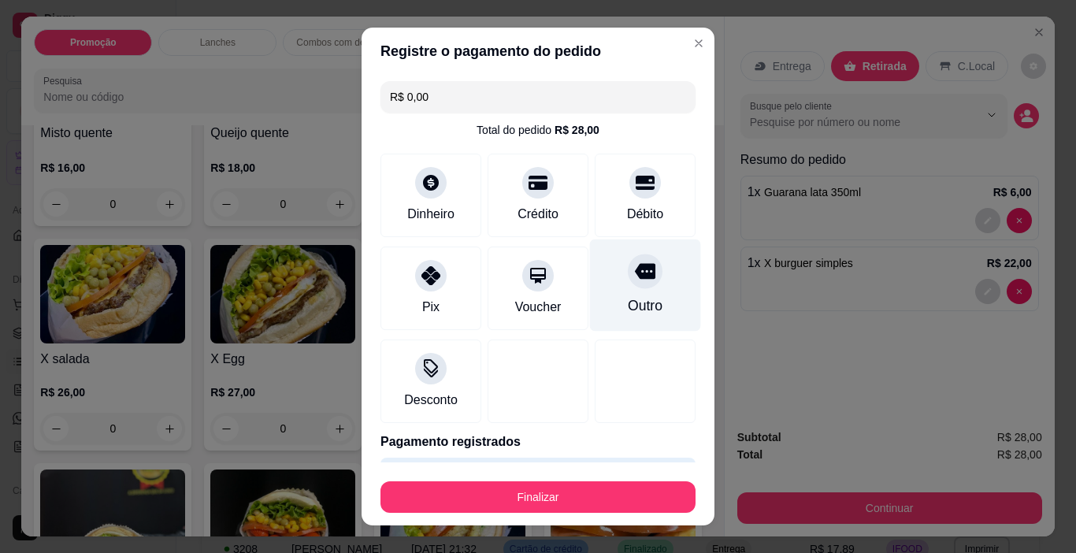
type input "R$ 0,00"
click at [557, 477] on div "Finalizar" at bounding box center [537, 494] width 315 height 38
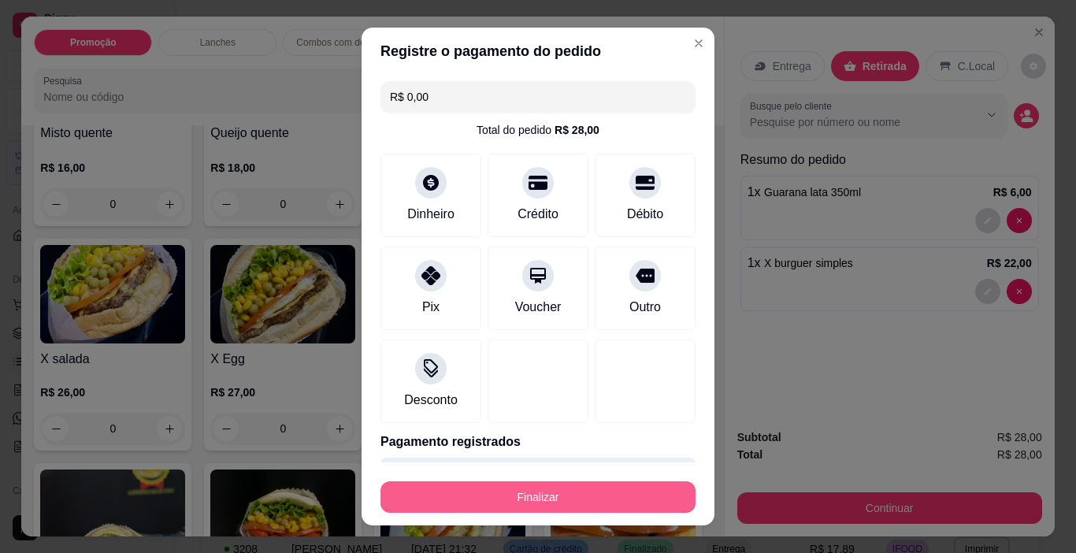
click at [584, 492] on button "Finalizar" at bounding box center [537, 496] width 315 height 31
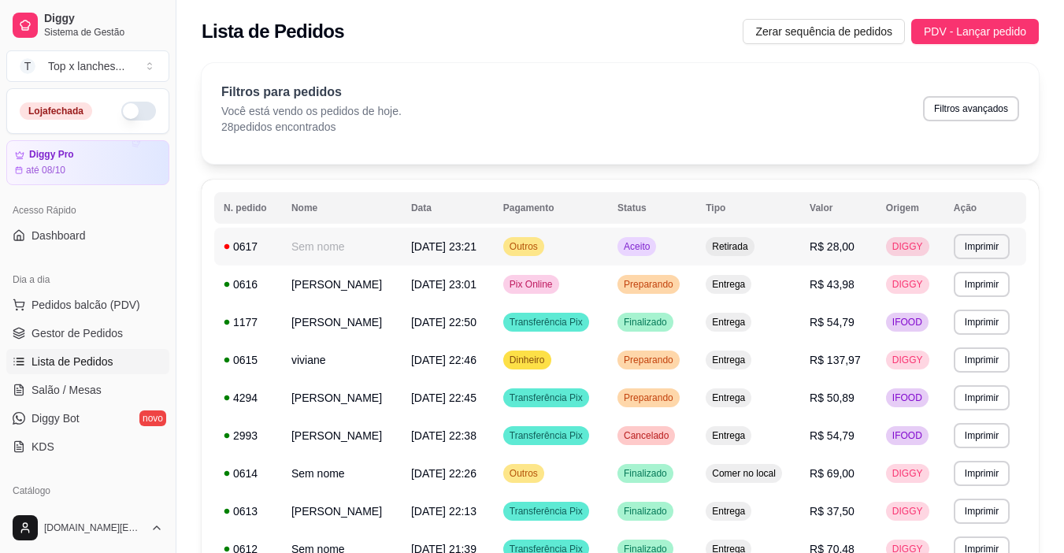
click at [753, 264] on td "Retirada" at bounding box center [748, 247] width 104 height 38
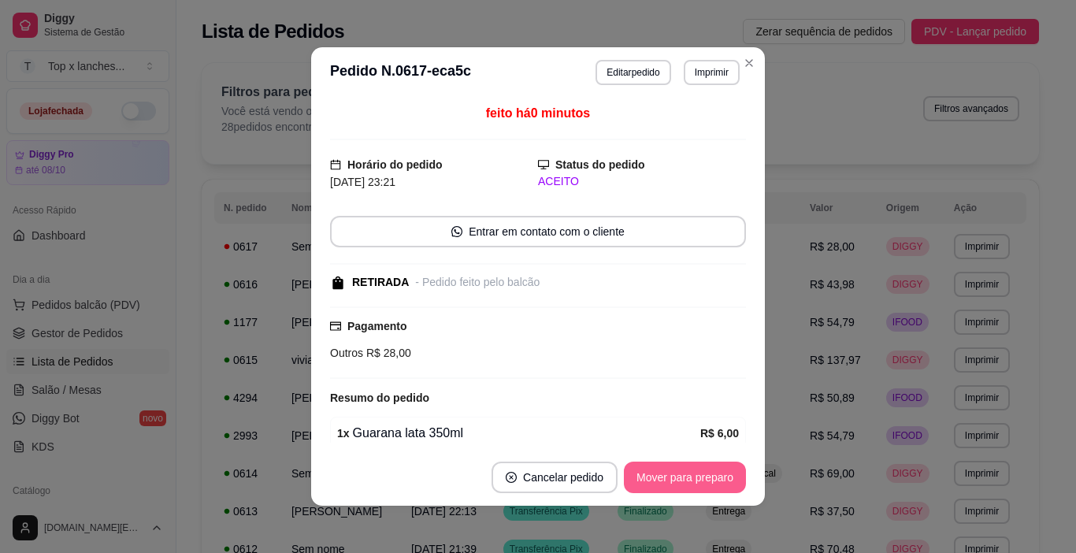
click at [725, 487] on button "Mover para preparo" at bounding box center [685, 476] width 122 height 31
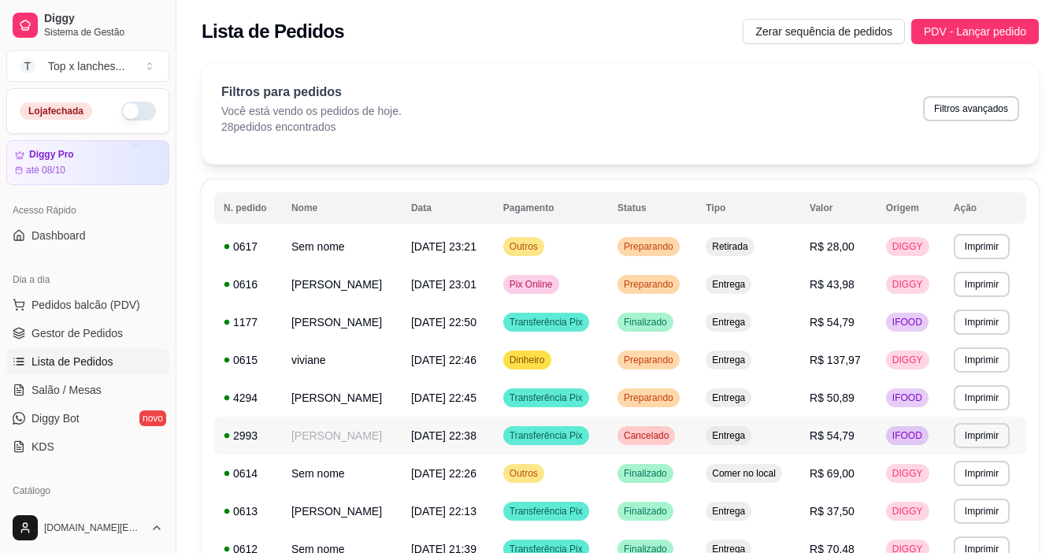
click at [696, 406] on td "Preparando" at bounding box center [652, 398] width 88 height 38
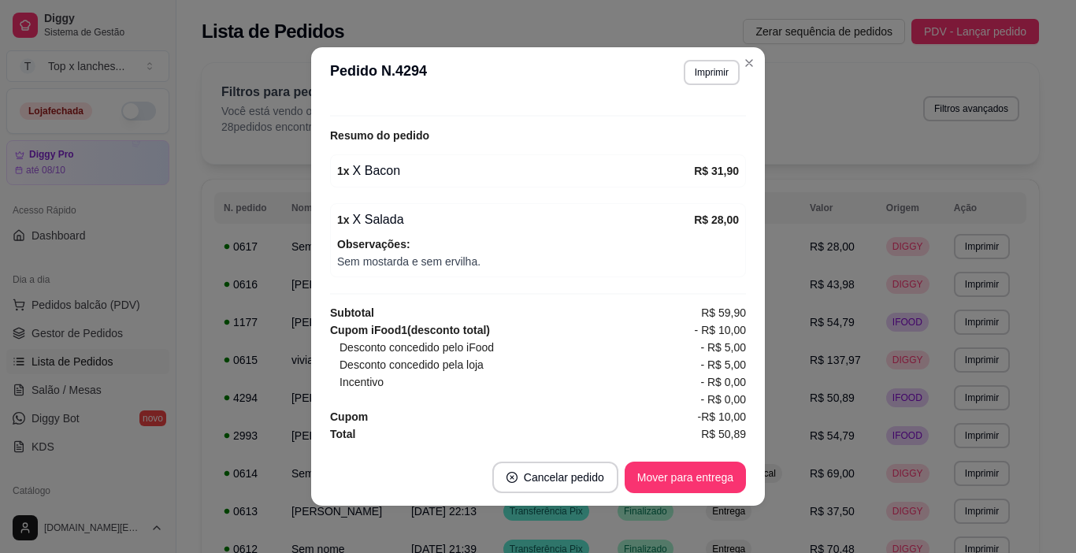
scroll to position [3, 0]
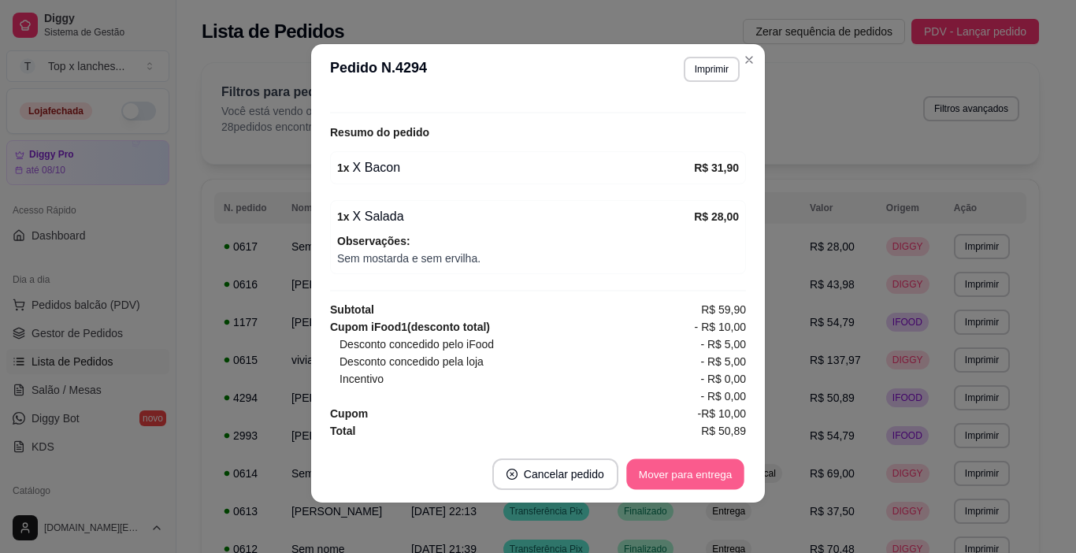
click at [679, 468] on button "Mover para entrega" at bounding box center [685, 474] width 118 height 31
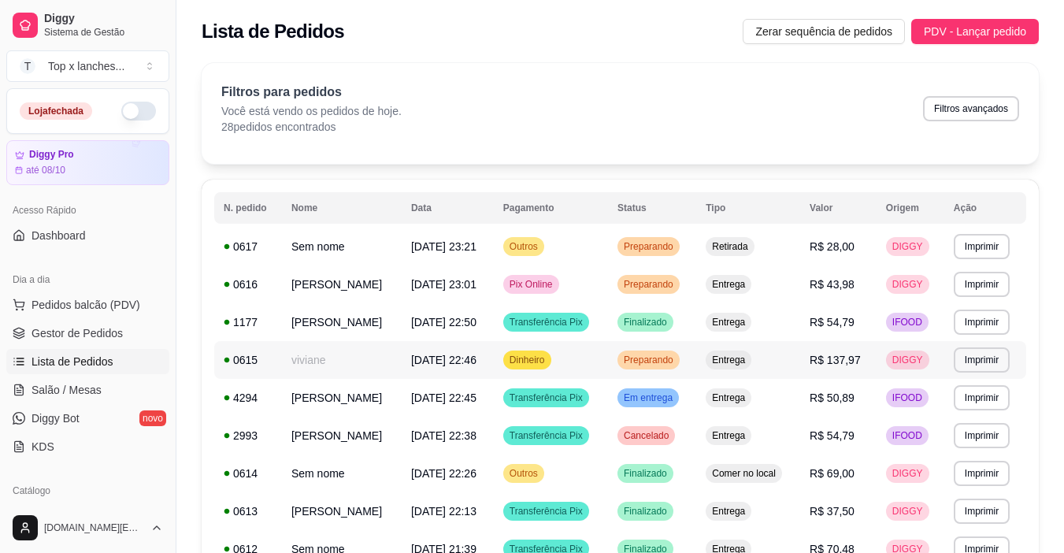
click at [679, 359] on div "Preparando" at bounding box center [648, 359] width 62 height 19
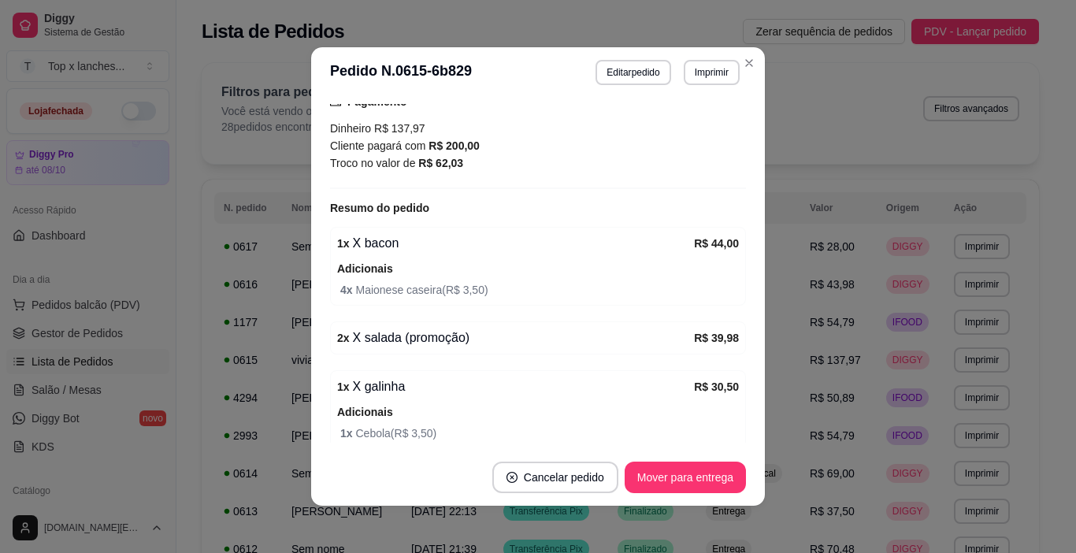
scroll to position [502, 0]
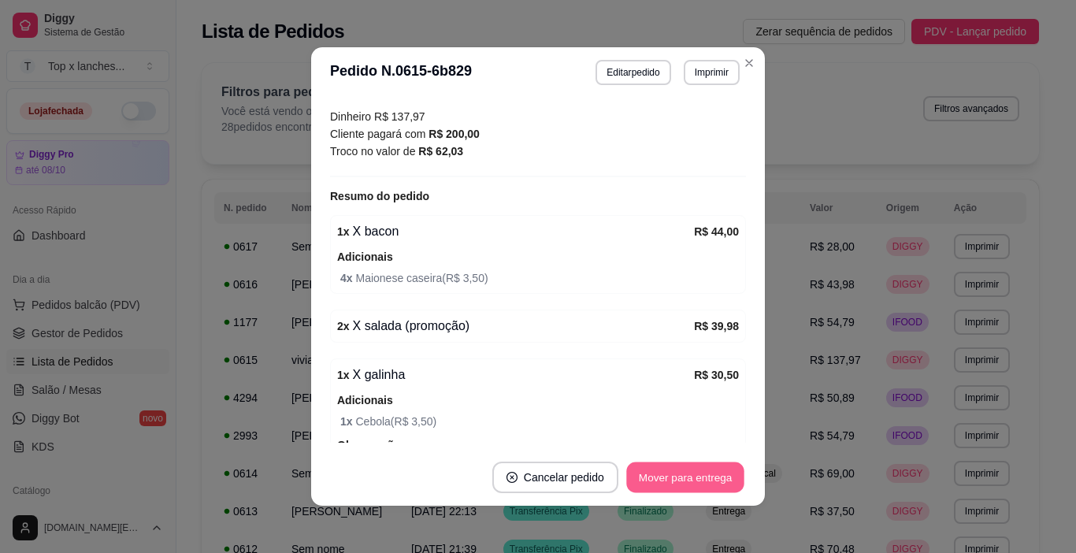
click at [712, 487] on button "Mover para entrega" at bounding box center [685, 477] width 118 height 31
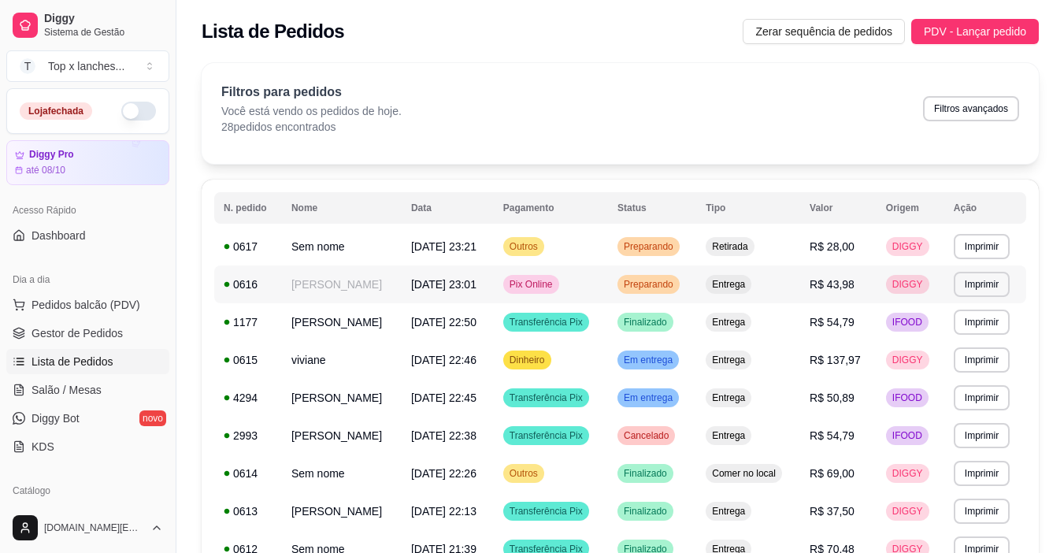
click at [748, 281] on span "Entrega" at bounding box center [728, 284] width 39 height 13
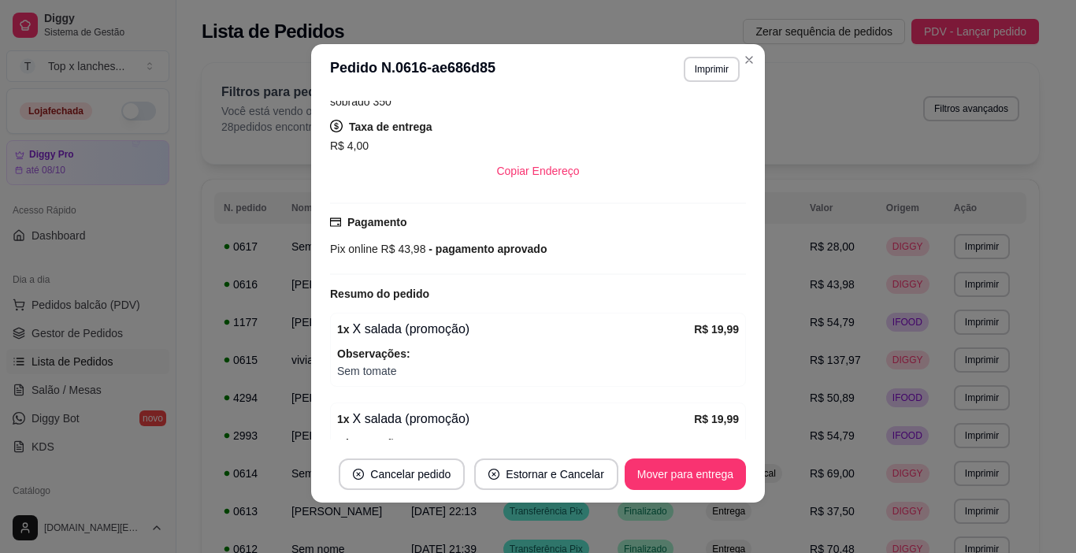
scroll to position [355, 0]
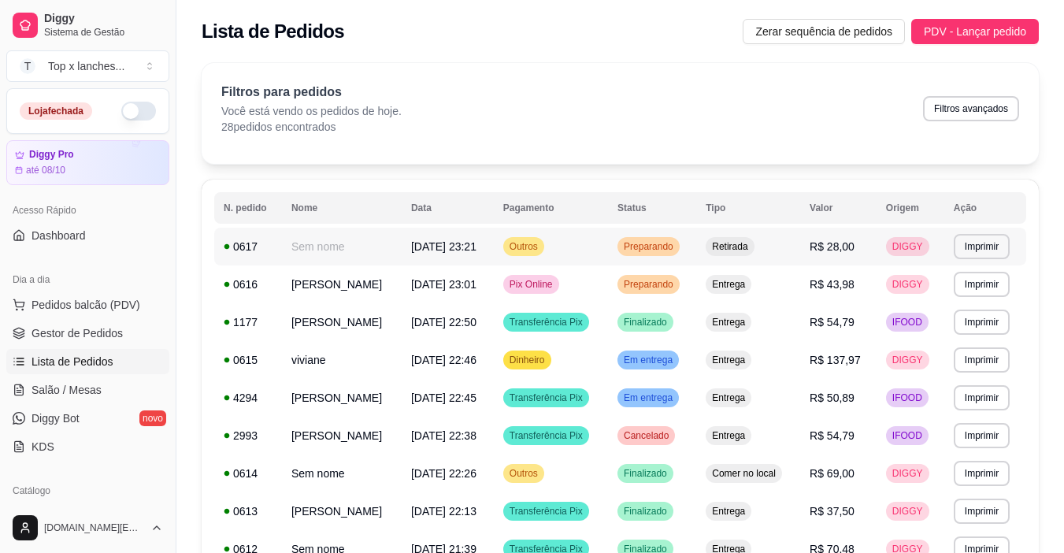
click at [674, 252] on span "Preparando" at bounding box center [648, 246] width 56 height 13
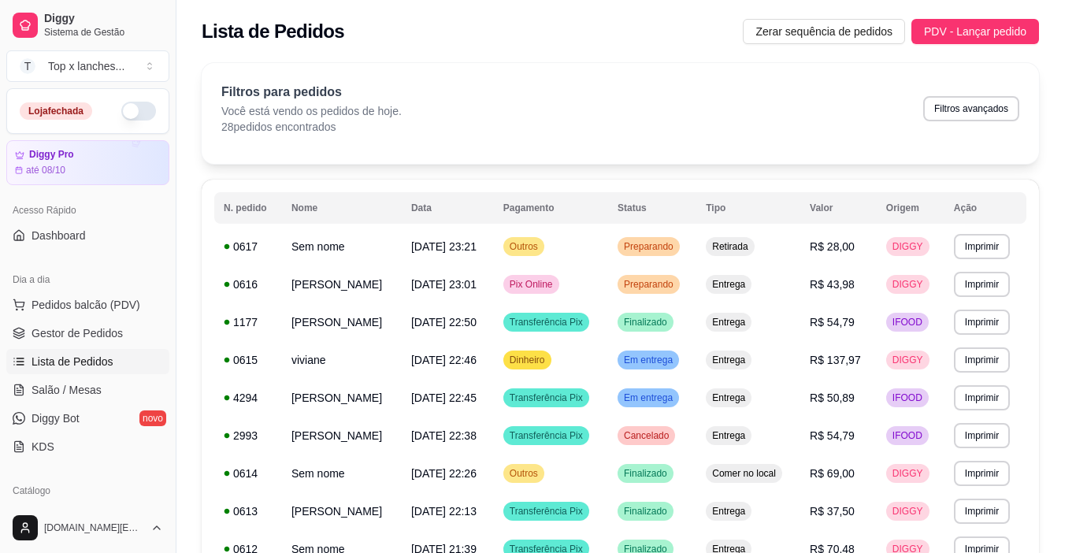
click at [708, 468] on button "Mover para retirada disponível" at bounding box center [659, 476] width 174 height 31
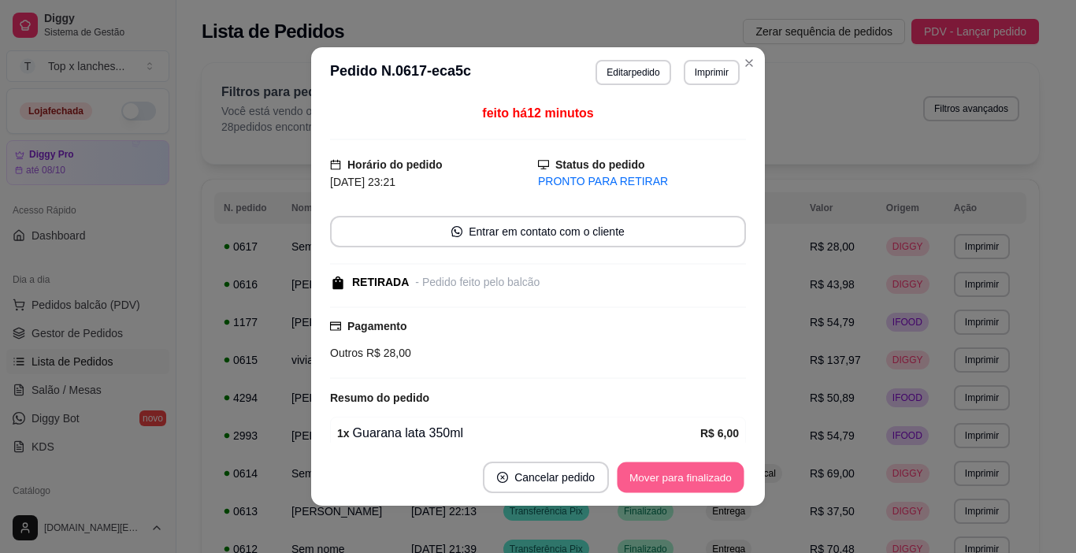
click at [708, 468] on button "Mover para finalizado" at bounding box center [680, 477] width 127 height 31
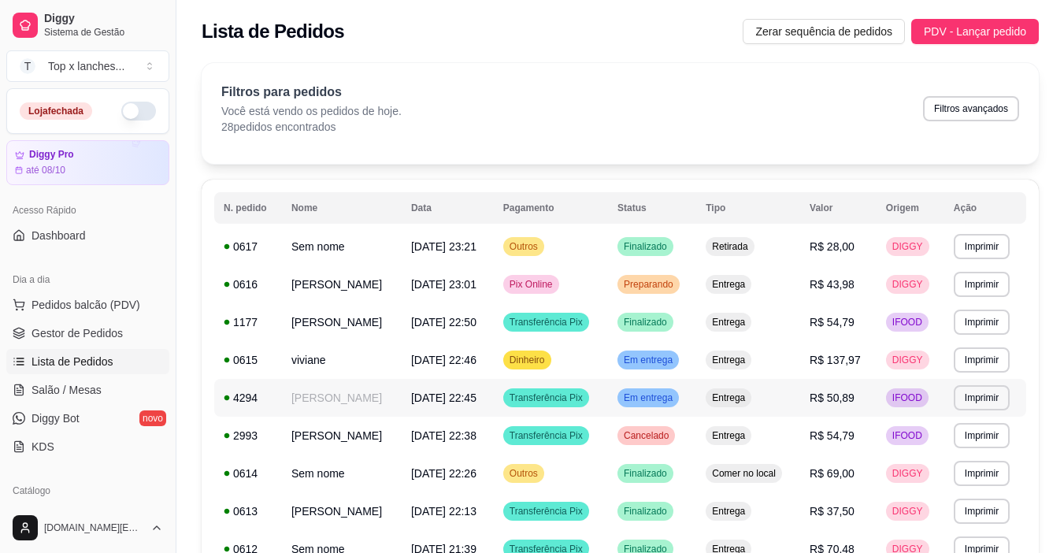
click at [676, 402] on span "Em entrega" at bounding box center [647, 397] width 55 height 13
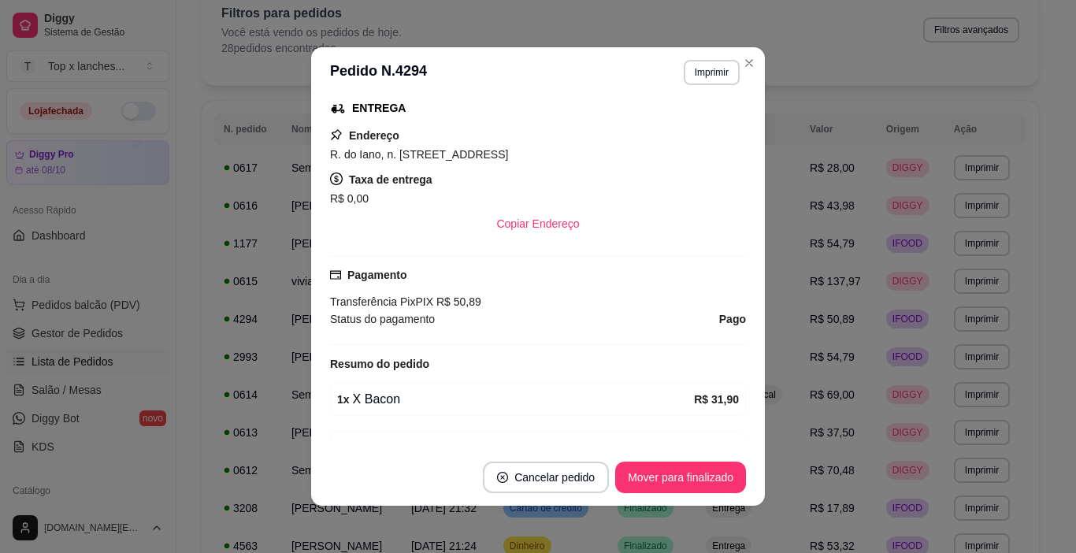
scroll to position [394, 0]
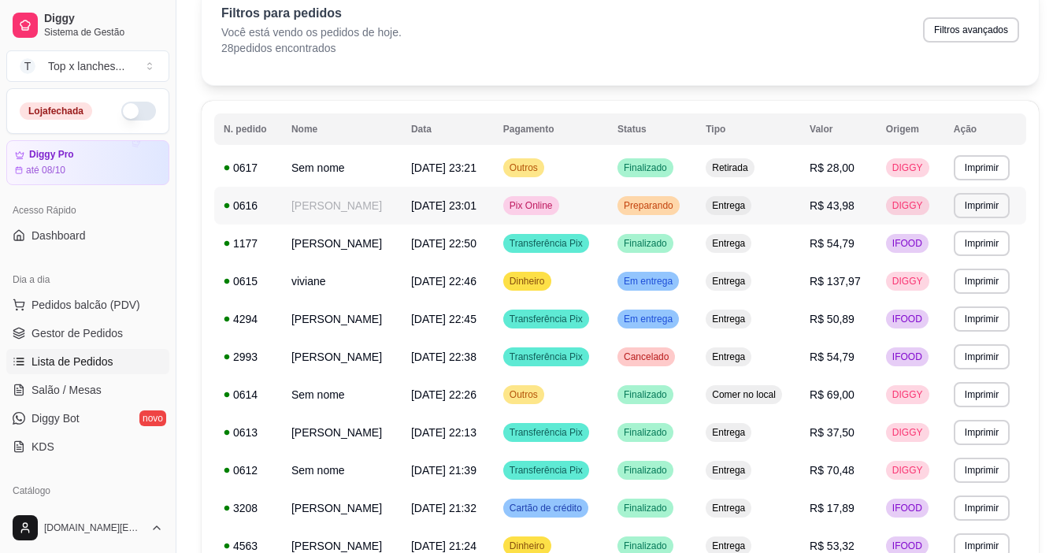
click at [751, 212] on div "Entrega" at bounding box center [728, 205] width 46 height 19
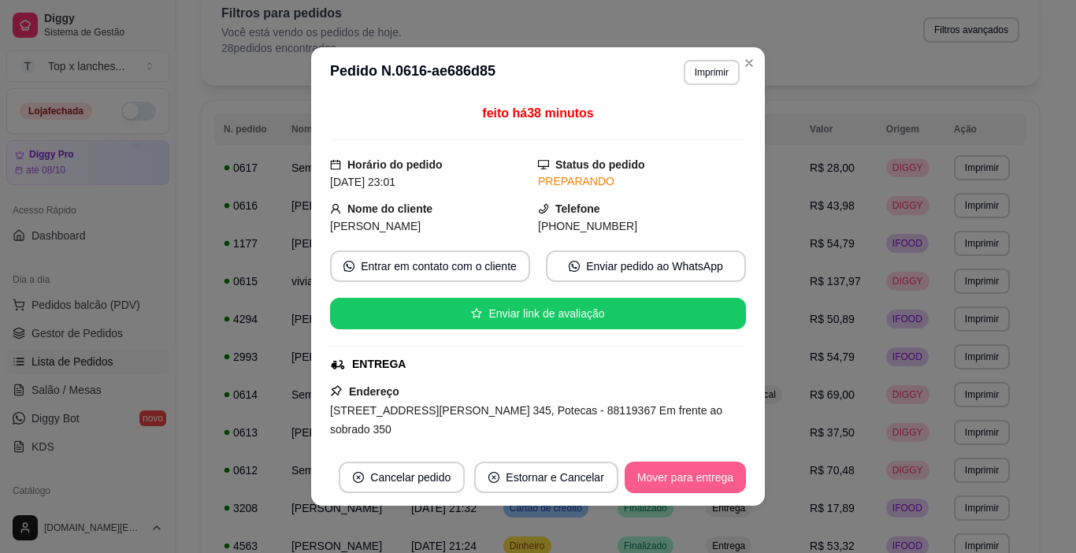
click at [659, 491] on button "Mover para entrega" at bounding box center [684, 476] width 121 height 31
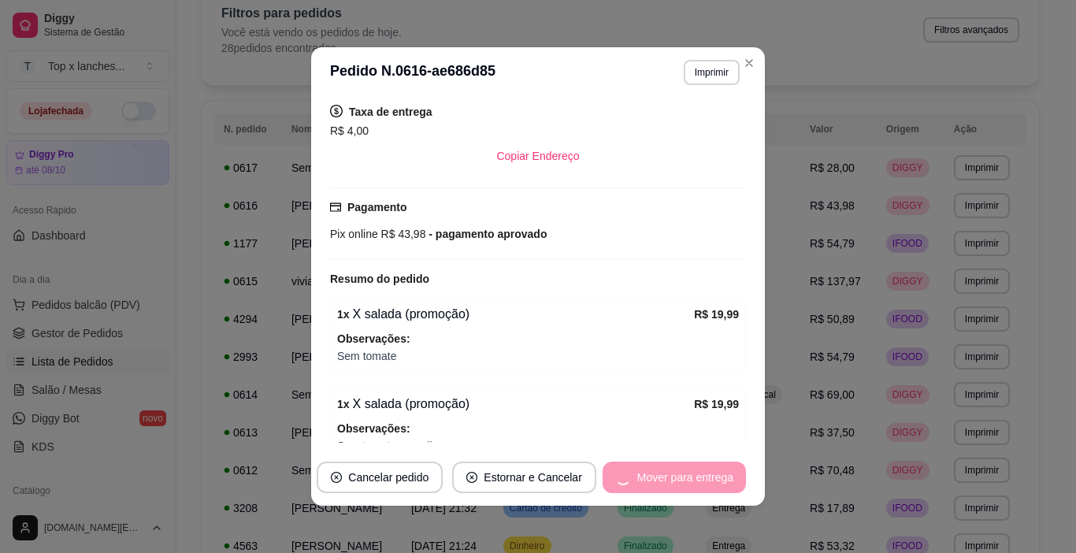
scroll to position [404, 0]
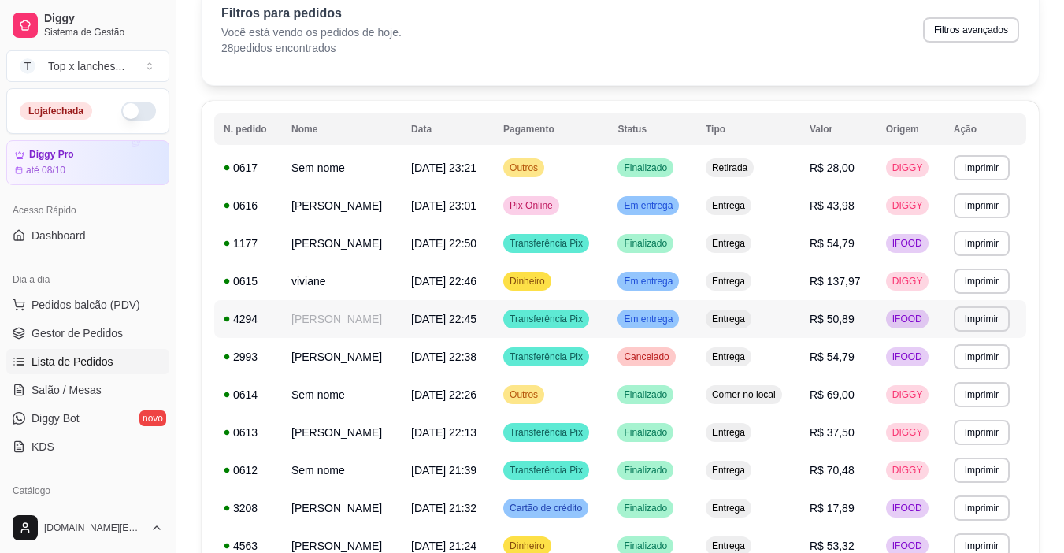
click at [696, 313] on td "Em entrega" at bounding box center [652, 319] width 88 height 38
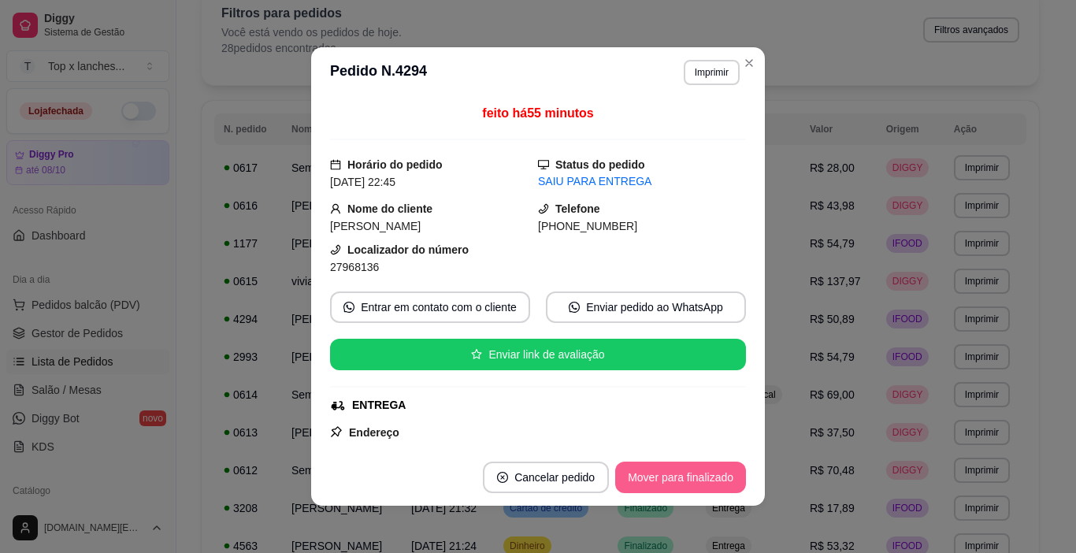
click at [685, 474] on button "Mover para finalizado" at bounding box center [680, 476] width 131 height 31
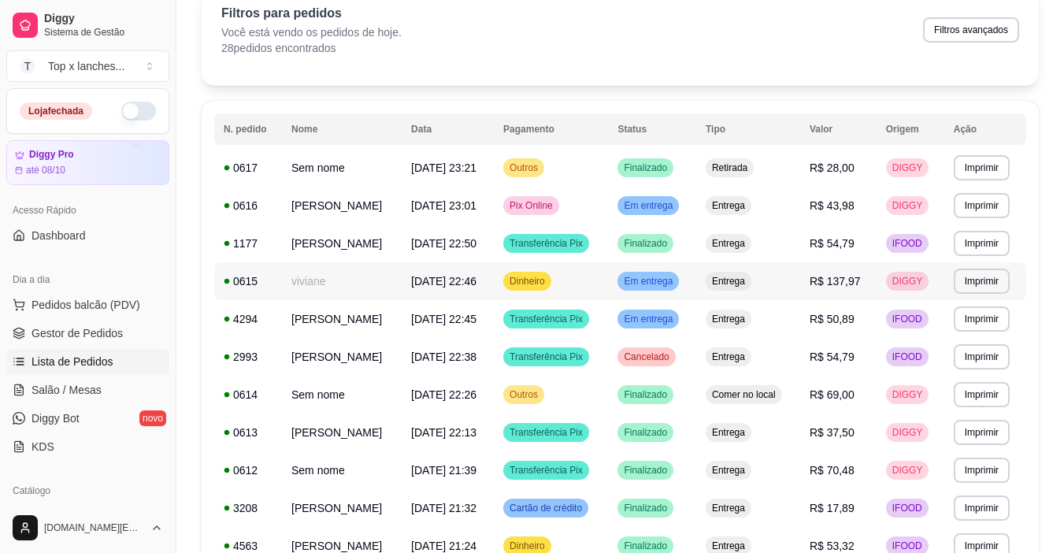
click at [696, 286] on td "Em entrega" at bounding box center [652, 281] width 88 height 38
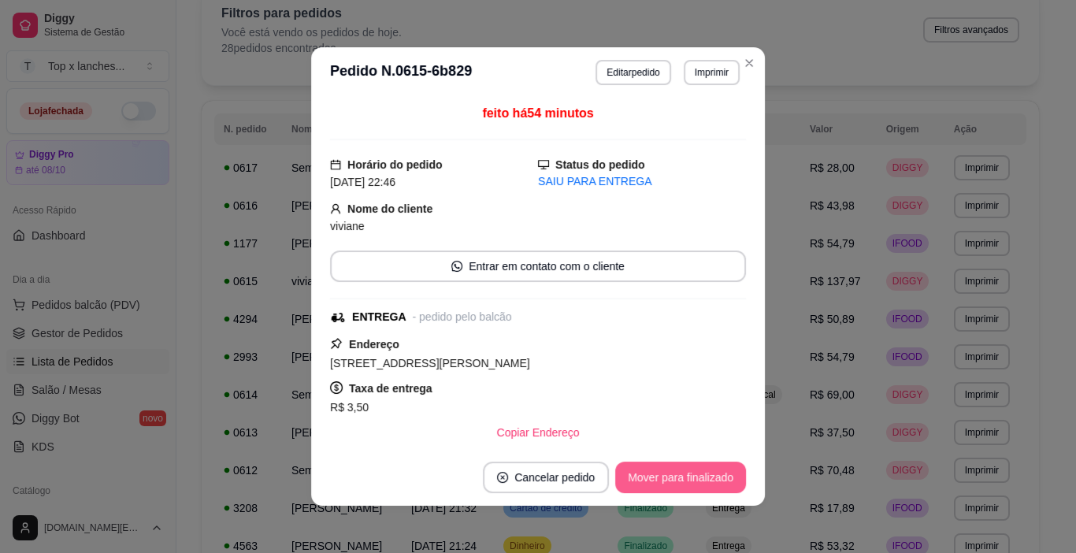
click at [684, 486] on button "Mover para finalizado" at bounding box center [680, 476] width 131 height 31
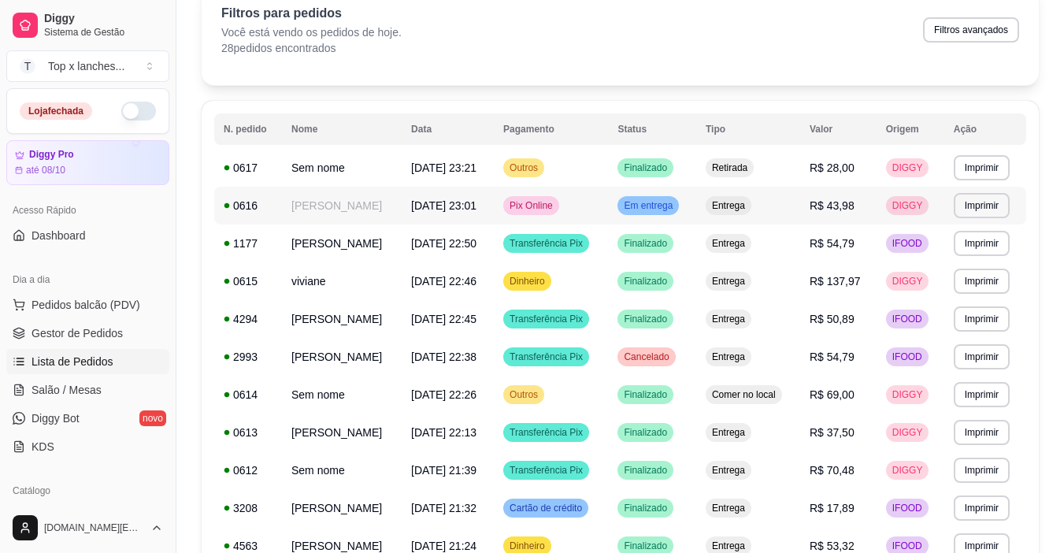
click at [733, 217] on td "Entrega" at bounding box center [748, 206] width 104 height 38
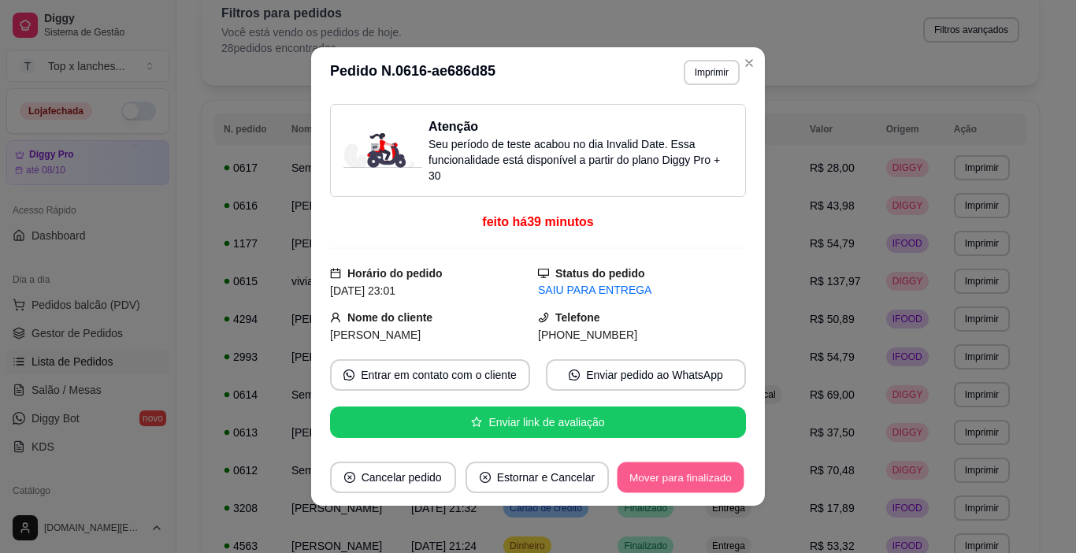
click at [642, 474] on button "Mover para finalizado" at bounding box center [680, 477] width 127 height 31
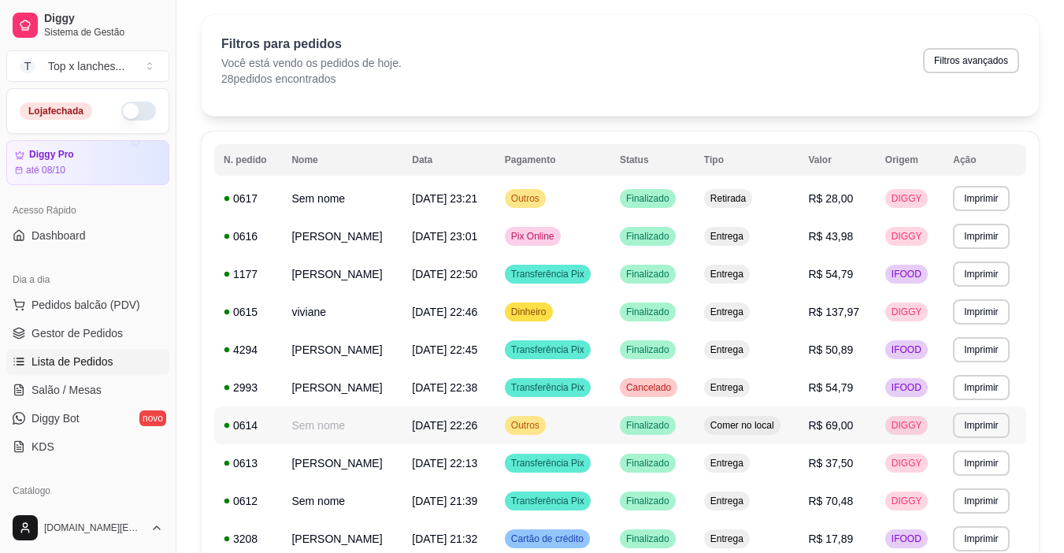
scroll to position [0, 0]
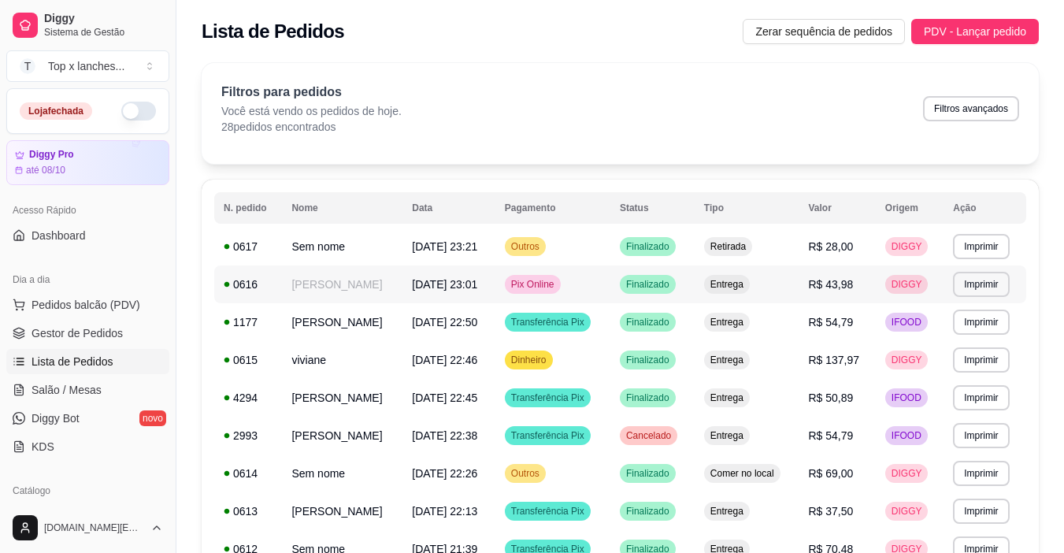
click at [746, 298] on td "Entrega" at bounding box center [746, 284] width 105 height 38
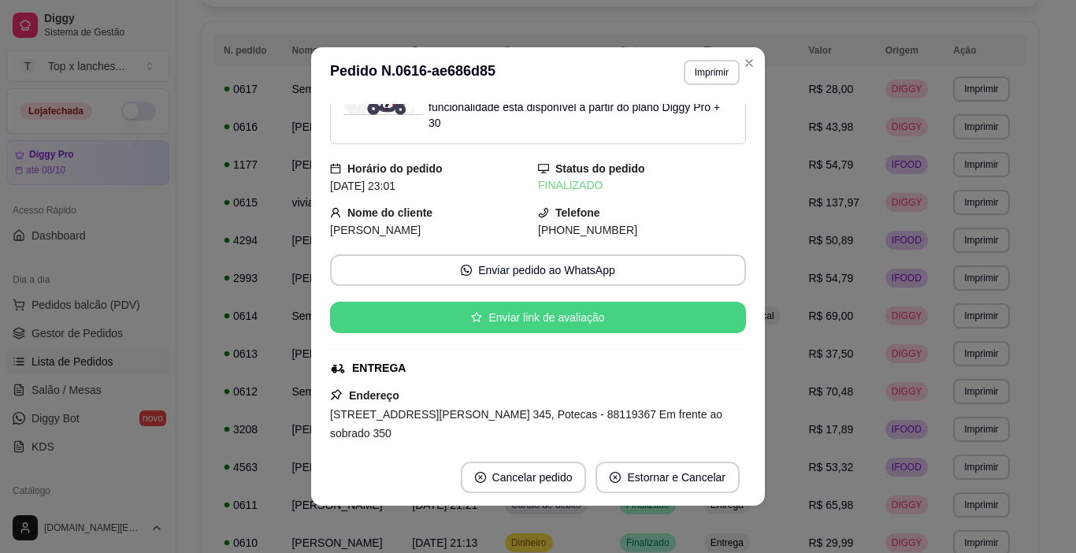
scroll to position [79, 0]
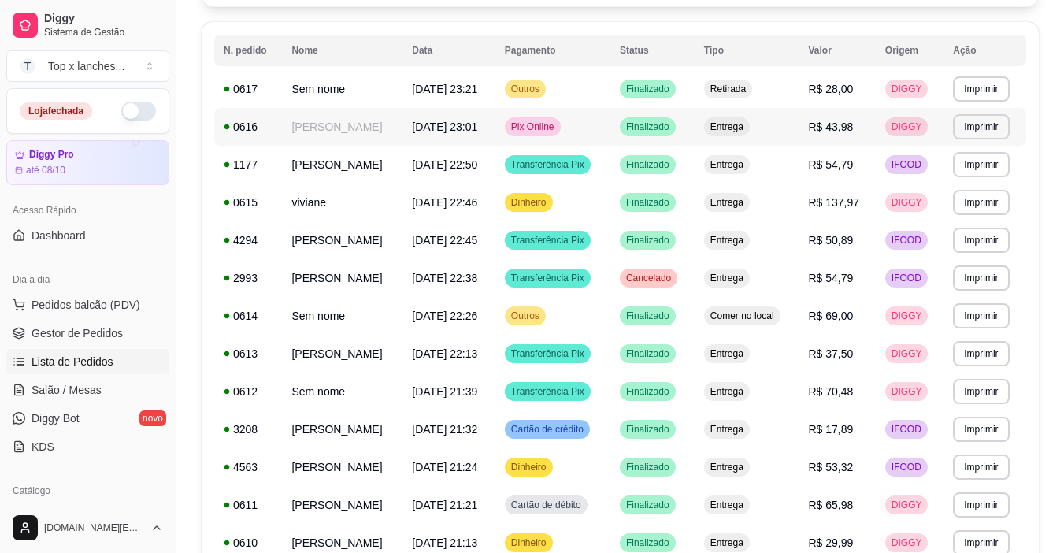
click at [661, 128] on span "Finalizado" at bounding box center [648, 126] width 50 height 13
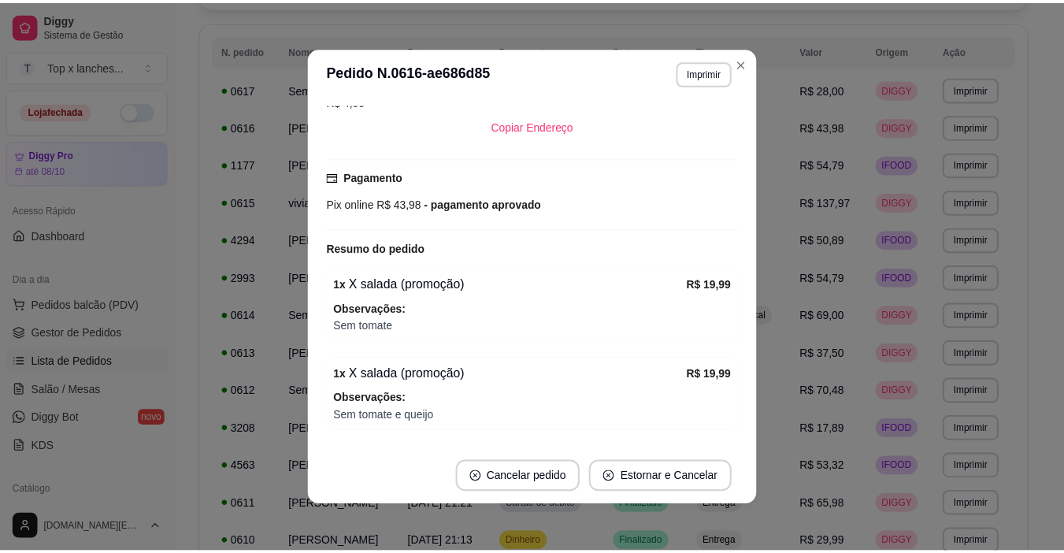
scroll to position [382, 0]
